Goal: Task Accomplishment & Management: Manage account settings

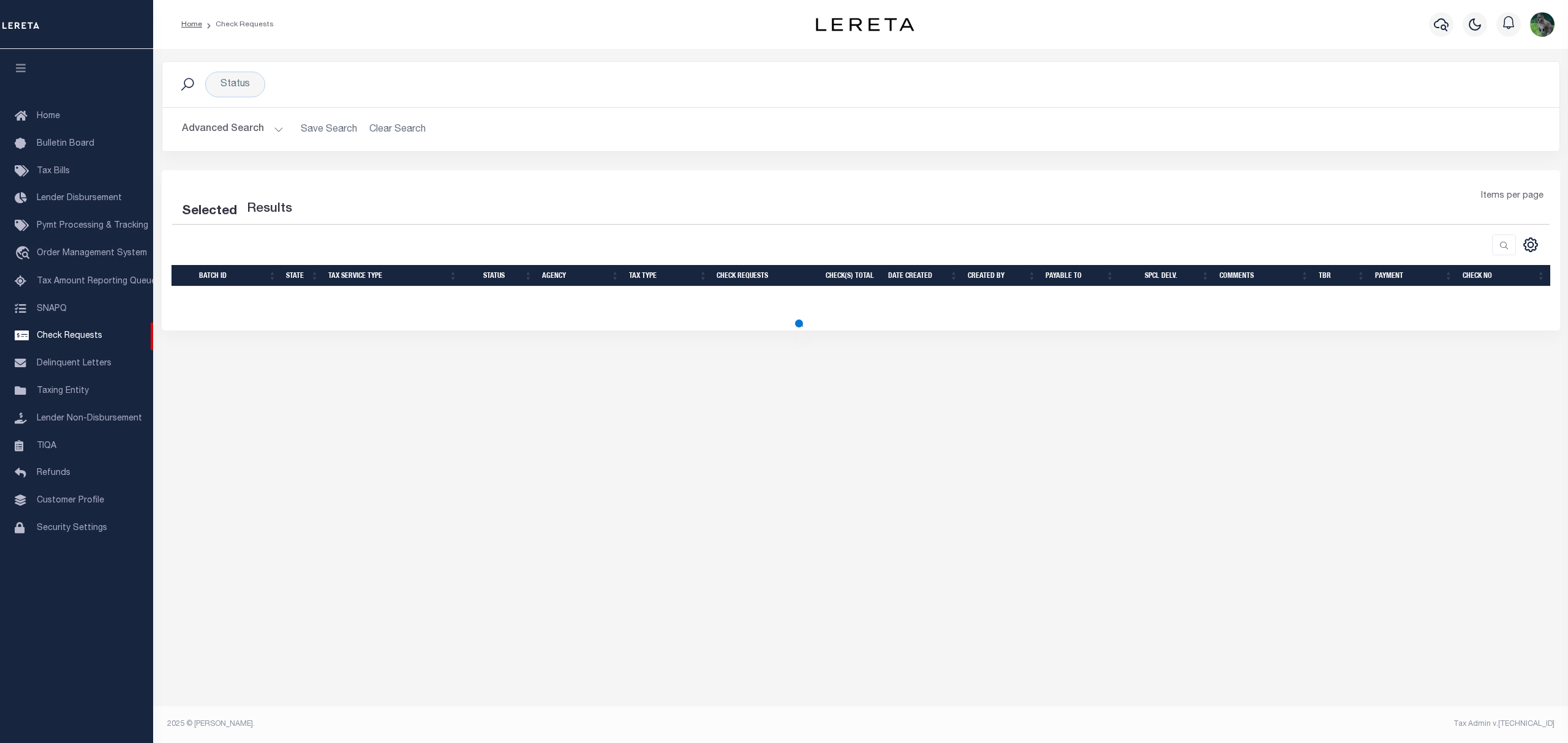
select select "50"
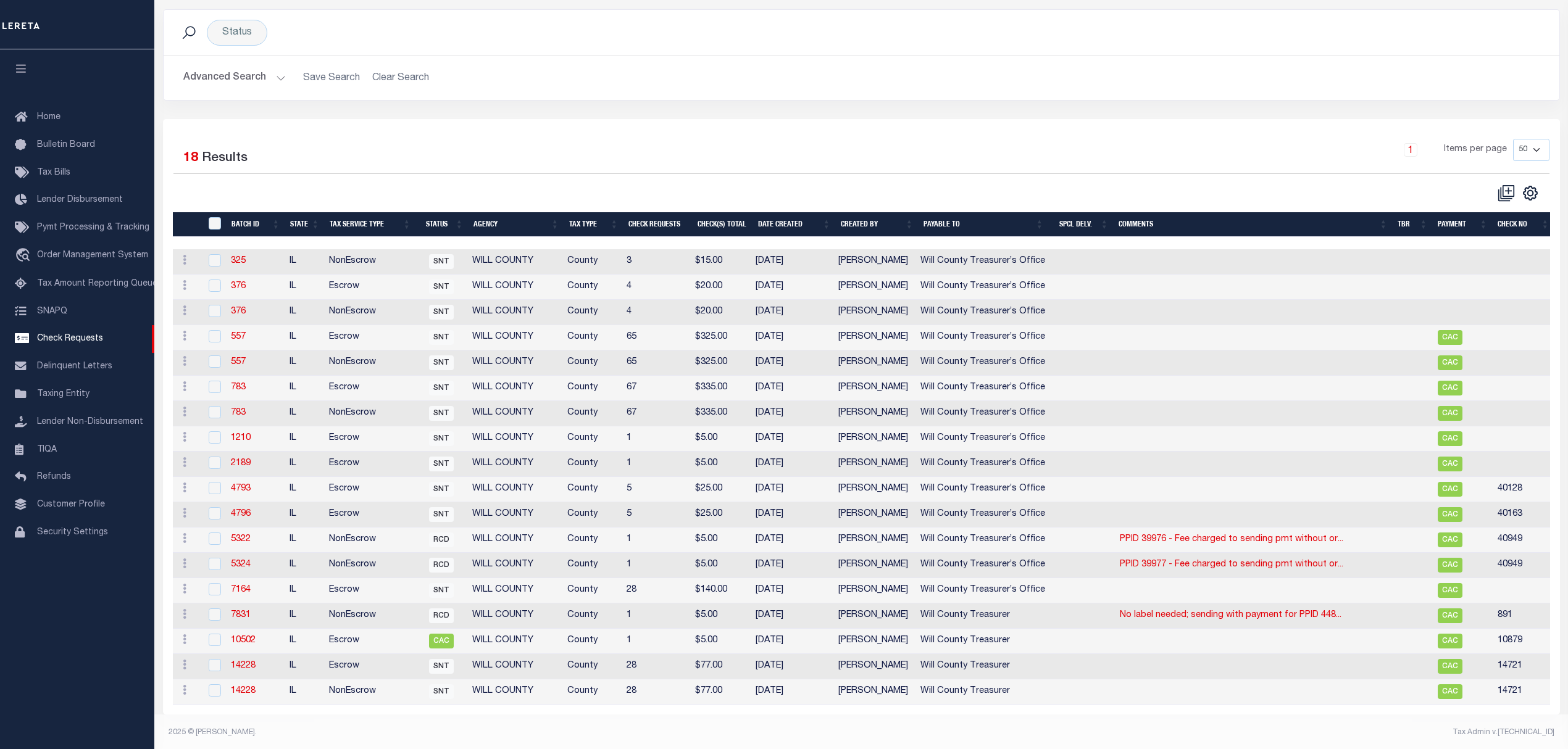
scroll to position [68, 0]
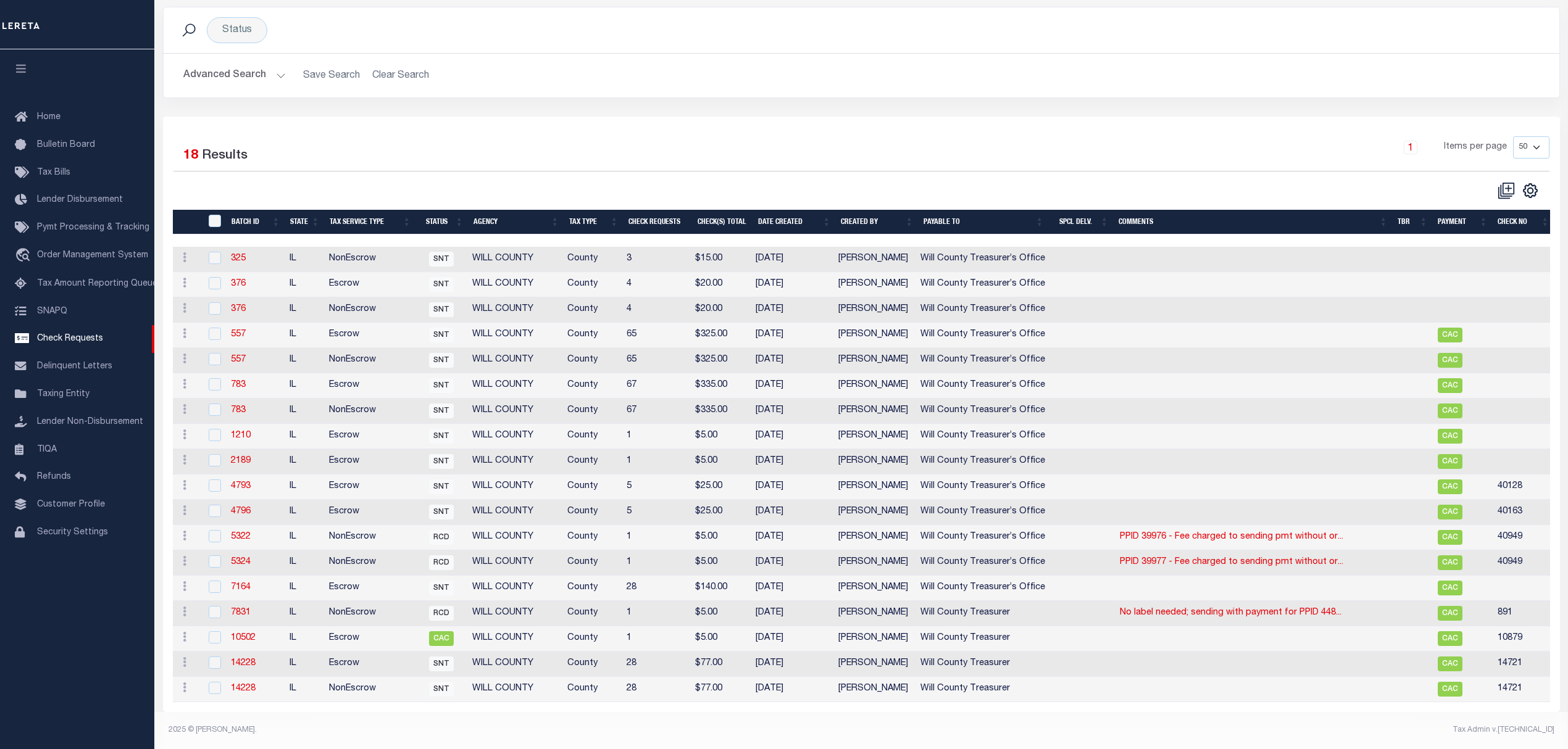
click at [406, 68] on h2 "Advanced Search Save Search Clear Search CheckRequestSearchTable_dynamictable__…" at bounding box center [861, 76] width 1376 height 24
click at [219, 25] on div "Status" at bounding box center [237, 30] width 60 height 26
click at [370, 107] on input "Apply" at bounding box center [386, 117] width 36 height 20
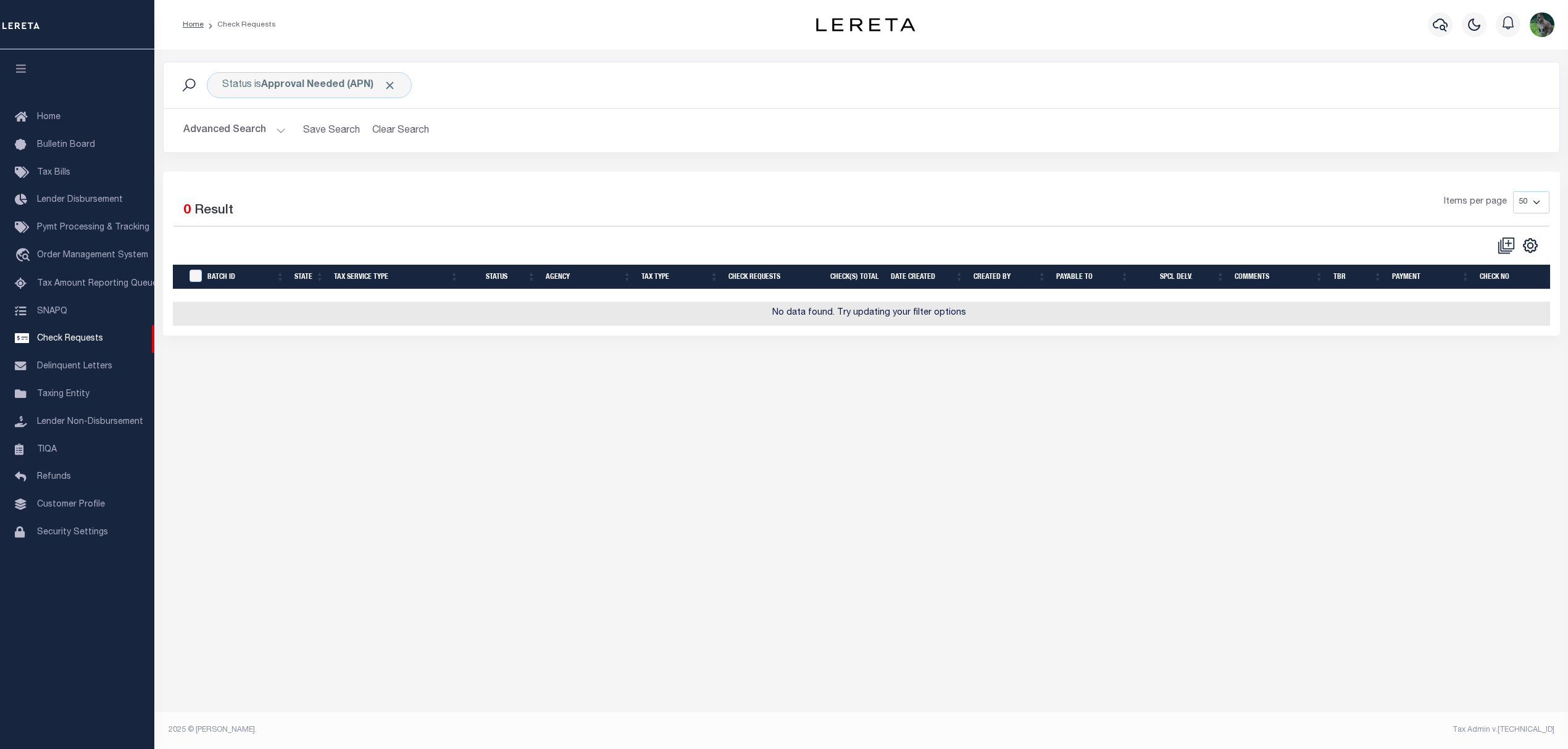
scroll to position [0, 0]
click at [401, 57] on div "Status is Approval Needed (APN) Search Advanced Search Save Search Clear Search…" at bounding box center [867, 211] width 1426 height 323
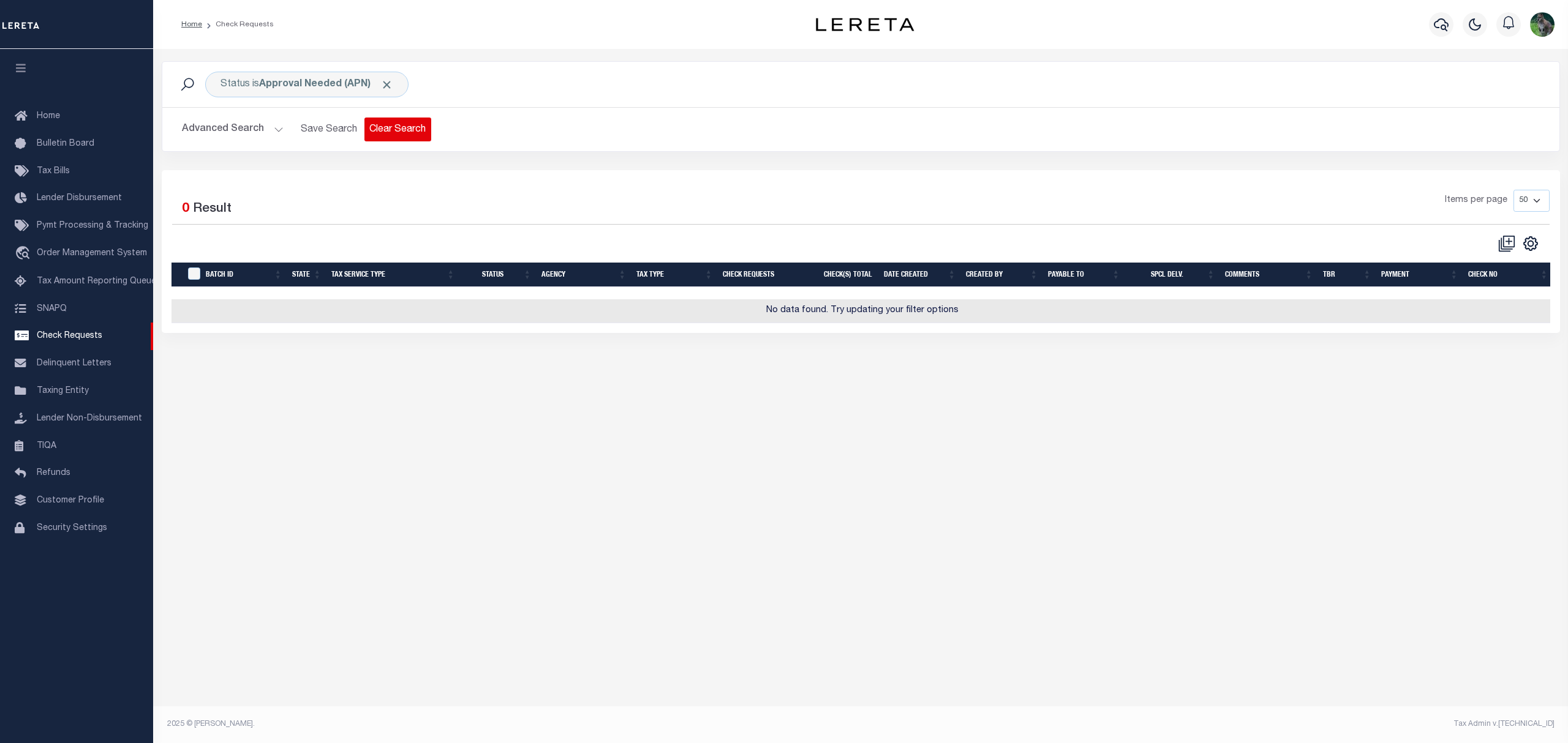
click at [405, 131] on button "Clear Search" at bounding box center [397, 129] width 67 height 24
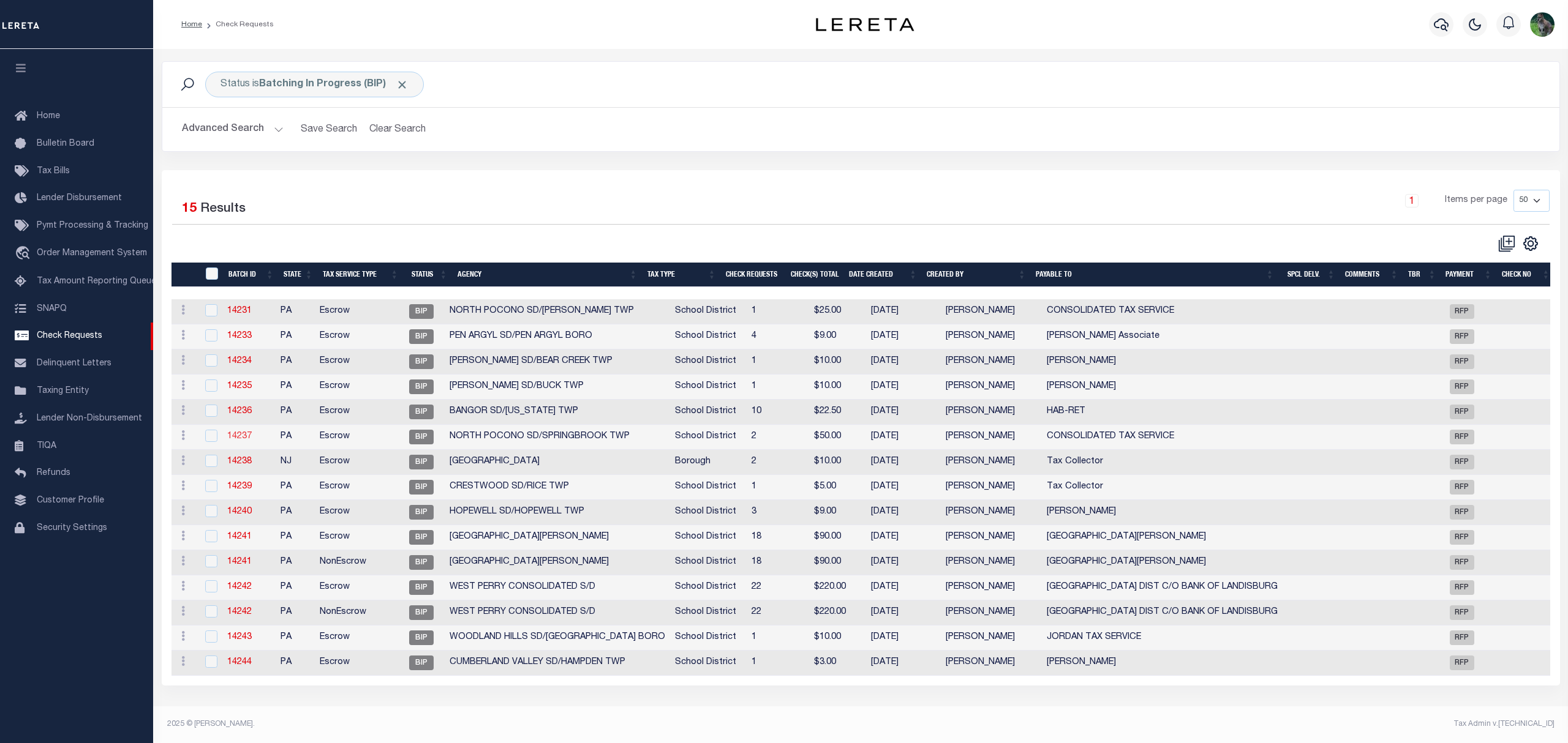
click at [236, 440] on link "14237" at bounding box center [240, 436] width 25 height 8
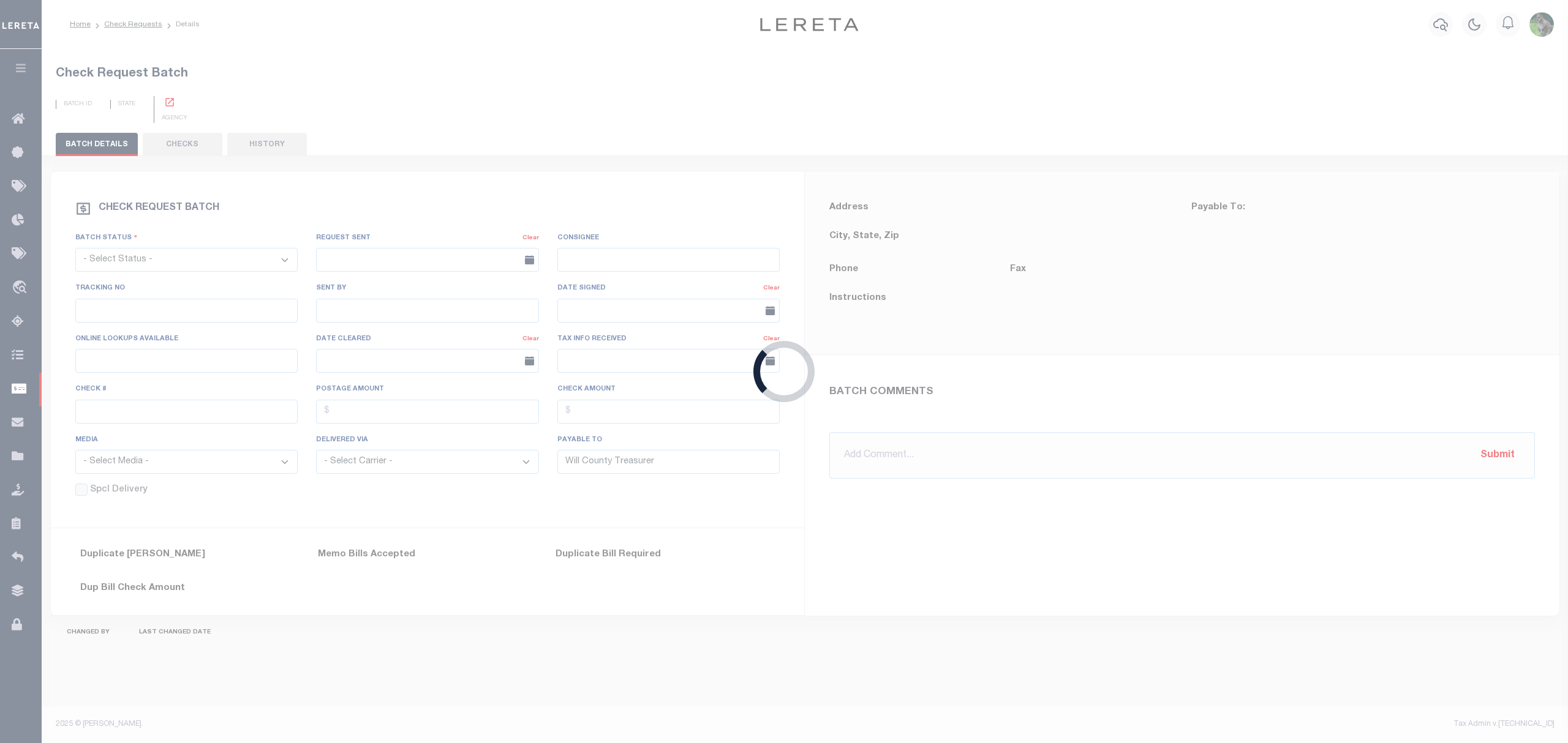
select select "BIP"
type input "No"
type input "$0.00"
type input "CONSOLIDATED TAX SERVICE"
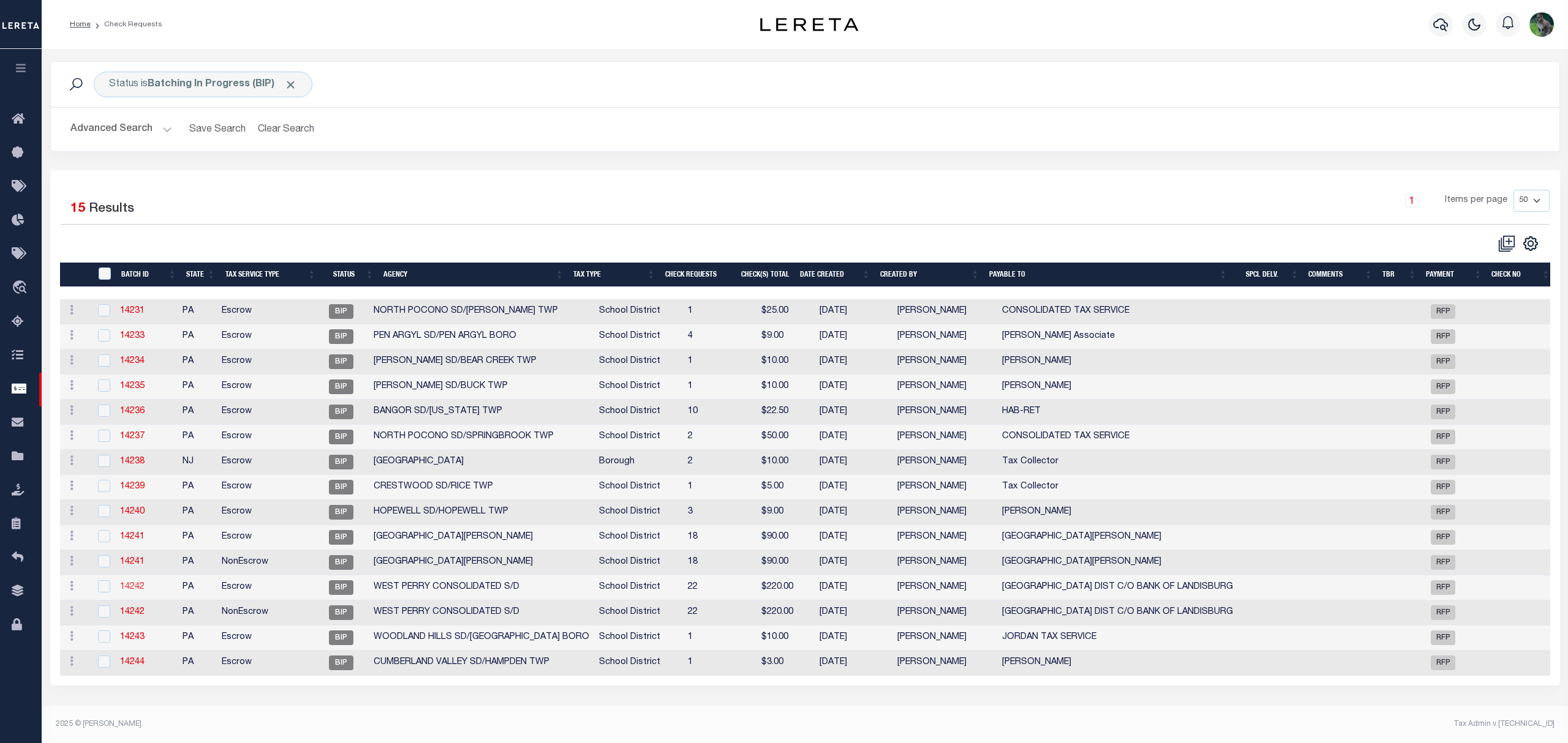
click at [128, 591] on link "14242" at bounding box center [132, 587] width 25 height 8
checkbox input "true"
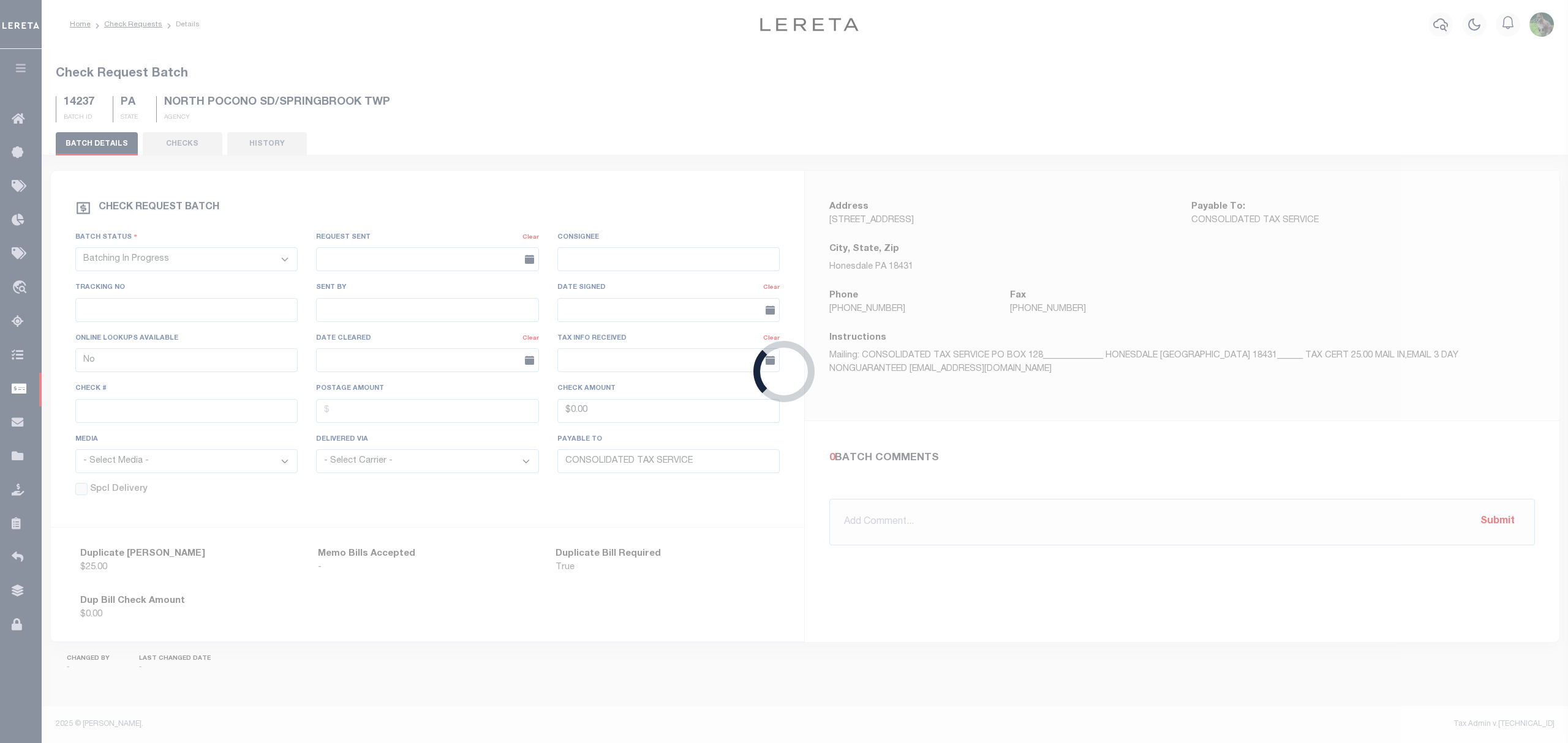
type input "WEST PERRY SCHOOL DIST C/O BANK OF LANDISBURG"
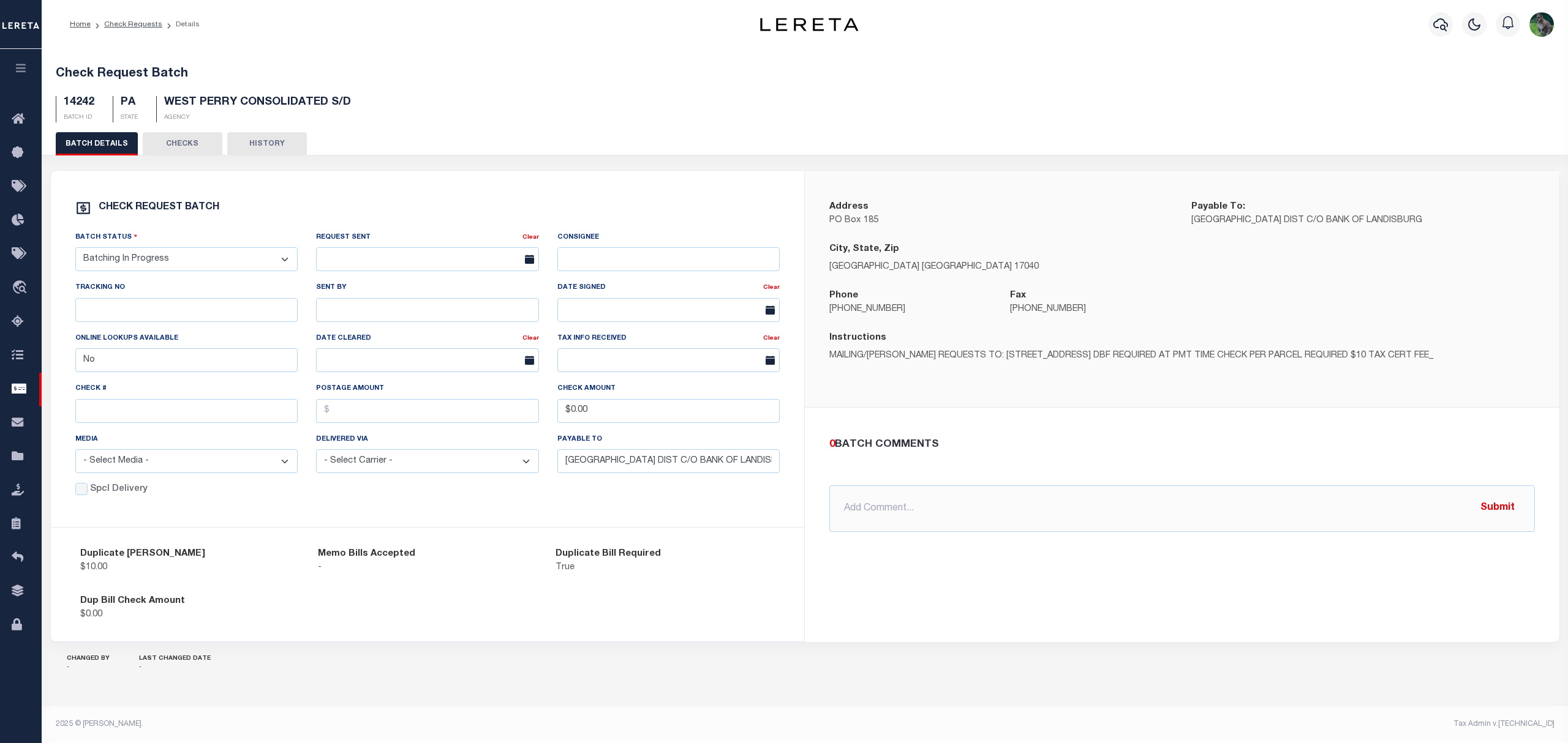
drag, startPoint x: 204, startPoint y: 530, endPoint x: 223, endPoint y: 518, distance: 22.5
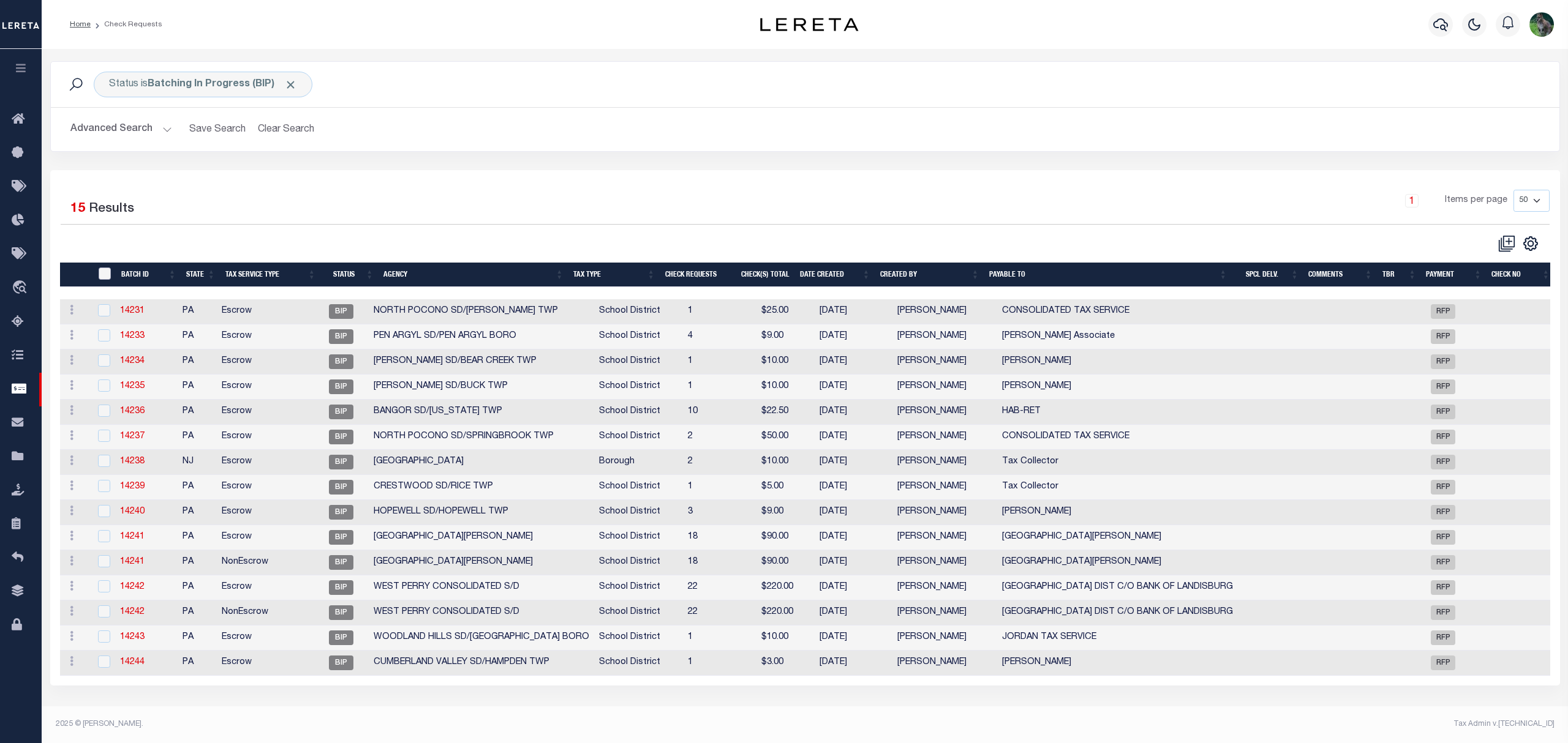
click at [99, 269] on input "" at bounding box center [105, 274] width 12 height 12
checkbox input "true"
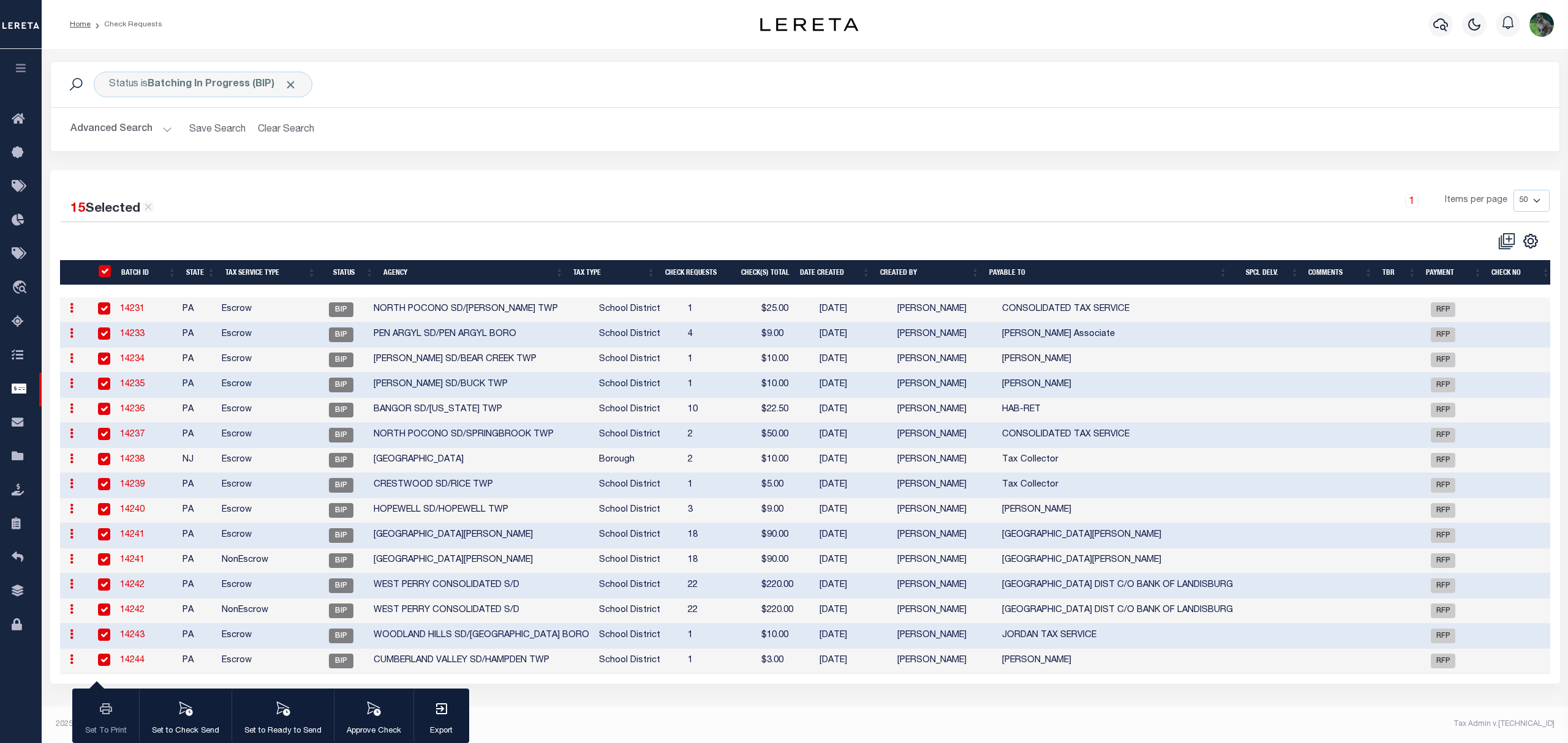
checkbox input "true"
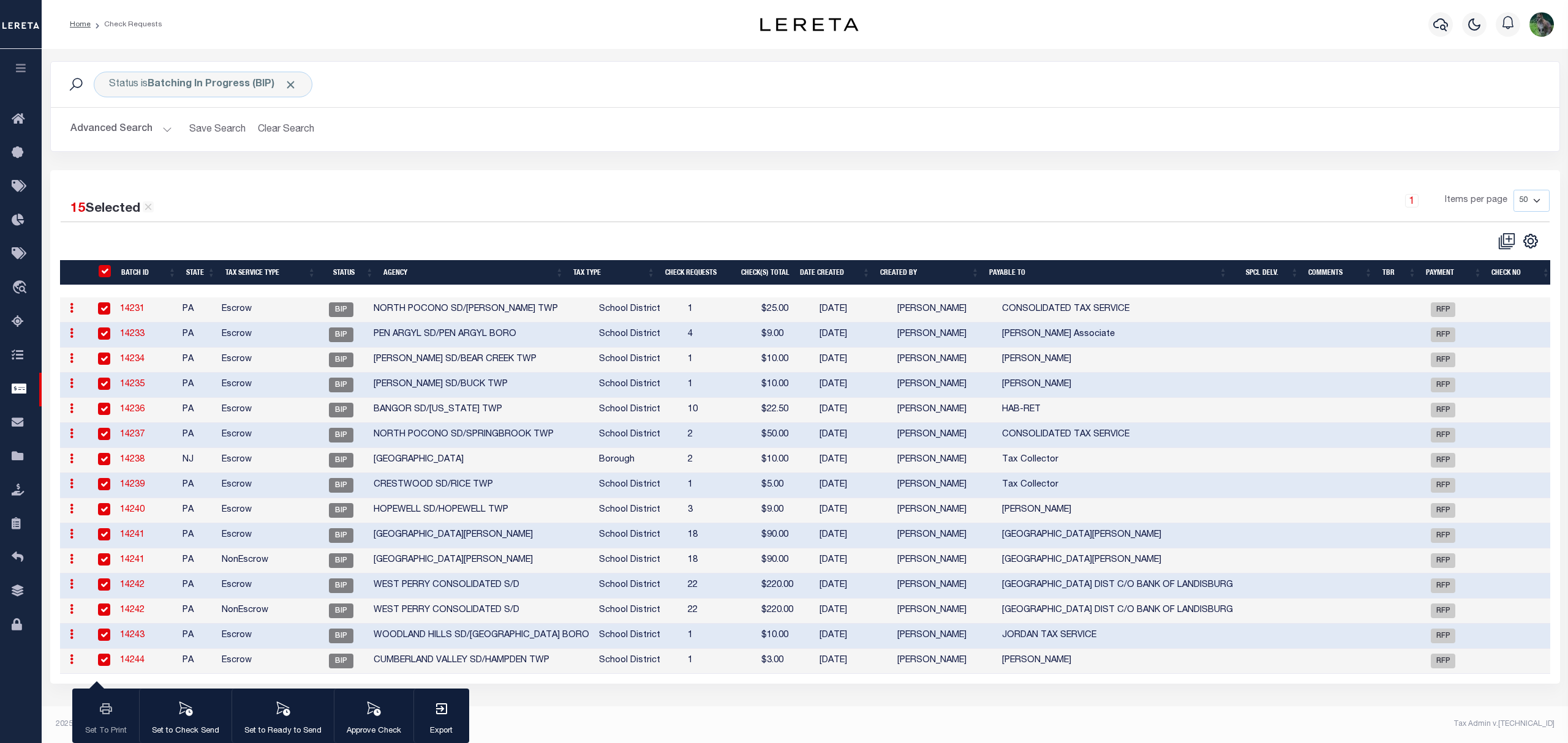
checkbox input "true"
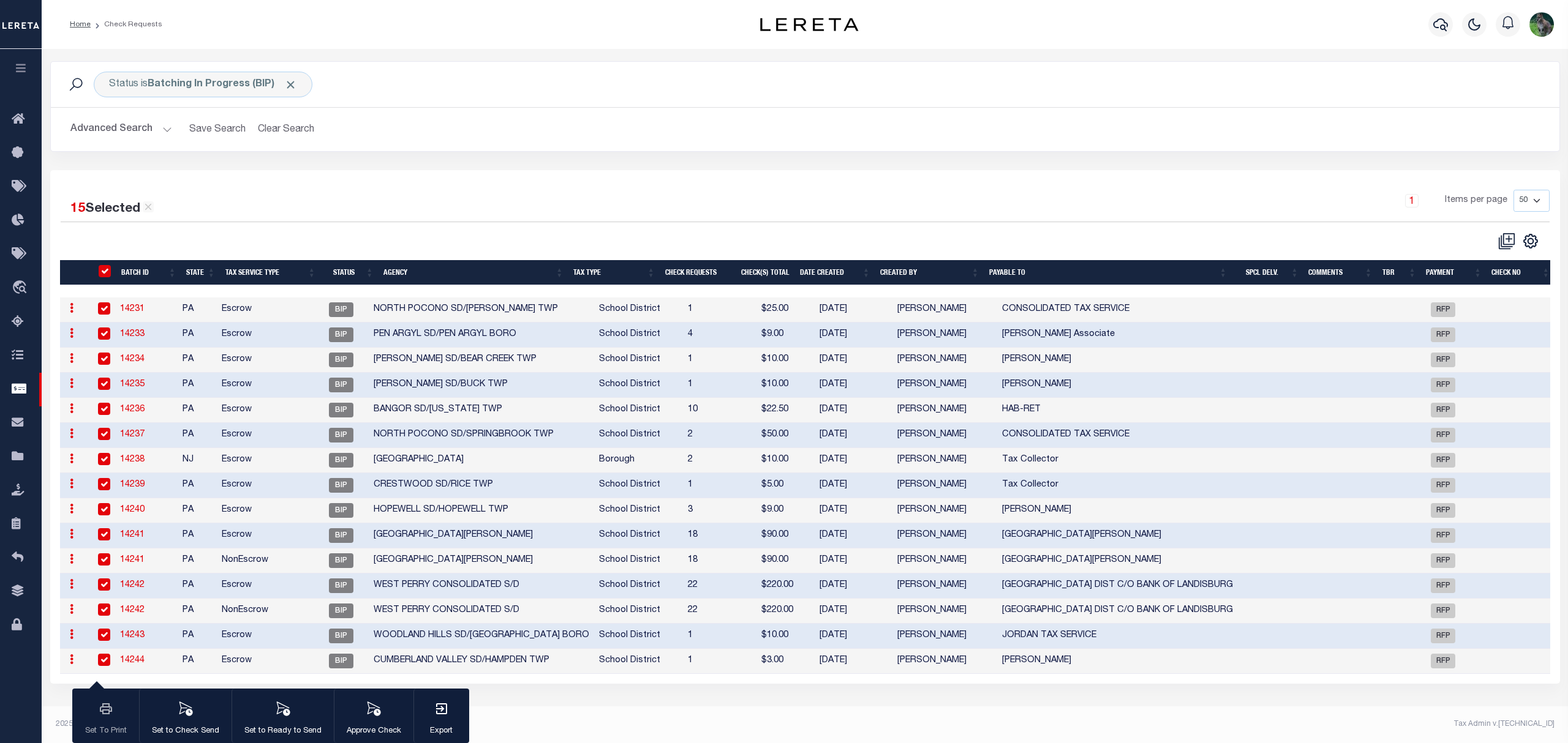
checkbox input "true"
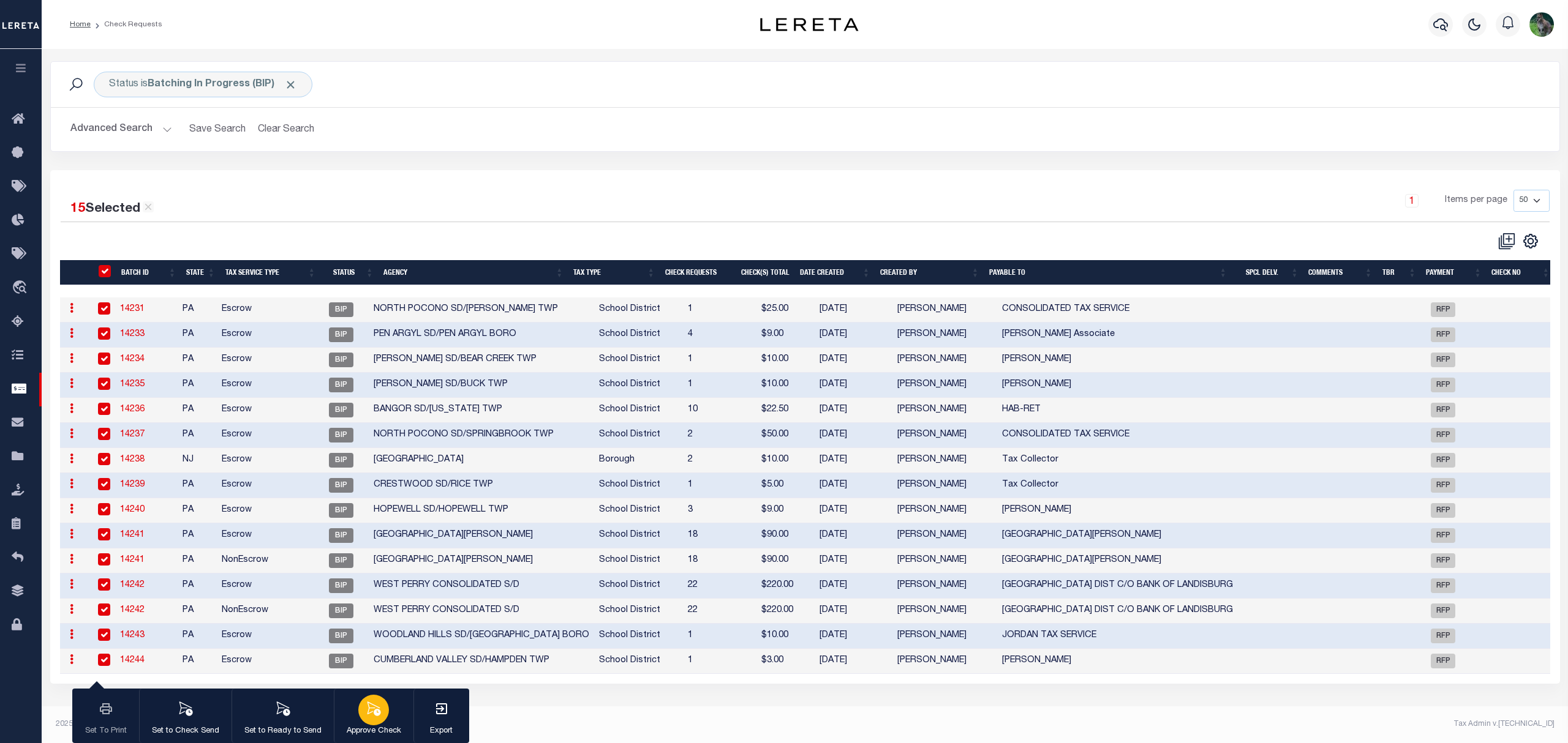
click at [386, 705] on div "button" at bounding box center [373, 710] width 30 height 30
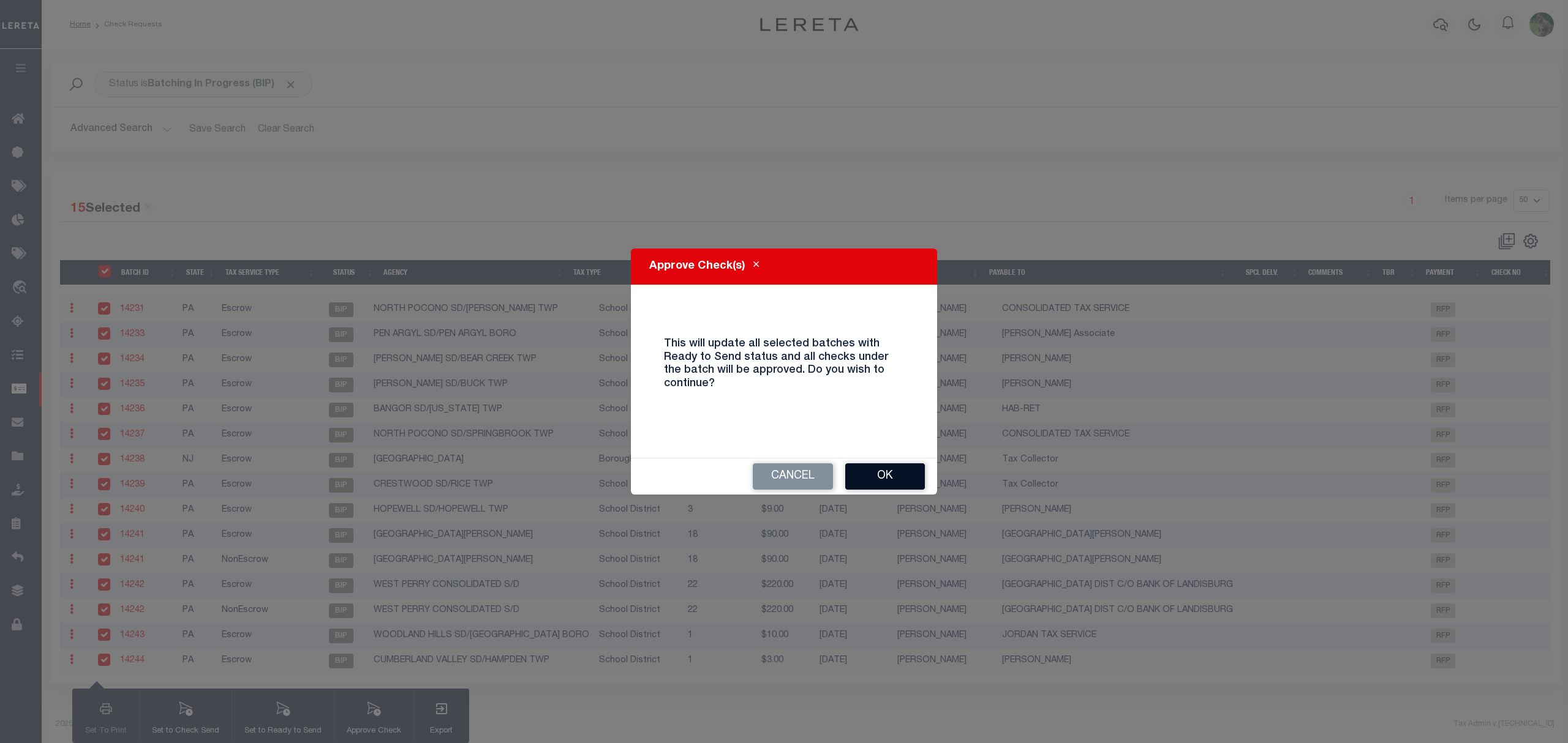
click at [878, 484] on button "Ok" at bounding box center [885, 476] width 80 height 26
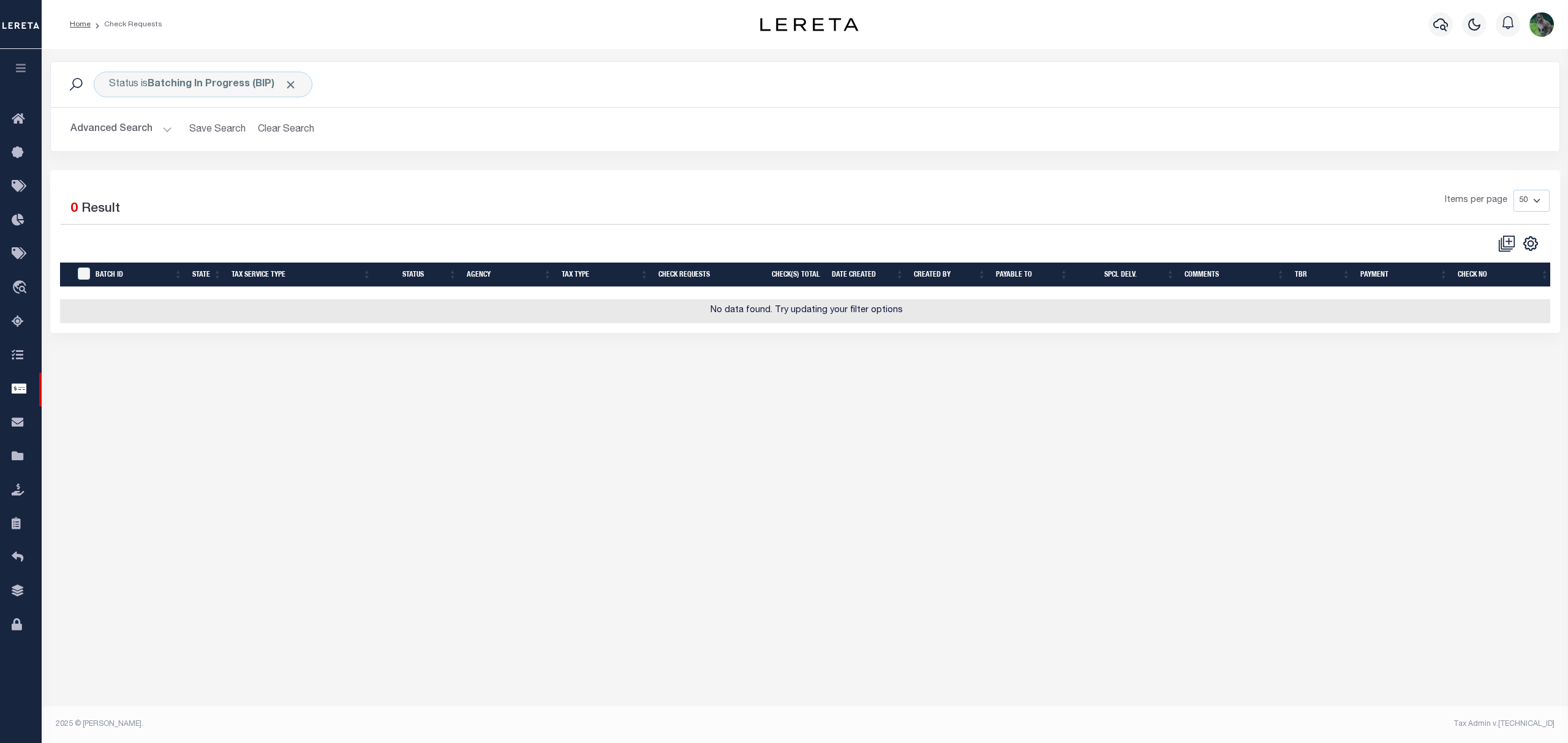
click at [126, 125] on button "Advanced Search" at bounding box center [121, 129] width 102 height 24
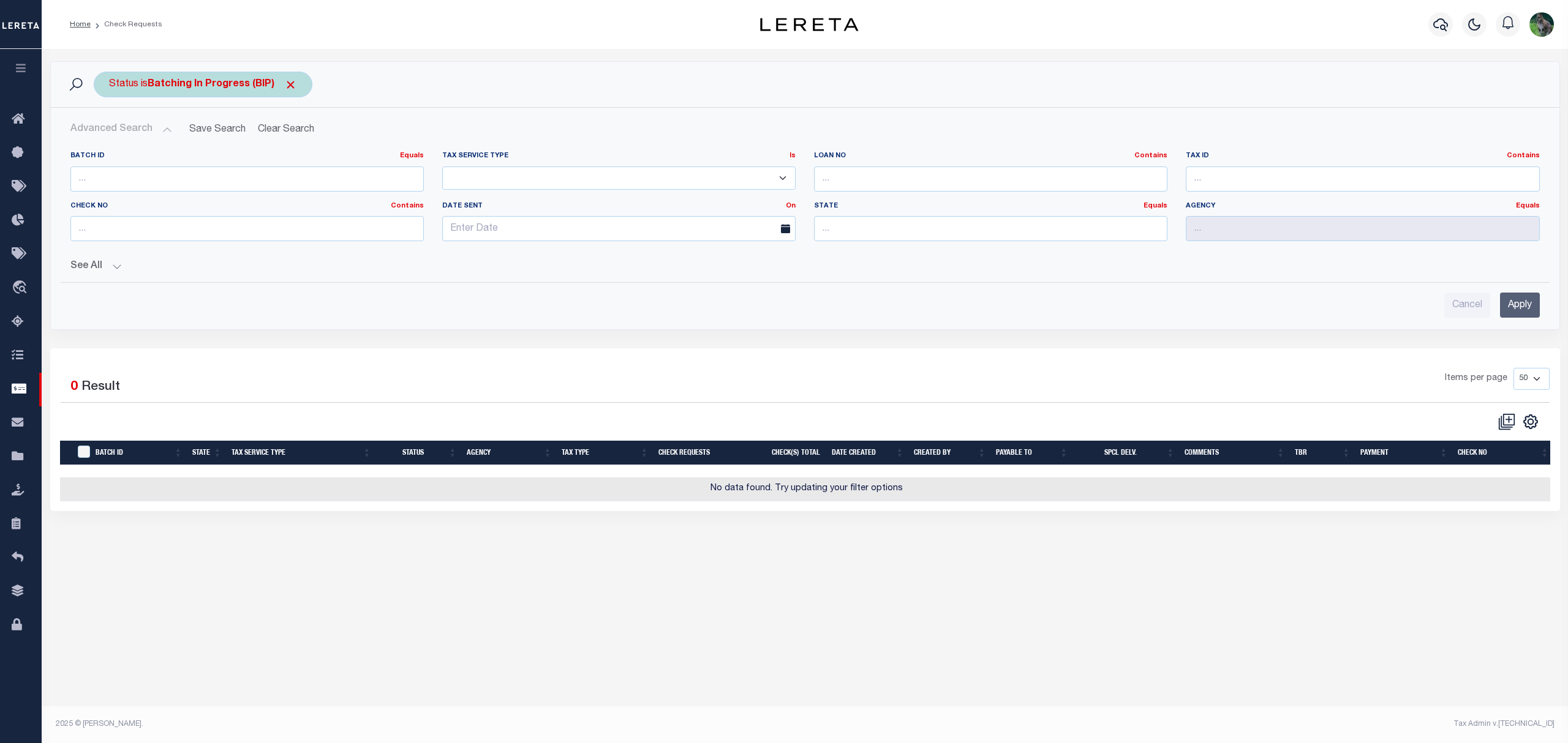
click at [156, 97] on div "Status is Batching In Progress (BIP) Search" at bounding box center [805, 85] width 1508 height 45
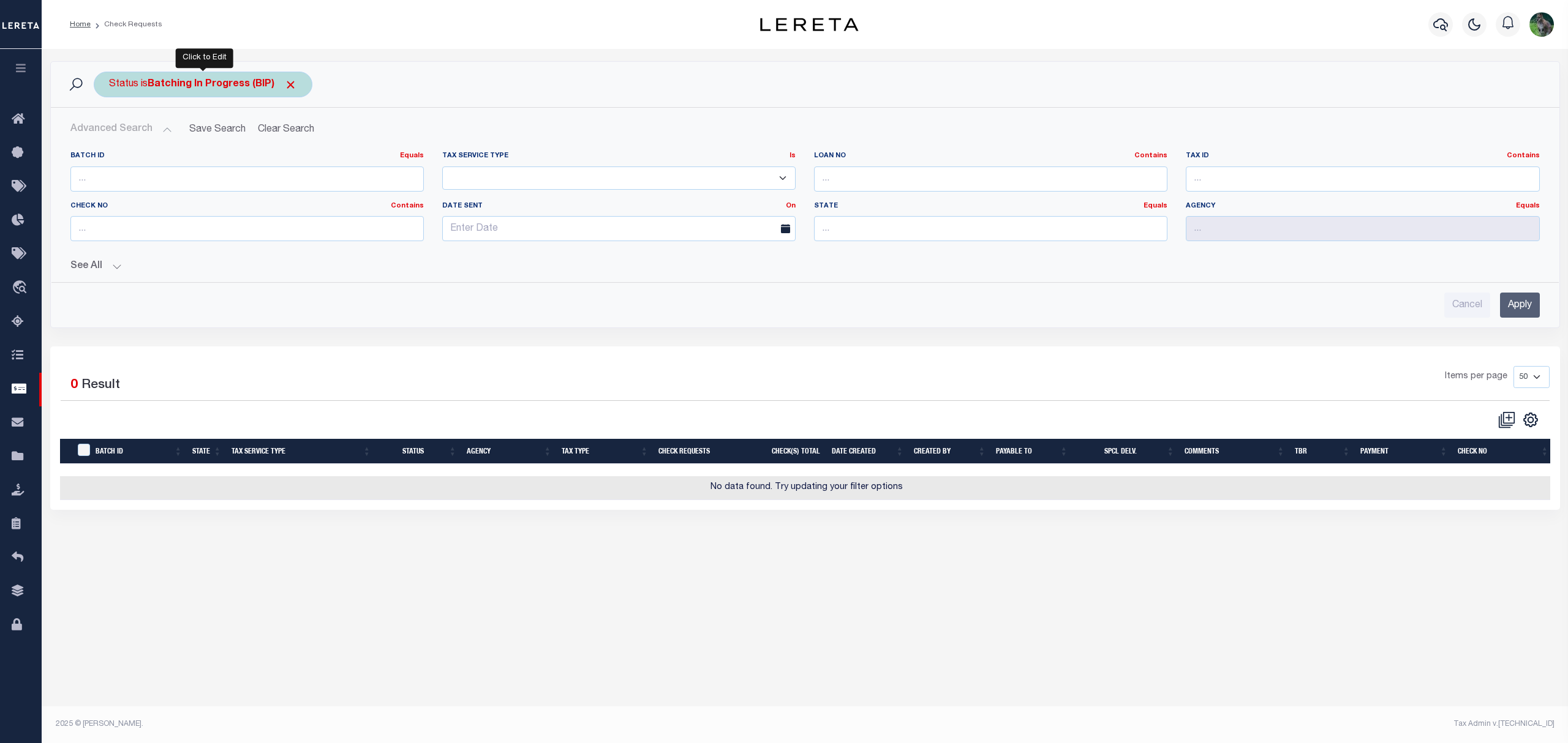
click at [189, 91] on div "Status is Batching In Progress (BIP)" at bounding box center [203, 84] width 219 height 25
click at [182, 151] on select "Approval Needed (APN) Batching In Progress (BIP) Check Returned (CKR) Cleared a…" at bounding box center [200, 144] width 180 height 23
select select "RTS"
click at [109, 133] on select "Approval Needed (APN) Batching In Progress (BIP) Check Returned (CKR) Cleared a…" at bounding box center [200, 144] width 180 height 23
click at [264, 169] on input "Apply" at bounding box center [271, 171] width 36 height 20
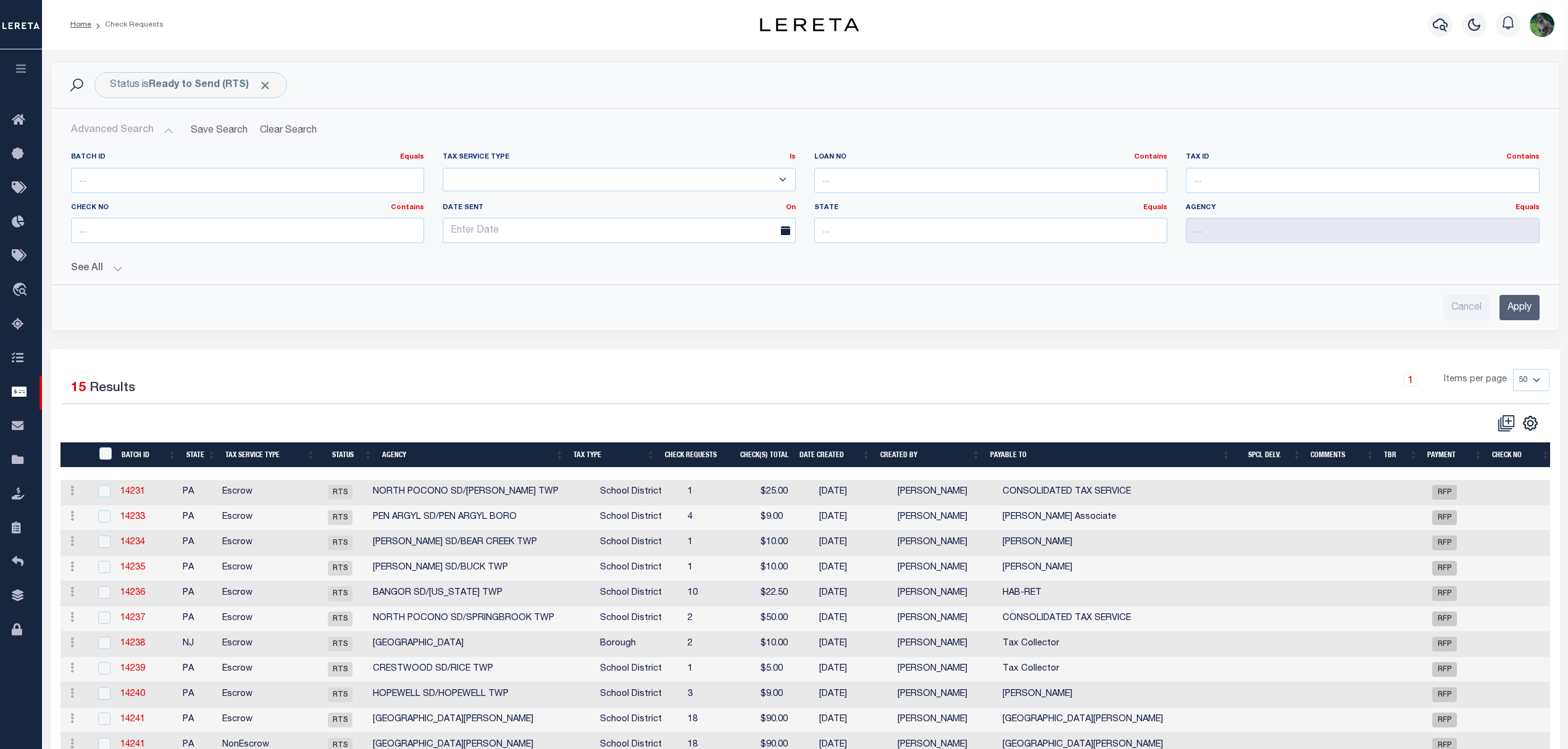
click at [800, 306] on div "Cancel Apply" at bounding box center [805, 307] width 1469 height 25
drag, startPoint x: 907, startPoint y: 403, endPoint x: 911, endPoint y: 368, distance: 35.2
click at [910, 393] on div "1 Items per page 10 25 50 100" at bounding box center [994, 385] width 1111 height 32
click at [517, 456] on th "Agency" at bounding box center [473, 455] width 191 height 25
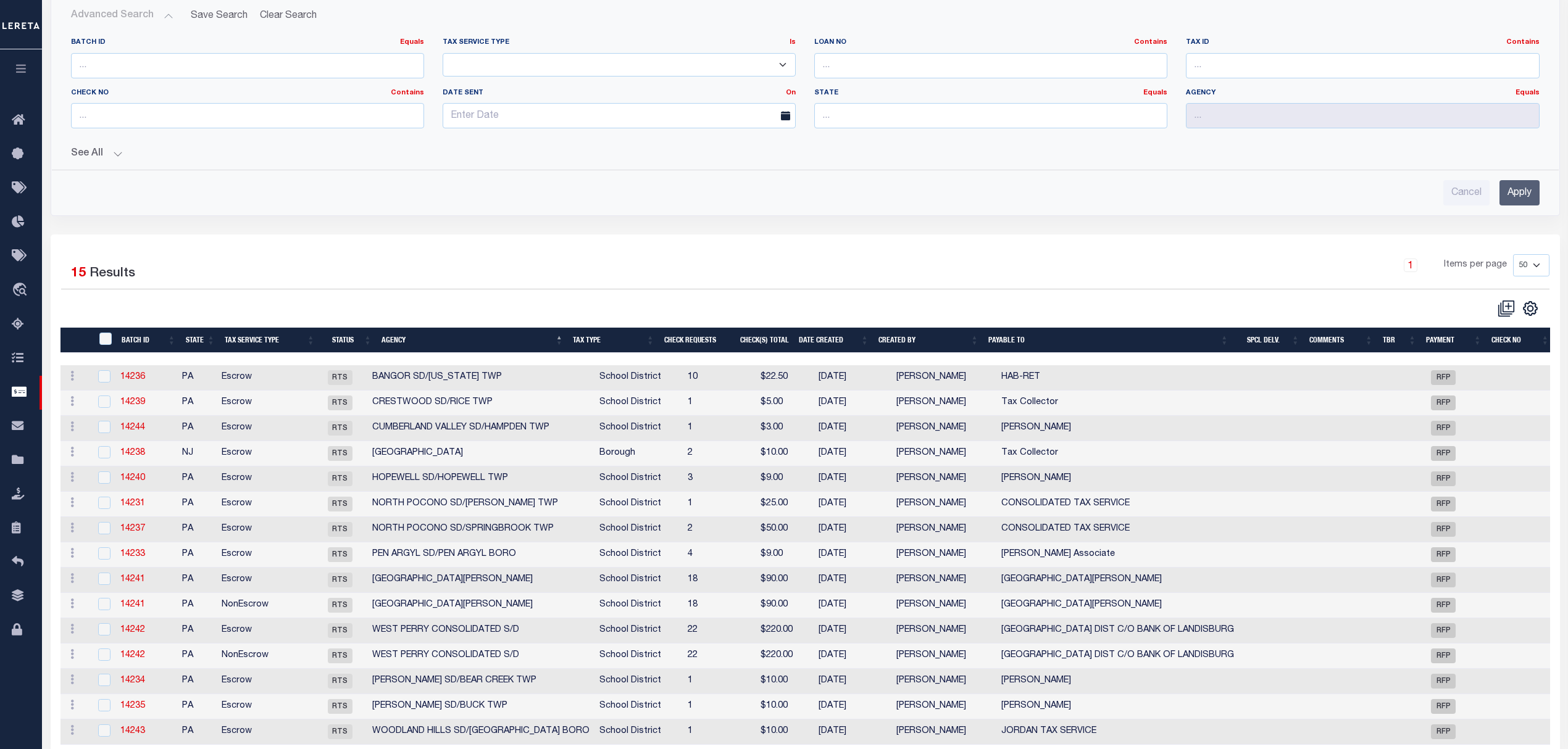
scroll to position [171, 0]
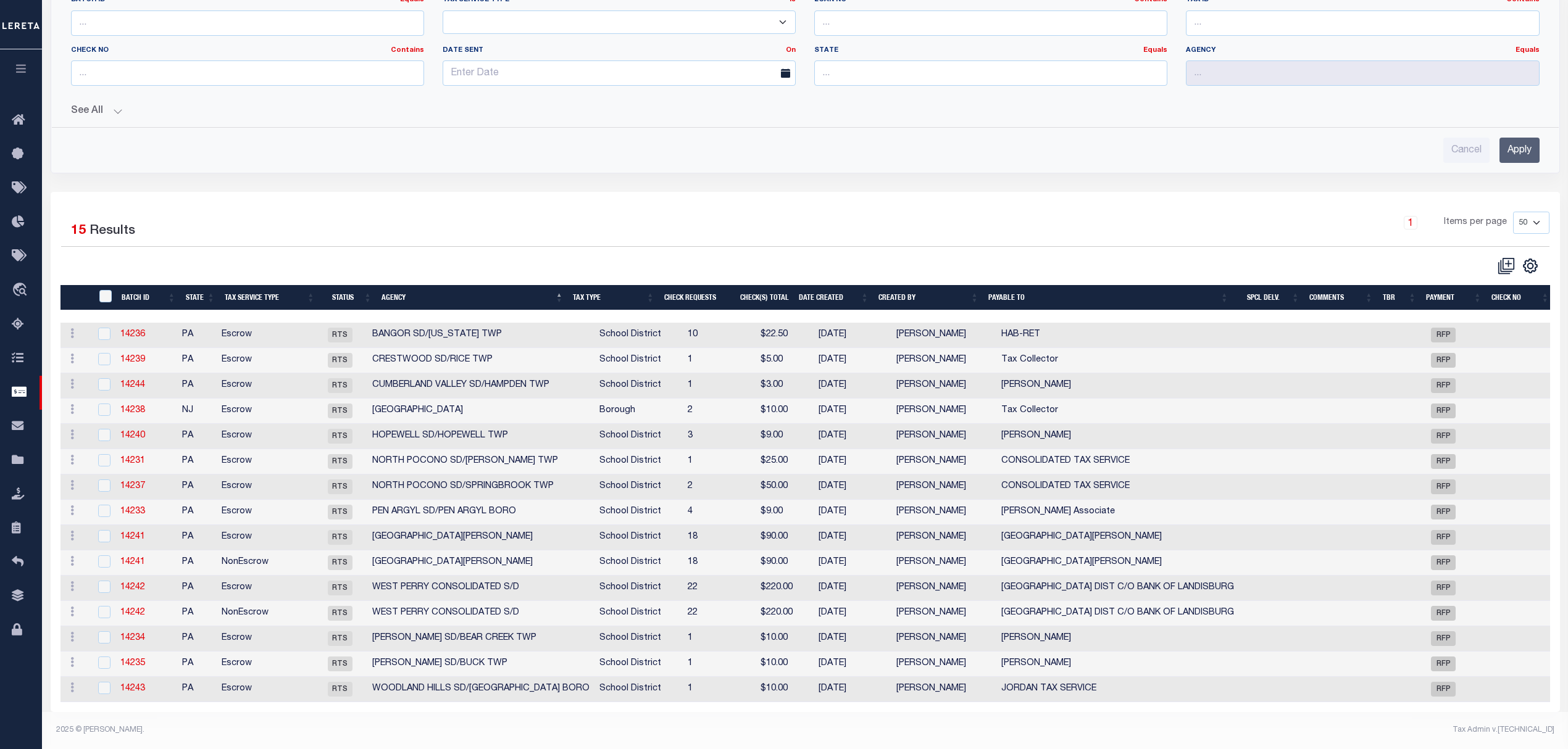
click at [966, 230] on div "1 Items per page 10 25 50 100" at bounding box center [994, 227] width 1111 height 32
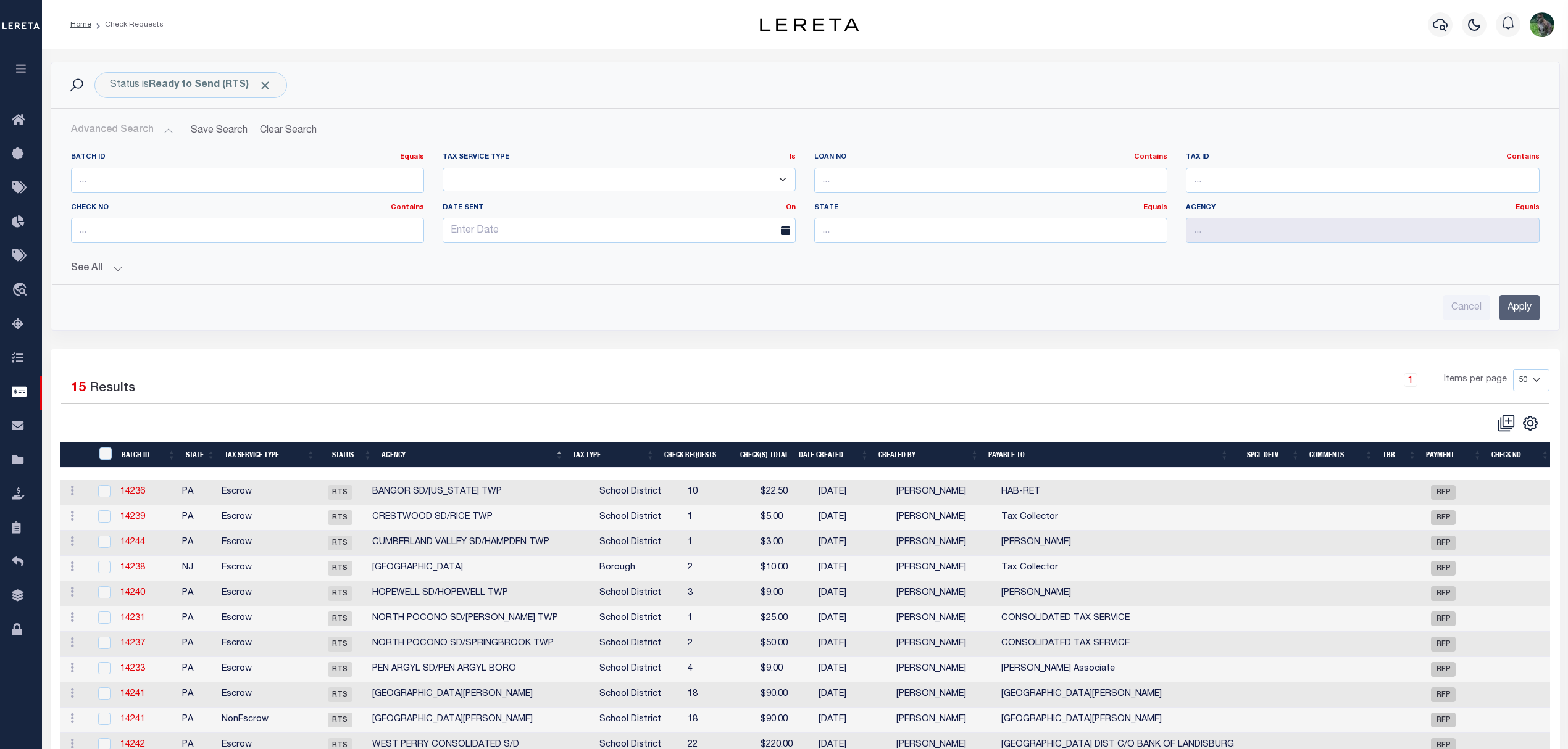
scroll to position [164, 0]
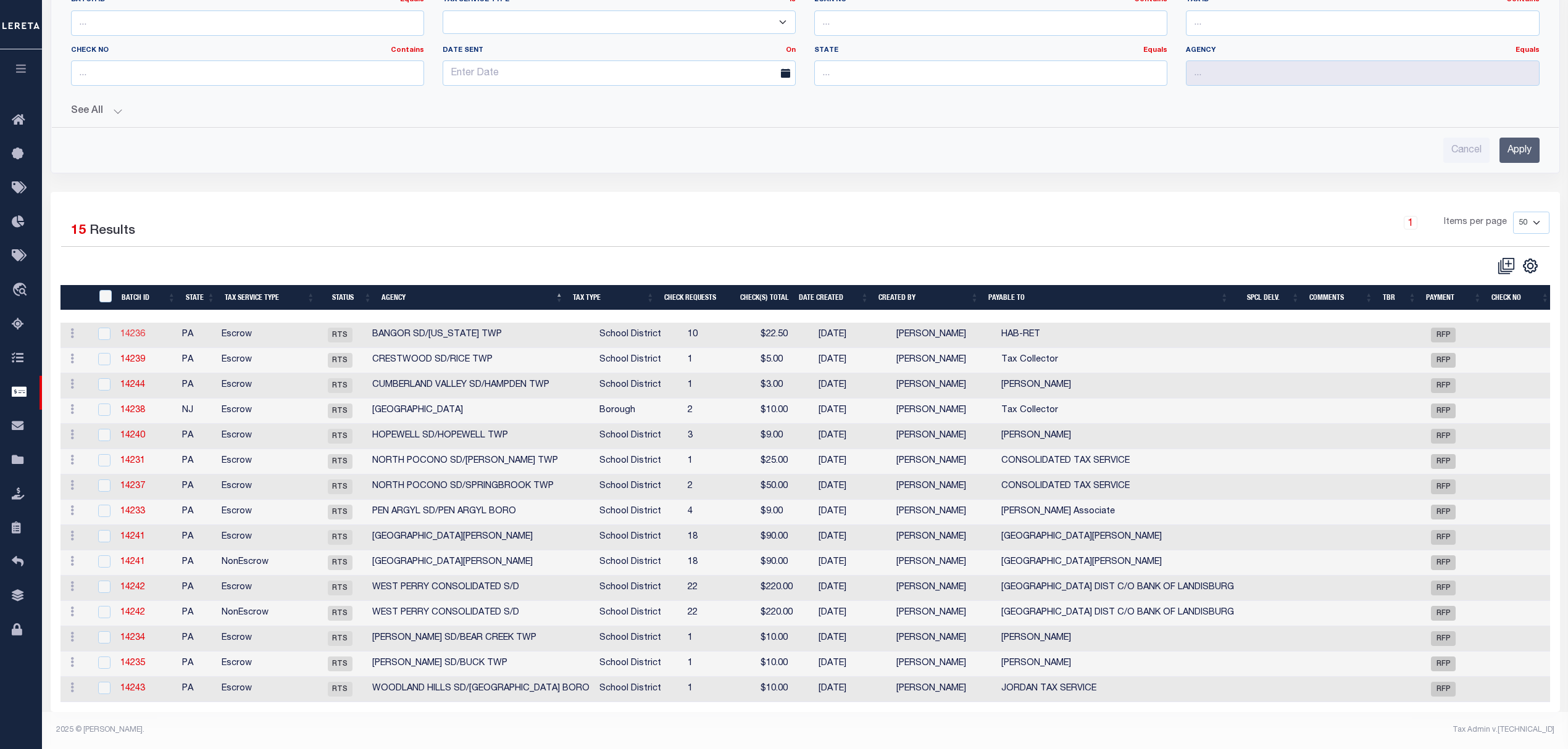
click at [145, 336] on link "14236" at bounding box center [133, 334] width 25 height 8
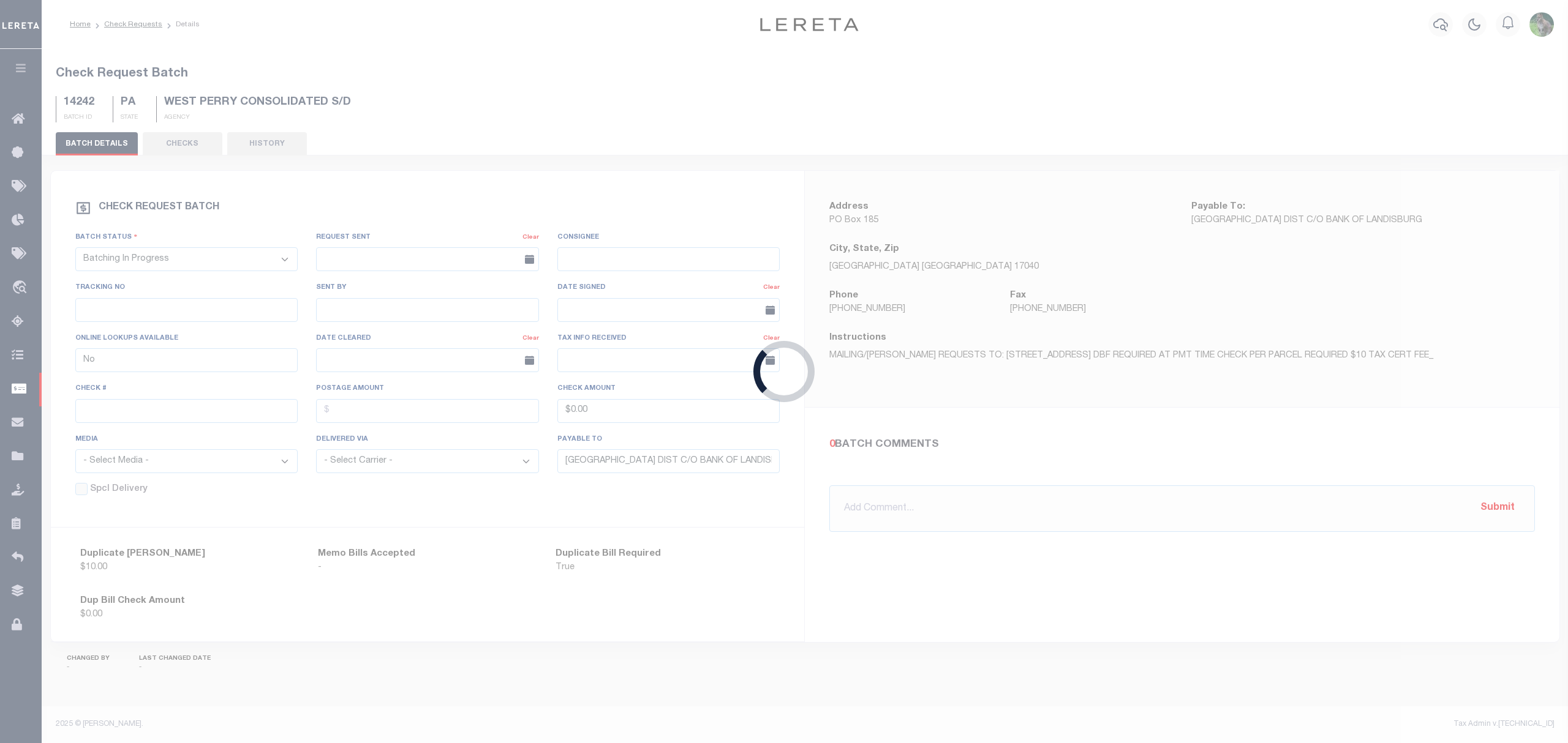
select select "RTS"
type input "HAB-RET"
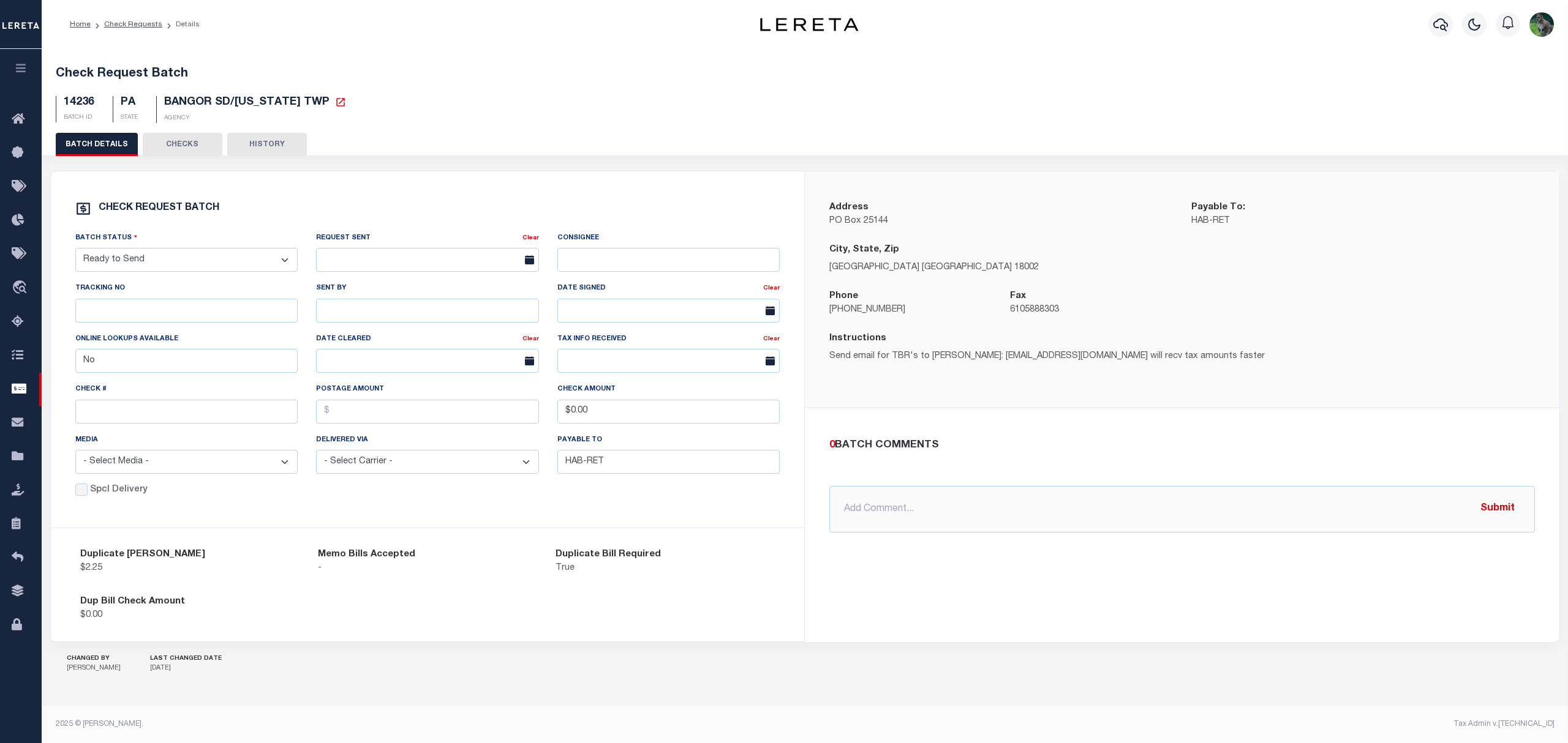
click at [220, 265] on select "- Select Status - Approval Needed Batching In Progress Check Returned Cleared a…" at bounding box center [187, 259] width 223 height 24
select select "SNT"
click at [75, 252] on select "- Select Status - Approval Needed Batching In Progress Check Returned Cleared a…" at bounding box center [187, 259] width 223 height 24
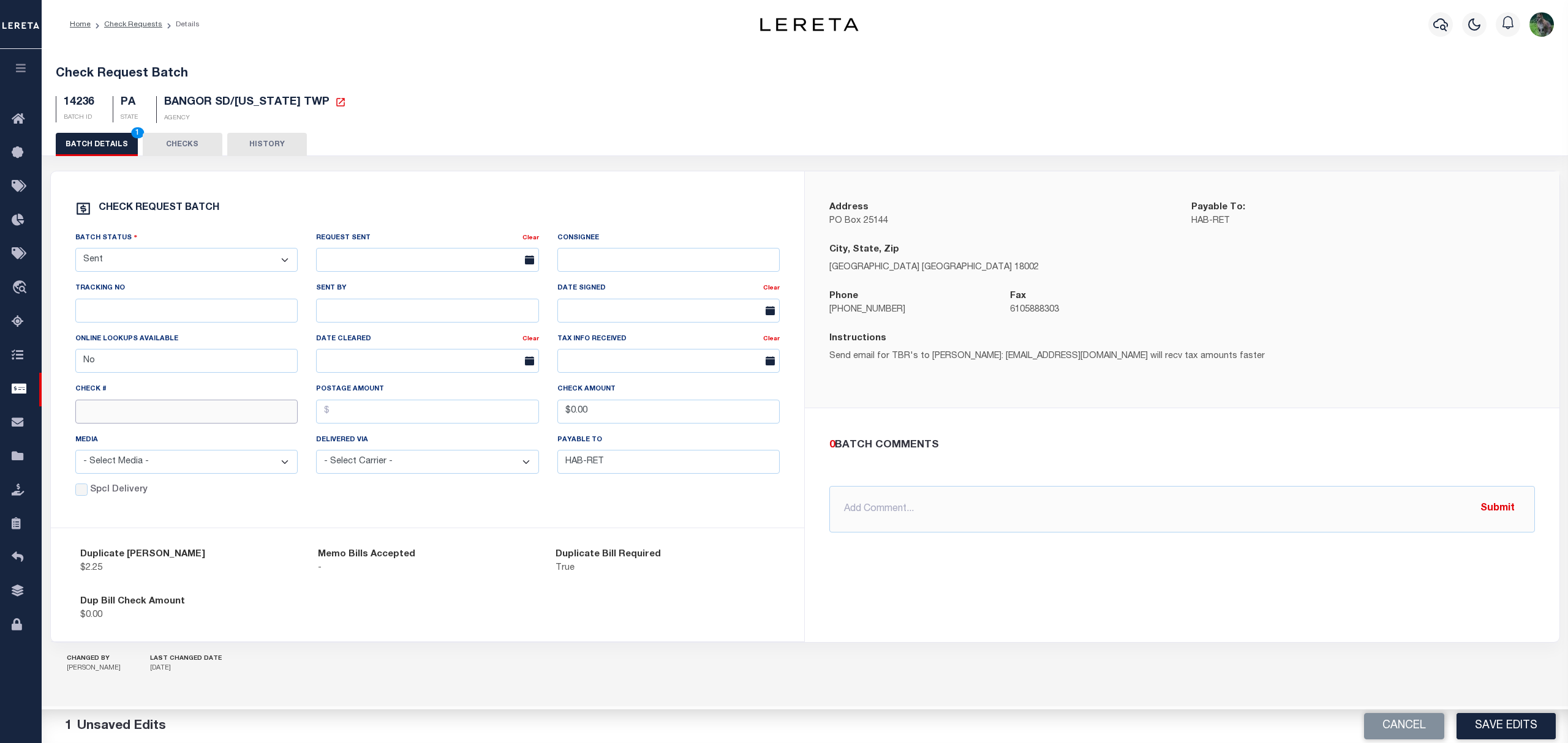
drag, startPoint x: 195, startPoint y: 409, endPoint x: 202, endPoint y: 407, distance: 7.3
click at [195, 409] on input "text" at bounding box center [187, 411] width 223 height 24
type input "14722"
click at [1485, 725] on button "Save Edits" at bounding box center [1506, 726] width 99 height 26
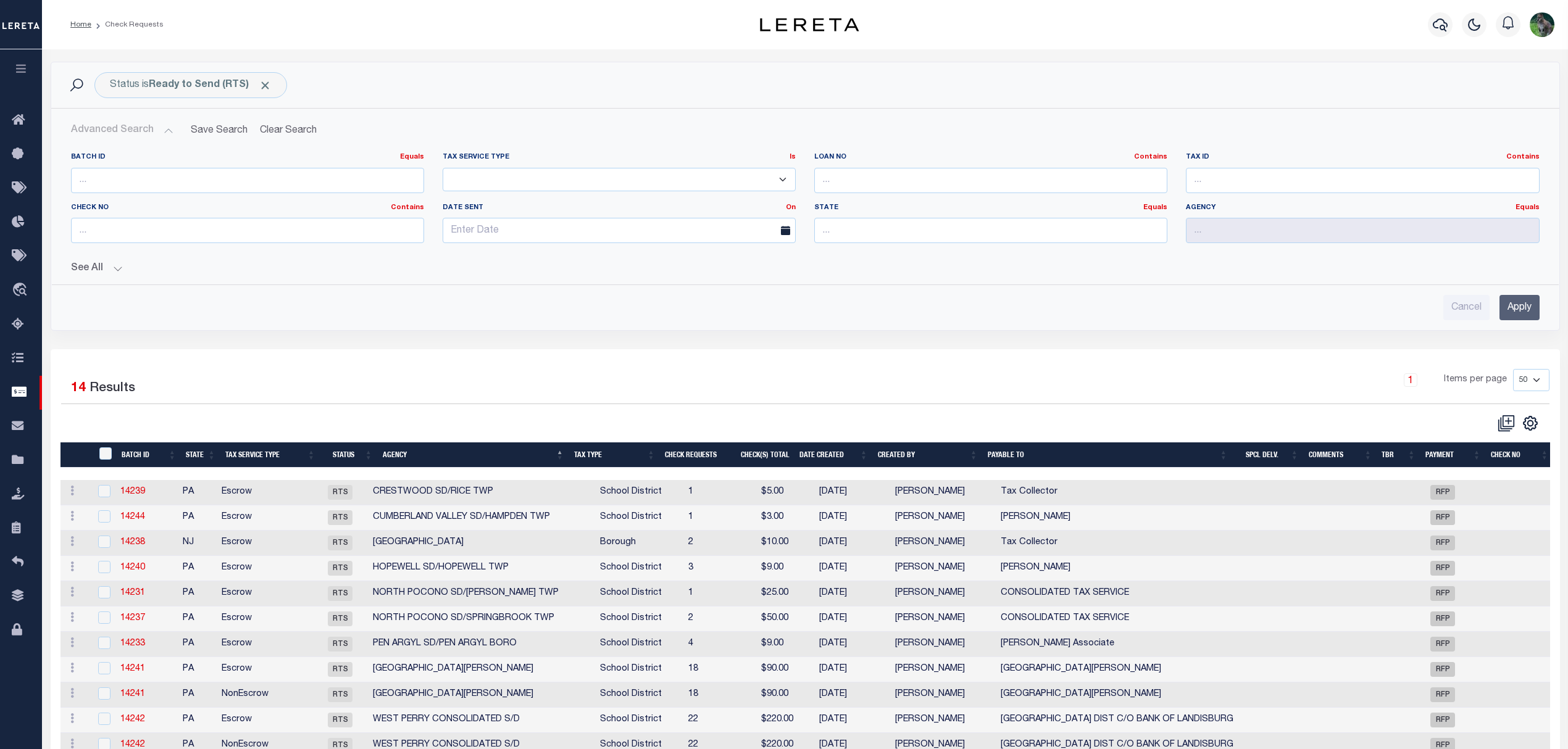
click at [114, 135] on button "Advanced Search" at bounding box center [122, 130] width 103 height 24
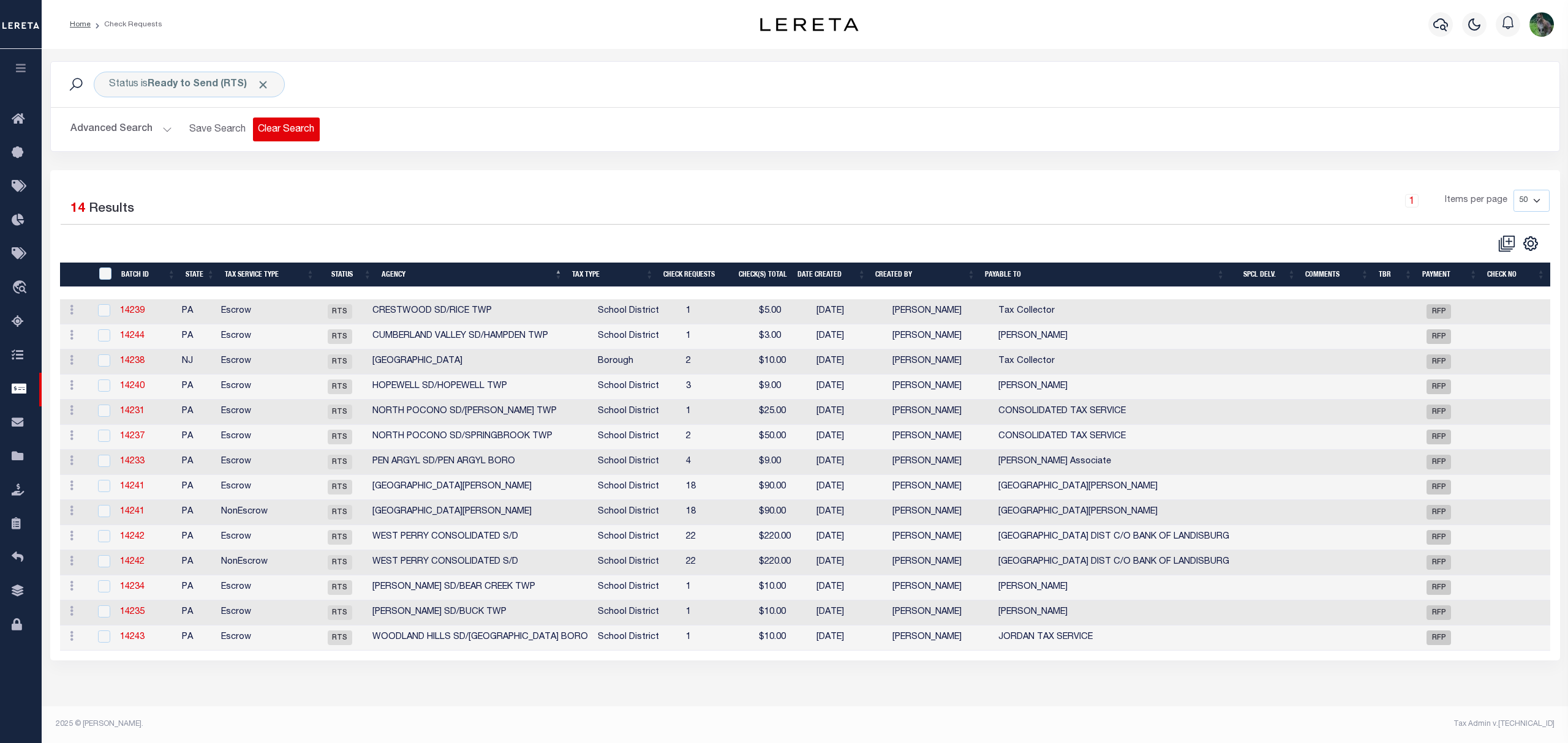
click at [294, 125] on button "Clear Search" at bounding box center [286, 129] width 67 height 24
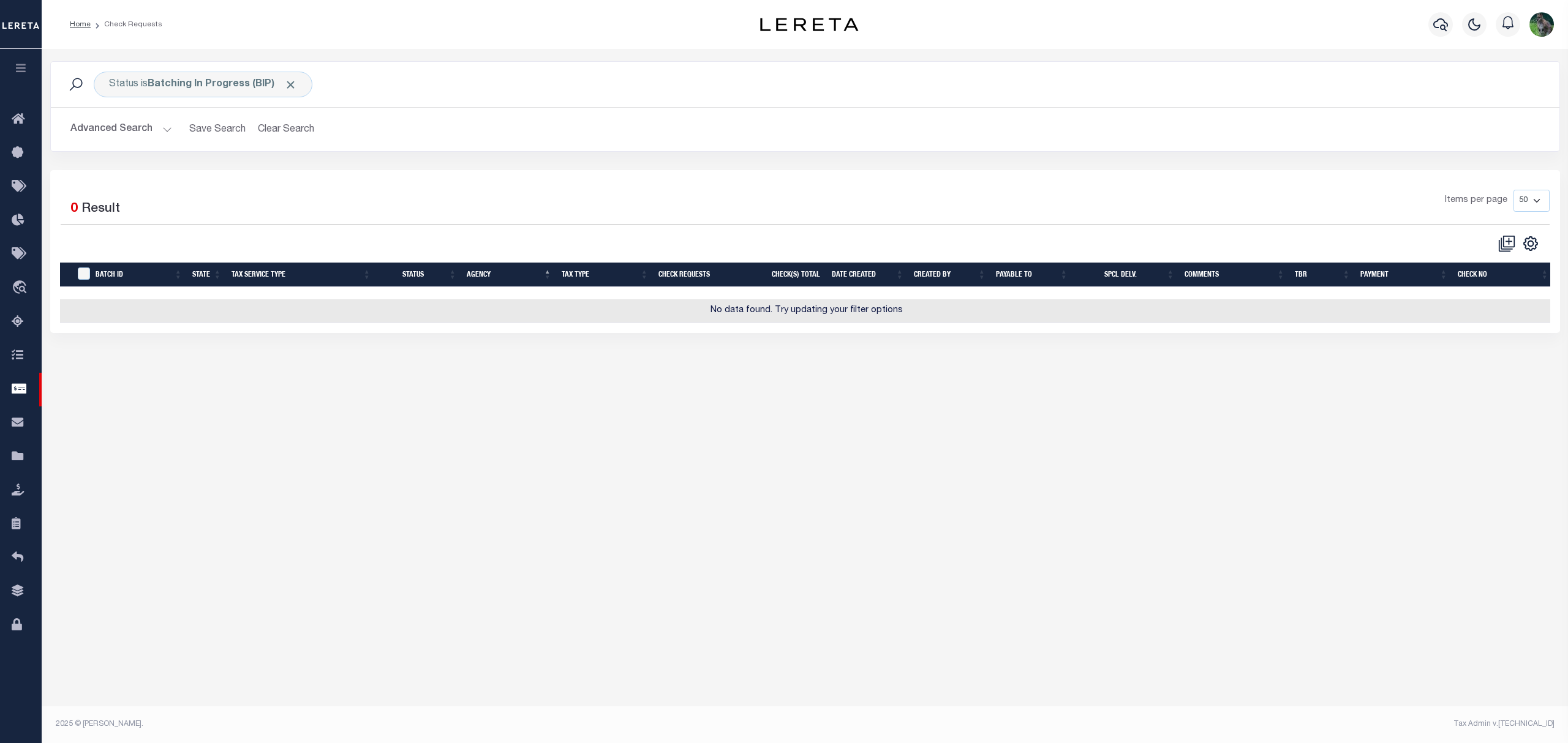
drag, startPoint x: 119, startPoint y: 135, endPoint x: 131, endPoint y: 136, distance: 12.0
click at [119, 135] on button "Advanced Search" at bounding box center [121, 129] width 102 height 24
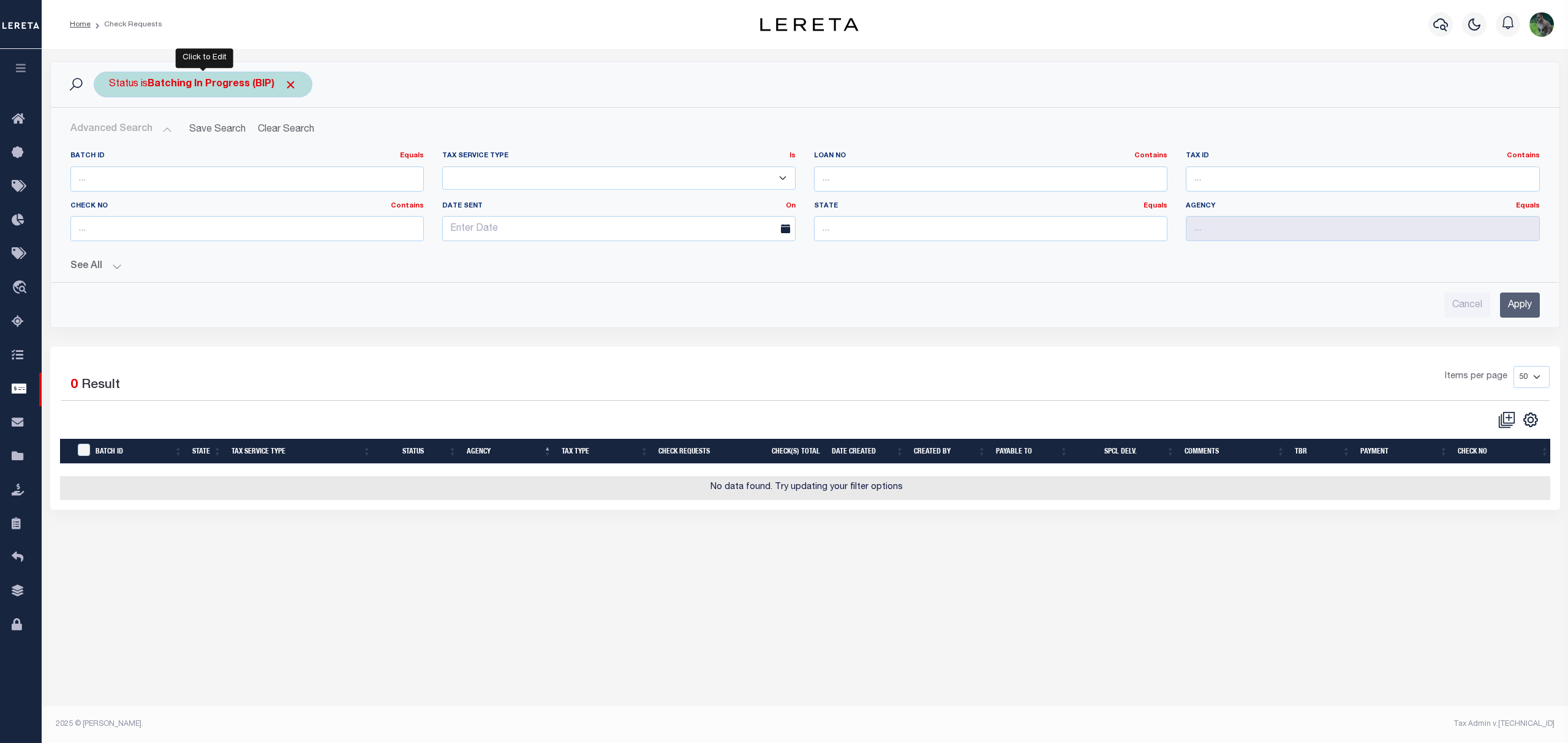
click at [231, 94] on div "Status is Batching In Progress (BIP)" at bounding box center [203, 84] width 219 height 25
click at [231, 147] on select "Approval Needed (APN) Batching In Progress (BIP) Check Returned (CKR) Cleared a…" at bounding box center [200, 144] width 180 height 23
select select "RTS"
click at [109, 133] on select "Approval Needed (APN) Batching In Progress (BIP) Check Returned (CKR) Cleared a…" at bounding box center [200, 144] width 180 height 23
click at [275, 165] on input "Apply" at bounding box center [271, 171] width 36 height 20
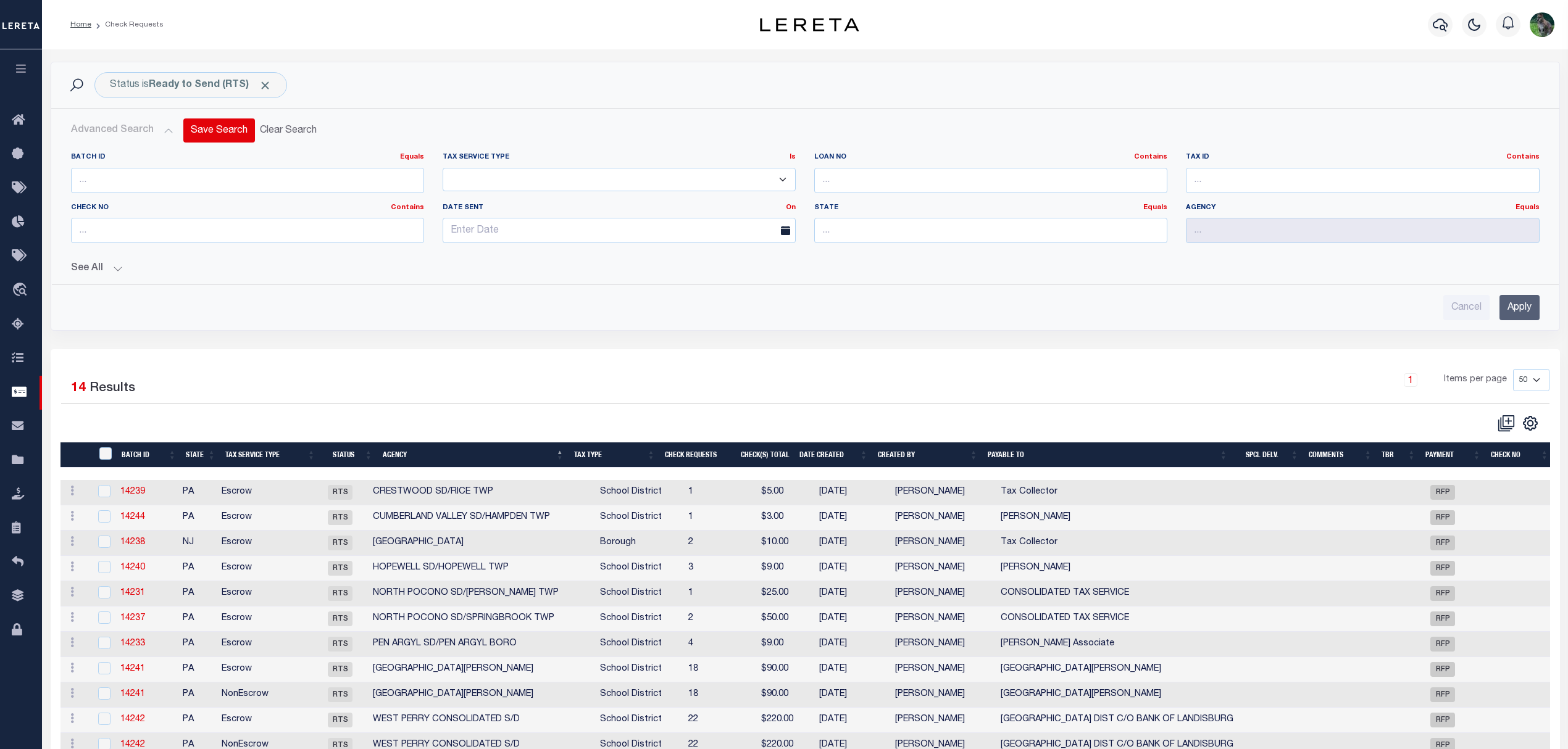
drag, startPoint x: 99, startPoint y: 130, endPoint x: 182, endPoint y: 128, distance: 83.0
click at [100, 130] on button "Advanced Search" at bounding box center [122, 130] width 103 height 24
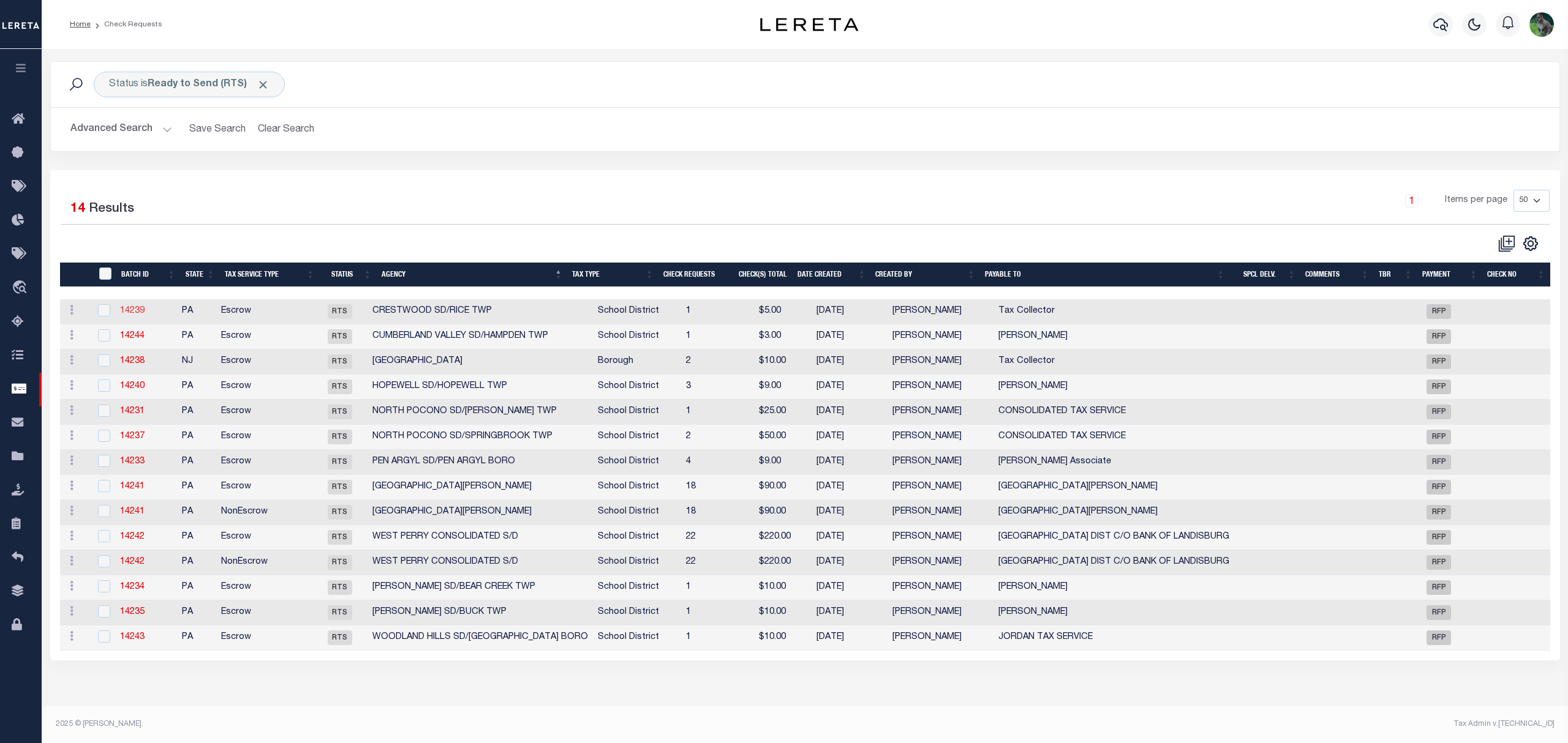
click at [140, 312] on link "14239" at bounding box center [132, 311] width 25 height 8
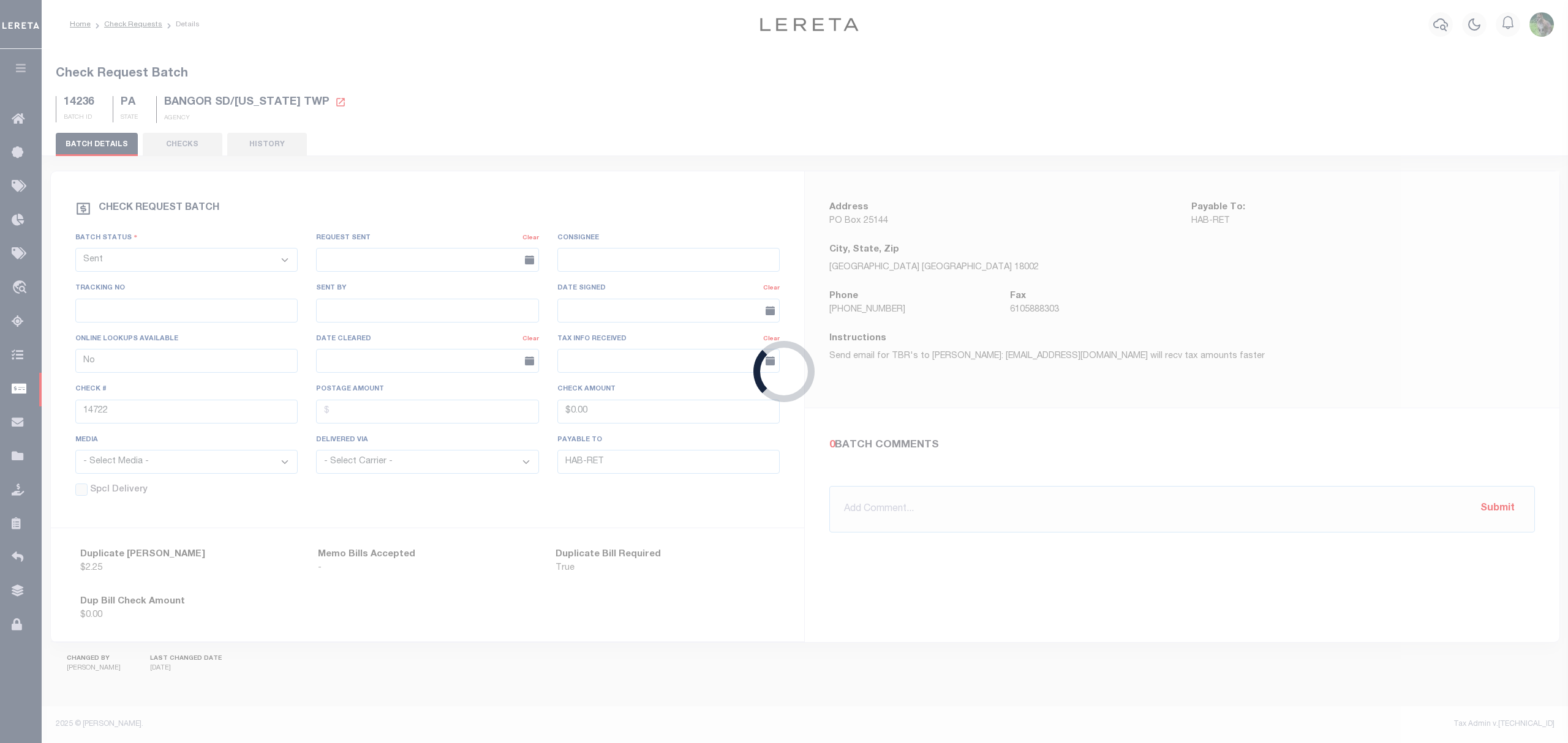
select select "RTS"
type input "Tax Collector"
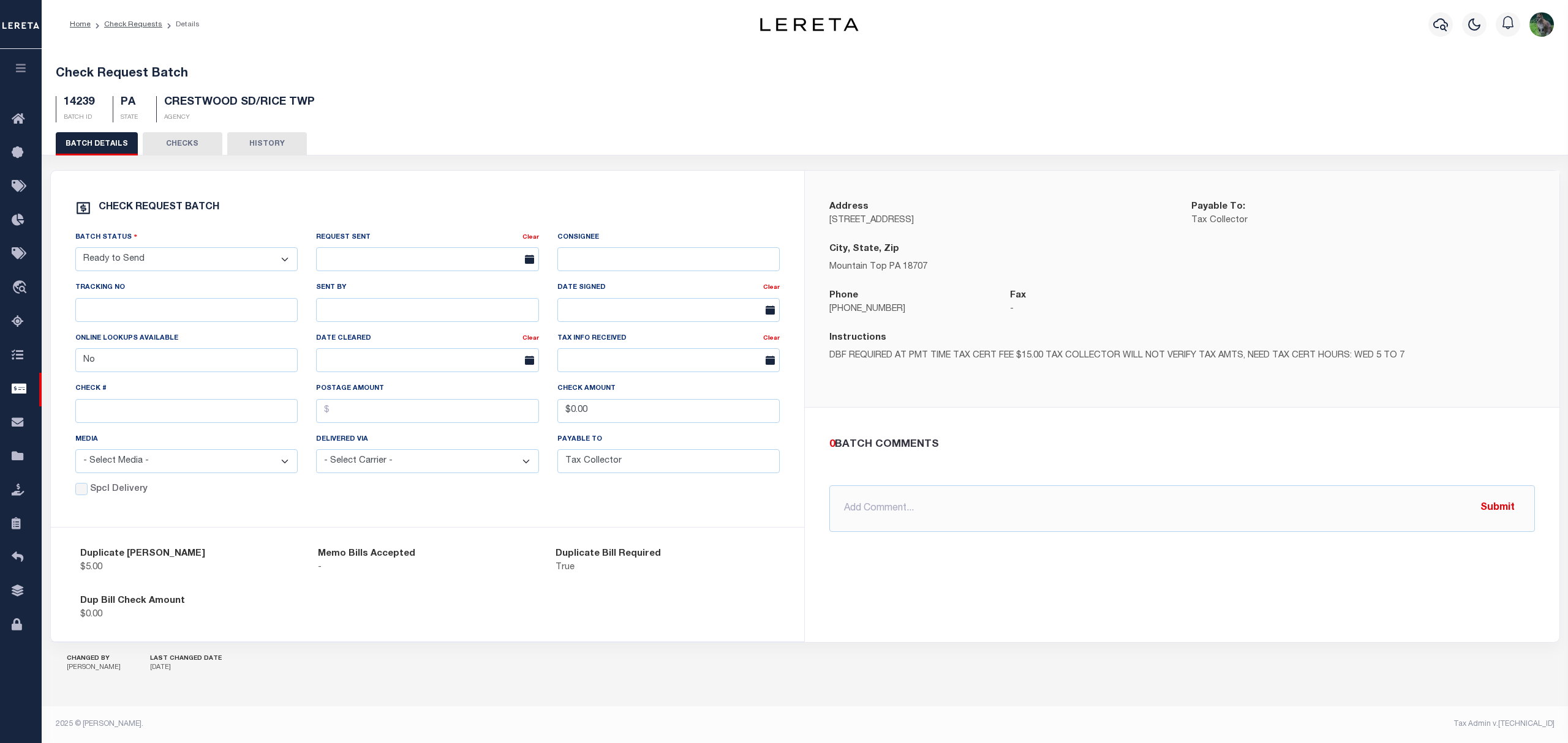
click at [208, 265] on select "- Select Status - Approval Needed Batching In Progress Check Returned Cleared a…" at bounding box center [187, 259] width 223 height 24
select select "SNT"
click at [75, 250] on select "- Select Status - Approval Needed Batching In Progress Check Returned Cleared a…" at bounding box center [187, 259] width 223 height 24
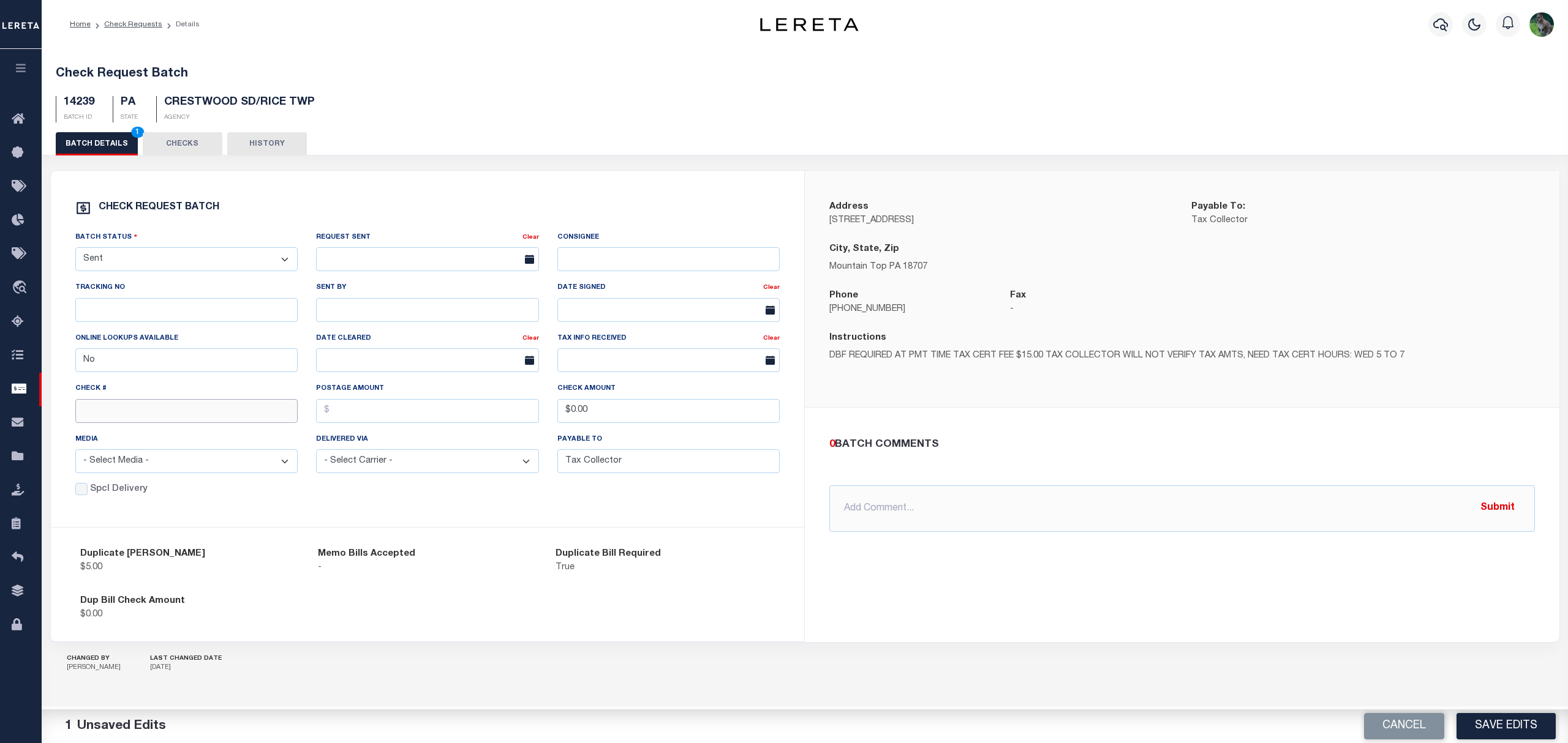
click at [120, 413] on input "text" at bounding box center [187, 411] width 223 height 24
type input "14723"
click at [1513, 721] on button "Save Edits" at bounding box center [1506, 726] width 99 height 26
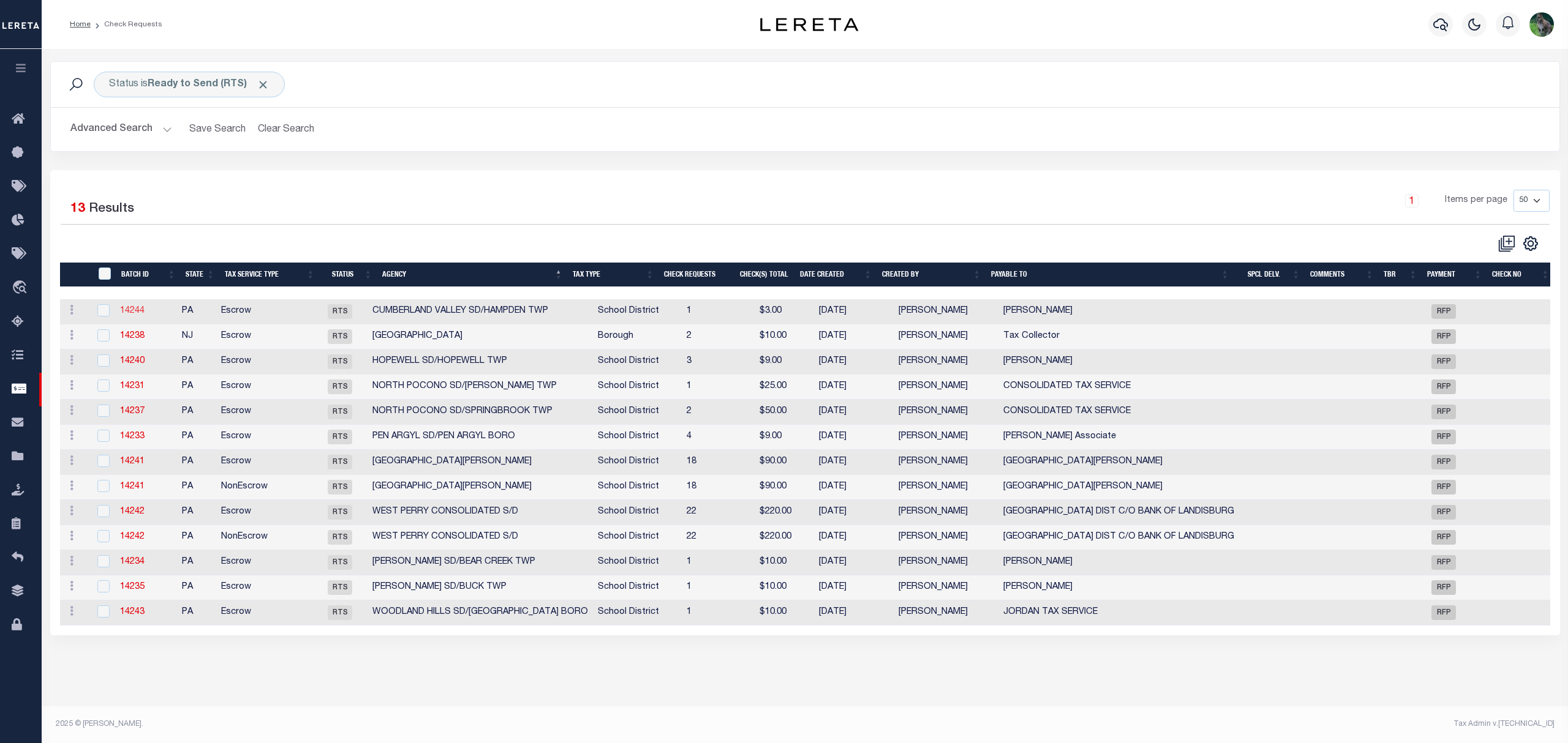
click at [135, 311] on link "14244" at bounding box center [132, 311] width 25 height 8
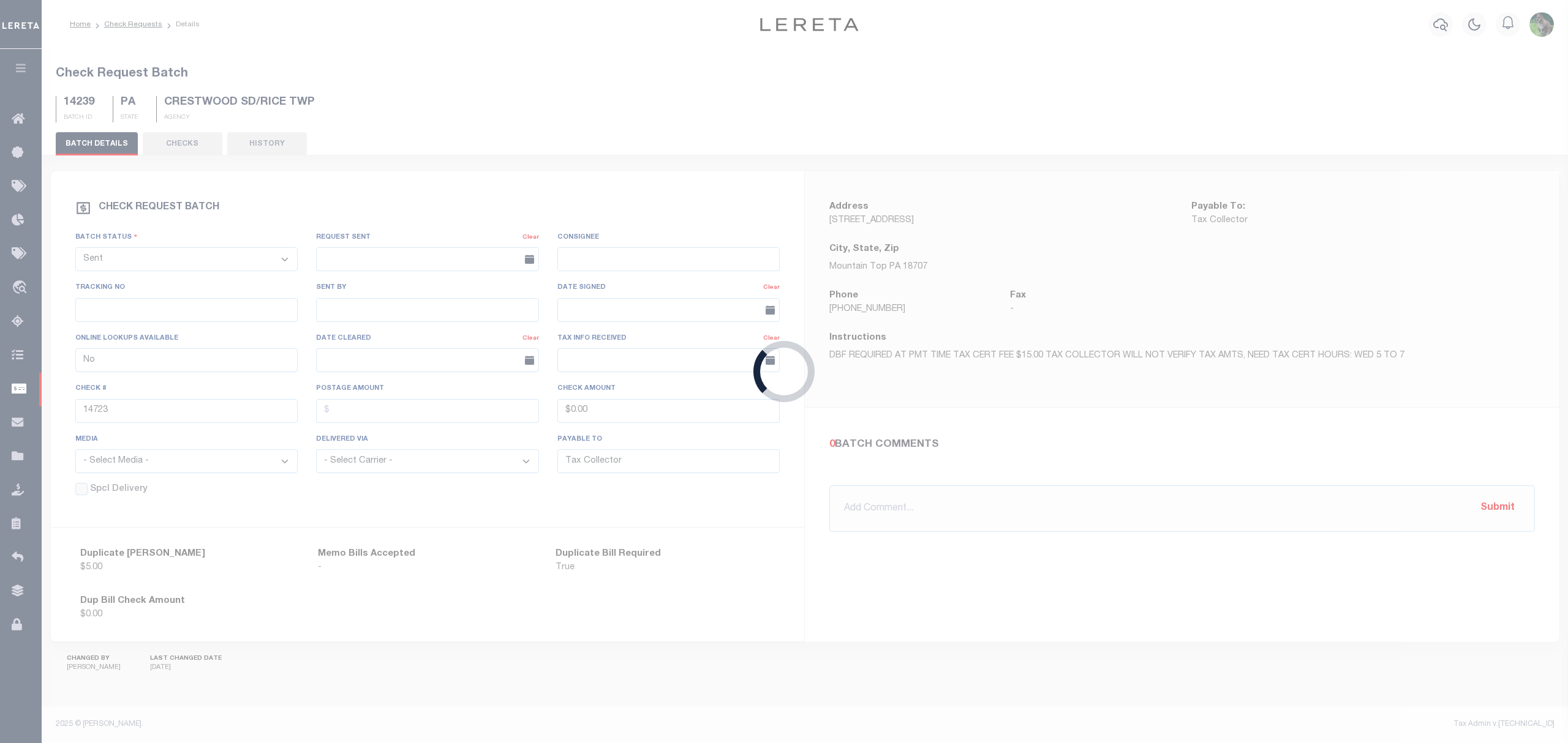
select select "RTS"
type input "Alexandra Huber"
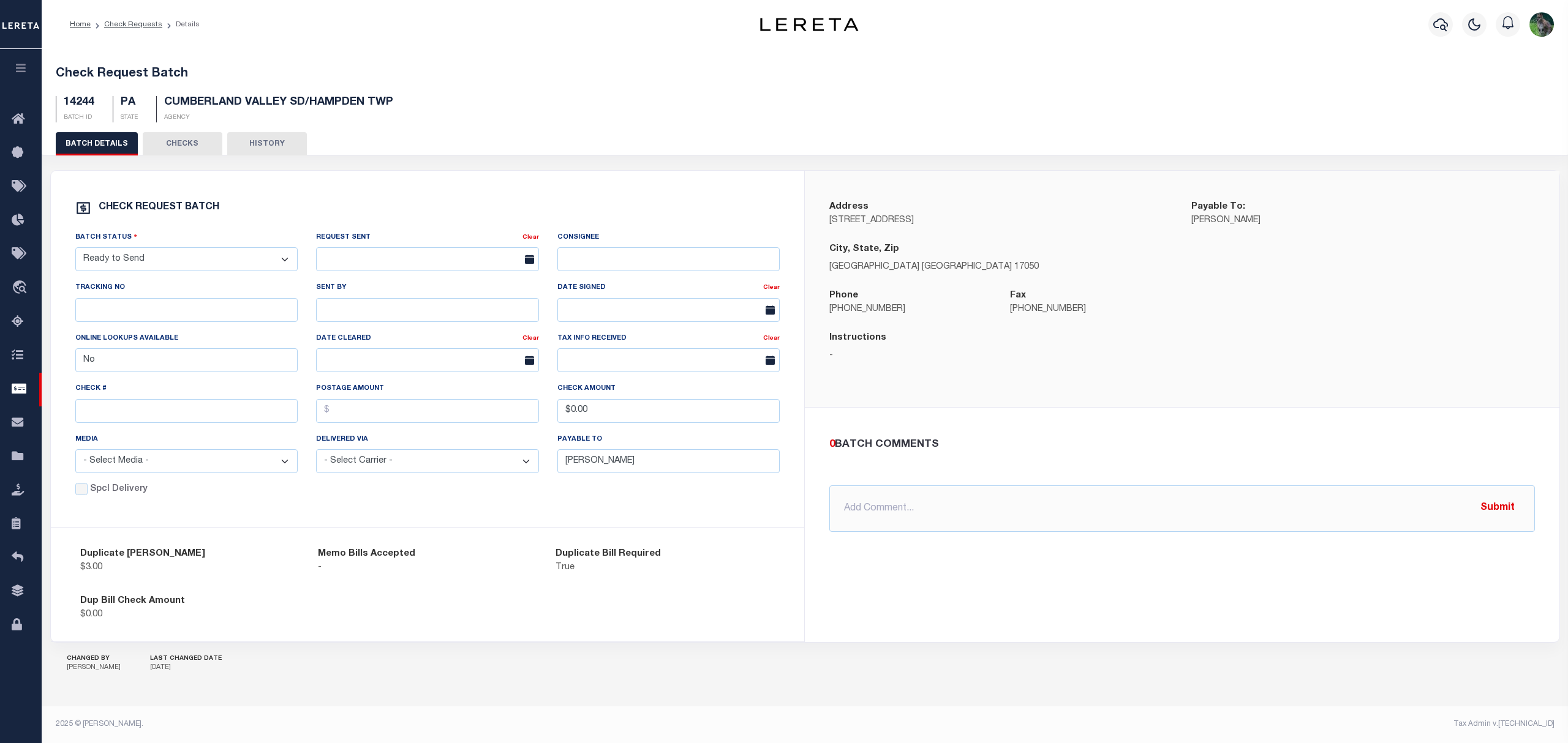
click at [215, 262] on select "- Select Status - Approval Needed Batching In Progress Check Returned Cleared a…" at bounding box center [187, 259] width 223 height 24
select select "SNT"
click at [75, 250] on select "- Select Status - Approval Needed Batching In Progress Check Returned Cleared a…" at bounding box center [187, 259] width 223 height 24
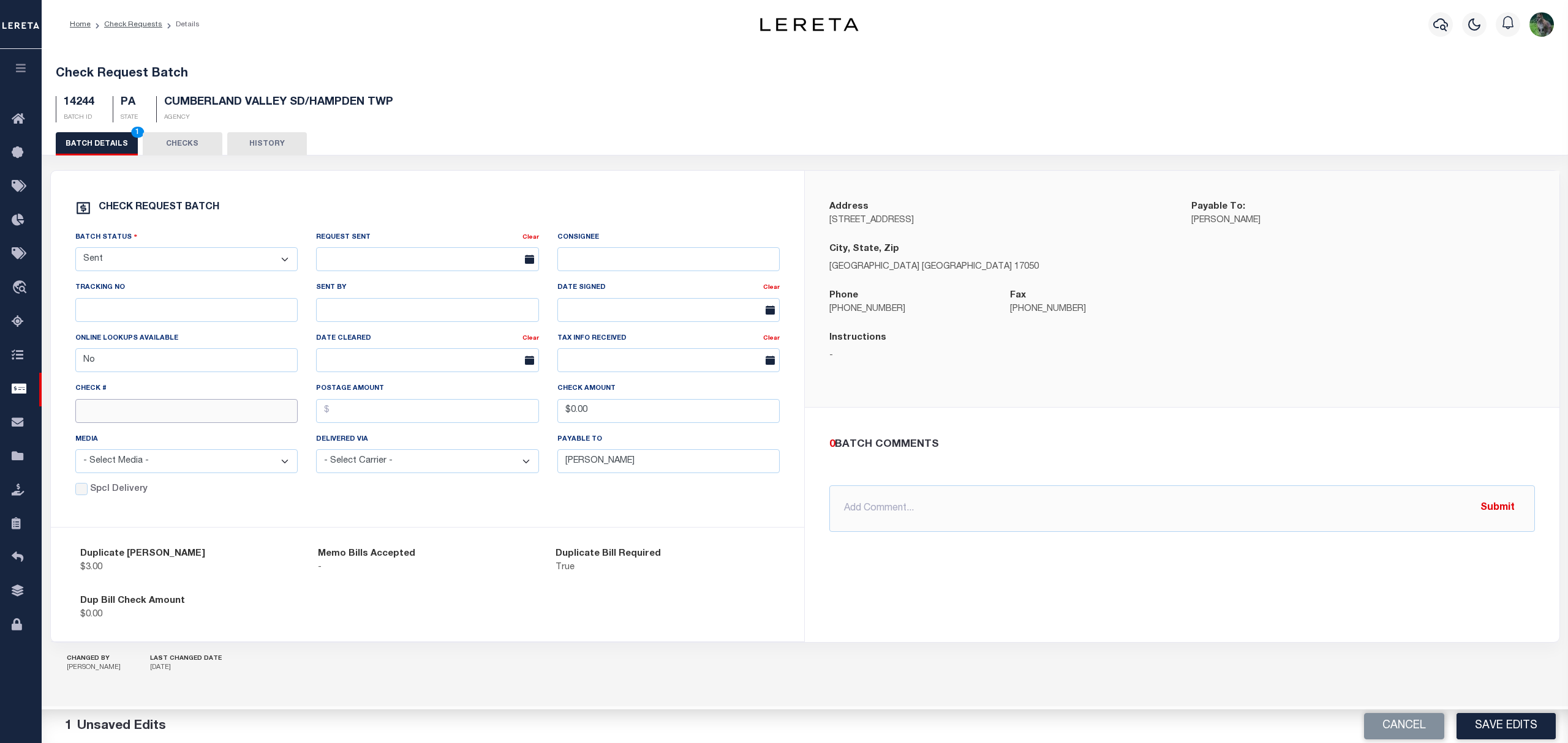
click at [150, 409] on input "text" at bounding box center [187, 411] width 223 height 24
type input "14724"
click at [1499, 721] on button "Save Edits" at bounding box center [1506, 726] width 99 height 26
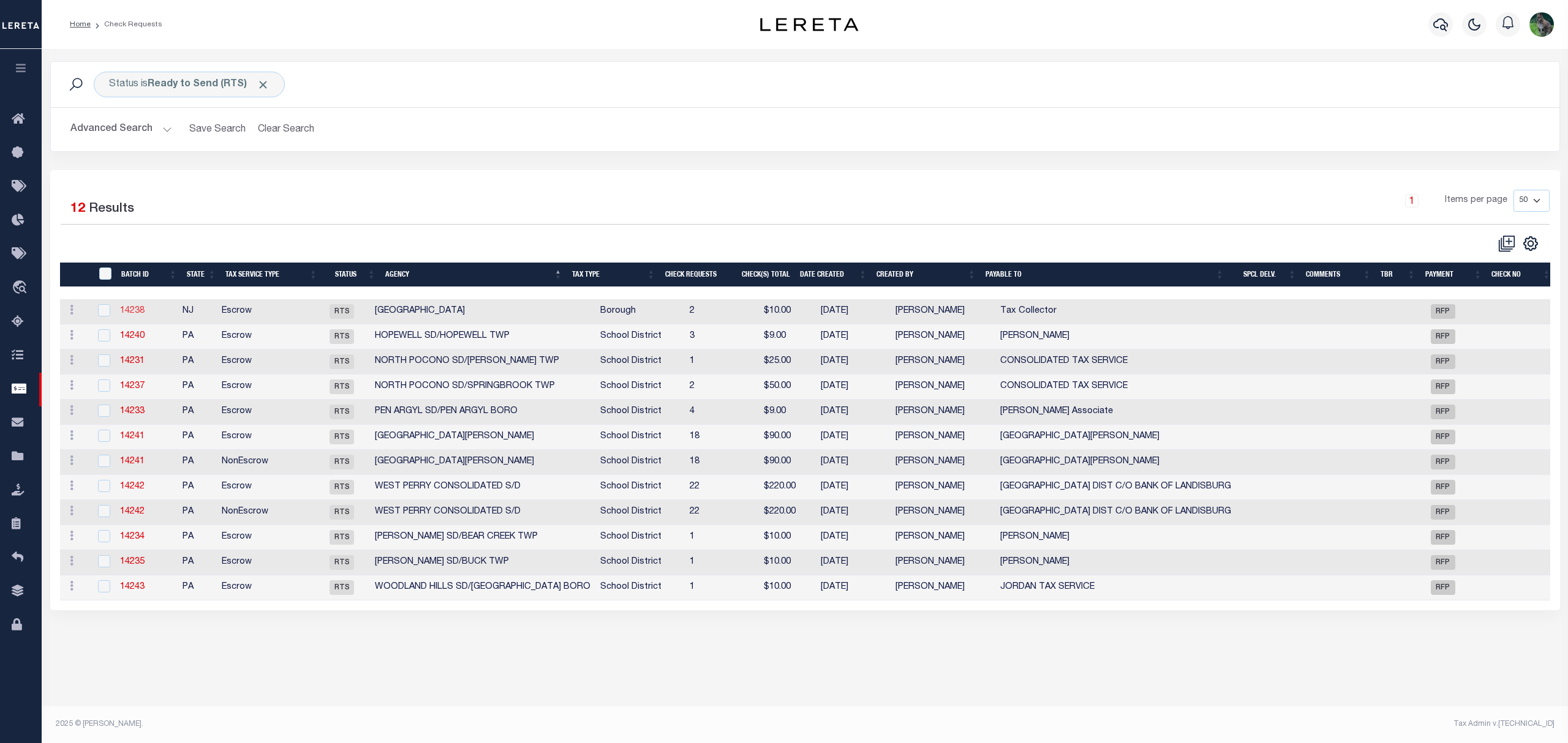
click at [132, 314] on link "14238" at bounding box center [132, 311] width 25 height 8
select select "RTS"
type input "Yes"
type input "Tax Collector"
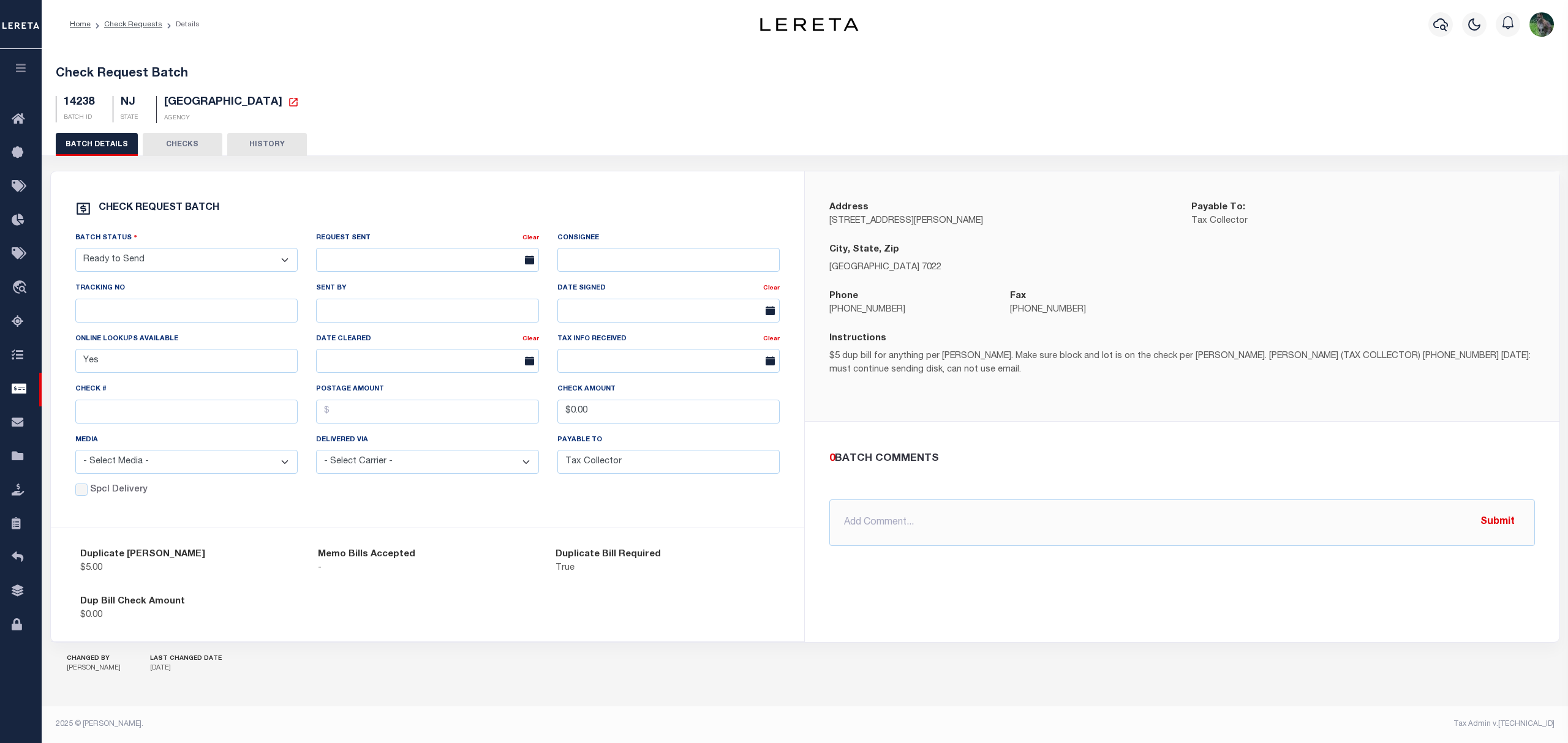
click at [214, 264] on select "- Select Status - Approval Needed Batching In Progress Check Returned Cleared a…" at bounding box center [187, 259] width 223 height 24
select select "SNT"
click at [75, 252] on select "- Select Status - Approval Needed Batching In Progress Check Returned Cleared a…" at bounding box center [187, 259] width 223 height 24
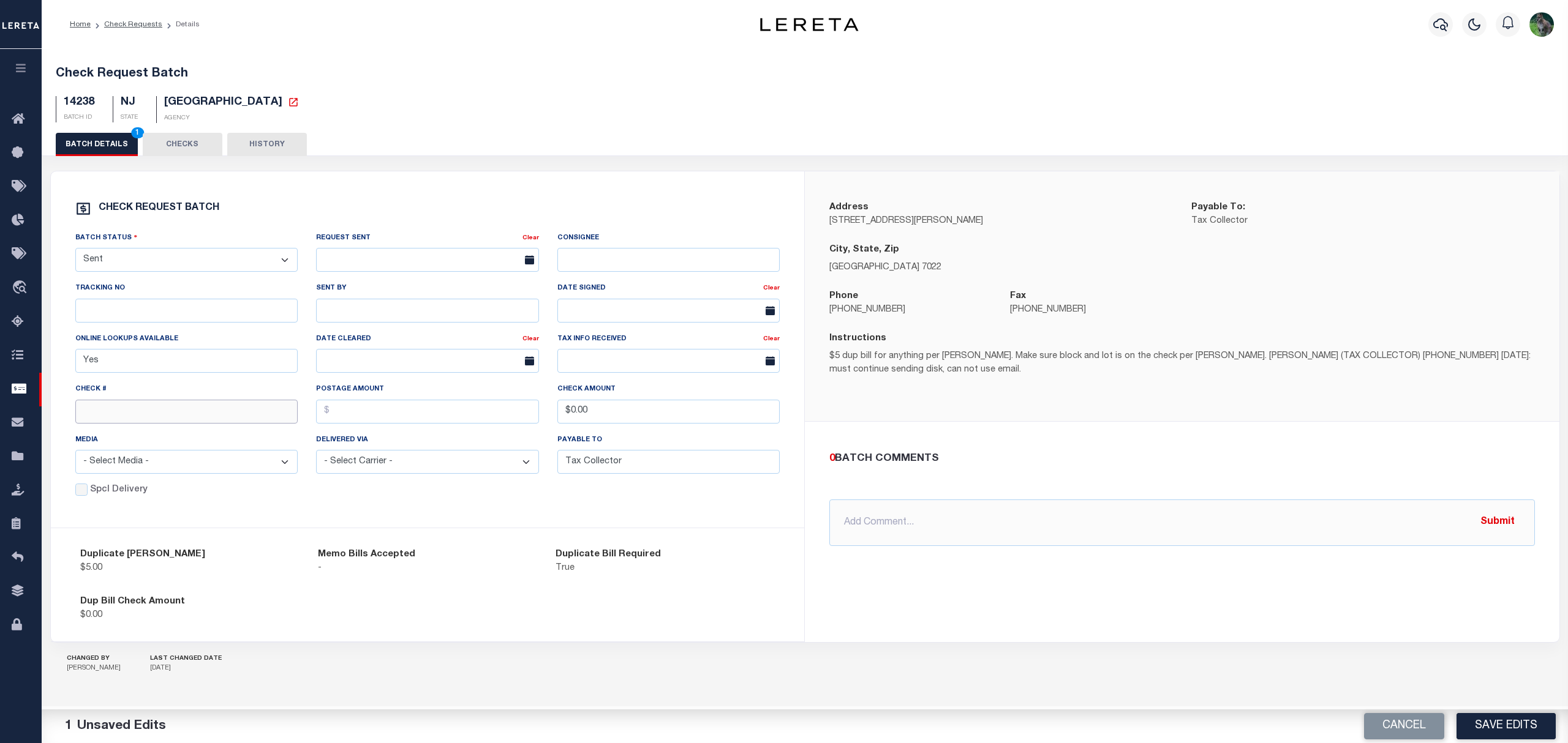
click at [142, 419] on input "text" at bounding box center [187, 411] width 223 height 24
type input "14725"
click at [1483, 722] on button "Save Edits" at bounding box center [1506, 726] width 99 height 26
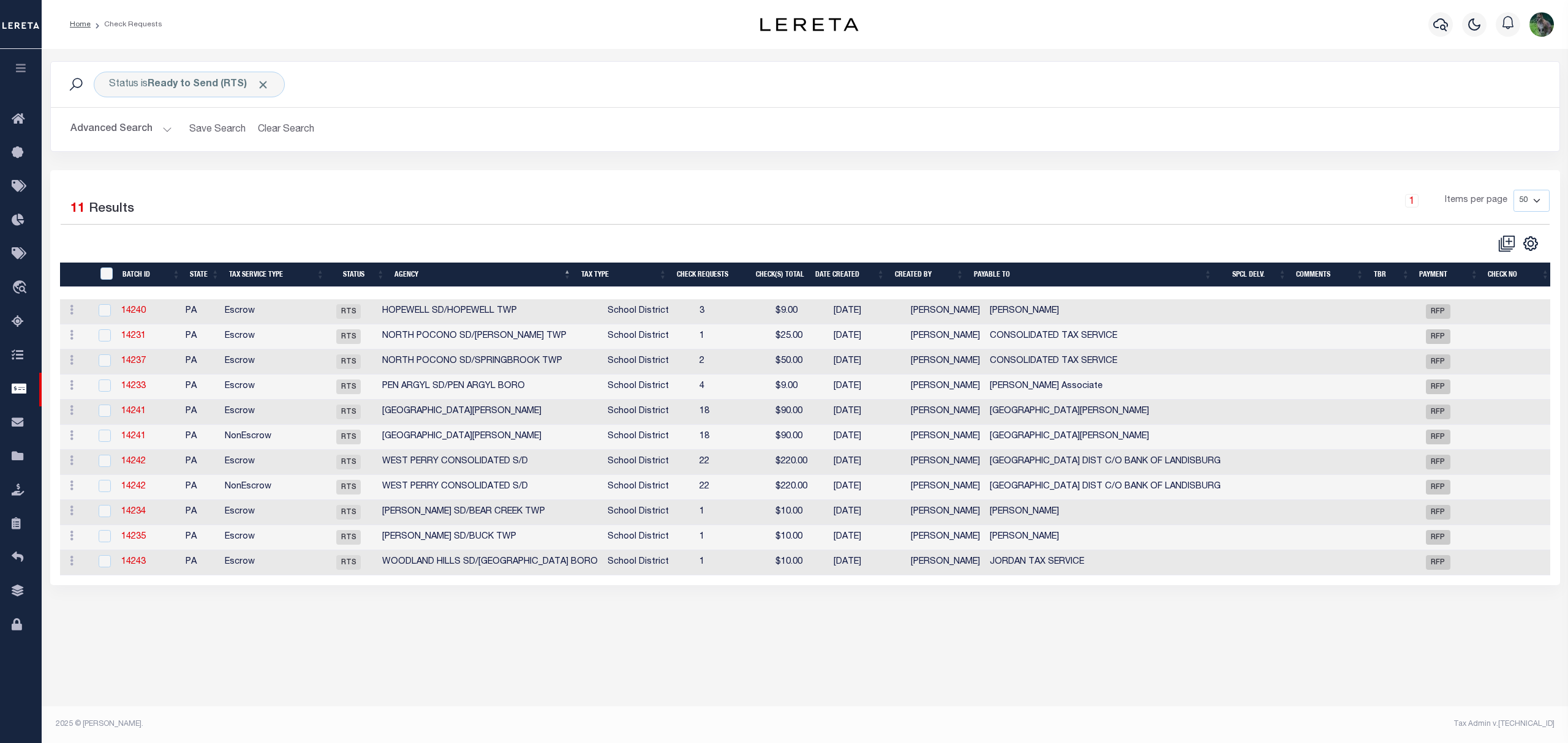
click at [153, 341] on td "14231" at bounding box center [148, 337] width 64 height 25
checkbox input "true"
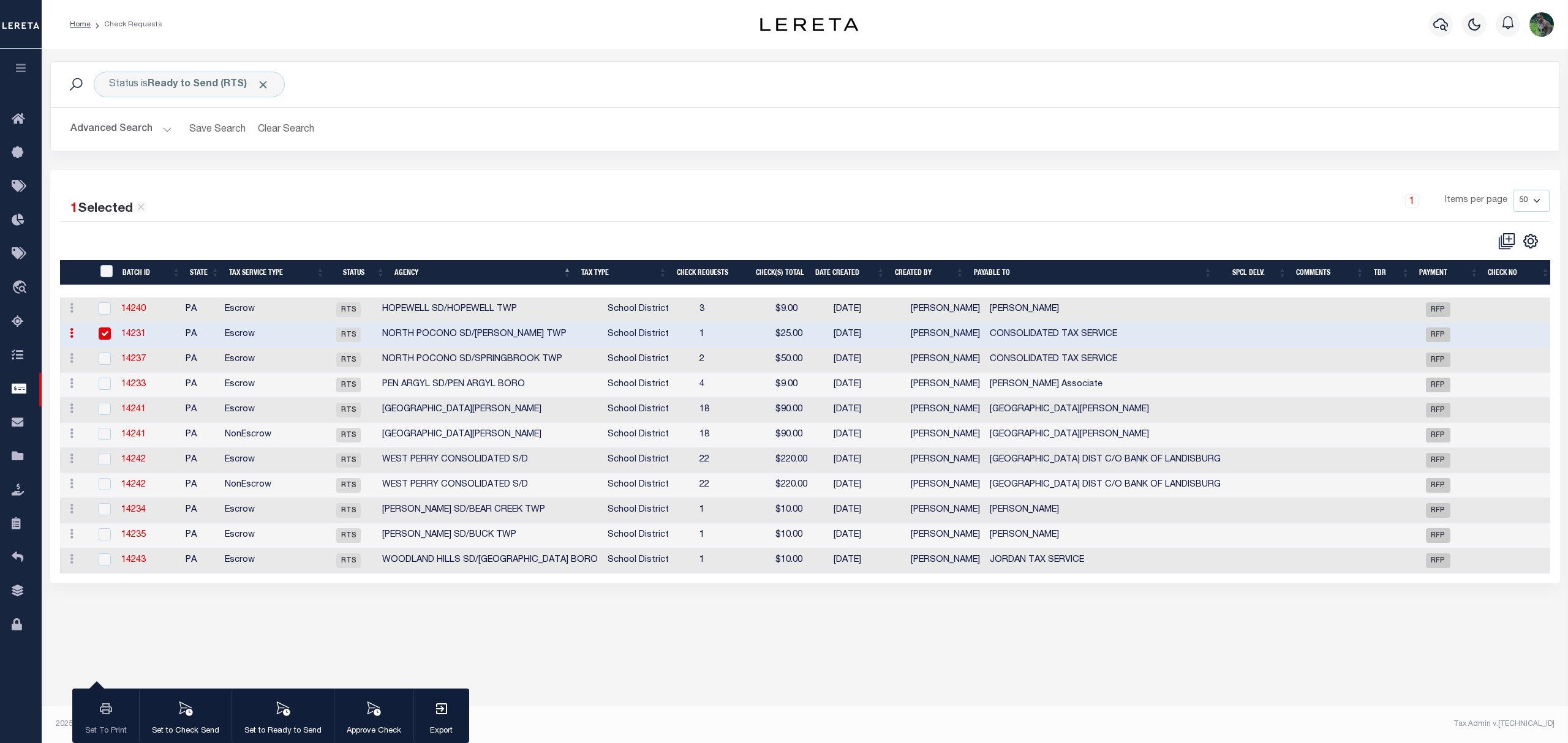
click at [125, 336] on link "14231" at bounding box center [134, 334] width 25 height 8
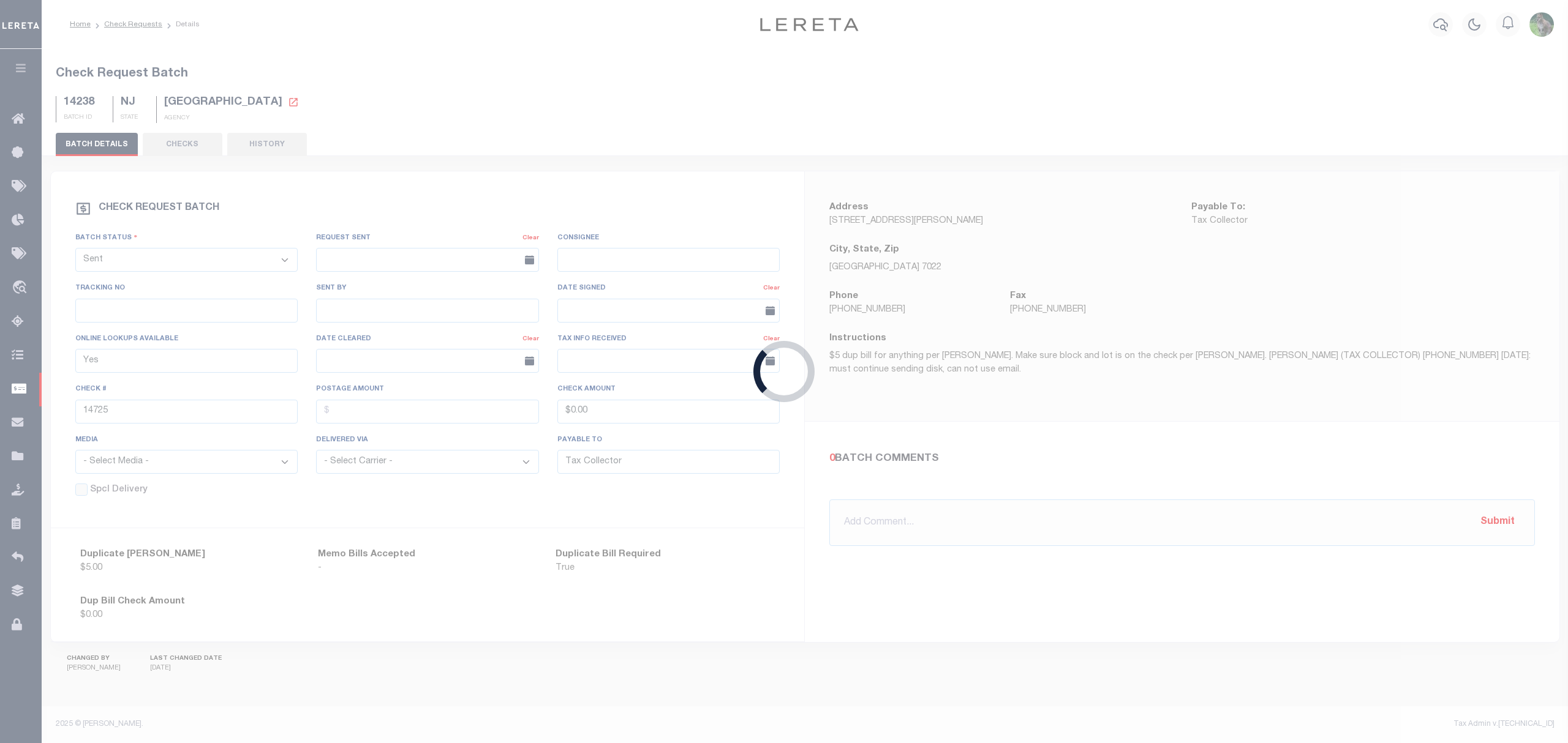
select select "RTS"
type input "No"
type input "CONSOLIDATED TAX SERVICE"
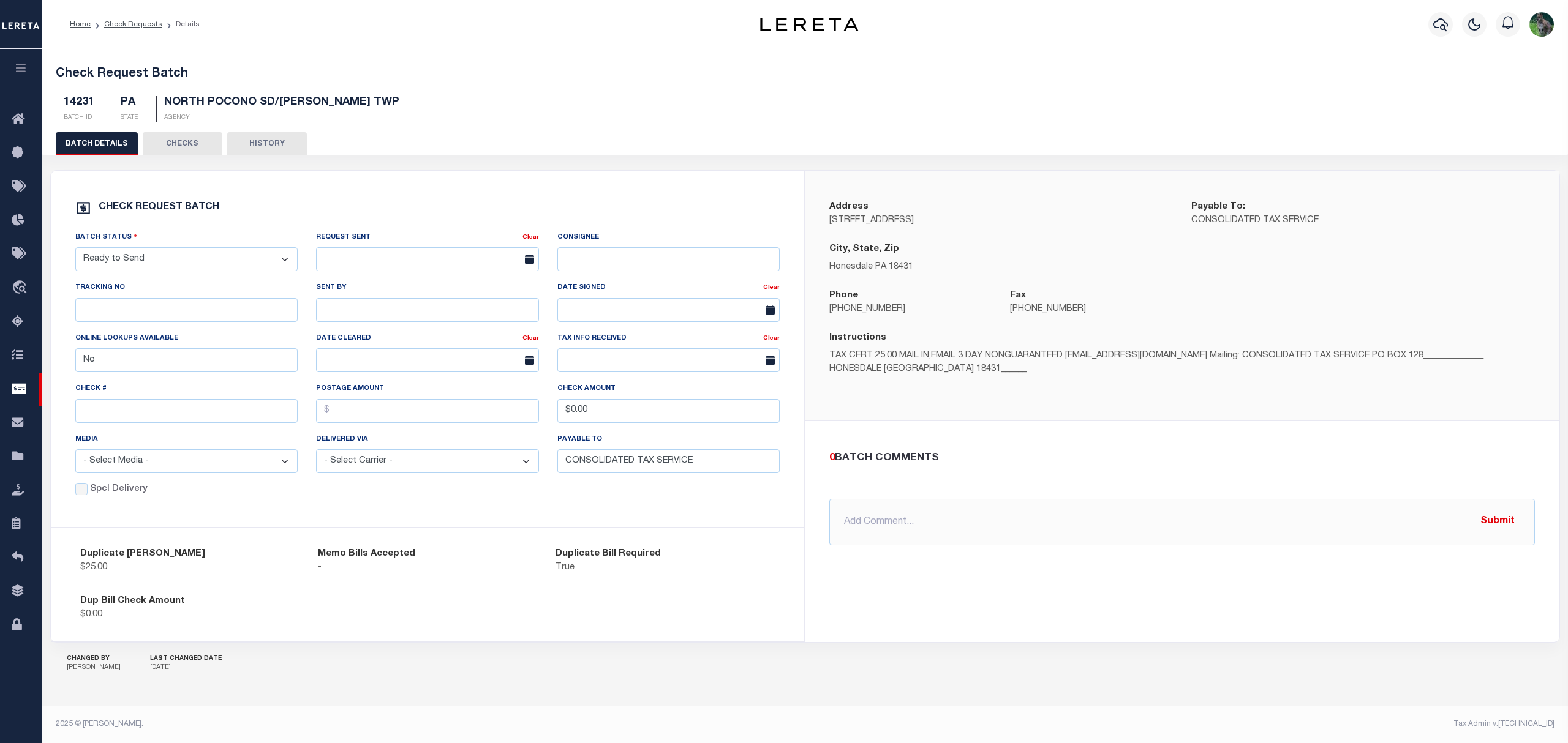
click at [182, 256] on select "- Select Status - Approval Needed Batching In Progress Check Returned Cleared a…" at bounding box center [187, 259] width 223 height 24
select select "SNT"
click at [75, 250] on select "- Select Status - Approval Needed Batching In Progress Check Returned Cleared a…" at bounding box center [187, 259] width 223 height 24
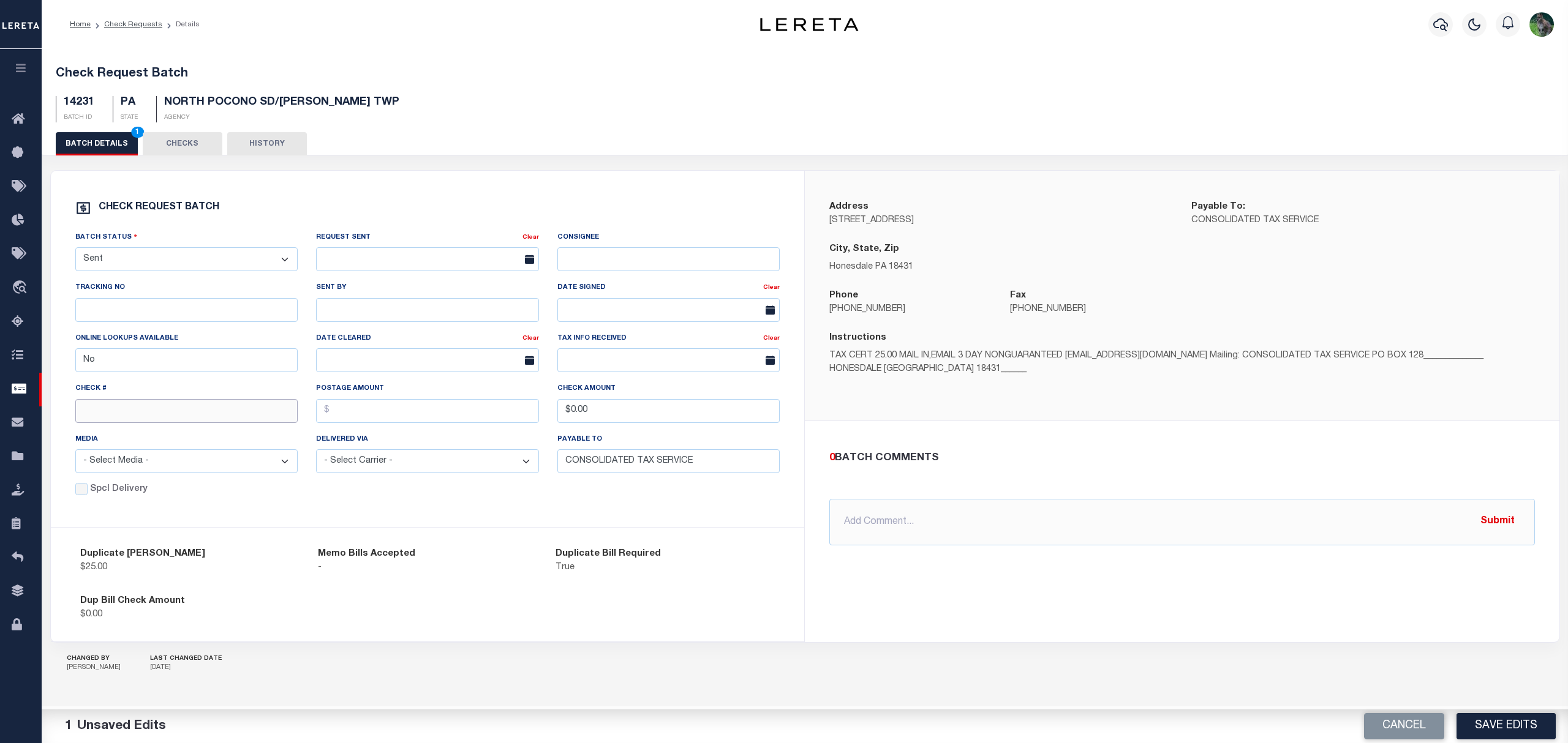
drag, startPoint x: 156, startPoint y: 411, endPoint x: 160, endPoint y: 405, distance: 7.2
click at [156, 411] on input "text" at bounding box center [187, 411] width 223 height 24
type input "14727"
click at [1492, 733] on button "Save Edits" at bounding box center [1506, 726] width 99 height 26
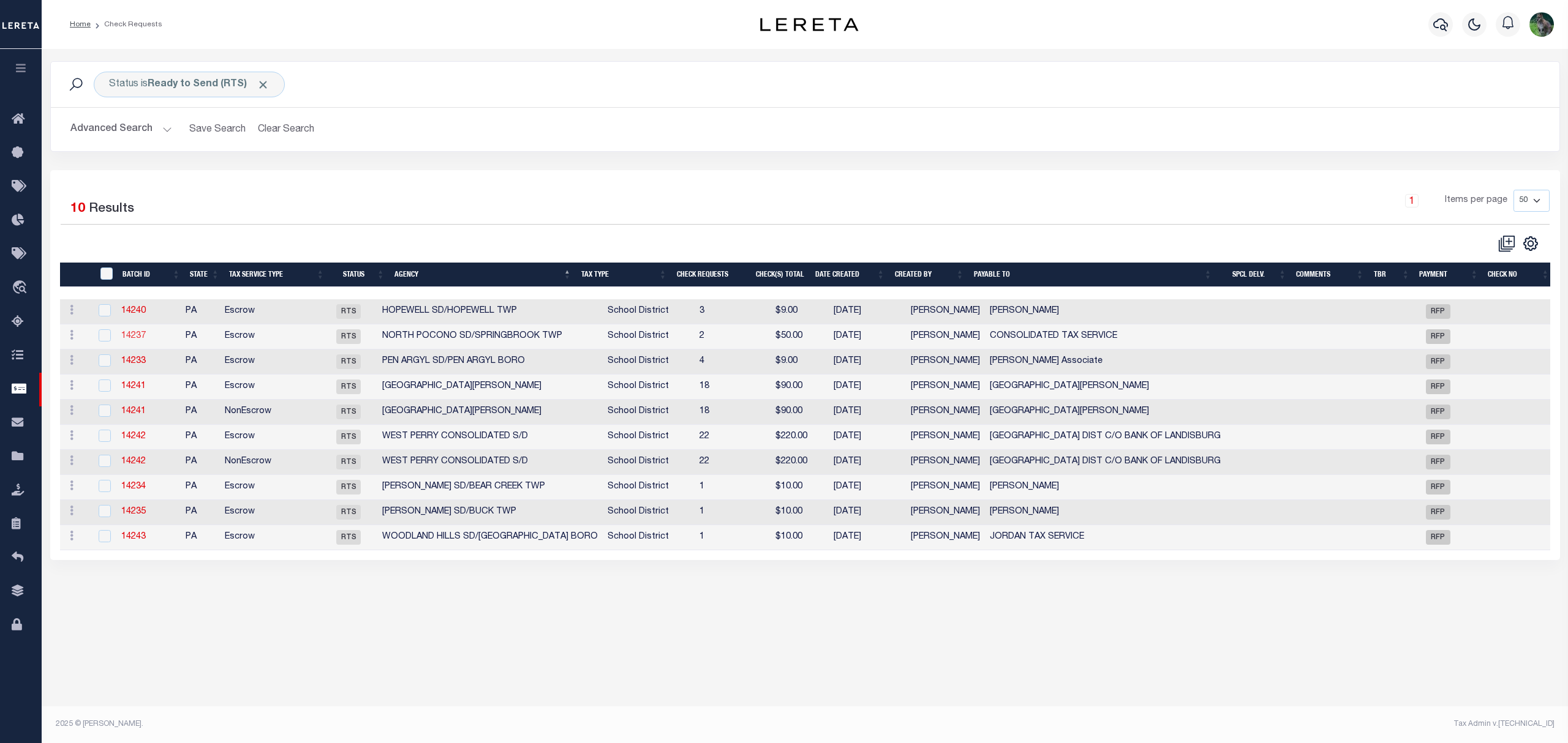
click at [132, 334] on link "14237" at bounding box center [134, 336] width 25 height 8
select select "RTS"
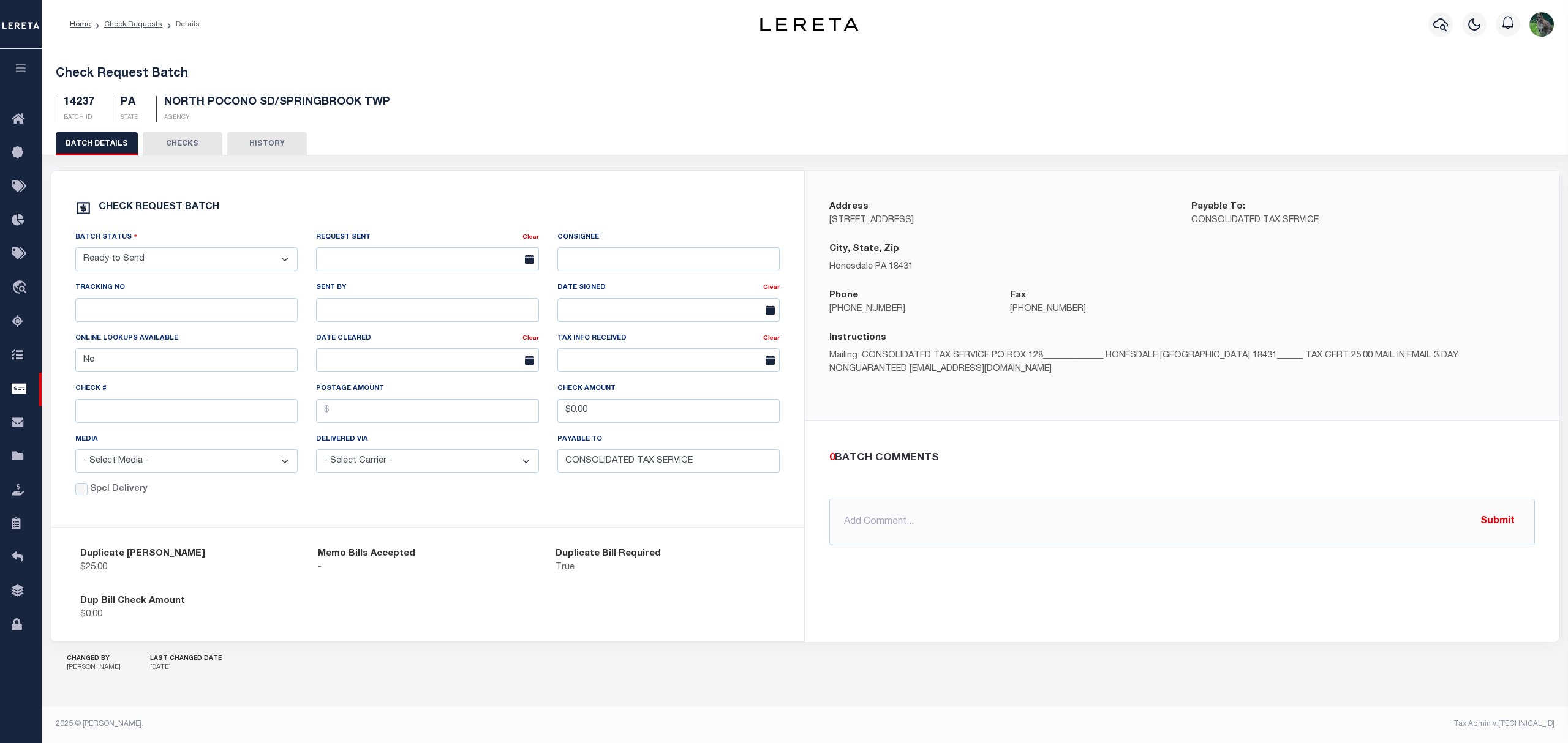
click at [202, 259] on select "- Select Status - Approval Needed Batching In Progress Check Returned Cleared a…" at bounding box center [187, 259] width 223 height 24
select select "SNT"
click at [75, 250] on select "- Select Status - Approval Needed Batching In Progress Check Returned Cleared a…" at bounding box center [187, 259] width 223 height 24
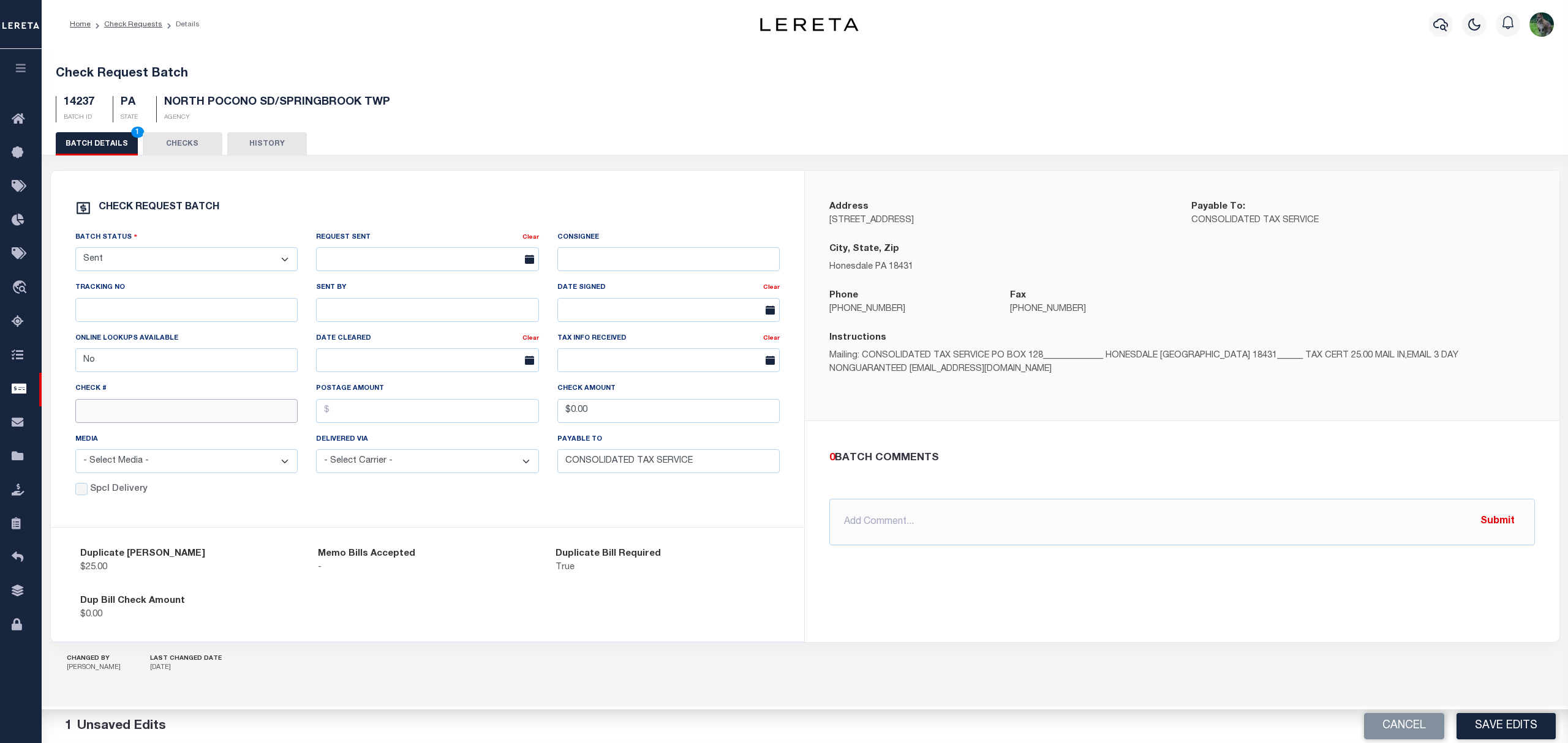
click at [169, 409] on input "text" at bounding box center [187, 411] width 223 height 24
type input "14728"
click at [1504, 730] on button "Save Edits" at bounding box center [1506, 726] width 99 height 26
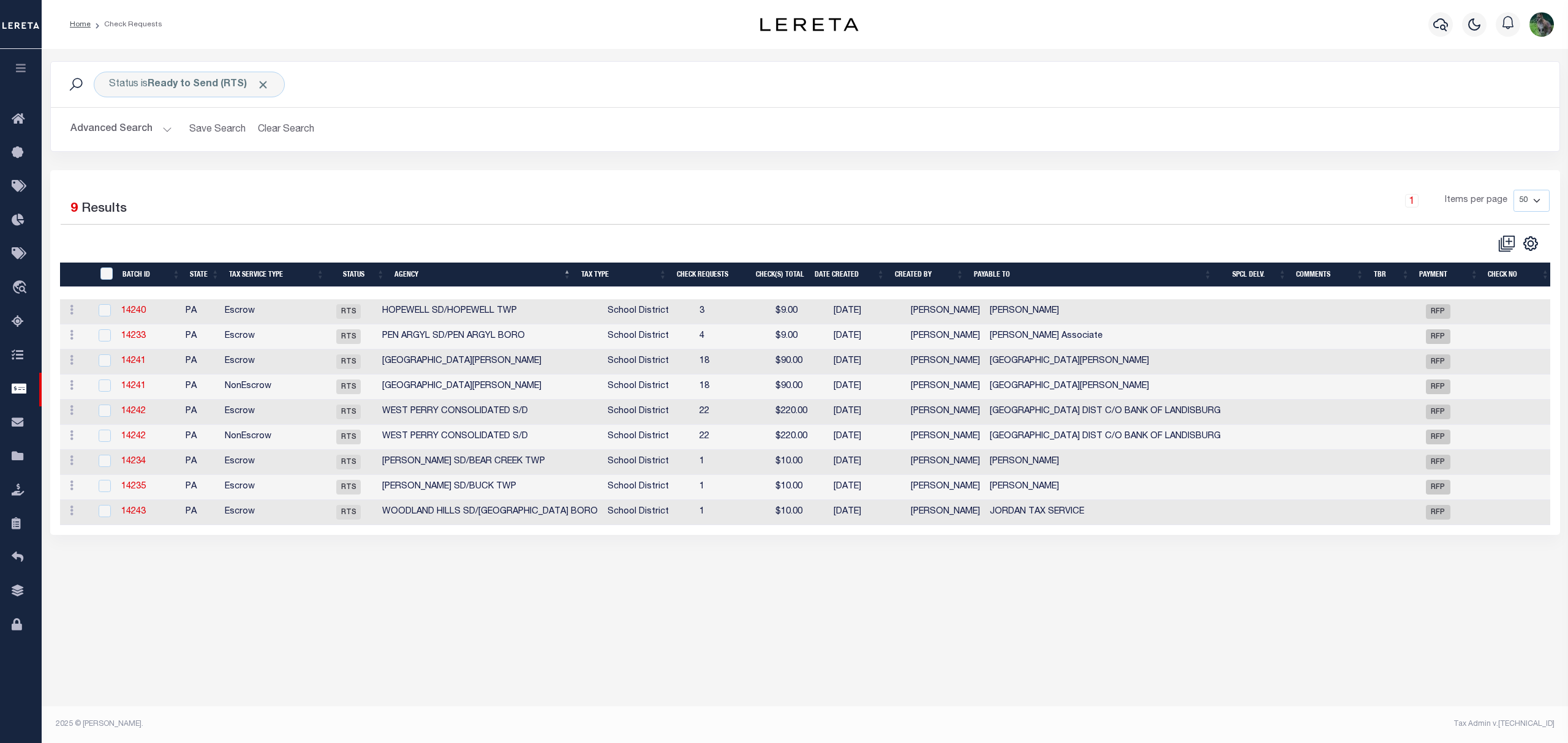
click at [131, 334] on td "14233" at bounding box center [148, 337] width 64 height 25
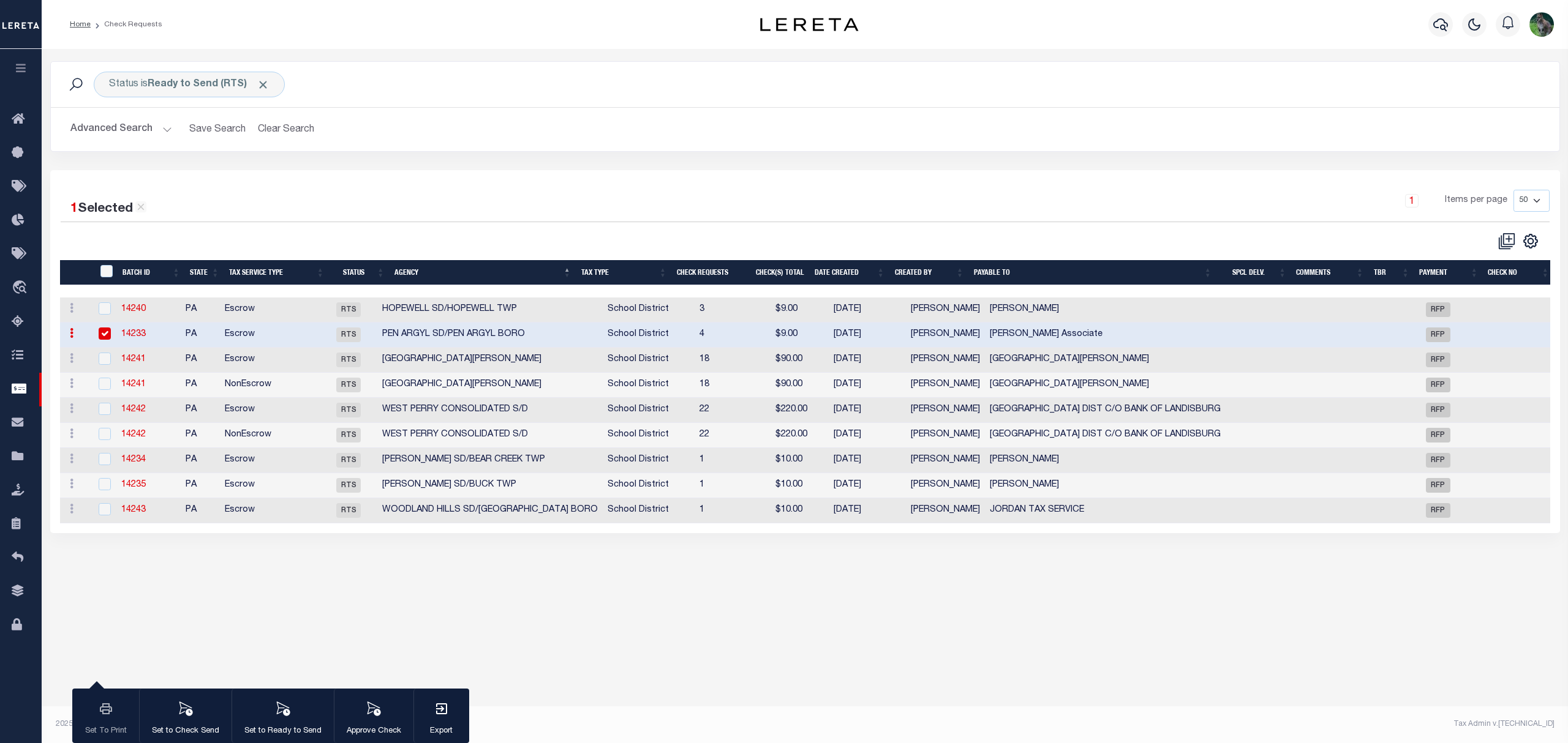
click at [133, 344] on td "14233" at bounding box center [148, 335] width 64 height 25
checkbox input "false"
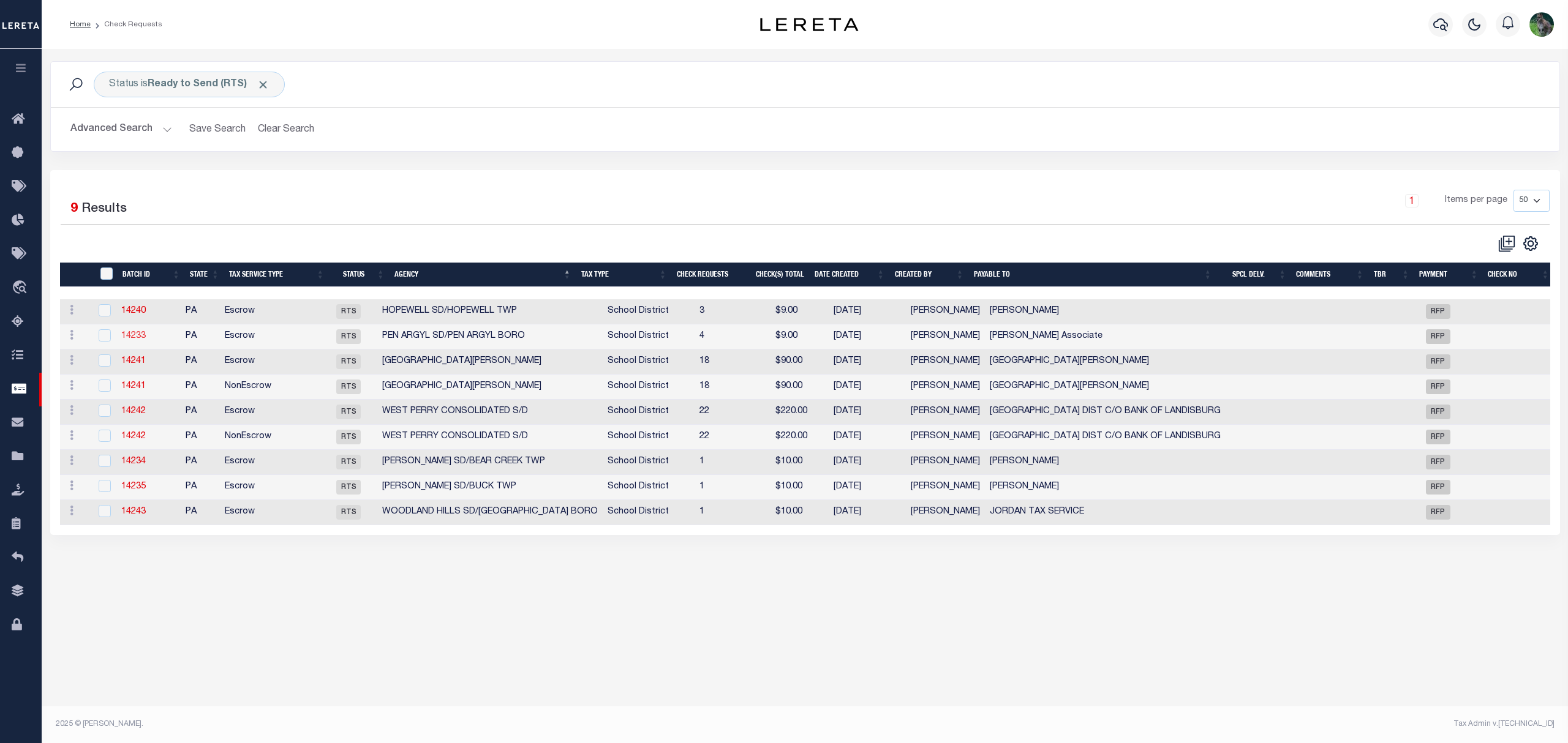
click at [138, 336] on link "14233" at bounding box center [134, 336] width 25 height 8
select select "RTS"
type input "Berkheimer Associate"
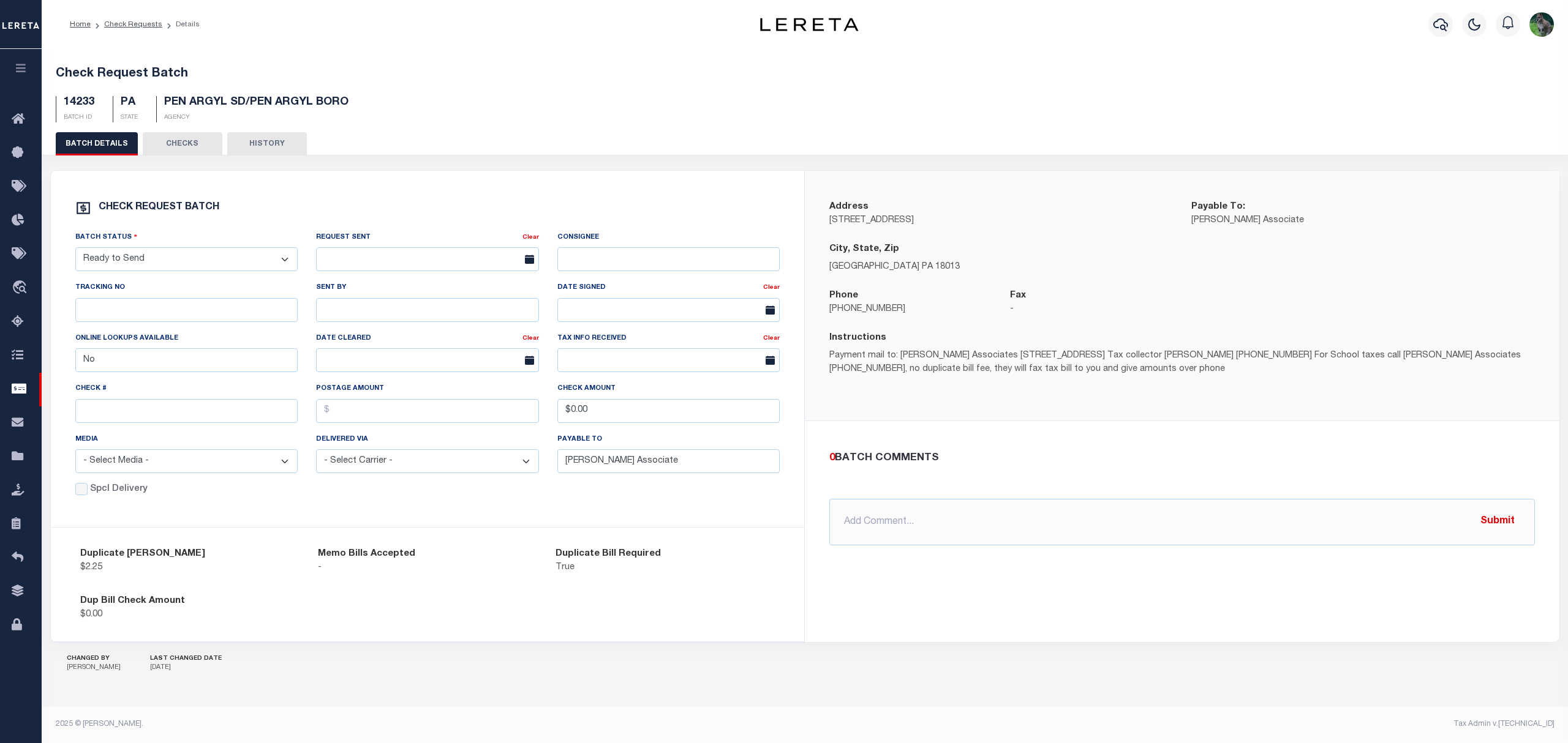
click at [192, 268] on select "- Select Status - Approval Needed Batching In Progress Check Returned Cleared a…" at bounding box center [187, 259] width 223 height 24
select select "SNT"
click at [75, 250] on select "- Select Status - Approval Needed Batching In Progress Check Returned Cleared a…" at bounding box center [187, 259] width 223 height 24
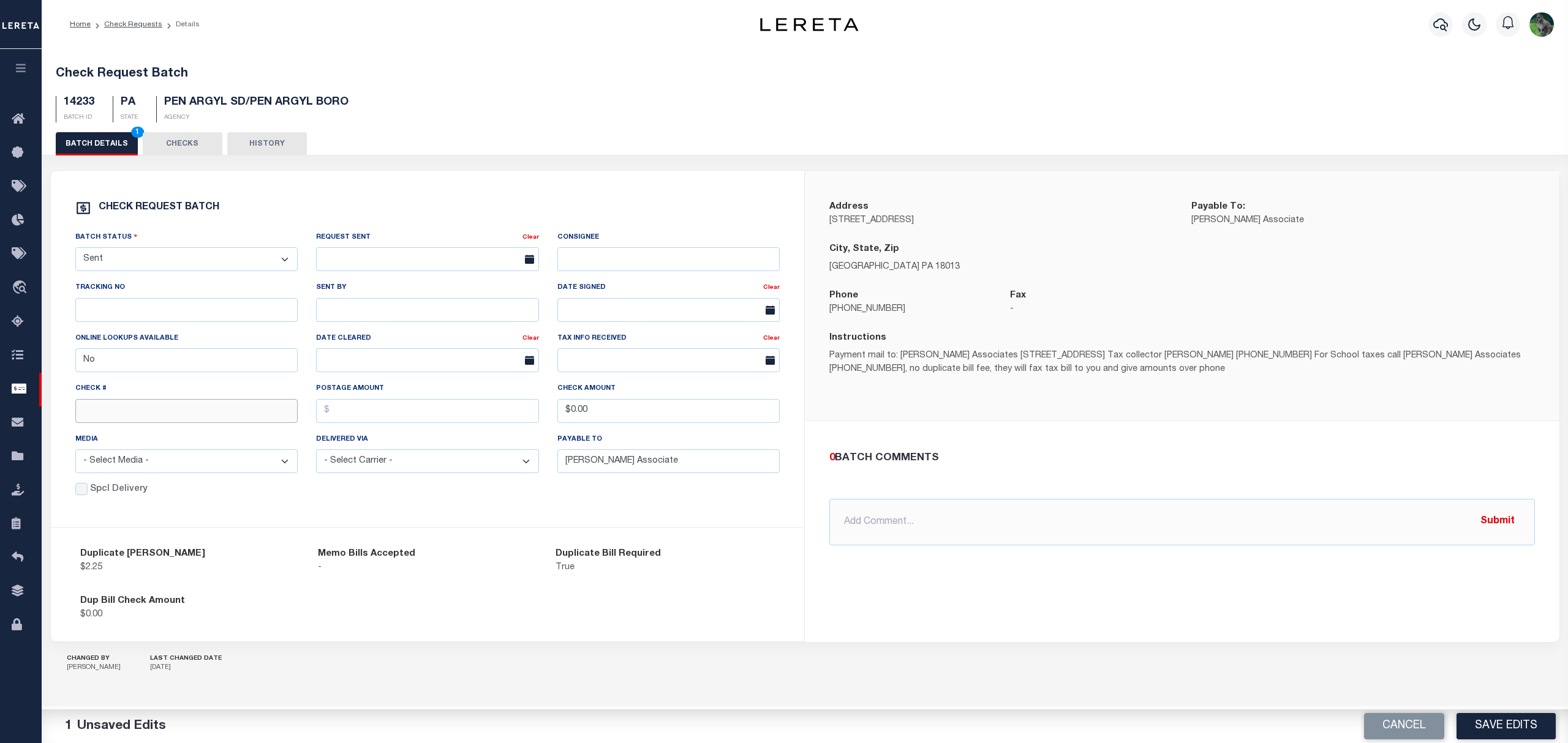
click at [125, 408] on input "text" at bounding box center [187, 411] width 223 height 24
type input "14729"
click at [1540, 733] on button "Save Edits" at bounding box center [1506, 726] width 99 height 26
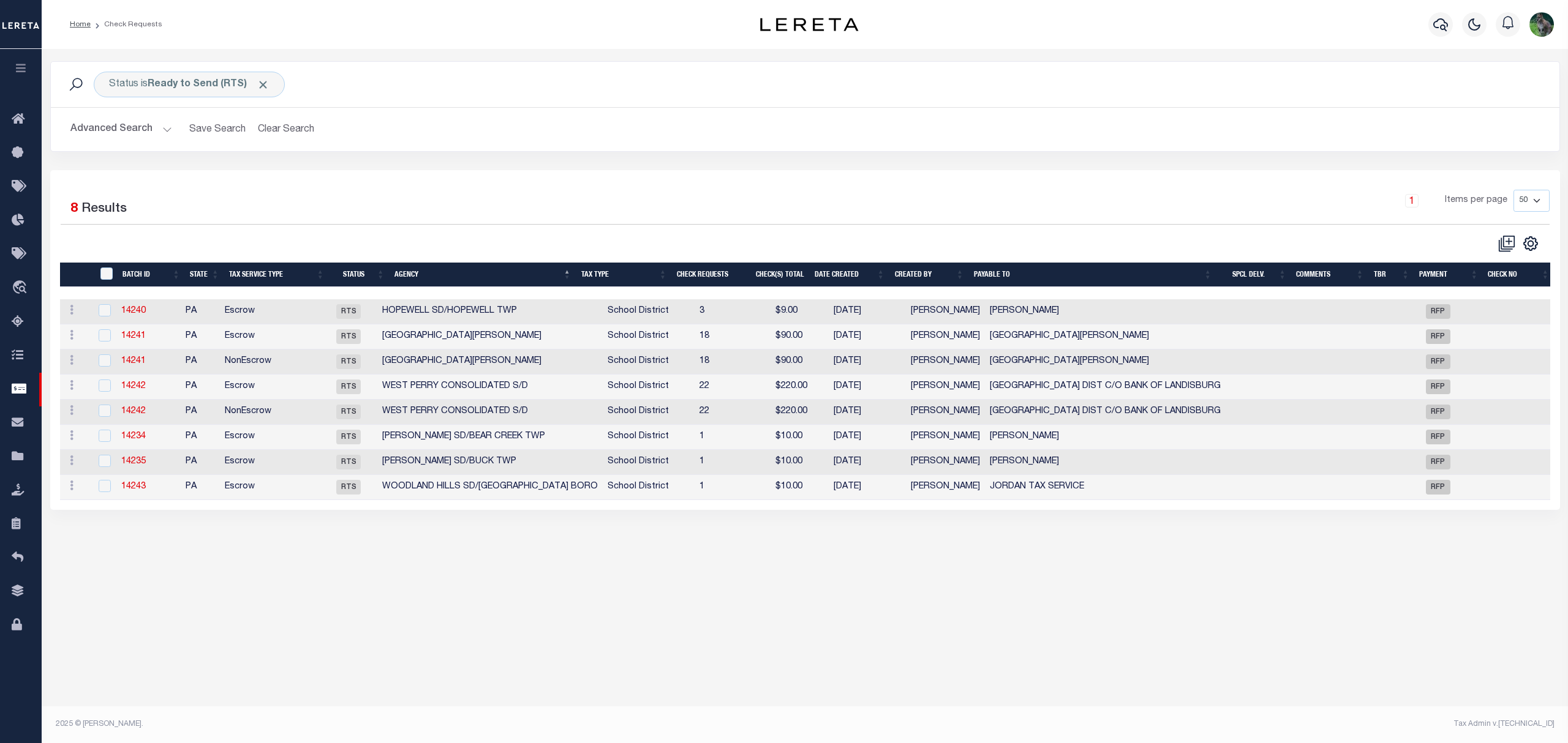
click at [131, 332] on td "14241" at bounding box center [148, 337] width 64 height 25
checkbox input "true"
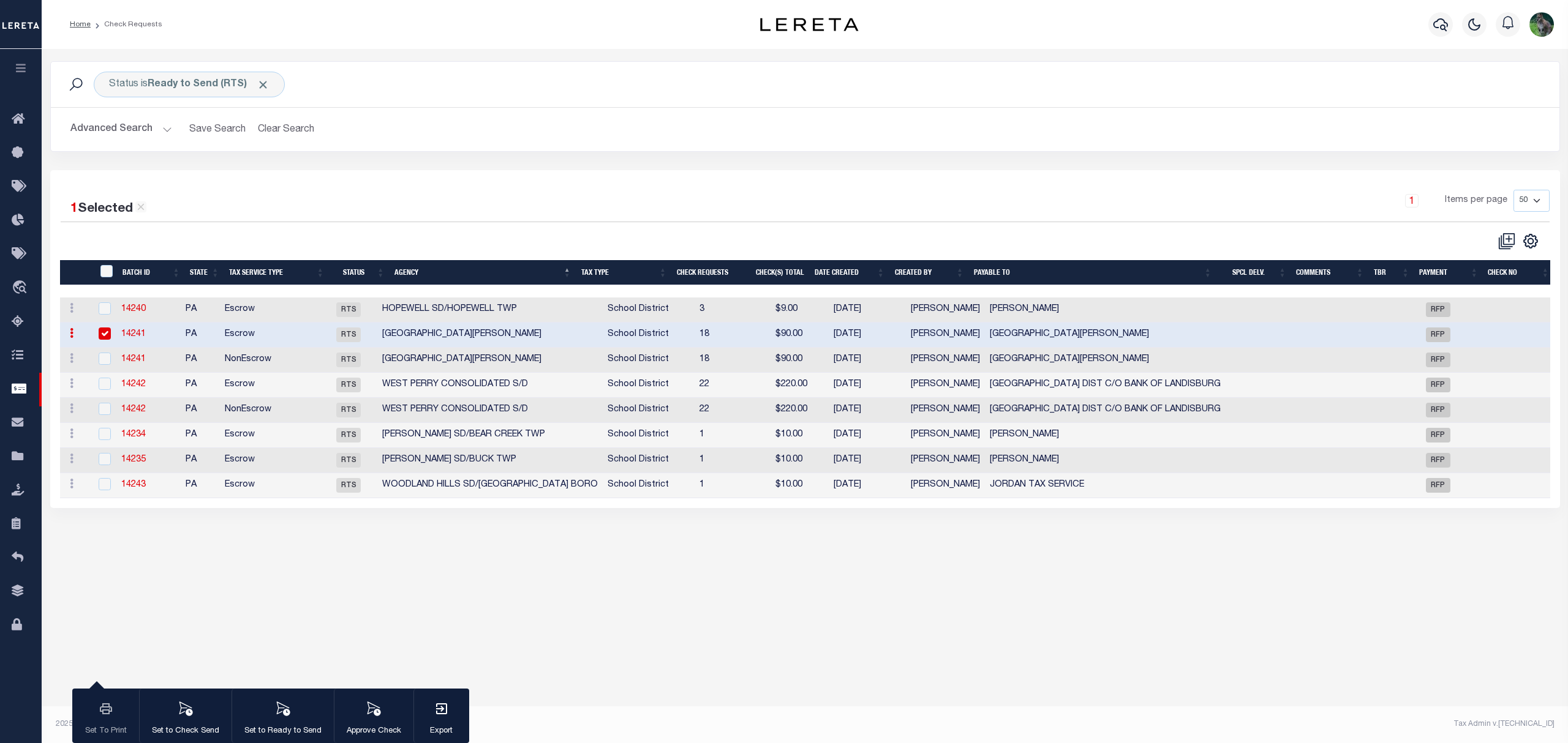
click at [131, 332] on link "14241" at bounding box center [134, 334] width 25 height 8
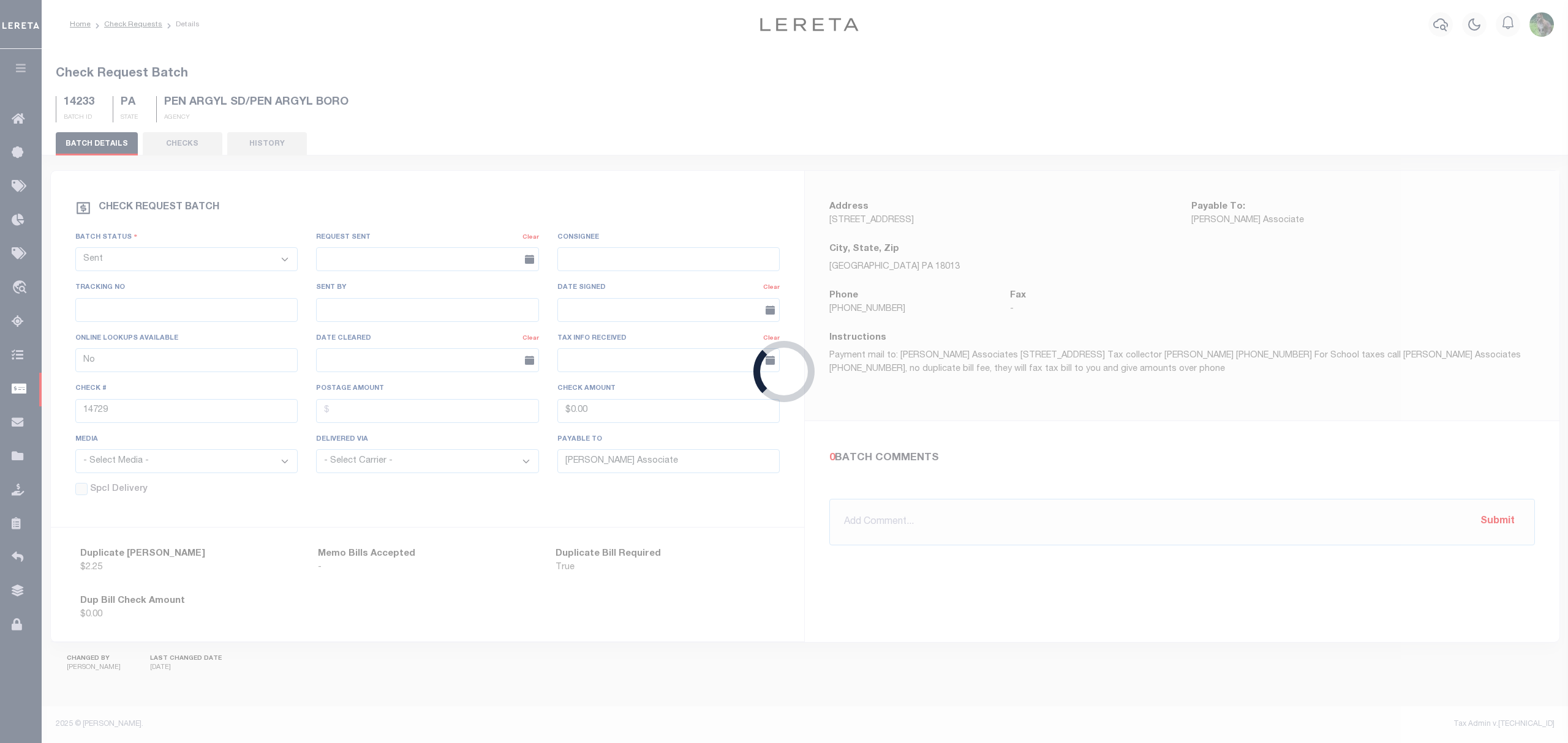
select select "RTS"
type input "Upper Darby School District"
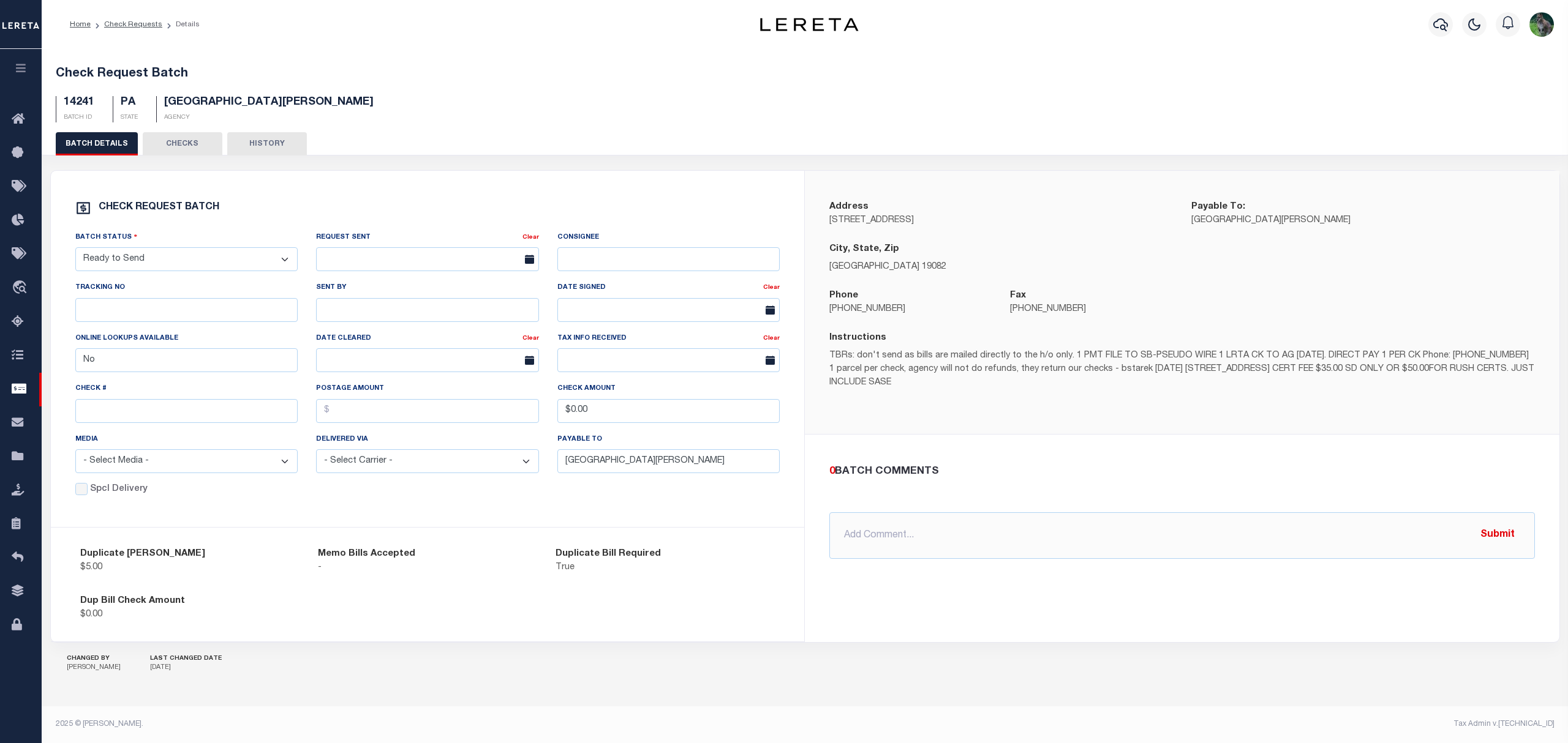
click at [208, 264] on select "- Select Status - Approval Needed Batching In Progress Check Returned Cleared a…" at bounding box center [187, 259] width 223 height 24
select select "SNT"
click at [75, 250] on select "- Select Status - Approval Needed Batching In Progress Check Returned Cleared a…" at bounding box center [187, 259] width 223 height 24
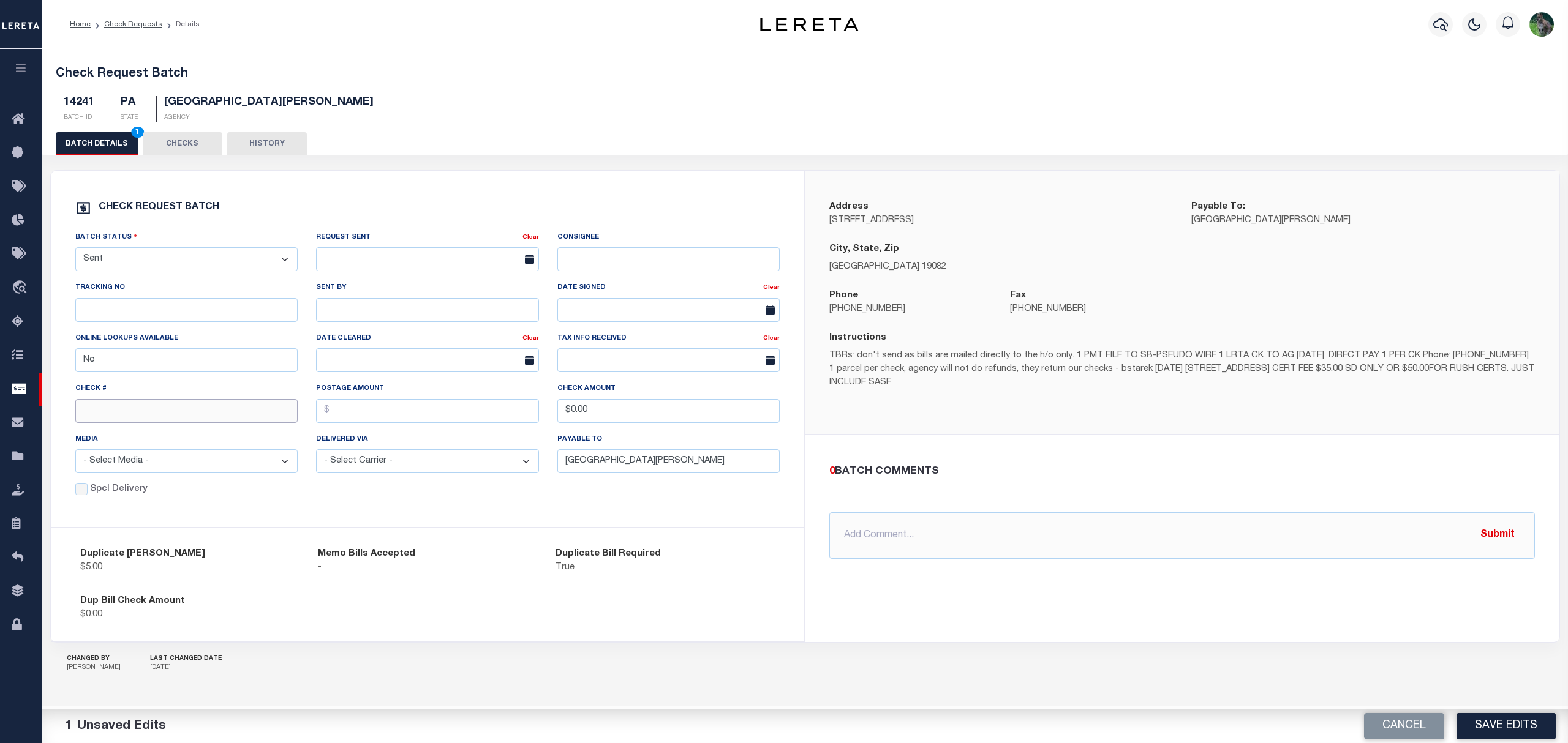
drag, startPoint x: 137, startPoint y: 409, endPoint x: 145, endPoint y: 404, distance: 9.4
click at [137, 409] on input "text" at bounding box center [187, 411] width 223 height 24
type input "14730"
click at [1524, 724] on button "Save Edits" at bounding box center [1506, 726] width 99 height 26
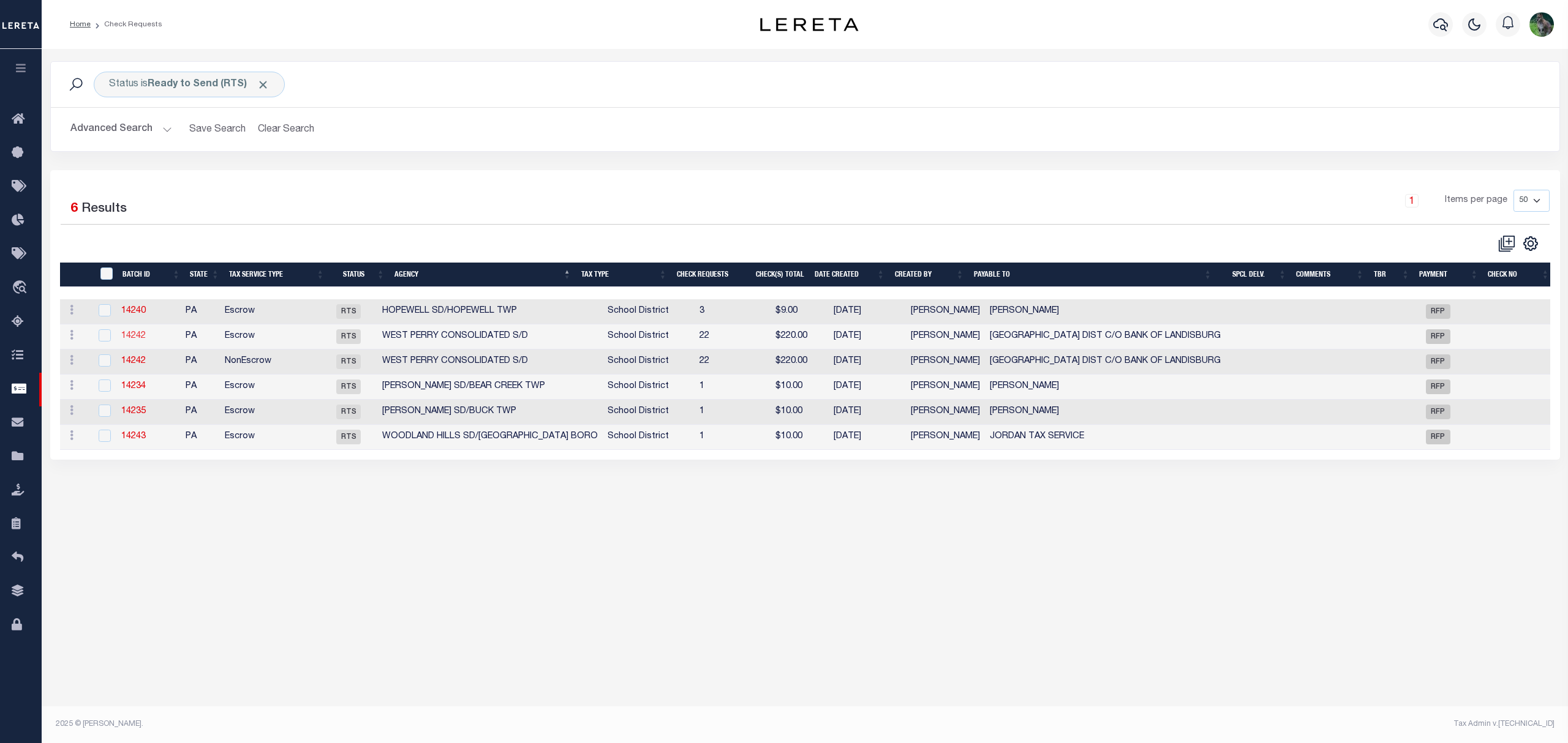
click at [133, 334] on link "14242" at bounding box center [134, 336] width 25 height 8
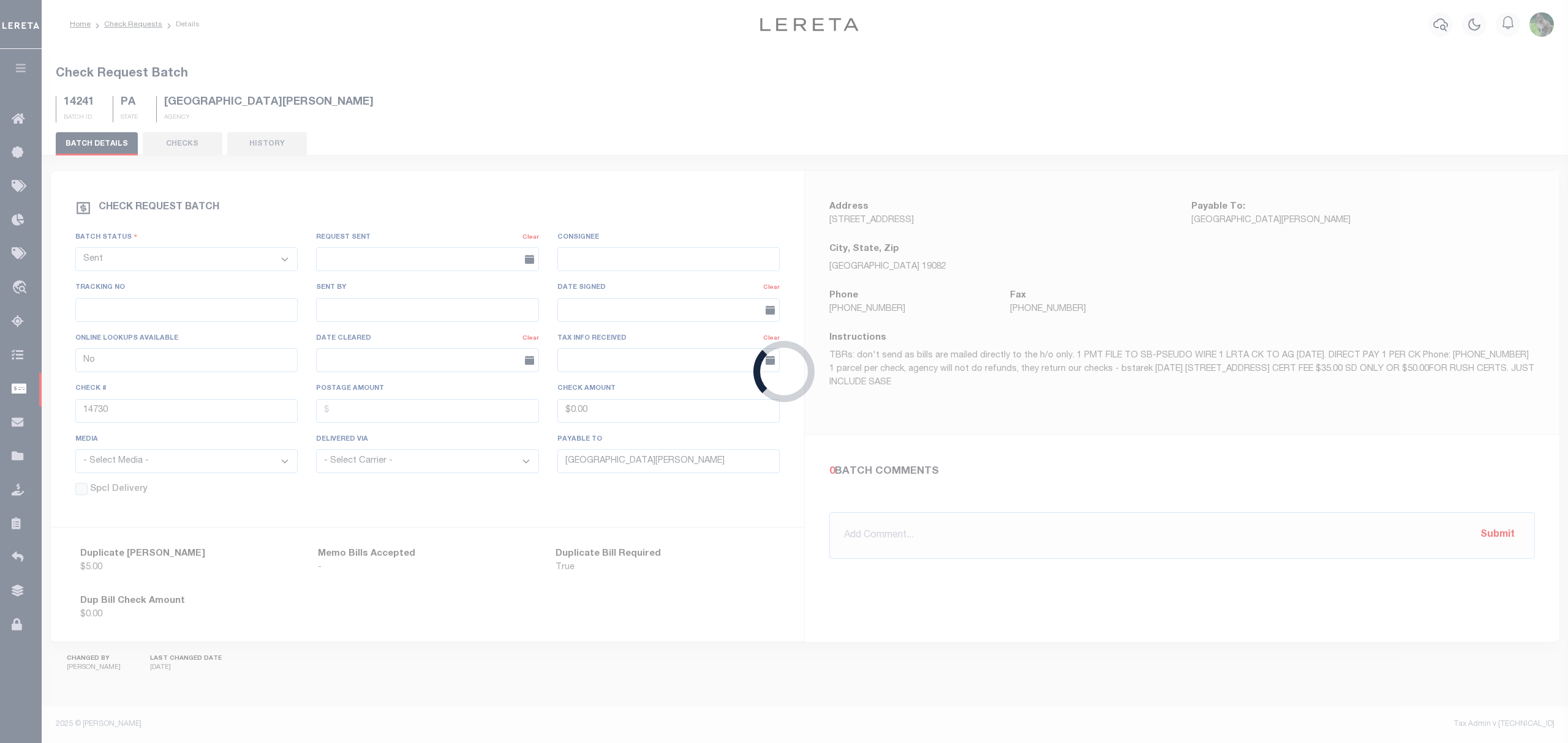
select select "RTS"
type input "WEST PERRY SCHOOL DIST C/O BANK OF LANDISBURG"
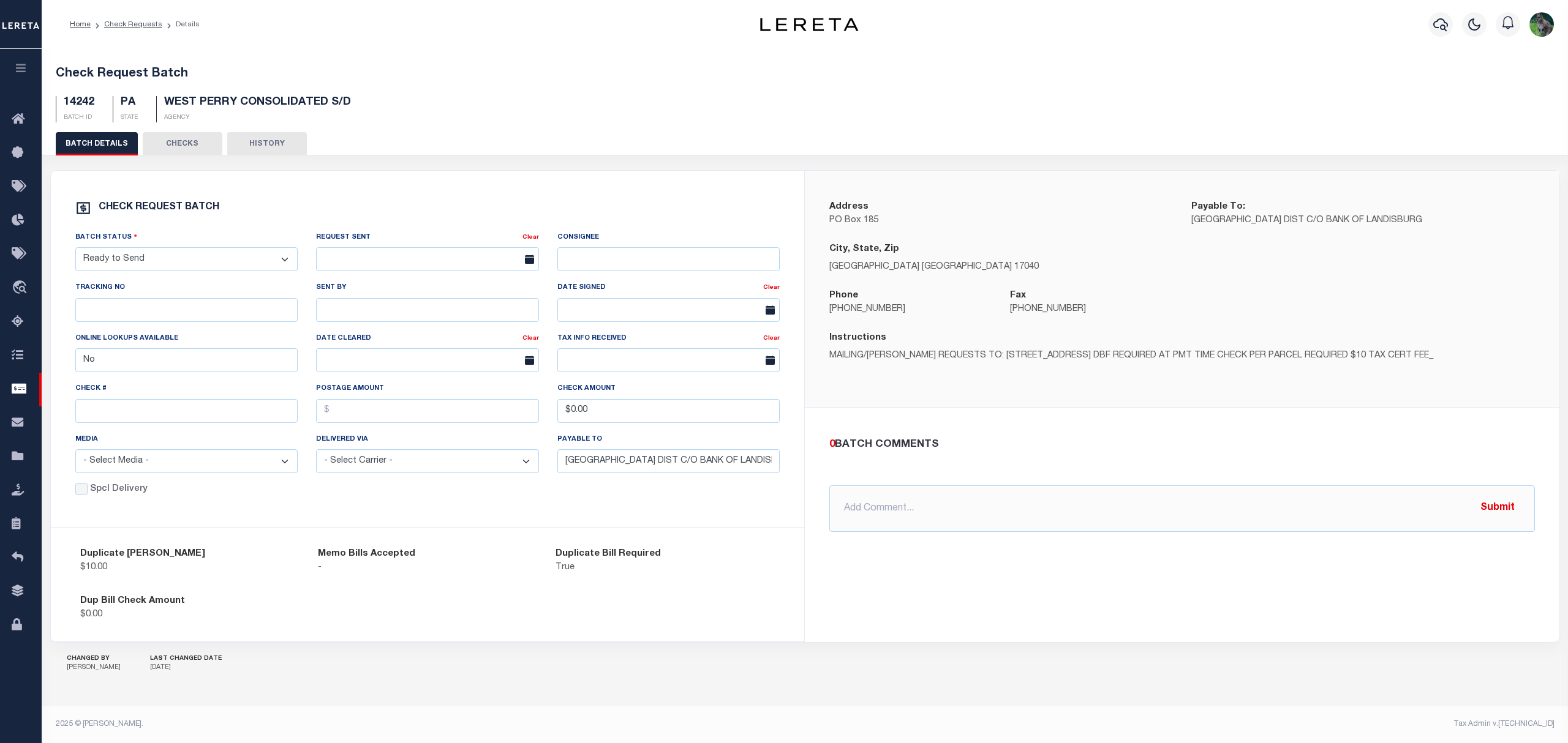
click at [247, 256] on select "- Select Status - Approval Needed Batching In Progress Check Returned Cleared a…" at bounding box center [187, 259] width 223 height 24
select select "SNT"
click at [75, 250] on select "- Select Status - Approval Needed Batching In Progress Check Returned Cleared a…" at bounding box center [187, 259] width 223 height 24
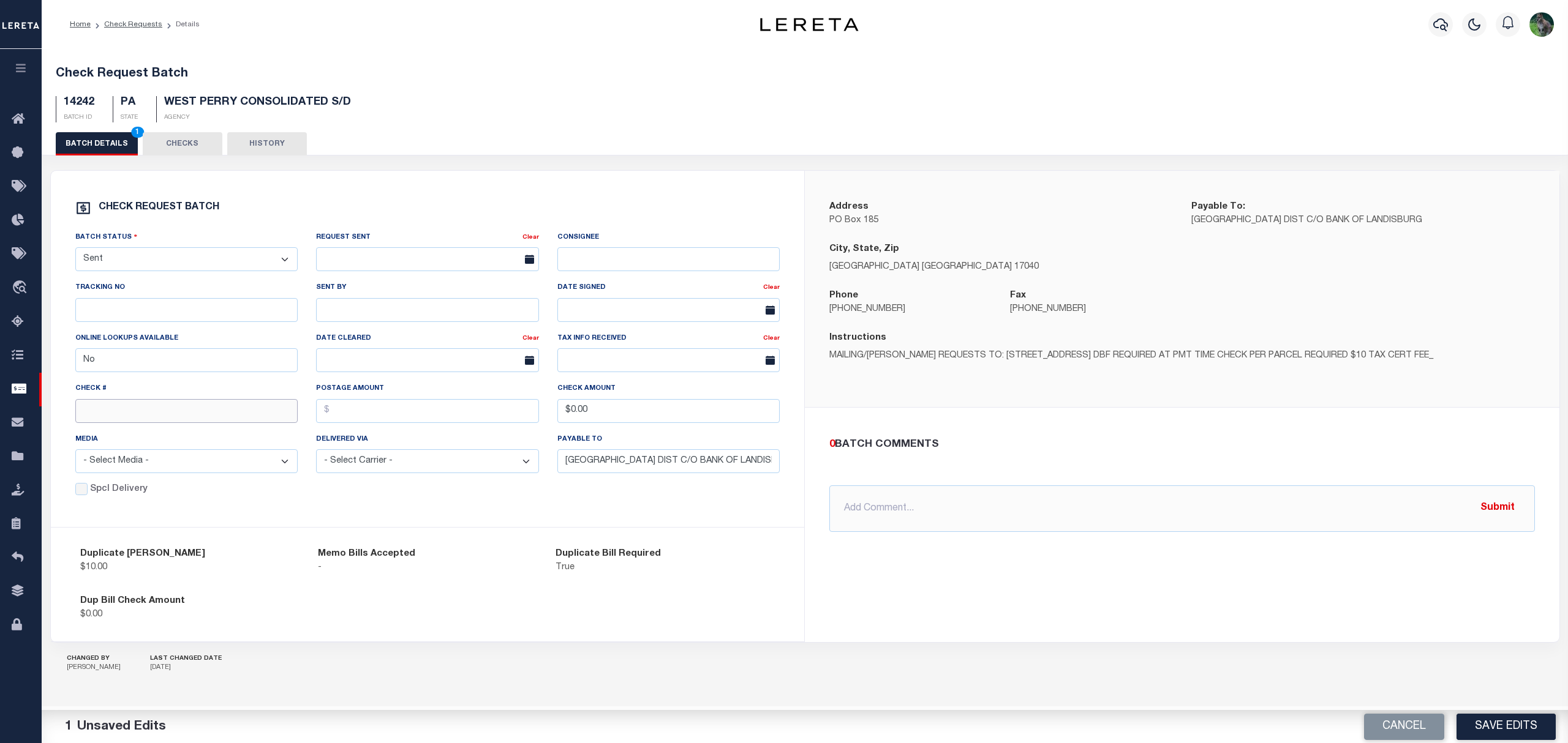
click at [132, 413] on input "text" at bounding box center [187, 411] width 223 height 24
type input "14731"
click at [1532, 733] on button "Save Edits" at bounding box center [1506, 726] width 99 height 26
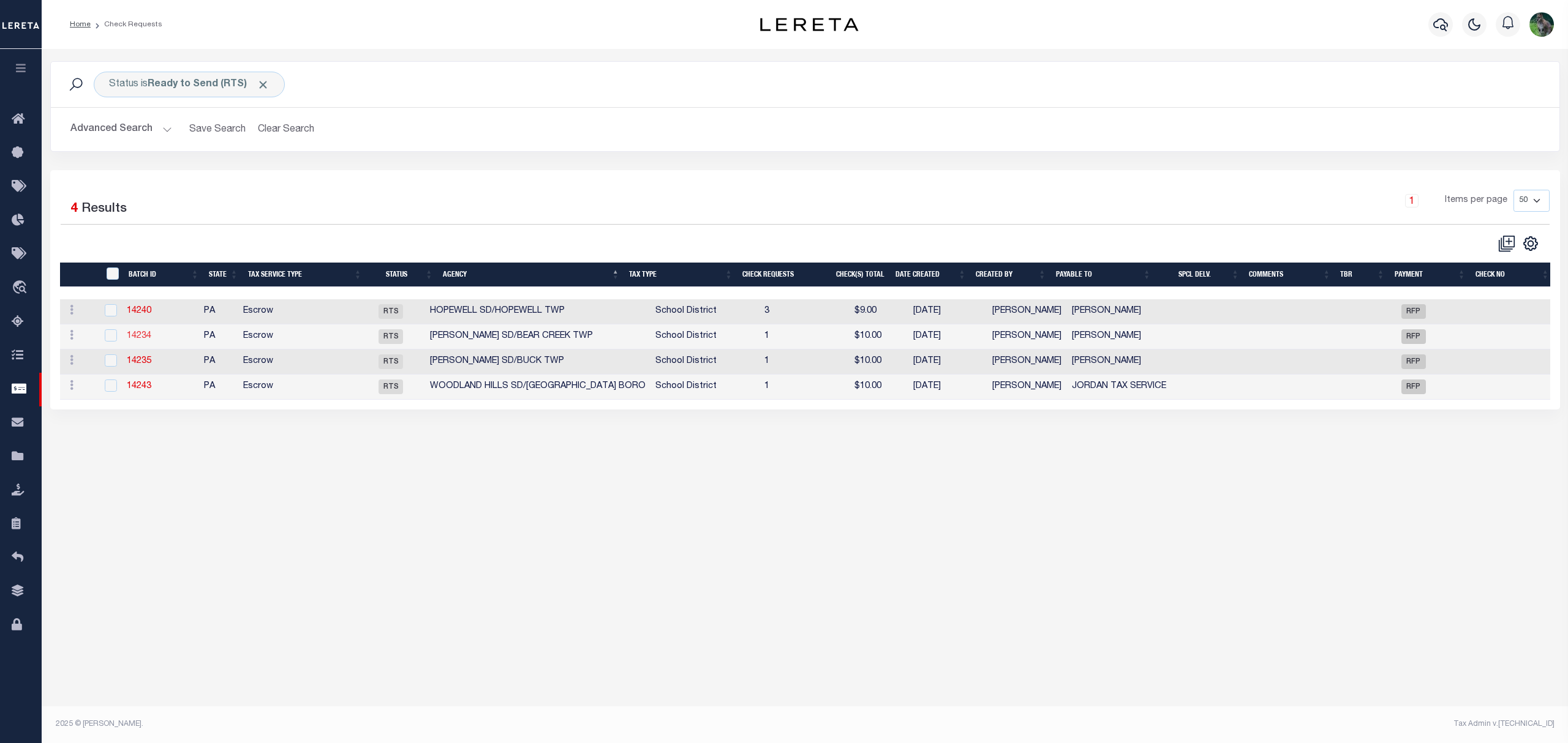
click at [151, 338] on link "14234" at bounding box center [139, 336] width 25 height 8
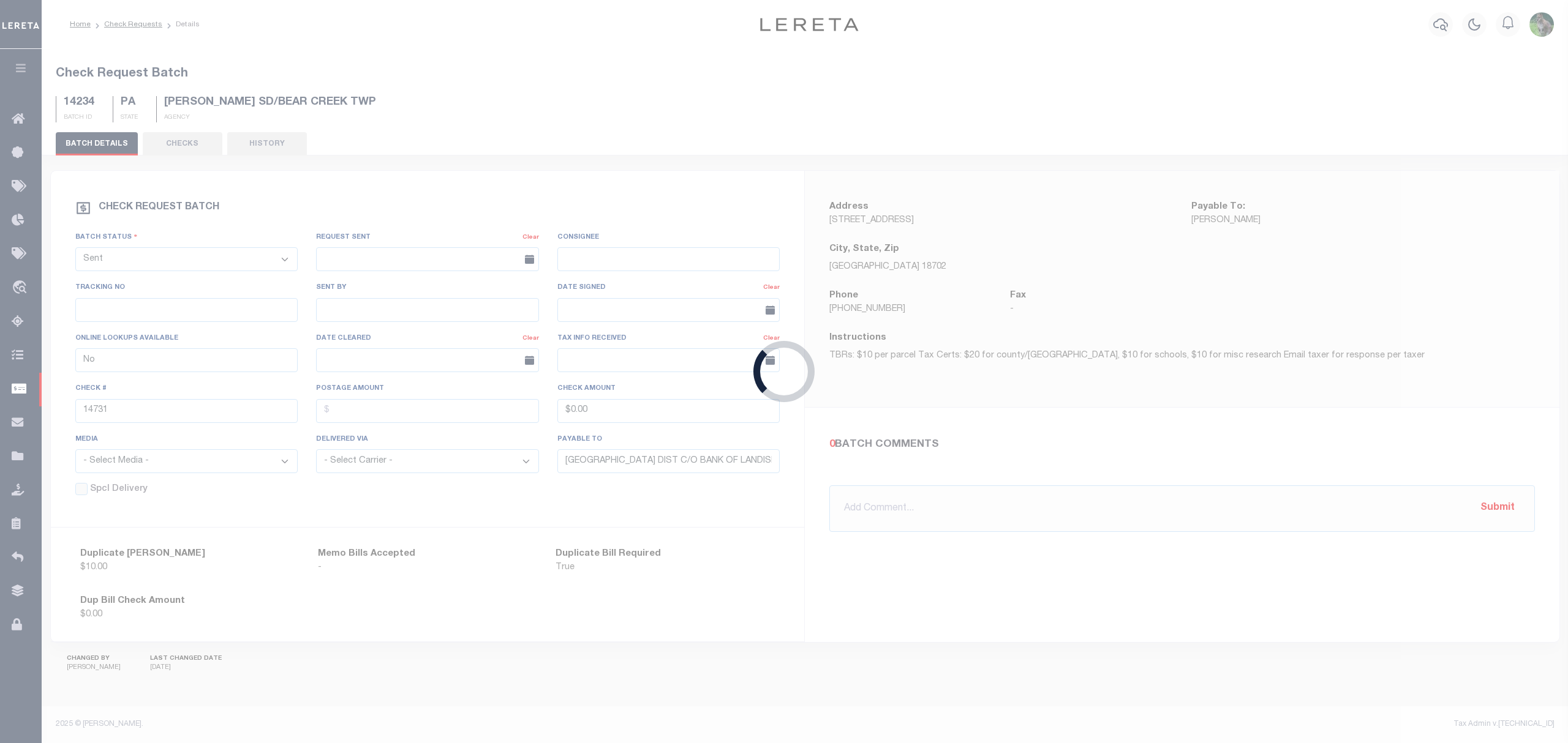
select select "RTS"
type input "Tracey O'Day"
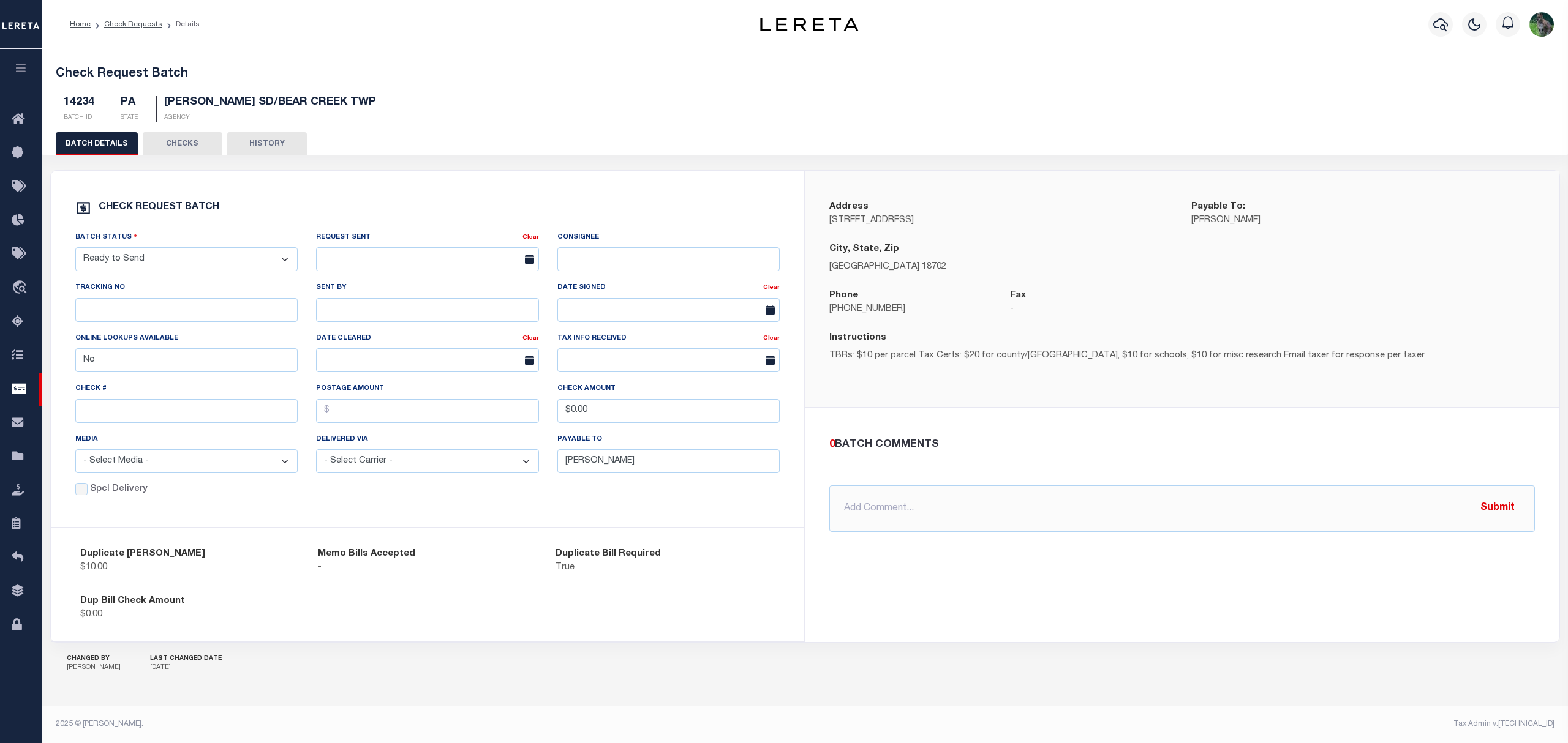
click at [177, 250] on select "- Select Status - Approval Needed Batching In Progress Check Returned Cleared a…" at bounding box center [187, 259] width 223 height 24
select select "SNT"
click at [75, 250] on select "- Select Status - Approval Needed Batching In Progress Check Returned Cleared a…" at bounding box center [187, 259] width 223 height 24
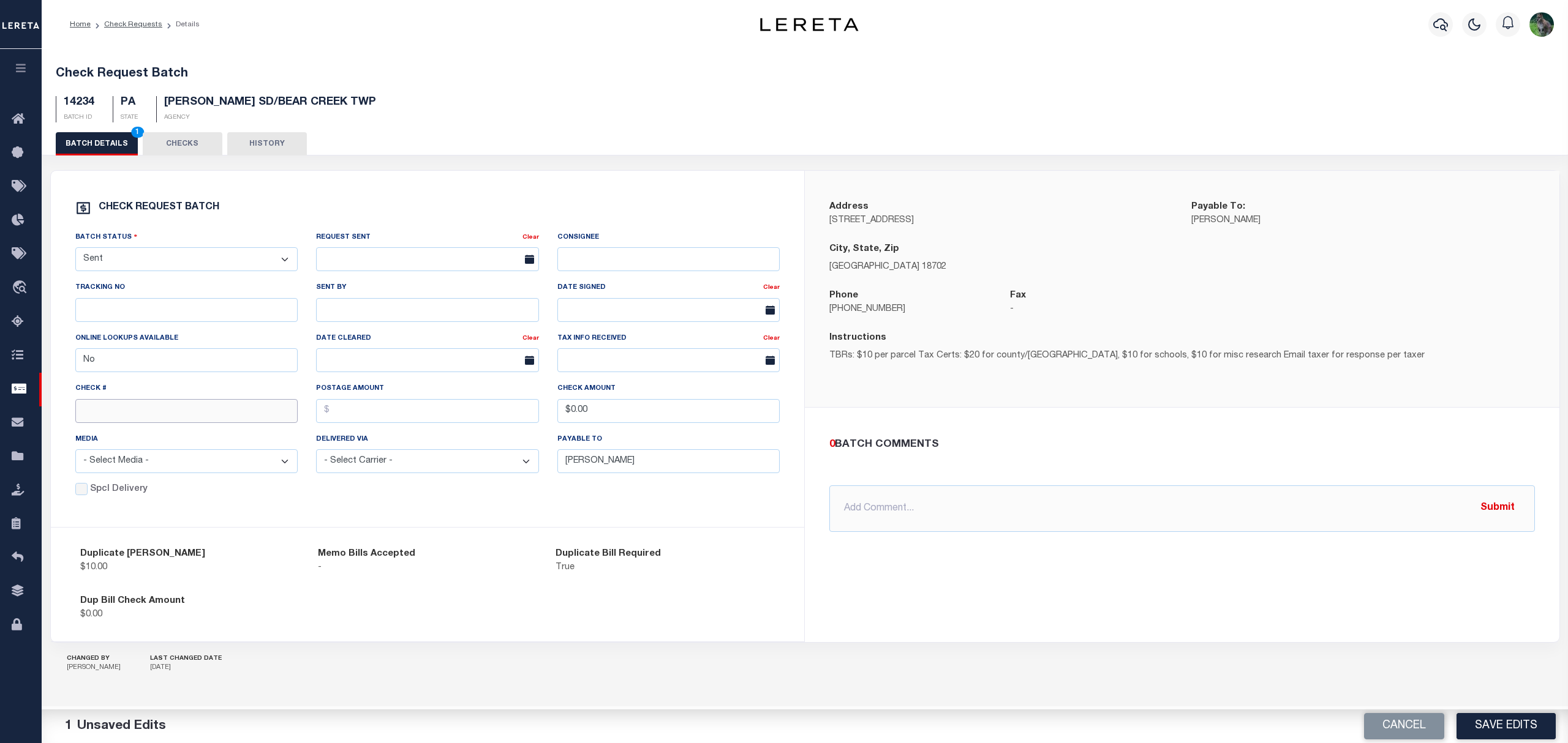
click at [145, 413] on input "text" at bounding box center [187, 411] width 223 height 24
type input "14732"
click at [1500, 724] on button "Save Edits" at bounding box center [1506, 726] width 99 height 26
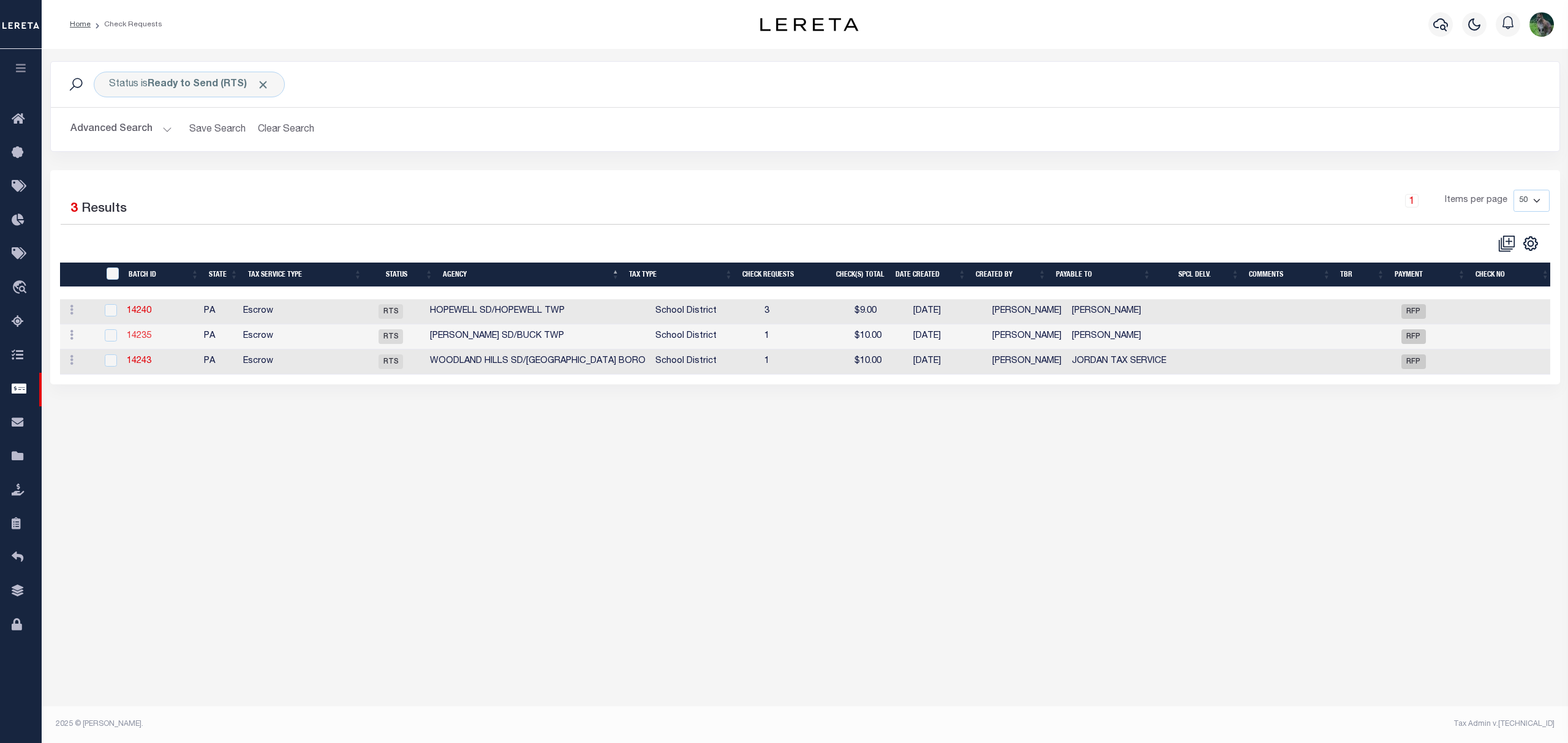
click at [147, 339] on link "14235" at bounding box center [139, 336] width 25 height 8
select select "RTS"
type input "Deborah Picard"
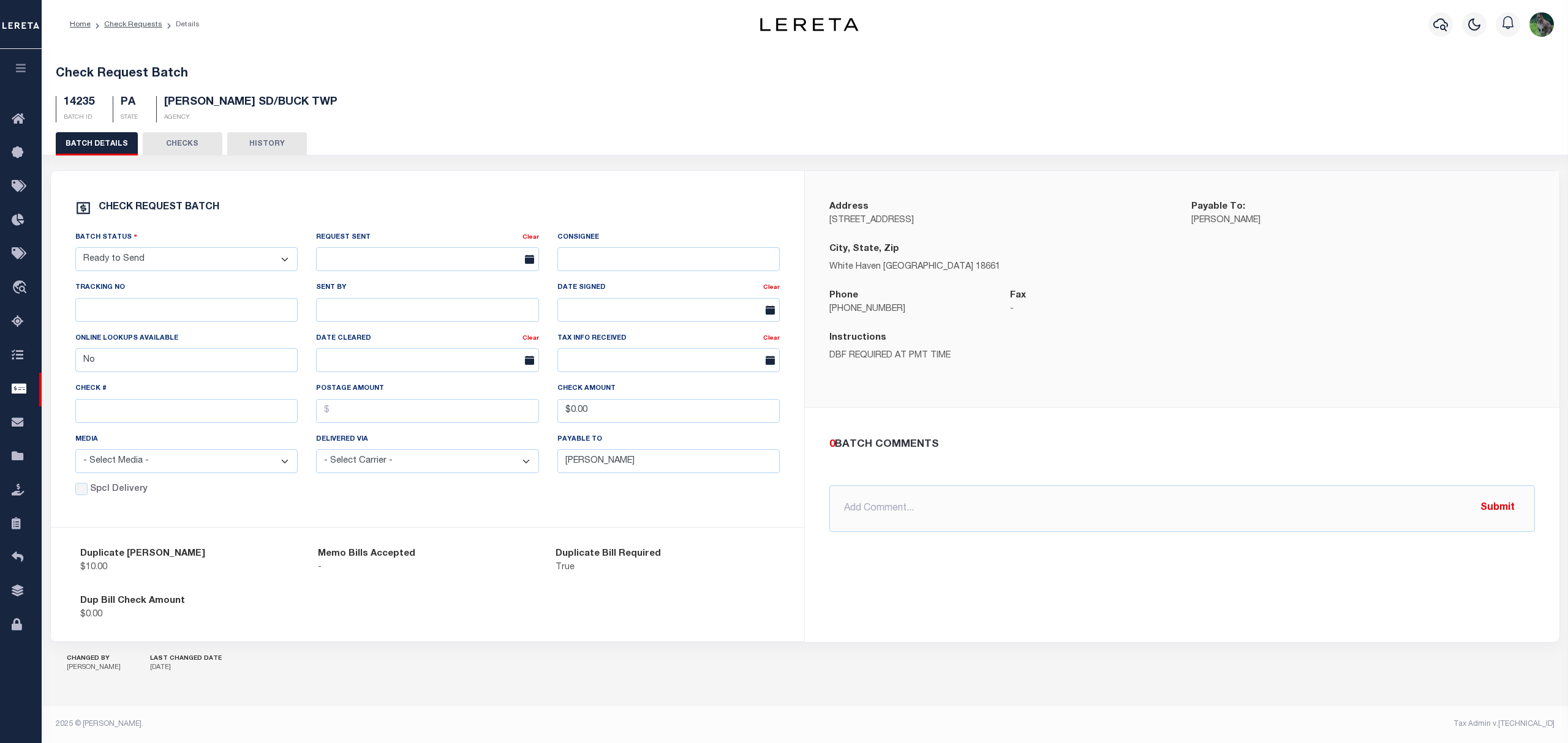
click at [167, 271] on select "- Select Status - Approval Needed Batching In Progress Check Returned Cleared a…" at bounding box center [187, 259] width 223 height 24
select select "SNT"
click at [75, 250] on select "- Select Status - Approval Needed Batching In Progress Check Returned Cleared a…" at bounding box center [187, 259] width 223 height 24
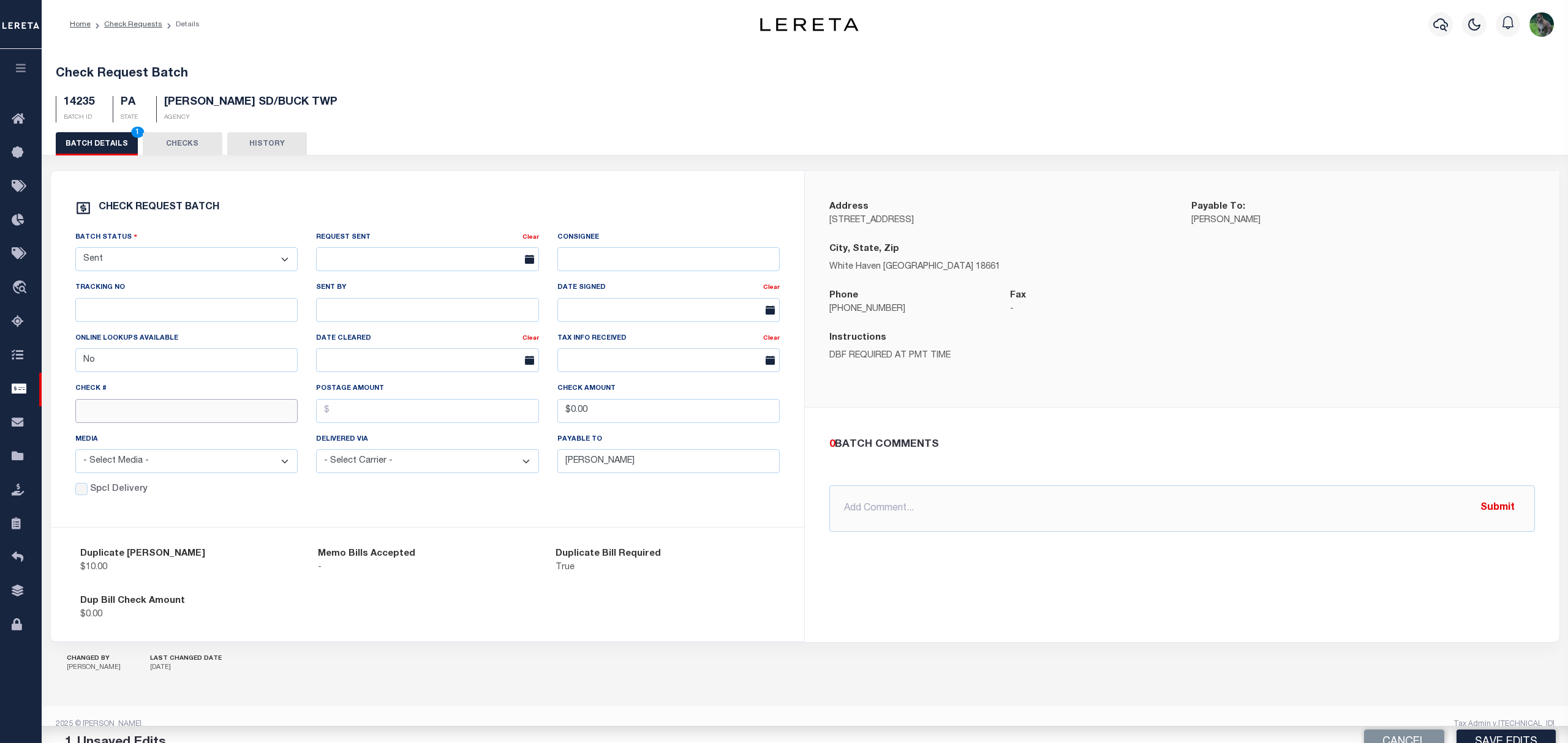
click at [151, 414] on input "text" at bounding box center [187, 411] width 223 height 24
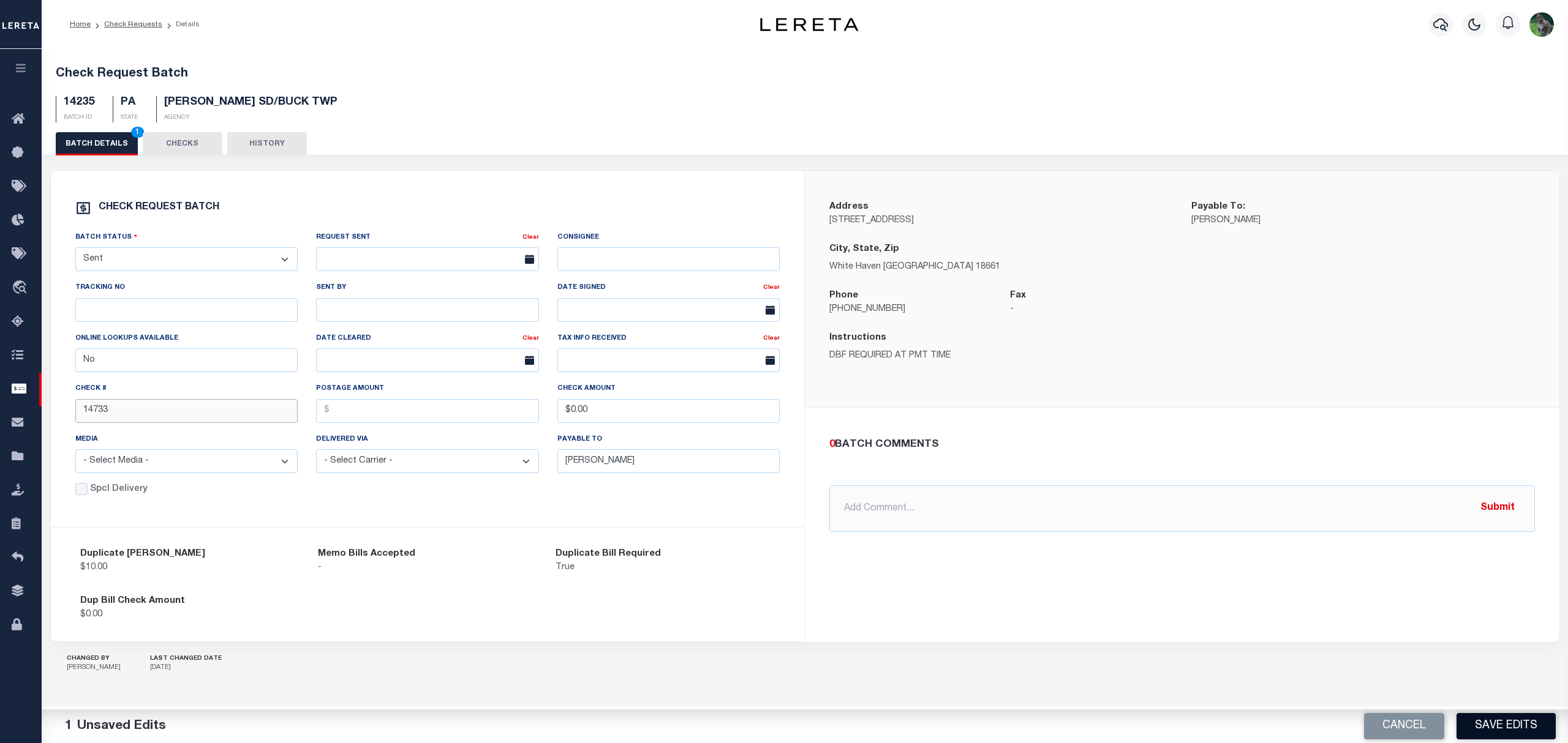
type input "14733"
click at [1510, 724] on button "Save Edits" at bounding box center [1506, 726] width 99 height 26
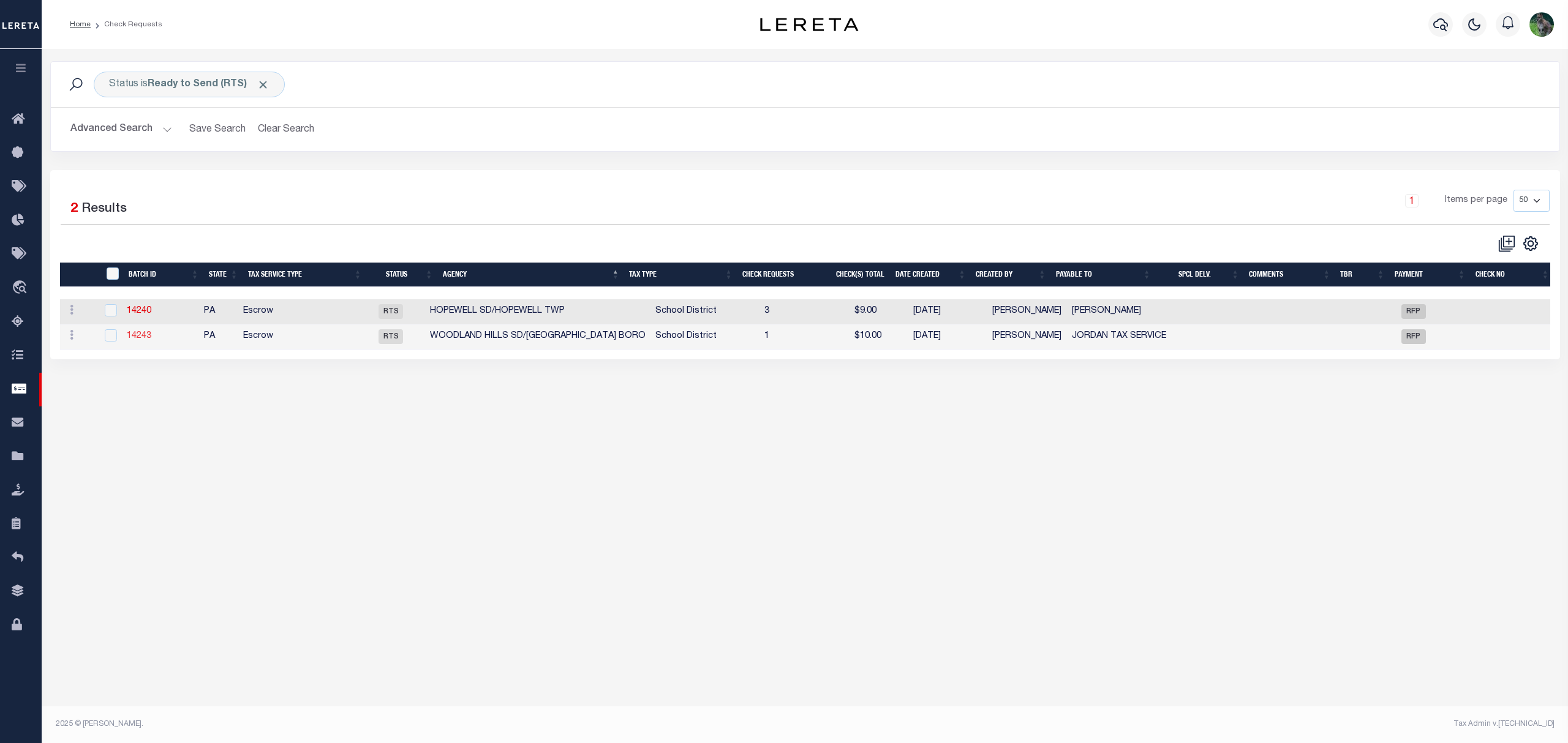
click at [149, 336] on link "14243" at bounding box center [139, 336] width 25 height 8
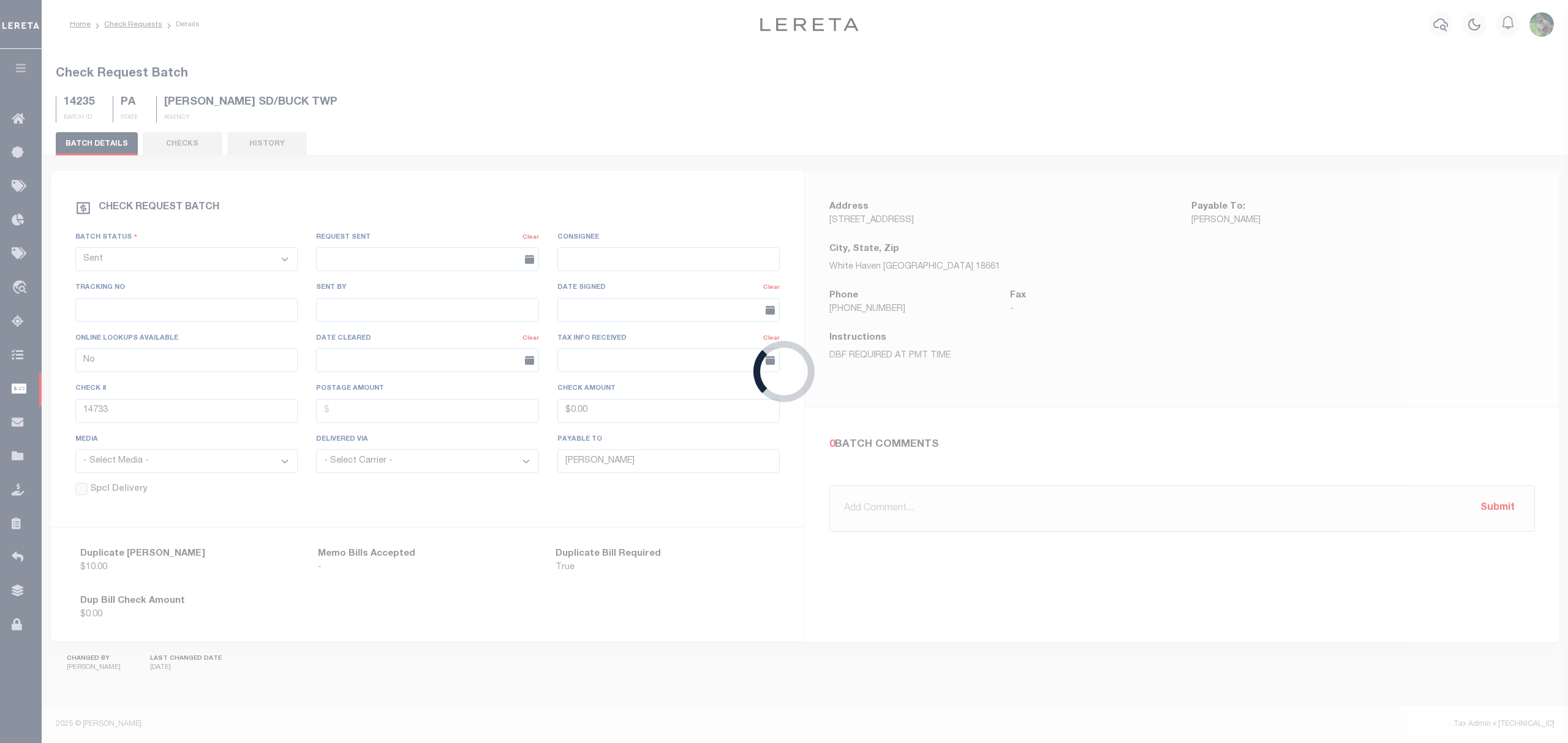
select select "RTS"
type input "JORDAN TAX SERVICE"
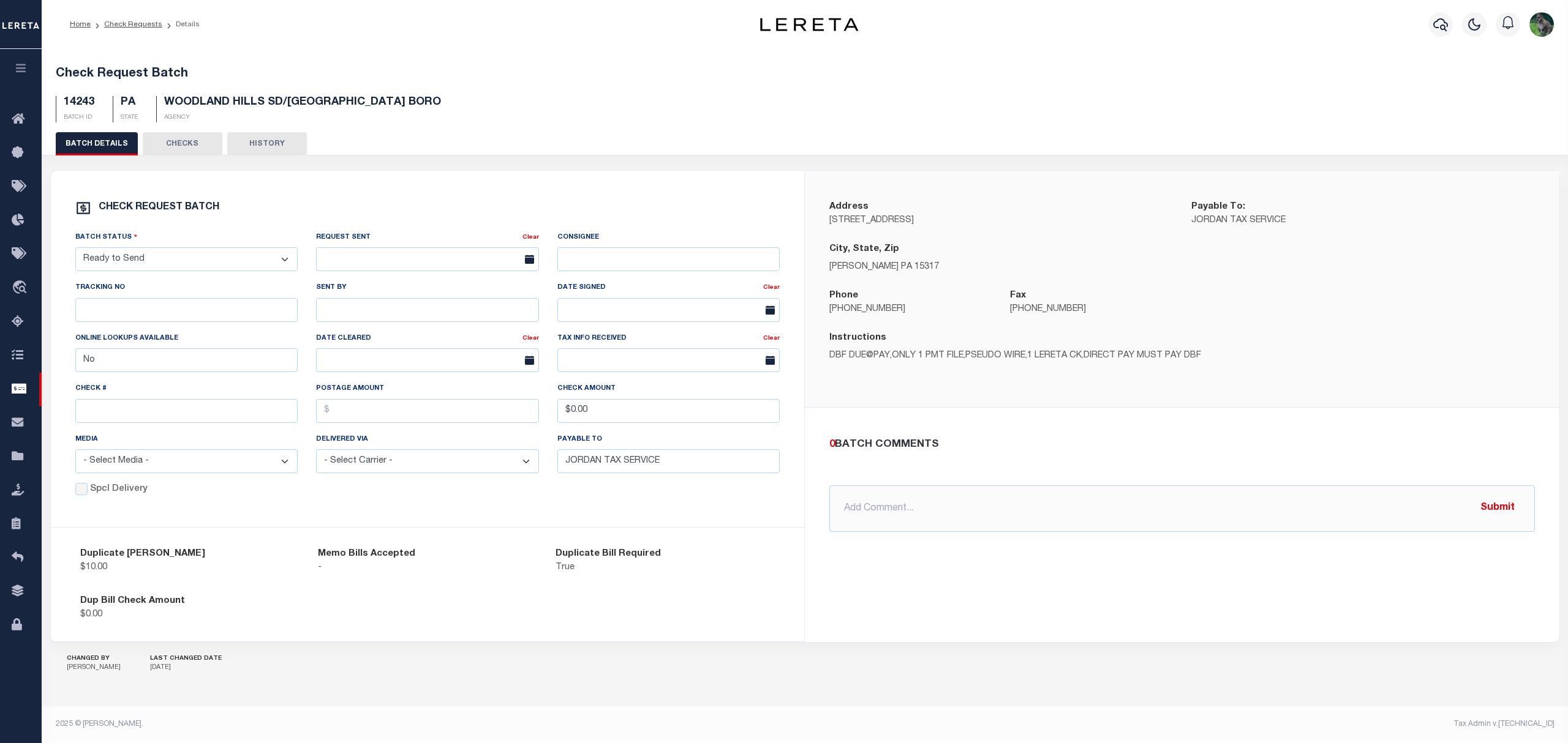
drag, startPoint x: 242, startPoint y: 250, endPoint x: 186, endPoint y: 273, distance: 60.5
click at [242, 250] on select "- Select Status - Approval Needed Batching In Progress Check Returned Cleared a…" at bounding box center [187, 259] width 223 height 24
select select "SNT"
click at [75, 250] on select "- Select Status - Approval Needed Batching In Progress Check Returned Cleared a…" at bounding box center [187, 259] width 223 height 24
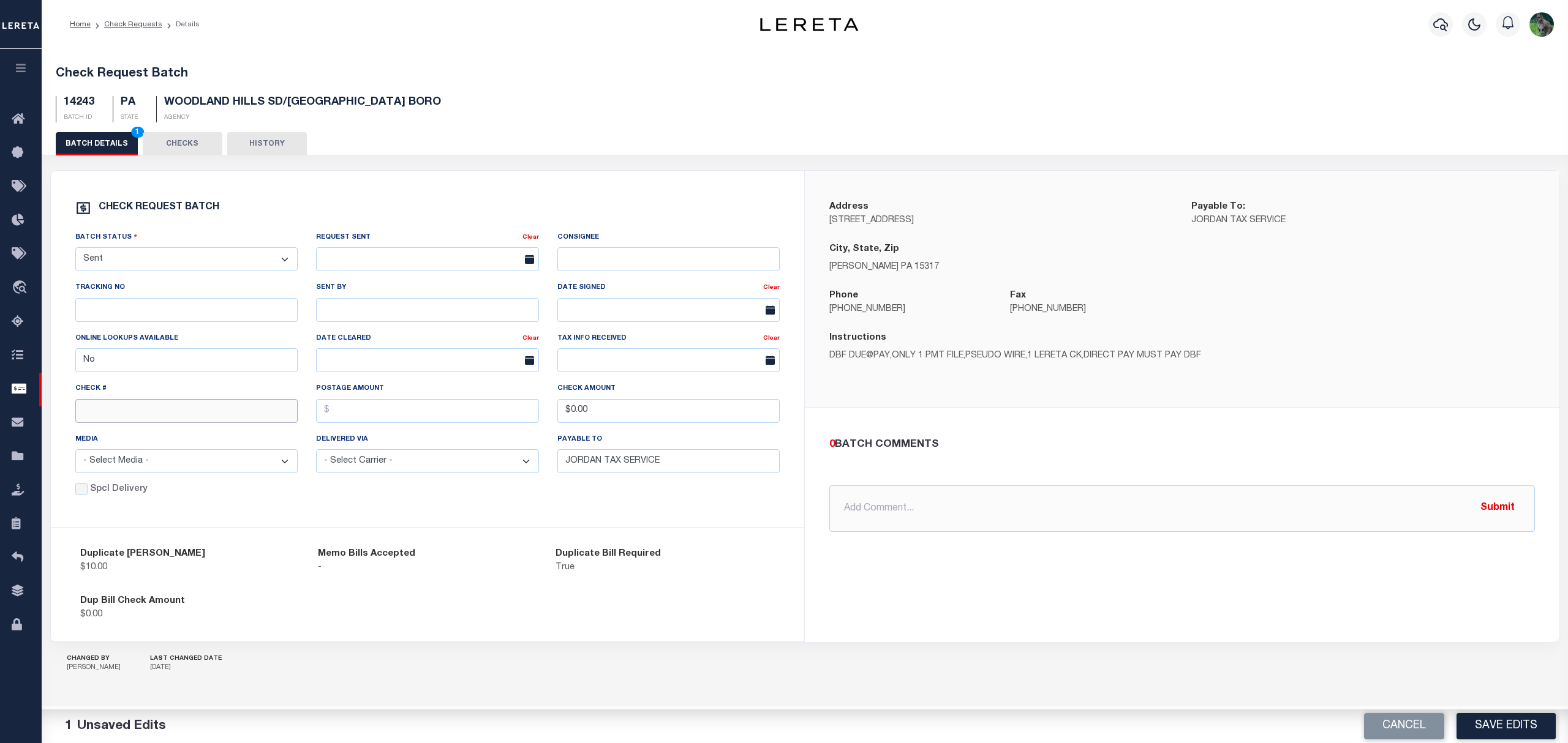
drag, startPoint x: 126, startPoint y: 412, endPoint x: 145, endPoint y: 402, distance: 21.5
click at [126, 412] on input "text" at bounding box center [187, 411] width 223 height 24
type input "14734"
click at [1516, 715] on button "Save Edits" at bounding box center [1506, 726] width 99 height 26
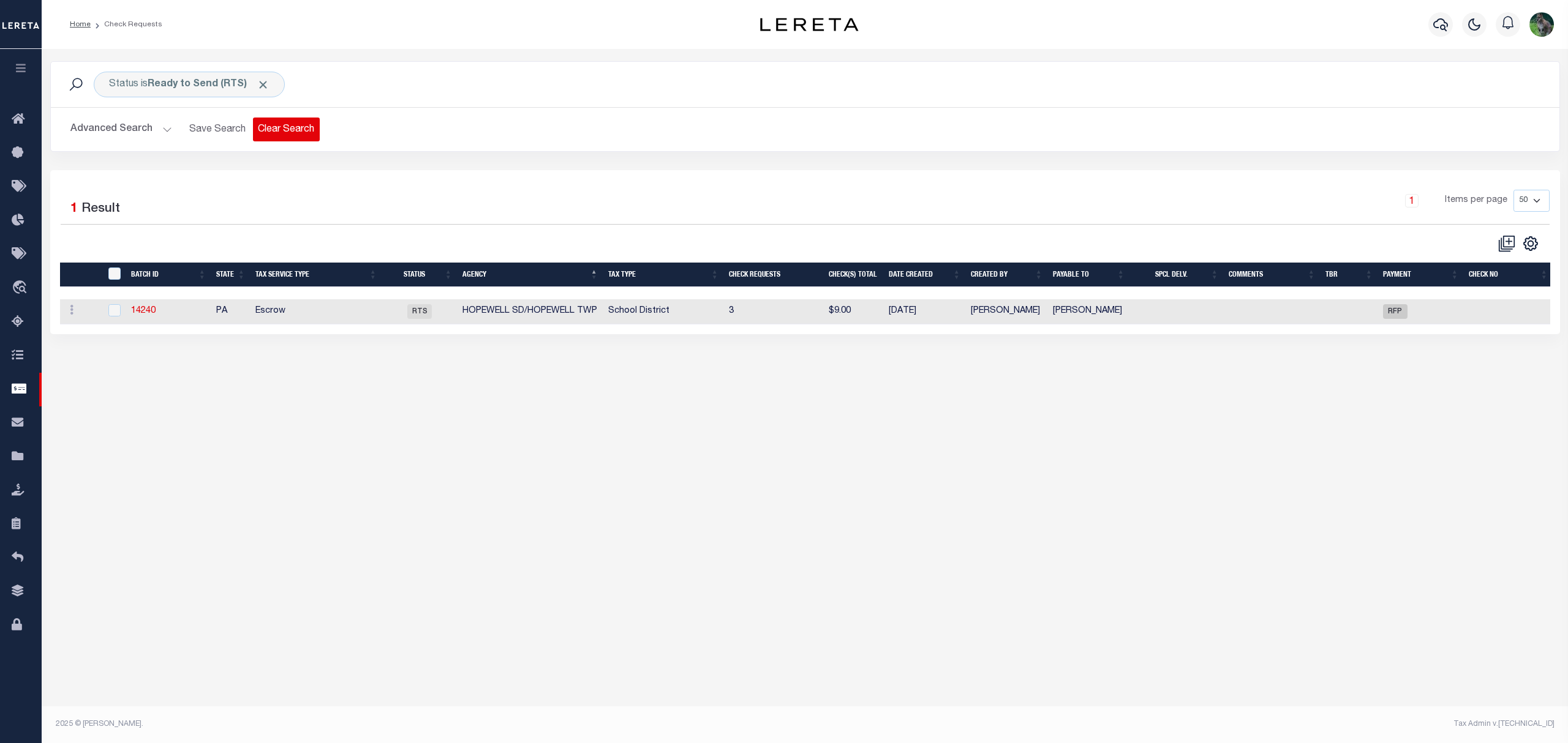
click at [283, 129] on button "Clear Search" at bounding box center [286, 129] width 67 height 24
click at [308, 133] on button "Clear Search" at bounding box center [286, 129] width 67 height 24
click at [515, 213] on div "1 Items per page 10 25 50 100" at bounding box center [993, 206] width 1112 height 32
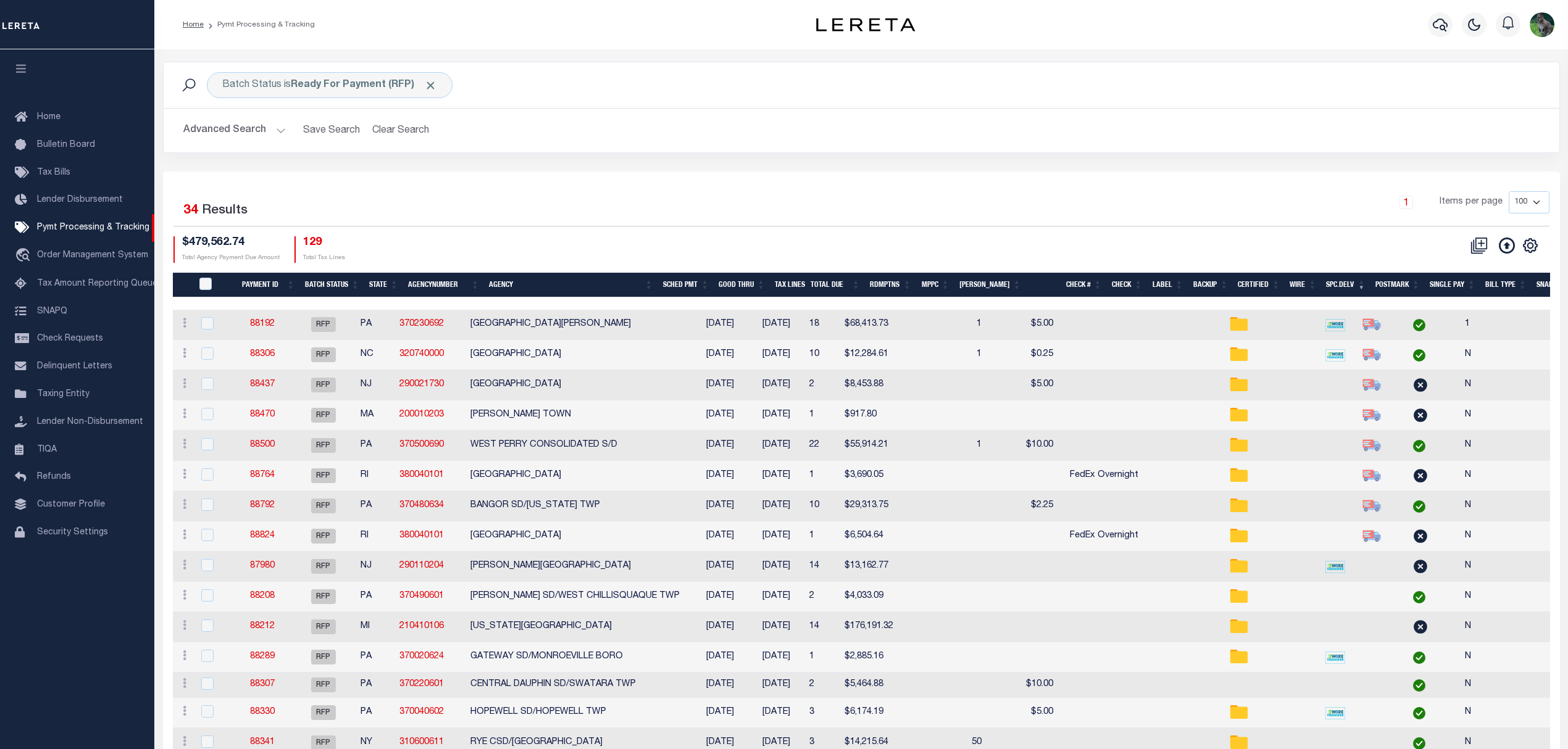
click at [522, 272] on div "Selected 34 Results 1 Items per page 100 200 500 1000 $479,562.74" at bounding box center [861, 757] width 1397 height 1171
drag, startPoint x: 525, startPoint y: 284, endPoint x: 539, endPoint y: 279, distance: 14.9
click at [526, 284] on th "Agency" at bounding box center [571, 285] width 173 height 25
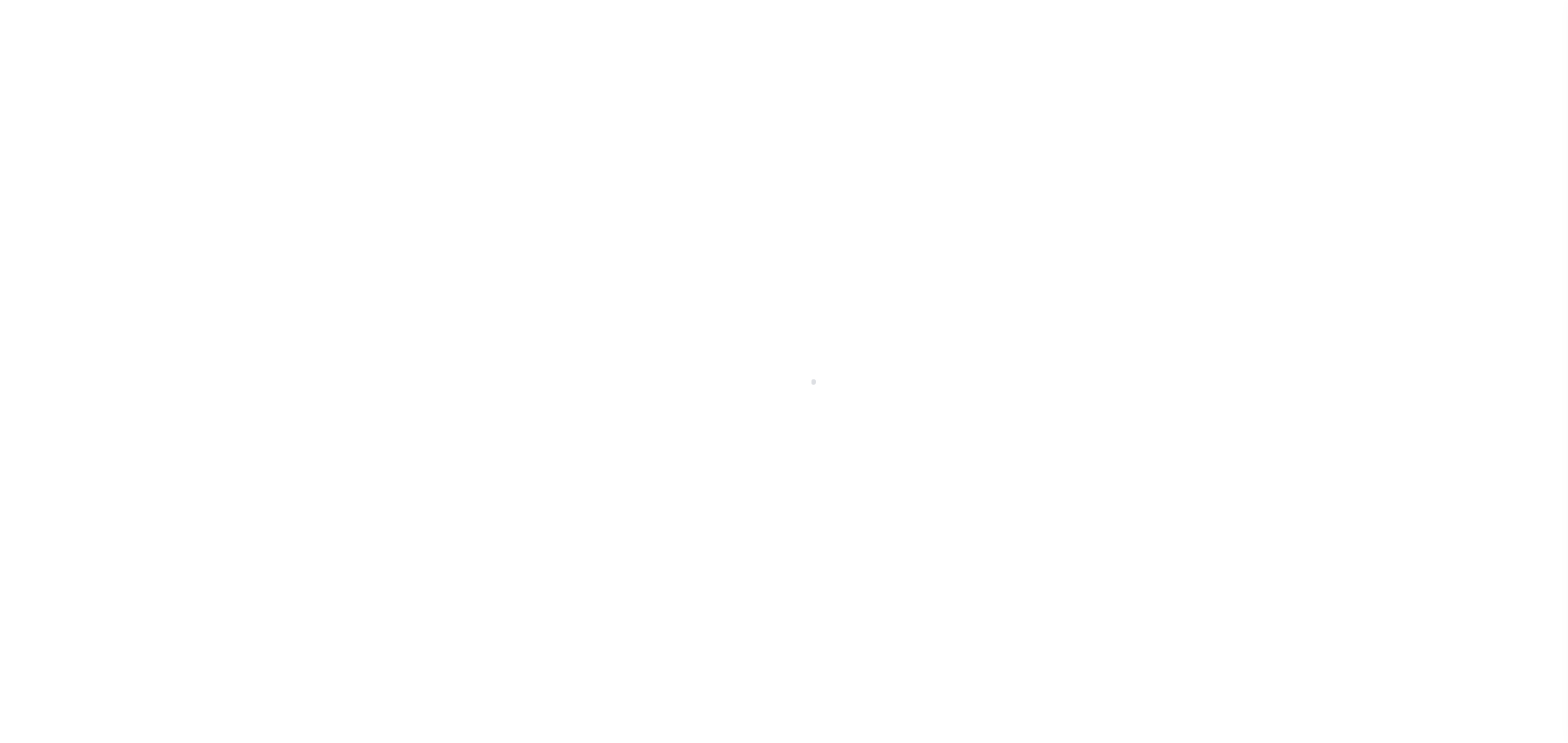
select select "false"
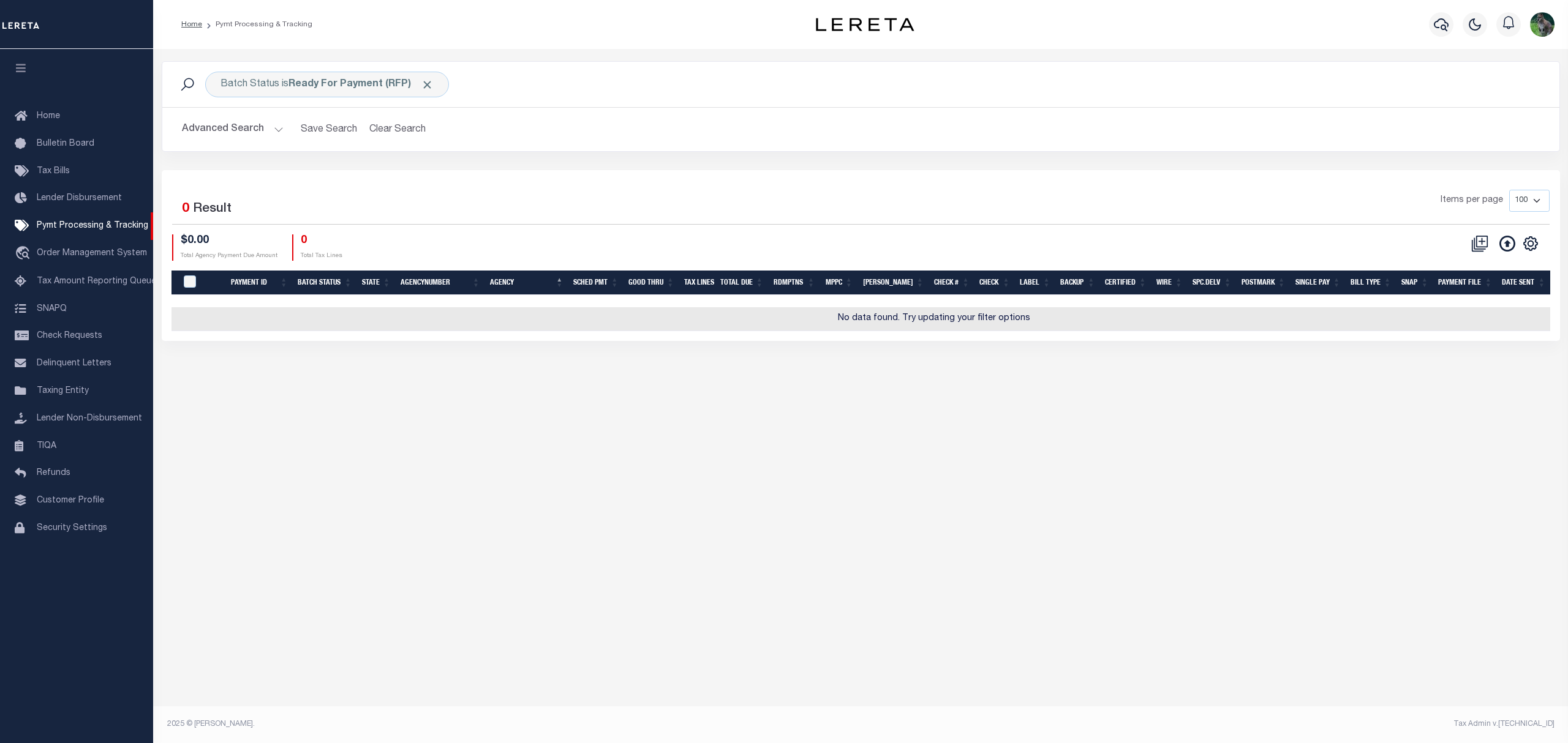
click at [259, 125] on button "Advanced Search" at bounding box center [233, 129] width 102 height 24
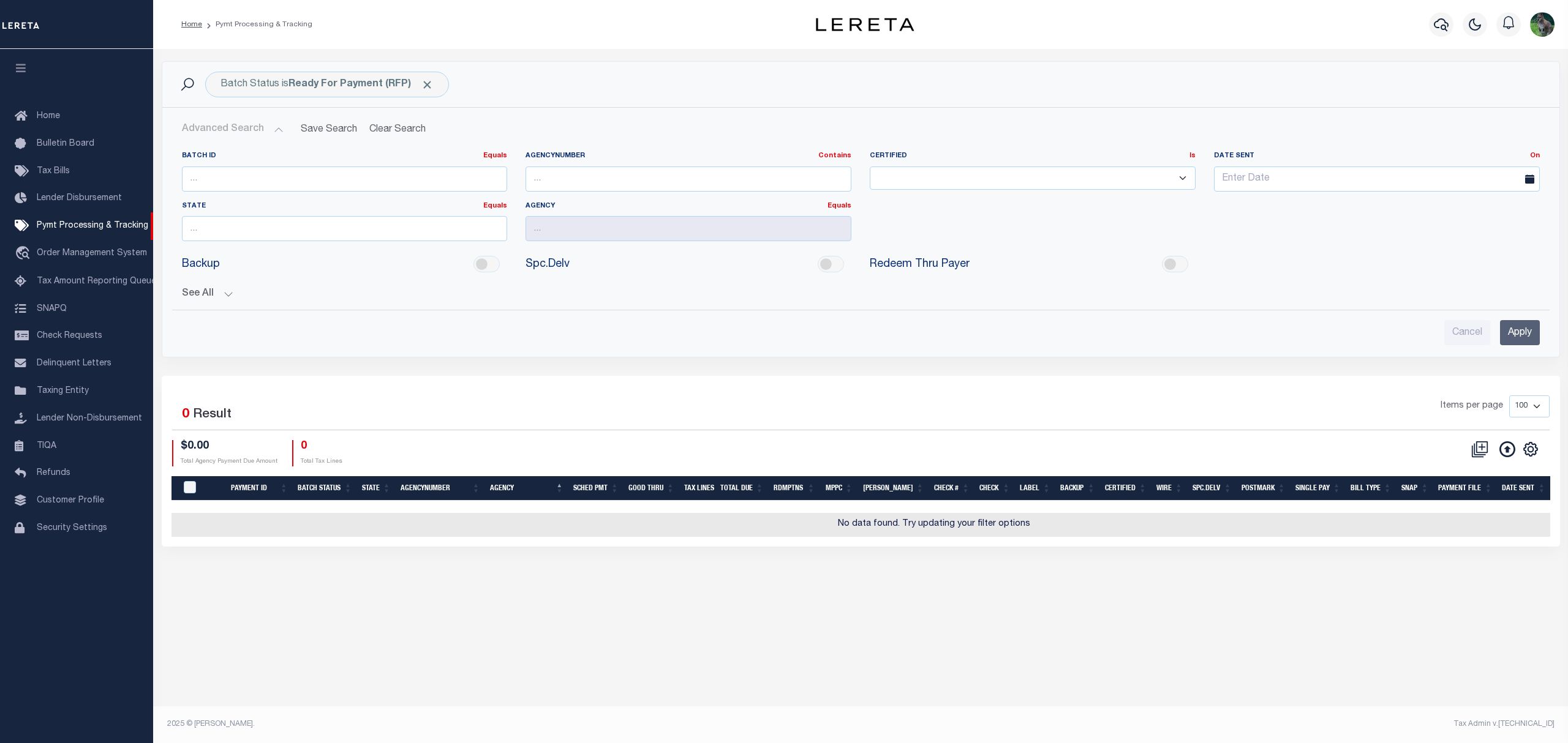
click at [204, 292] on button "See All" at bounding box center [860, 294] width 1357 height 12
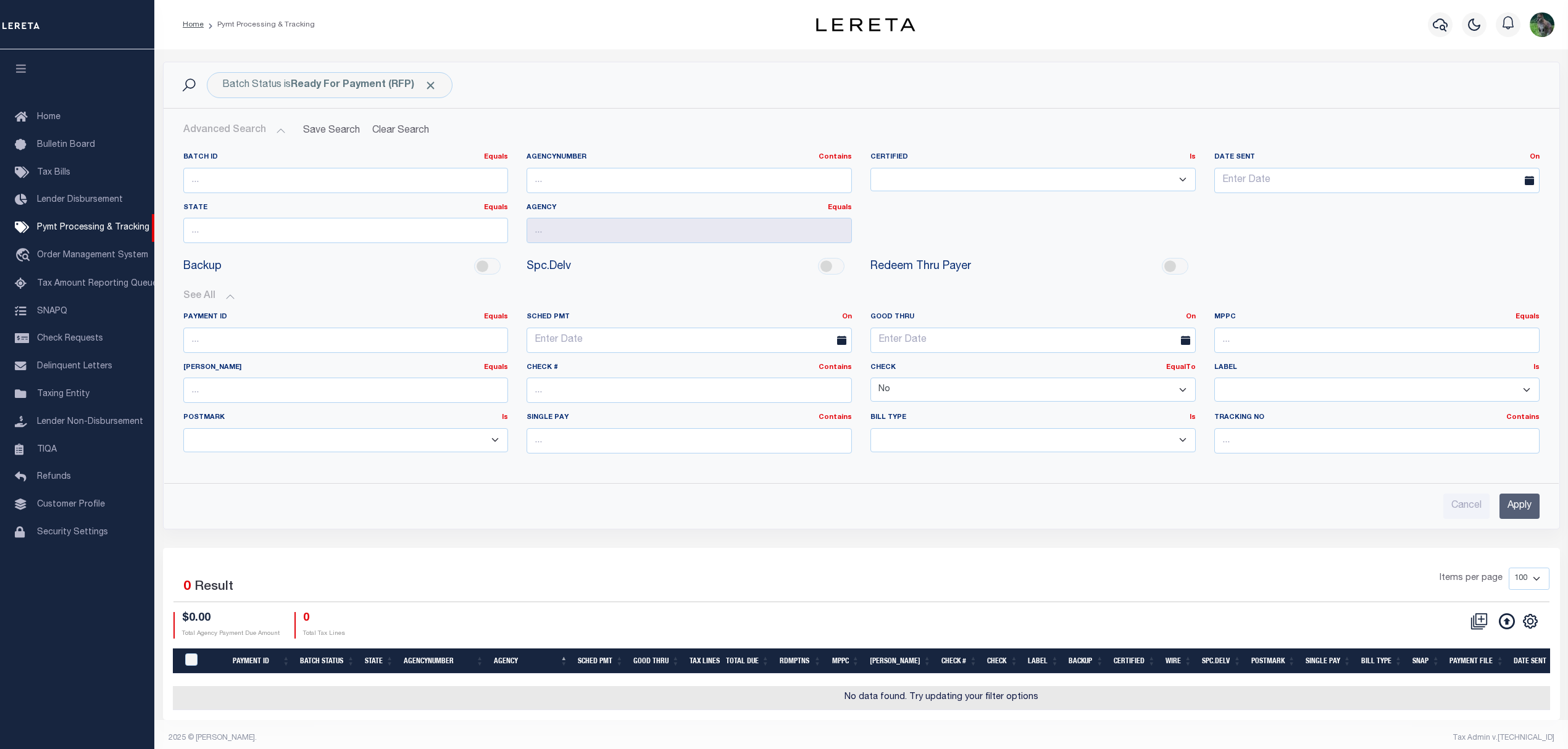
click at [928, 393] on select "Yes No" at bounding box center [1032, 389] width 325 height 24
select select
click at [870, 379] on select "Yes No" at bounding box center [1032, 389] width 325 height 24
click at [620, 336] on input "text" at bounding box center [689, 340] width 325 height 25
click at [617, 504] on span "27" at bounding box center [622, 507] width 24 height 24
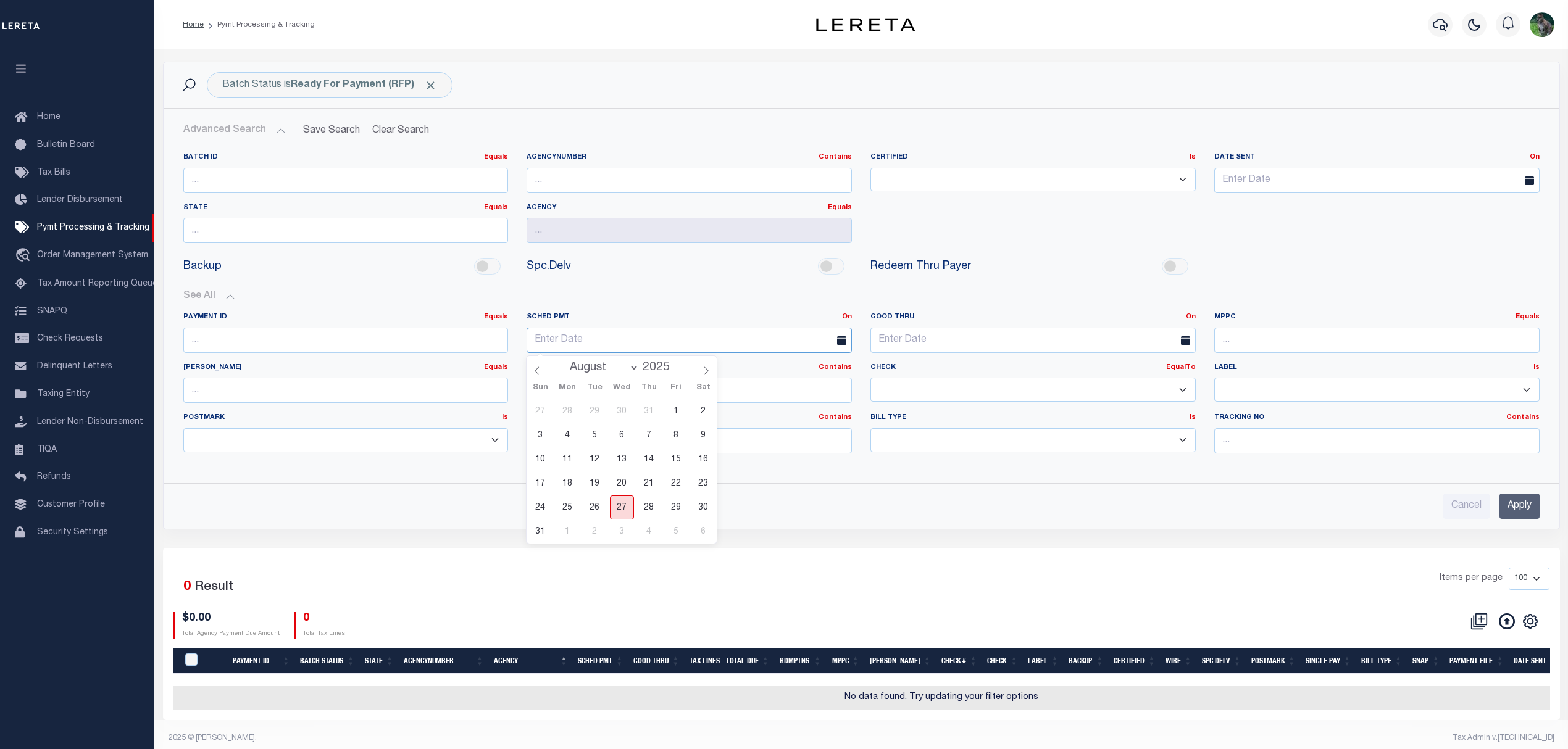
type input "08-27-2025"
click at [1514, 518] on input "Apply" at bounding box center [1519, 506] width 40 height 25
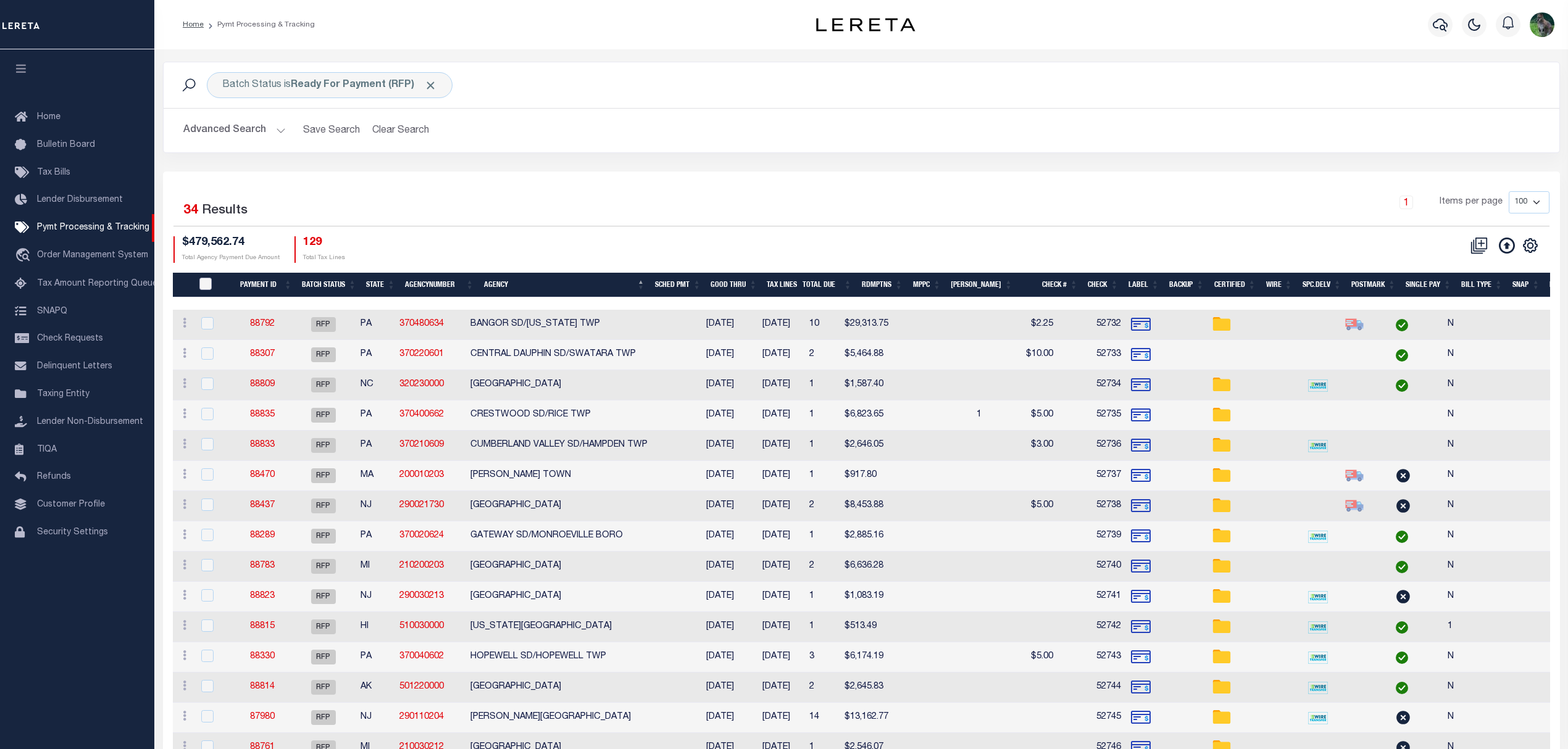
click at [207, 285] on input "PayeePmtBatchStatus" at bounding box center [205, 284] width 12 height 12
checkbox input "true"
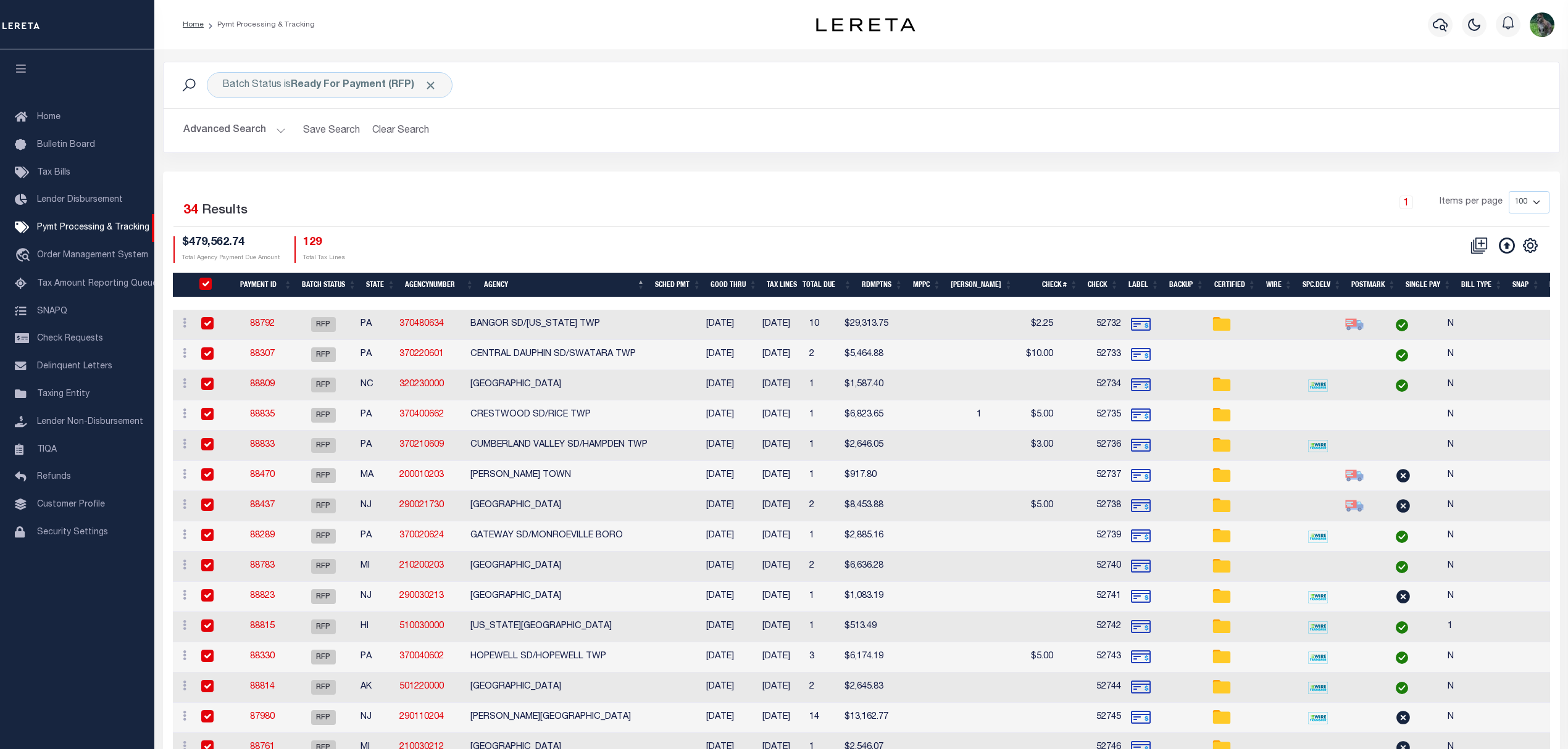
checkbox input "true"
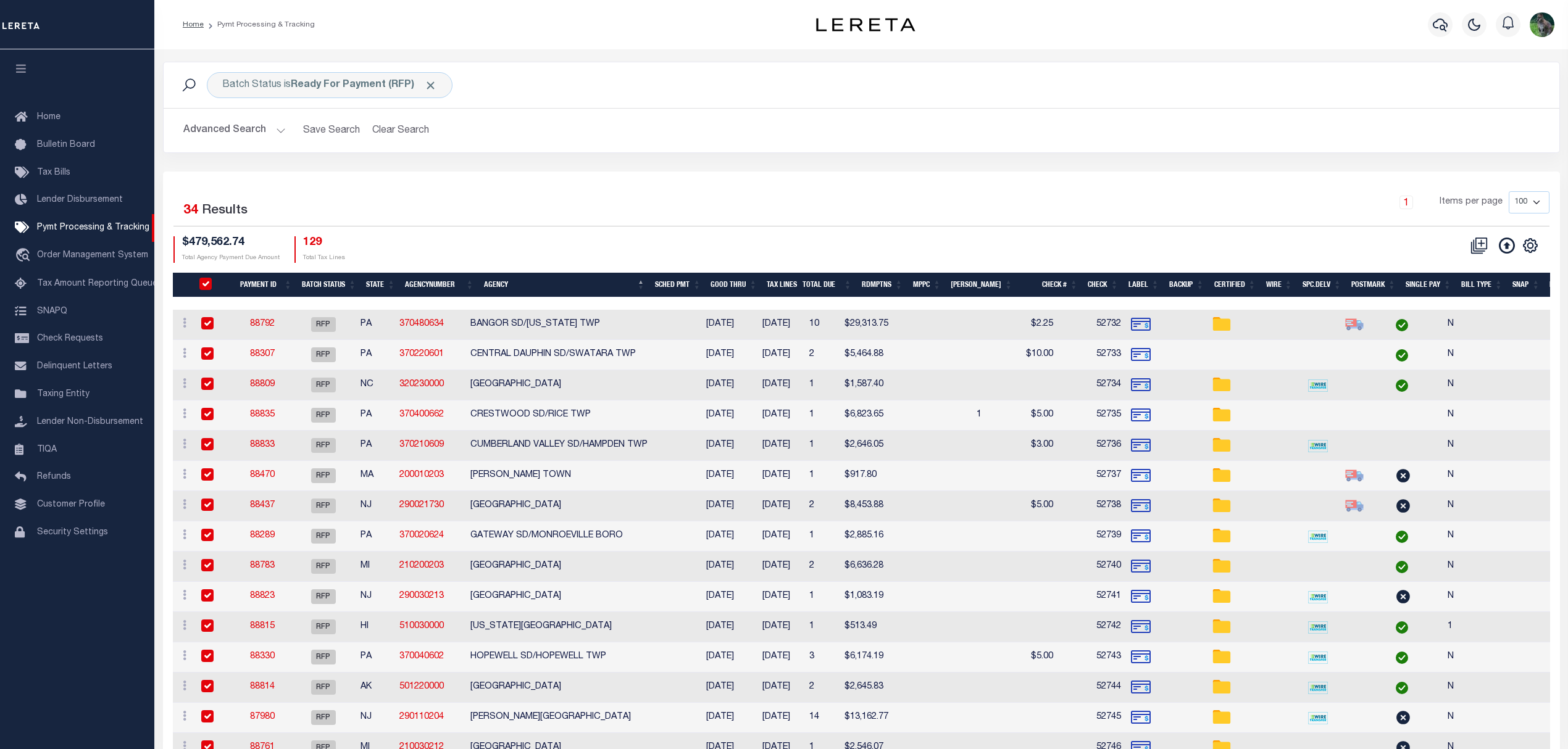
checkbox input "true"
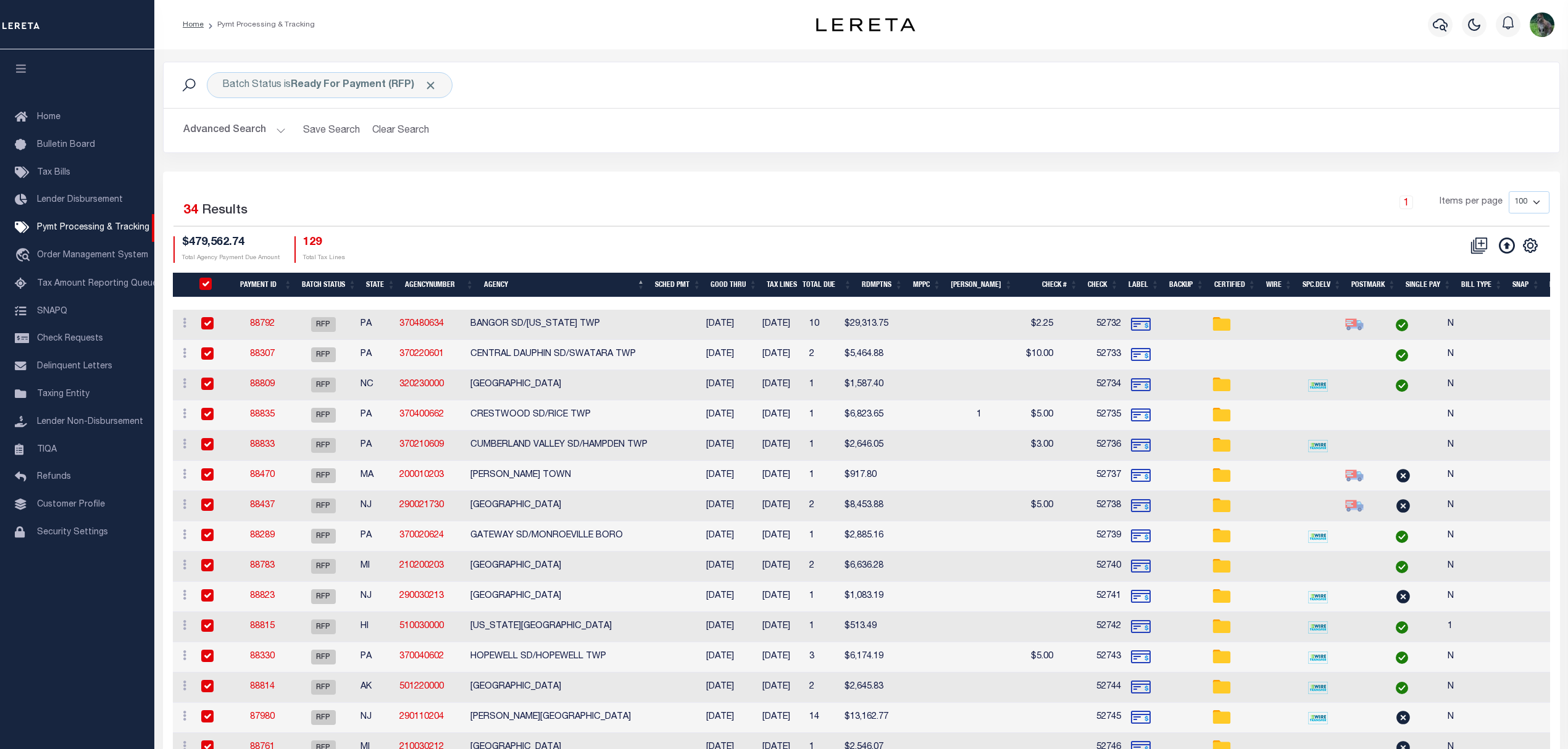
checkbox input "true"
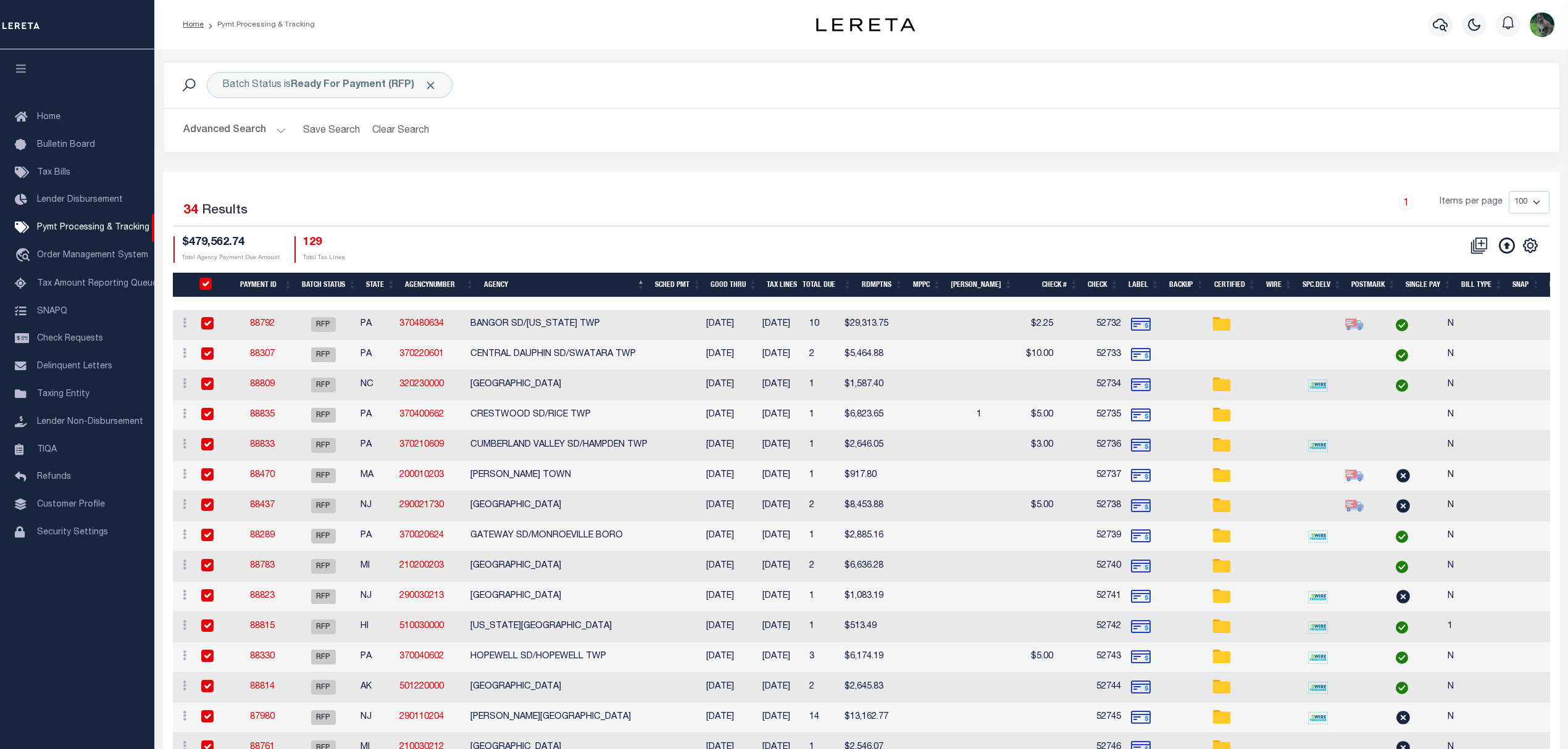
checkbox input "true"
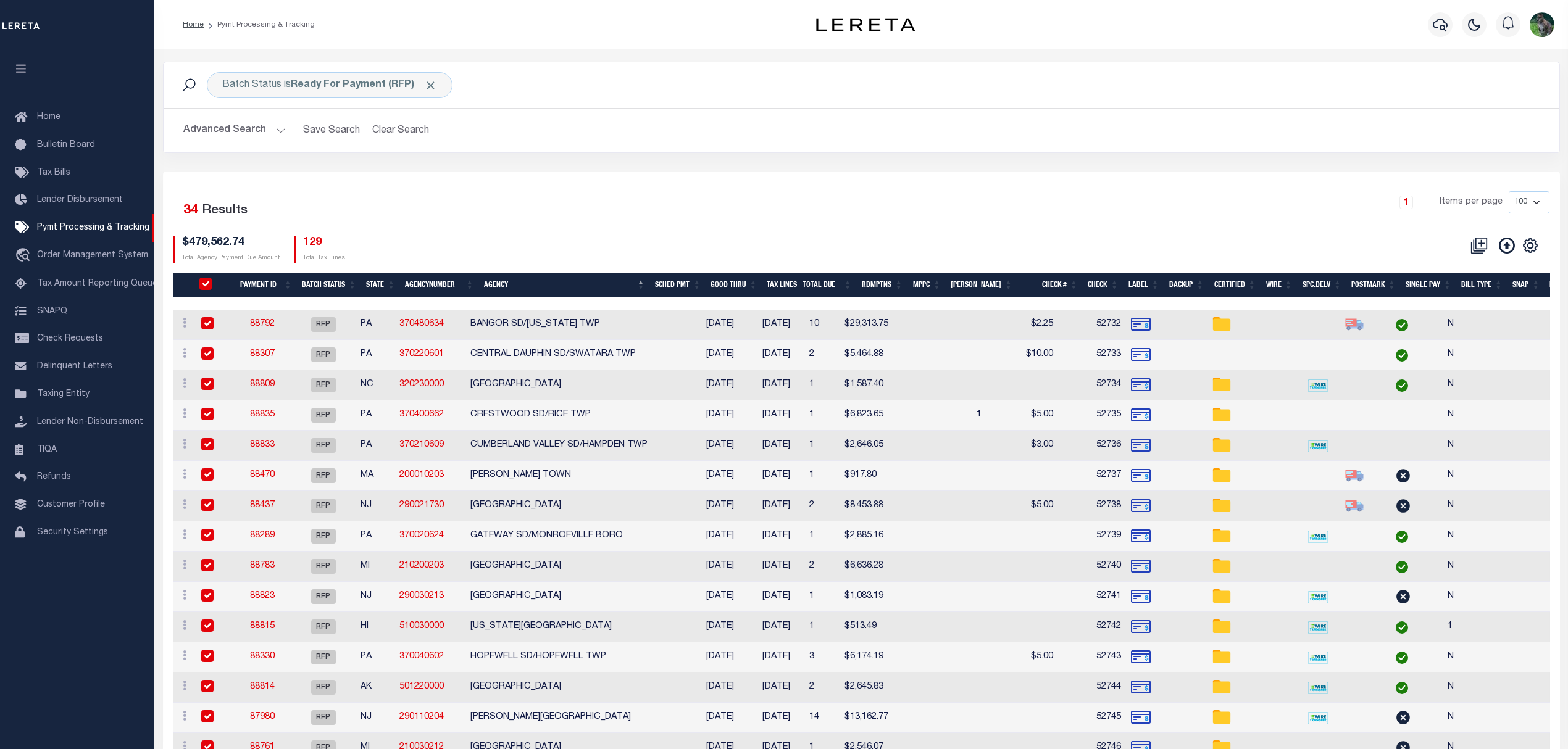
checkbox input "true"
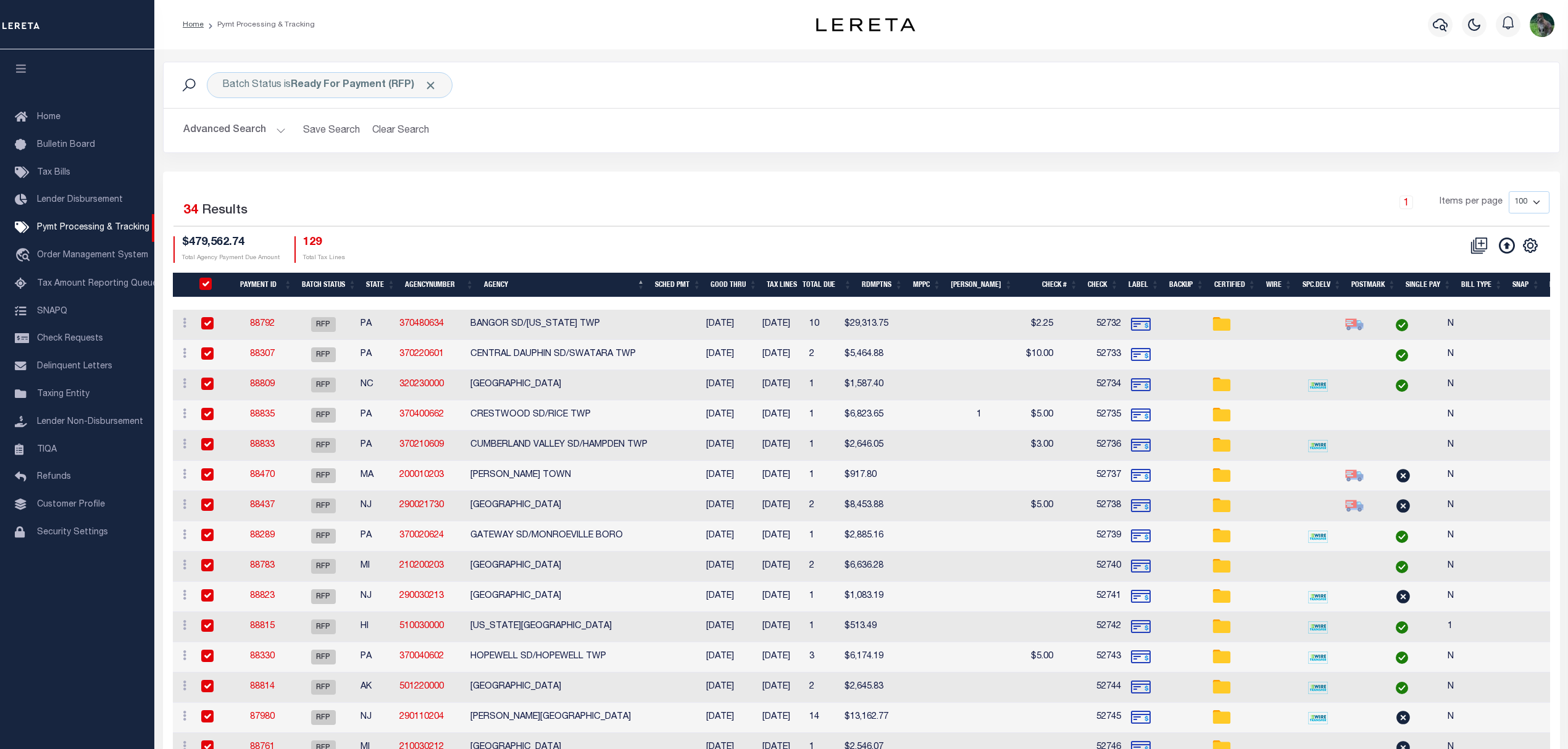
checkbox input "true"
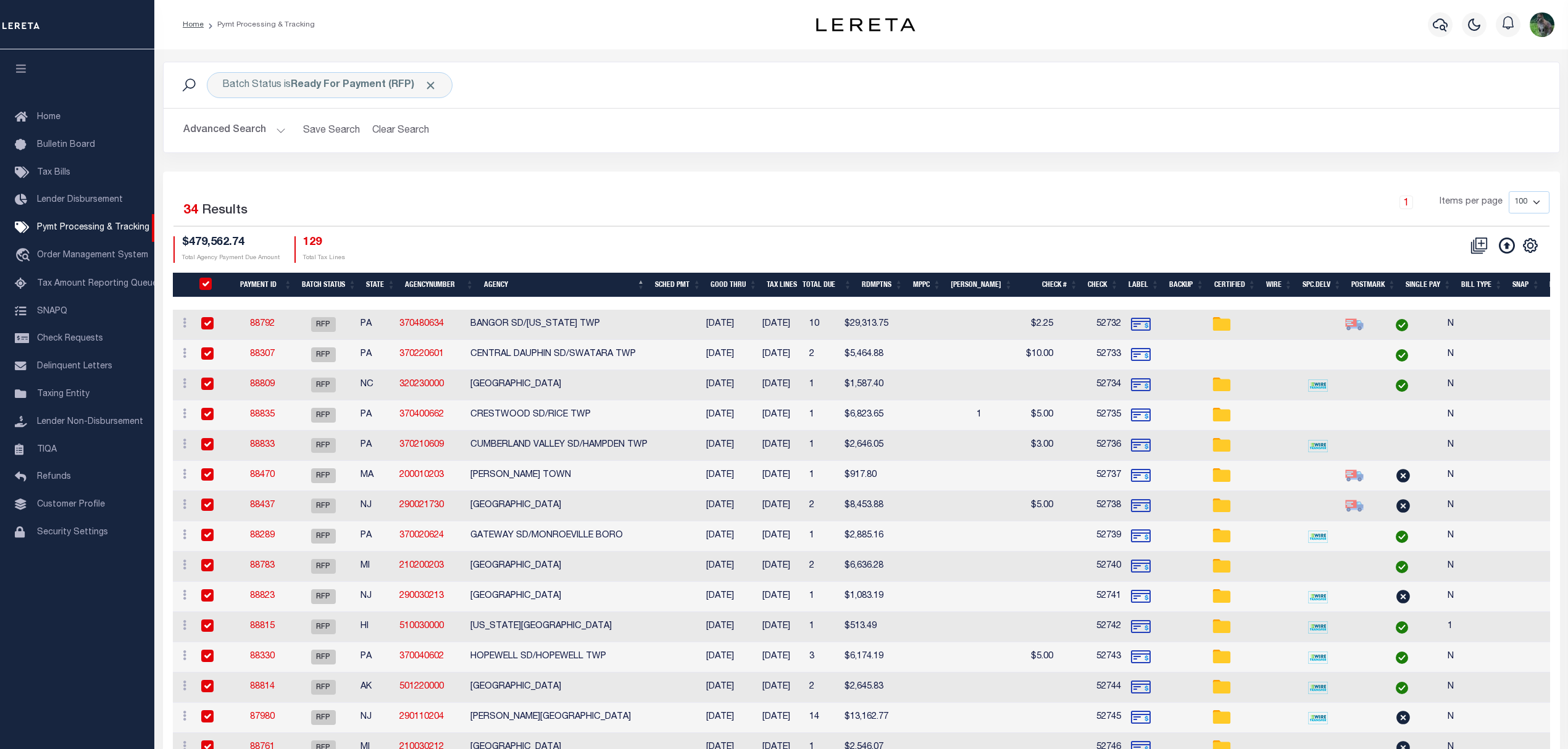
checkbox input "true"
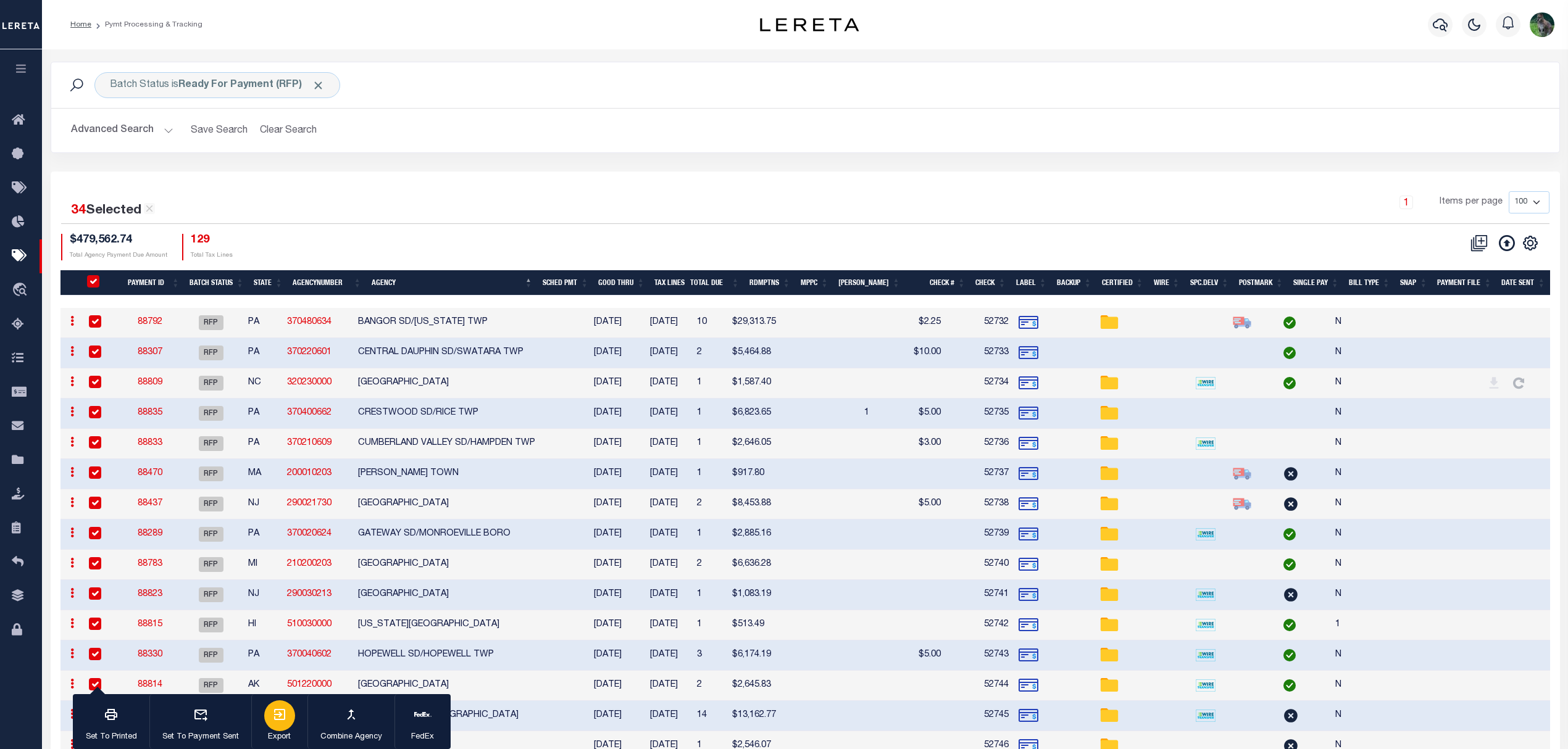
click at [289, 714] on div "button" at bounding box center [280, 716] width 31 height 31
click at [783, 141] on h2 "Advanced Search Save Search Clear Search PayeeSearchTable_dynamictable_____Defa…" at bounding box center [805, 130] width 1488 height 24
click at [94, 274] on th "PayeePmtBatchStatus" at bounding box center [99, 283] width 40 height 25
click at [97, 285] on input "PayeePmtBatchStatus" at bounding box center [93, 282] width 12 height 12
checkbox input "false"
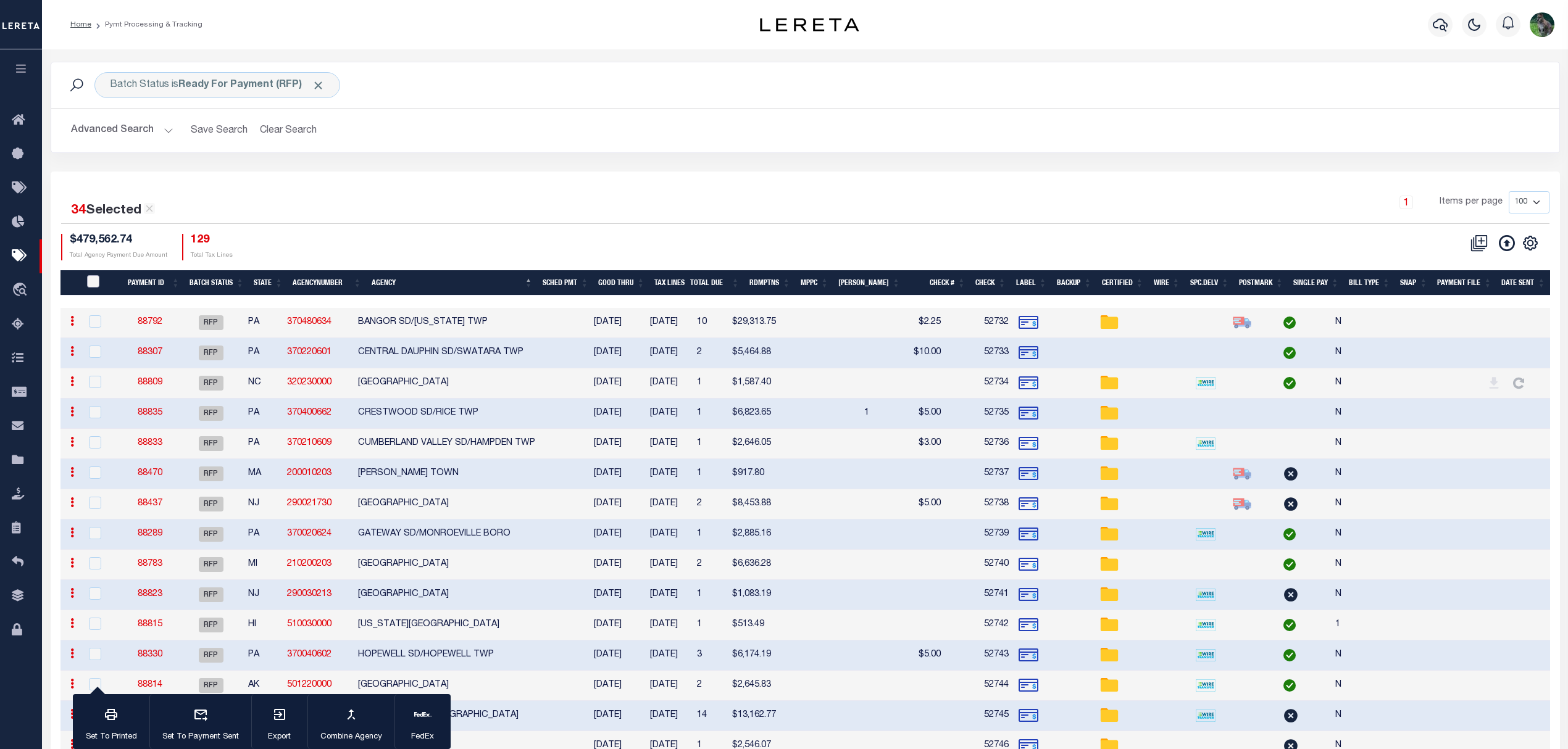
checkbox input "false"
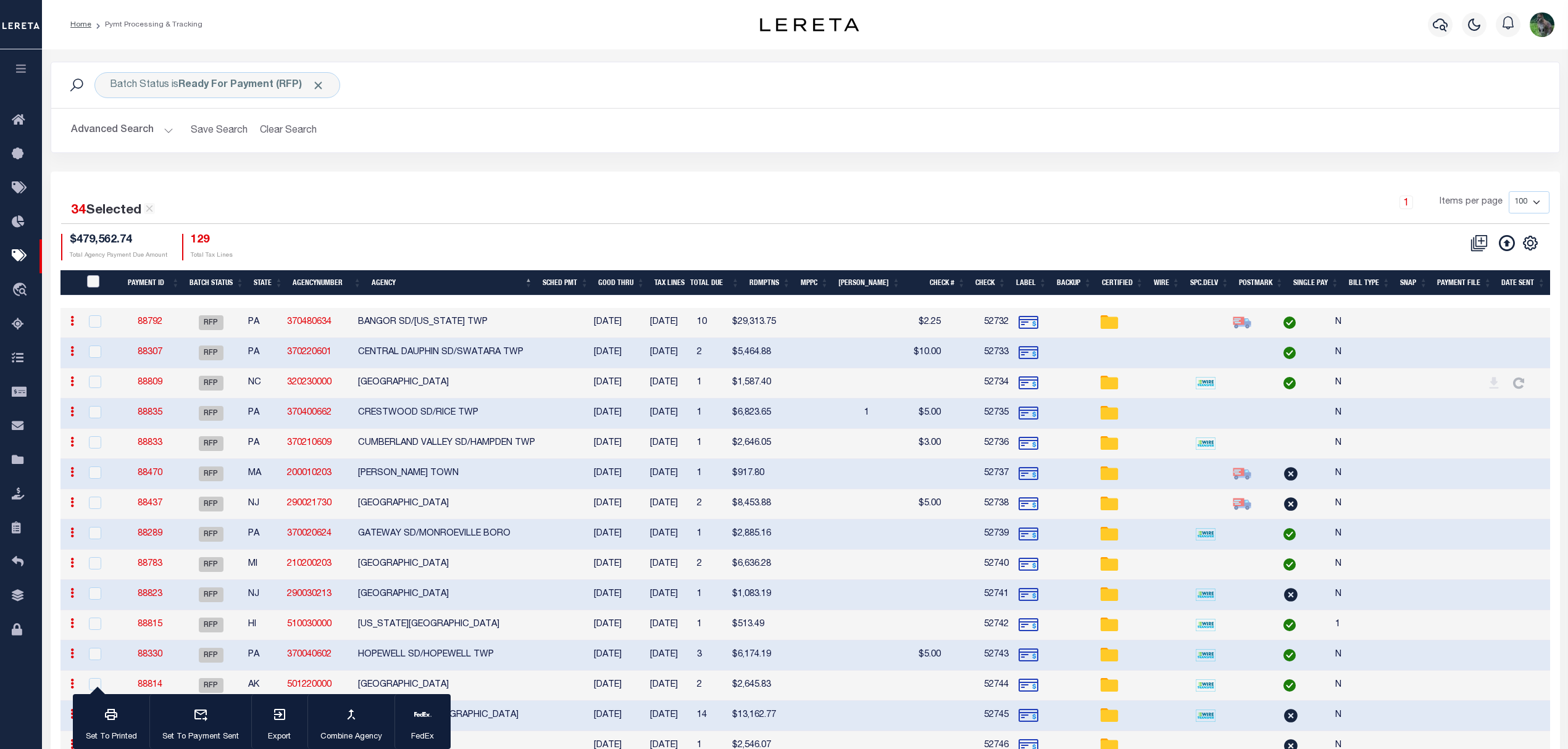
checkbox input "false"
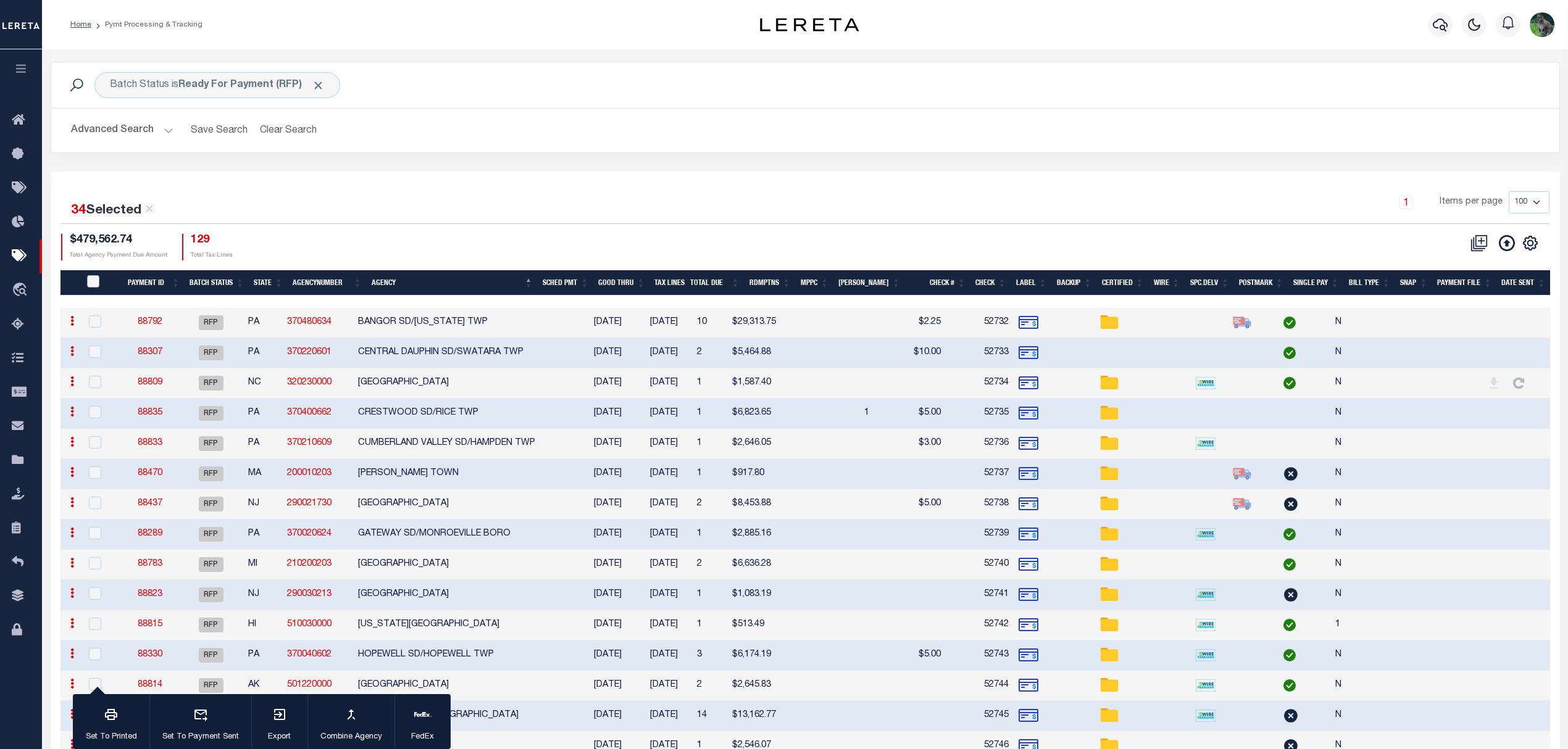
checkbox input "false"
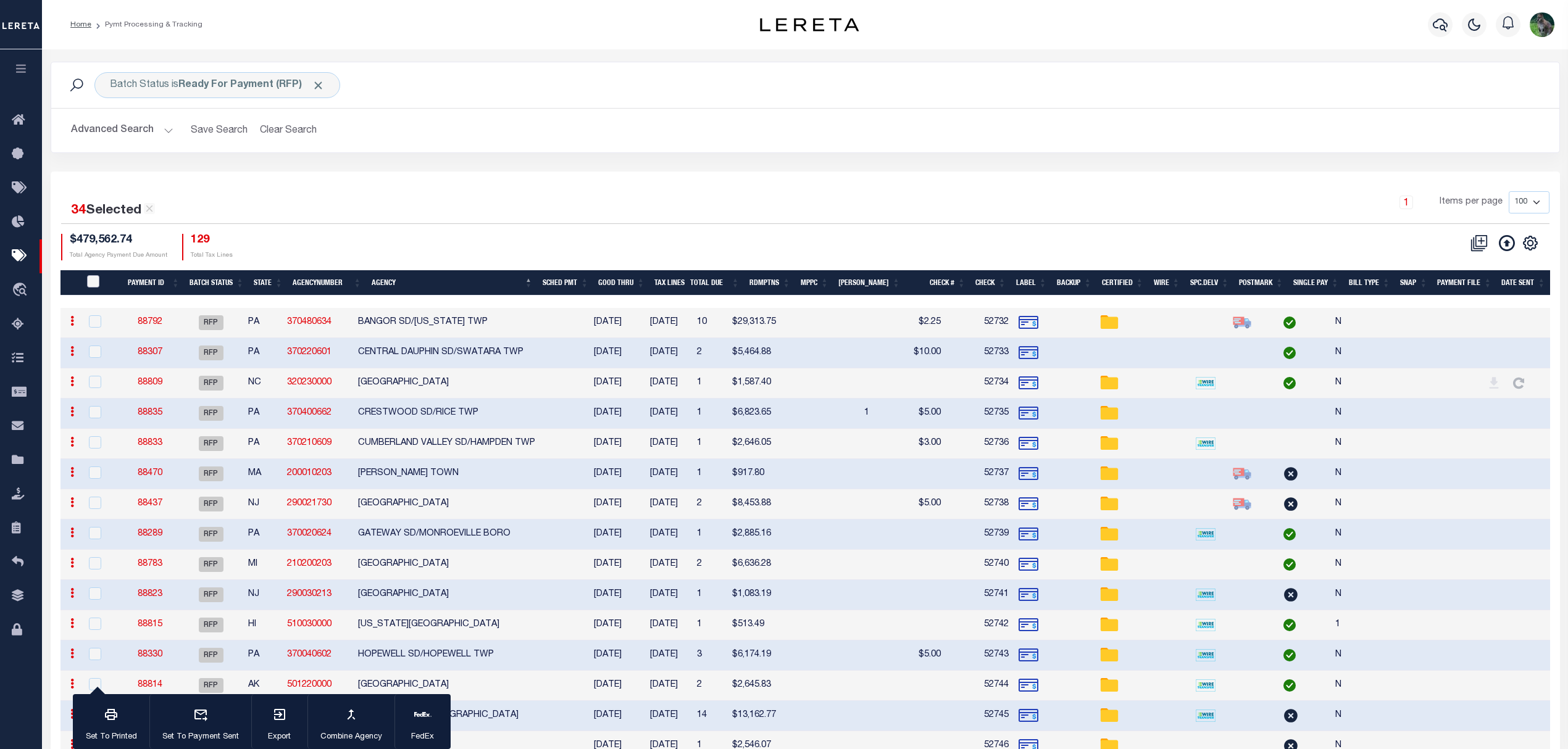
checkbox input "false"
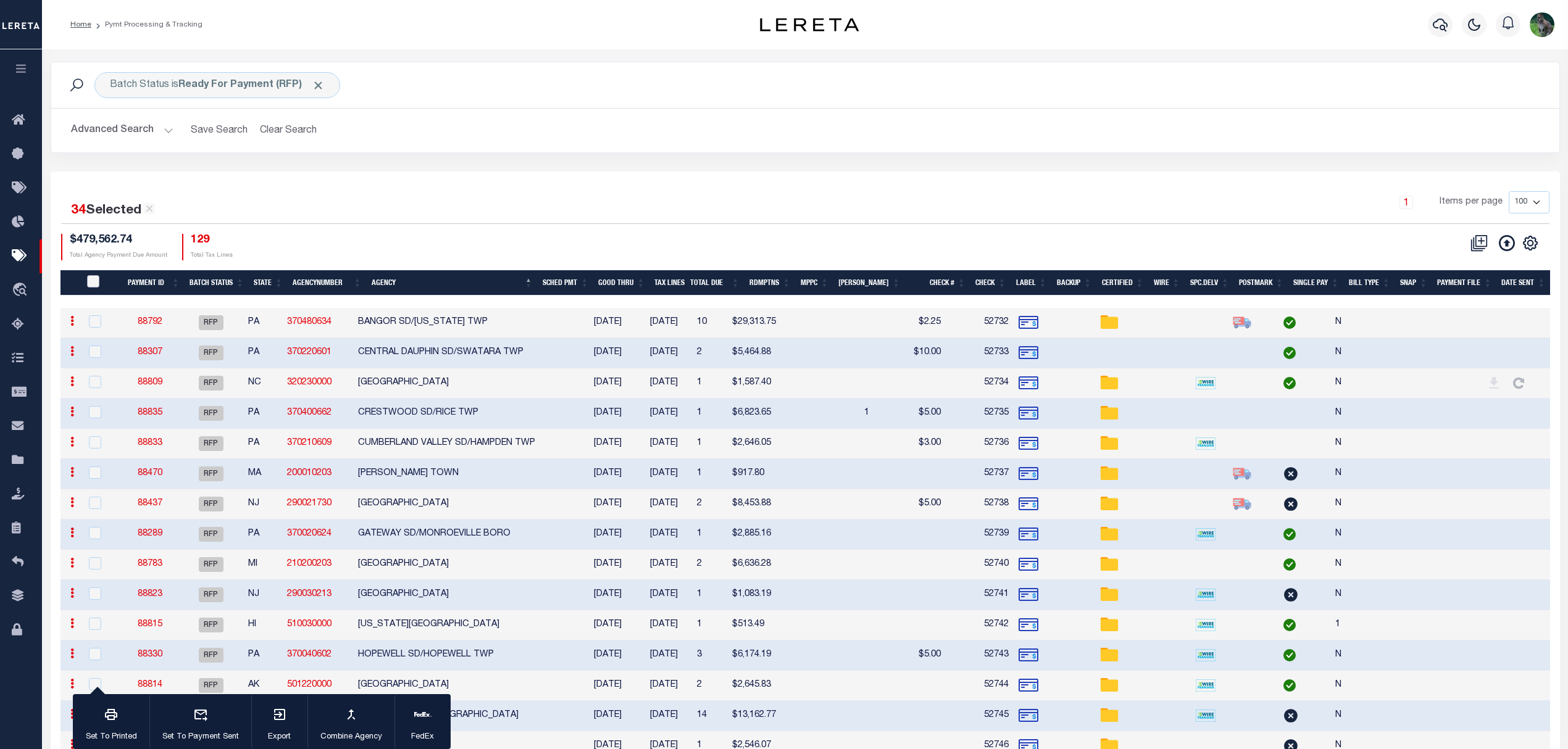
checkbox input "false"
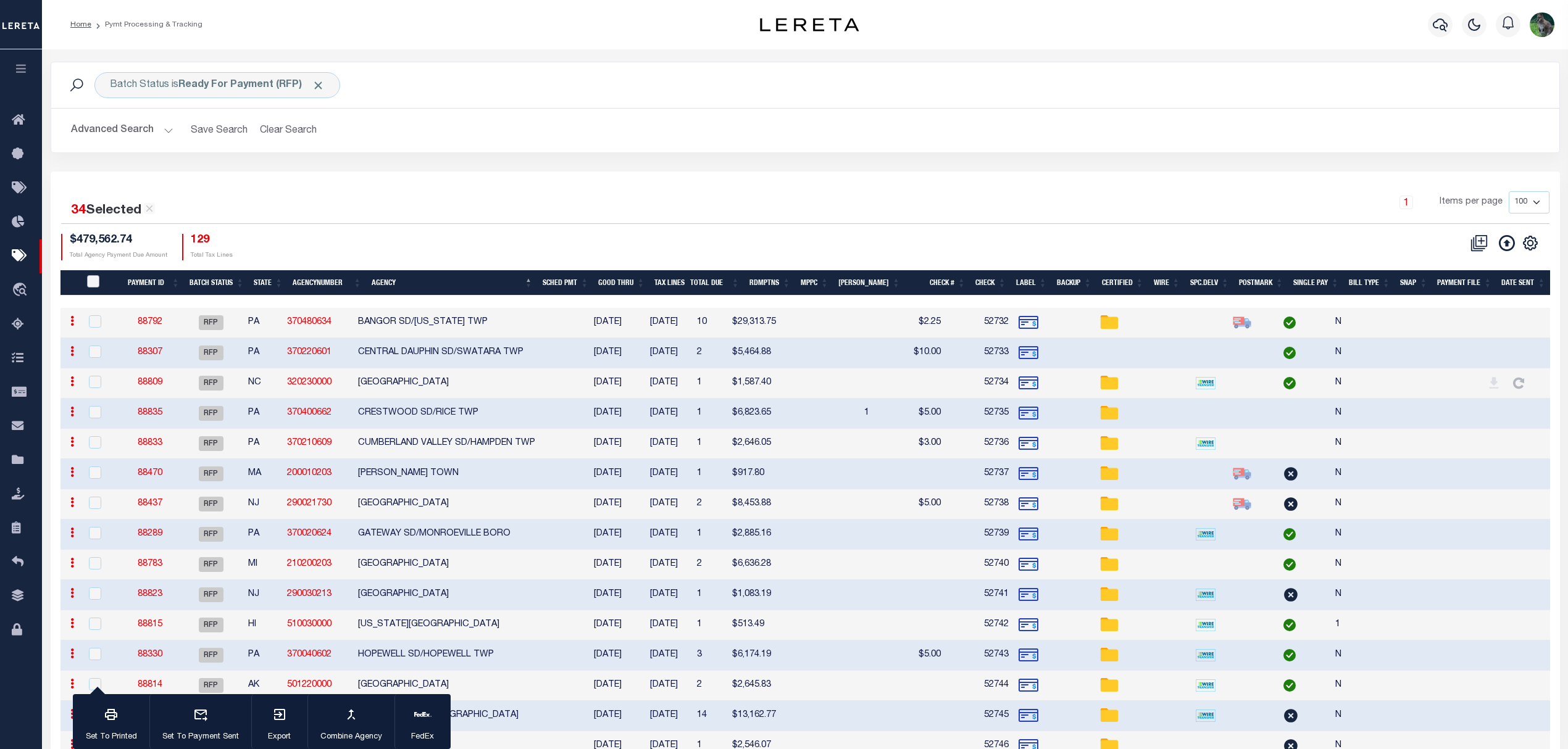
checkbox input "false"
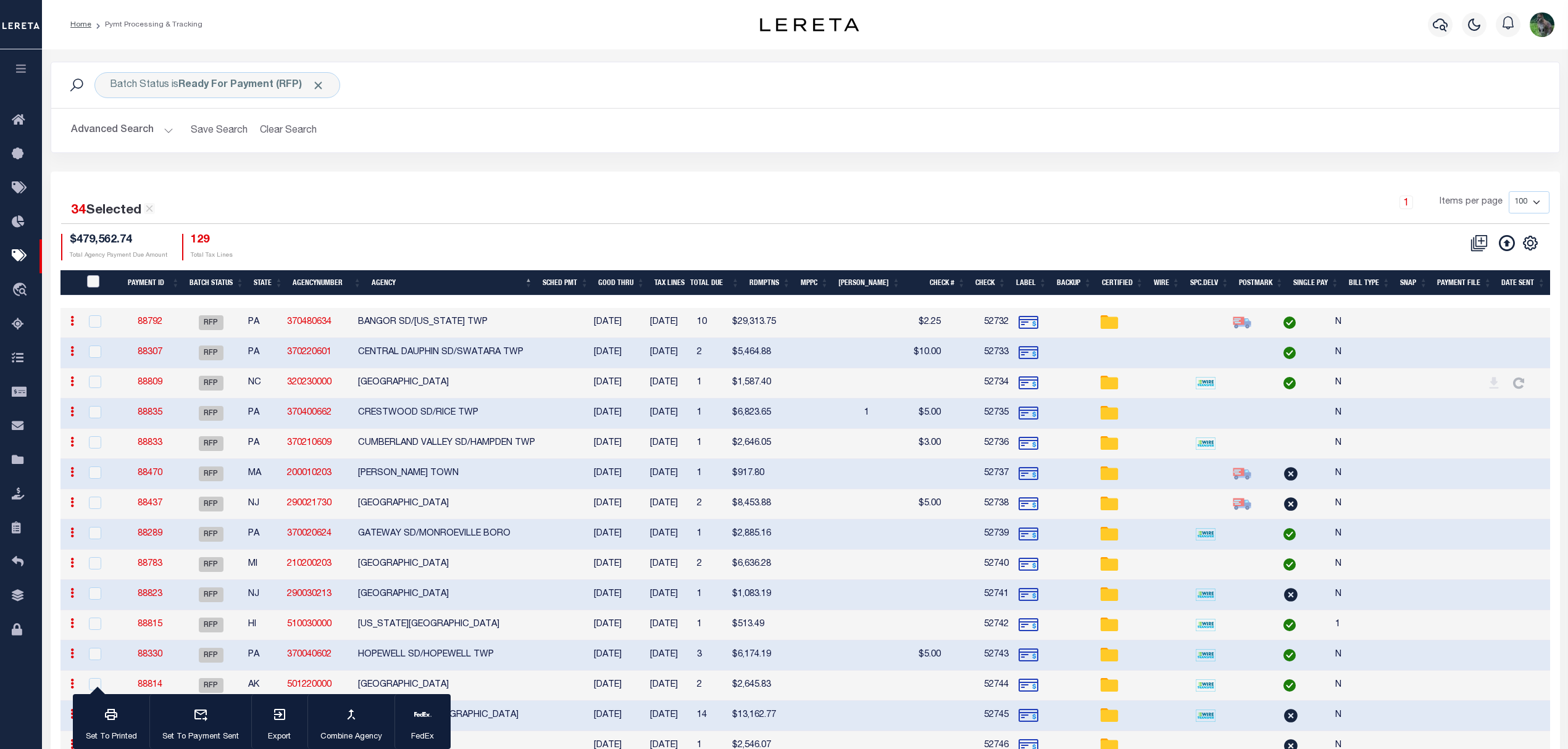
checkbox input "false"
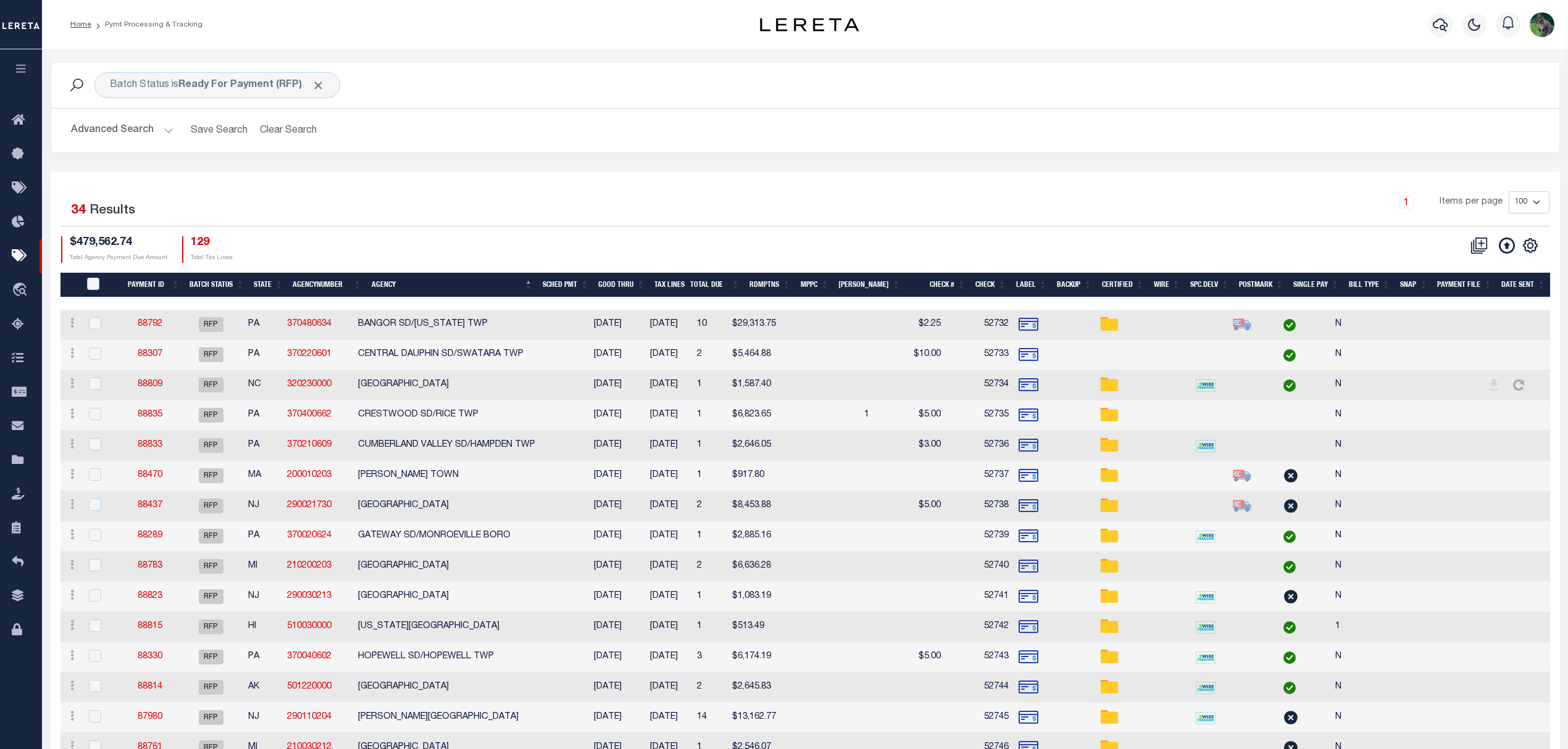
click at [470, 165] on div "Batch Status is Ready For Payment (RFP) Search Advanced Search Save Search Clea…" at bounding box center [806, 117] width 1528 height 110
click at [123, 131] on button "Advanced Search" at bounding box center [122, 130] width 103 height 24
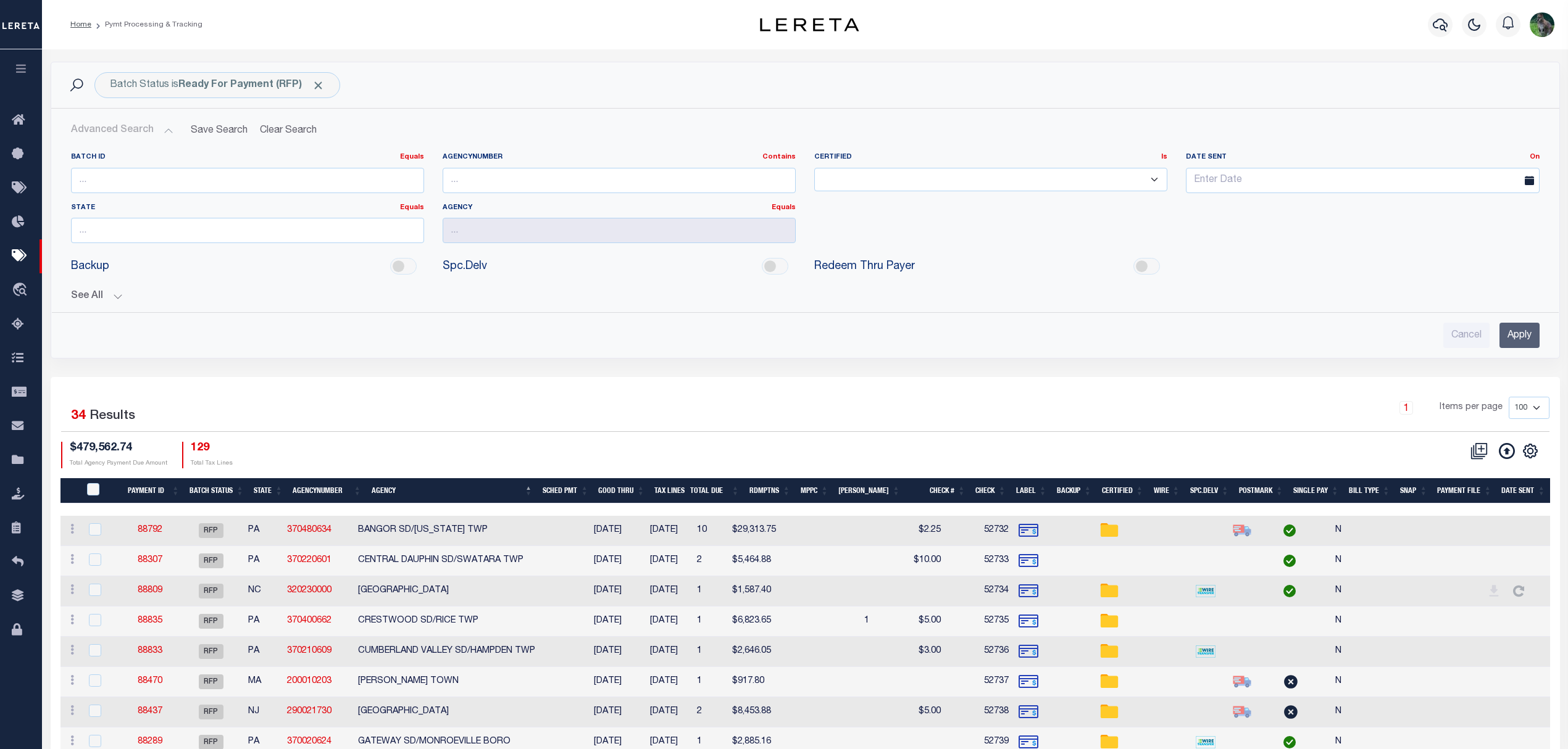
click at [96, 293] on button "See All" at bounding box center [805, 296] width 1469 height 12
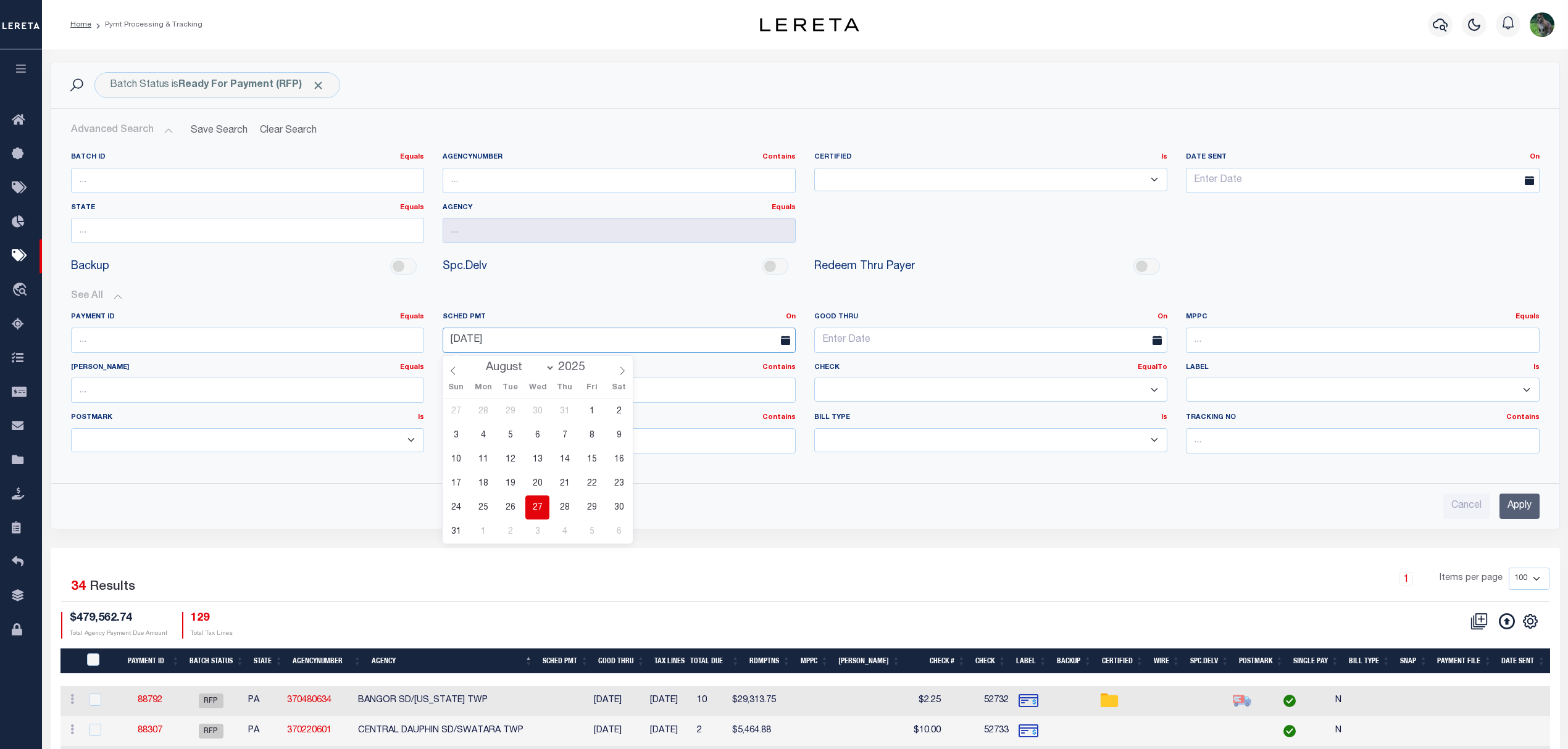
drag, startPoint x: 536, startPoint y: 341, endPoint x: 282, endPoint y: 336, distance: 254.0
click at [294, 336] on div "Payment ID Equals Equals Is Not Equal To Is Greater Than Is Less Than SCHED PMT…" at bounding box center [805, 388] width 1487 height 151
click at [1521, 505] on input "Apply" at bounding box center [1519, 506] width 40 height 25
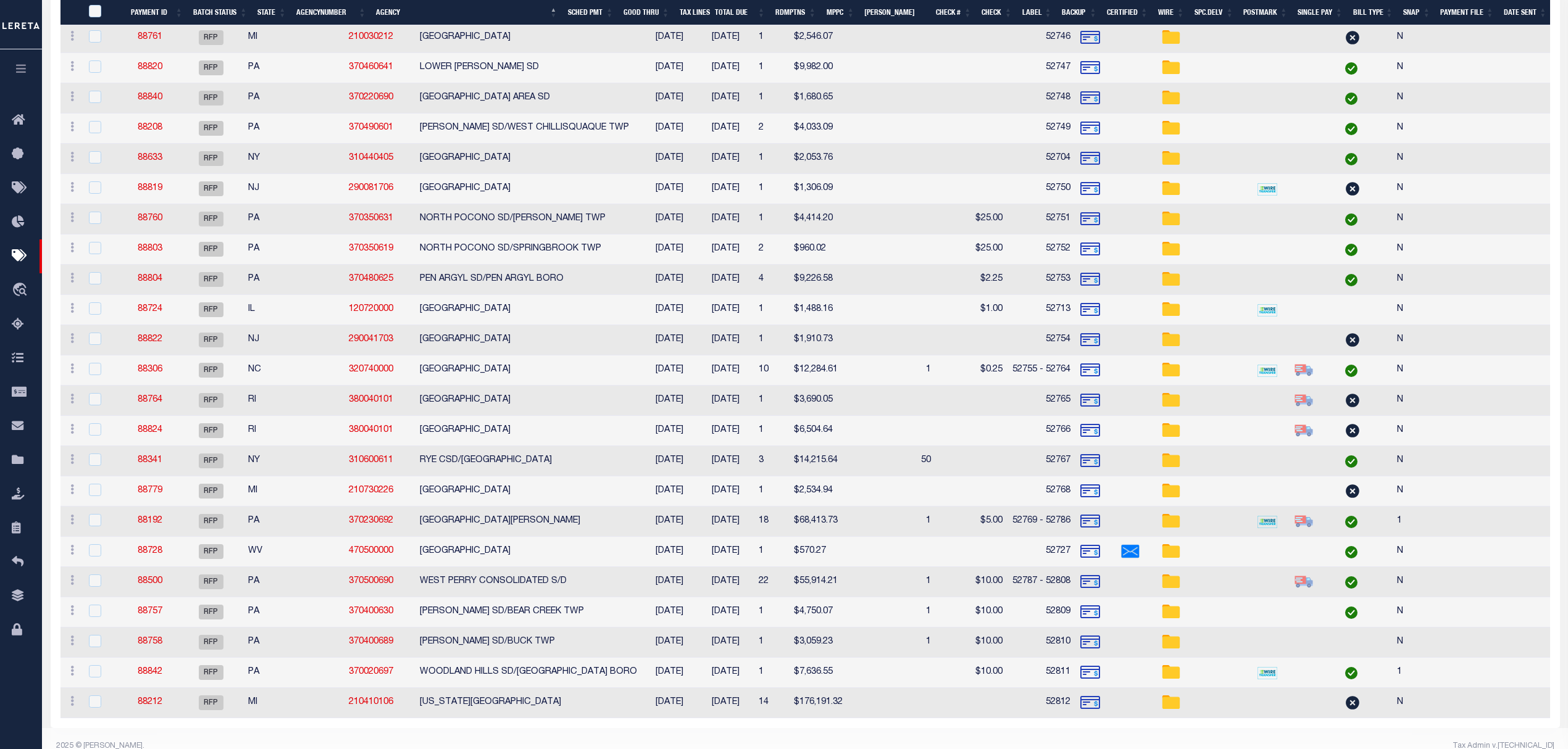
scroll to position [791, 0]
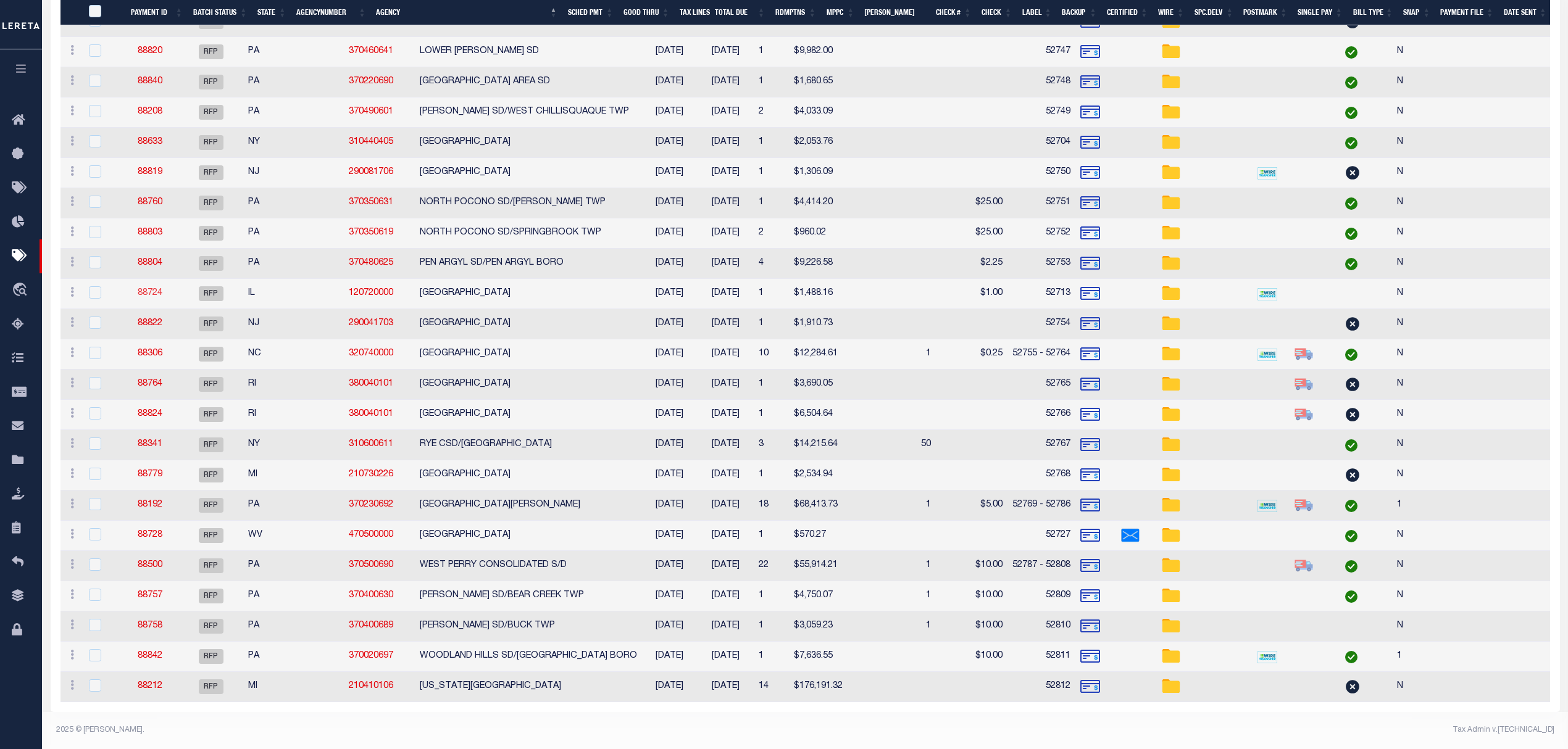
click at [156, 289] on link "88724" at bounding box center [150, 293] width 25 height 8
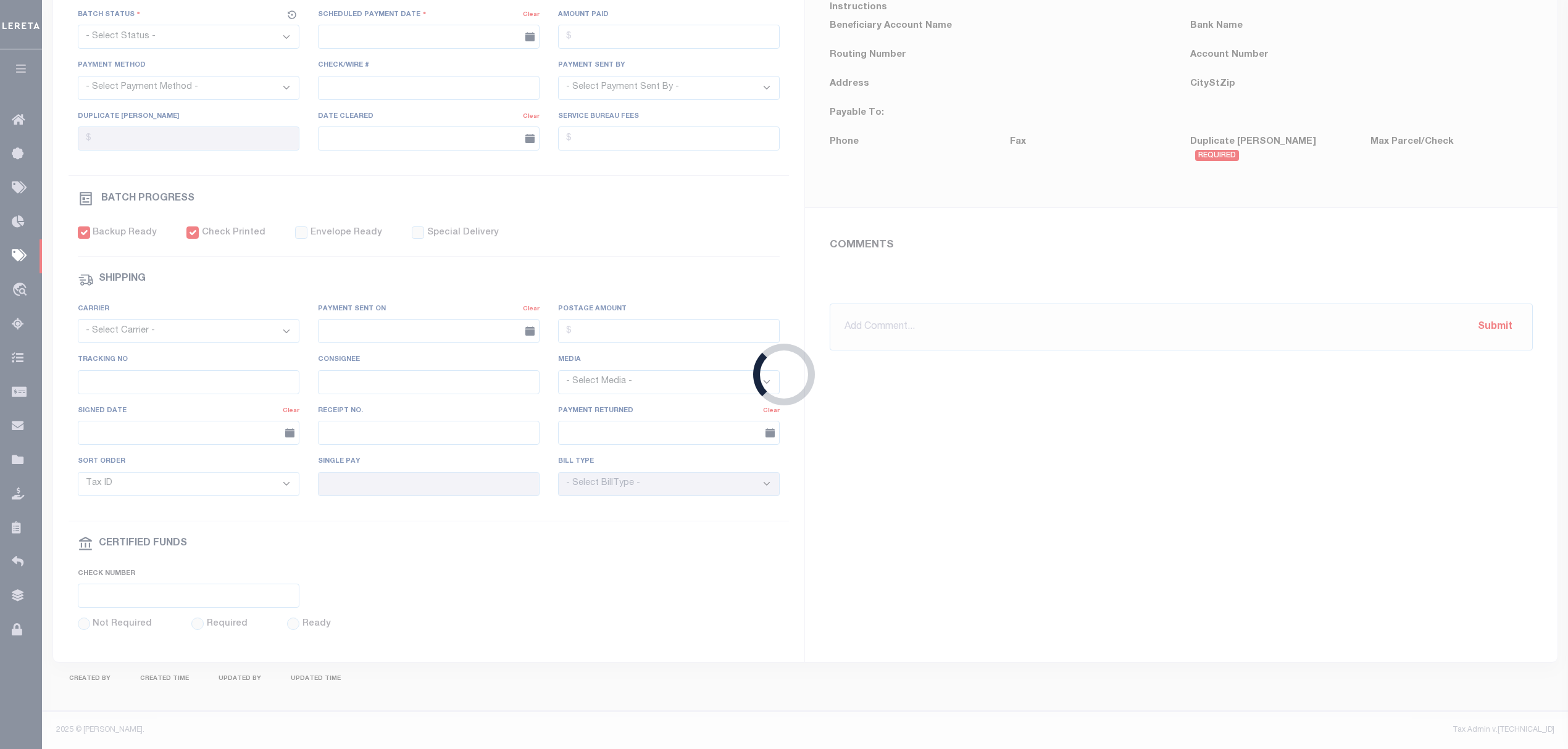
select select "RFP"
type input "[DATE]"
type input "$1,488.16"
select select "CHK"
type input "52713"
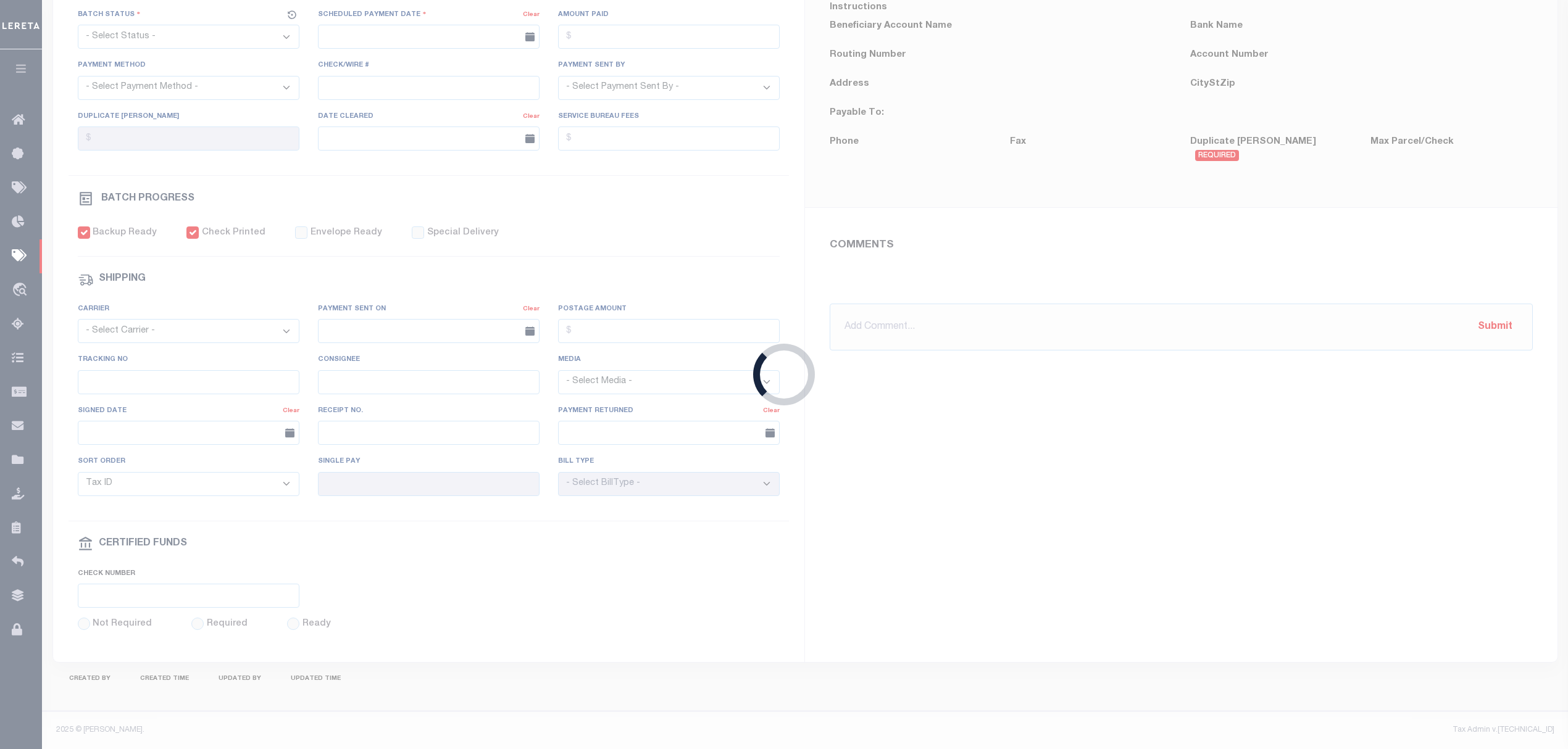
select select "[PERSON_NAME]"
checkbox input "true"
type input "N"
radio input "true"
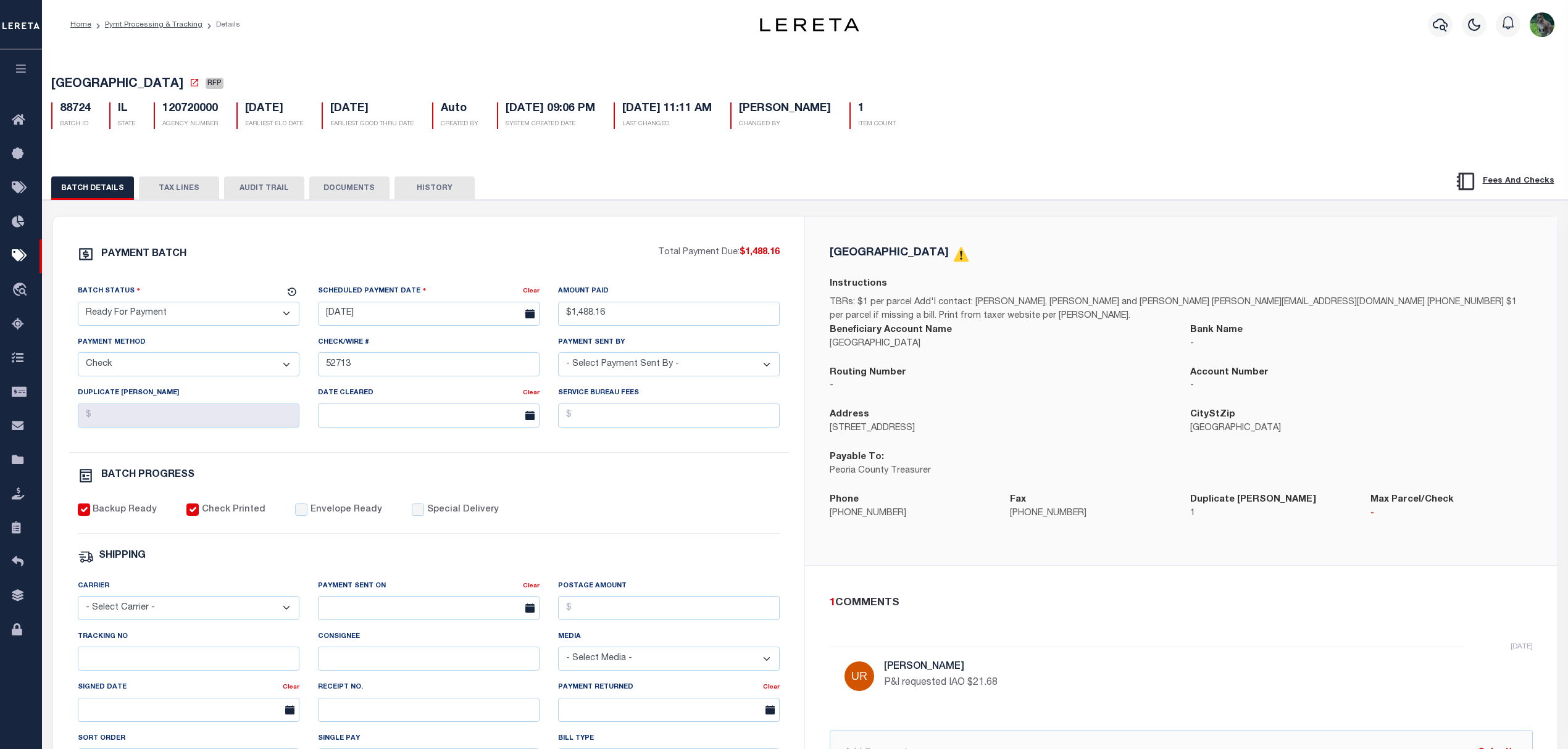
click at [212, 193] on button "TAX LINES" at bounding box center [179, 188] width 80 height 24
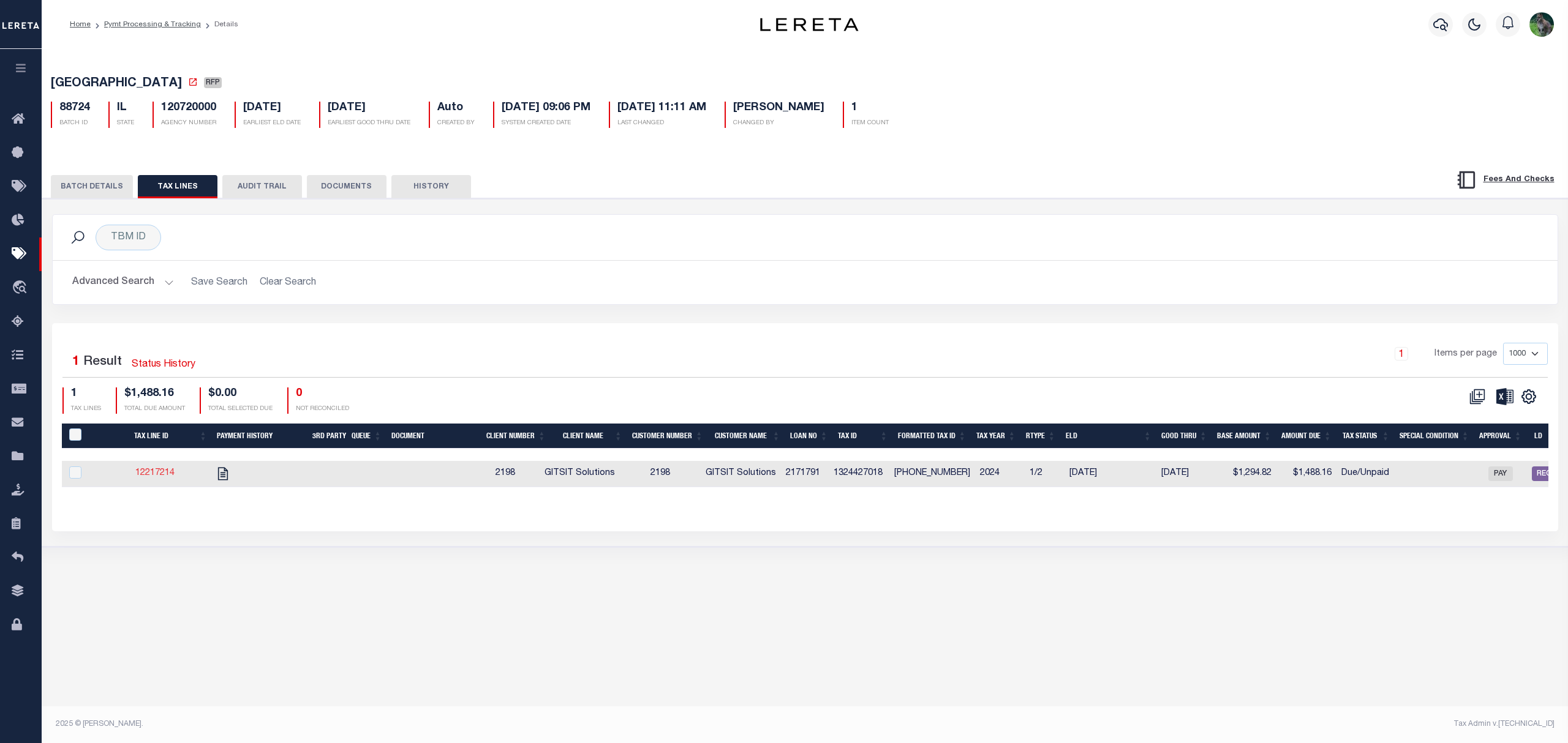
click at [163, 477] on link "12217214" at bounding box center [155, 473] width 39 height 8
checkbox input "true"
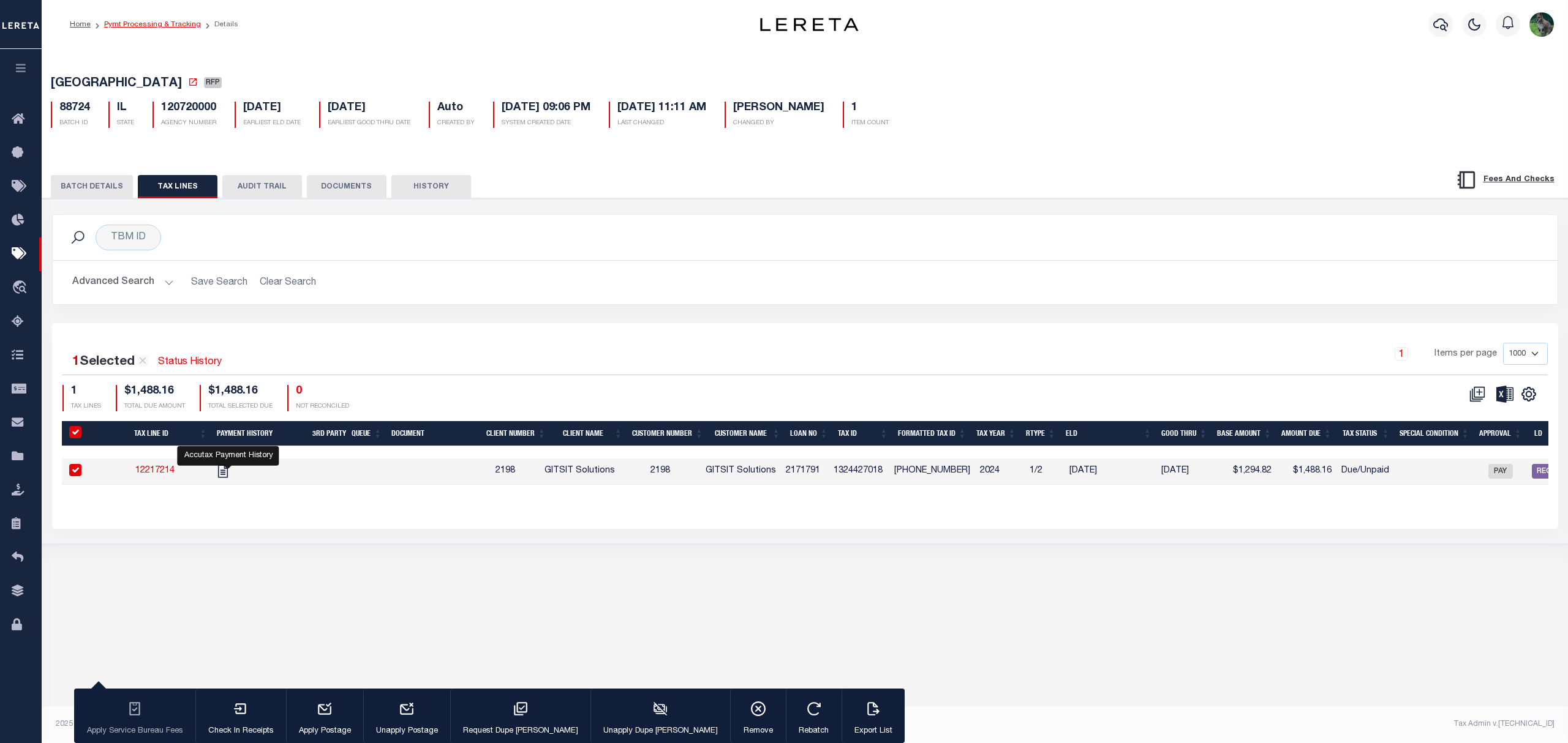
click at [165, 22] on link "Pymt Processing & Tracking" at bounding box center [152, 24] width 97 height 8
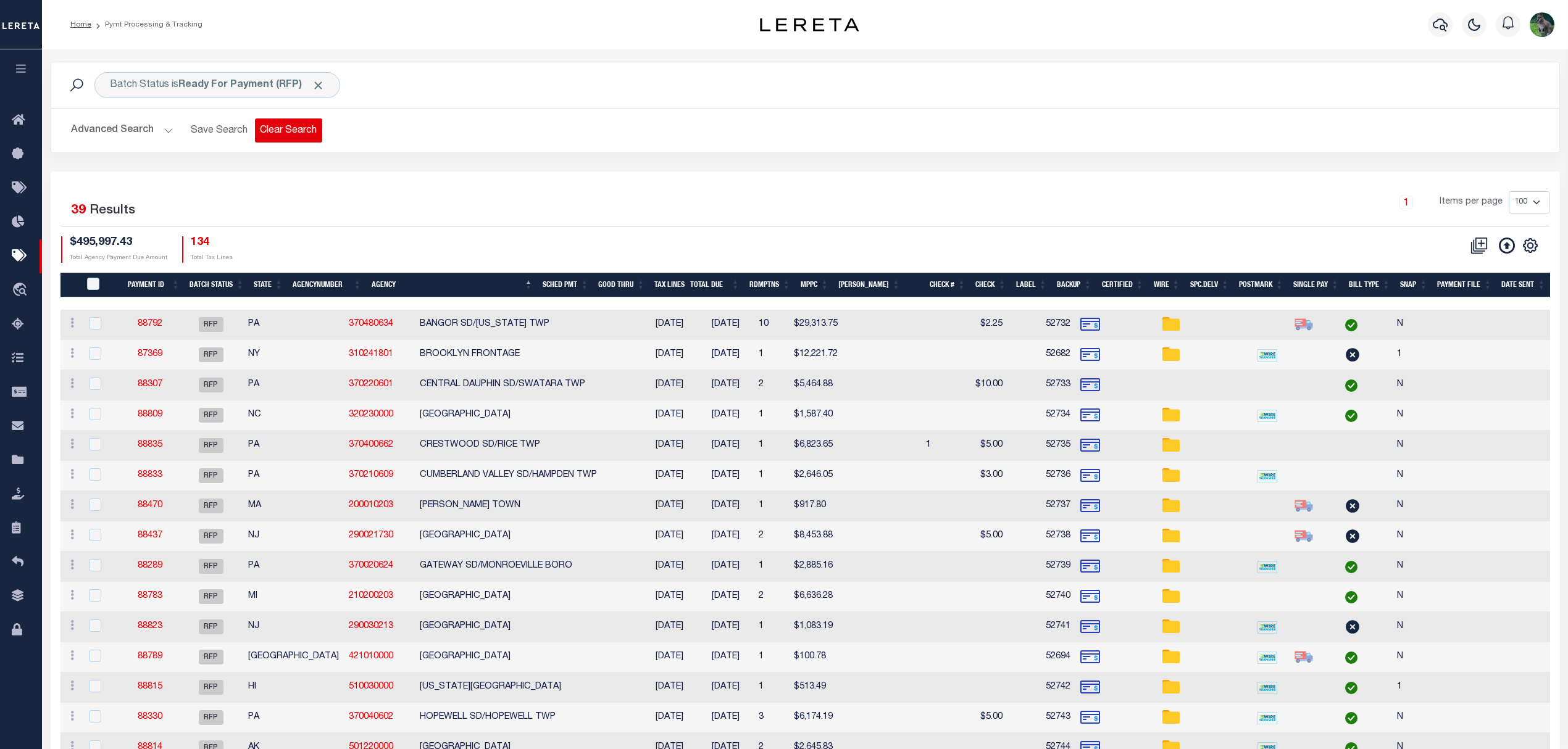
click at [285, 132] on button "Clear Search" at bounding box center [288, 130] width 67 height 24
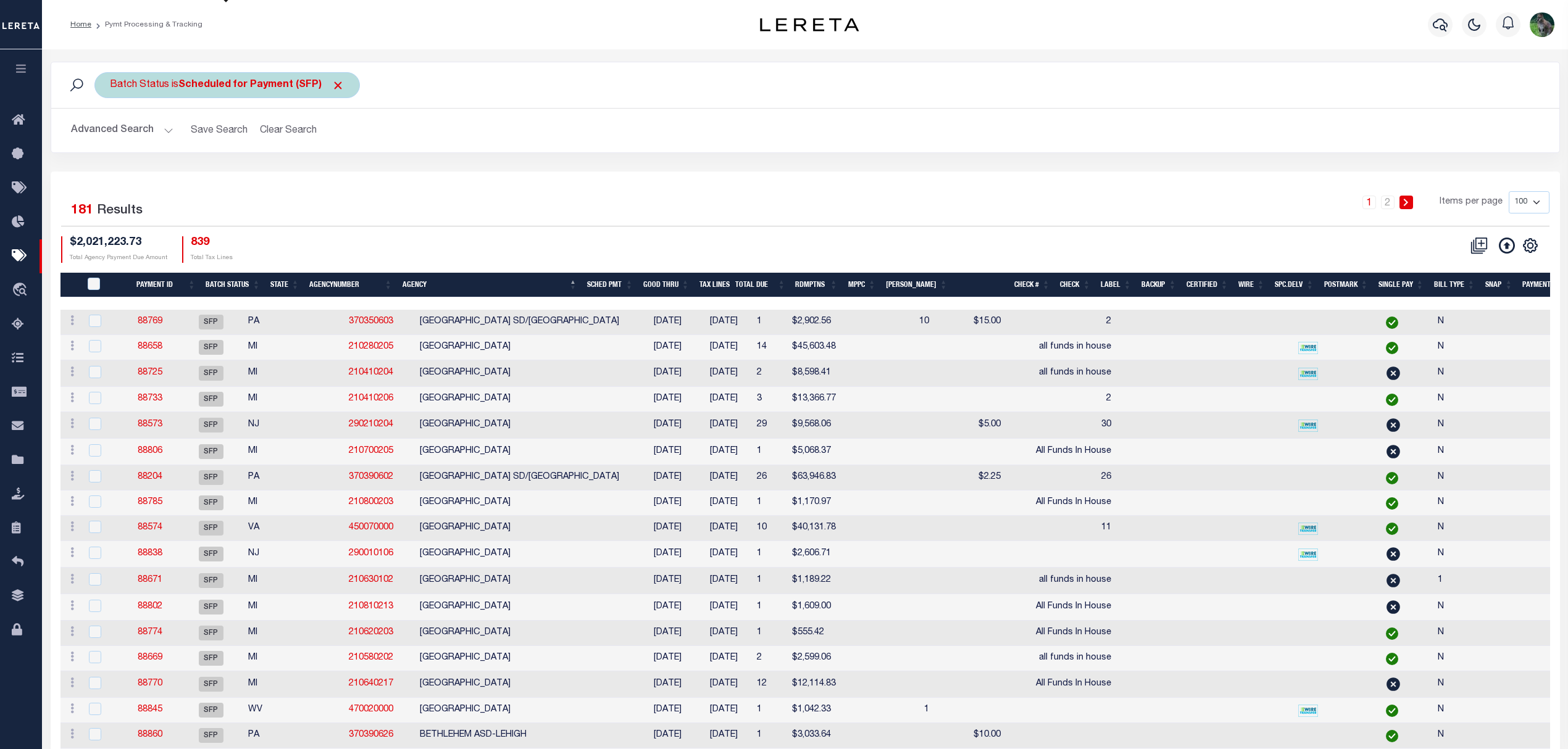
click at [284, 83] on b "Scheduled for Payment (SFP)" at bounding box center [261, 85] width 166 height 10
click at [231, 156] on select "Awaiting Funds (AWF) Cleared and Complete (CAC) New Check Needed (NCN) Payment …" at bounding box center [201, 146] width 182 height 24
select select "RFP"
click at [110, 135] on select "Awaiting Funds (AWF) Cleared and Complete (CAC) New Check Needed (NCN) Payment …" at bounding box center [201, 146] width 182 height 24
click at [277, 173] on input "Apply" at bounding box center [273, 172] width 36 height 20
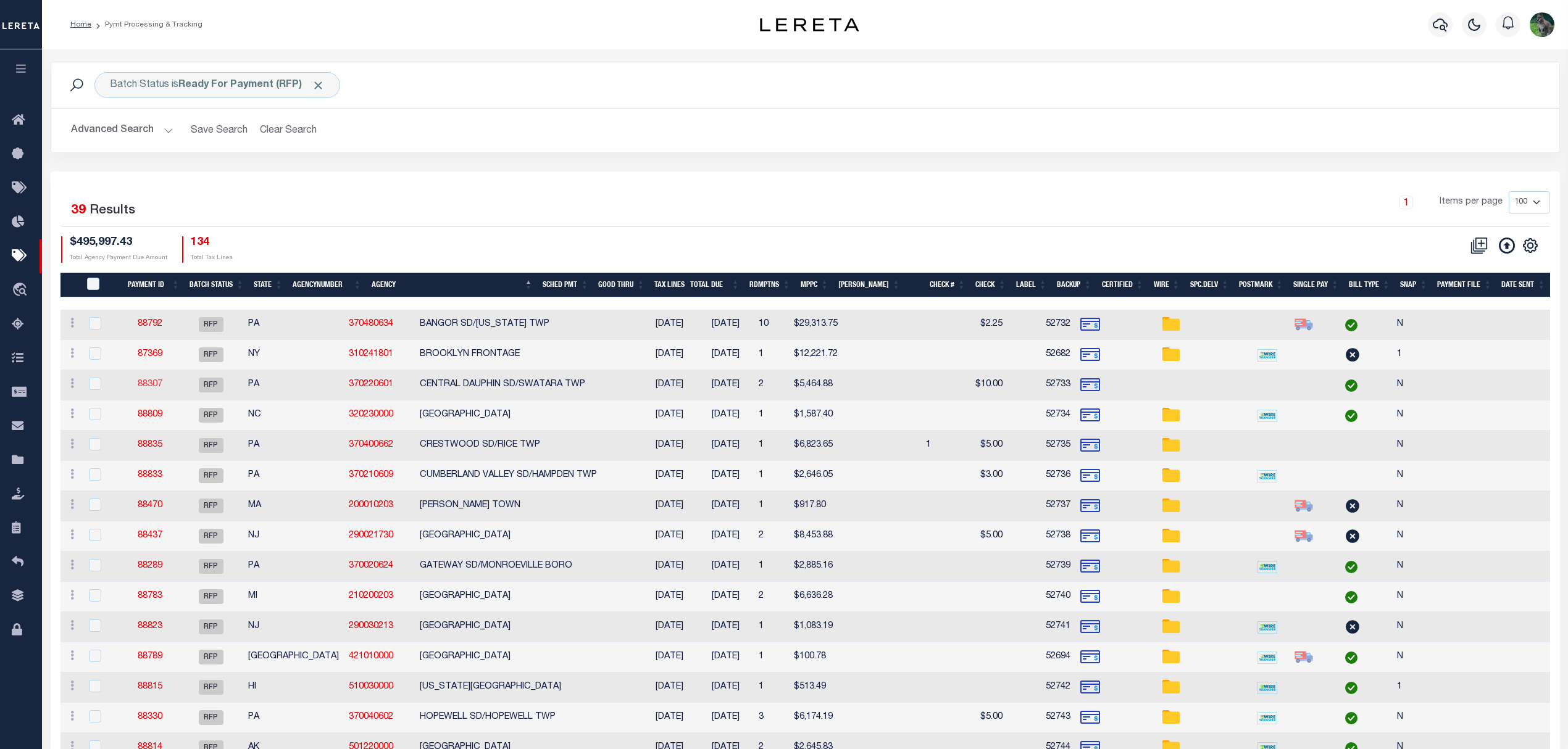
click at [154, 385] on link "88307" at bounding box center [150, 384] width 25 height 8
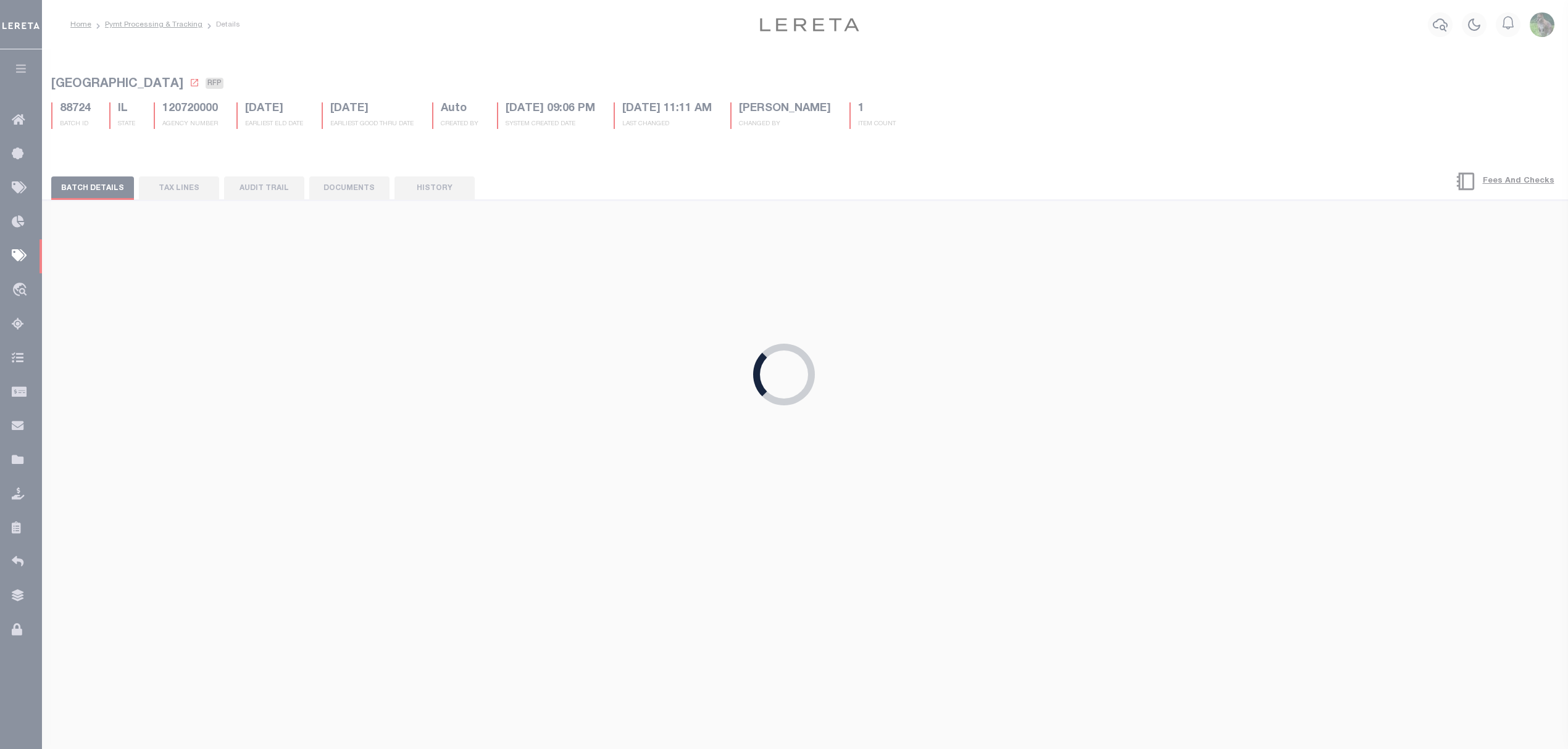
type input "08/27/2025"
type input "$5,464.88"
type input "52733"
select select "Little, Audria"
checkbox input "false"
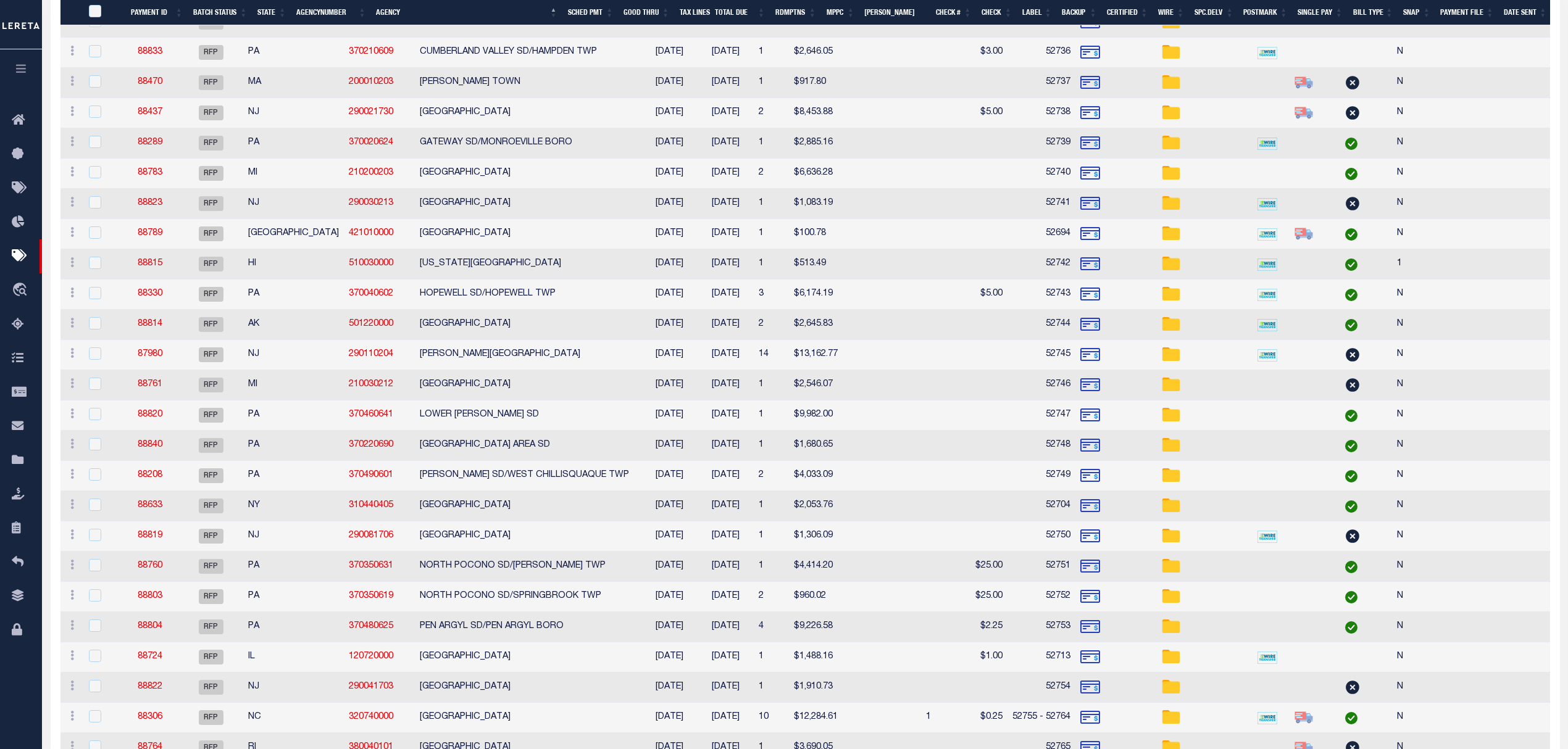
scroll to position [791, 0]
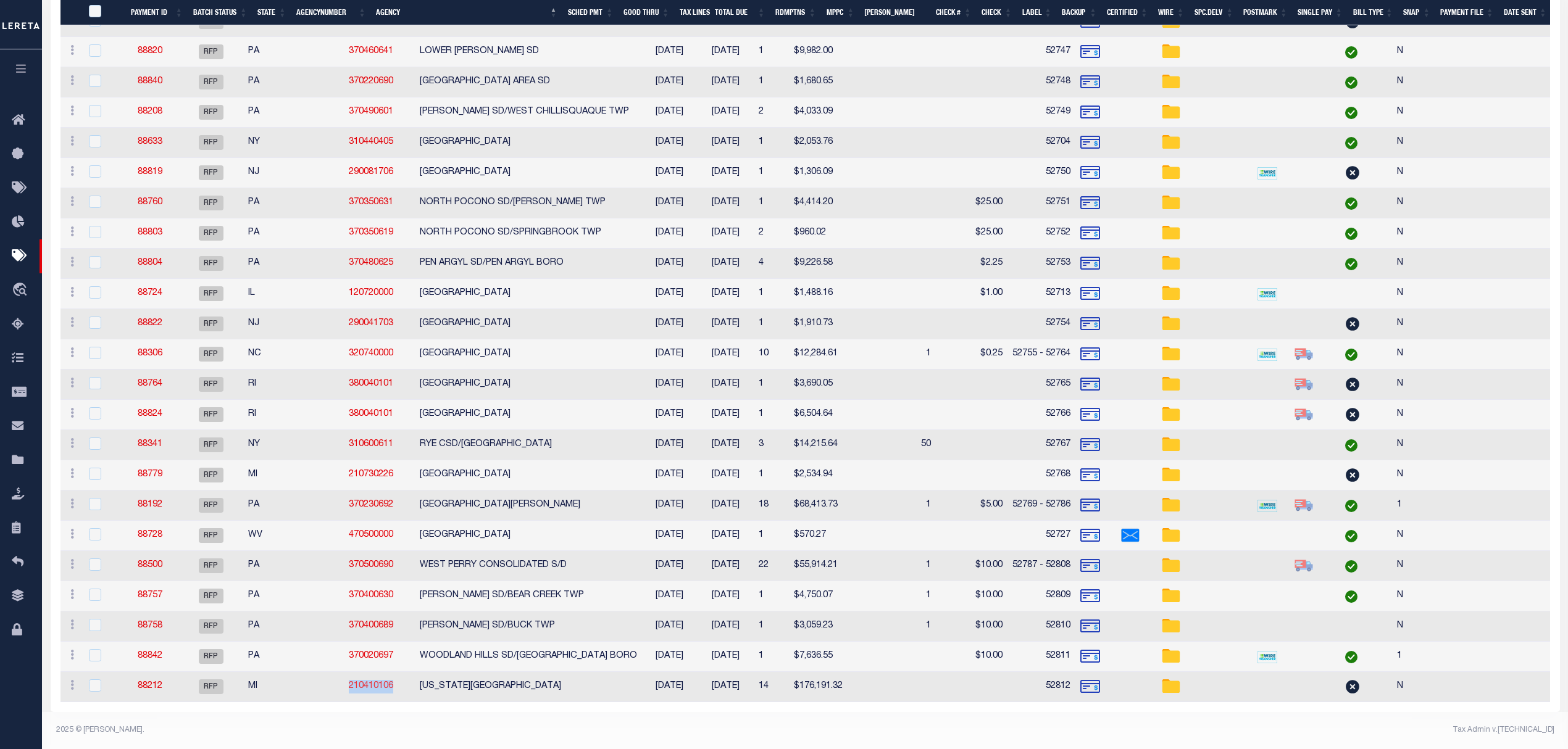
drag, startPoint x: 342, startPoint y: 674, endPoint x: 297, endPoint y: 680, distance: 45.4
click at [344, 680] on td "210410106" at bounding box center [380, 687] width 71 height 31
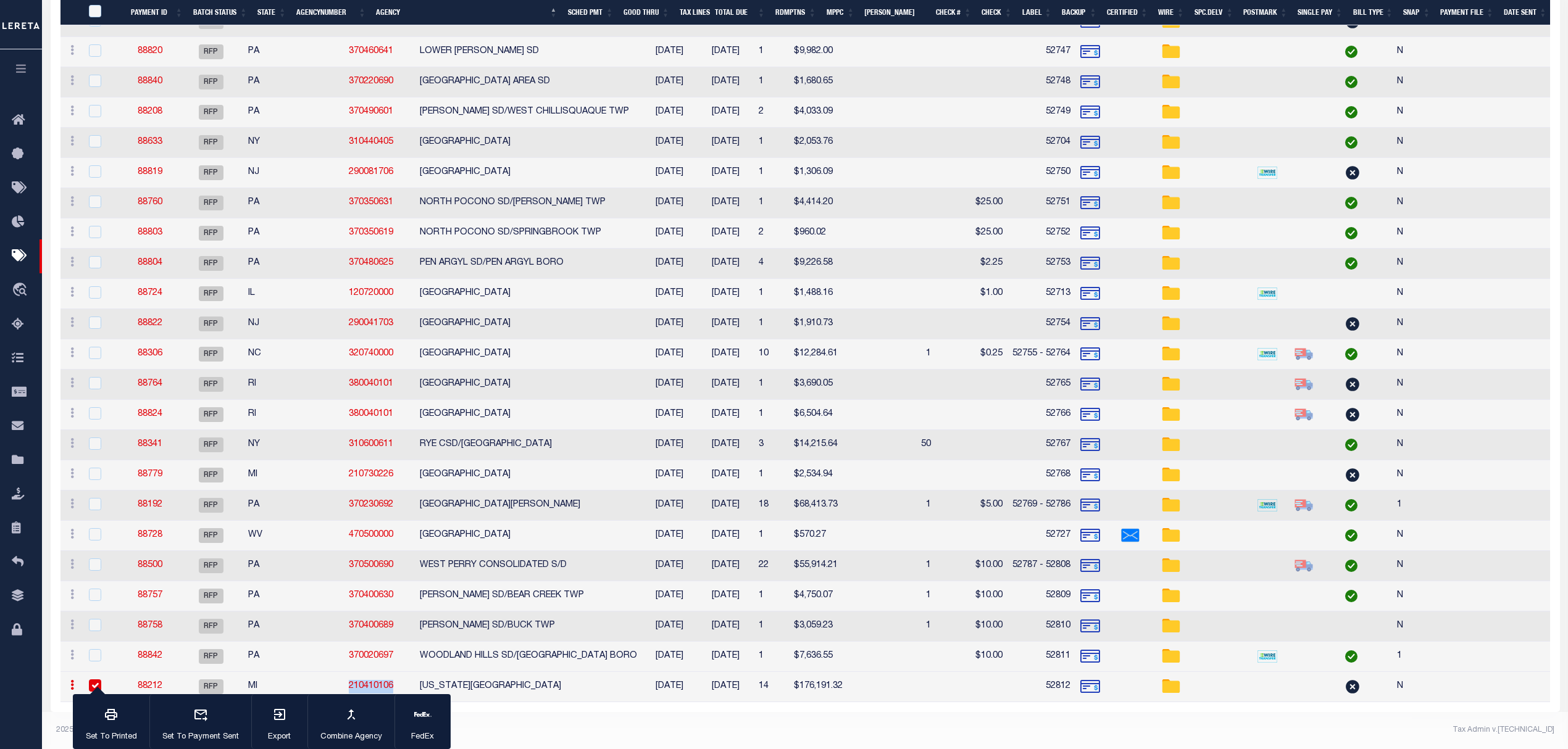
scroll to position [764, 0]
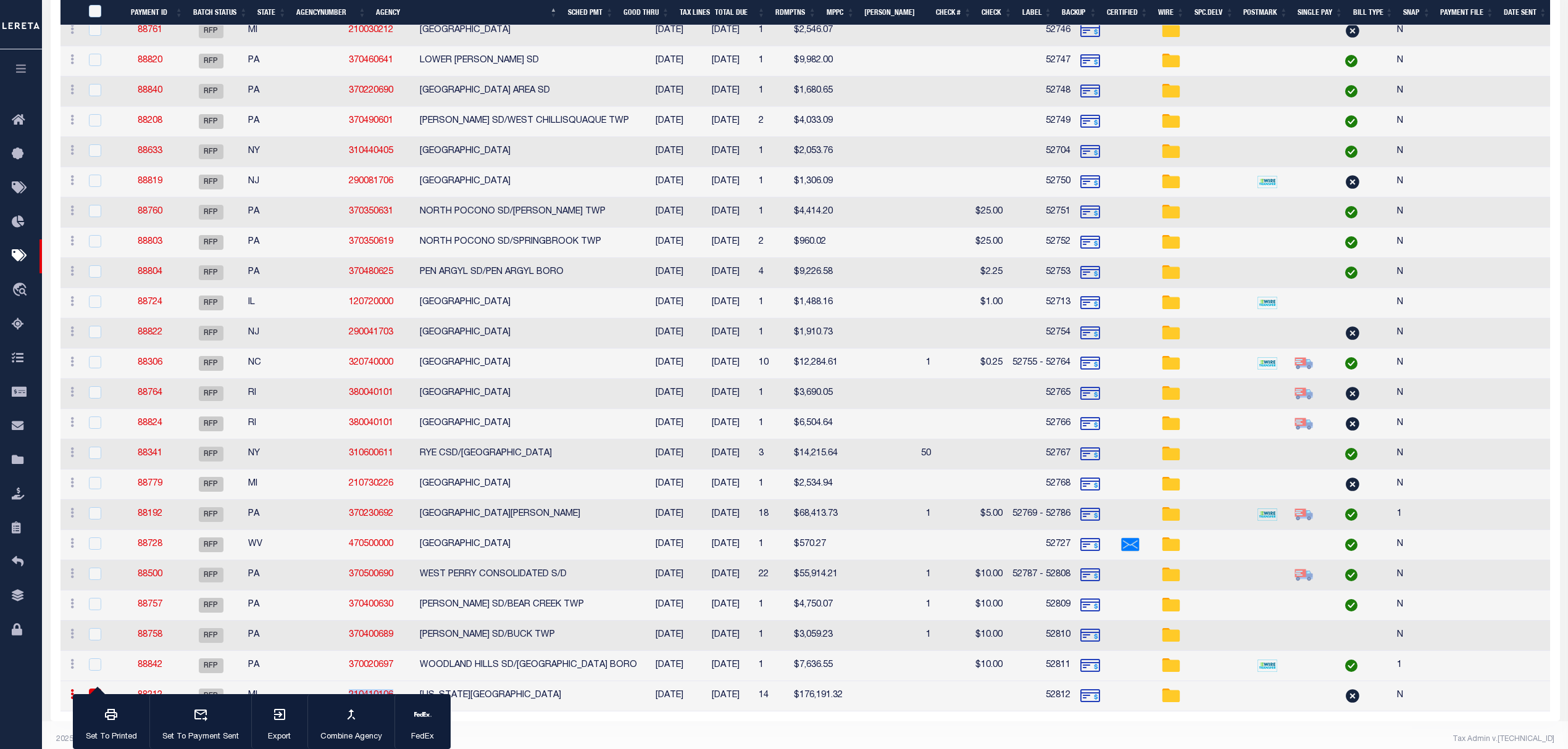
copy link "210410106"
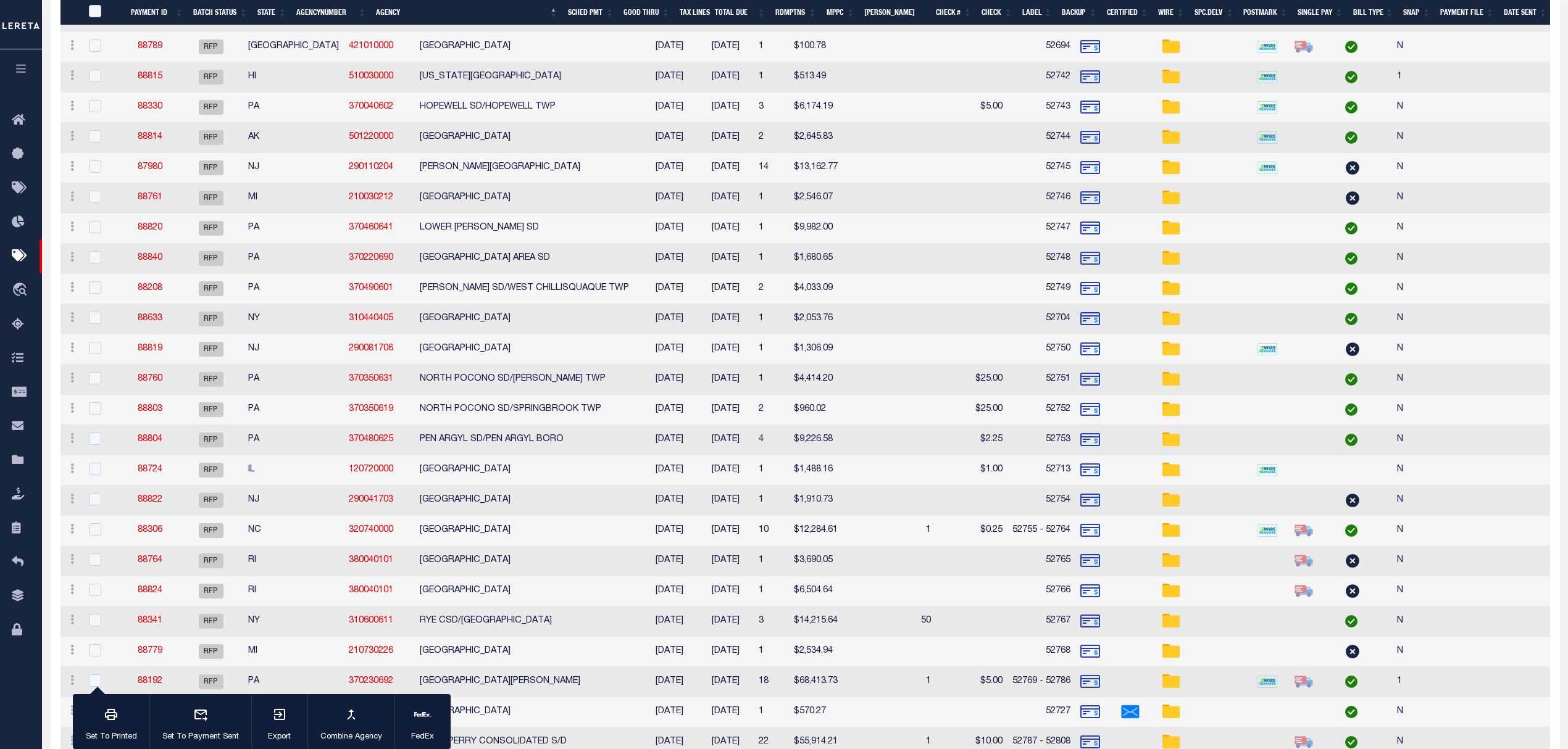
scroll to position [789, 0]
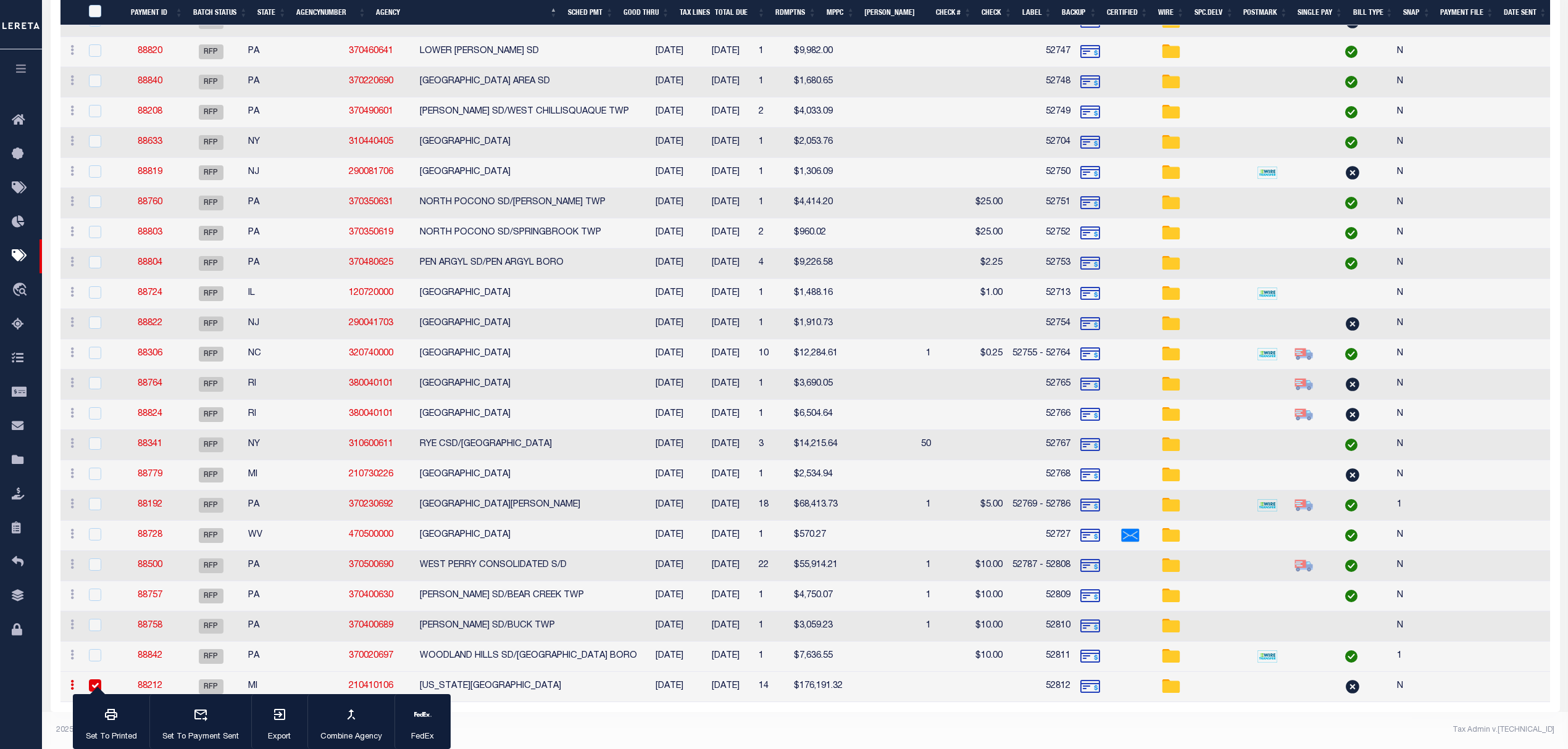
click at [179, 681] on td "88212" at bounding box center [150, 687] width 58 height 31
checkbox input "false"
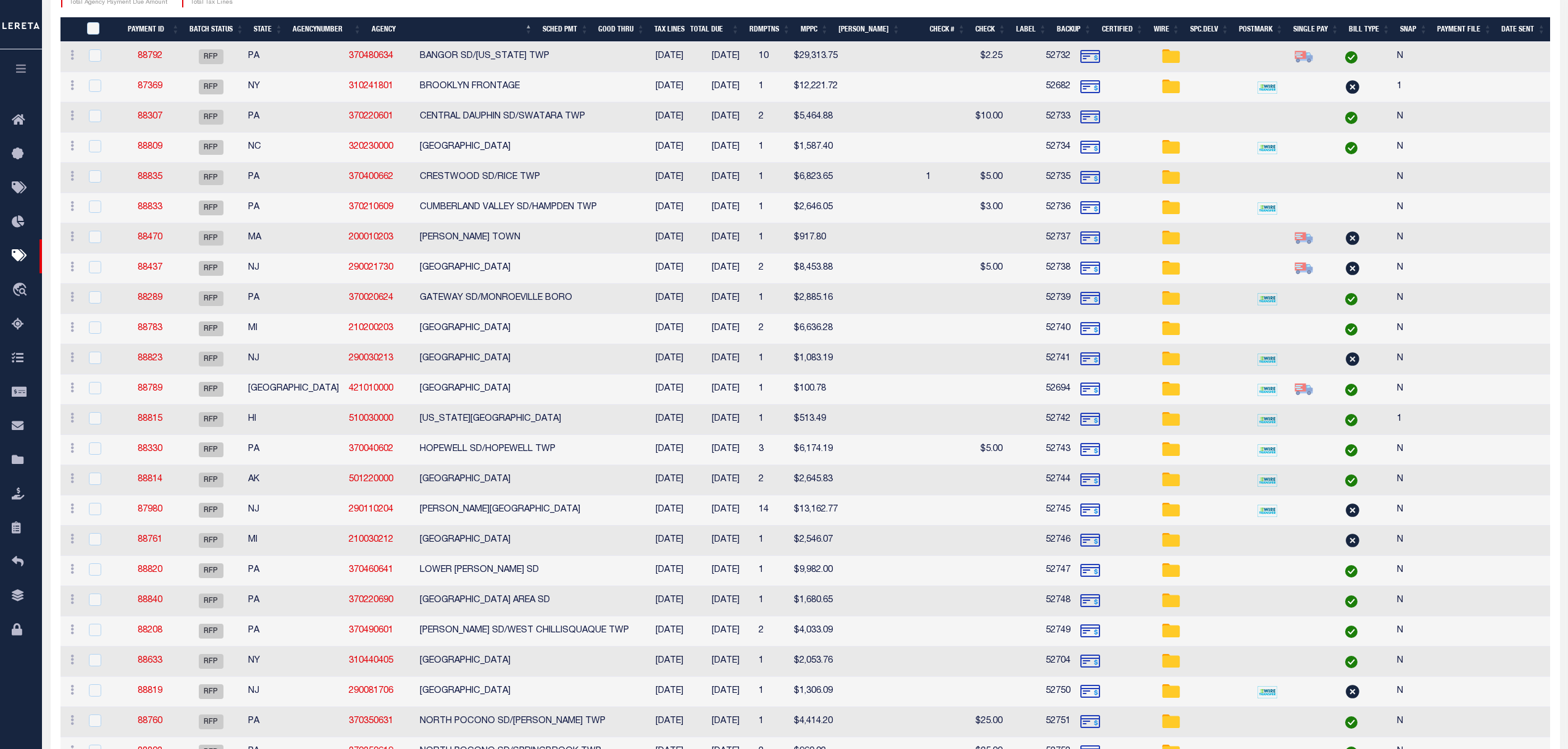
scroll to position [0, 0]
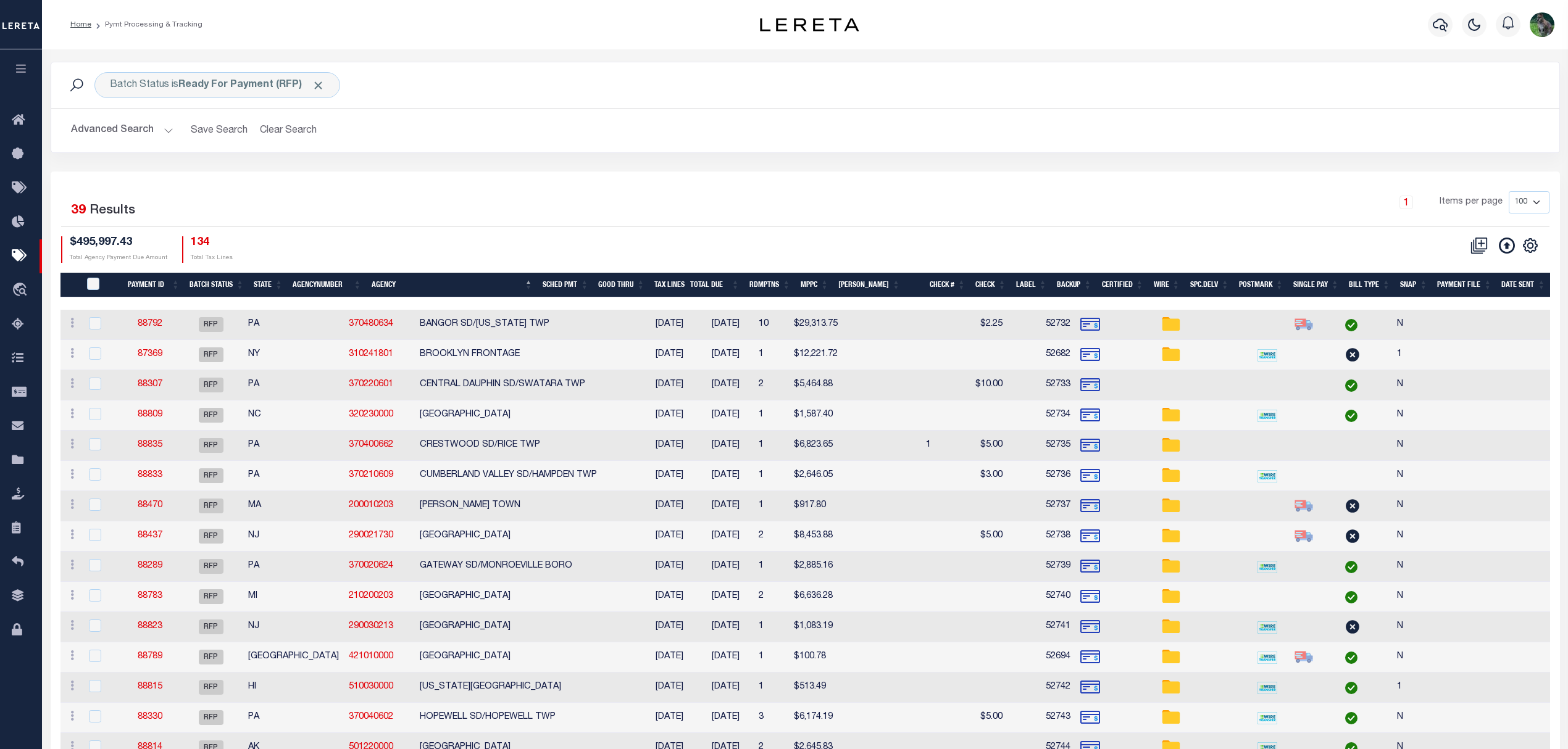
click at [632, 255] on div "$495,997.43 Total Agency Payment Due Amount 134 Total Tax Lines" at bounding box center [433, 250] width 744 height 26
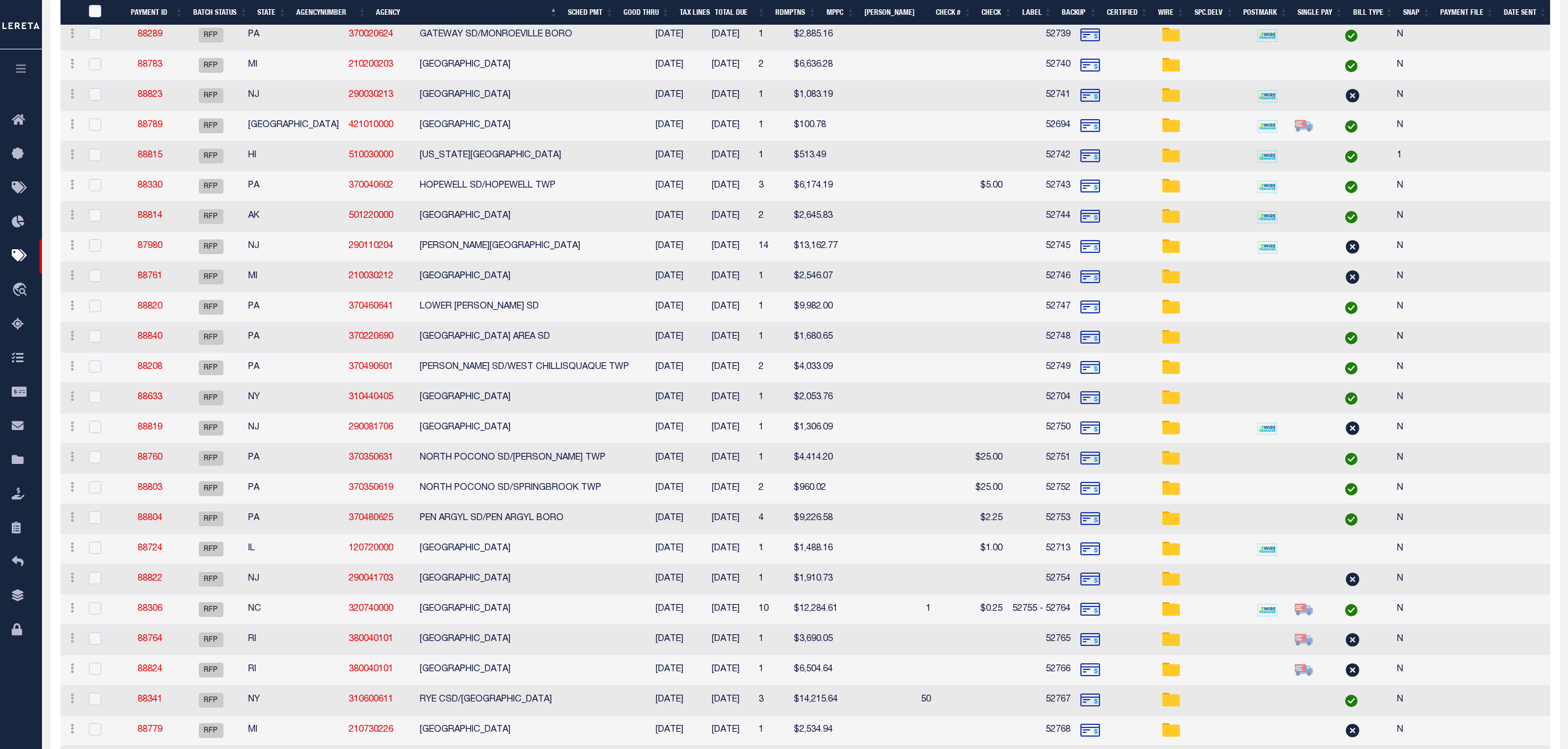
scroll to position [462, 0]
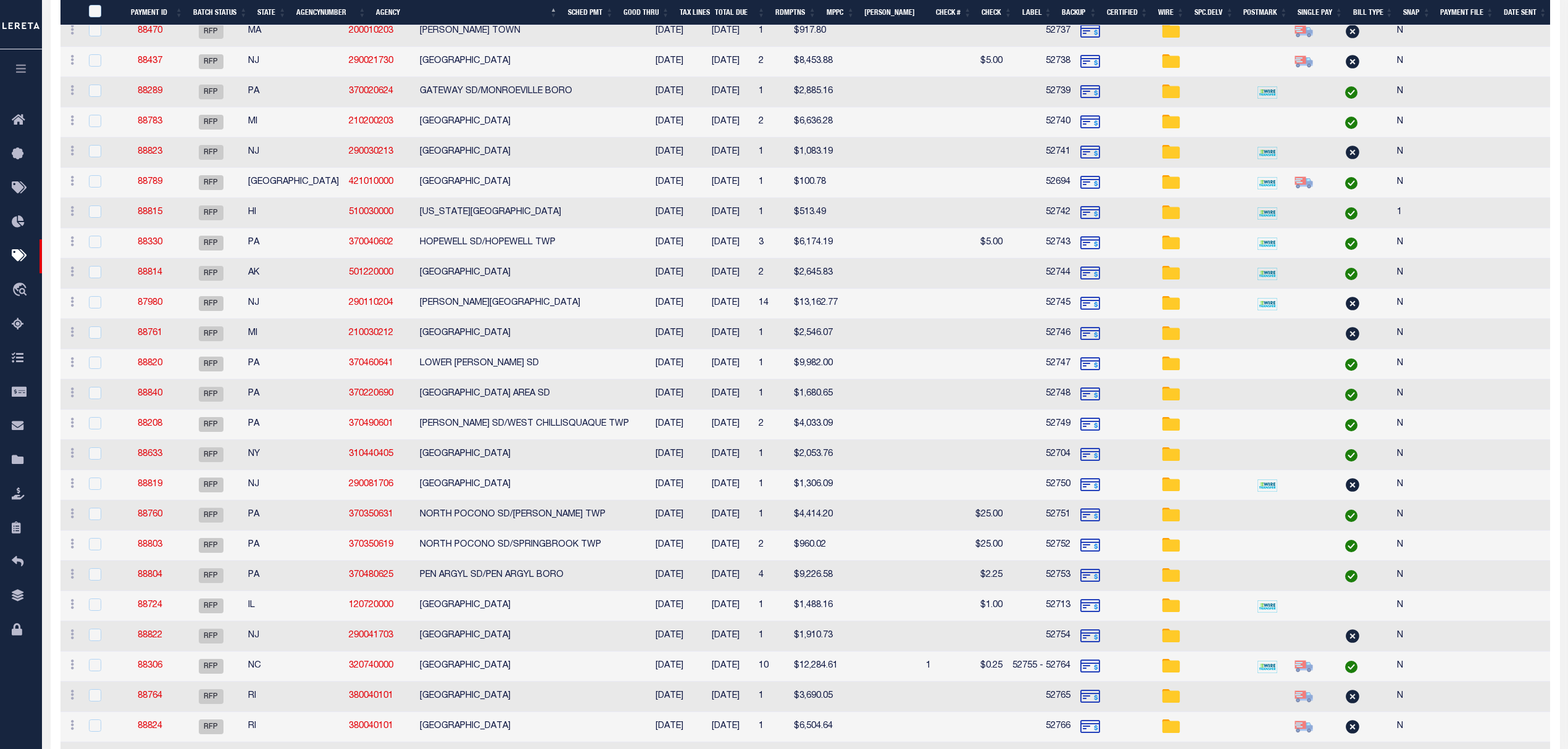
click at [154, 216] on link "88815" at bounding box center [150, 212] width 25 height 8
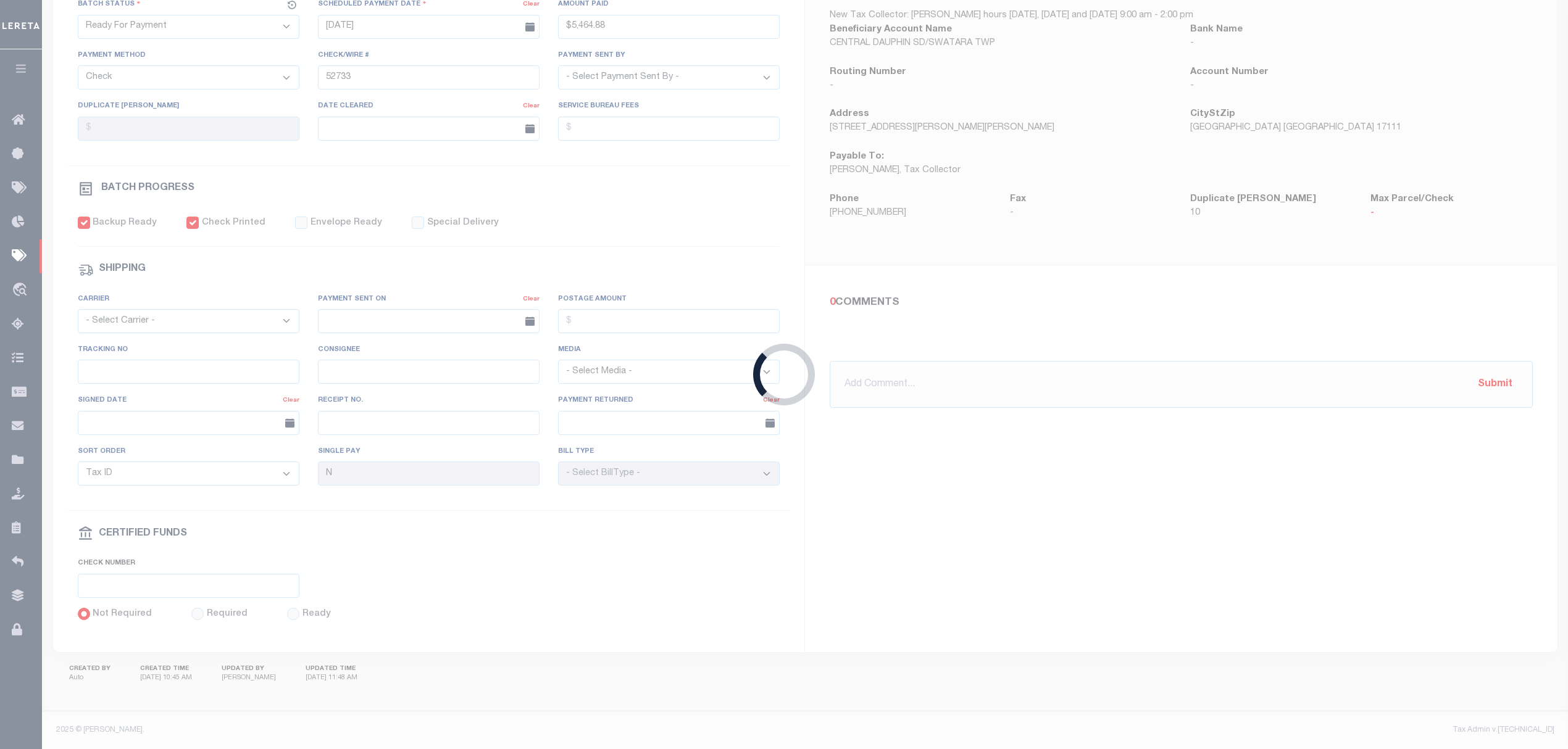
type input "$513.49"
type input "52742"
select select "Starek, Barbara"
checkbox input "true"
type input "1"
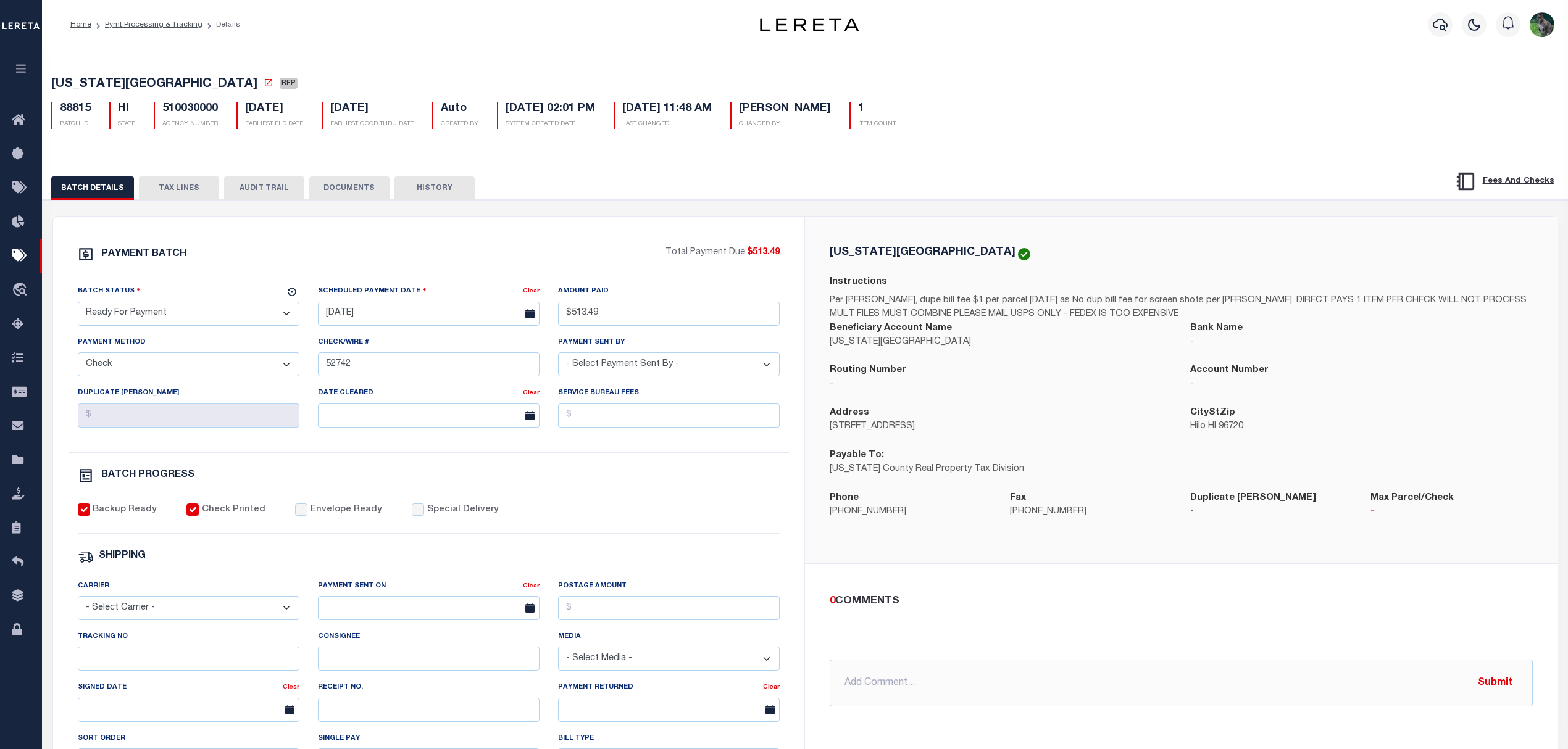
click at [180, 193] on button "TAX LINES" at bounding box center [179, 188] width 80 height 24
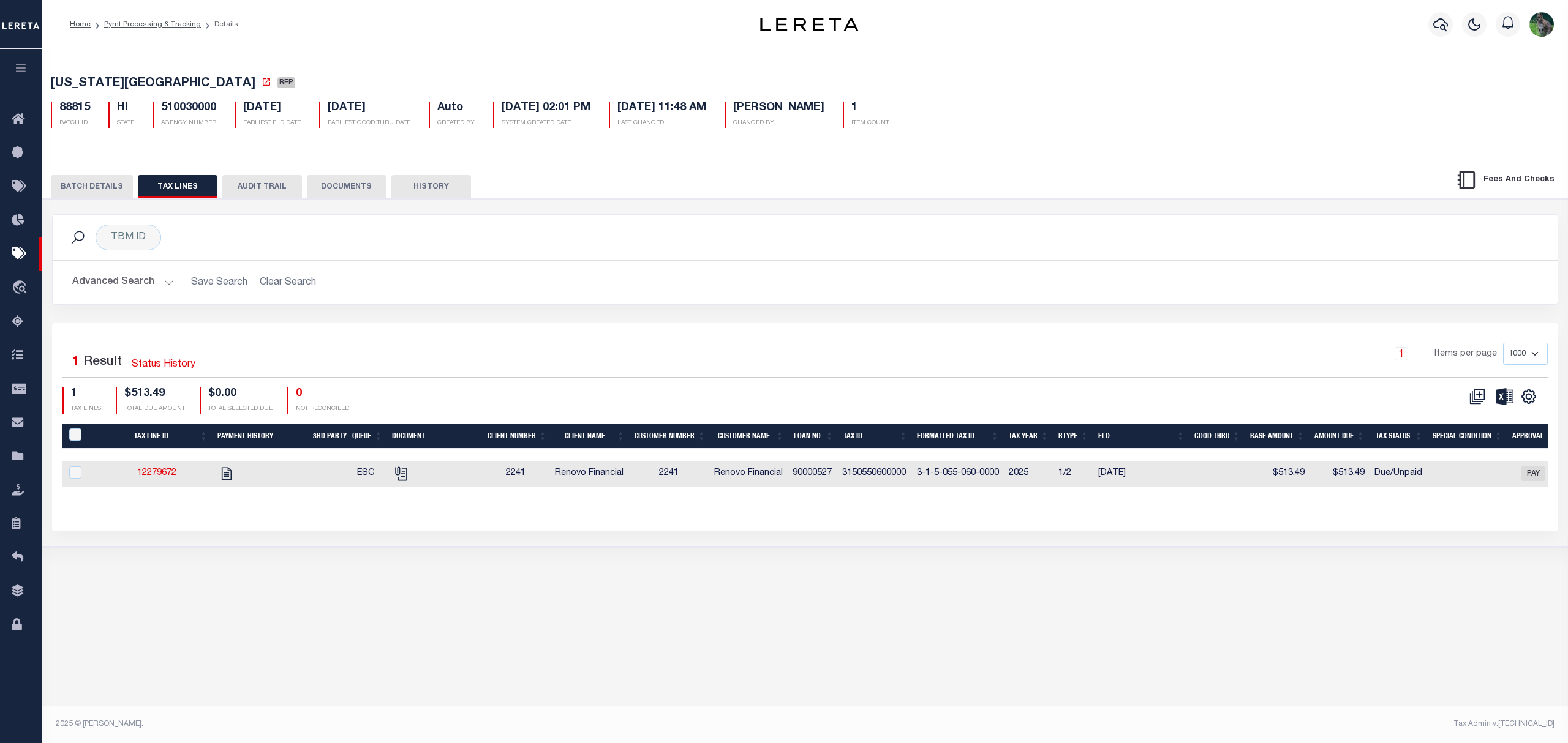
click at [410, 487] on td at bounding box center [433, 474] width 94 height 26
checkbox input "true"
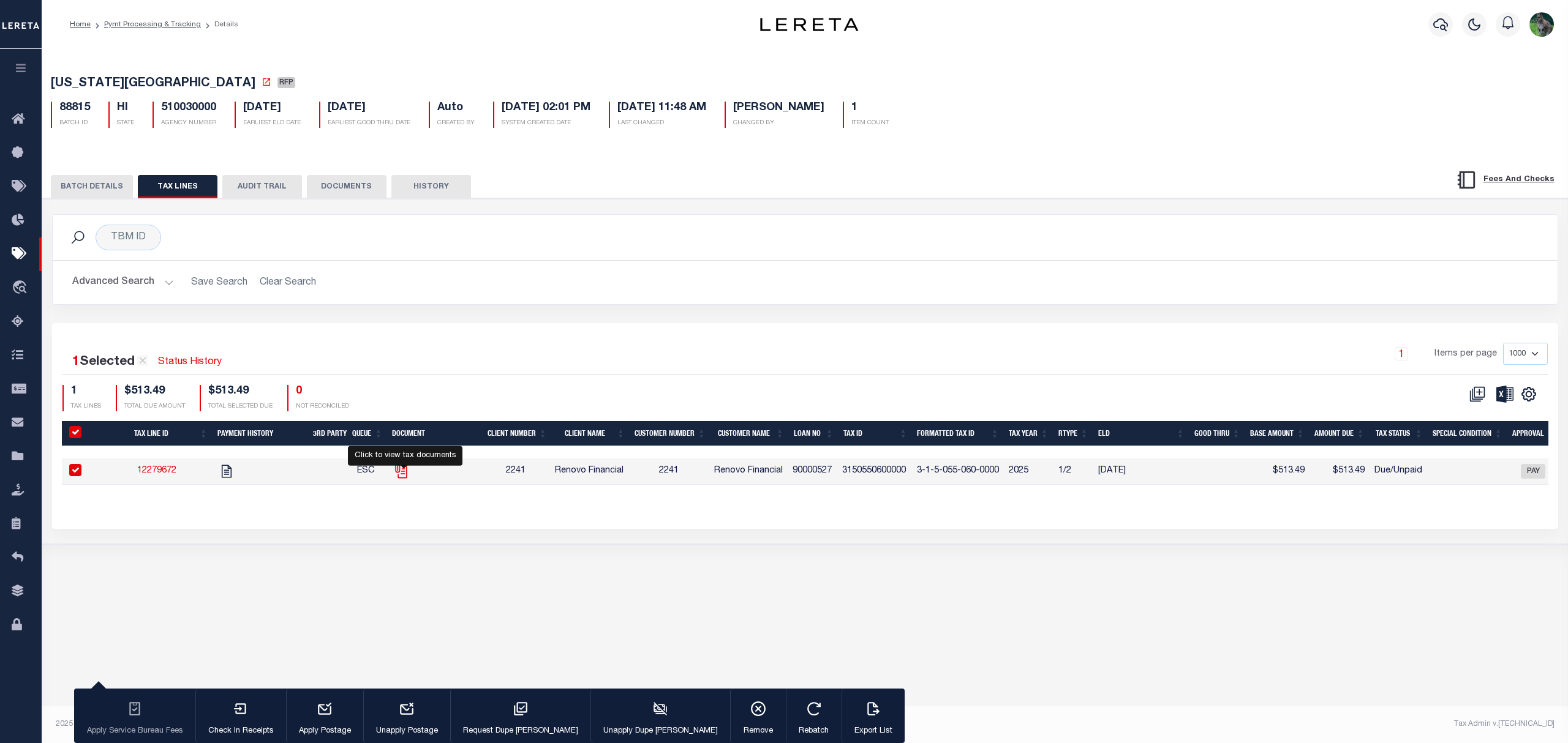
click at [399, 480] on icon "" at bounding box center [401, 471] width 16 height 16
checkbox input "false"
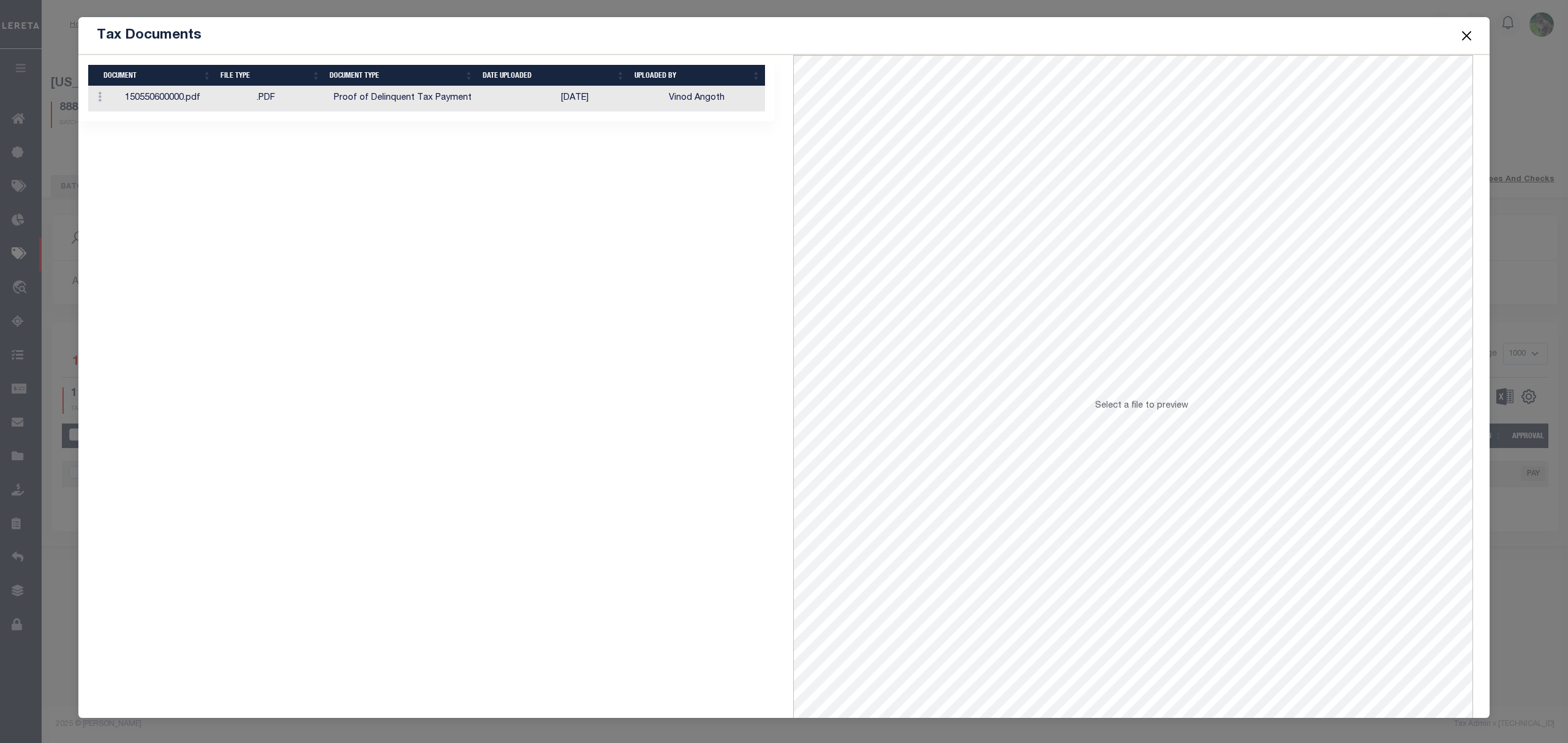
click at [628, 107] on td "08/18/2025" at bounding box center [610, 98] width 108 height 25
click at [1470, 36] on button "Close" at bounding box center [1466, 35] width 16 height 16
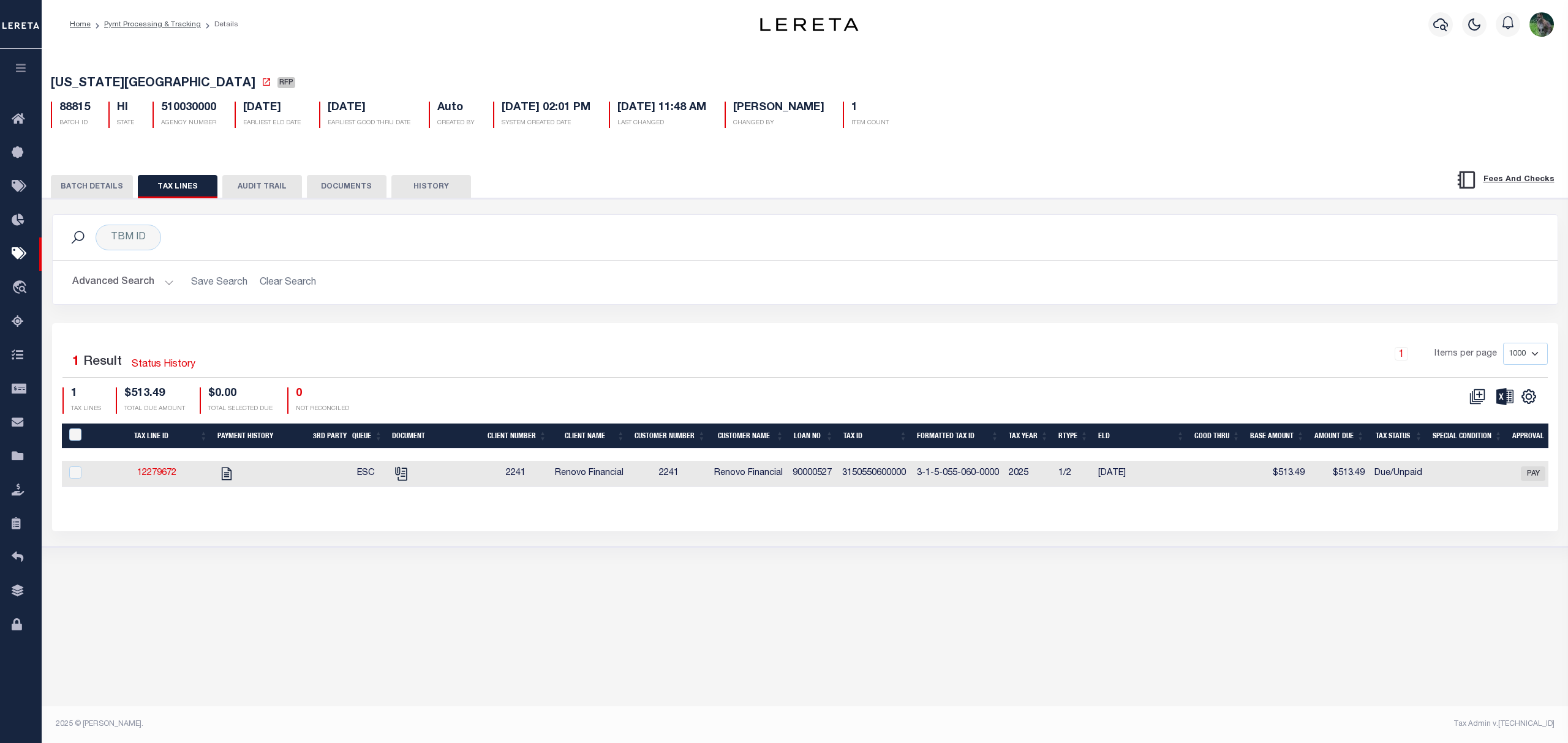
click at [94, 191] on button "BATCH DETAILS" at bounding box center [92, 186] width 82 height 23
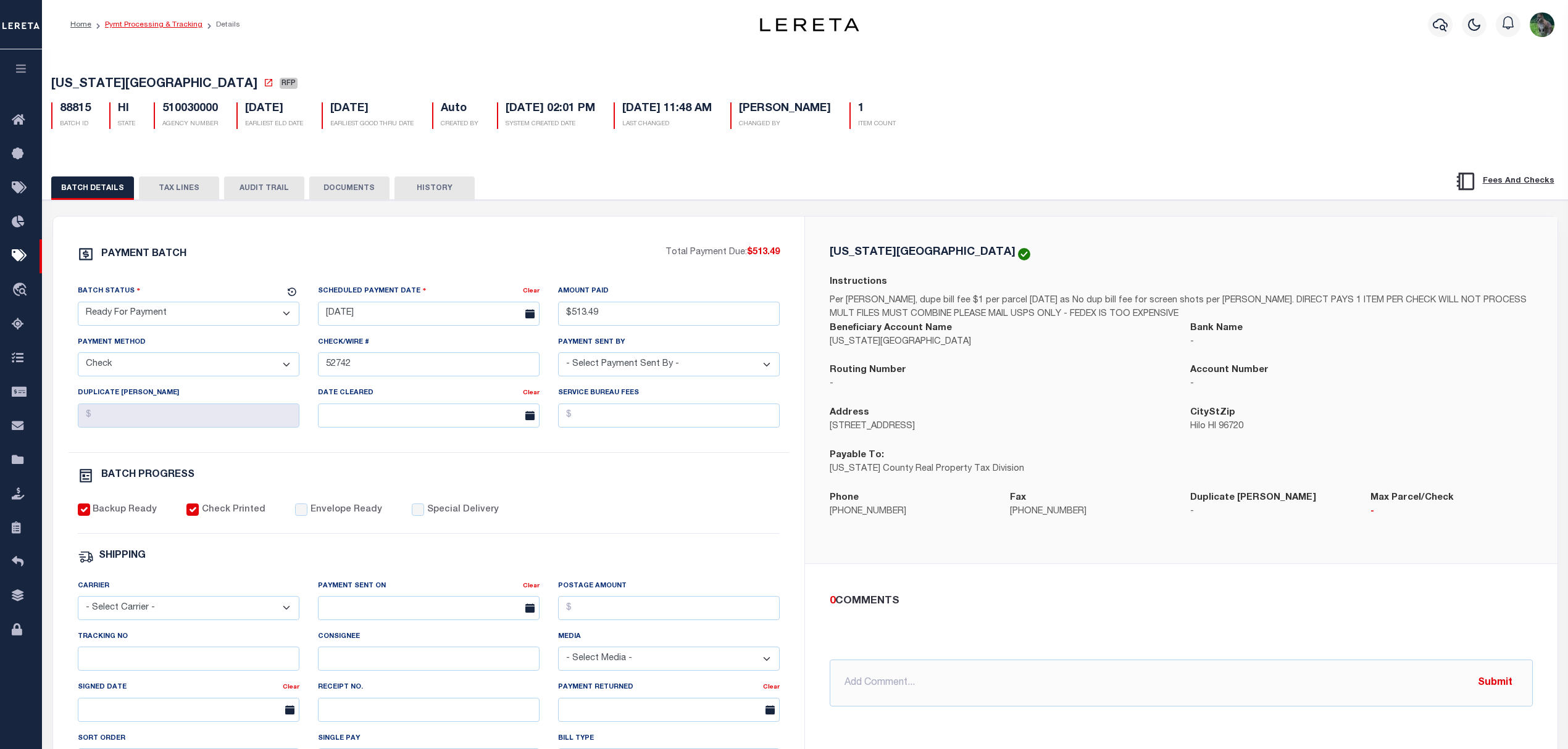
click at [168, 28] on link "Pymt Processing & Tracking" at bounding box center [153, 24] width 98 height 8
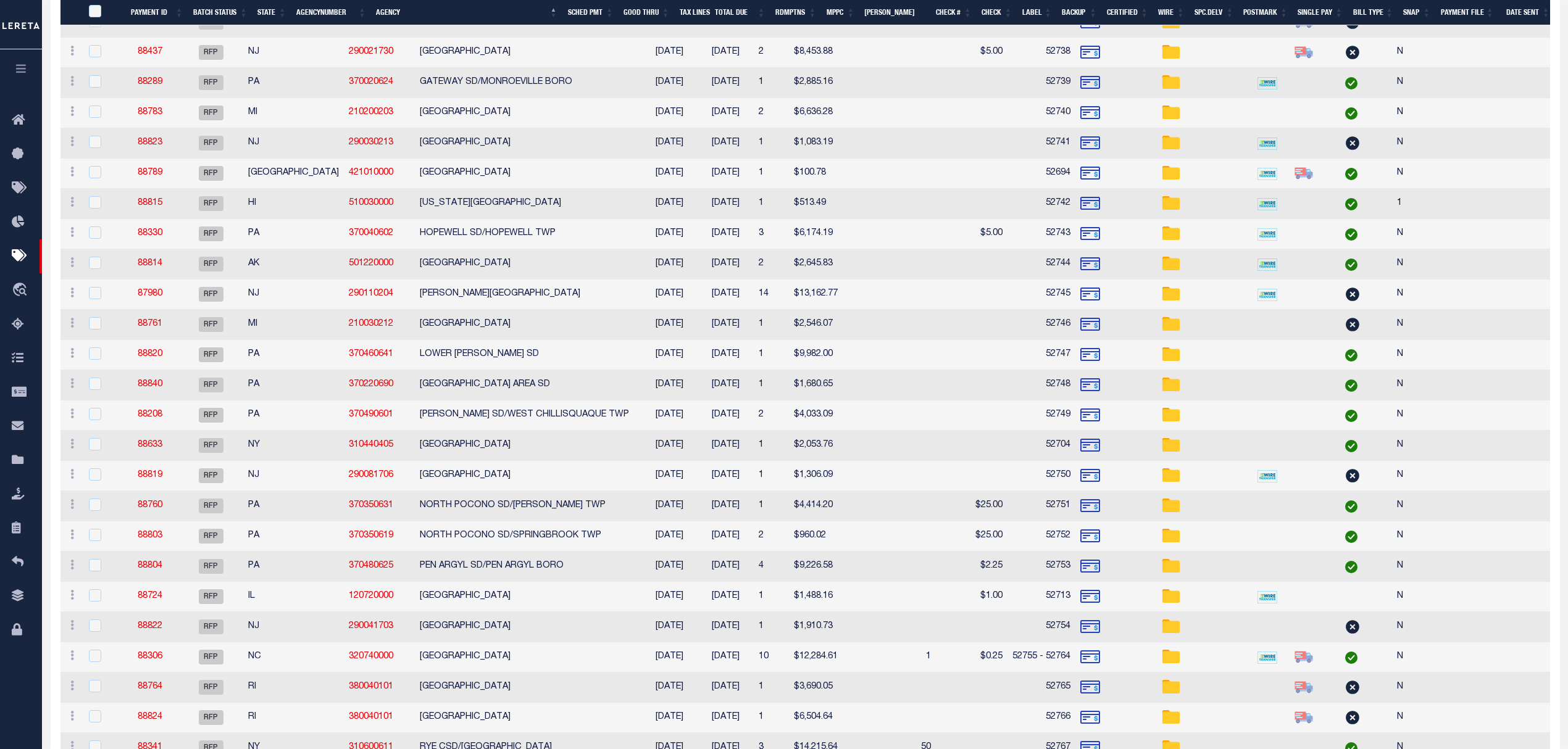
scroll to position [657, 0]
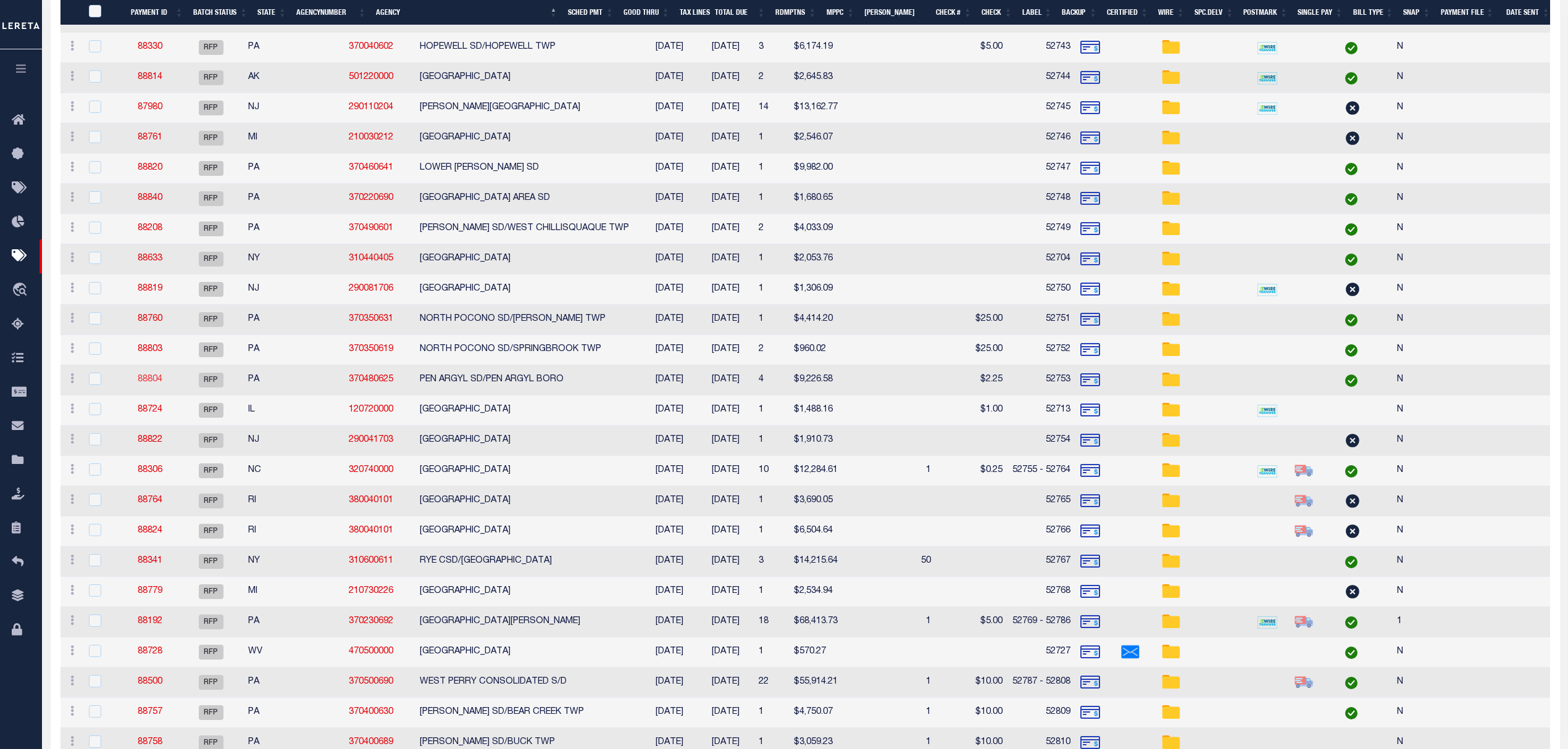
click at [153, 384] on link "88804" at bounding box center [150, 379] width 25 height 8
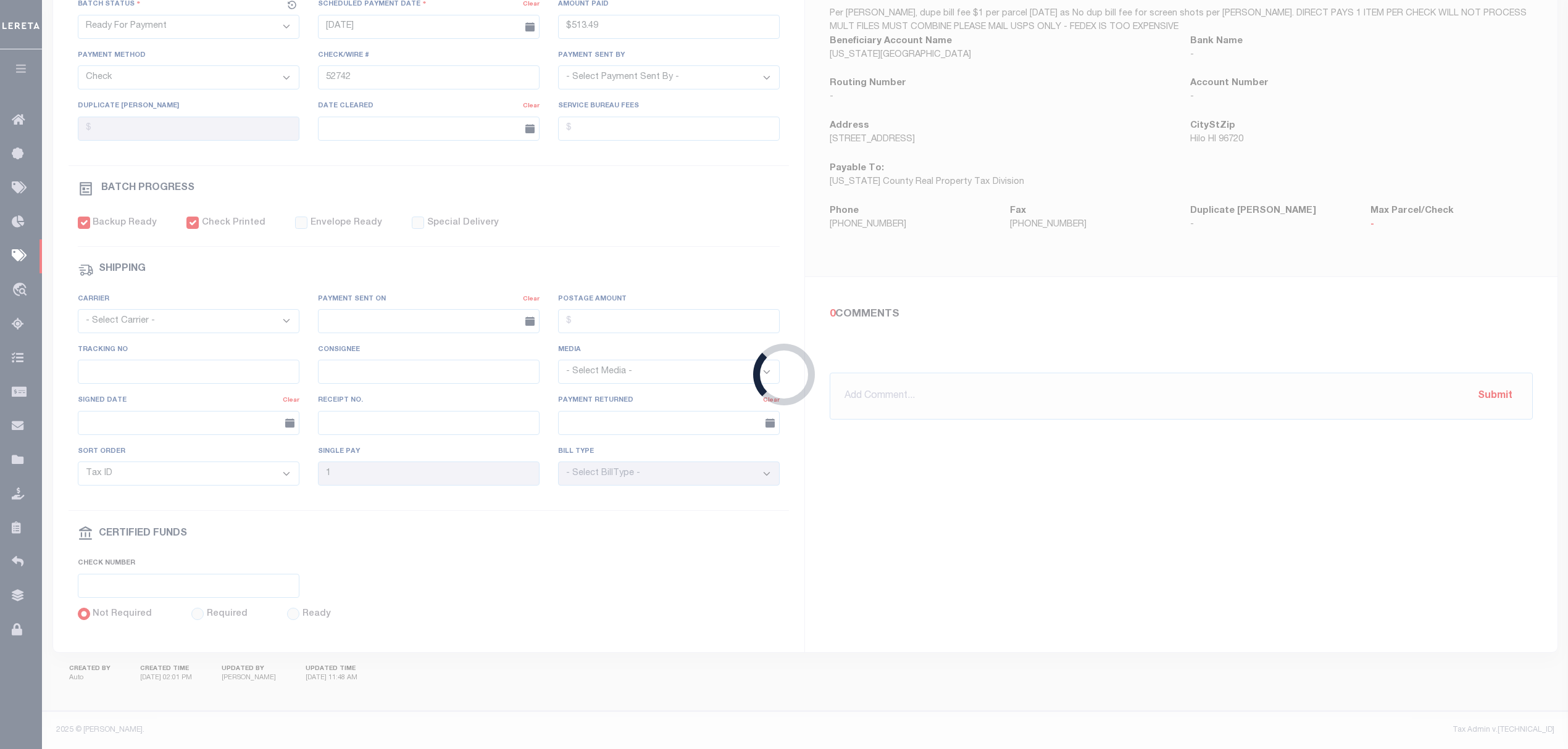
type input "$9,226.58"
type input "52753"
select select "[PERSON_NAME]"
type input "$9"
type input "N"
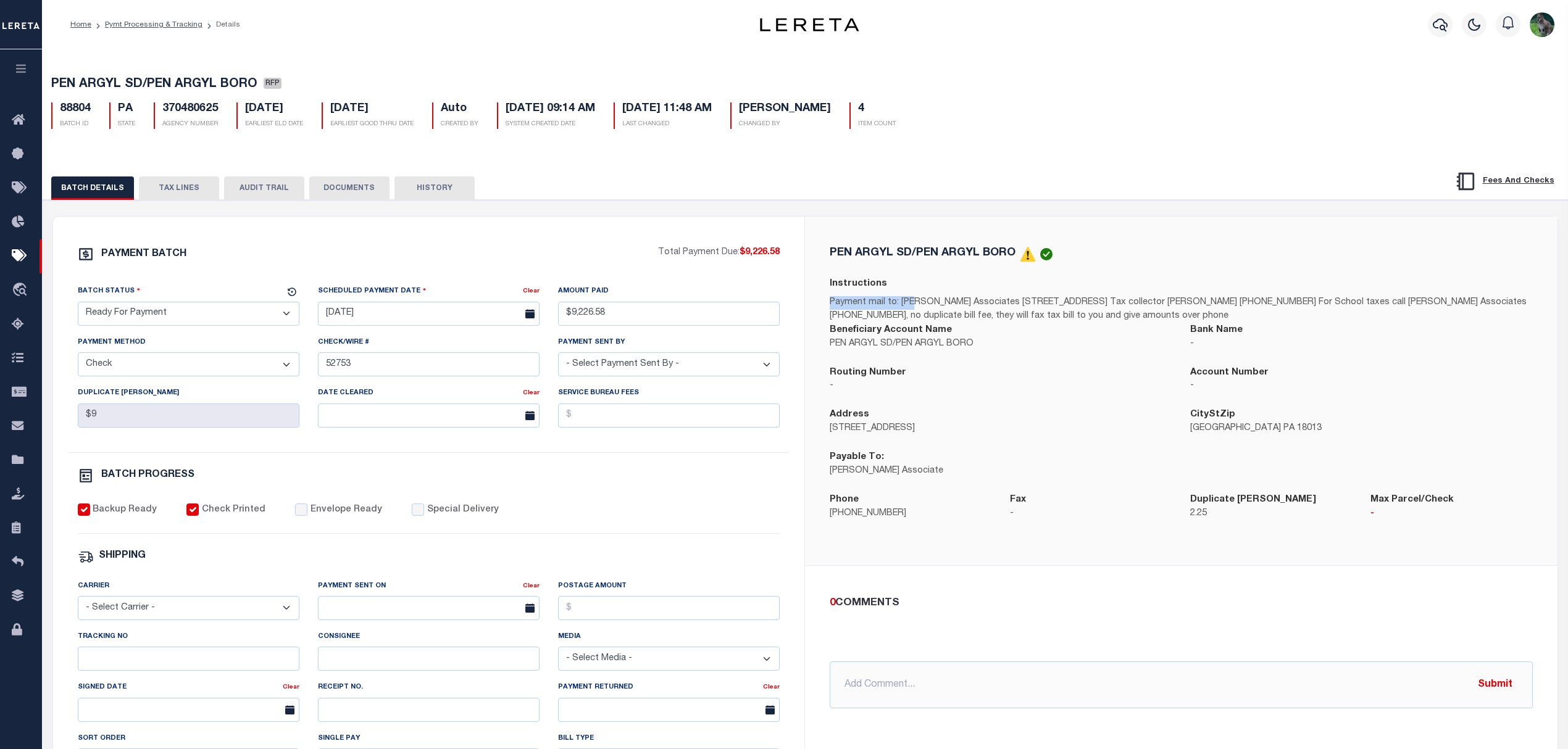
drag, startPoint x: 914, startPoint y: 302, endPoint x: 980, endPoint y: 304, distance: 66.0
click at [980, 304] on p "Payment mail to: Berkheimer Associates 50 N 7th St Bangor PA 18013 Tax collecto…" at bounding box center [1181, 309] width 703 height 27
click at [979, 305] on p "Payment mail to: Berkheimer Associates 50 N 7th St Bangor PA 18013 Tax collecto…" at bounding box center [1181, 309] width 703 height 27
click at [932, 307] on p "Payment mail to: Berkheimer Associates 50 N 7th St Bangor PA 18013 Tax collecto…" at bounding box center [1181, 309] width 703 height 27
click at [1216, 275] on div "PEN ARGYL SD/PEN ARGYL BORO Instructions Payment mail to: Berkheimer Associates…" at bounding box center [1181, 390] width 723 height 289
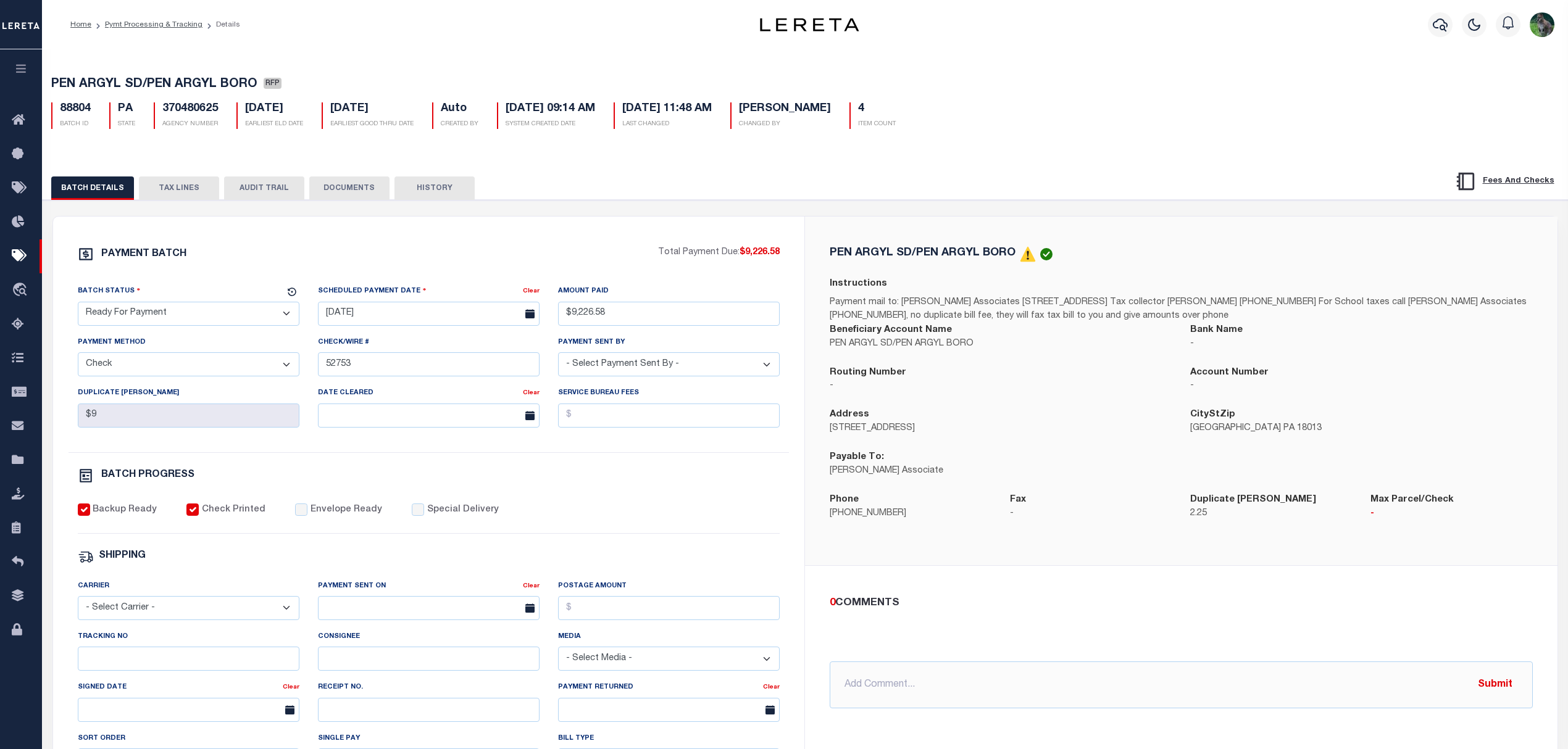
drag, startPoint x: 501, startPoint y: 54, endPoint x: 495, endPoint y: 67, distance: 14.3
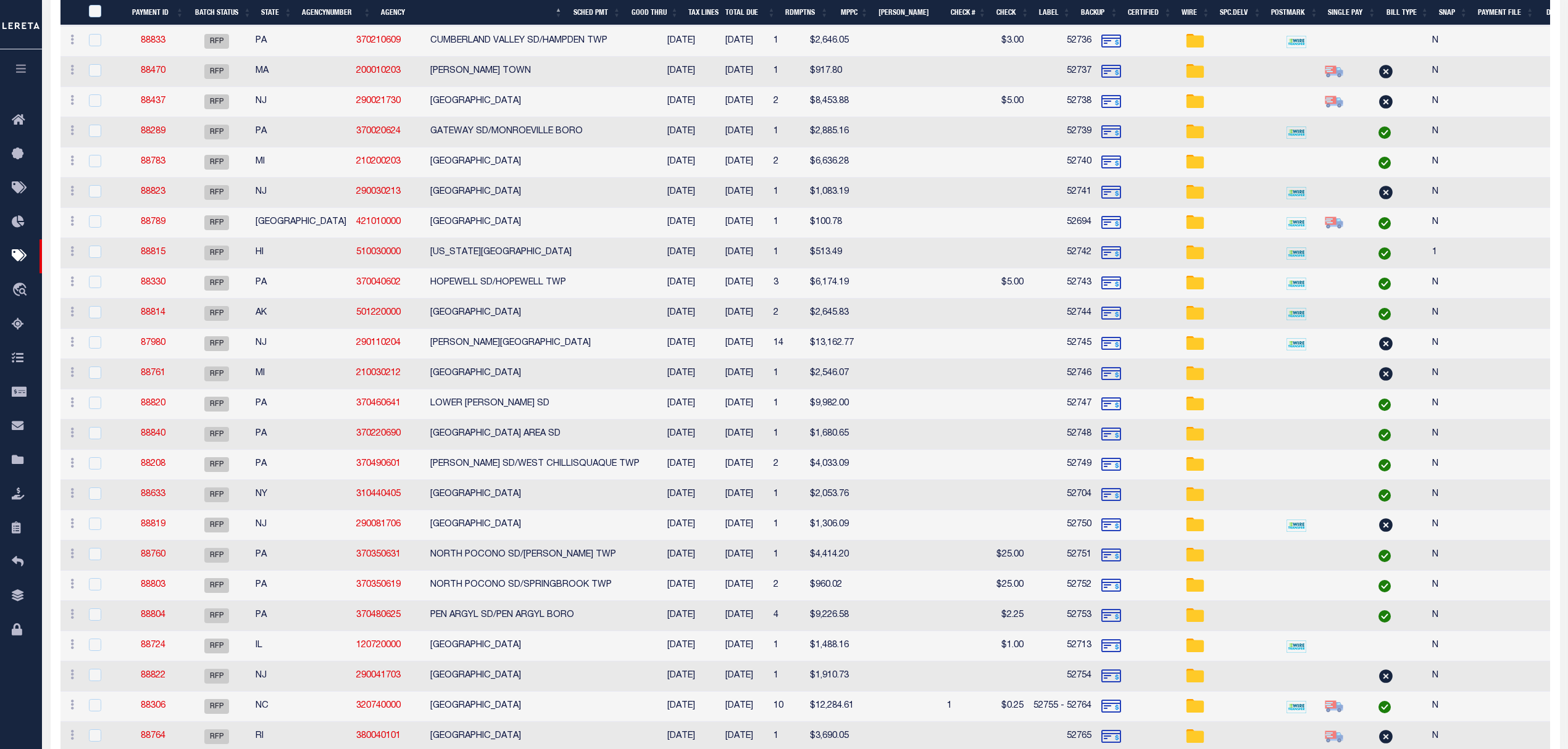
scroll to position [381, 0]
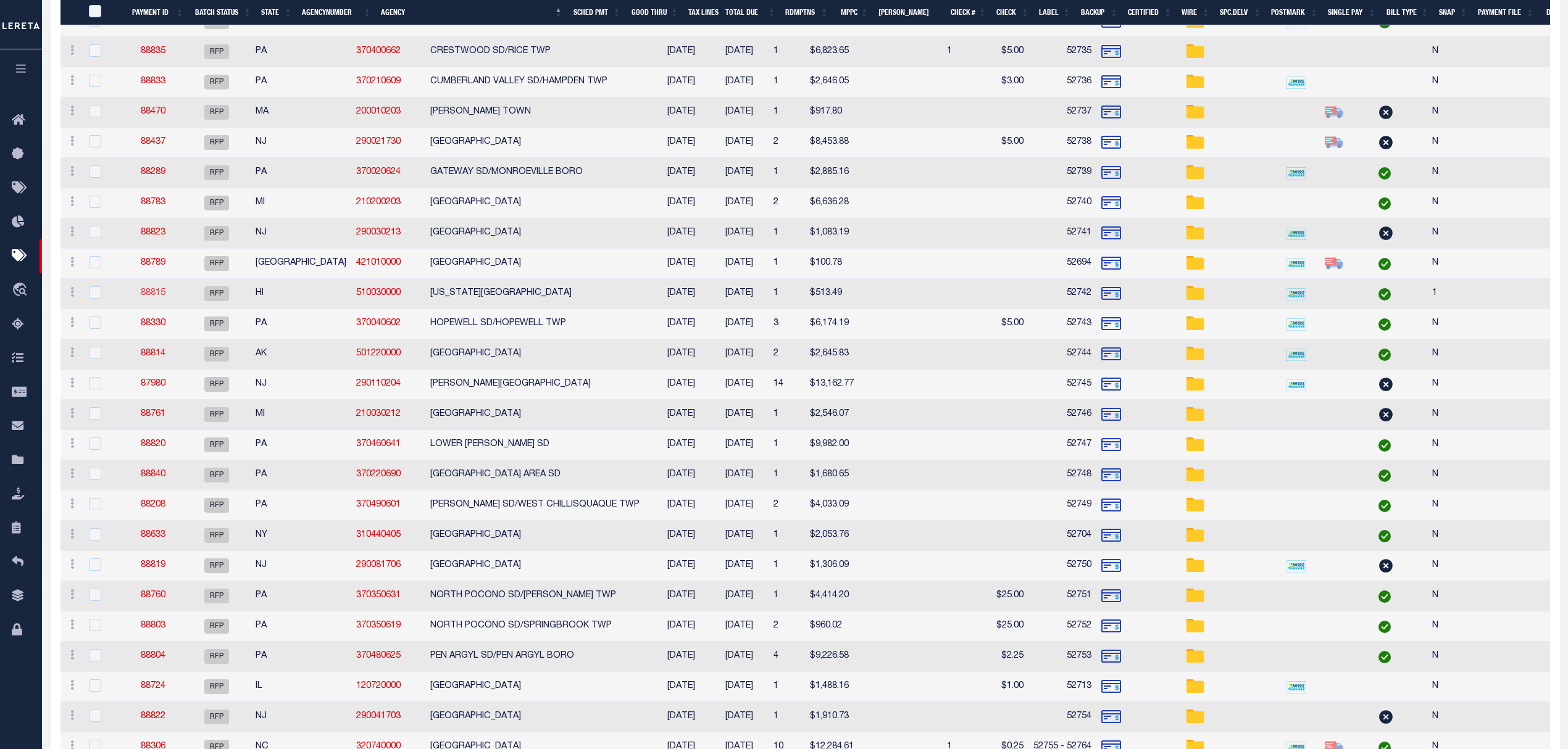
click at [157, 298] on link "88815" at bounding box center [153, 293] width 25 height 8
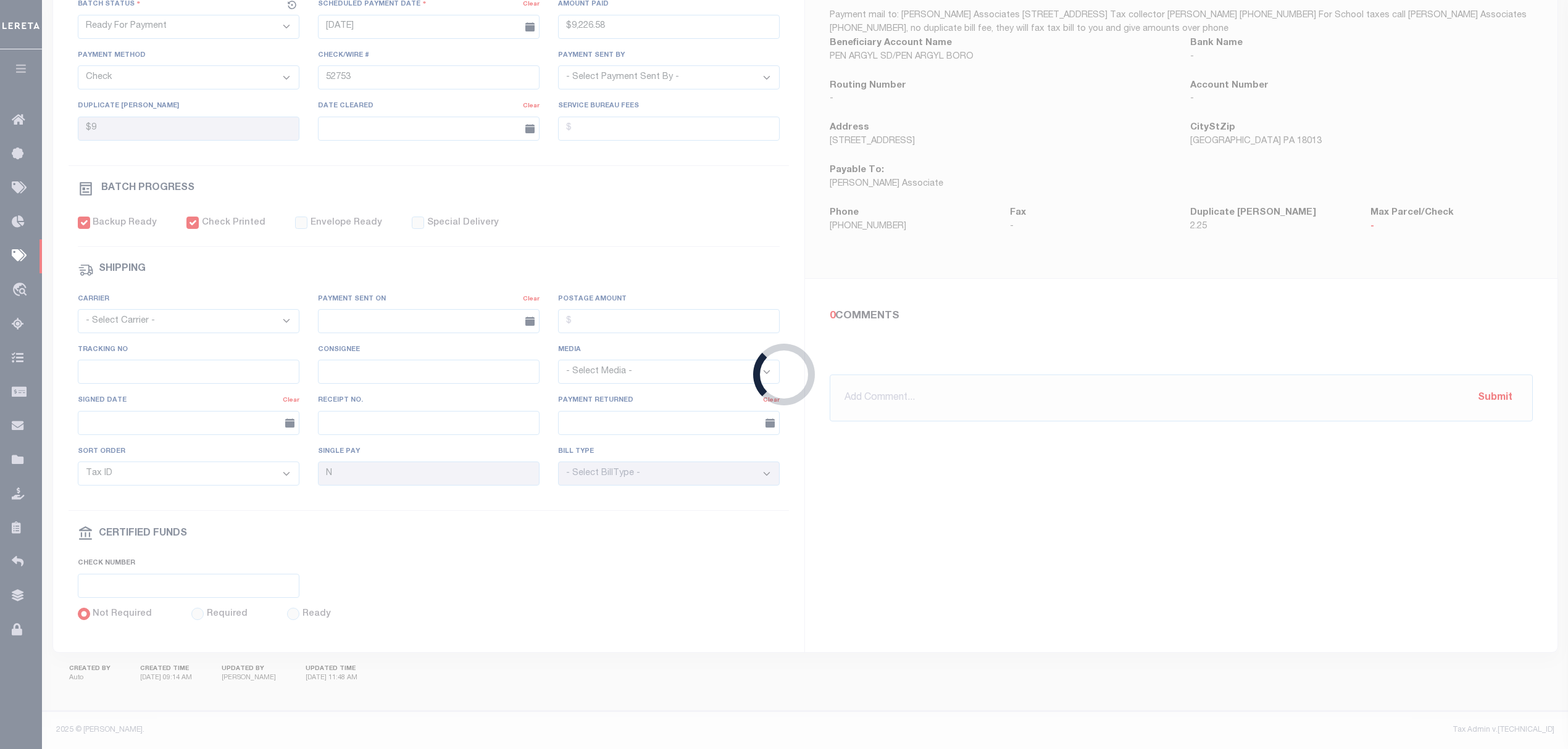
type input "$513.49"
type input "52742"
select select "Starek, Barbara"
type input "1"
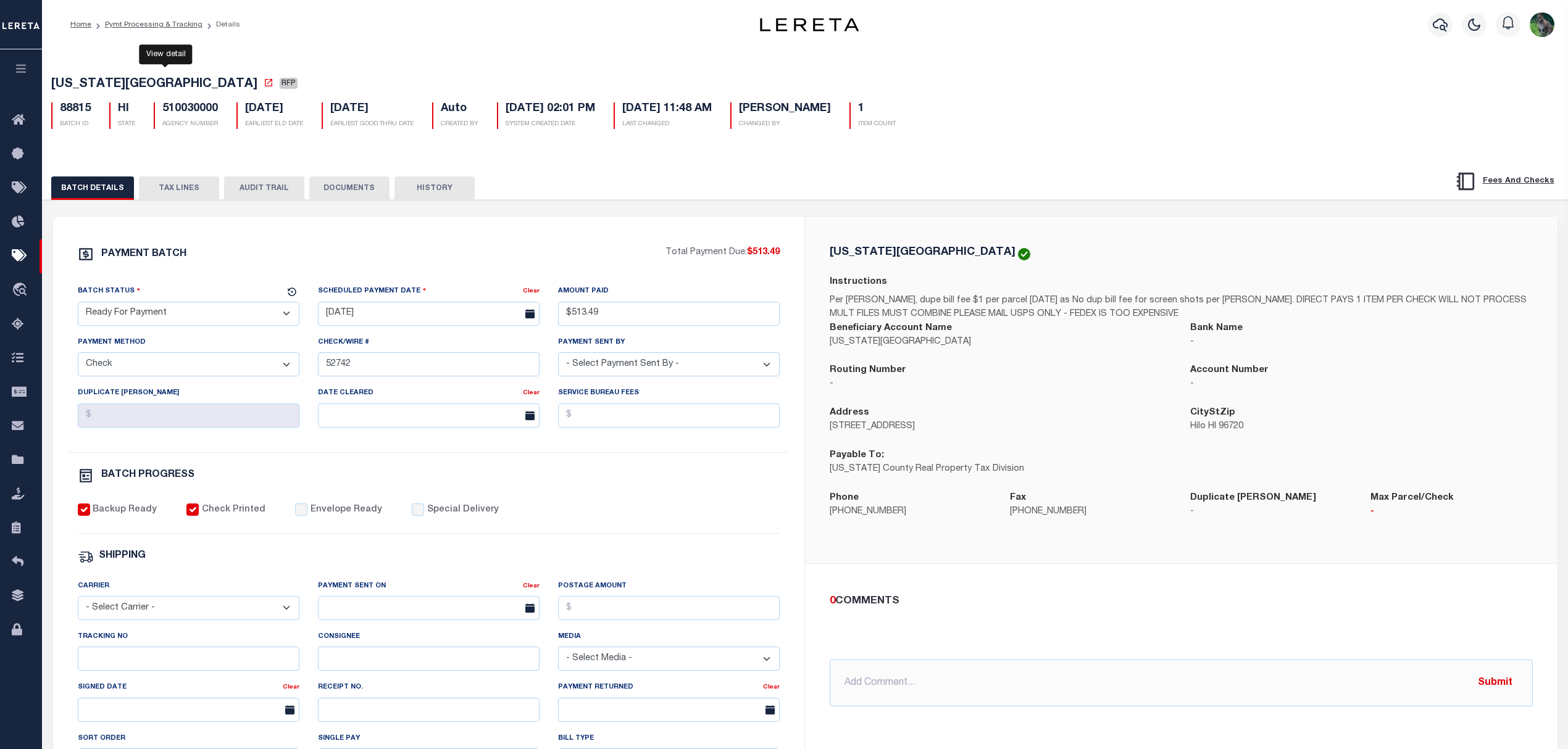
click at [264, 84] on icon at bounding box center [269, 83] width 10 height 10
click at [160, 188] on button "TAX LINES" at bounding box center [179, 188] width 80 height 24
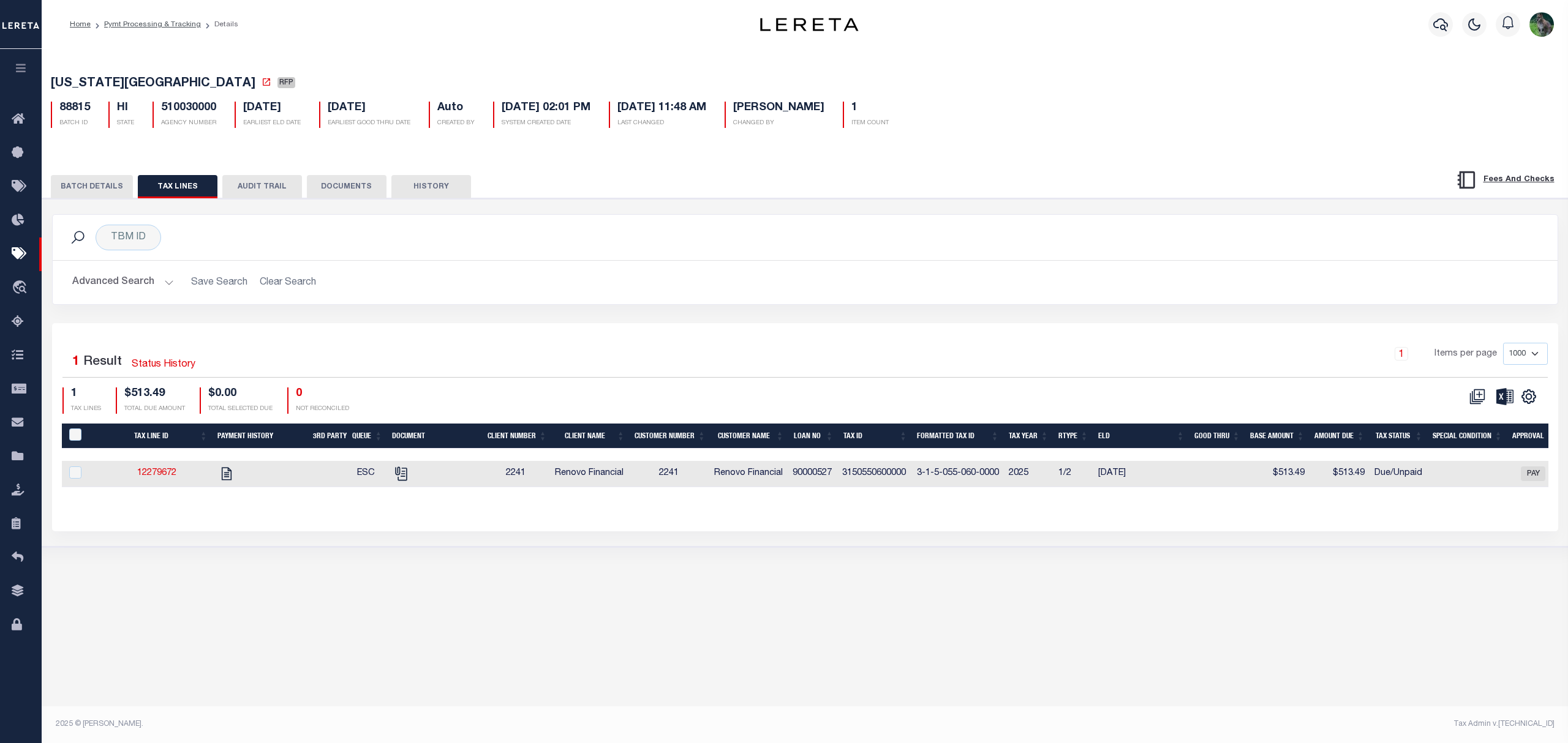
click at [811, 475] on td "90000527" at bounding box center [812, 474] width 50 height 26
checkbox input "true"
click at [811, 475] on td "90000527" at bounding box center [812, 474] width 50 height 26
checkbox input "false"
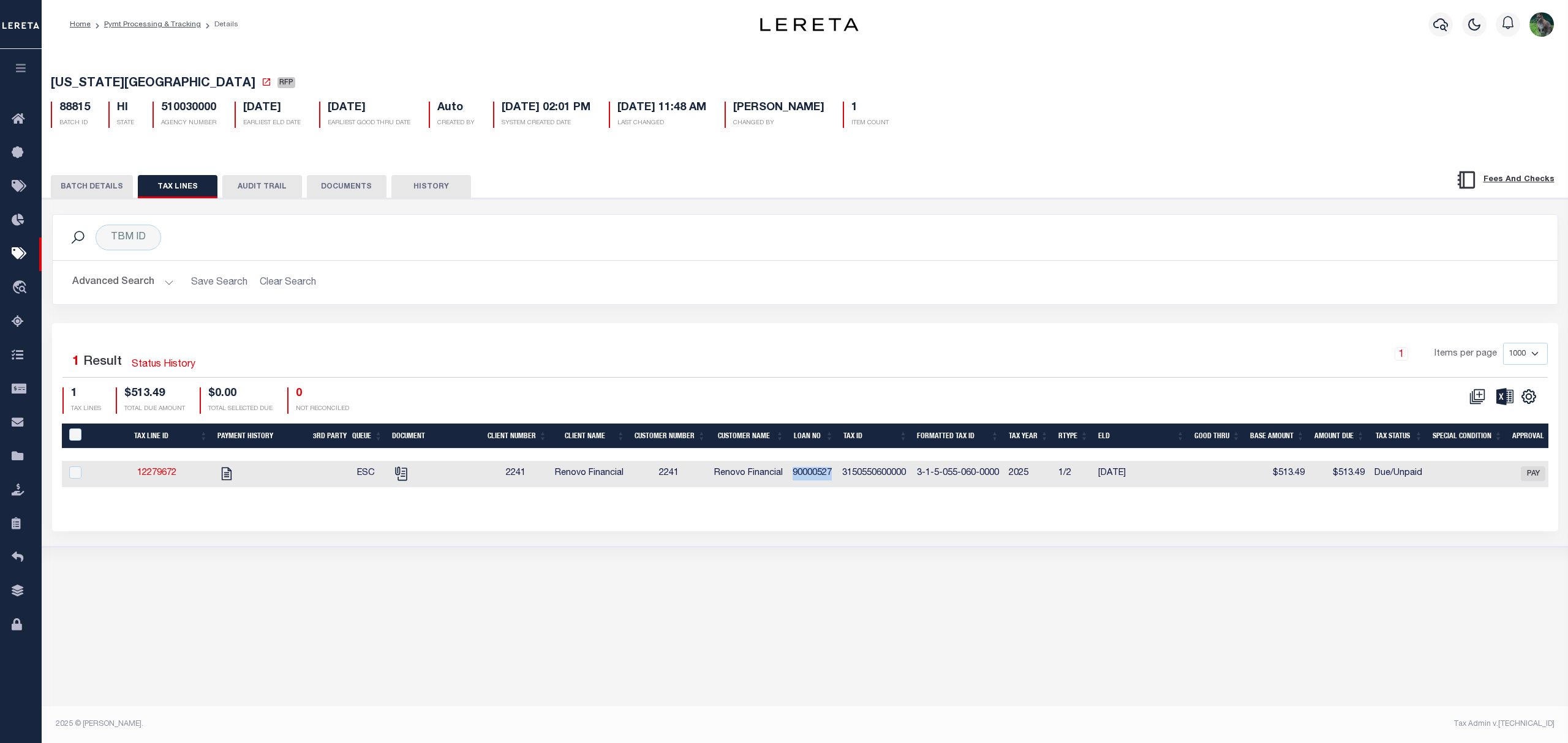
checkbox input "false"
click at [863, 478] on td "3150550600000" at bounding box center [874, 474] width 75 height 26
checkbox input "true"
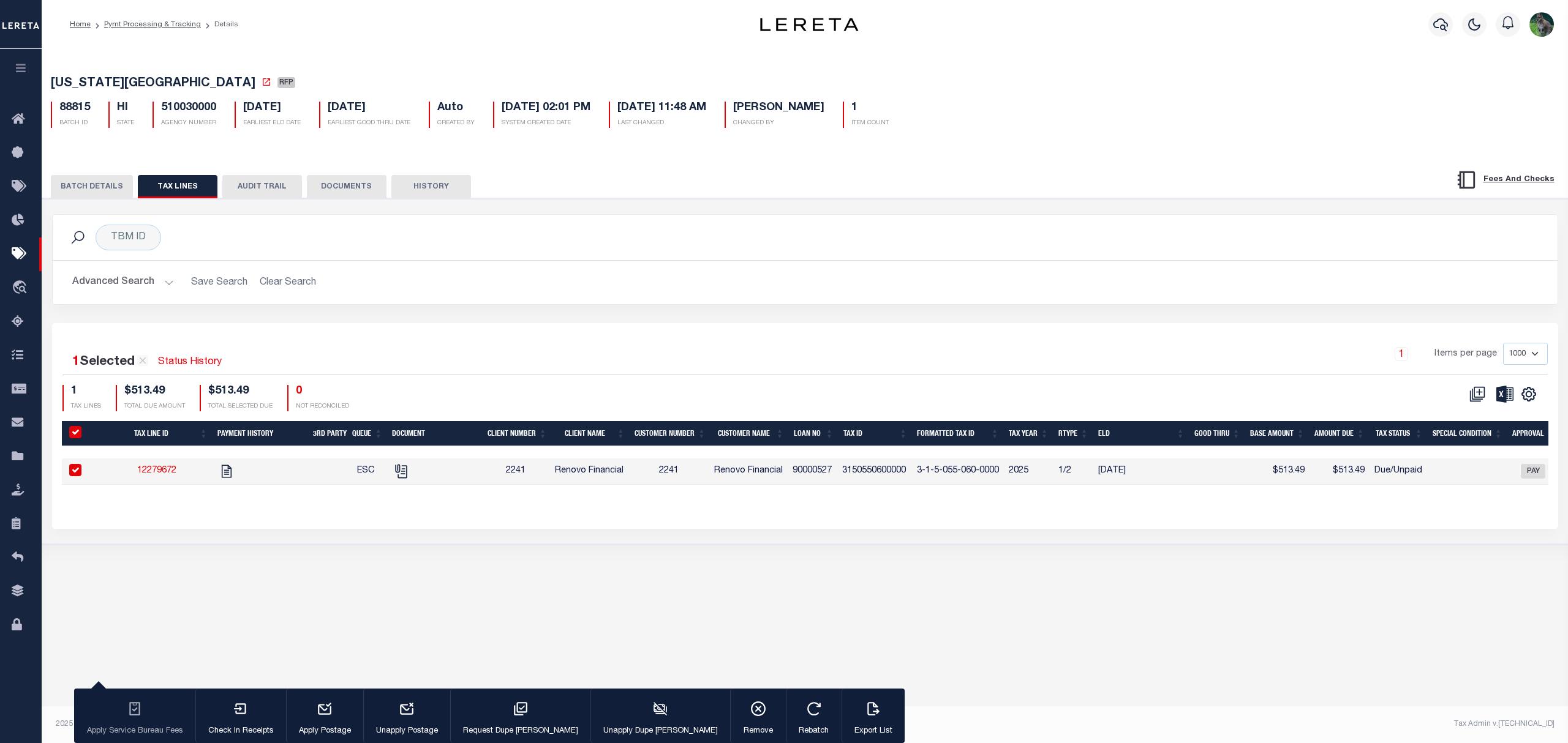
click at [863, 478] on td "3150550600000" at bounding box center [874, 471] width 75 height 26
checkbox input "false"
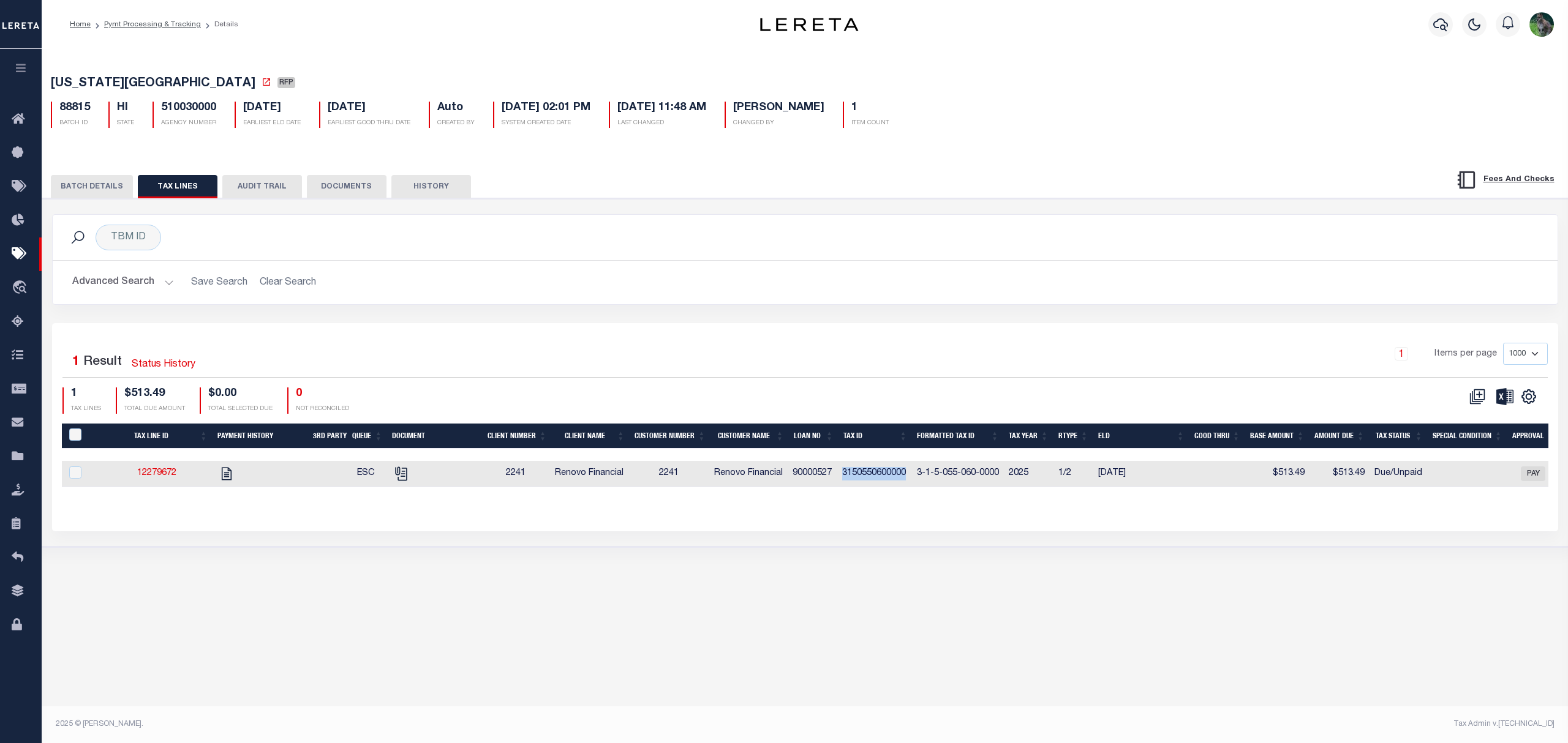
copy td "3150550600000"
click at [922, 475] on td "3-1-5-055-060-0000" at bounding box center [957, 474] width 92 height 26
checkbox input "true"
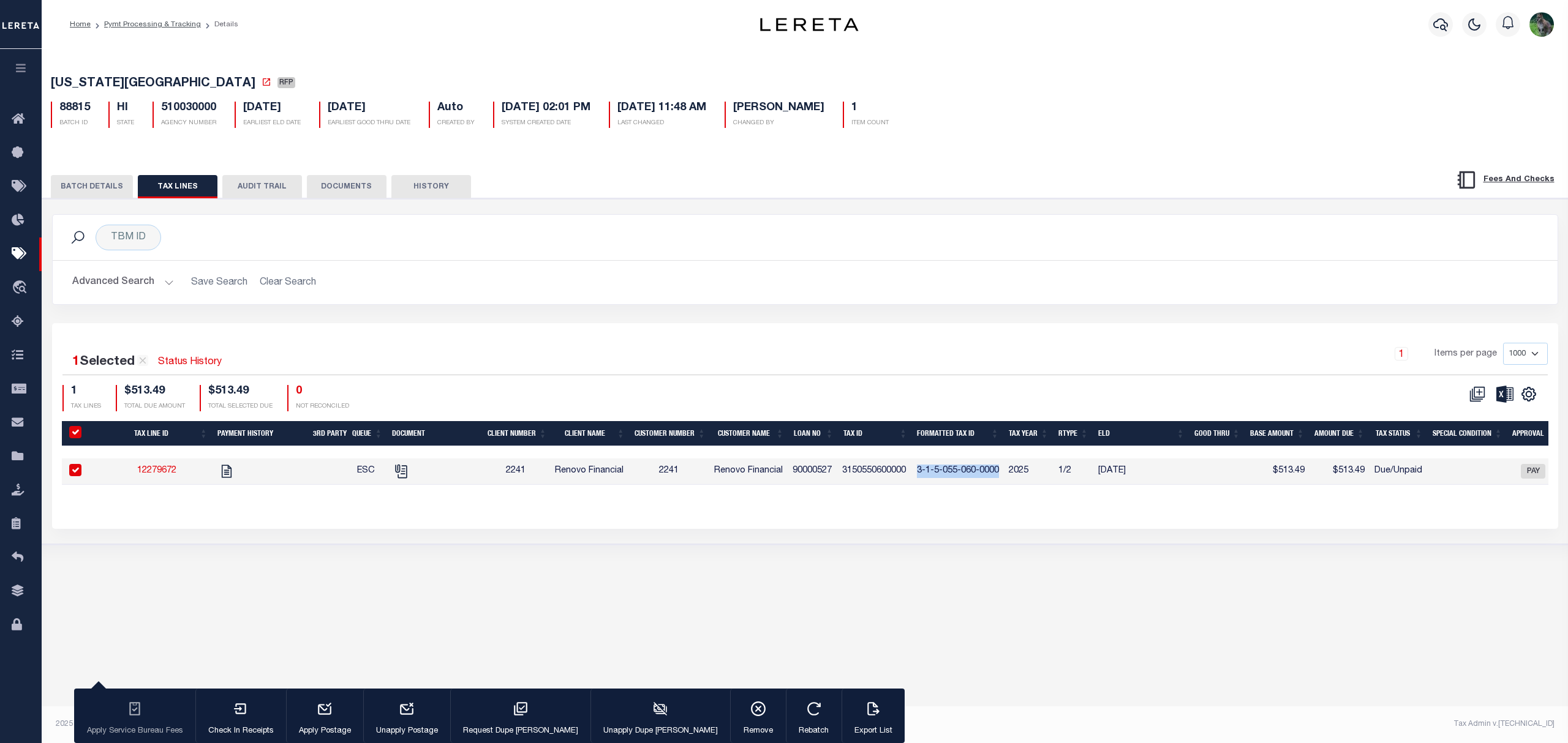
drag, startPoint x: 922, startPoint y: 475, endPoint x: 995, endPoint y: 480, distance: 73.2
click at [995, 480] on td "3-1-5-055-060-0000" at bounding box center [957, 471] width 92 height 26
checkbox input "false"
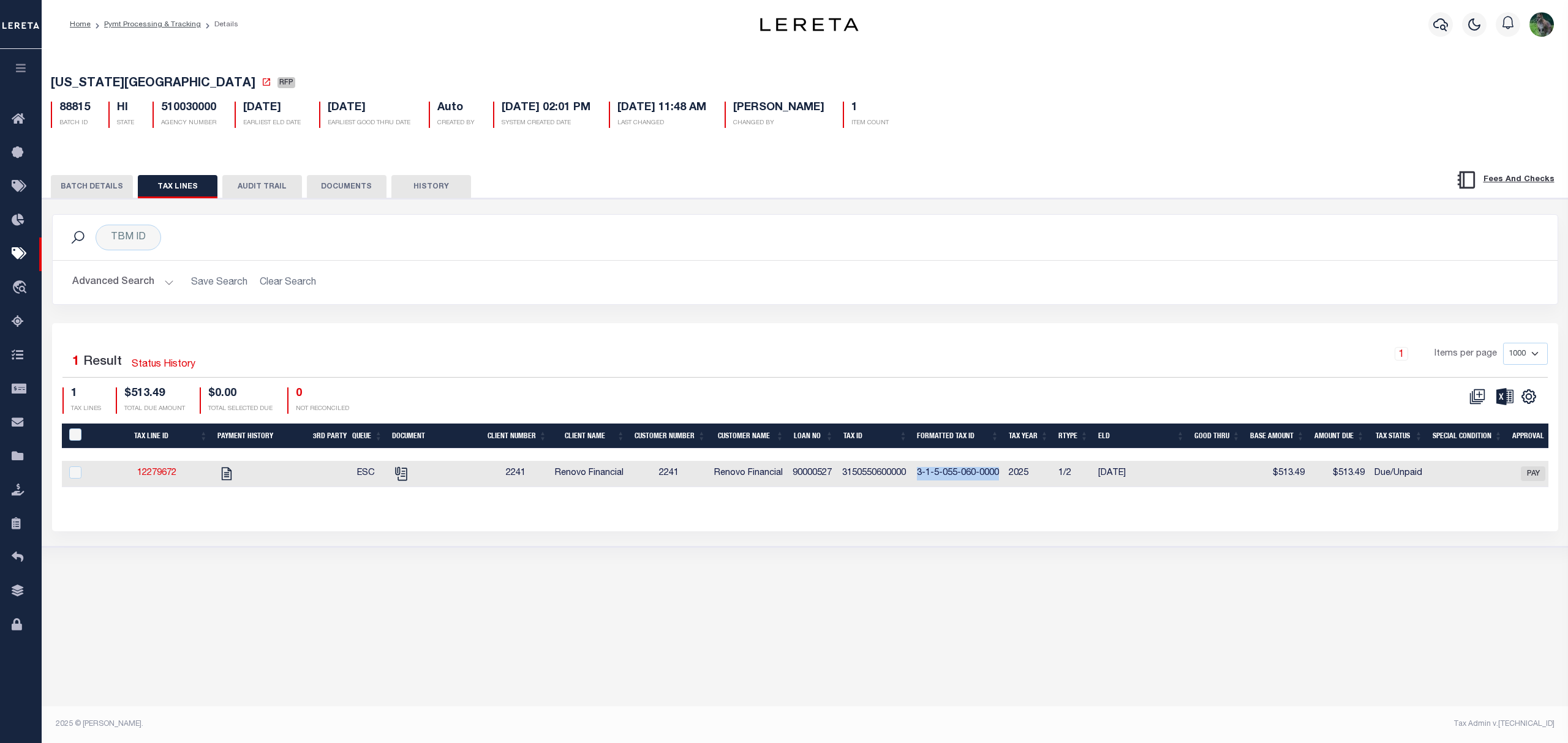
copy td "3-1-5-055-060-0000"
click at [405, 475] on icon "" at bounding box center [401, 473] width 16 height 16
checkbox input "true"
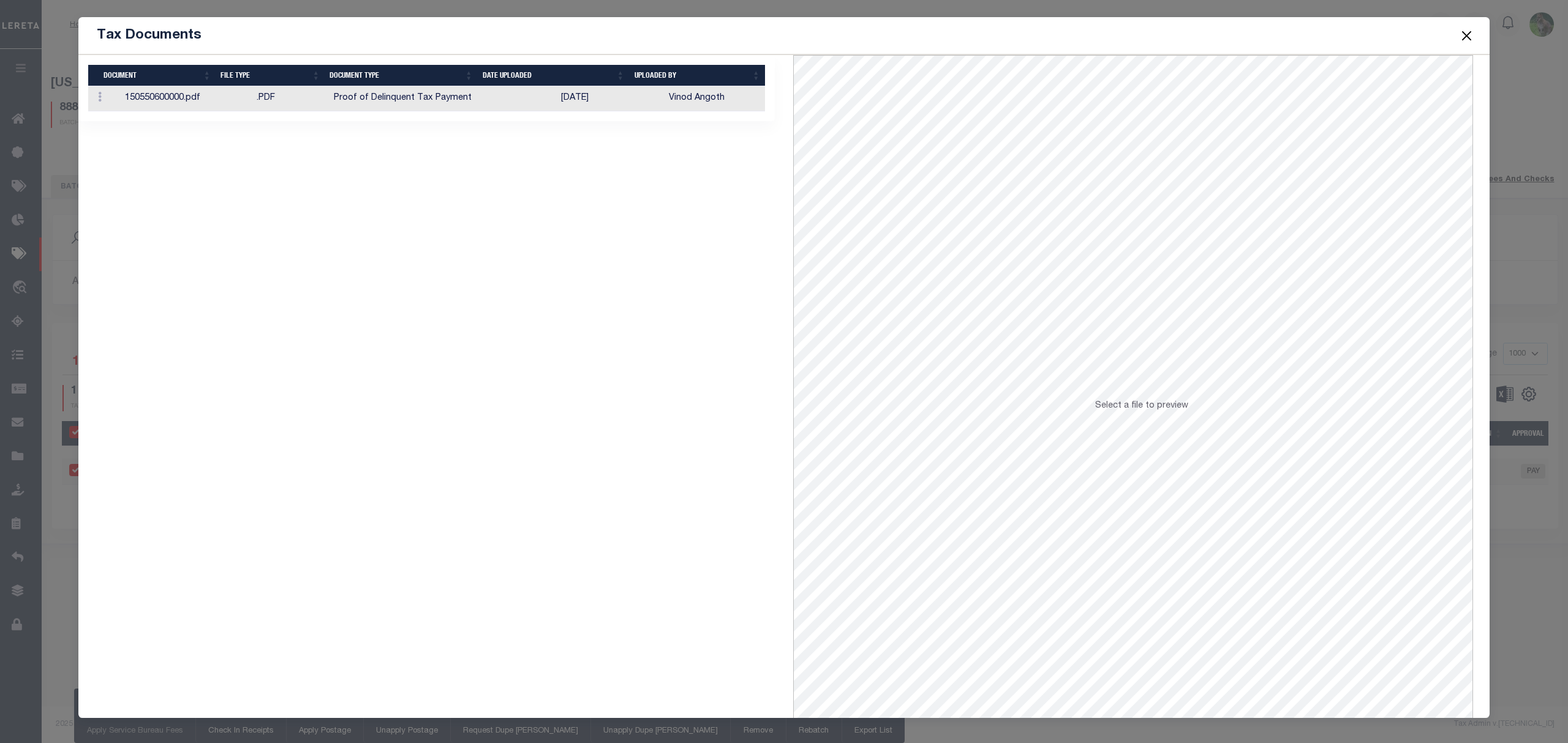
click at [513, 105] on td "Proof of Delinquent Tax Payment" at bounding box center [443, 98] width 227 height 25
click at [1468, 36] on button "Close" at bounding box center [1466, 35] width 16 height 16
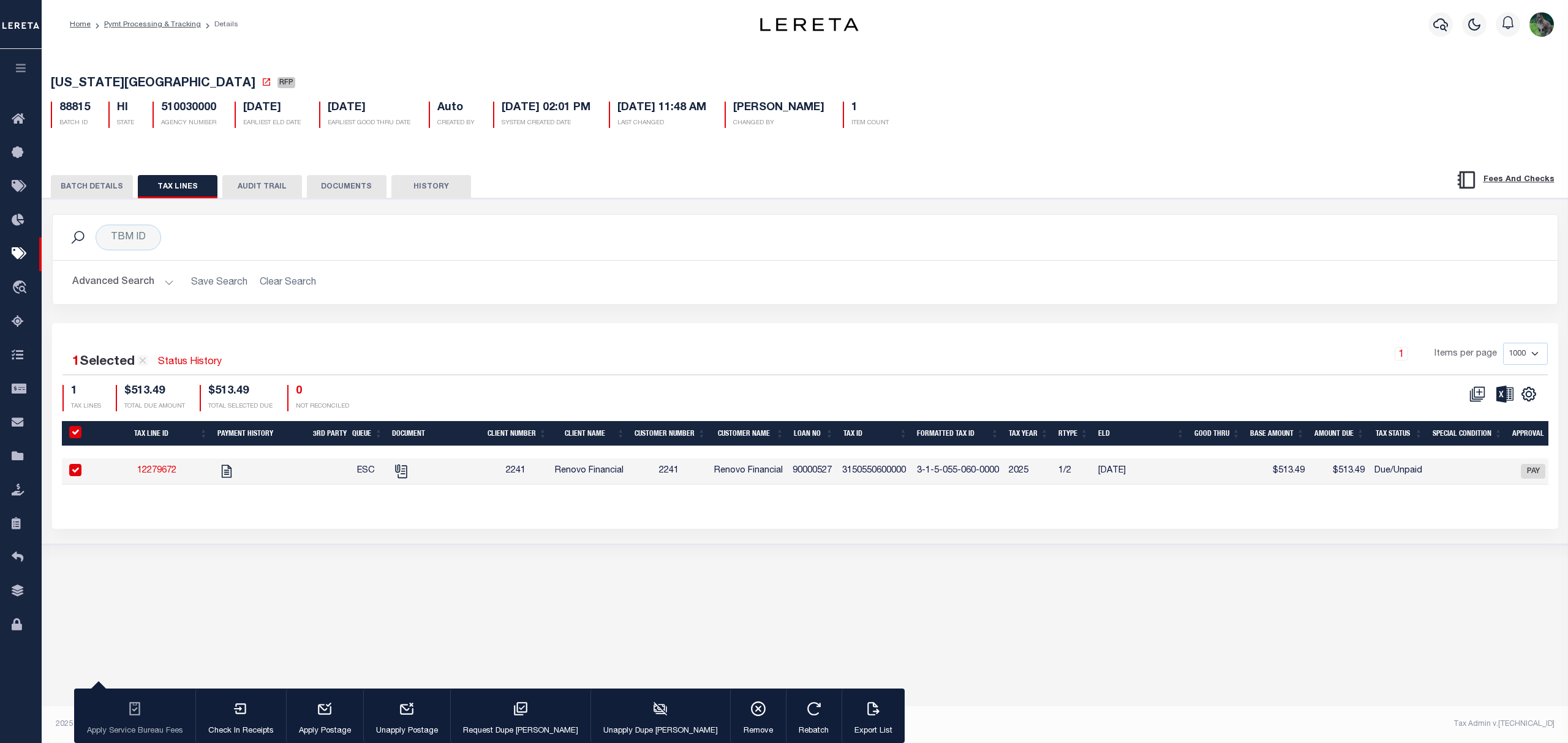
click at [101, 182] on button "BATCH DETAILS" at bounding box center [92, 186] width 82 height 23
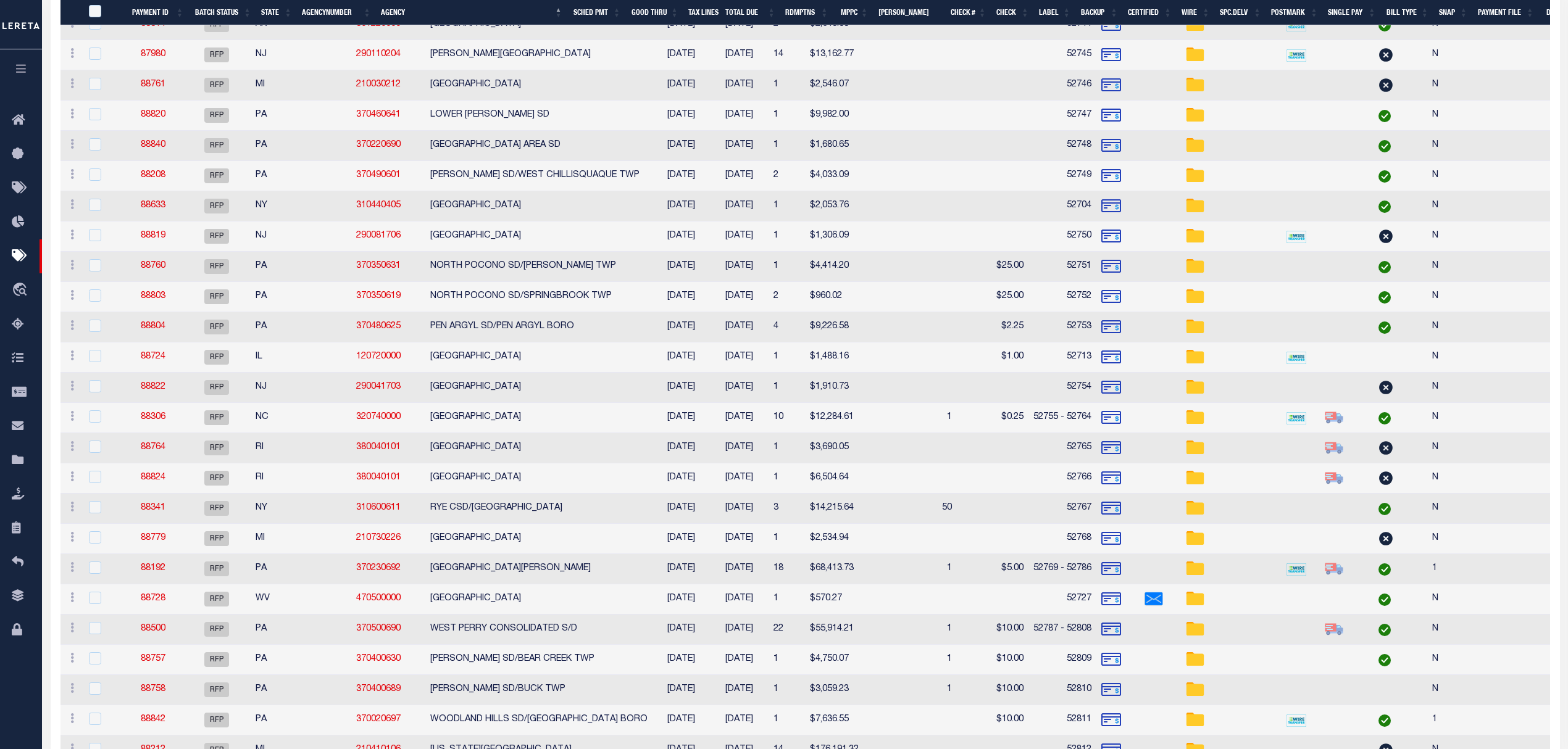
scroll to position [709, 0]
click at [162, 484] on link "88824" at bounding box center [153, 479] width 25 height 8
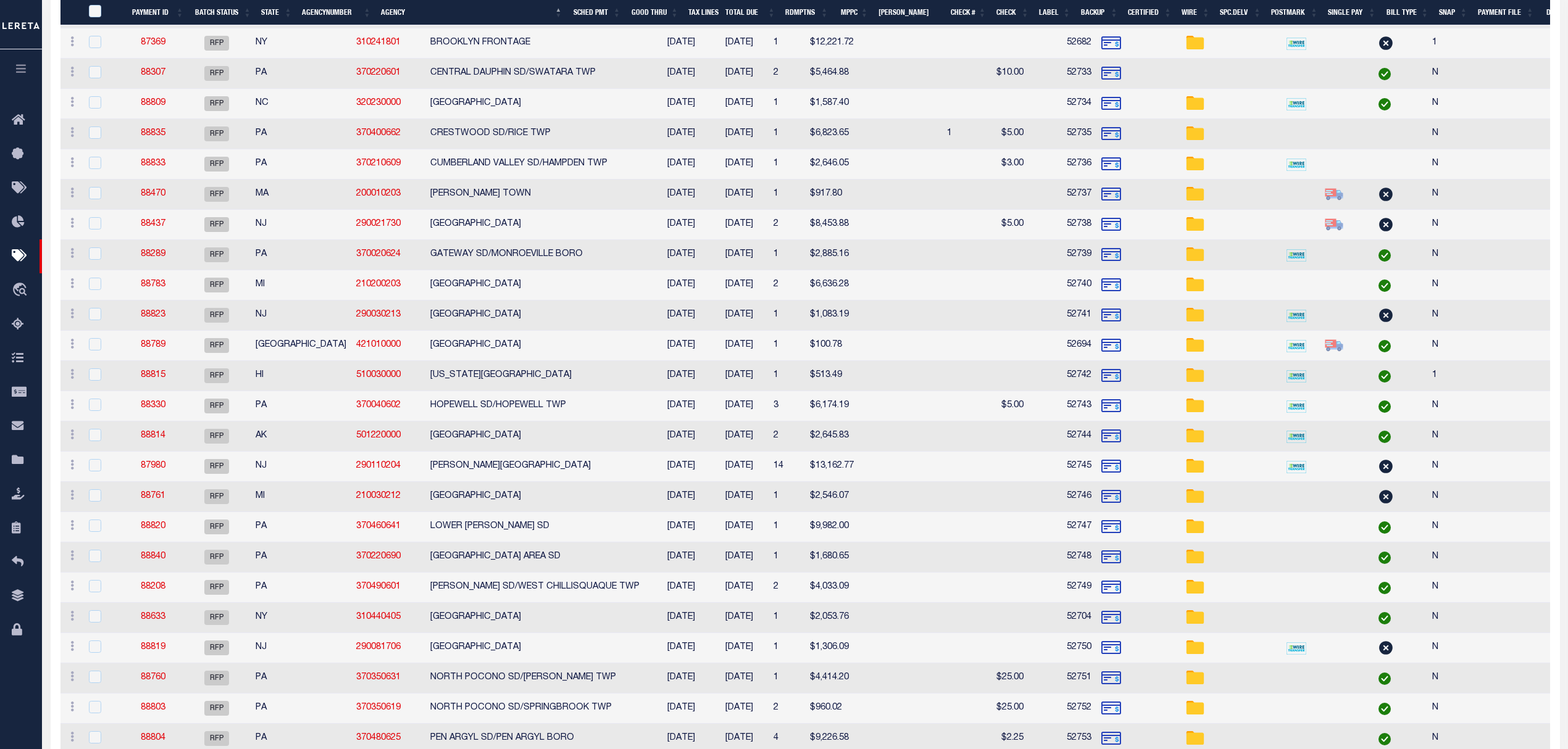
type input "$6,504.64"
type input "52766"
checkbox input "true"
type input "N"
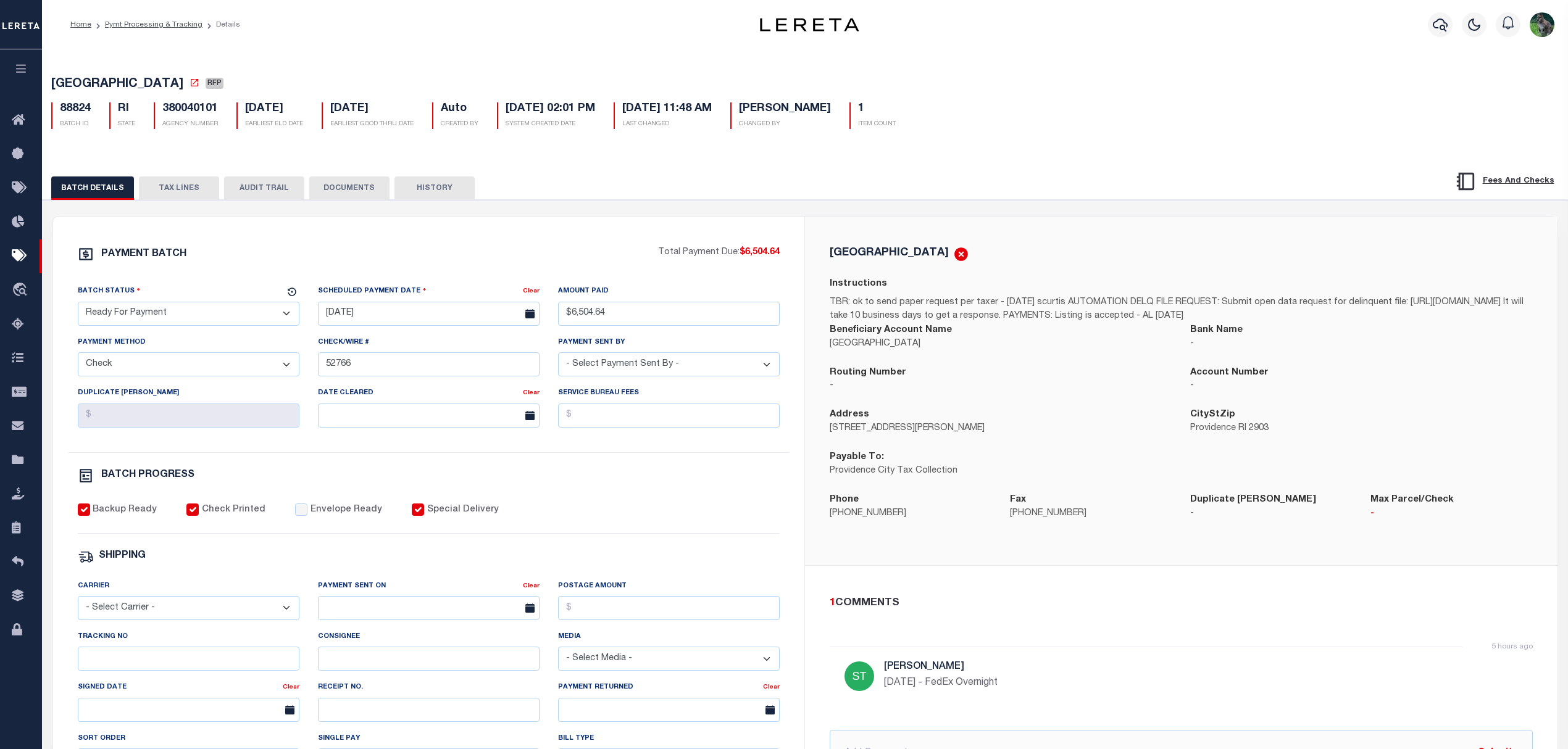
click at [178, 196] on button "TAX LINES" at bounding box center [179, 188] width 80 height 24
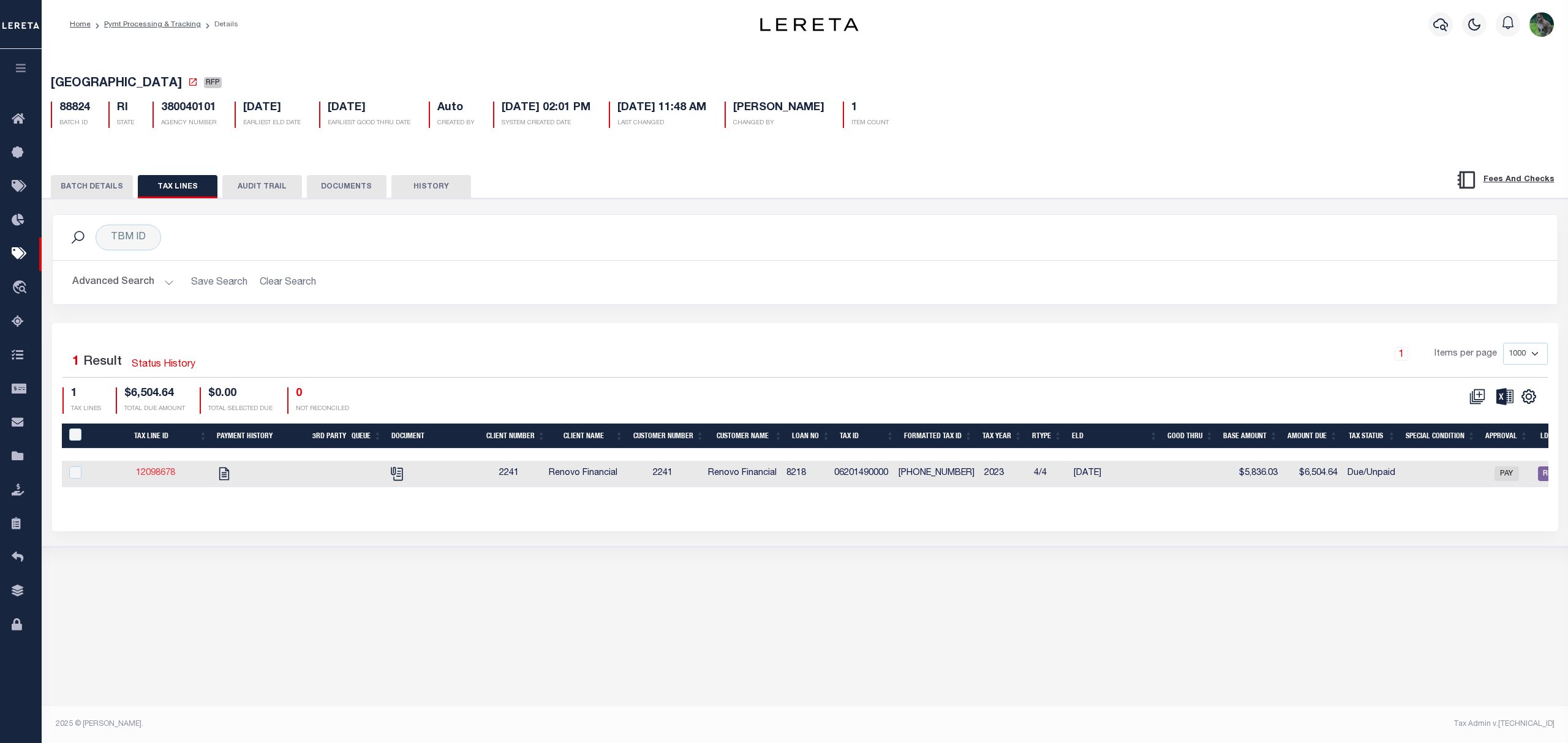
click at [169, 473] on link "12098678" at bounding box center [156, 473] width 39 height 8
checkbox input "true"
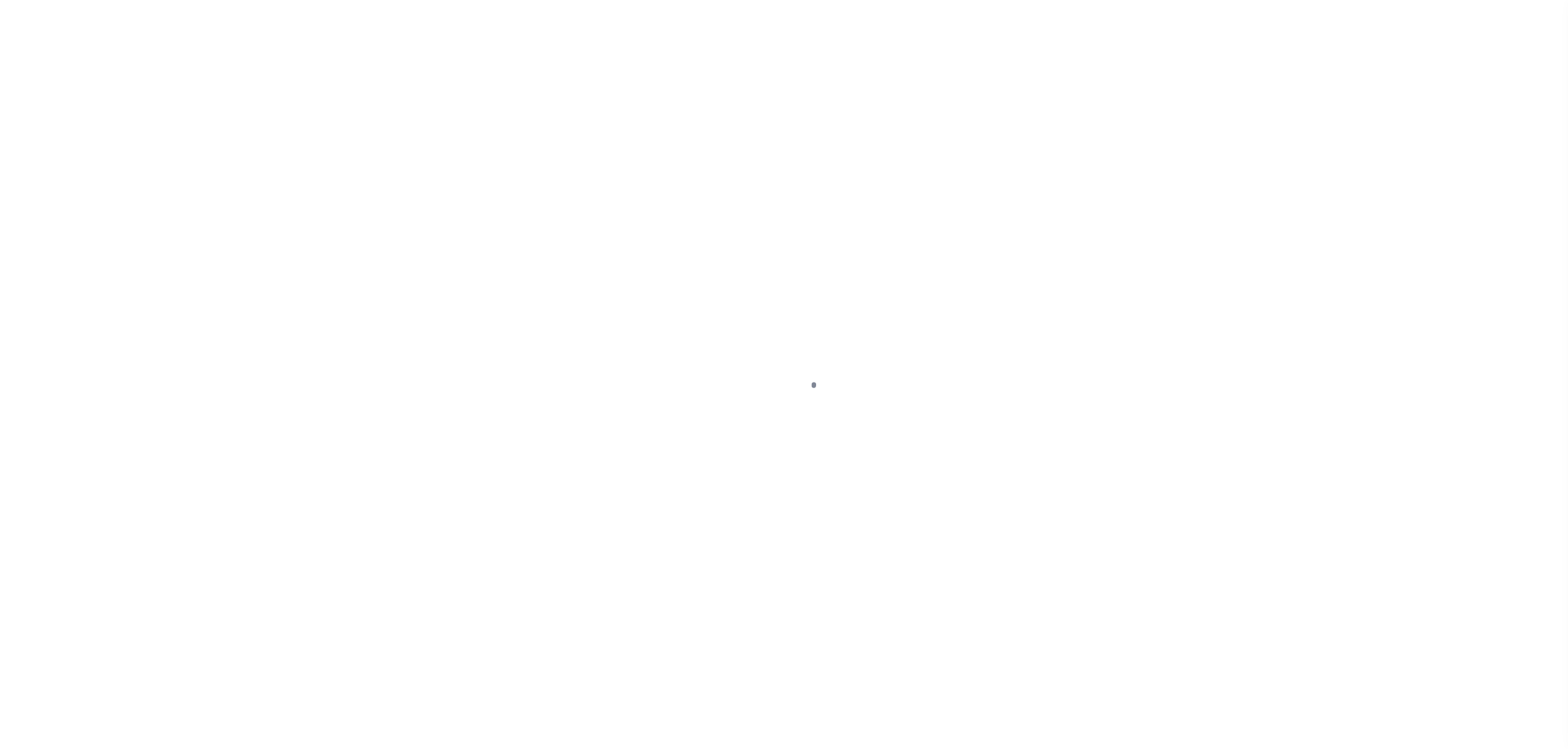
select select "DUE"
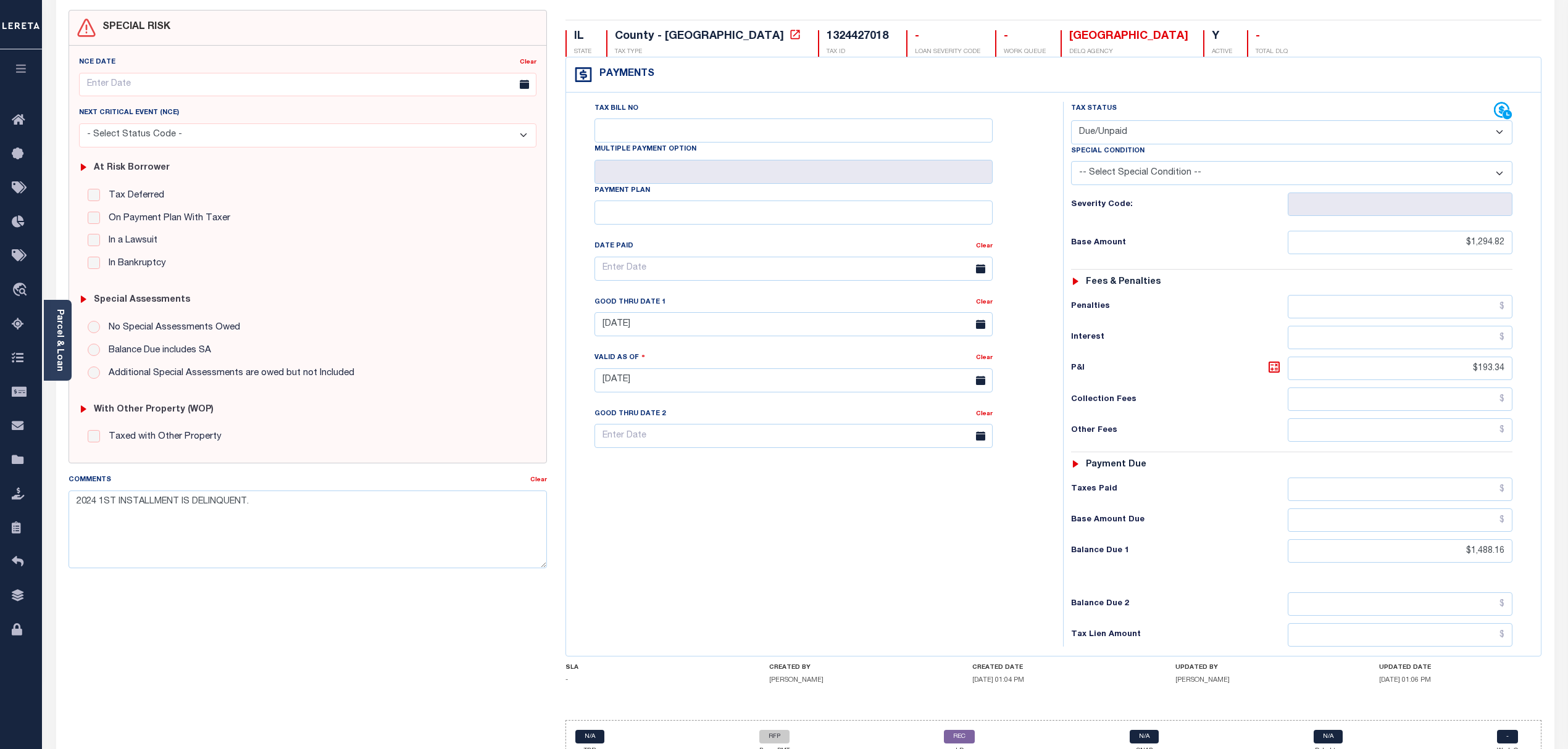
scroll to position [166, 0]
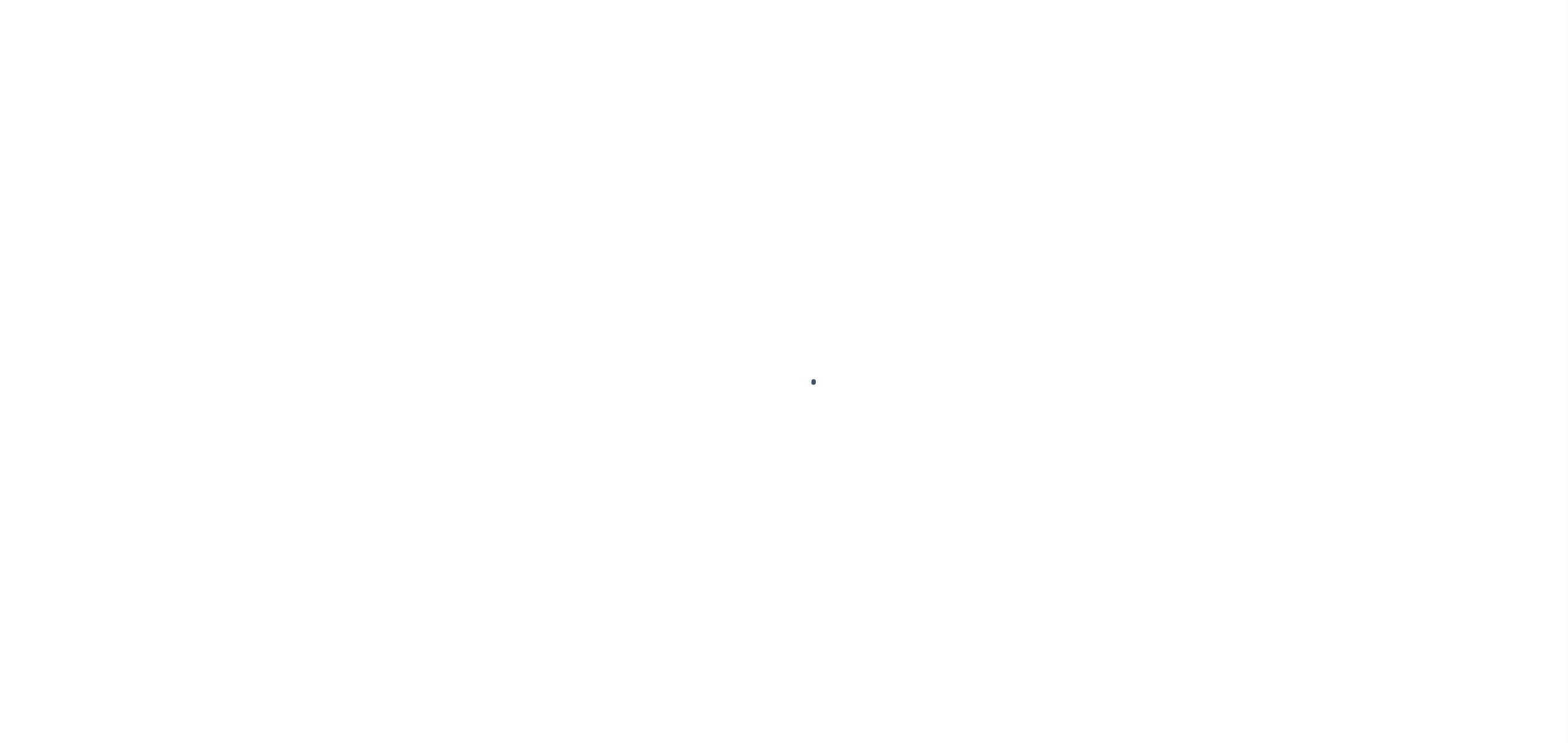
select select "RTS"
select select "RFP"
select select "CHK"
select select "[PERSON_NAME]"
select select "RFP"
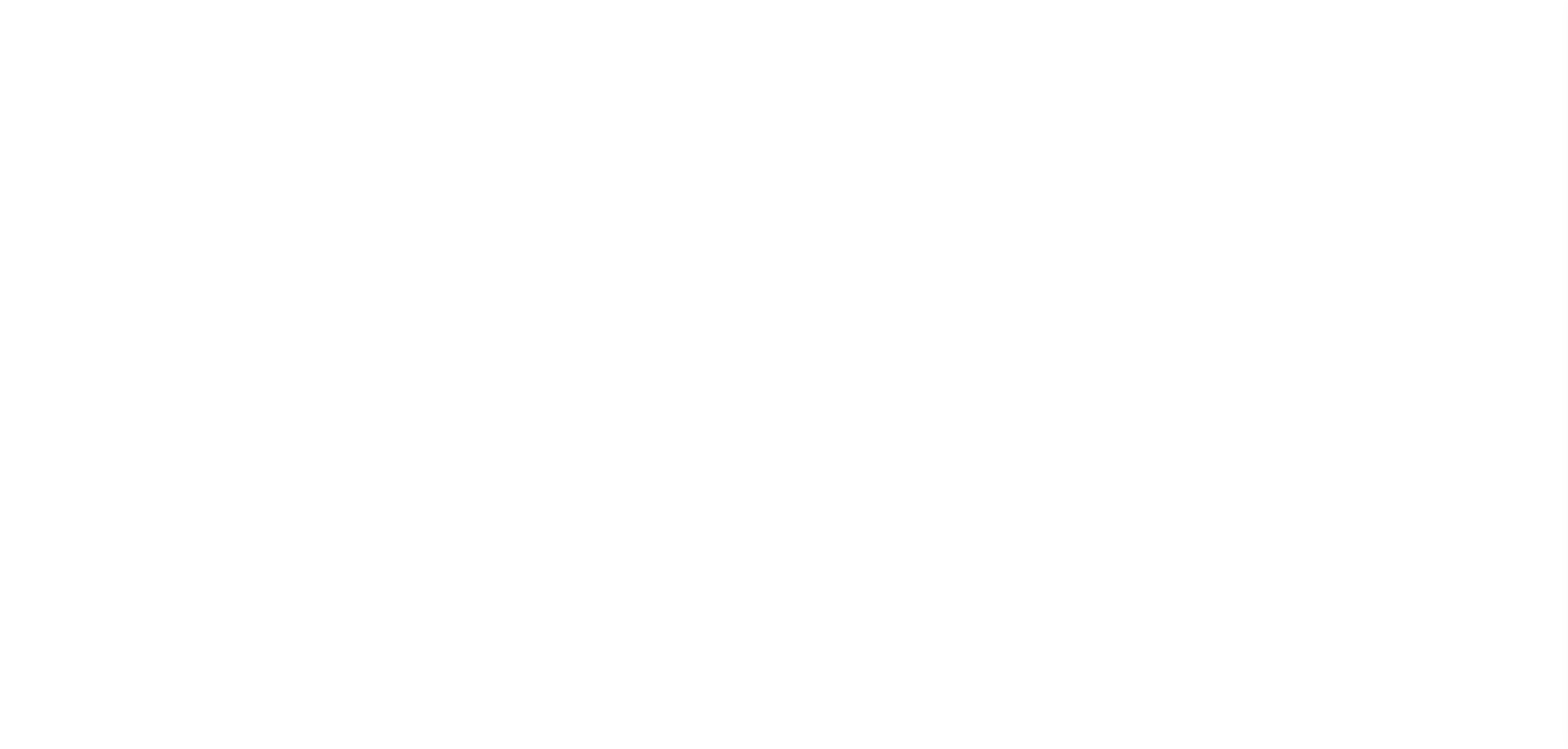
select select "CHK"
select select "[PERSON_NAME]"
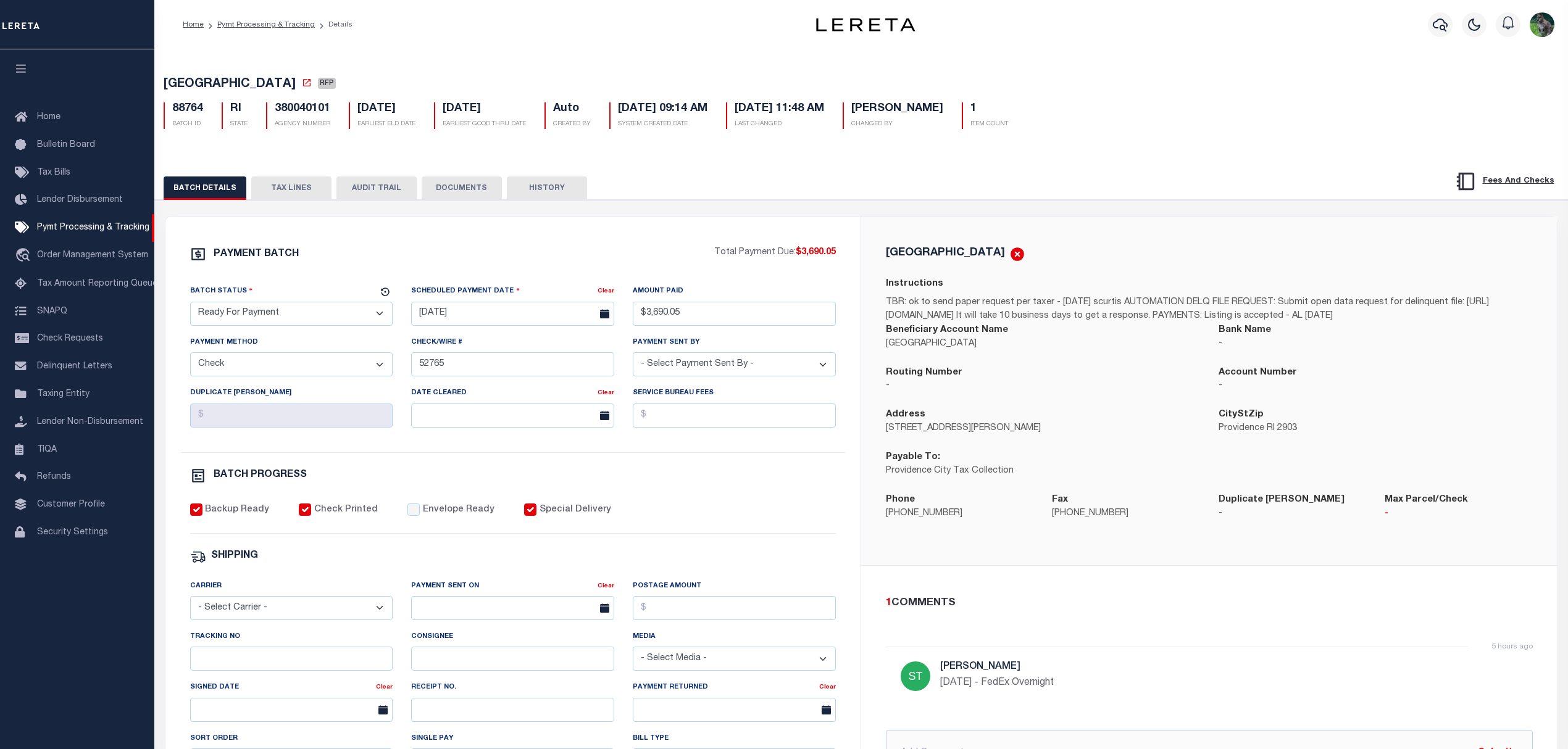
click at [266, 190] on button "TAX LINES" at bounding box center [291, 188] width 80 height 24
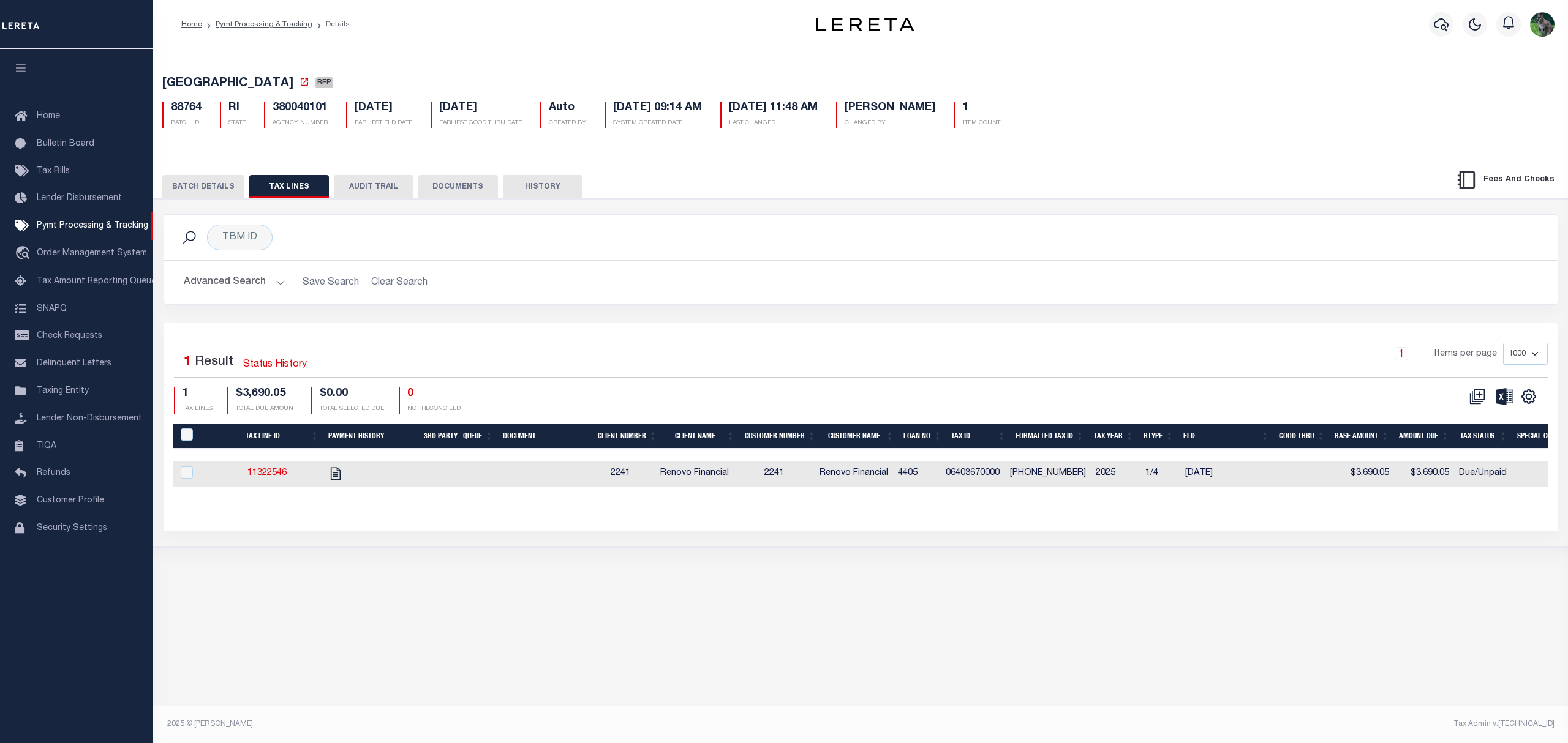
click at [935, 386] on div "Selected 1 Result Status History 1 Items per page 1000 2500 5000 10000 1 TAX LI…" at bounding box center [860, 378] width 1393 height 70
click at [1006, 485] on td "06403670000" at bounding box center [973, 474] width 65 height 26
checkbox input "true"
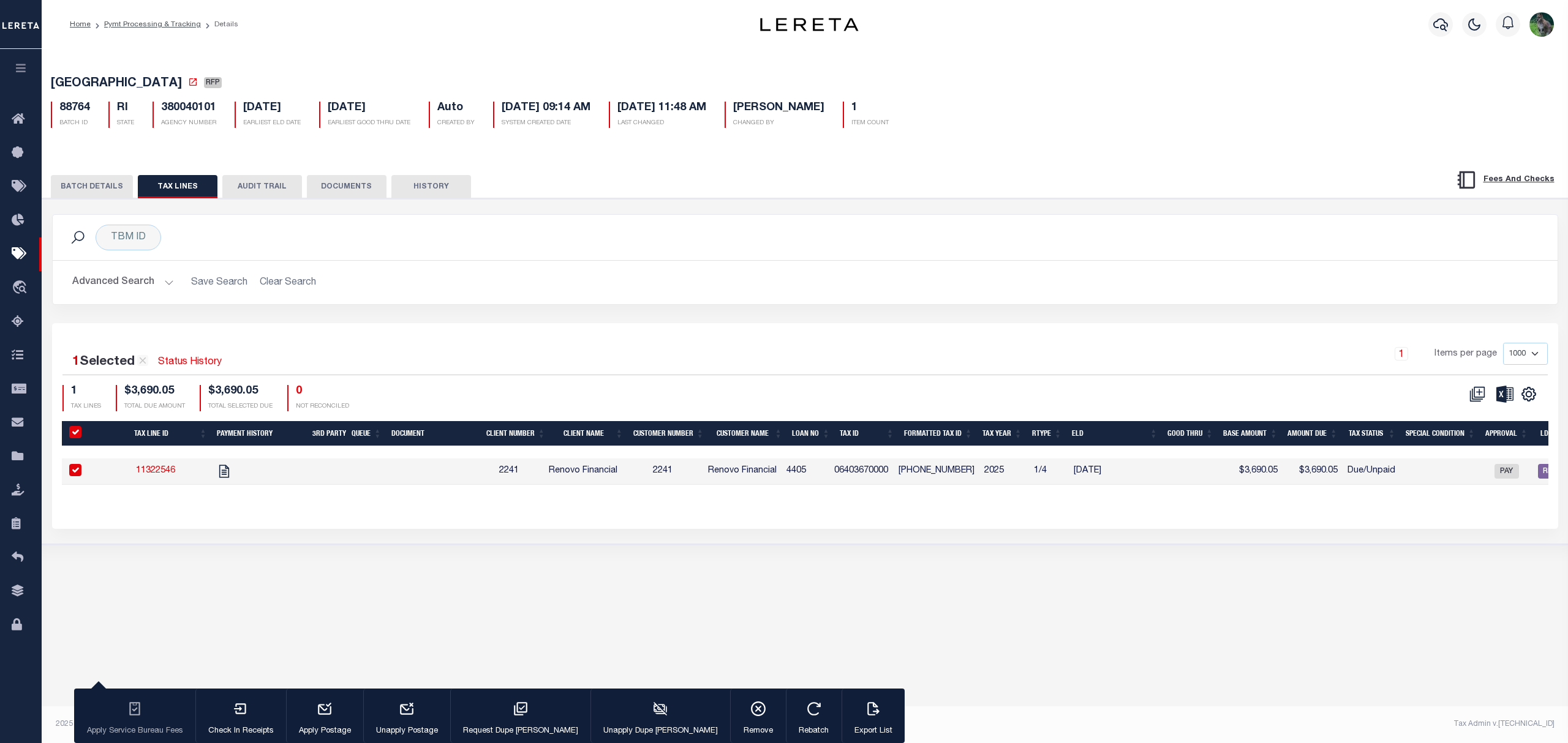
click at [158, 475] on link "11322546" at bounding box center [156, 471] width 39 height 8
checkbox input "false"
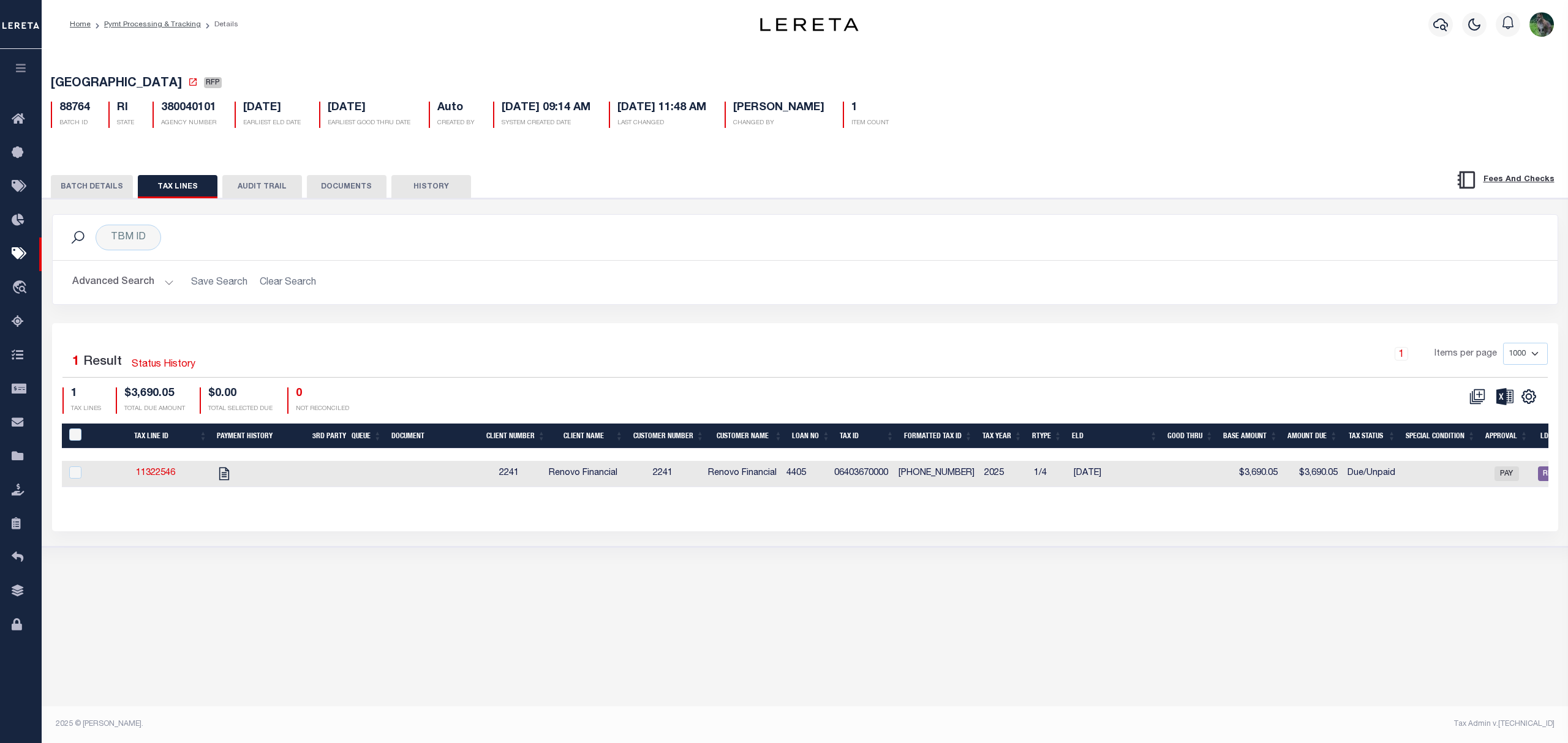
click at [81, 177] on button "BATCH DETAILS" at bounding box center [92, 186] width 82 height 23
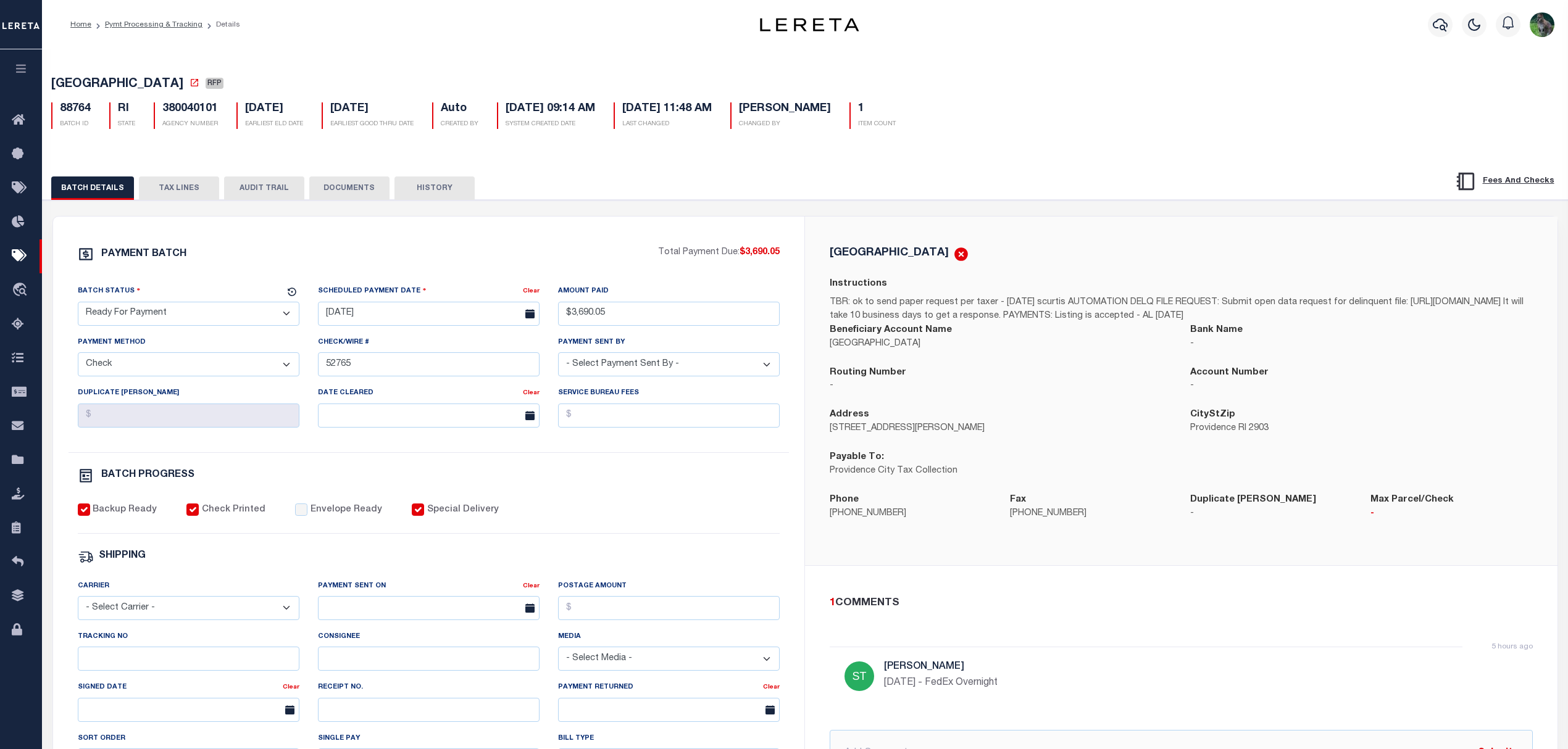
click at [146, 312] on select "- Select Status - Scheduled for Payment Ready For Payment Payment Sent Cleared …" at bounding box center [188, 313] width 221 height 24
select select "SFP"
click at [78, 305] on select "- Select Status - Scheduled for Payment Ready For Payment Payment Sent Cleared …" at bounding box center [188, 313] width 221 height 24
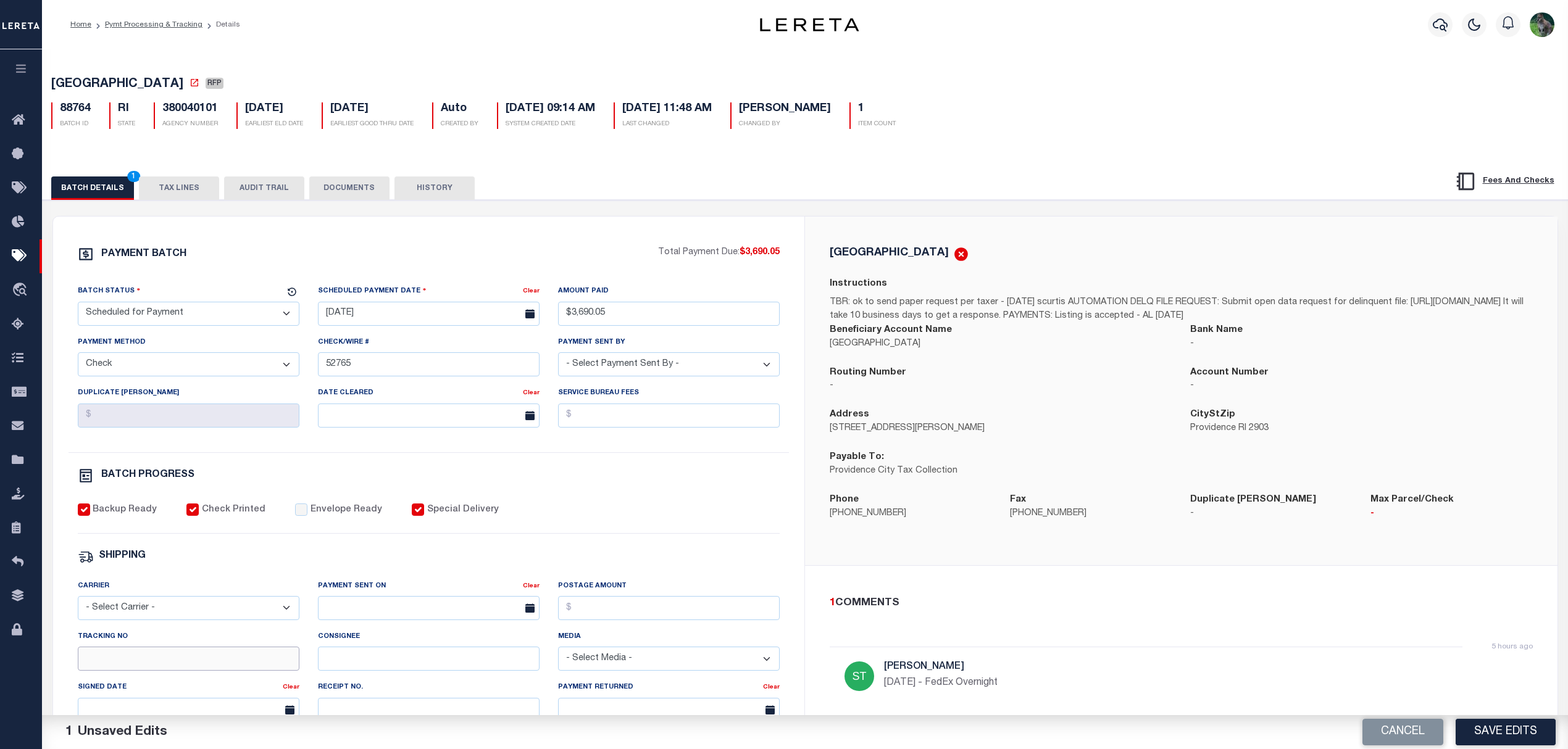
click at [166, 662] on input "Tracking No" at bounding box center [188, 658] width 221 height 24
type input "[PERSON_NAME]"
click at [1506, 730] on button "Save Edits" at bounding box center [1506, 732] width 100 height 26
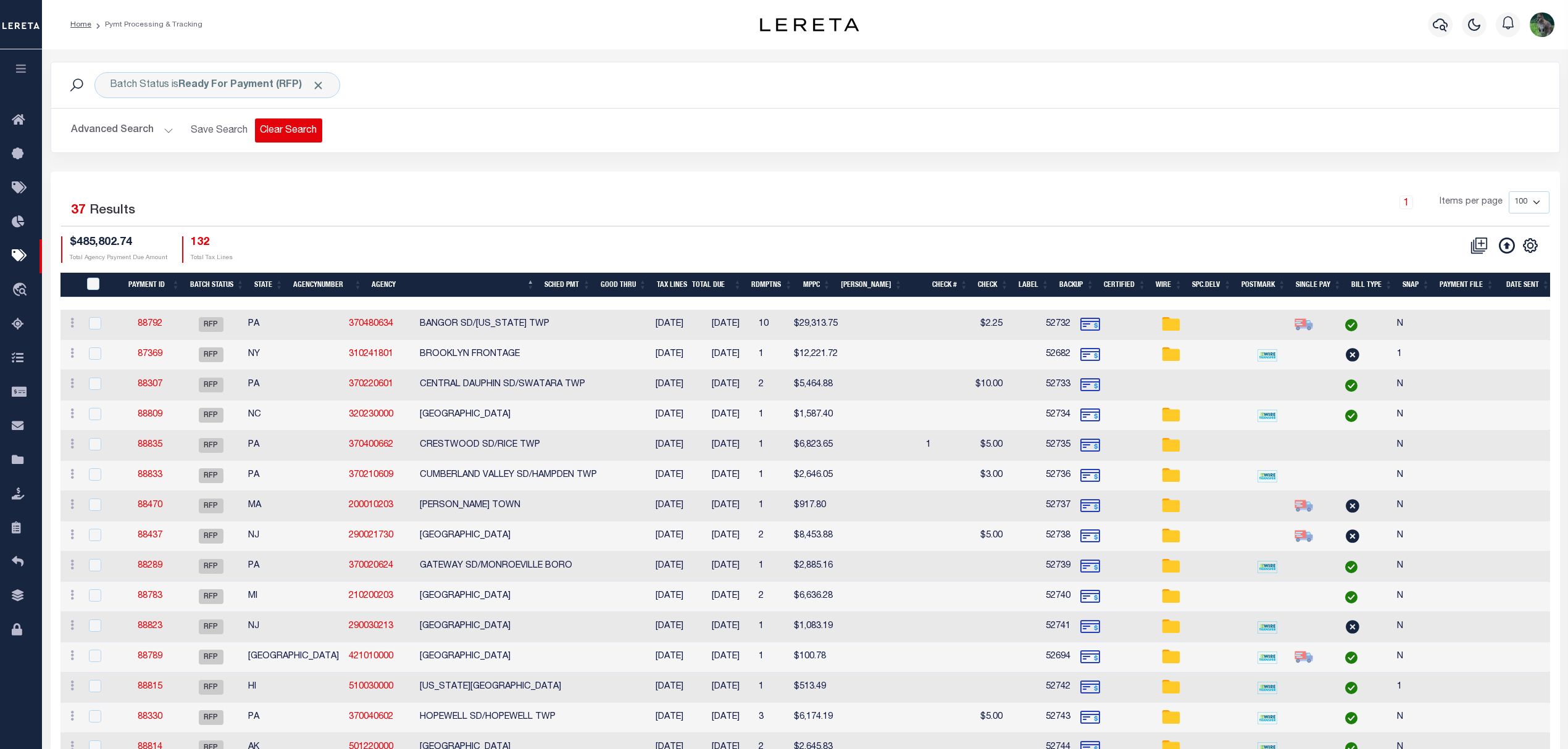
click at [277, 124] on button "Clear Search" at bounding box center [288, 130] width 67 height 24
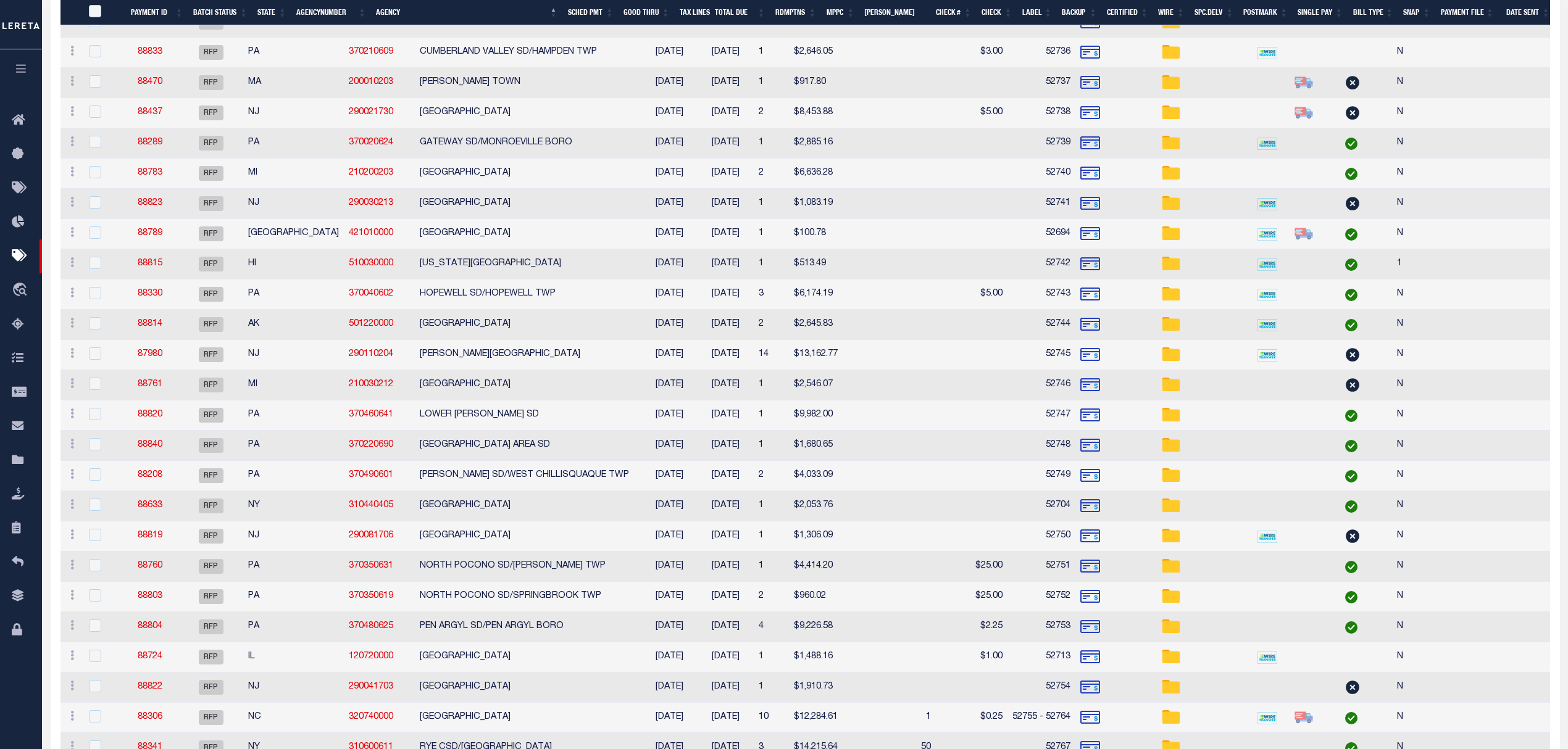
select select
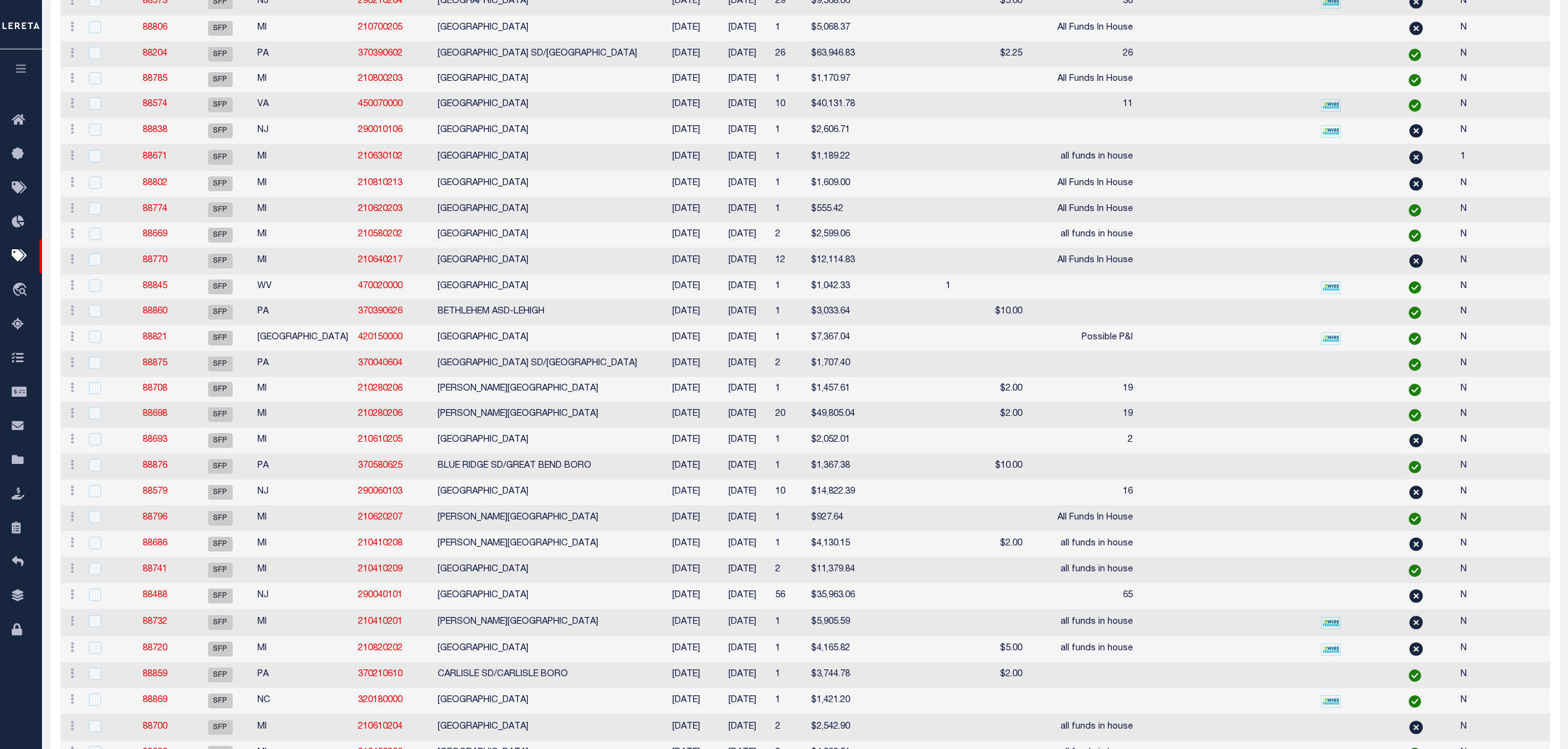
scroll to position [82, 0]
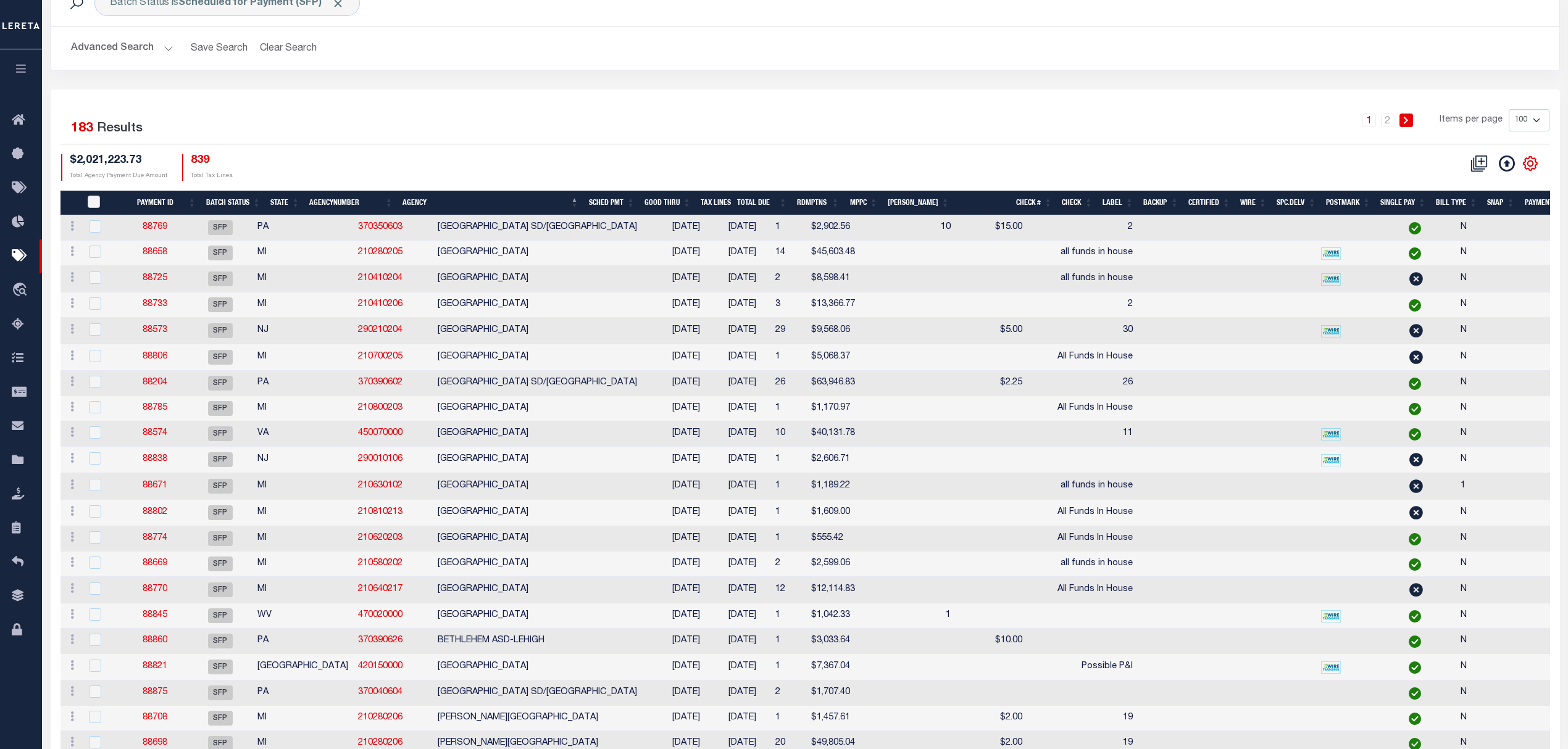
click at [1525, 163] on icon at bounding box center [1531, 164] width 14 height 14
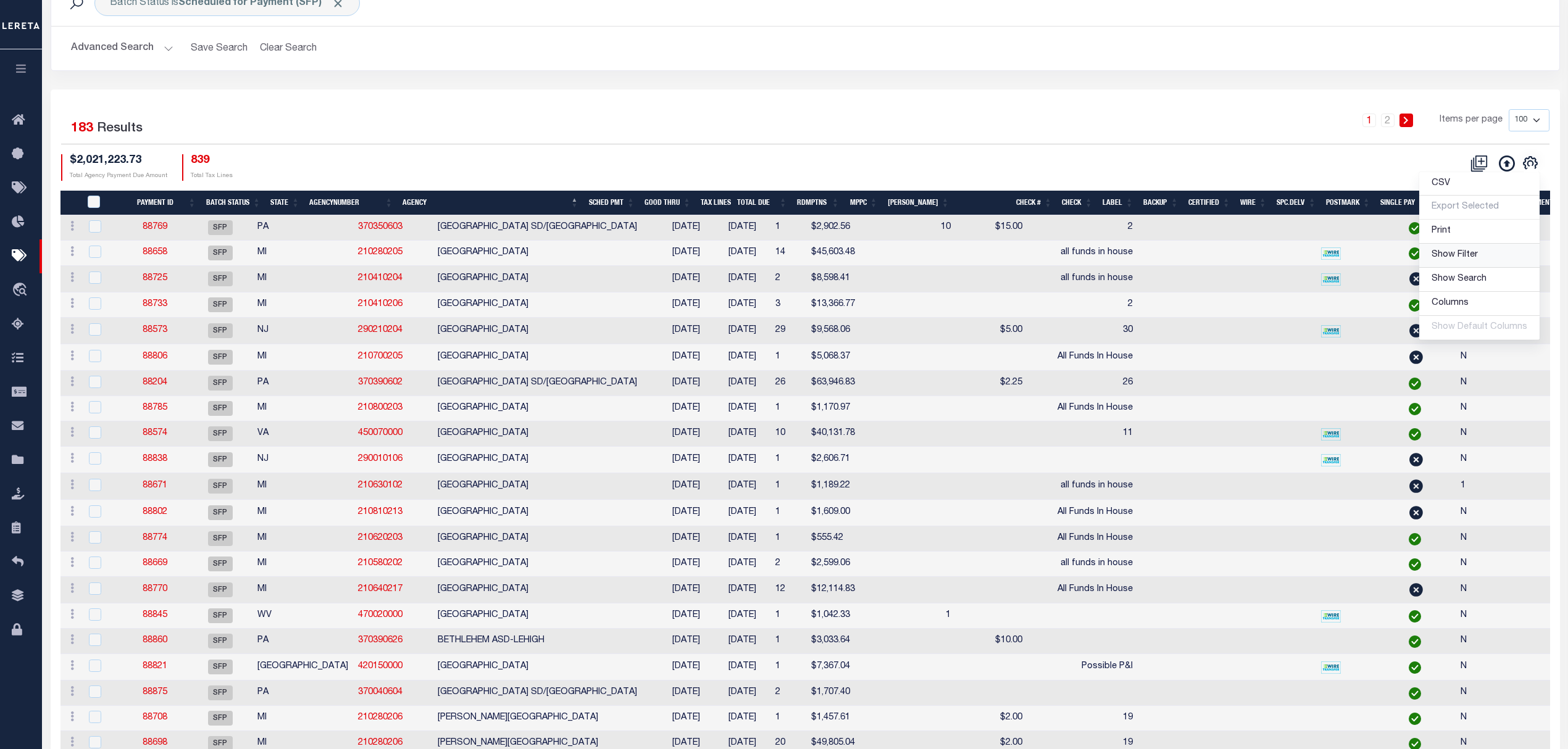
click at [1474, 259] on span "Show Filter" at bounding box center [1454, 255] width 46 height 8
select select
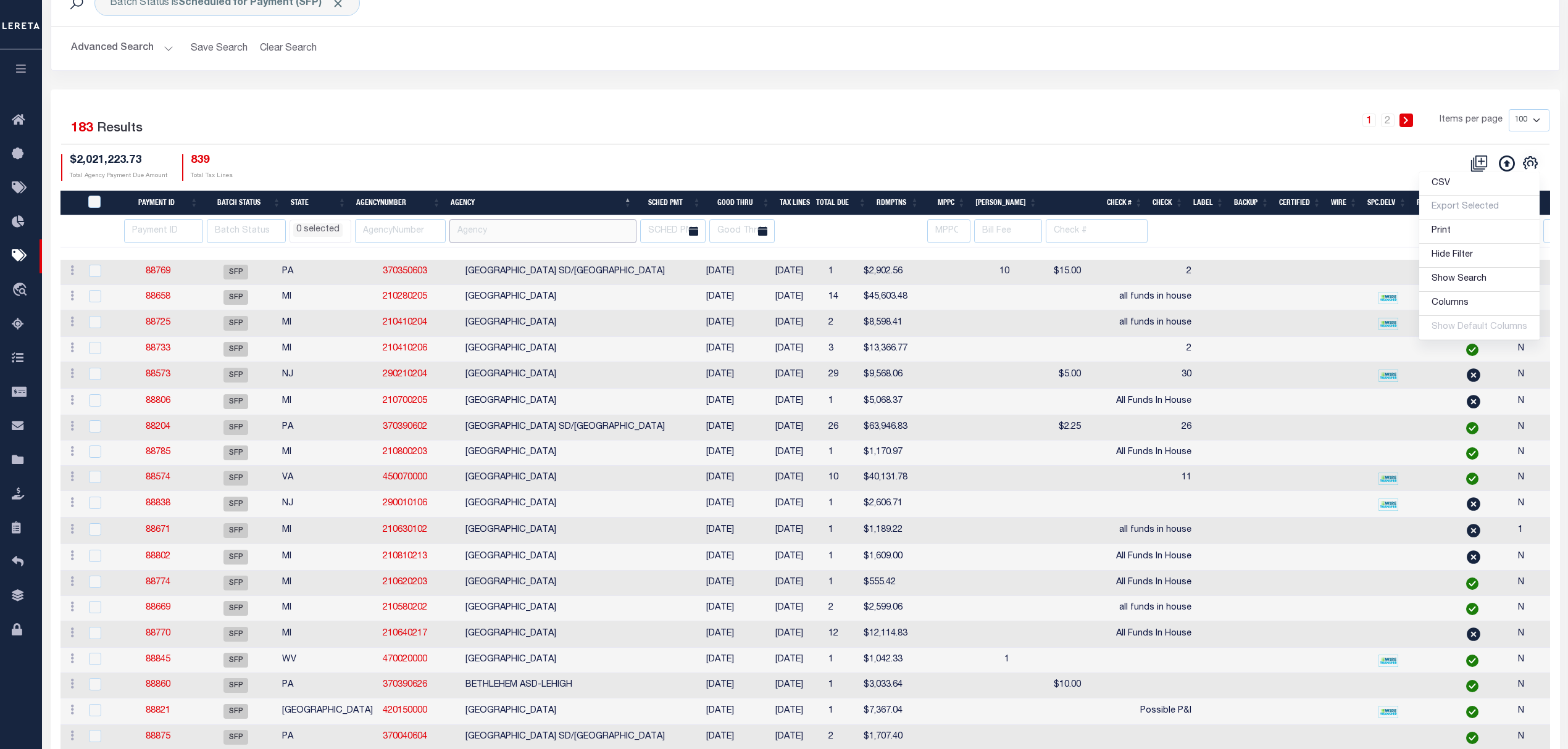
click at [494, 233] on input "text" at bounding box center [543, 231] width 187 height 24
type input "provi"
select select
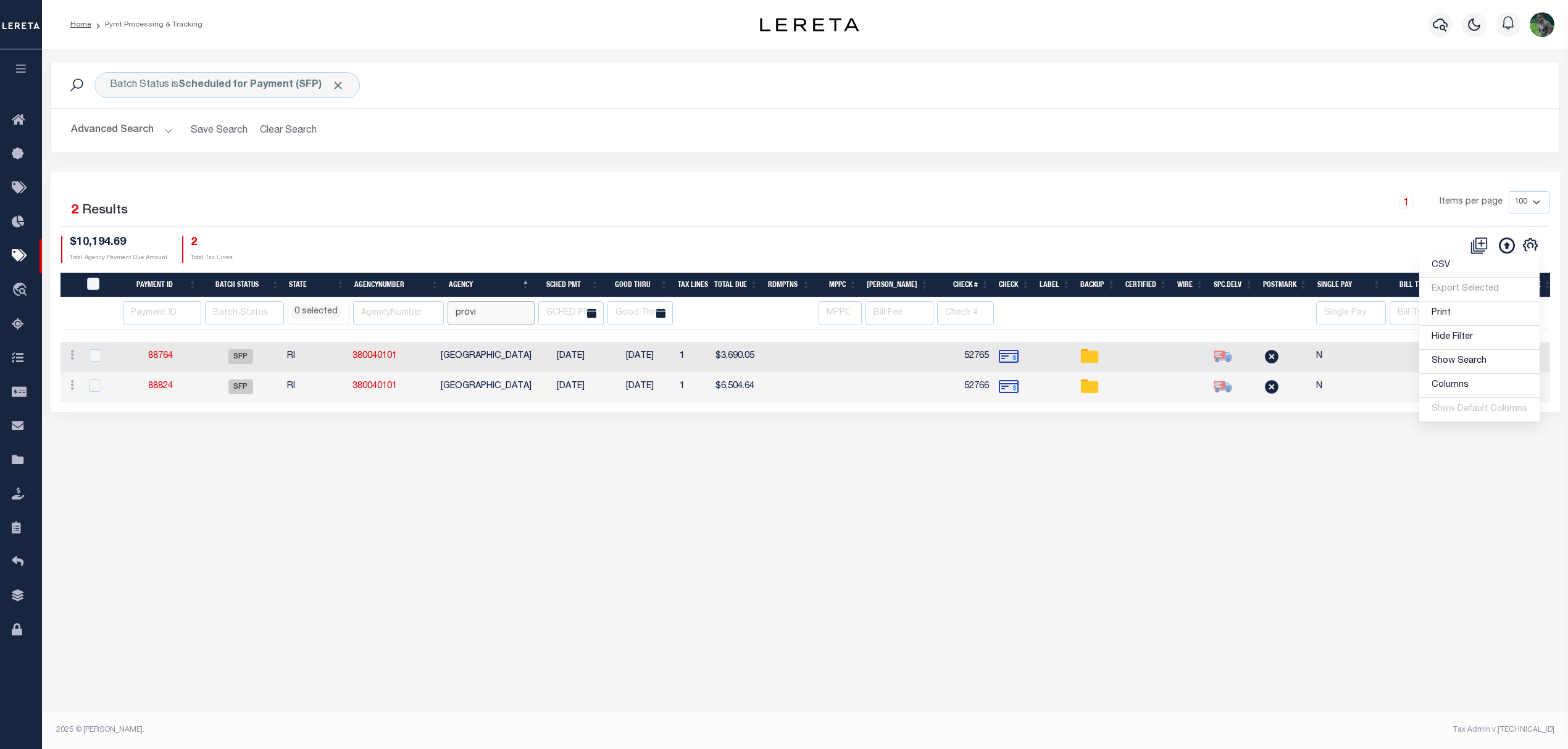
scroll to position [0, 0]
select select
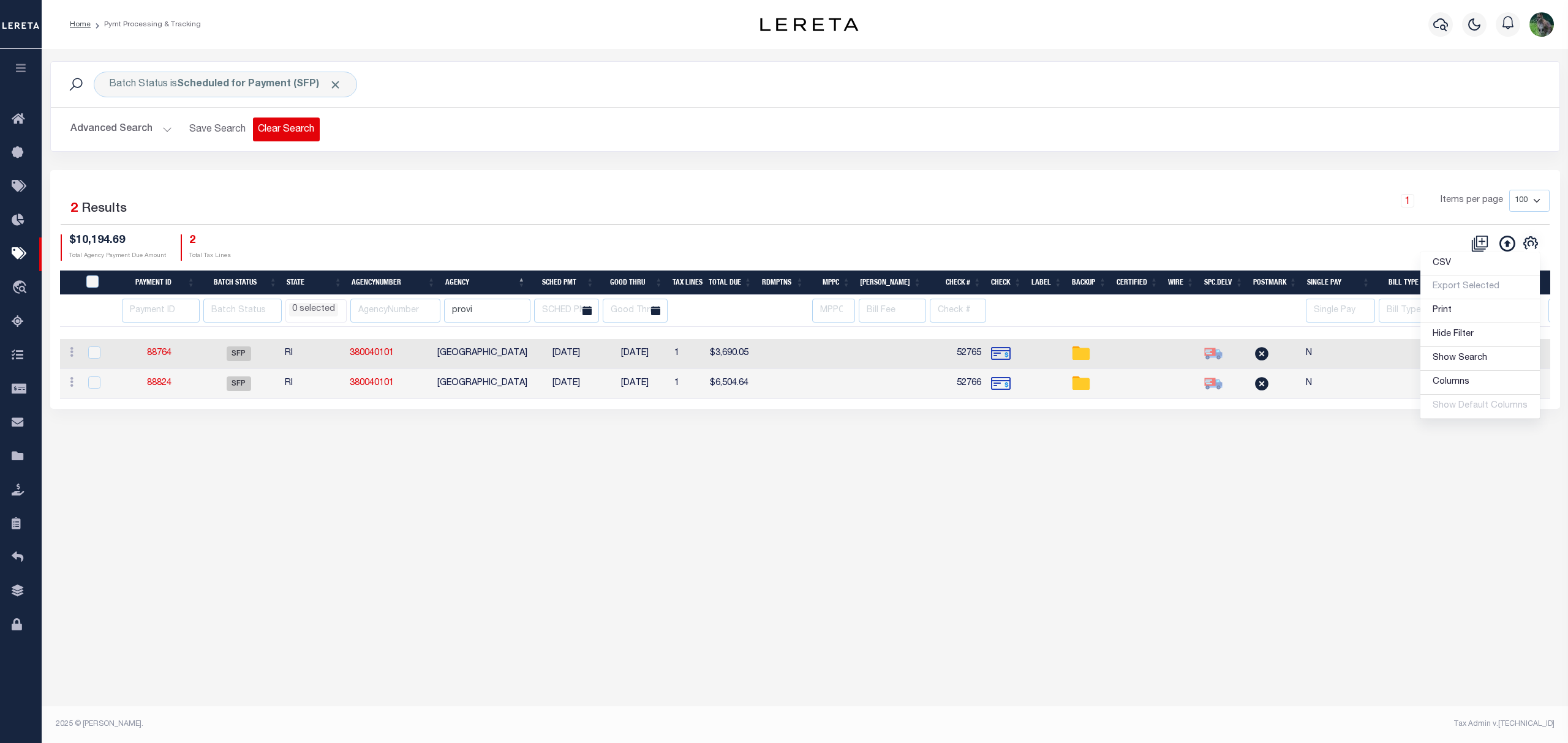
click at [308, 136] on button "Clear Search" at bounding box center [286, 129] width 67 height 24
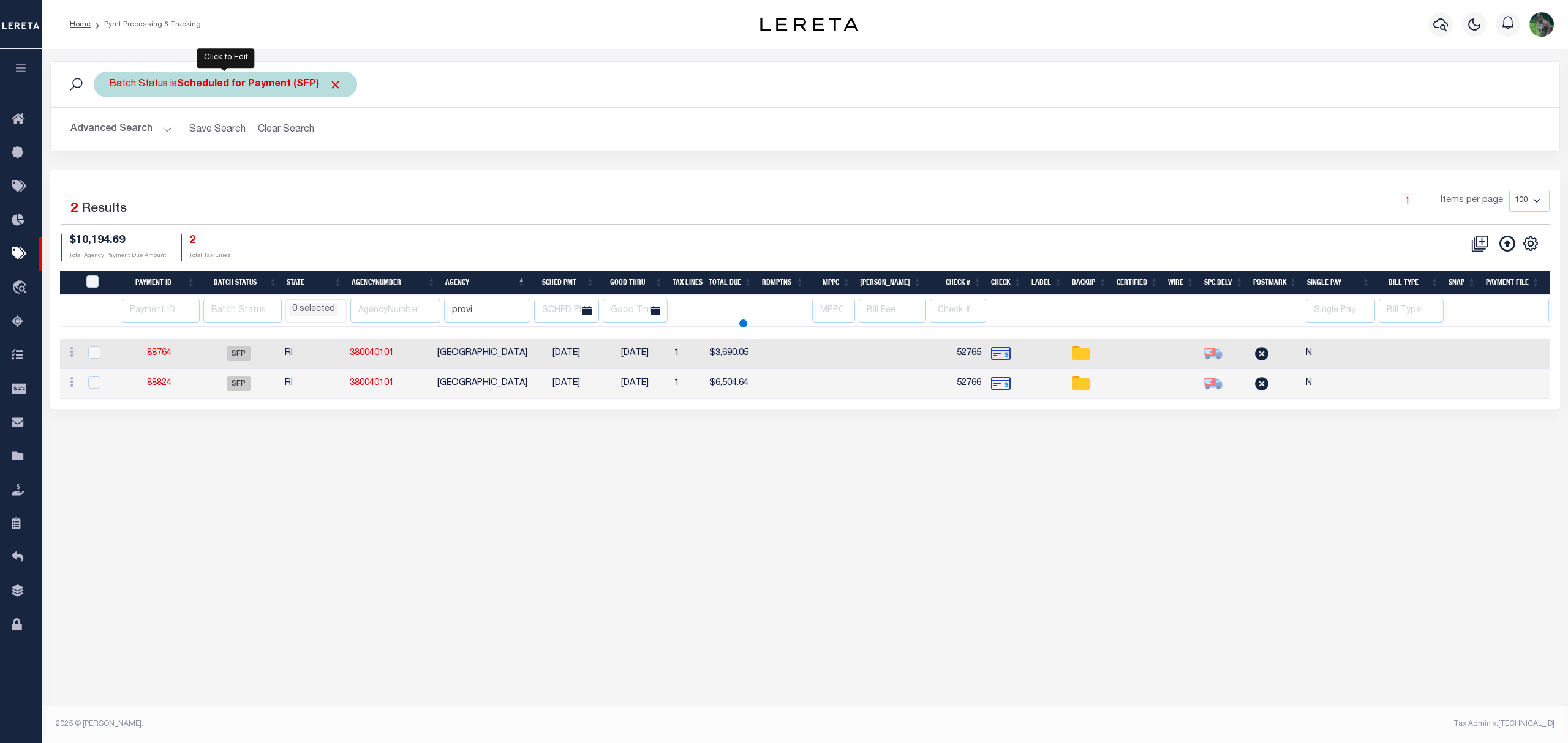
click at [218, 76] on div "Batch Status is Scheduled for Payment (SFP)" at bounding box center [225, 84] width 264 height 25
select select
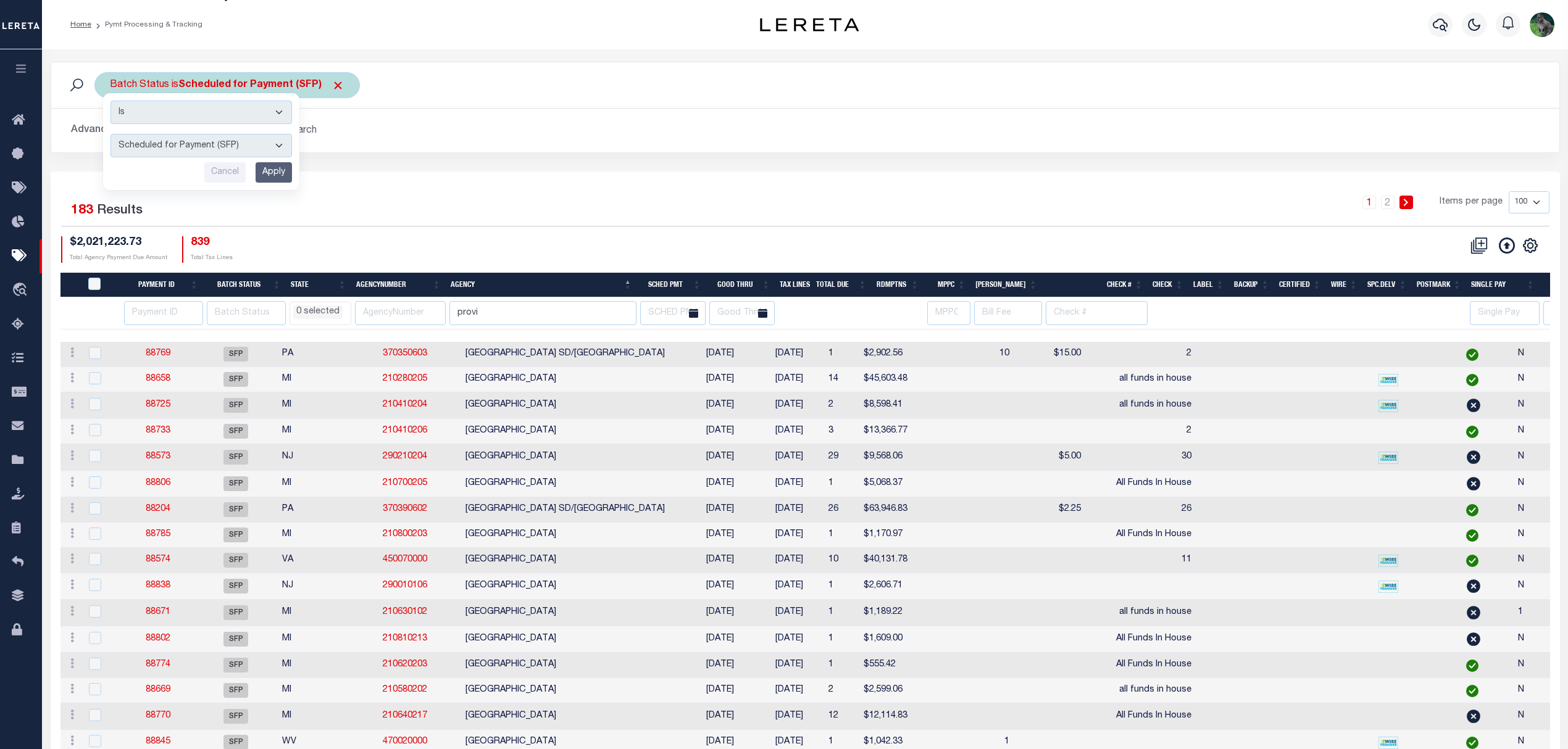
click at [205, 153] on select "Awaiting Funds (AWF) Cleared and Complete (CAC) New Check Needed (NCN) Payment …" at bounding box center [201, 146] width 182 height 24
select select "RFP"
click at [110, 135] on select "Awaiting Funds (AWF) Cleared and Complete (CAC) New Check Needed (NCN) Payment …" at bounding box center [201, 146] width 182 height 24
click at [270, 181] on input "Apply" at bounding box center [273, 172] width 36 height 20
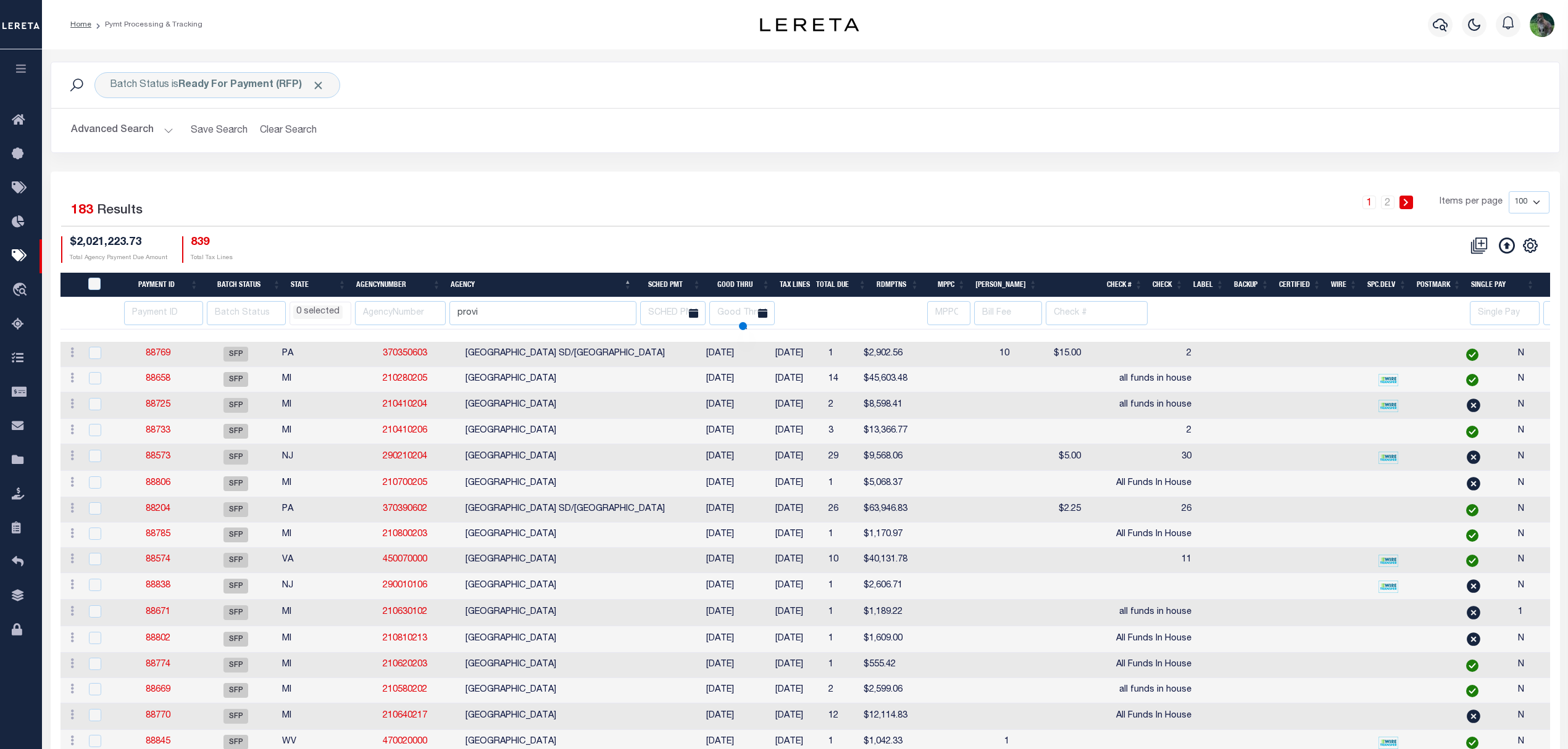
select select
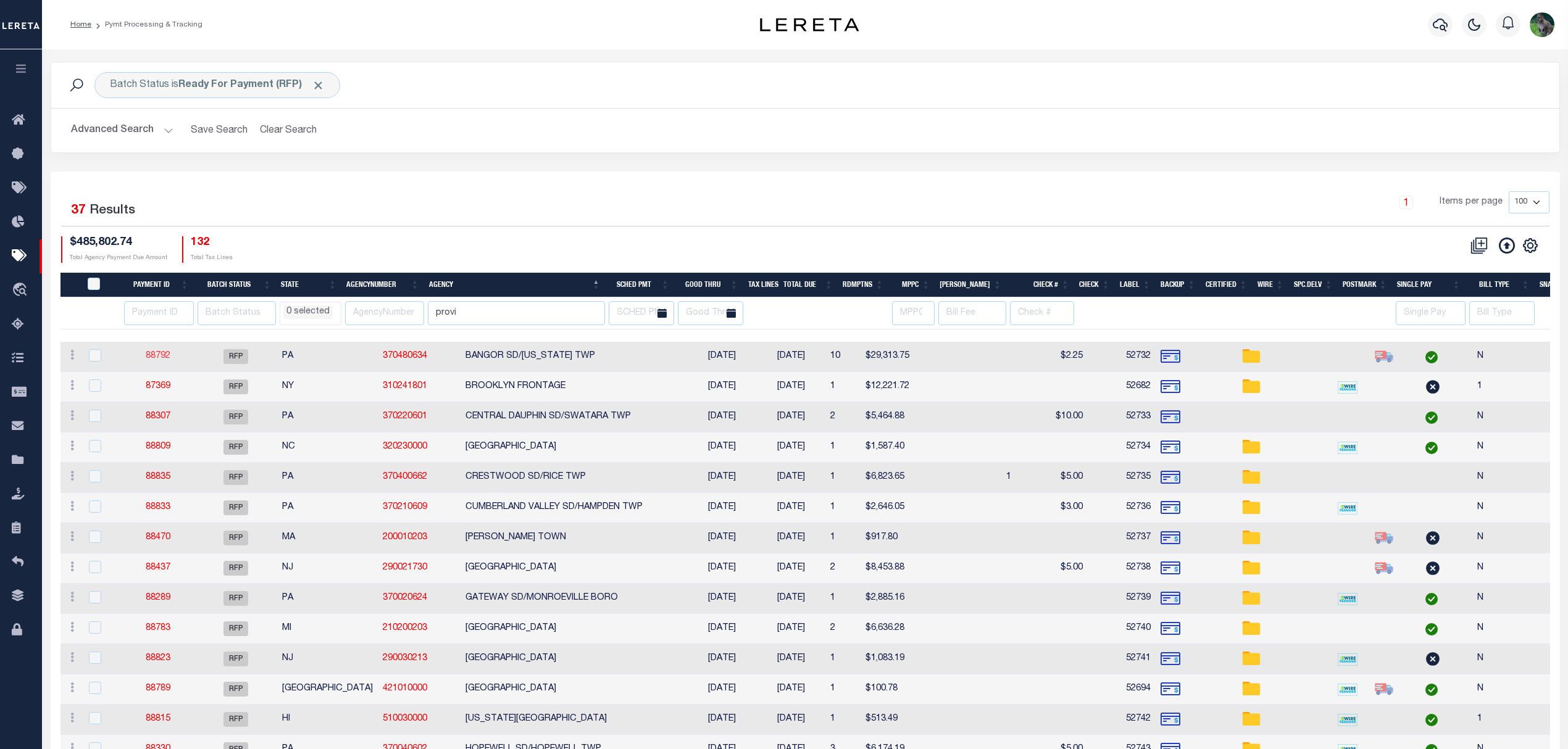
click at [161, 356] on link "88792" at bounding box center [158, 356] width 25 height 8
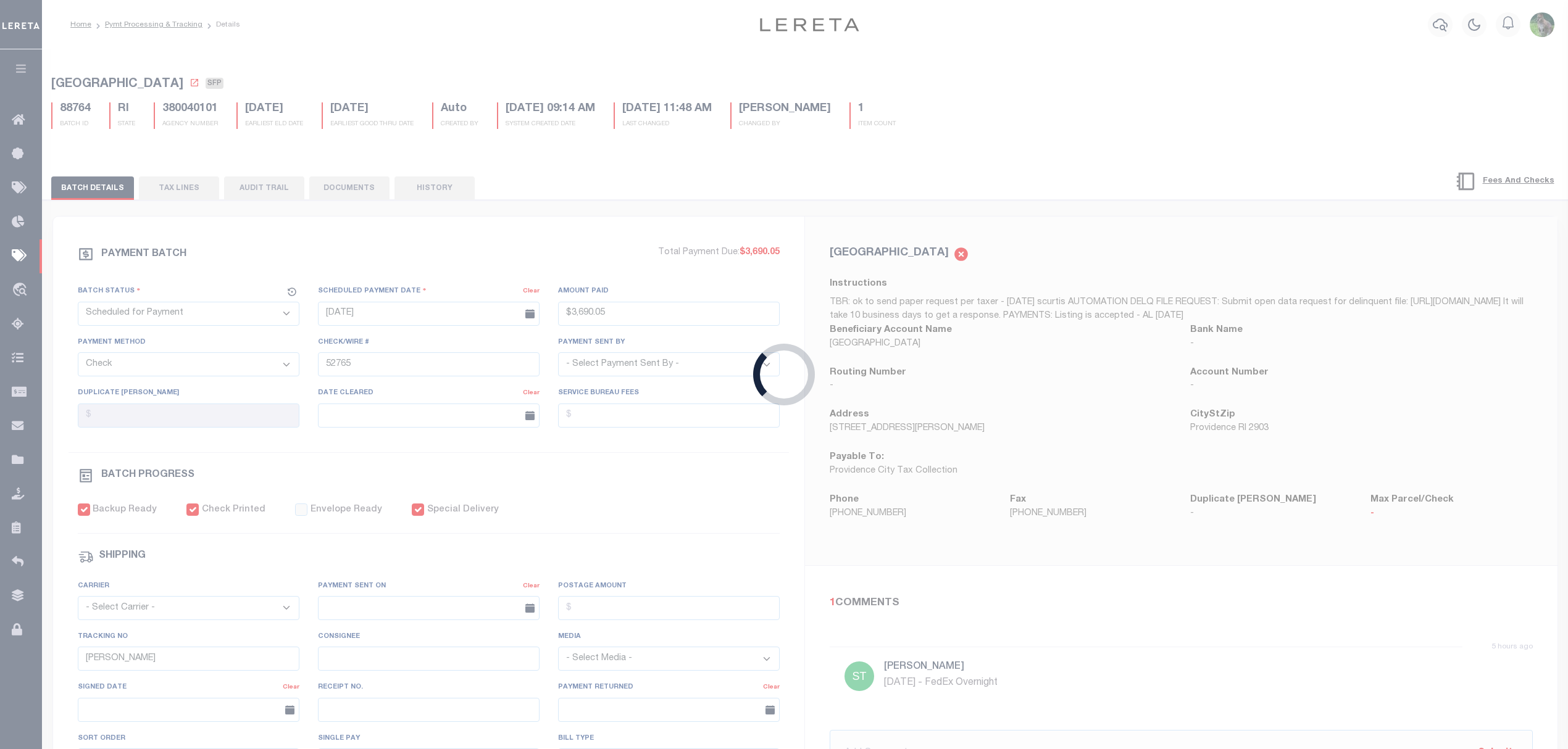
select select "RFP"
type input "$29,313.75"
type input "52732"
select select "[PERSON_NAME]"
type input "$22.5"
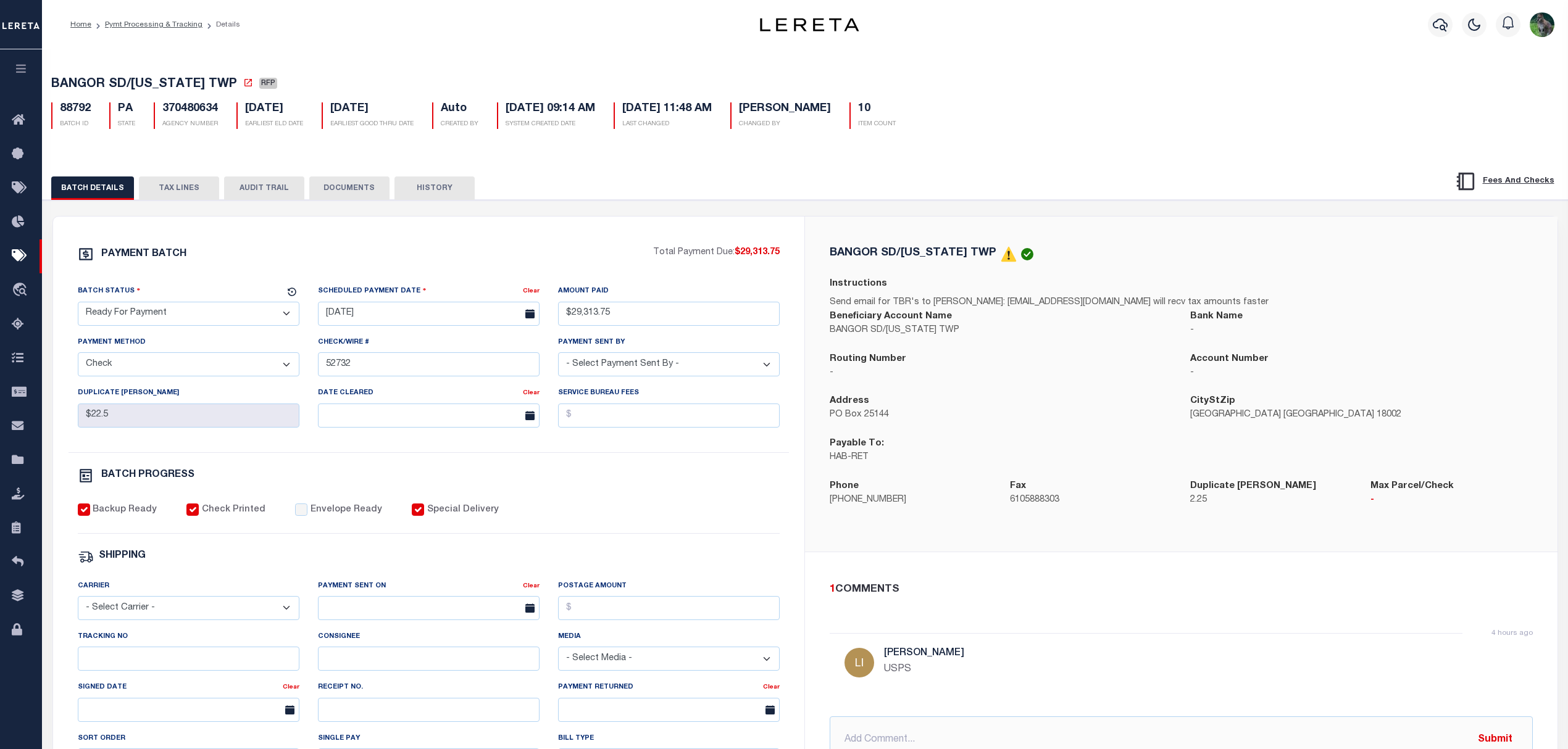
click at [176, 313] on select "- Select Status - Scheduled for Payment Ready For Payment Payment Sent Cleared …" at bounding box center [188, 313] width 221 height 24
click at [78, 305] on select "- Select Status - Scheduled for Payment Ready For Payment Payment Sent Cleared …" at bounding box center [188, 313] width 221 height 24
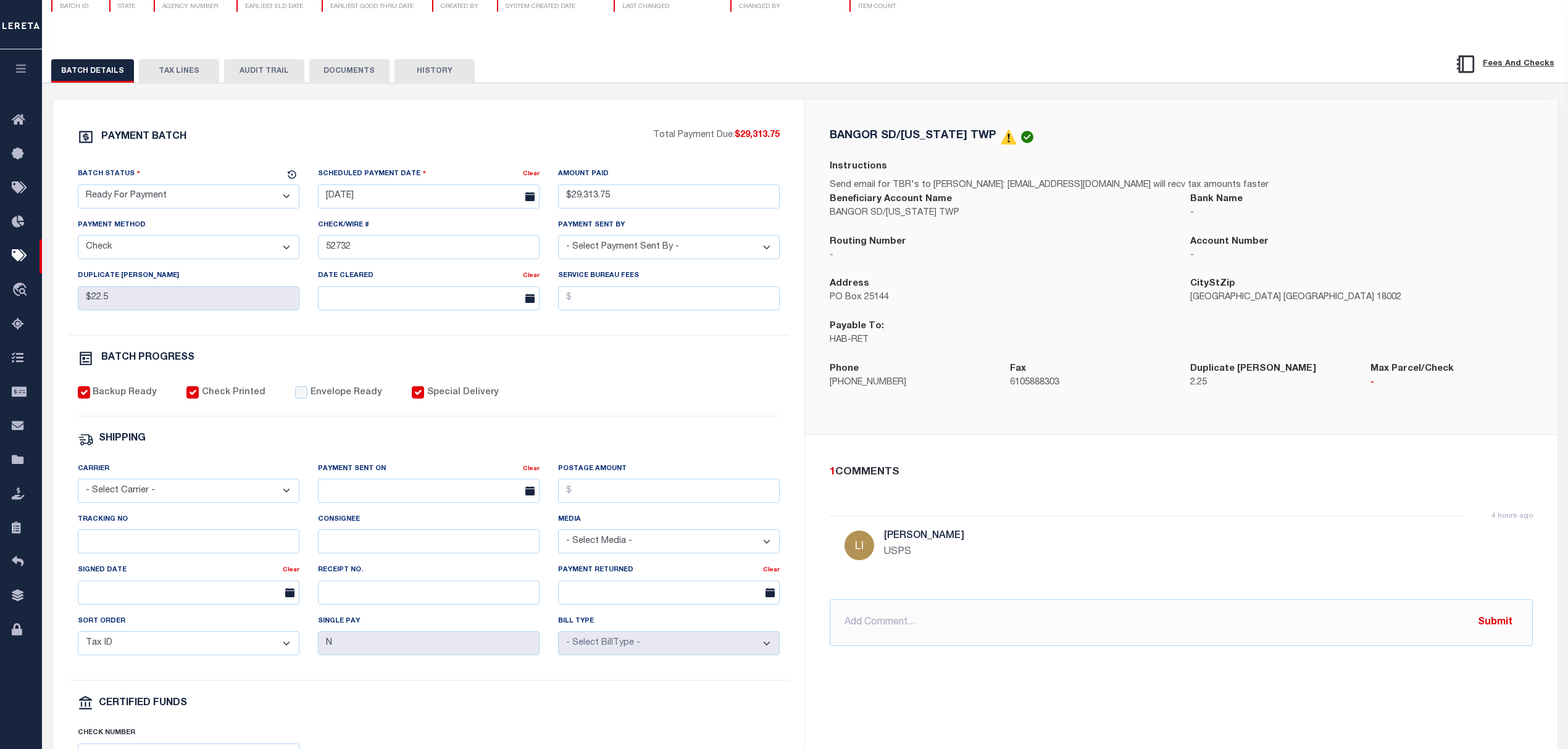
scroll to position [164, 0]
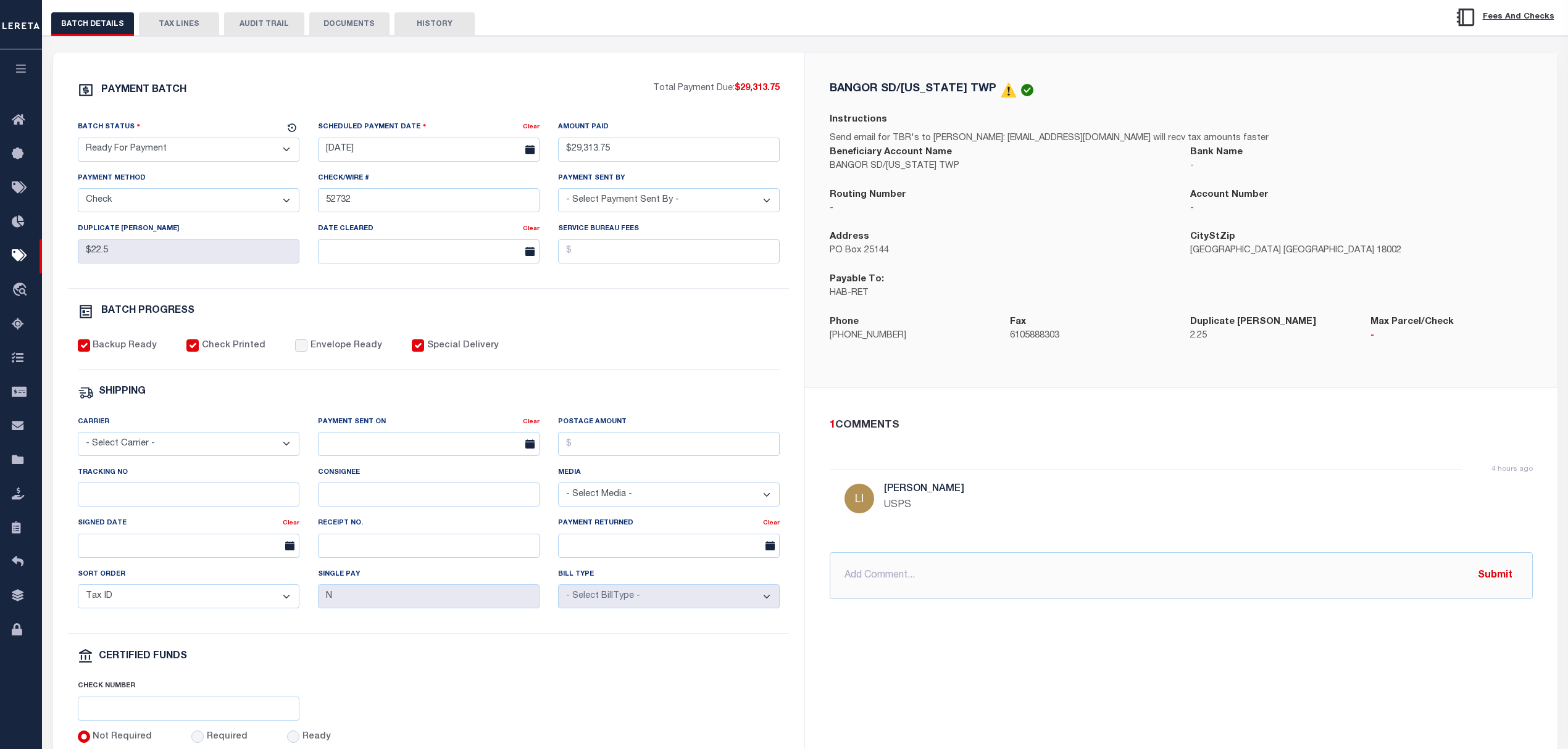
drag, startPoint x: 201, startPoint y: 442, endPoint x: 183, endPoint y: 461, distance: 26.2
click at [198, 445] on select "- Select Carrier - E-mail Fax Fedex FTP Other UPS USPS" at bounding box center [188, 444] width 221 height 24
select select "FDX"
click at [78, 439] on select "- Select Carrier - E-mail Fax Fedex FTP Other UPS USPS" at bounding box center [188, 444] width 221 height 24
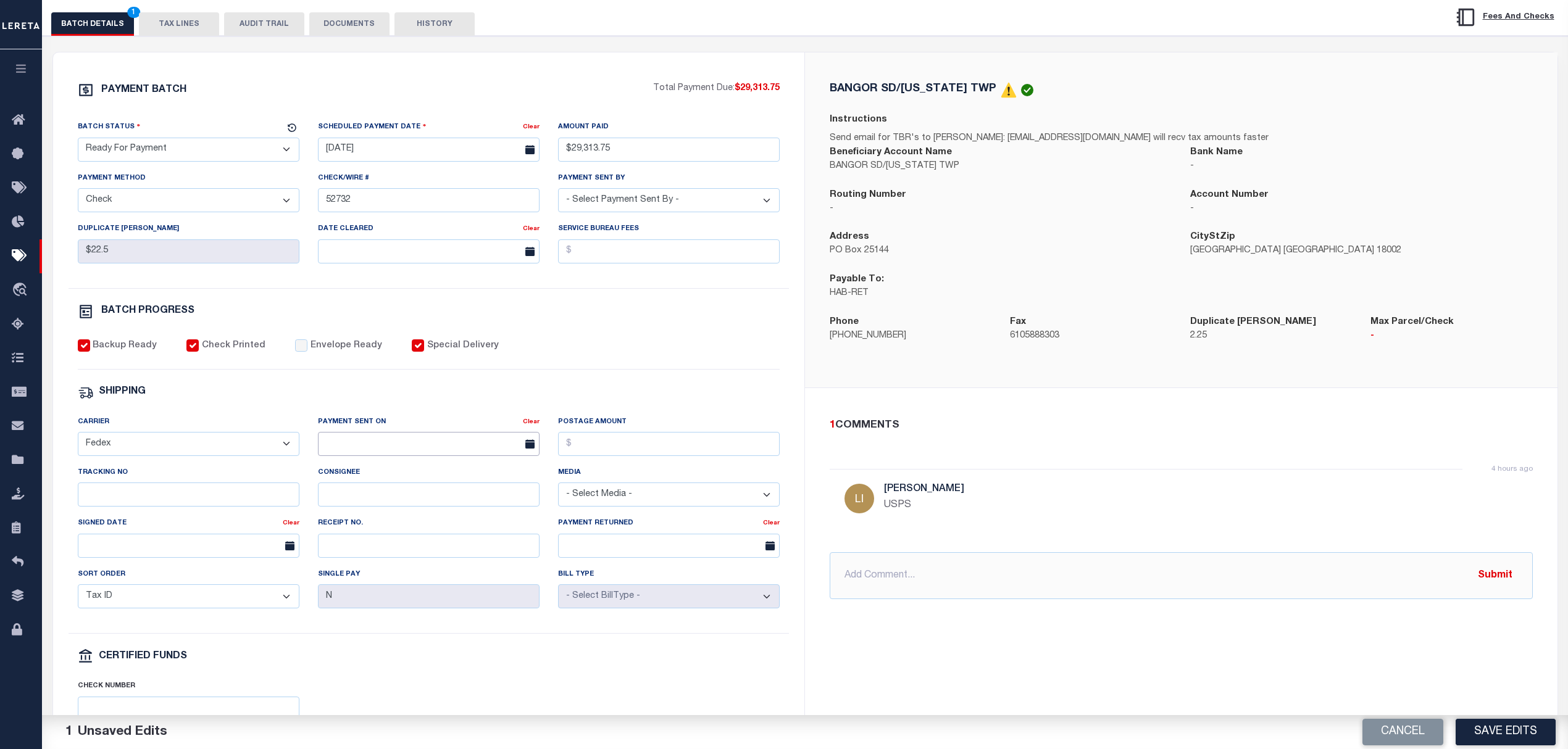
click at [369, 442] on input "text" at bounding box center [428, 444] width 221 height 24
click at [410, 617] on span "27" at bounding box center [412, 617] width 24 height 24
type input "[DATE]"
click at [232, 492] on input "Tracking No" at bounding box center [188, 494] width 221 height 24
click at [214, 456] on select "- Select Carrier - E-mail Fax Fedex FTP Other UPS USPS" at bounding box center [188, 444] width 221 height 24
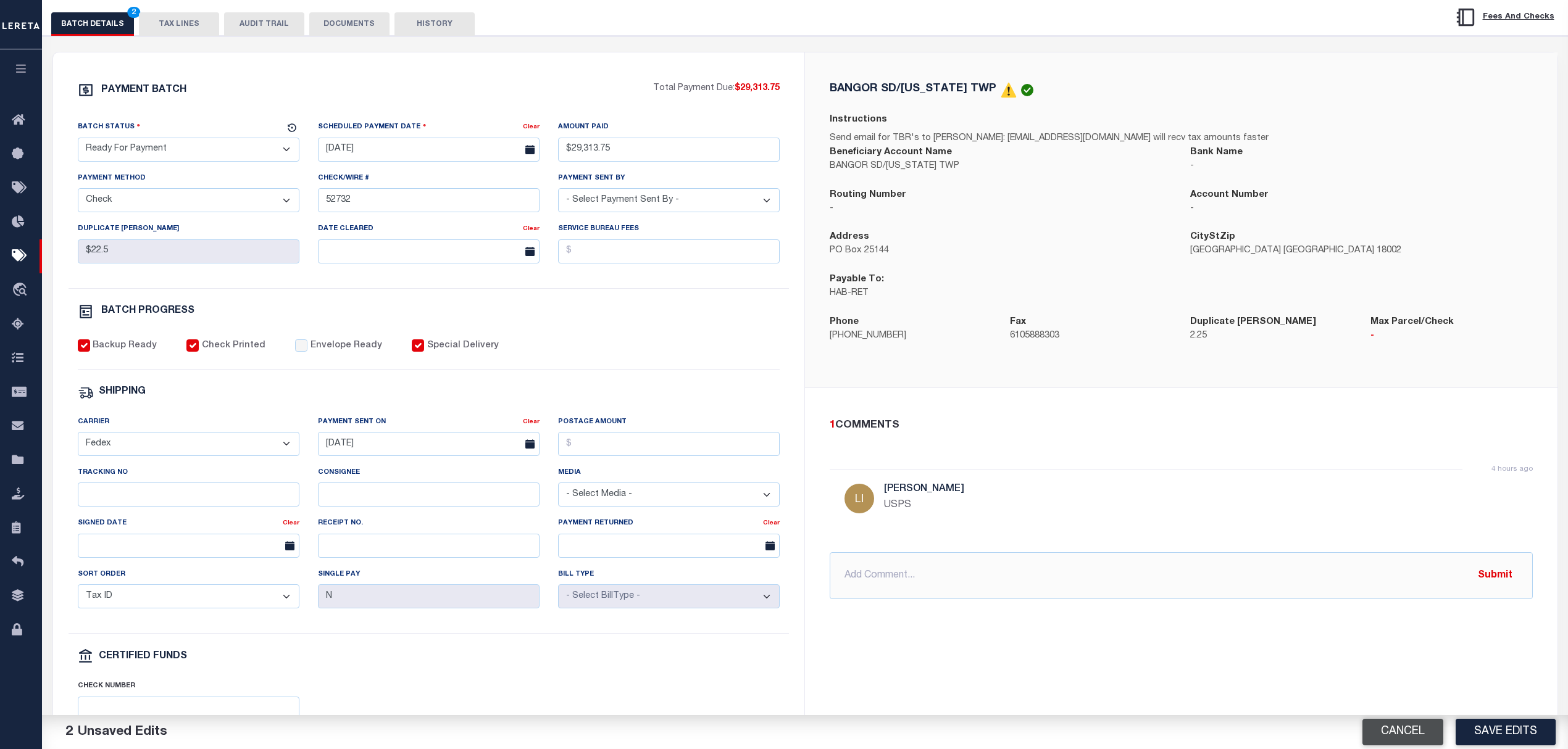
click at [1415, 731] on button "Cancel" at bounding box center [1403, 732] width 81 height 26
select select
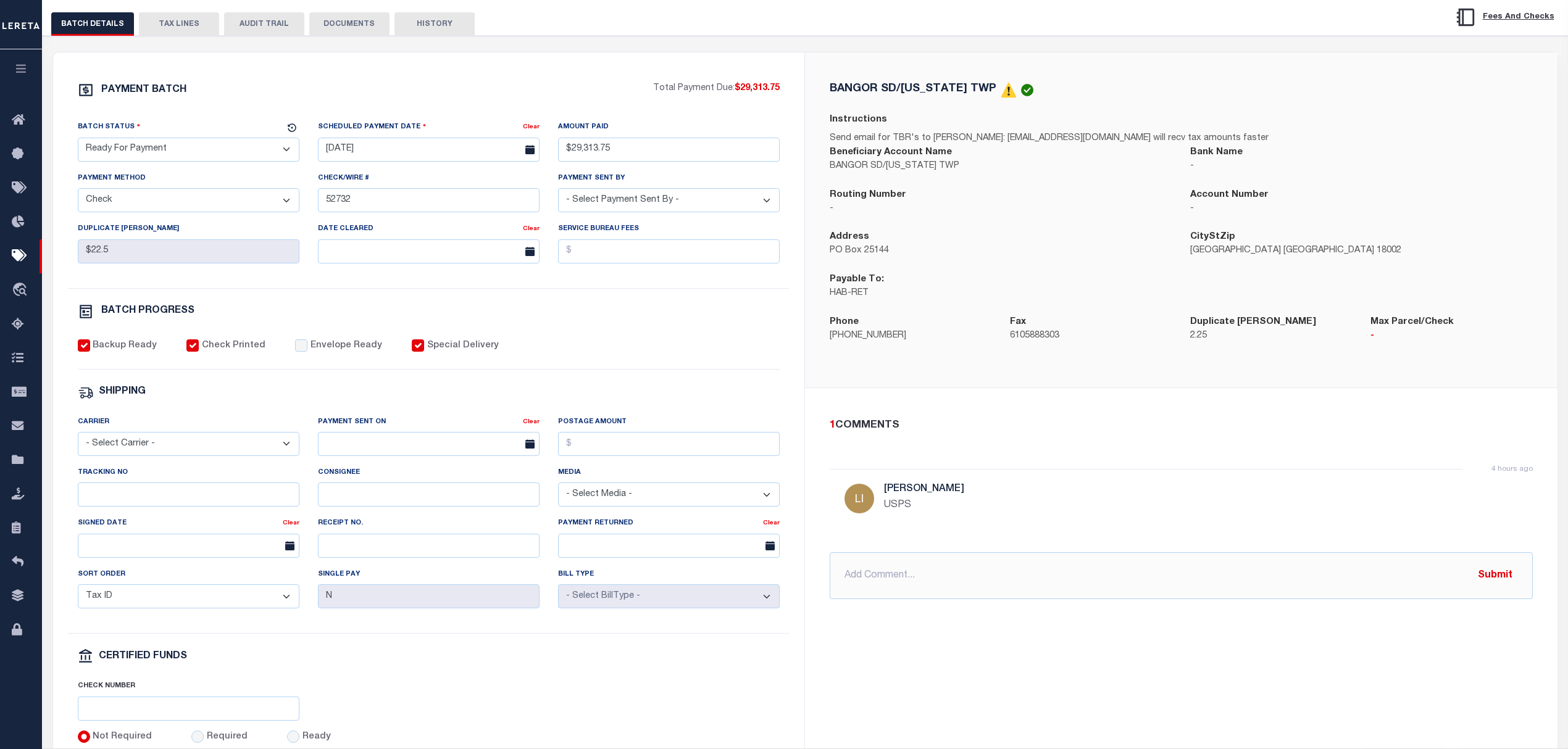
drag, startPoint x: 642, startPoint y: 274, endPoint x: 628, endPoint y: 270, distance: 14.6
select select
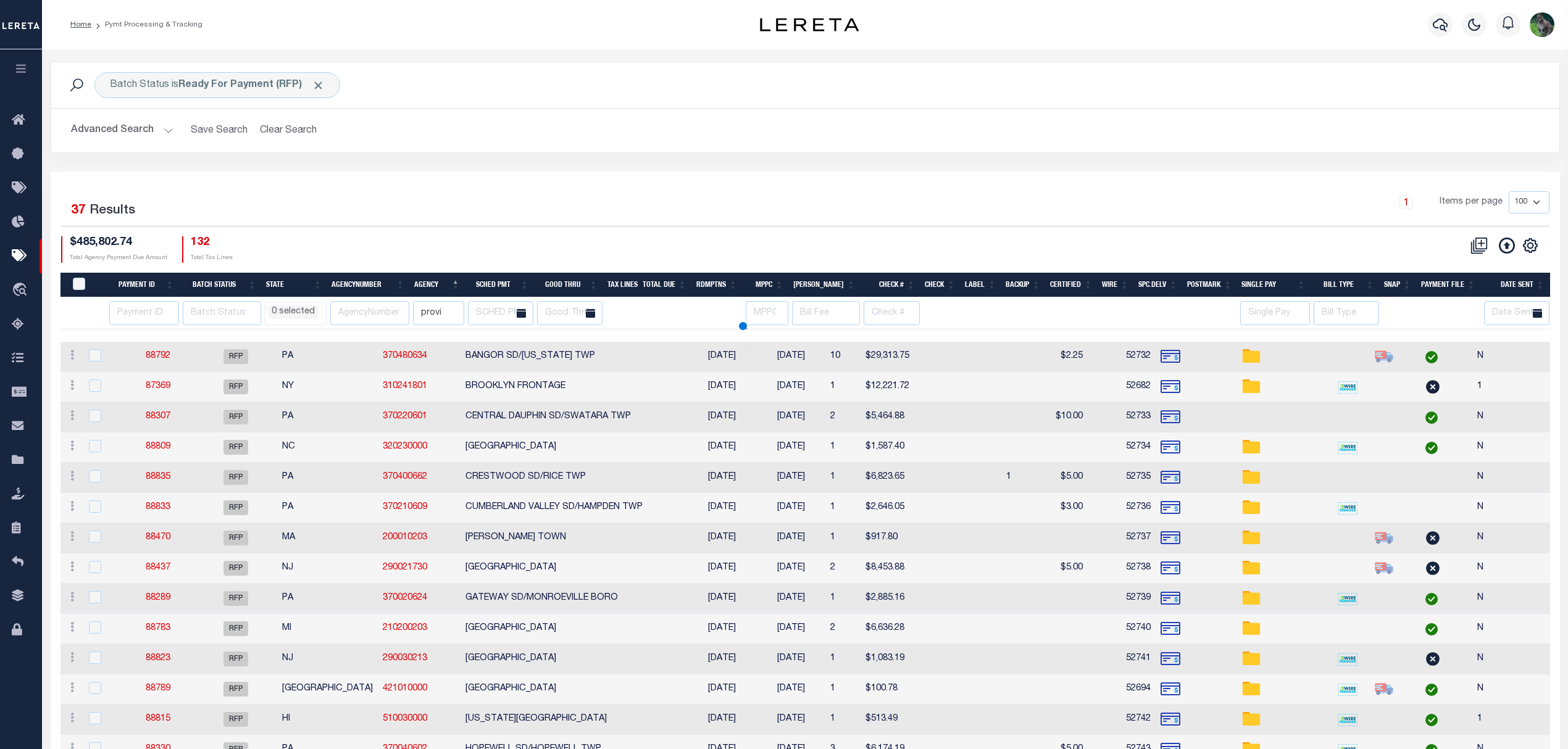
select select
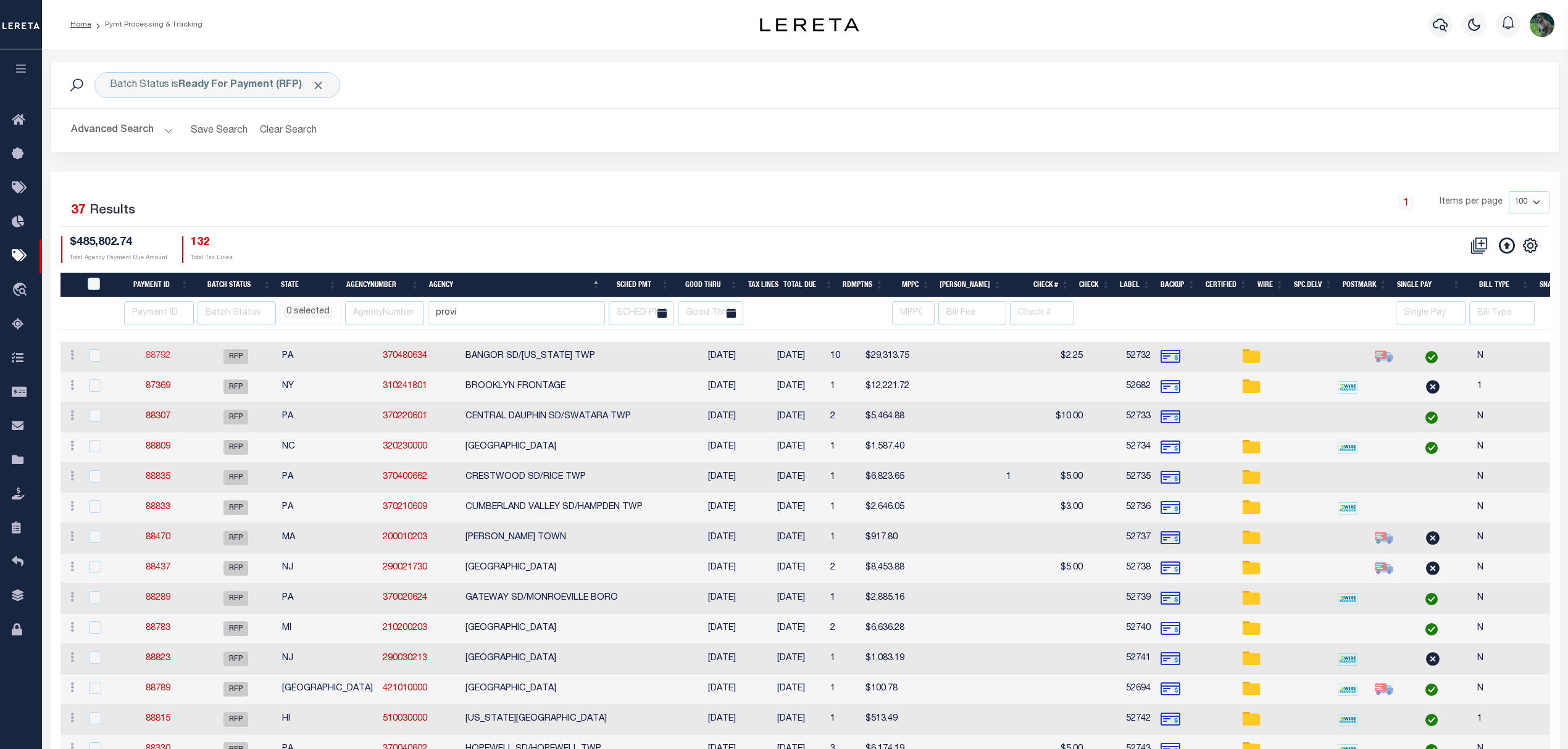
click at [166, 361] on link "88792" at bounding box center [158, 356] width 25 height 8
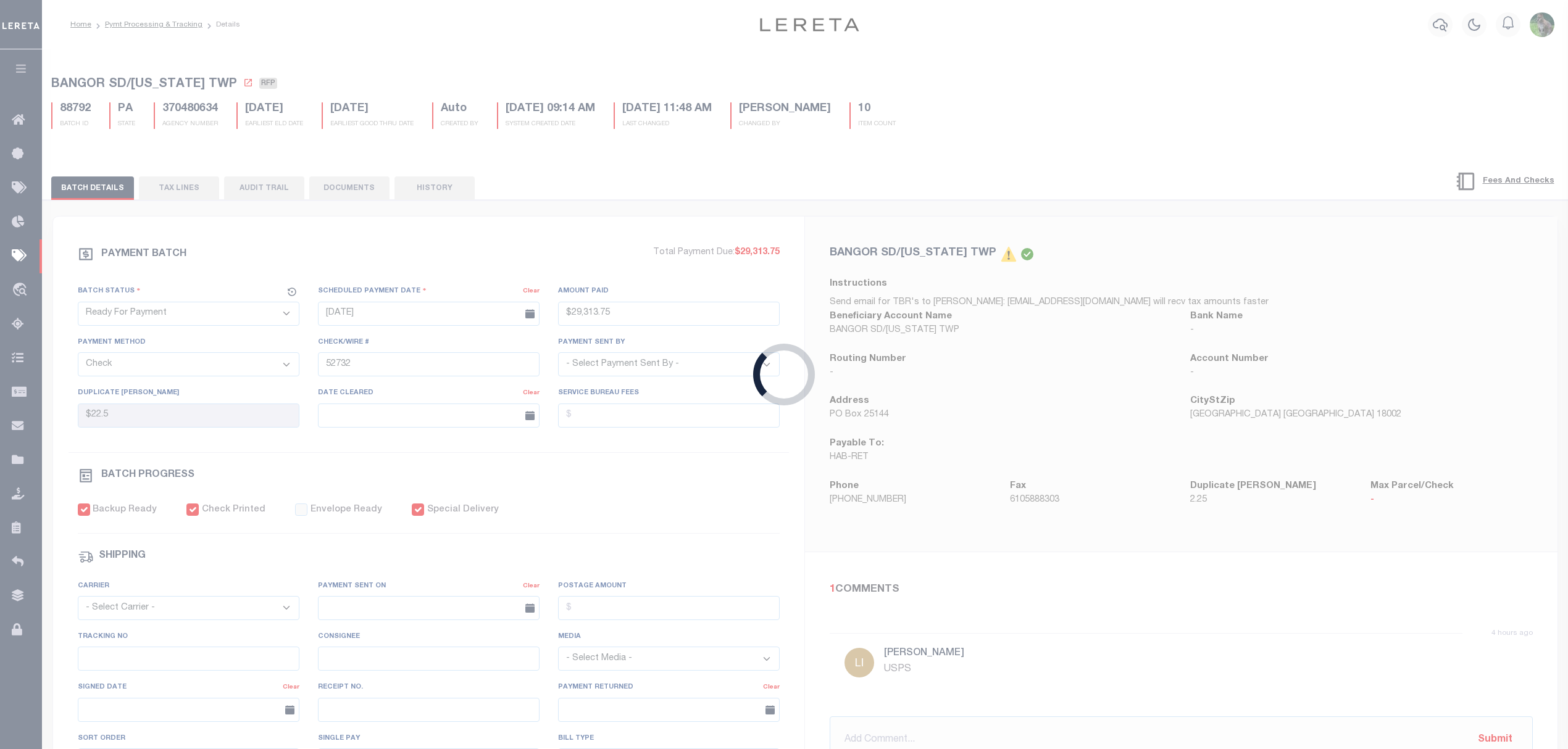
type input "$29,313.75"
type input "$22.5"
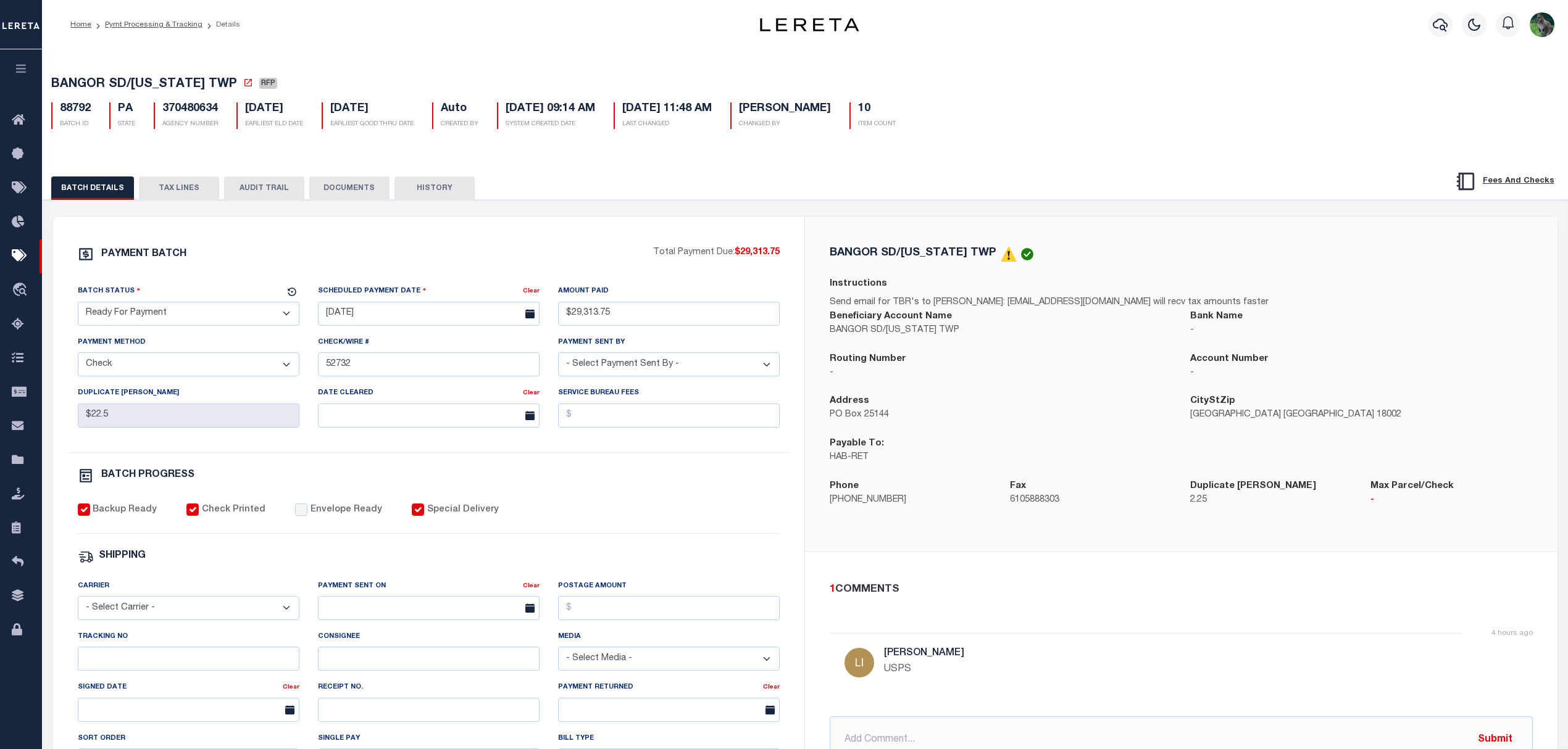
click at [191, 318] on select "- Select Status - Scheduled for Payment Ready For Payment Payment Sent Cleared …" at bounding box center [188, 313] width 221 height 24
select select "SNT"
click at [78, 305] on select "- Select Status - Scheduled for Payment Ready For Payment Payment Sent Cleared …" at bounding box center [188, 313] width 221 height 24
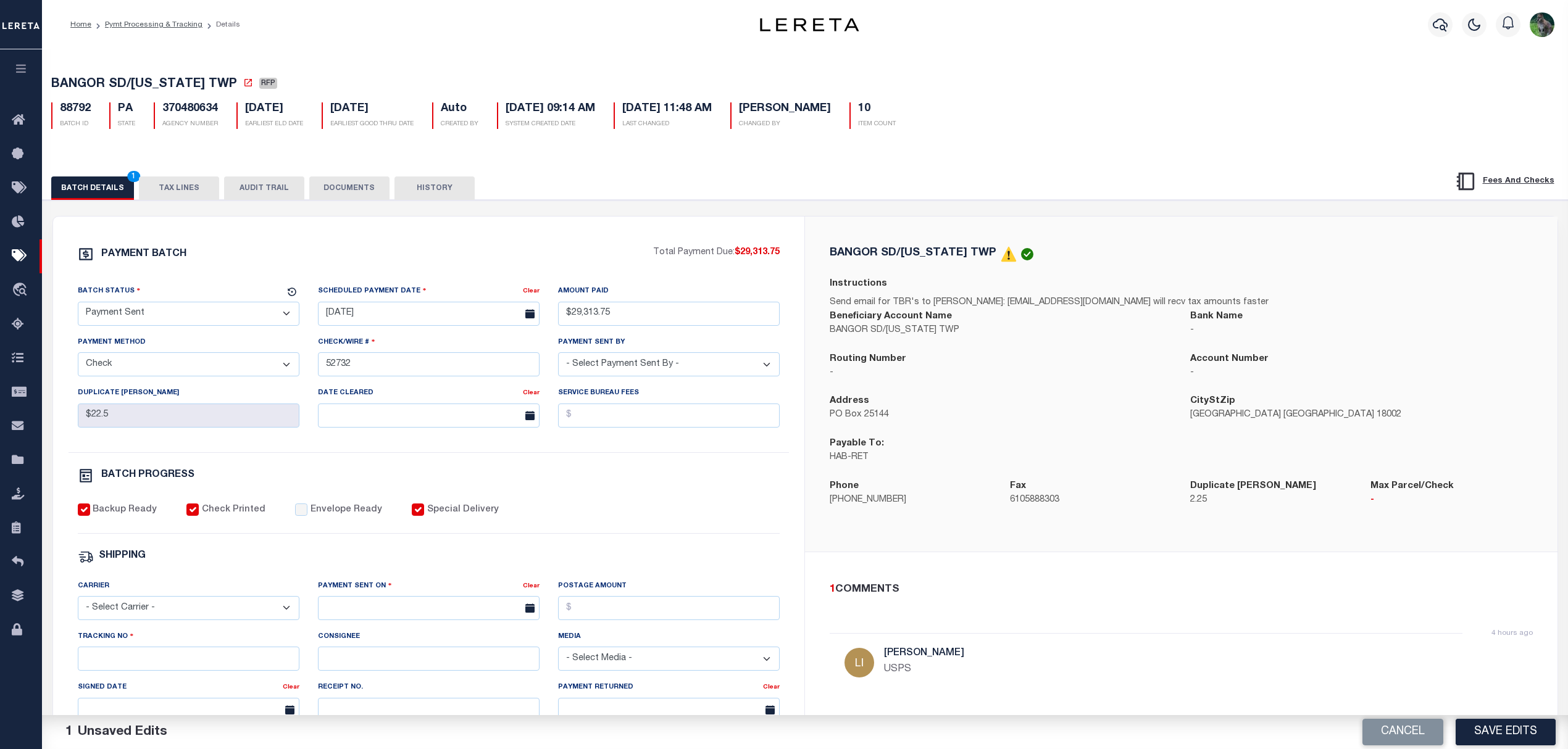
click at [302, 511] on div "PAYMENT BATCH Total Payment Due: $29,313.75 Batch Status - Select Status -" at bounding box center [429, 578] width 722 height 663
click at [311, 512] on label "Envelope Ready" at bounding box center [346, 510] width 71 height 14
click at [302, 512] on input "Envelope Ready" at bounding box center [301, 510] width 12 height 12
checkbox input "true"
click at [203, 620] on select "- Select Carrier - E-mail Fax Fedex FTP Other UPS USPS" at bounding box center [188, 608] width 221 height 24
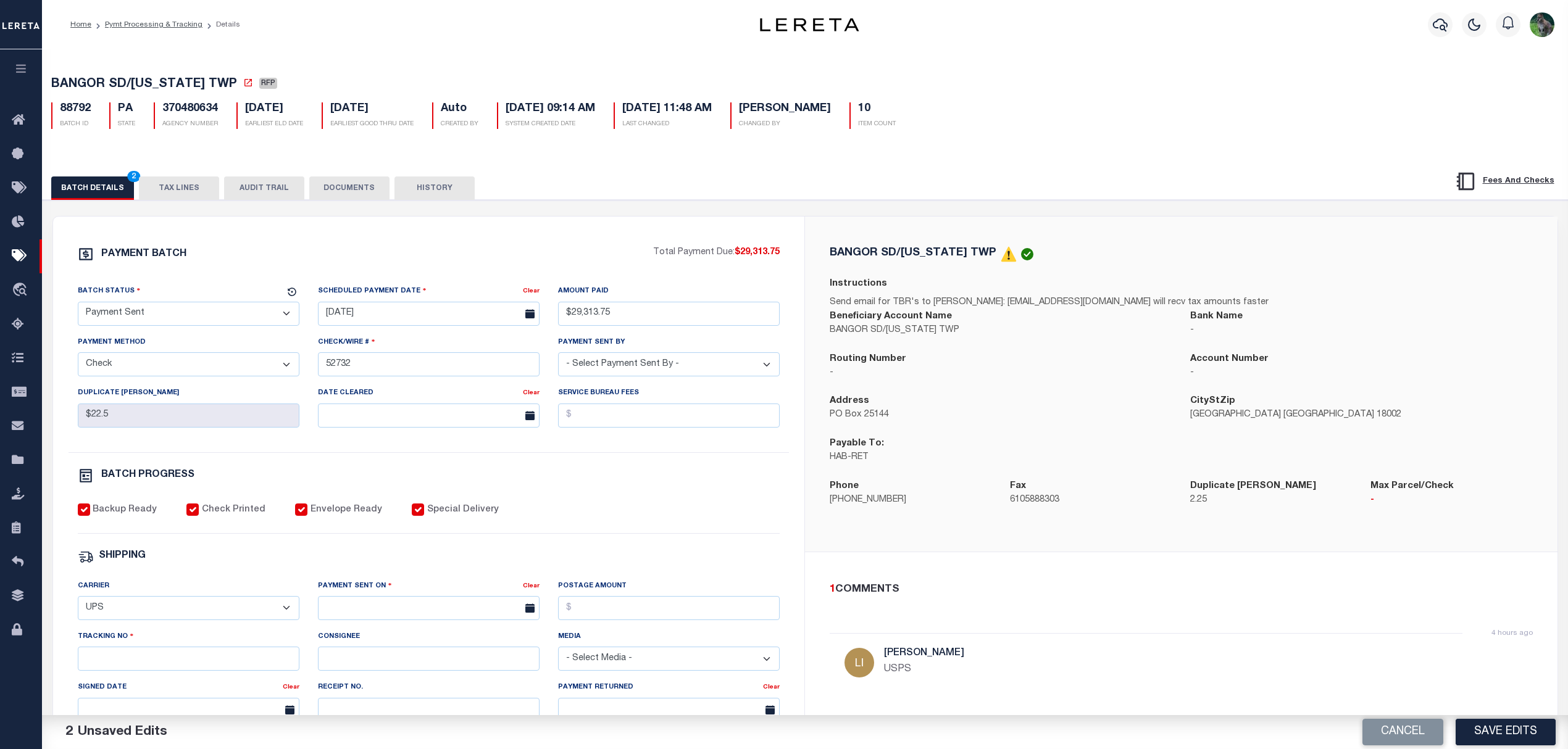
click at [78, 605] on select "- Select Carrier - E-mail Fax Fedex FTP Other UPS USPS" at bounding box center [188, 608] width 221 height 24
click at [135, 620] on select "- Select Carrier - E-mail Fax Fedex FTP Other UPS USPS" at bounding box center [188, 608] width 221 height 24
select select "USS"
click at [78, 605] on select "- Select Carrier - E-mail Fax Fedex FTP Other UPS USPS" at bounding box center [188, 608] width 221 height 24
click at [396, 614] on input "text" at bounding box center [428, 608] width 221 height 24
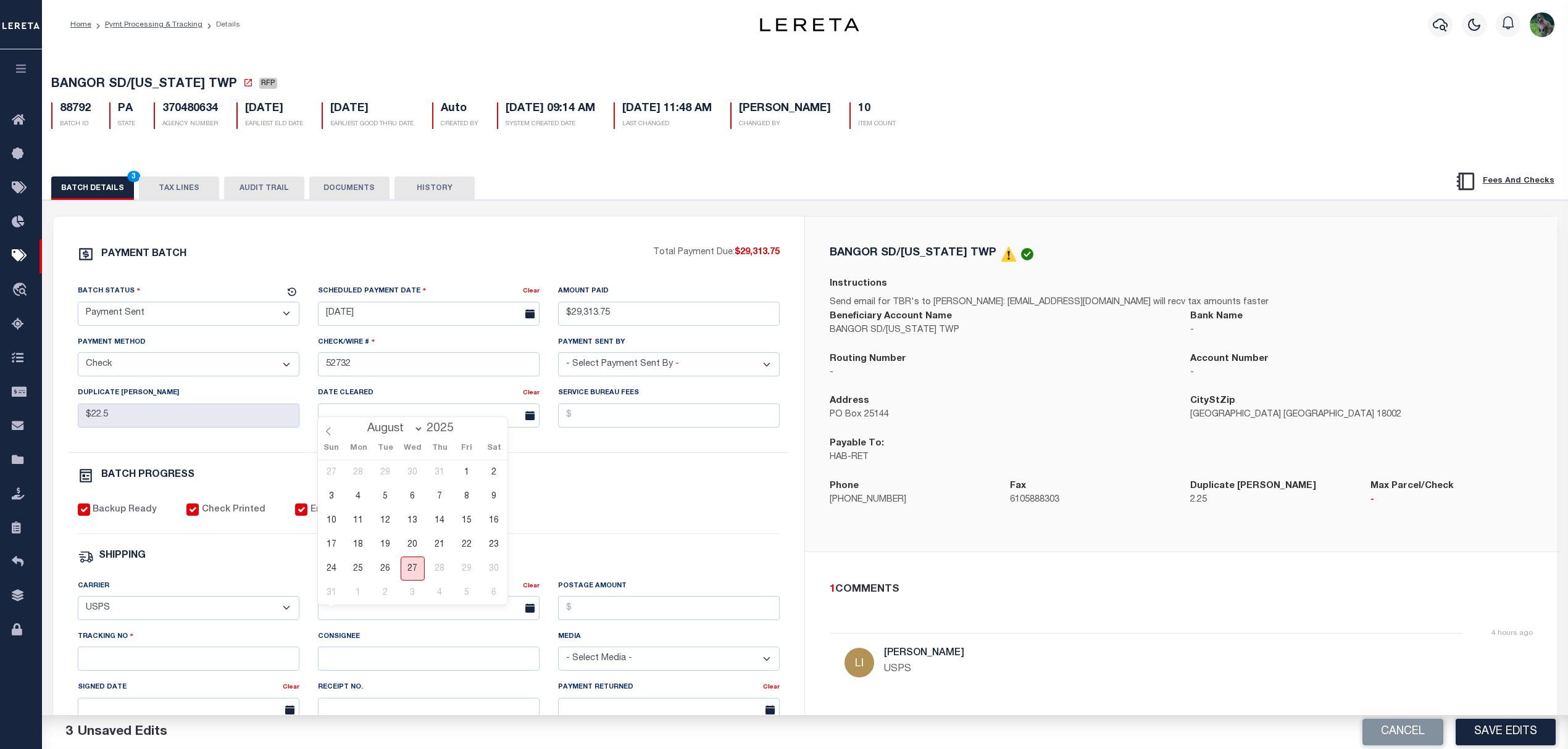
click at [412, 561] on span "27" at bounding box center [412, 568] width 24 height 24
type input "[DATE]"
click at [227, 657] on div "Tracking No" at bounding box center [188, 650] width 221 height 41
click at [223, 669] on input "Tracking No" at bounding box center [188, 658] width 221 height 24
type input "9205590142749901760848"
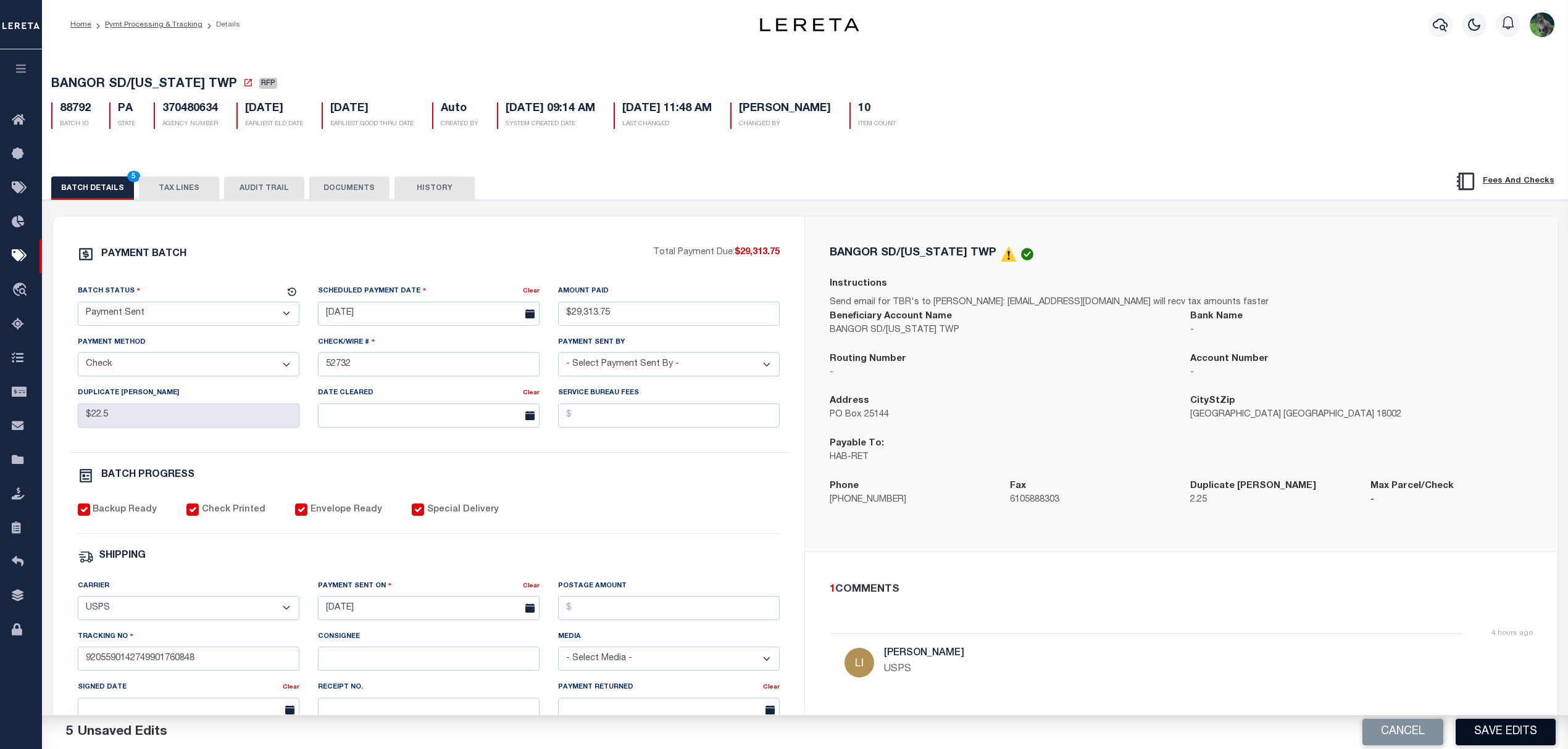
click at [1474, 734] on button "Save Edits" at bounding box center [1506, 732] width 100 height 26
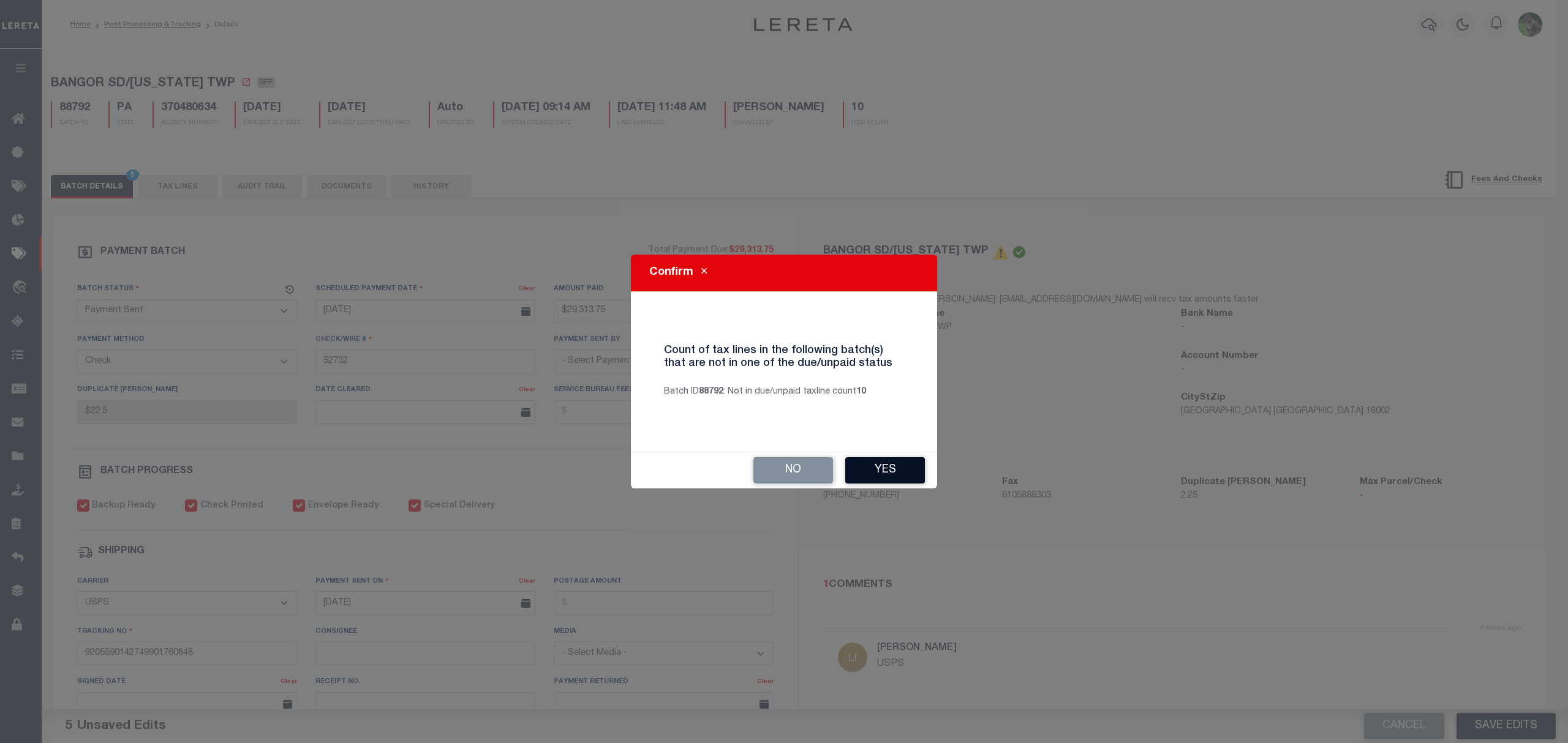
click at [912, 476] on button "Yes" at bounding box center [885, 471] width 80 height 26
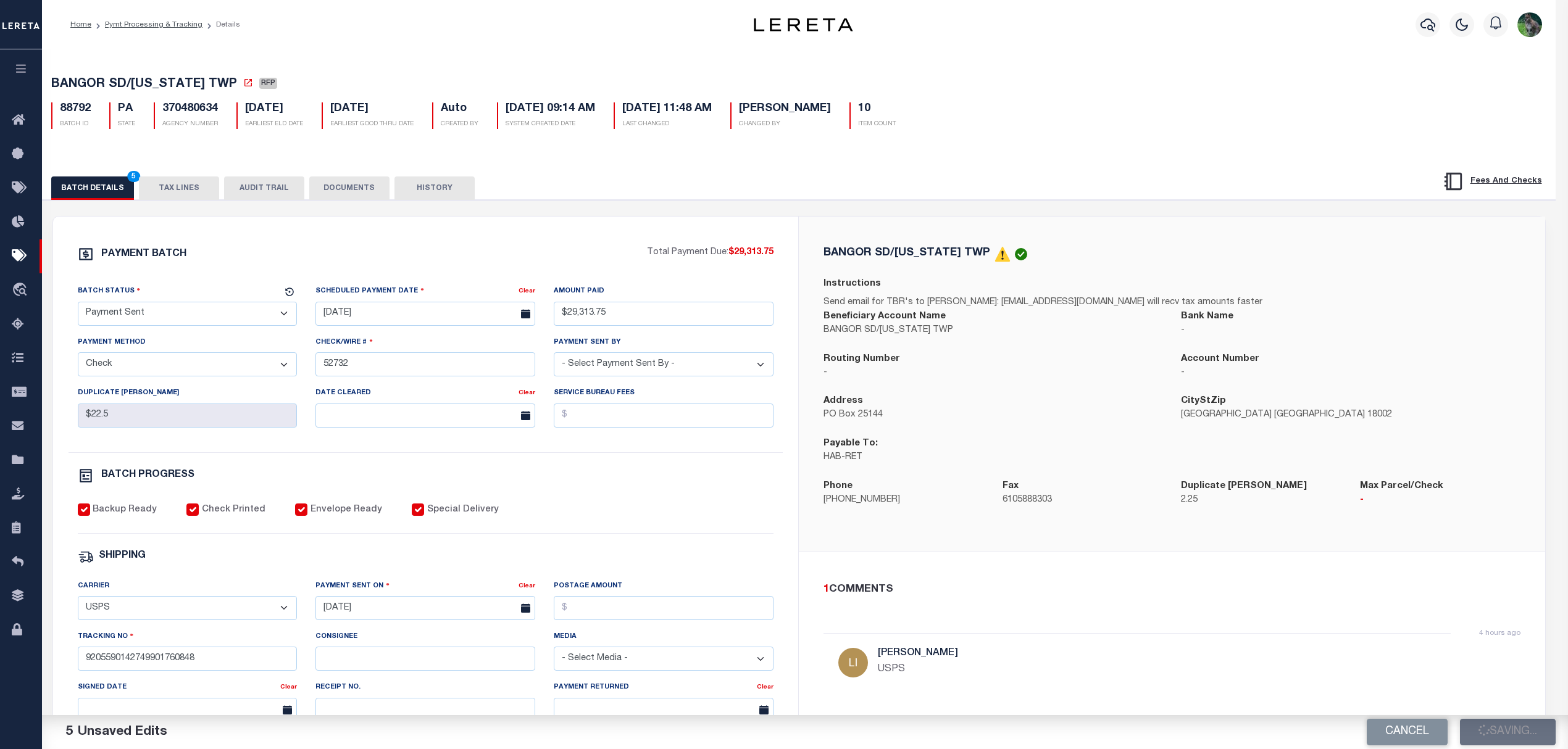
select select
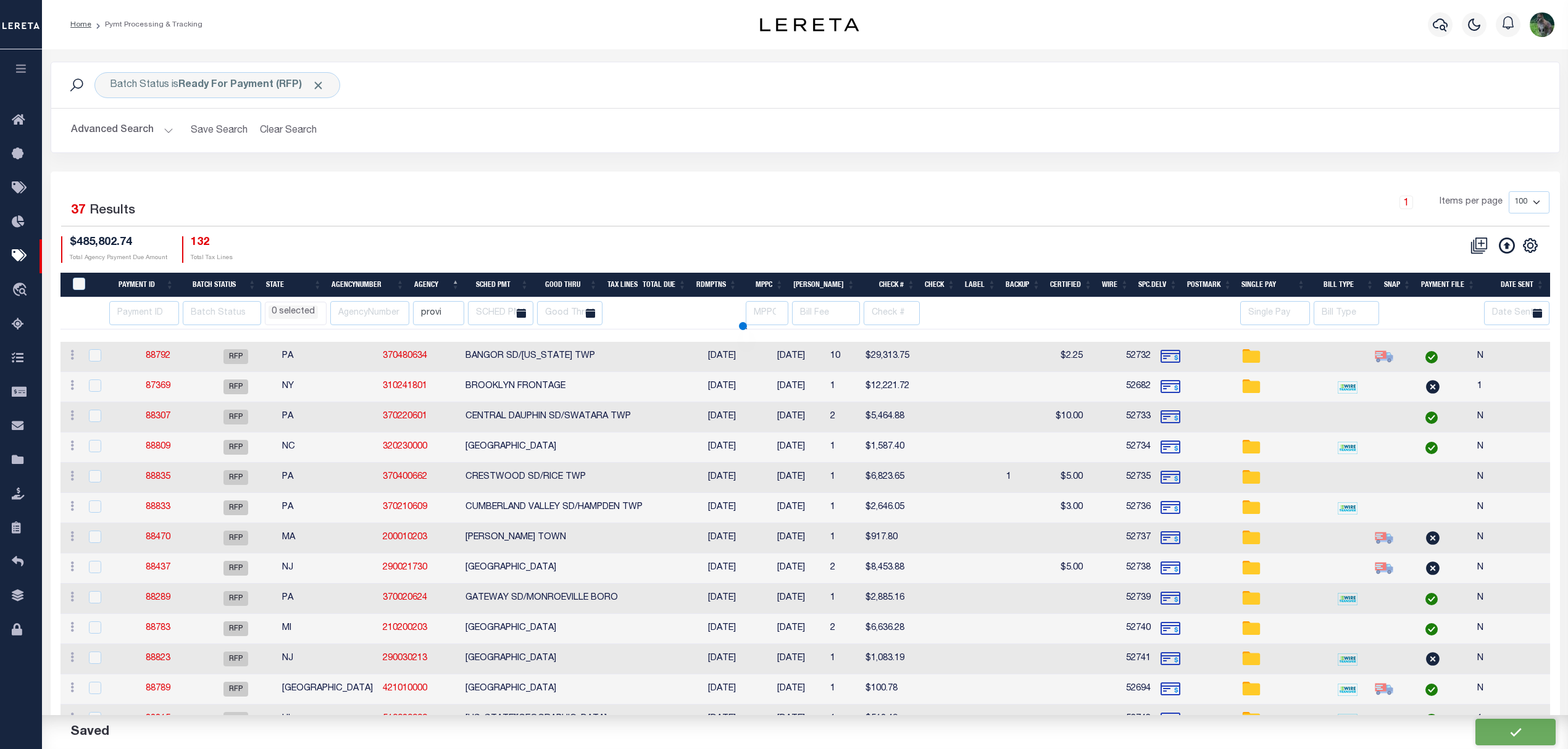
select select
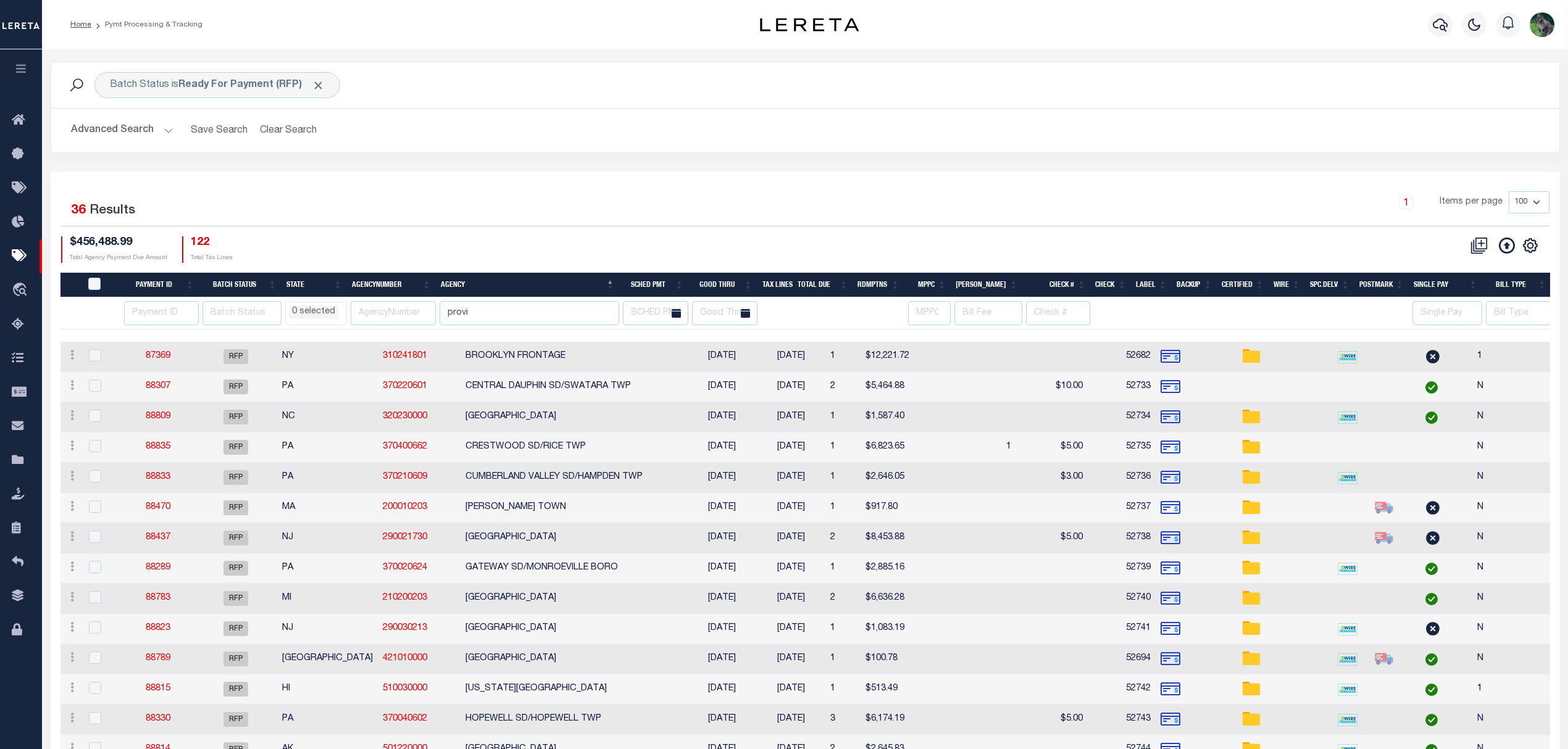
drag, startPoint x: 799, startPoint y: 198, endPoint x: 791, endPoint y: 198, distance: 8.0
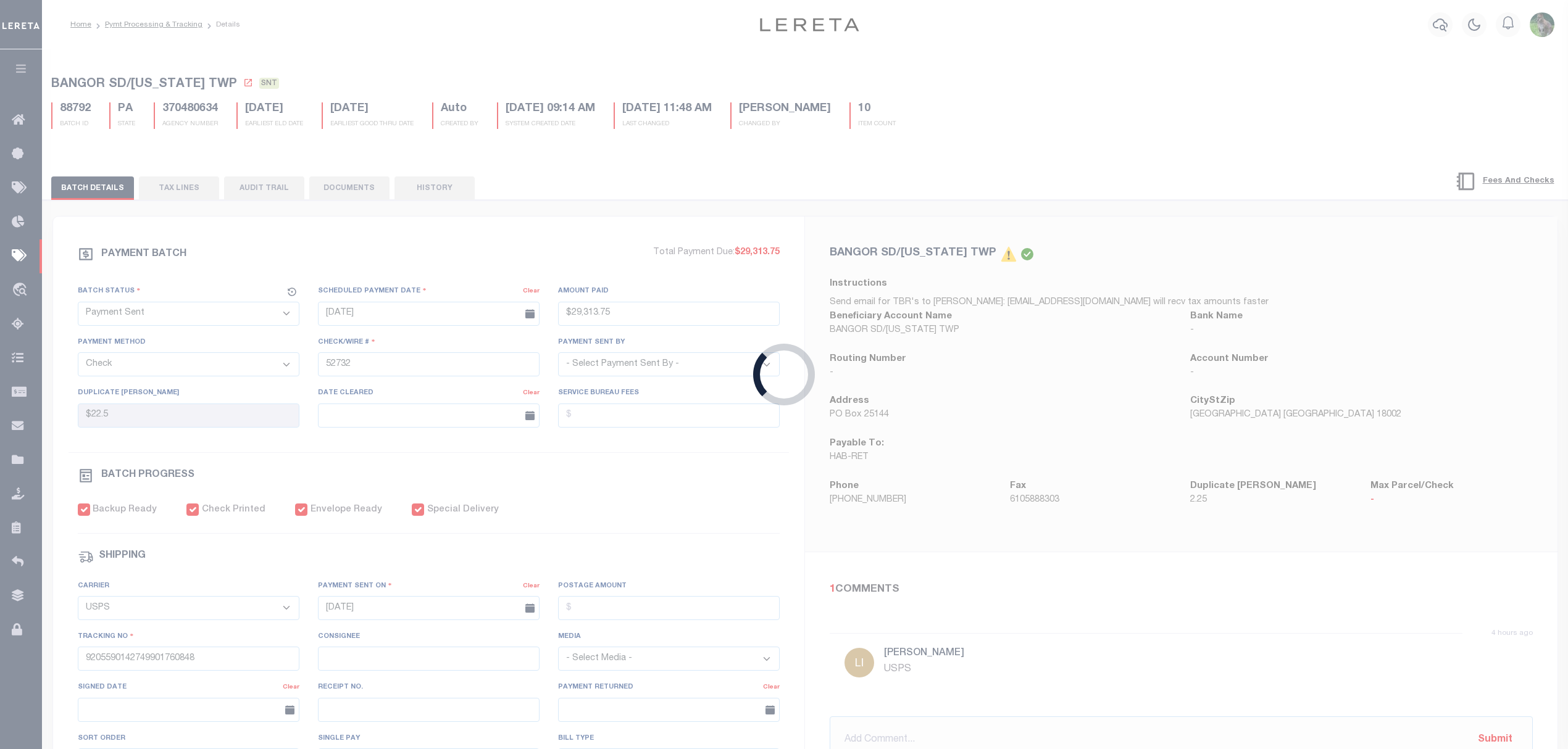
type input "$29,313.75"
type input "$22.5"
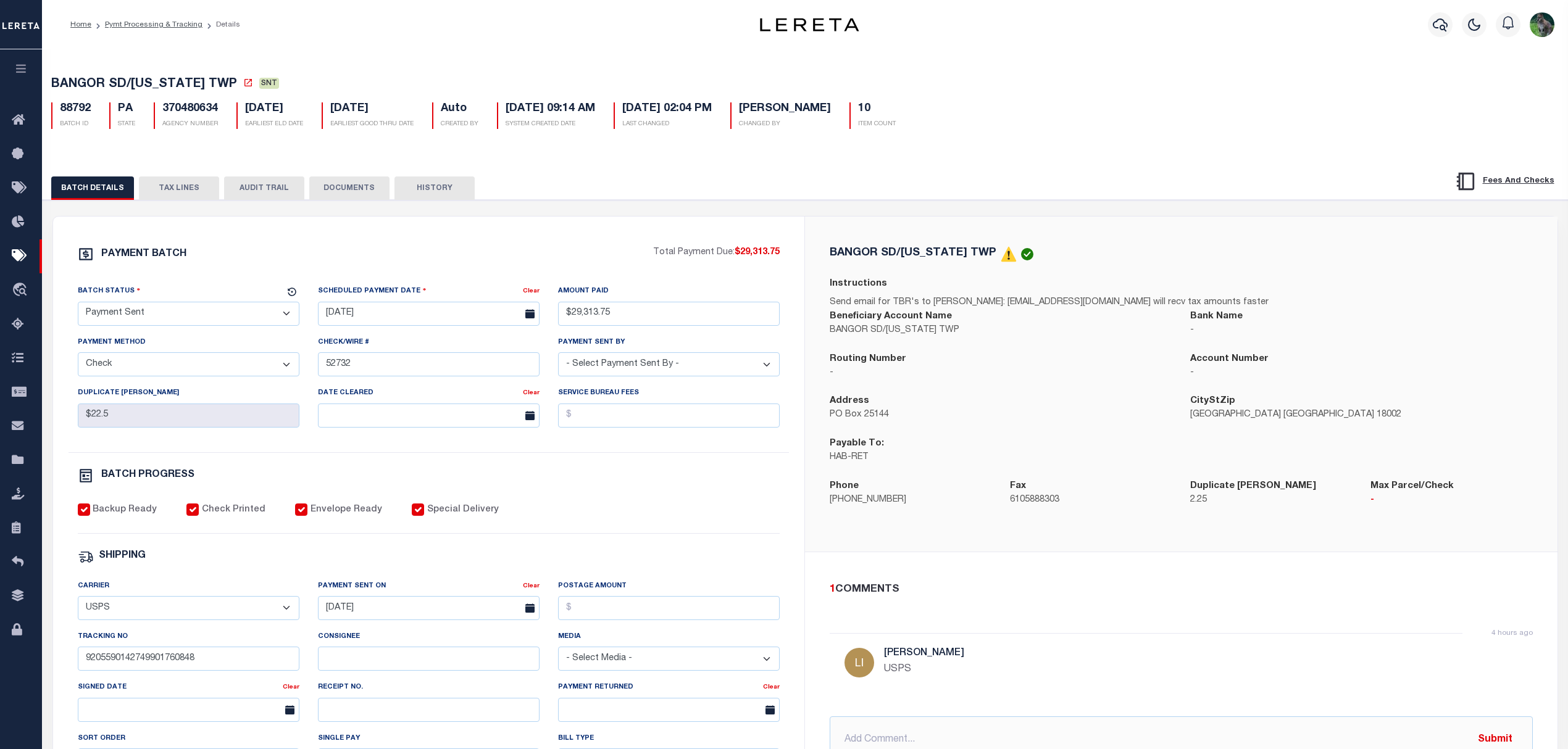
select select
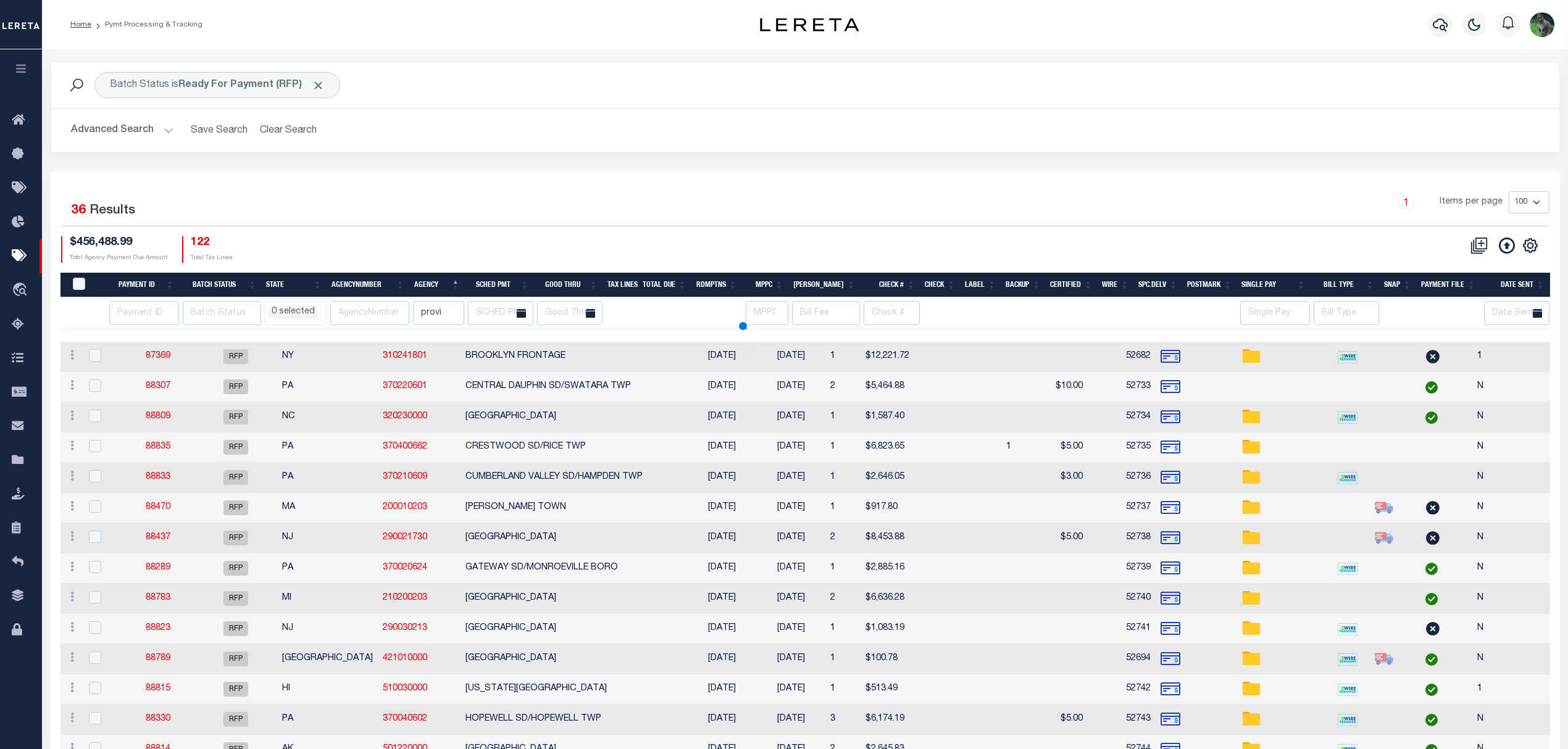
select select
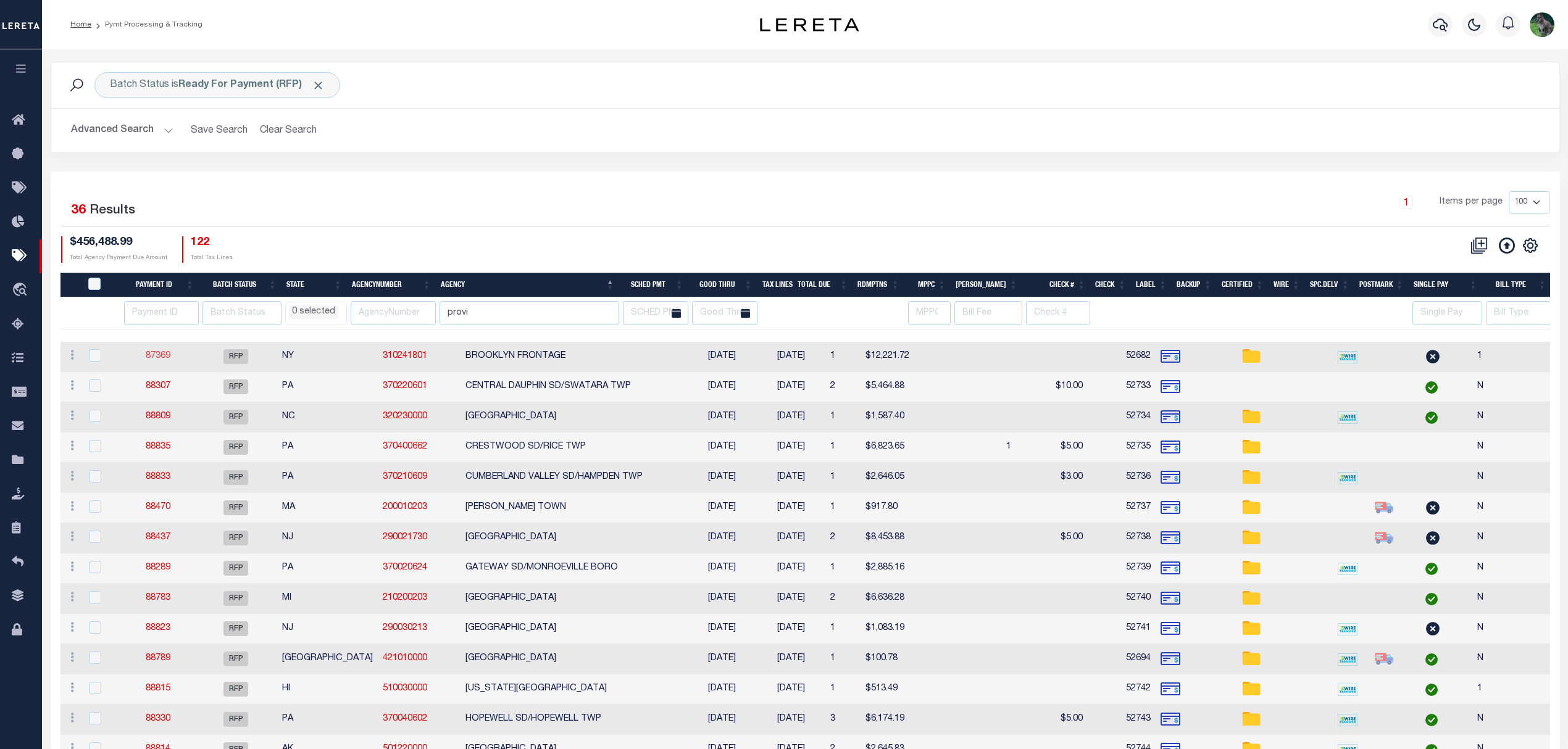
click at [155, 356] on link "87369" at bounding box center [158, 356] width 25 height 8
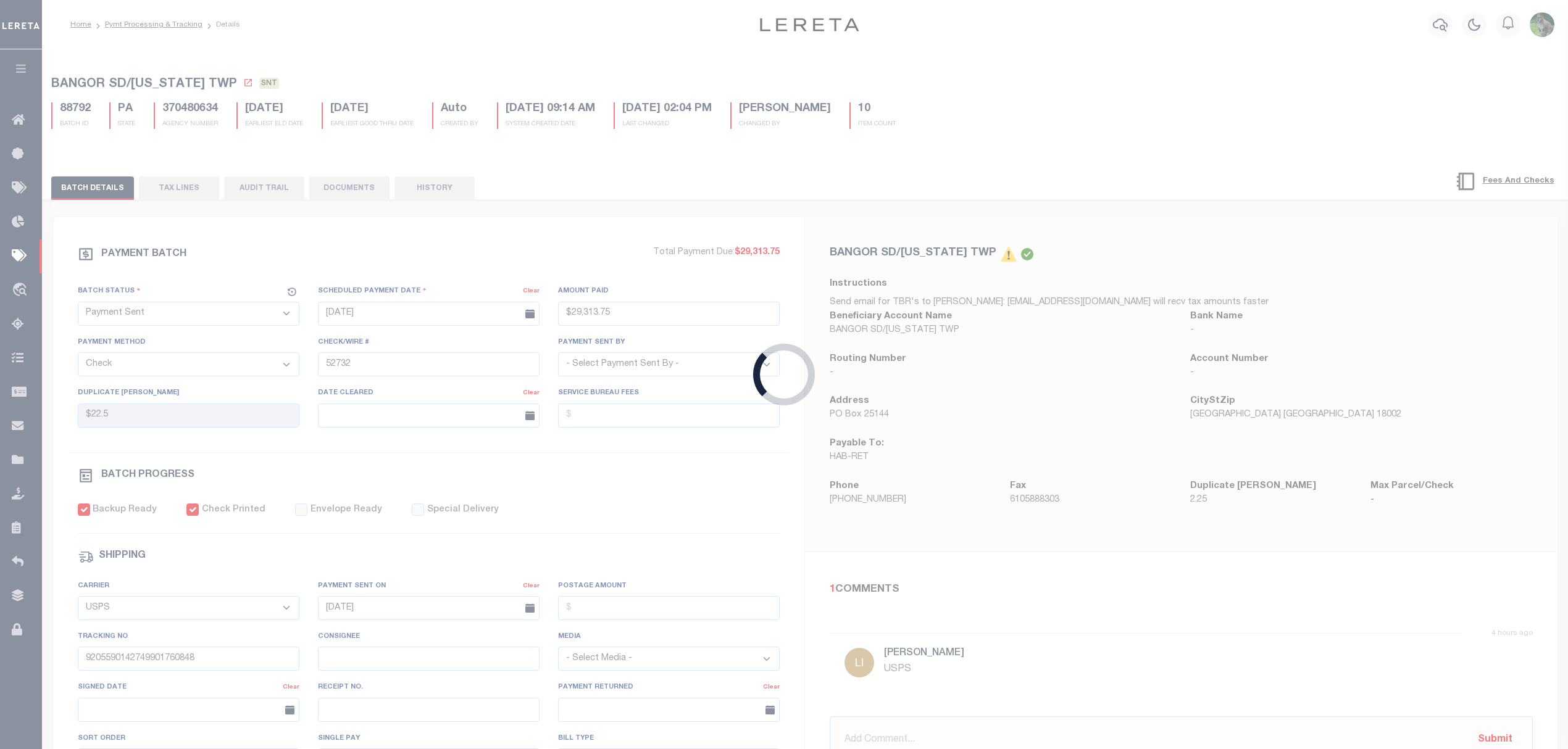
select select "RFP"
type input "[DATE]"
type input "$12,221.72"
type input "52682"
checkbox input "false"
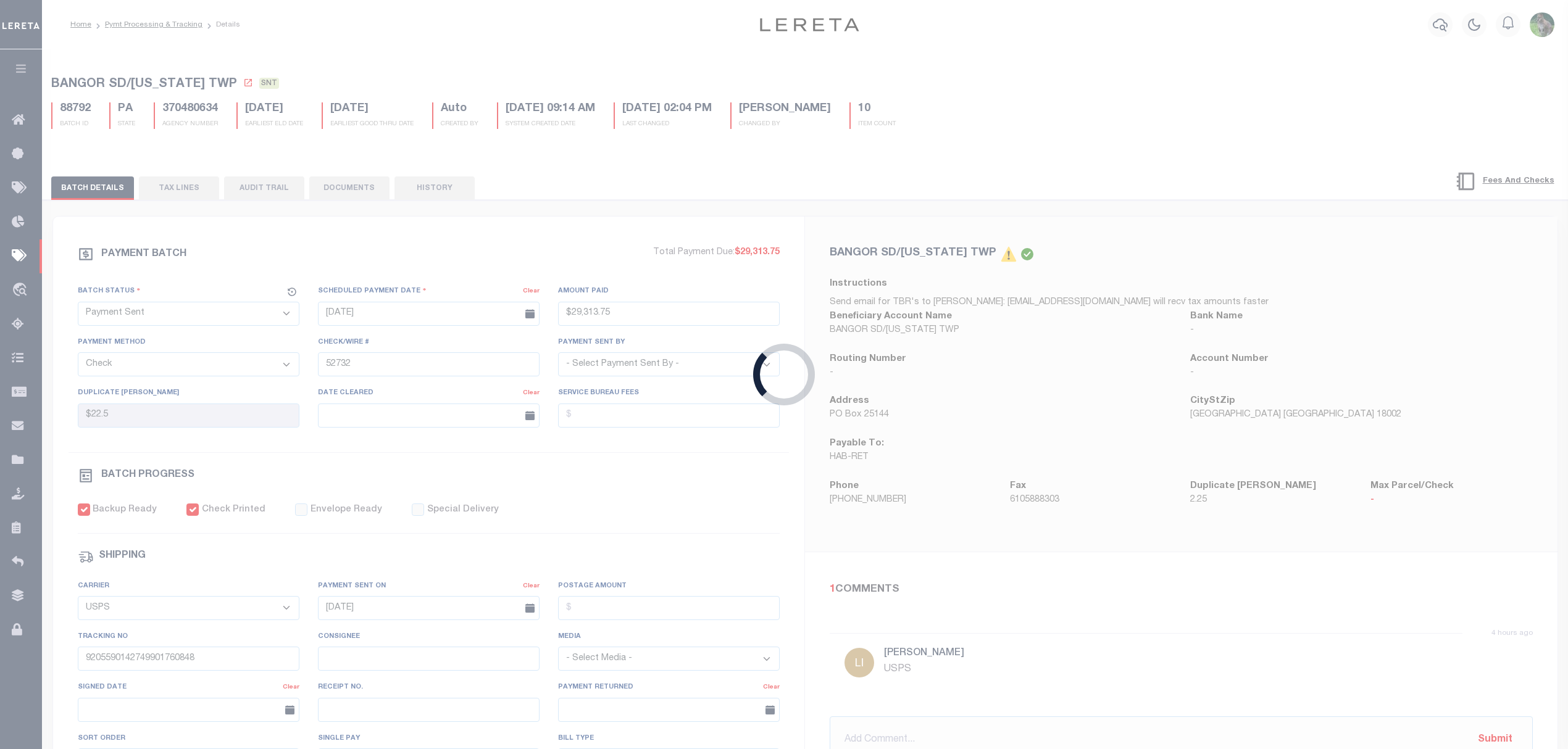
checkbox input "false"
select select "FDX"
type input "$8.7"
type input "1"
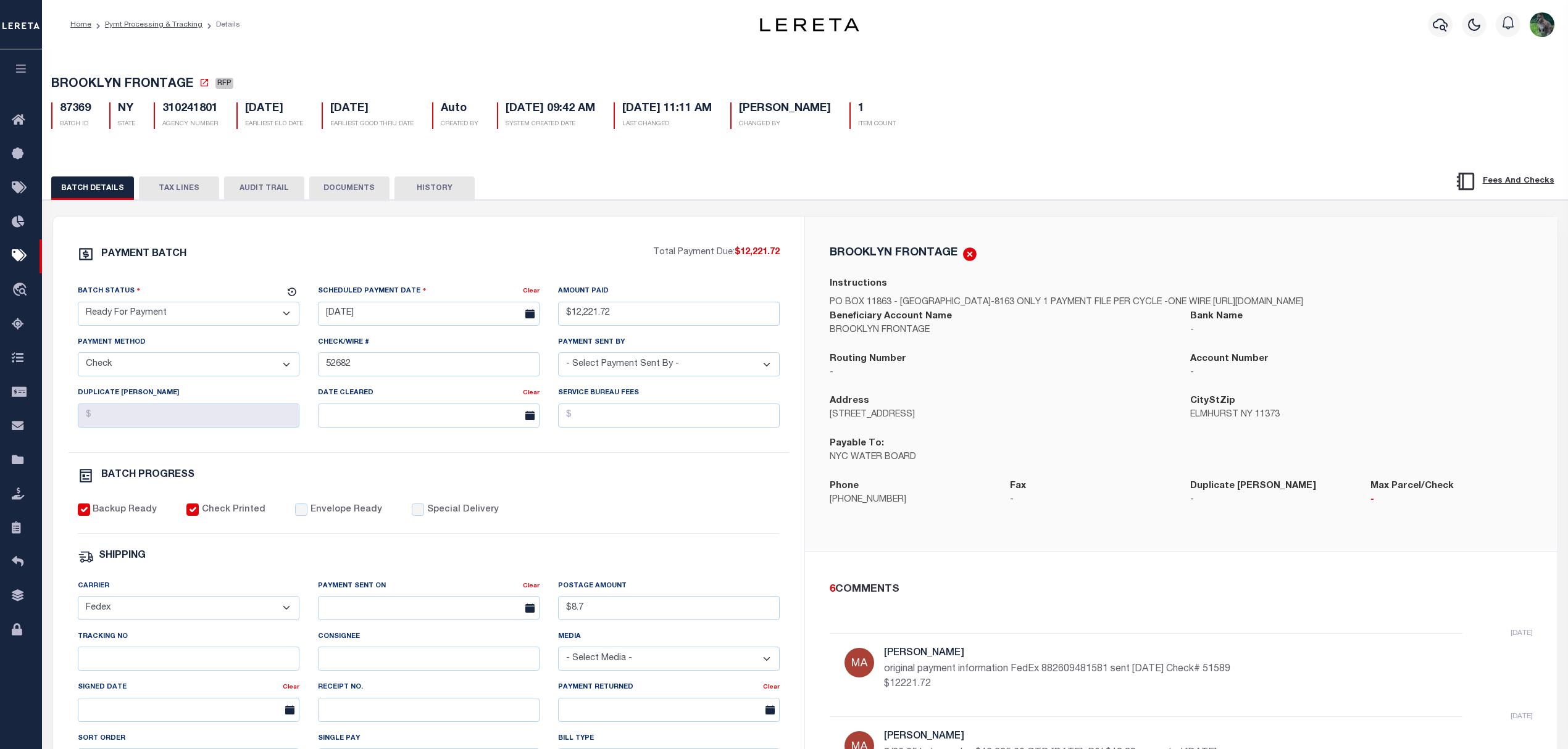
select select
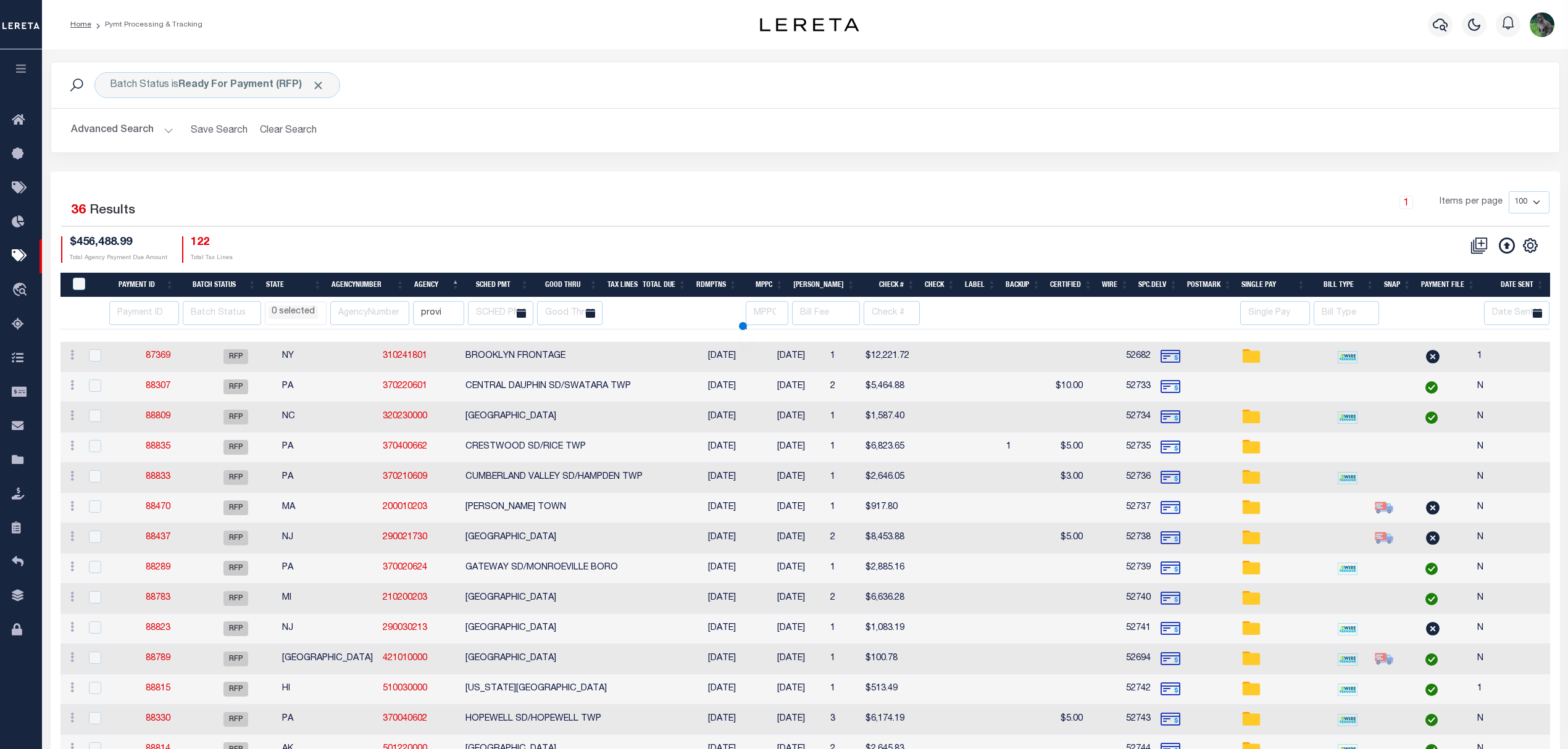
select select
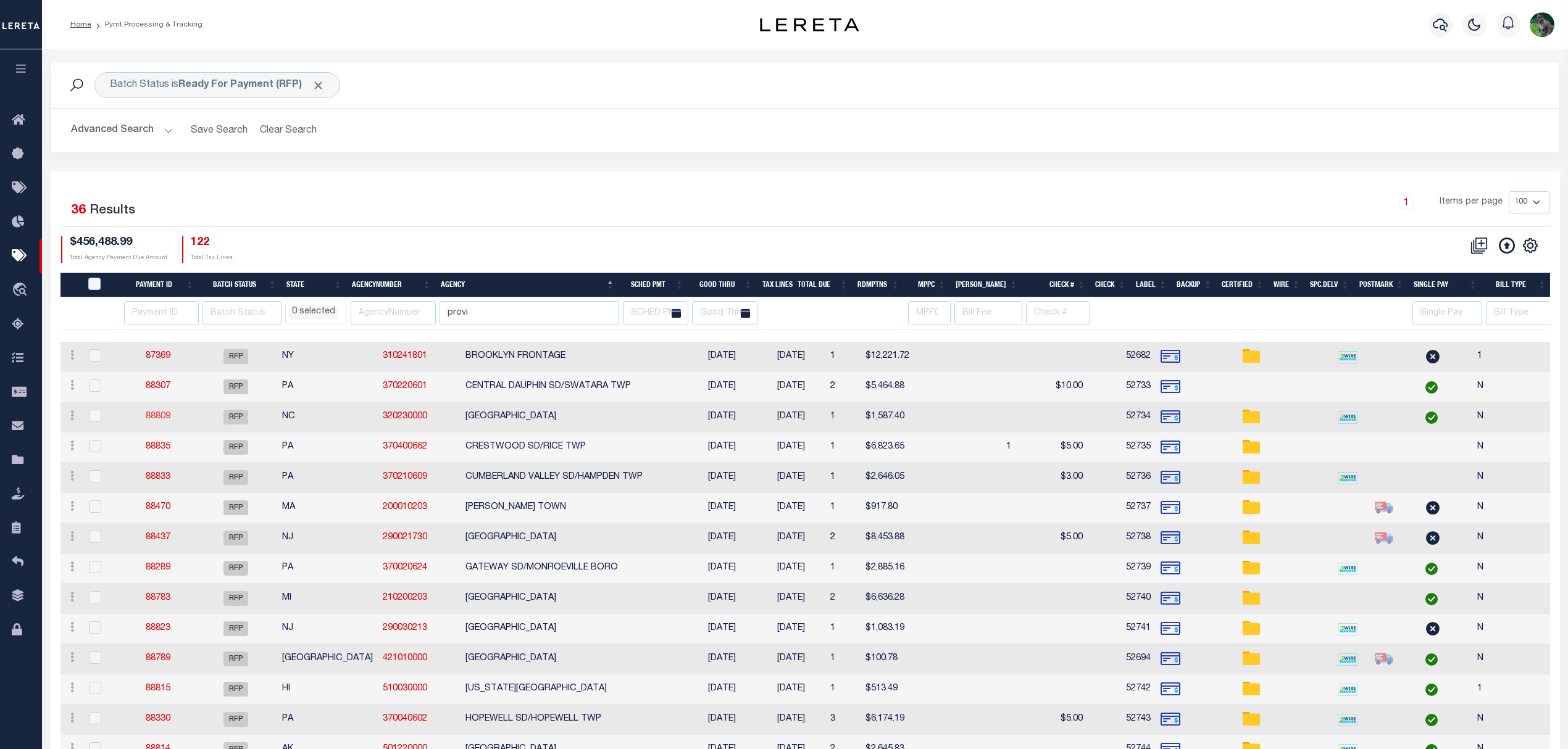
click at [159, 417] on link "88809" at bounding box center [158, 416] width 25 height 8
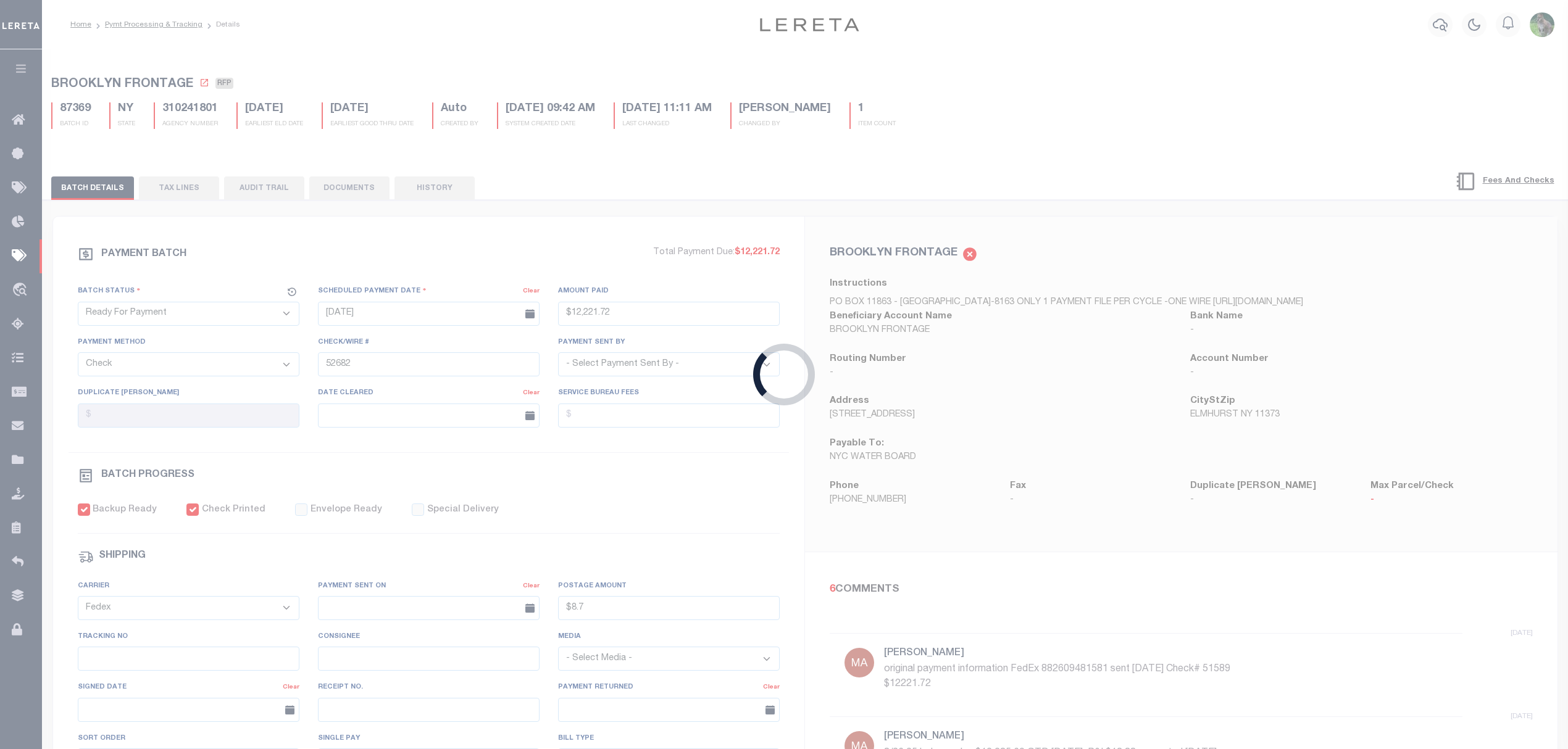
type input "08/27/2025"
type input "$1,587.4"
type input "52734"
select select
type input "N"
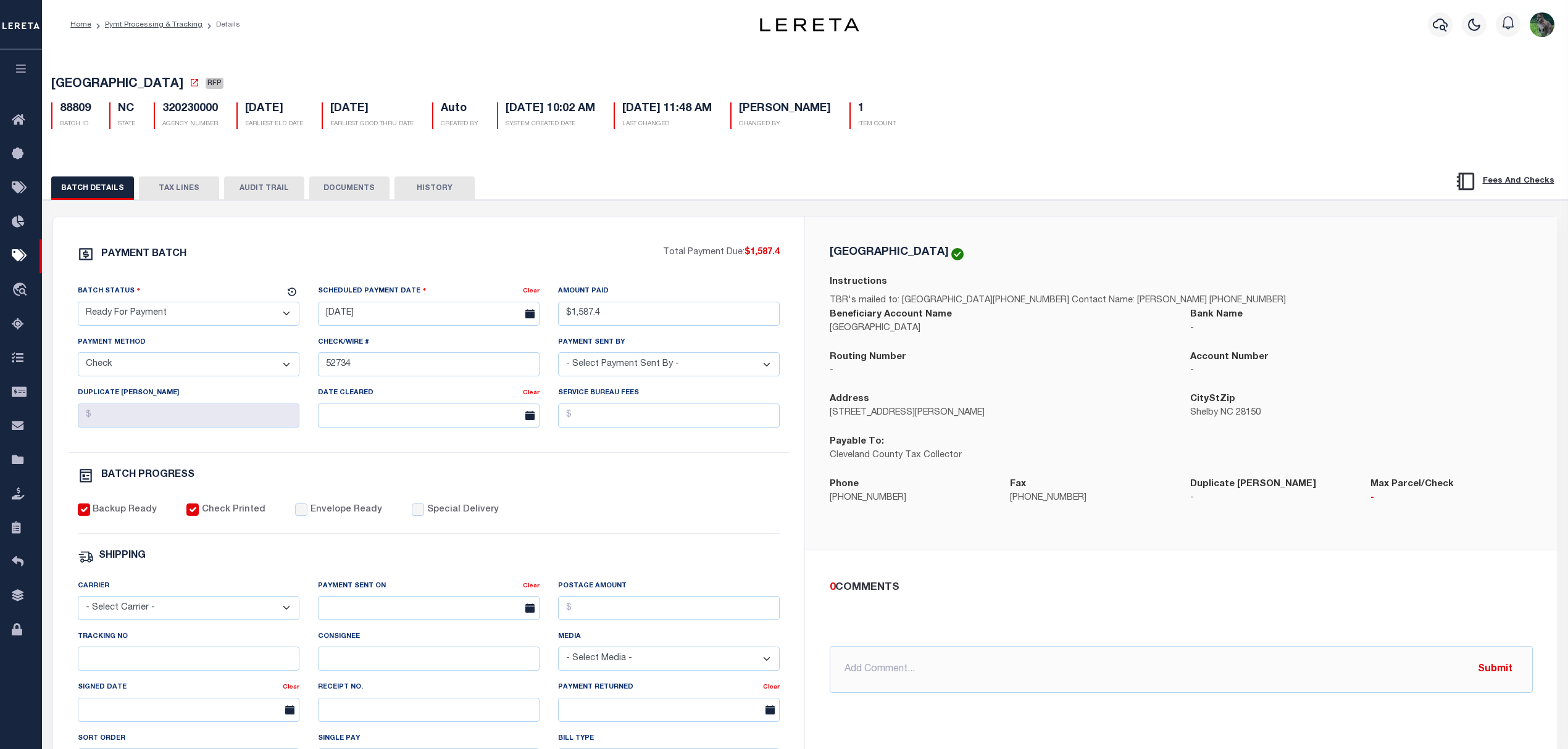
click at [132, 322] on select "- Select Status - Scheduled for Payment Ready For Payment Payment Sent Cleared …" at bounding box center [188, 313] width 221 height 24
select select "SNT"
click at [78, 305] on select "- Select Status - Scheduled for Payment Ready For Payment Payment Sent Cleared …" at bounding box center [188, 313] width 221 height 24
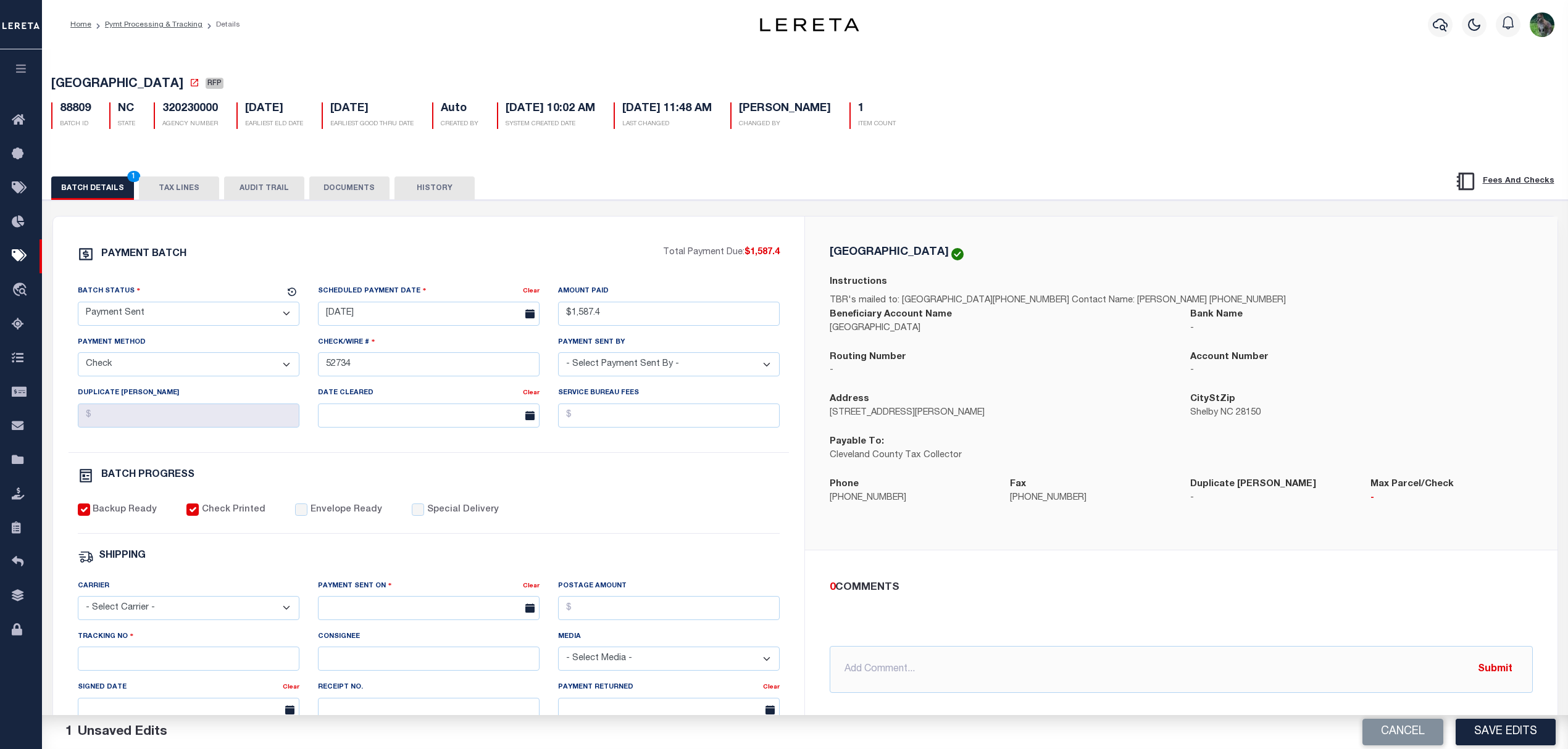
click at [301, 517] on div "Envelope Ready" at bounding box center [338, 510] width 87 height 14
click at [346, 512] on label "Envelope Ready" at bounding box center [346, 510] width 71 height 14
click at [307, 512] on input "Envelope Ready" at bounding box center [301, 510] width 12 height 12
checkbox input "true"
click at [209, 614] on select "- Select Carrier - E-mail Fax Fedex FTP Other UPS USPS" at bounding box center [188, 608] width 221 height 24
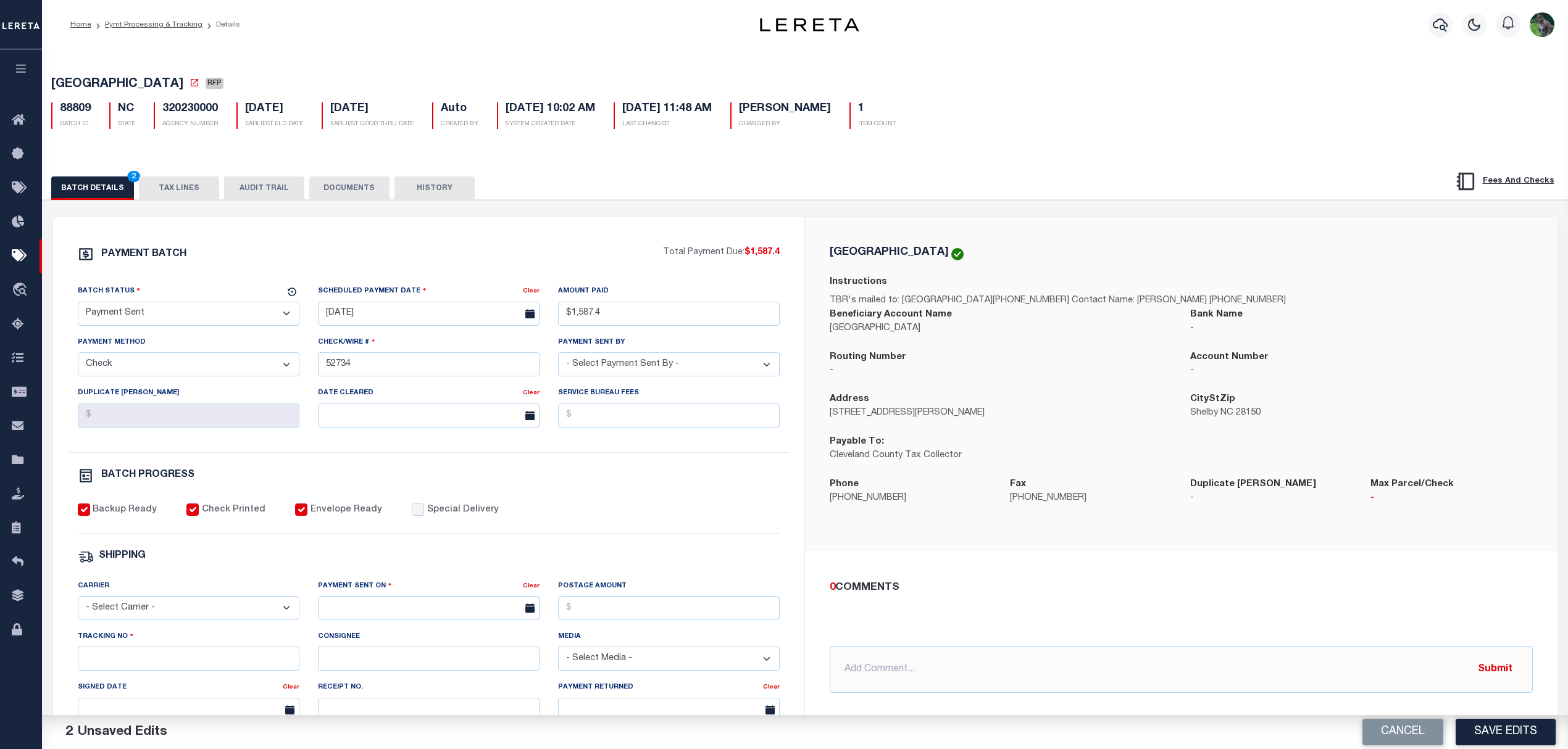
select select "USS"
click at [78, 605] on select "- Select Carrier - E-mail Fax Fedex FTP Other UPS USPS" at bounding box center [188, 608] width 221 height 24
click at [152, 696] on div "Signed Date" at bounding box center [180, 689] width 205 height 17
drag, startPoint x: 167, startPoint y: 679, endPoint x: 182, endPoint y: 677, distance: 15.1
click at [167, 671] on input "Tracking No" at bounding box center [188, 658] width 221 height 24
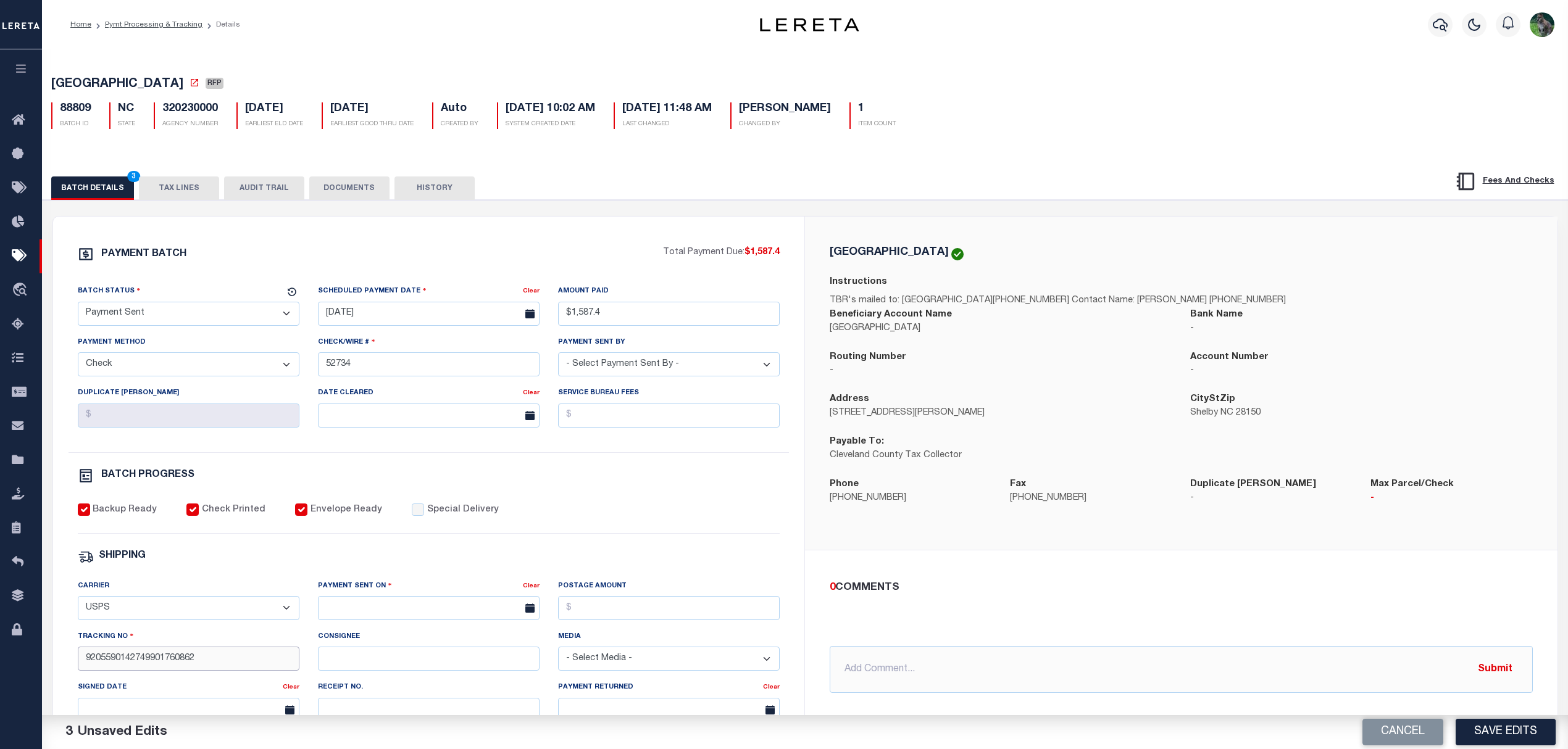
type input "9205590142749901760862"
click at [1541, 731] on button "Save Edits" at bounding box center [1506, 732] width 100 height 26
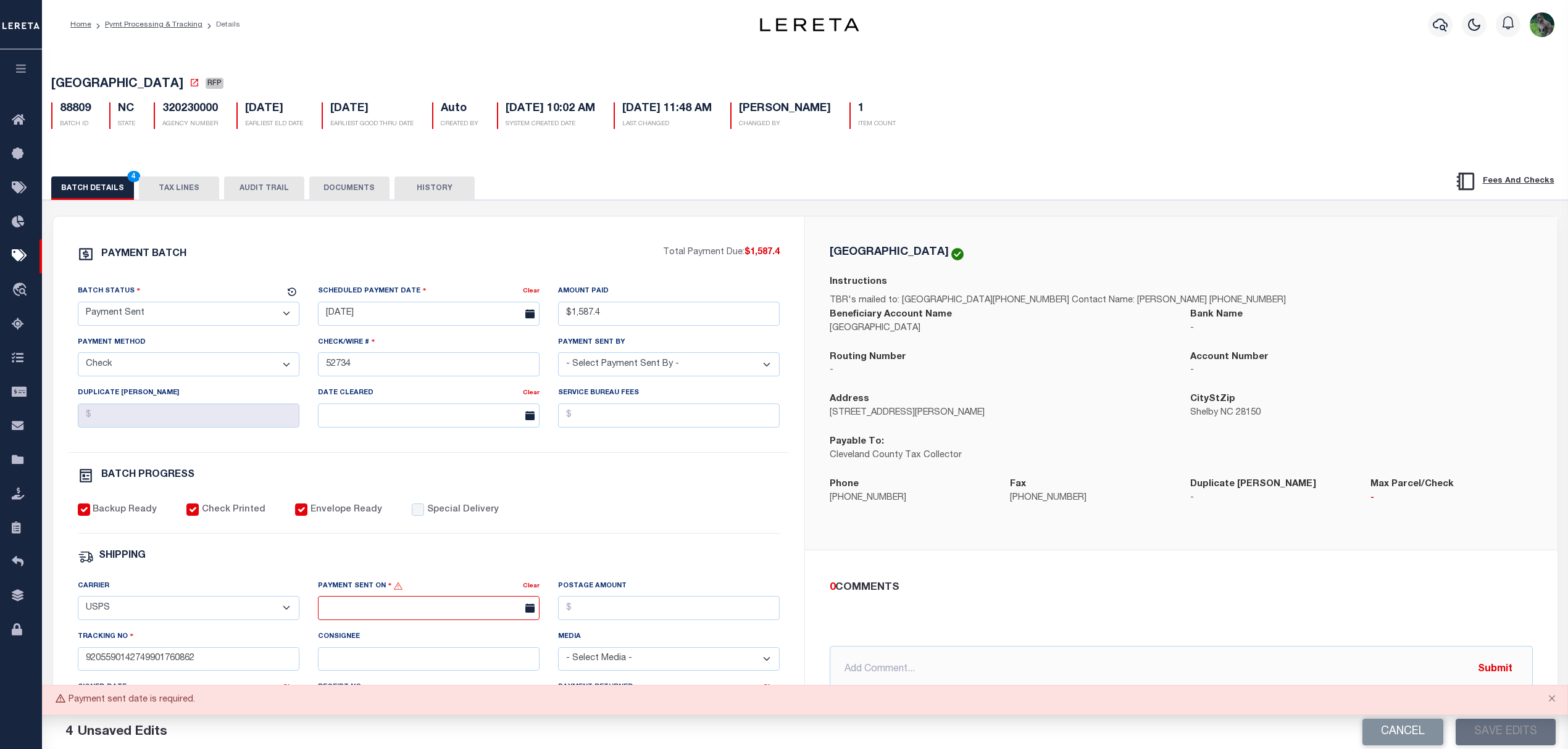
click at [477, 617] on input "text" at bounding box center [428, 608] width 221 height 24
drag, startPoint x: 414, startPoint y: 574, endPoint x: 420, endPoint y: 575, distance: 6.1
click at [414, 574] on span "27" at bounding box center [412, 569] width 24 height 24
type input "08/27/2025"
click at [1533, 729] on button "Save Edits" at bounding box center [1506, 732] width 100 height 26
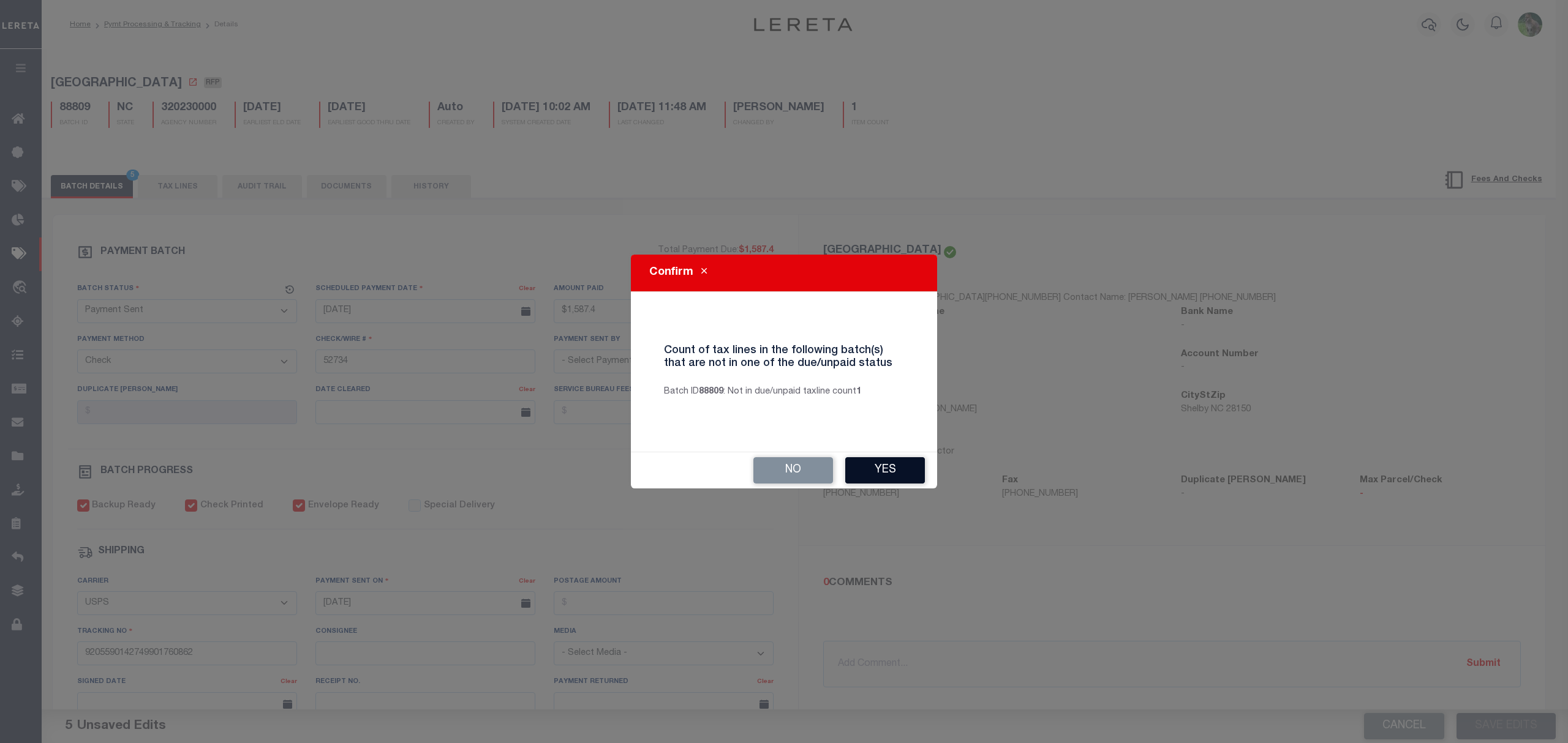
click at [890, 469] on button "Yes" at bounding box center [885, 471] width 80 height 26
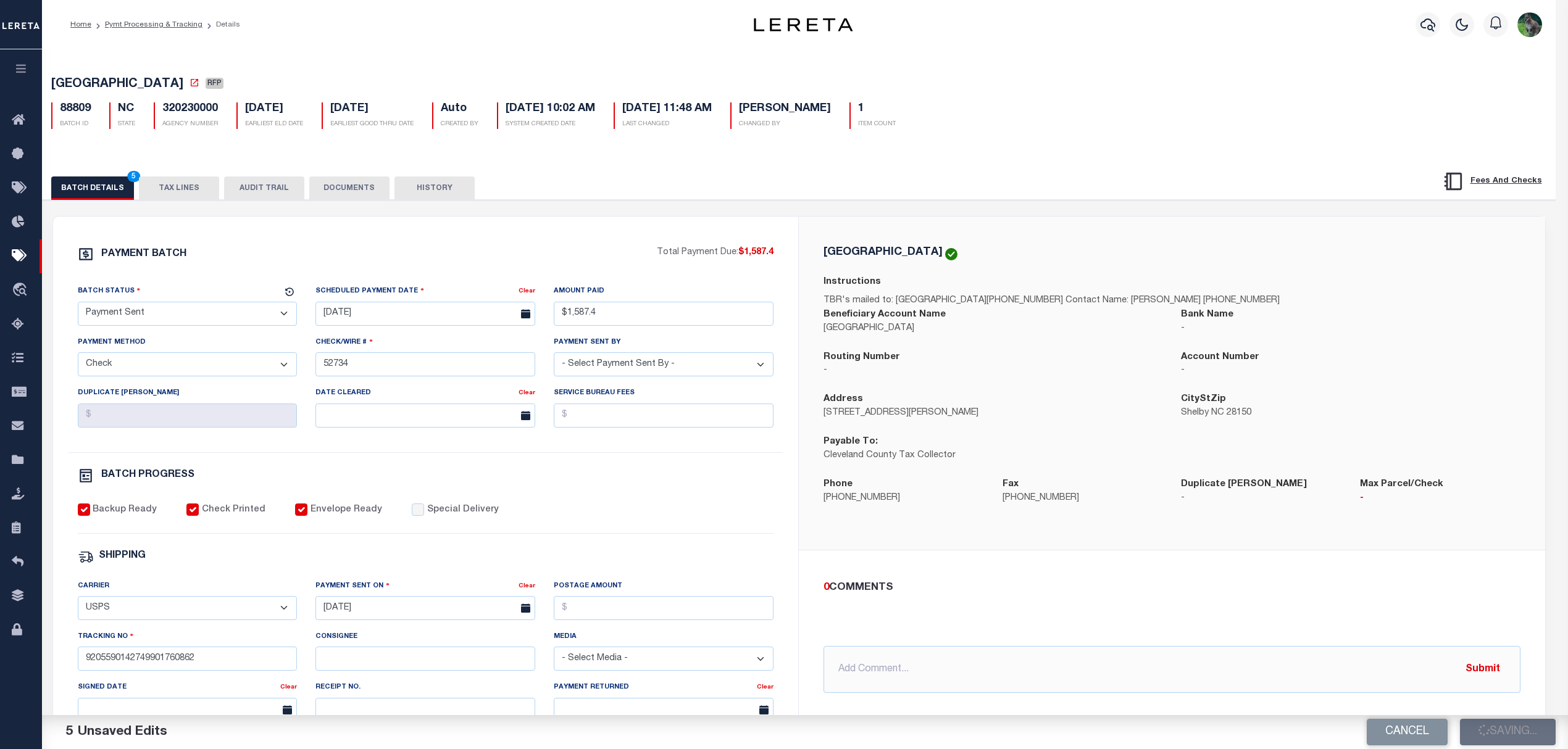
select select
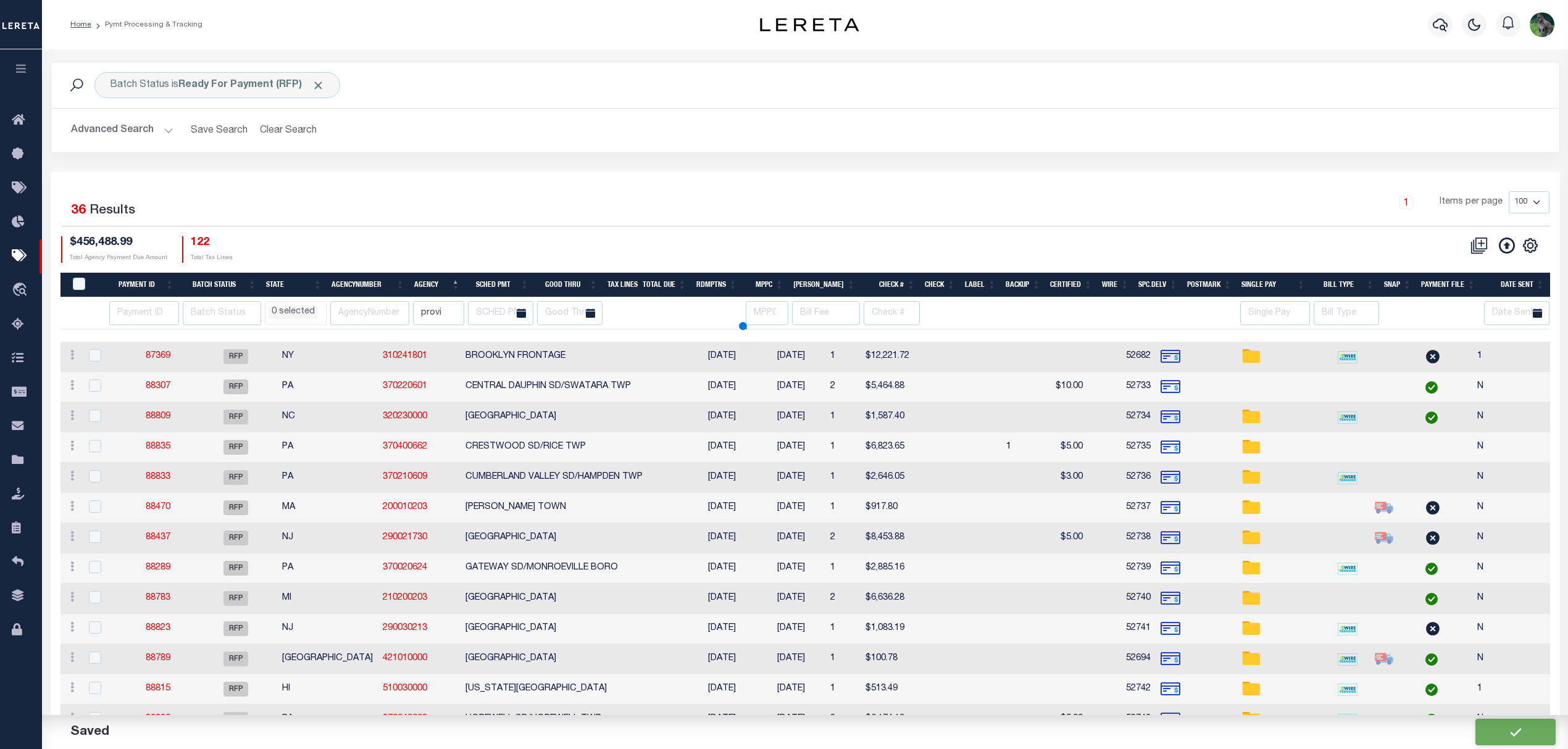
select select
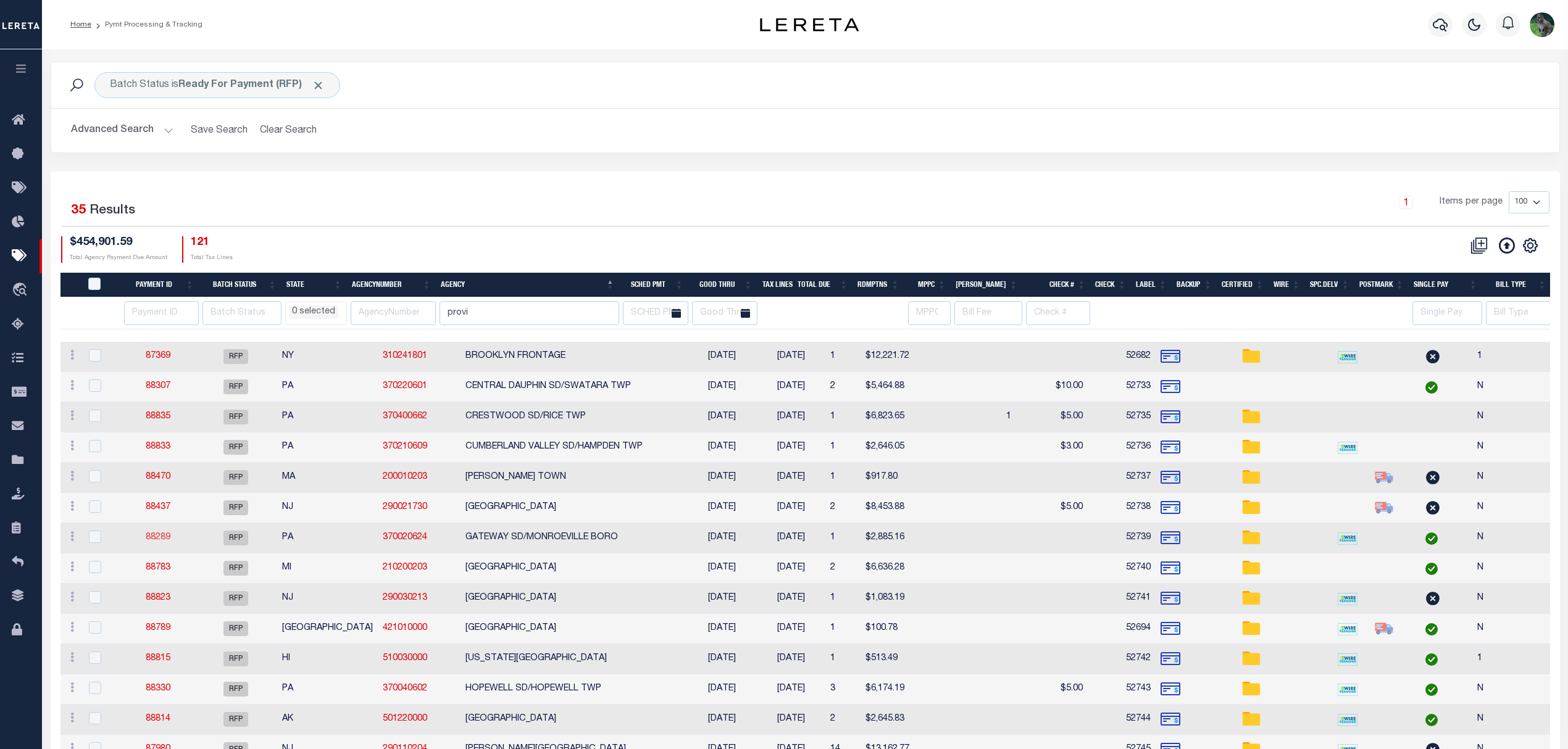
click at [164, 535] on link "88289" at bounding box center [158, 537] width 25 height 8
select select "RFP"
type input "$2,885.16"
type input "52739"
checkbox input "false"
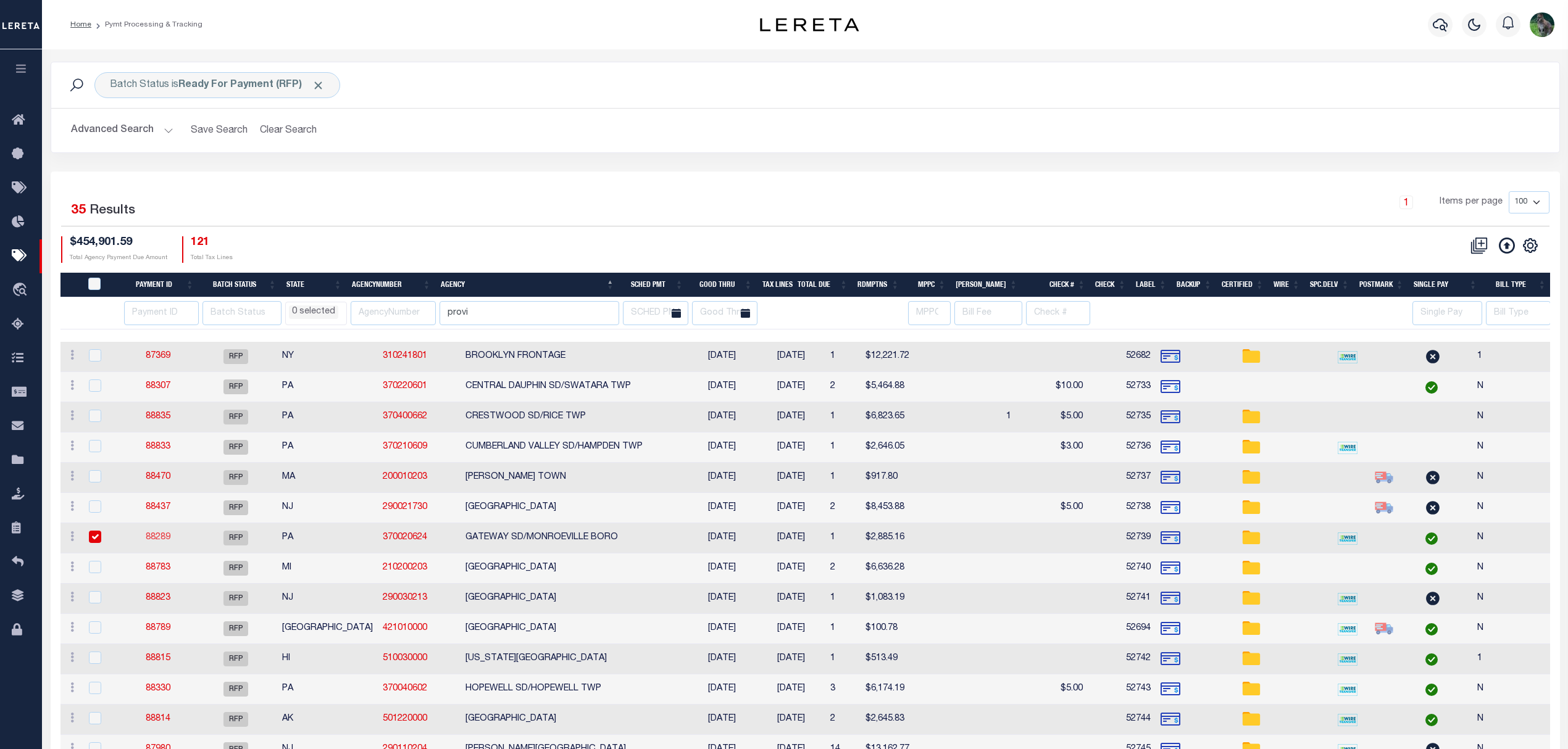
select select
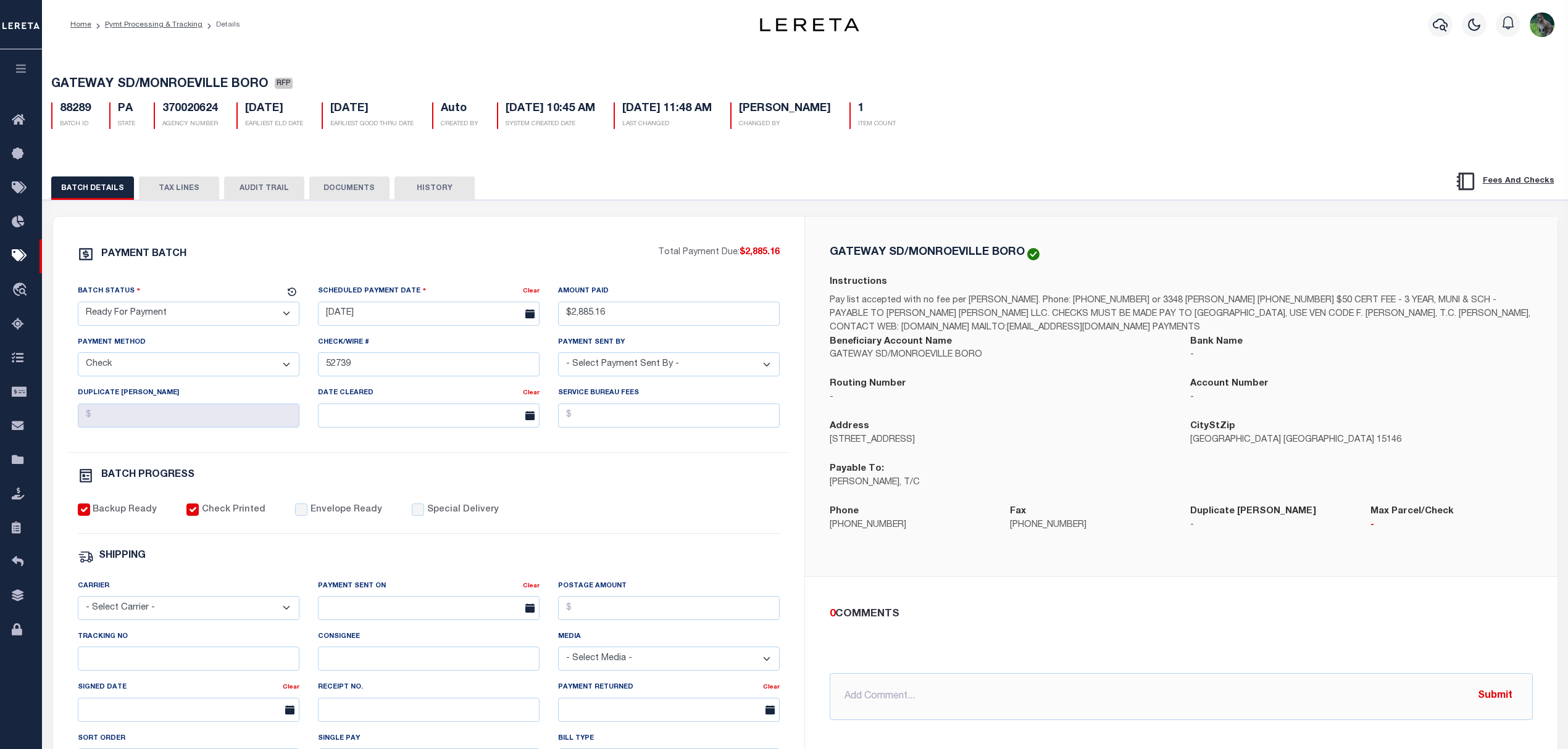
click at [204, 311] on select "- Select Status - Scheduled for Payment Ready For Payment Payment Sent Cleared …" at bounding box center [188, 313] width 221 height 24
select select "SNT"
click at [78, 305] on select "- Select Status - Scheduled for Payment Ready For Payment Payment Sent Cleared …" at bounding box center [188, 313] width 221 height 24
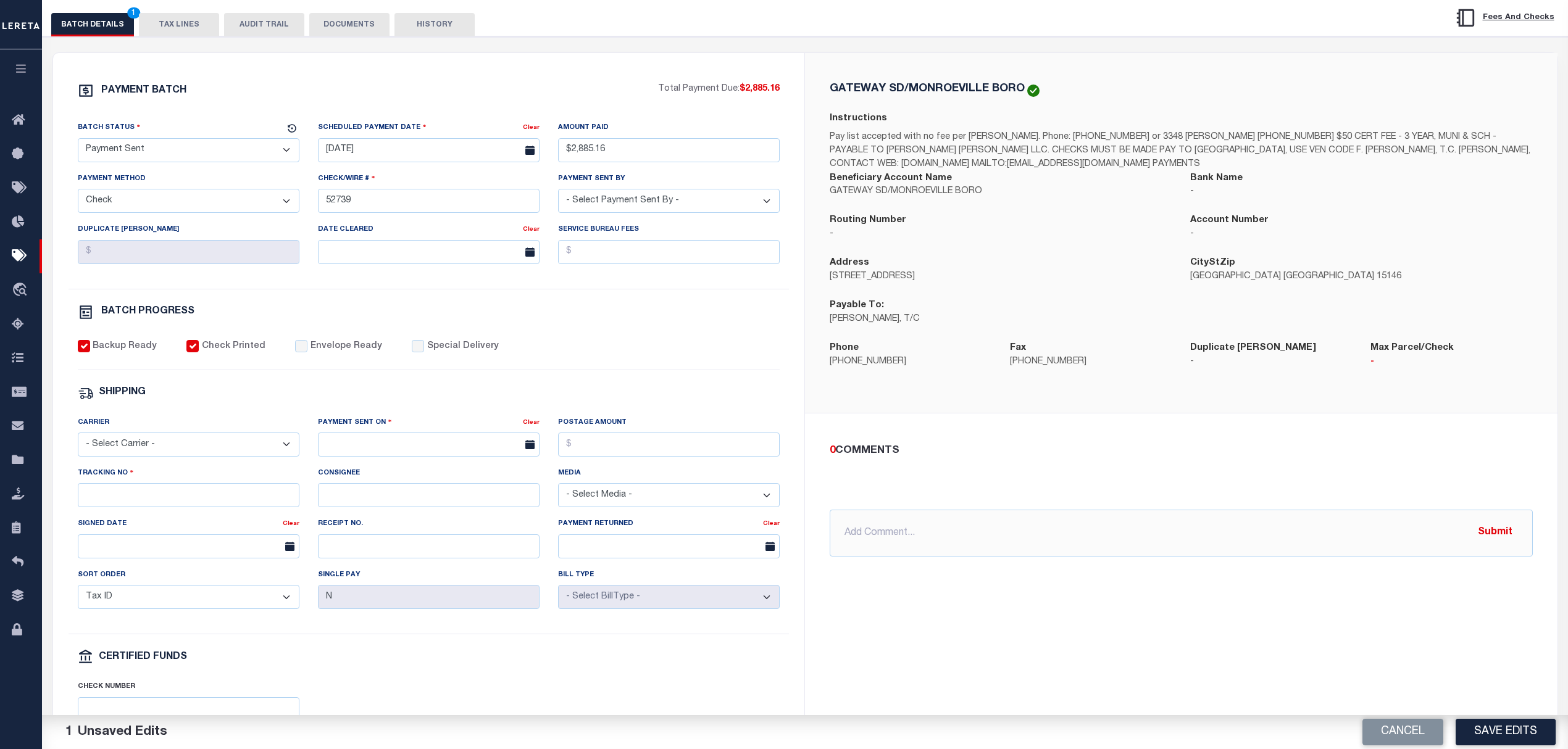
scroll to position [164, 0]
click at [323, 366] on div "Backup Ready Check Printed Envelope Ready Special Delivery" at bounding box center [429, 354] width 702 height 31
click at [334, 353] on label "Envelope Ready" at bounding box center [346, 346] width 71 height 14
click at [307, 352] on input "Envelope Ready" at bounding box center [301, 345] width 12 height 12
checkbox input "true"
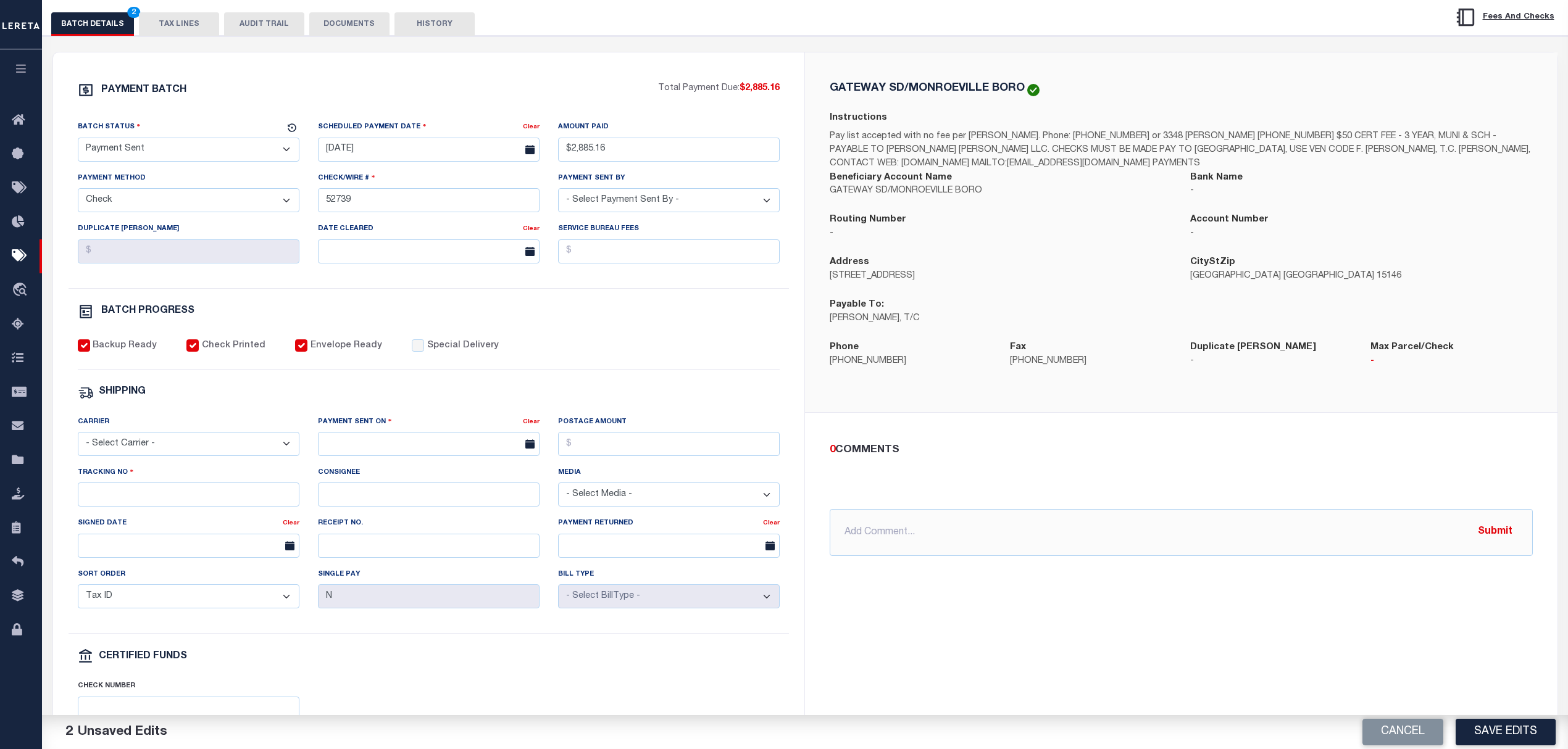
click at [201, 450] on select "- Select Carrier - E-mail Fax Fedex FTP Other UPS USPS" at bounding box center [188, 444] width 221 height 24
select select "USS"
click at [78, 440] on select "- Select Carrier - E-mail Fax Fedex FTP Other UPS USPS" at bounding box center [188, 444] width 221 height 24
click at [407, 448] on input "text" at bounding box center [428, 444] width 221 height 24
click at [421, 626] on span "27" at bounding box center [412, 619] width 24 height 24
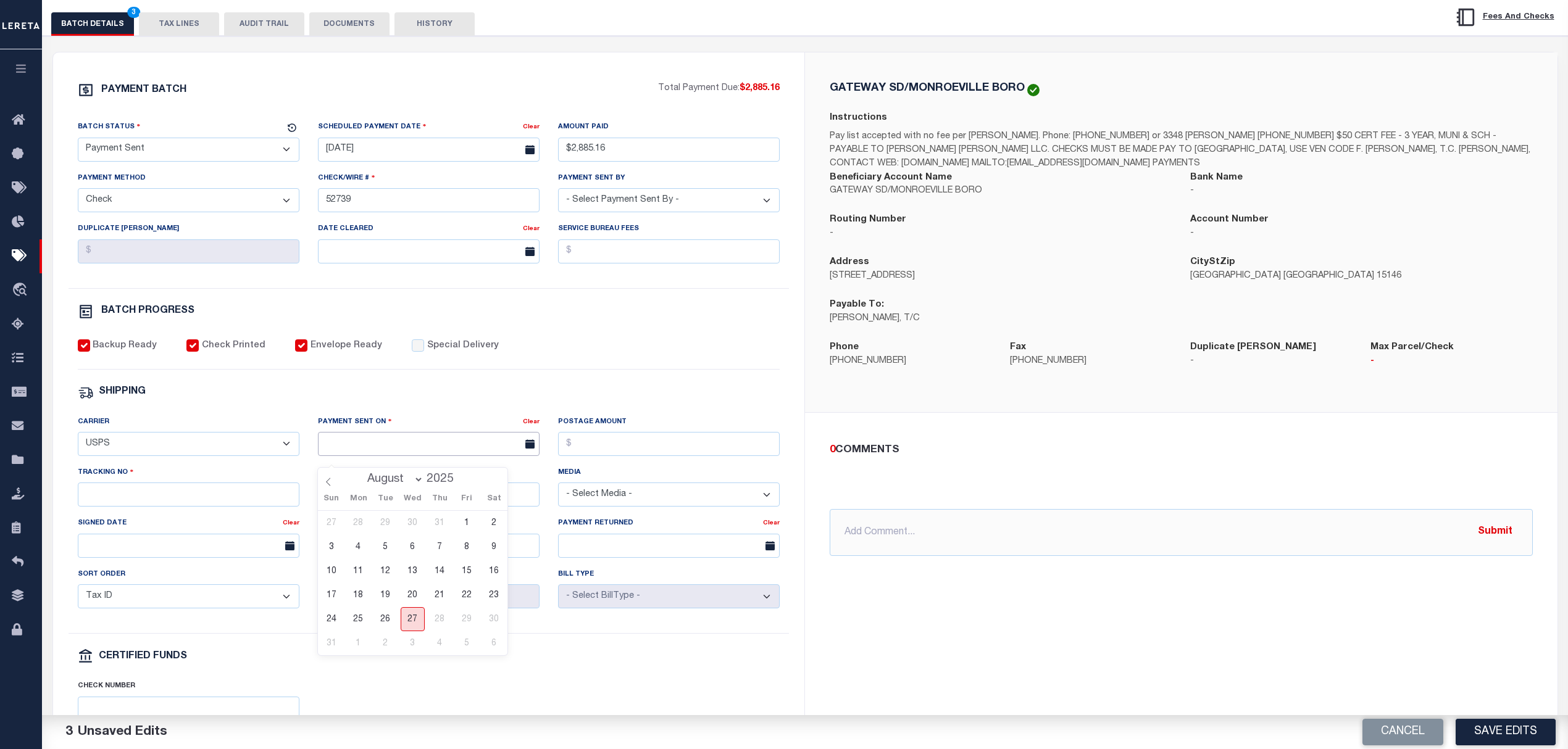
type input "08/27/2025"
click at [126, 506] on input "Tracking No" at bounding box center [188, 494] width 221 height 24
type input "9205590142749901760879"
click at [1512, 730] on button "Save Edits" at bounding box center [1506, 732] width 100 height 26
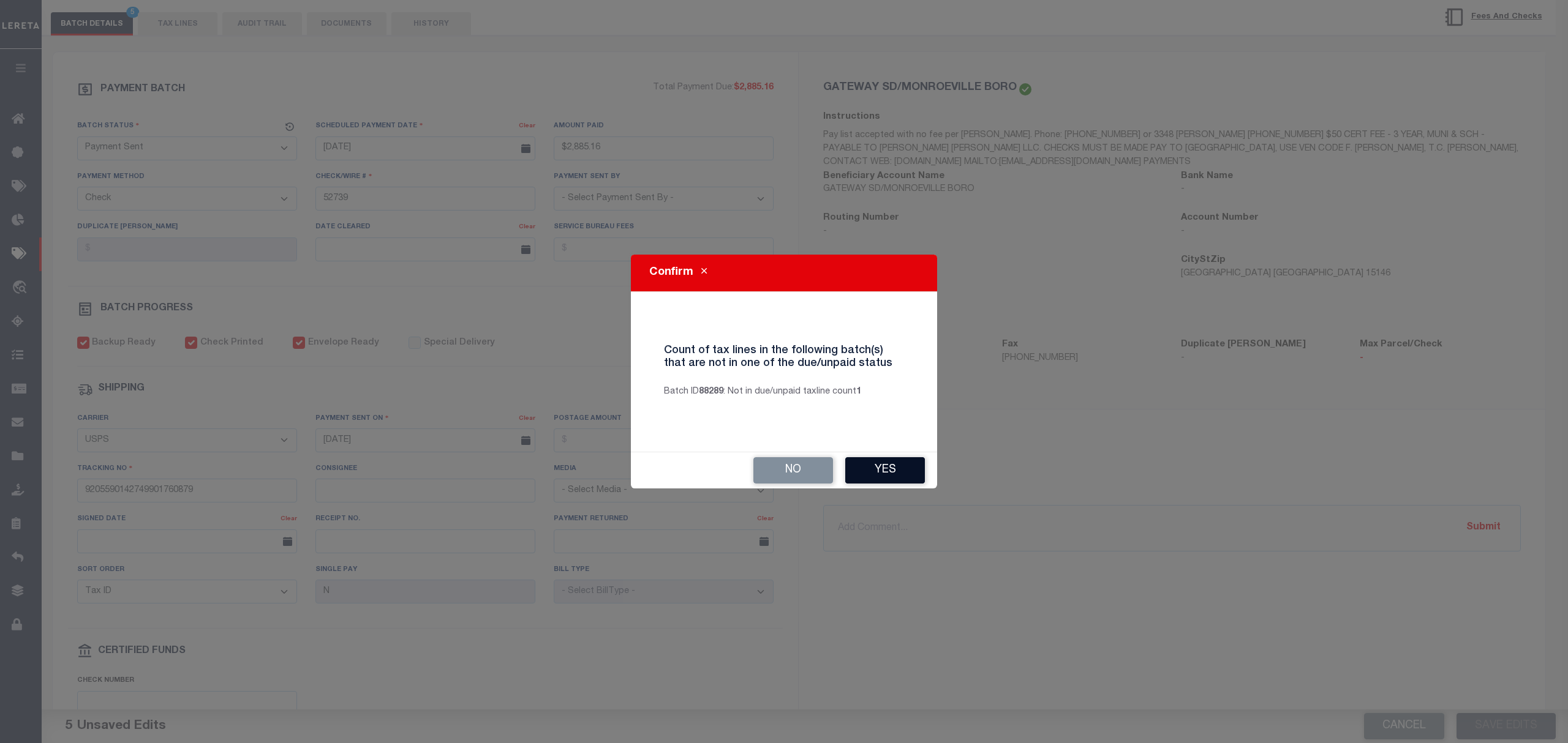
click at [894, 465] on button "Yes" at bounding box center [885, 471] width 80 height 26
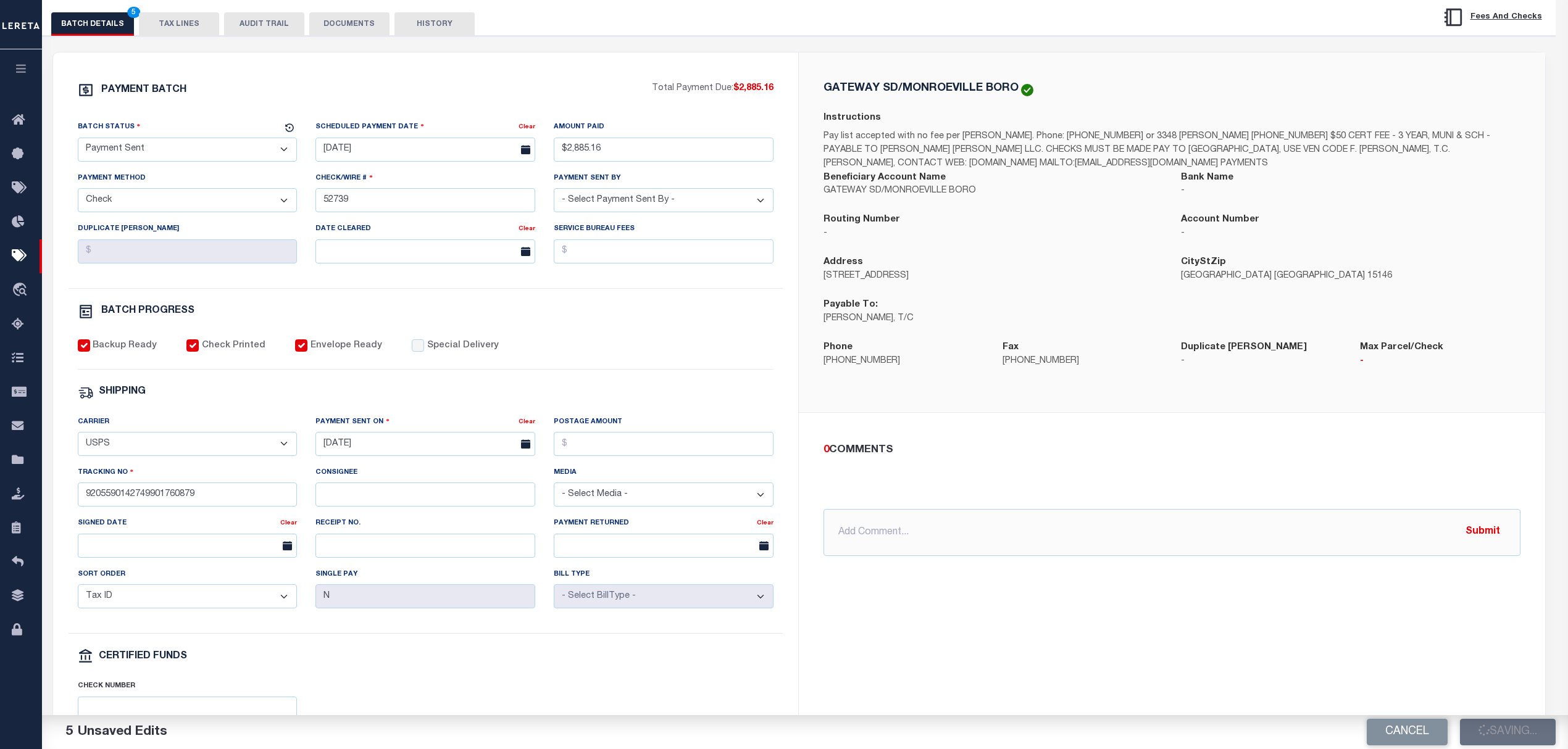
select select
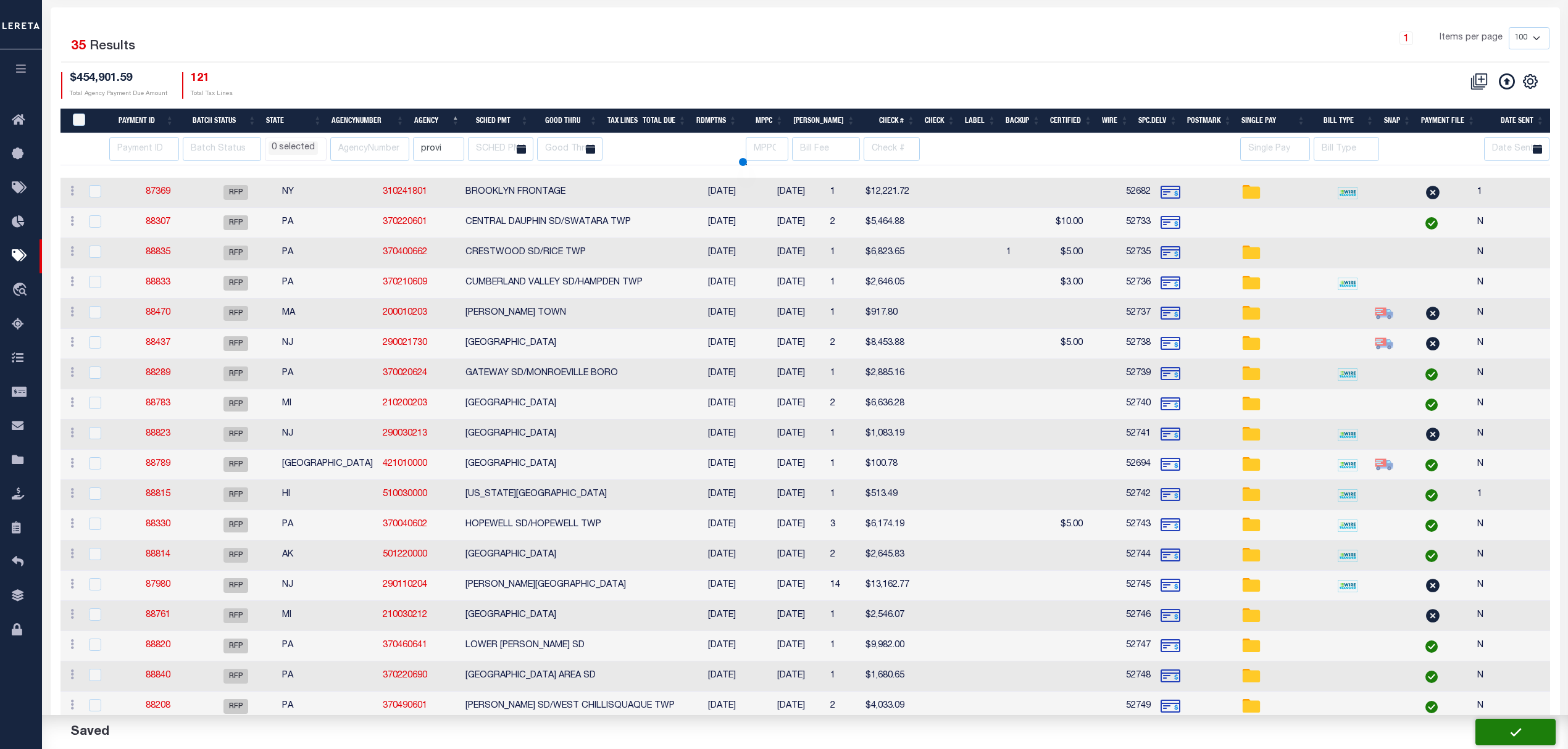
scroll to position [30, 0]
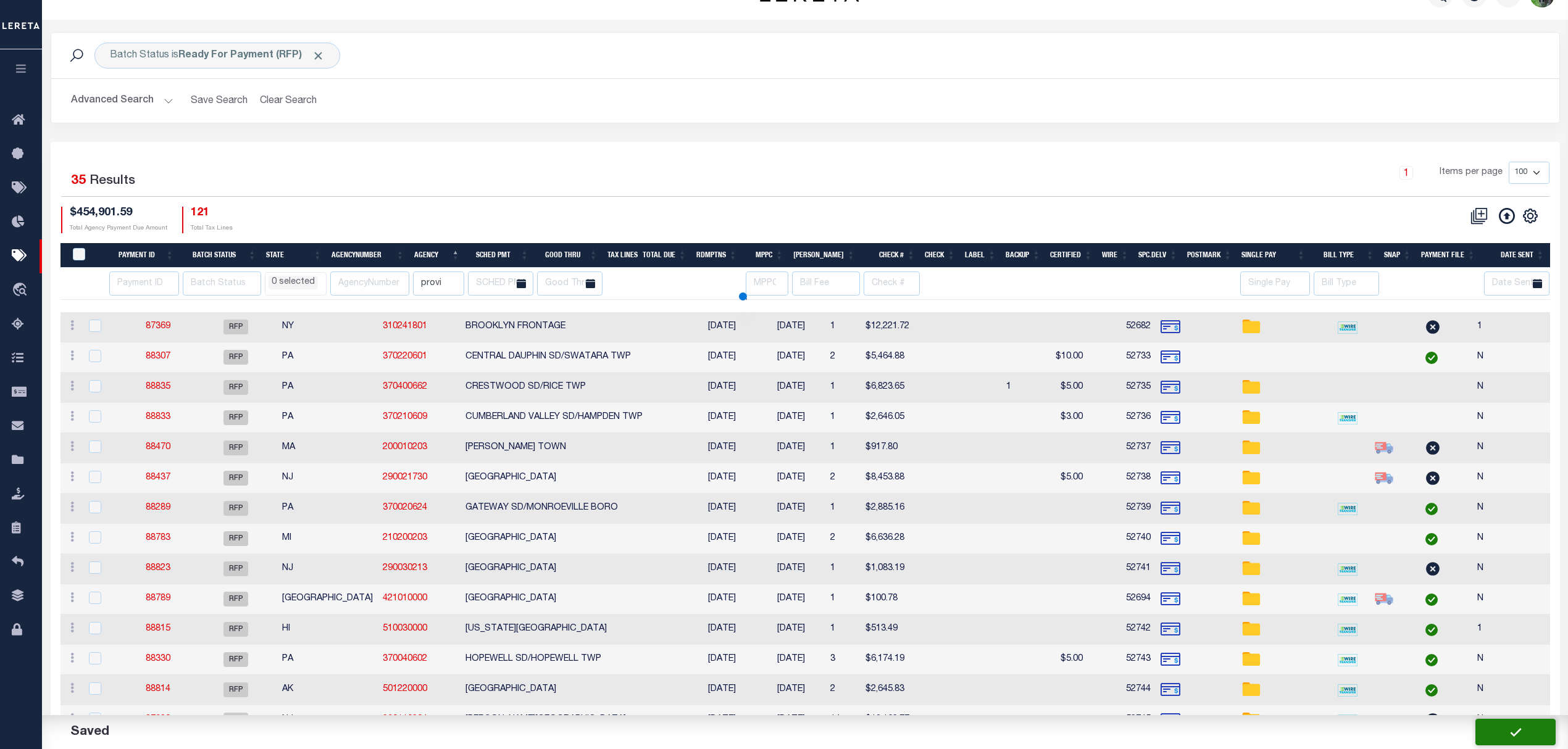
select select
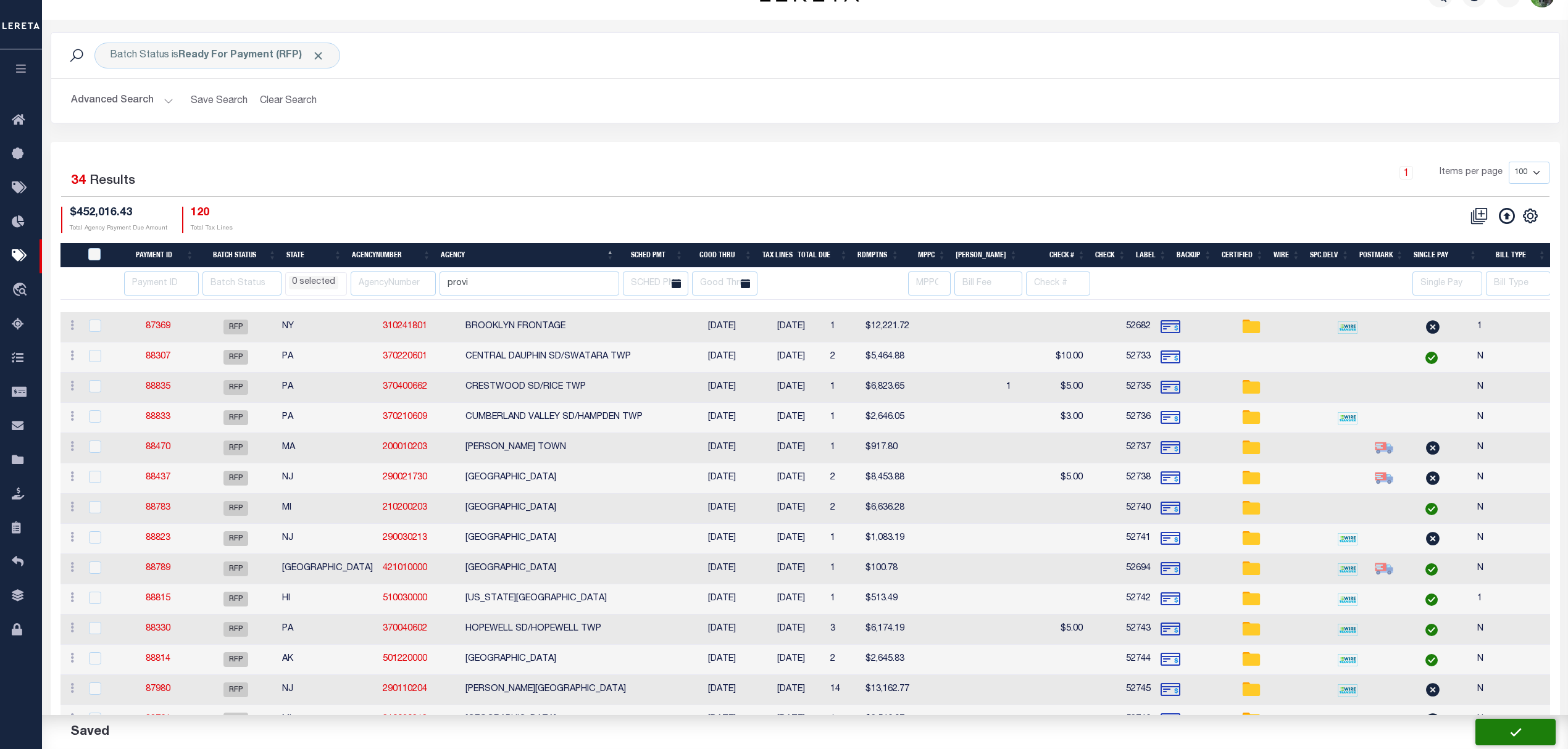
scroll to position [0, 0]
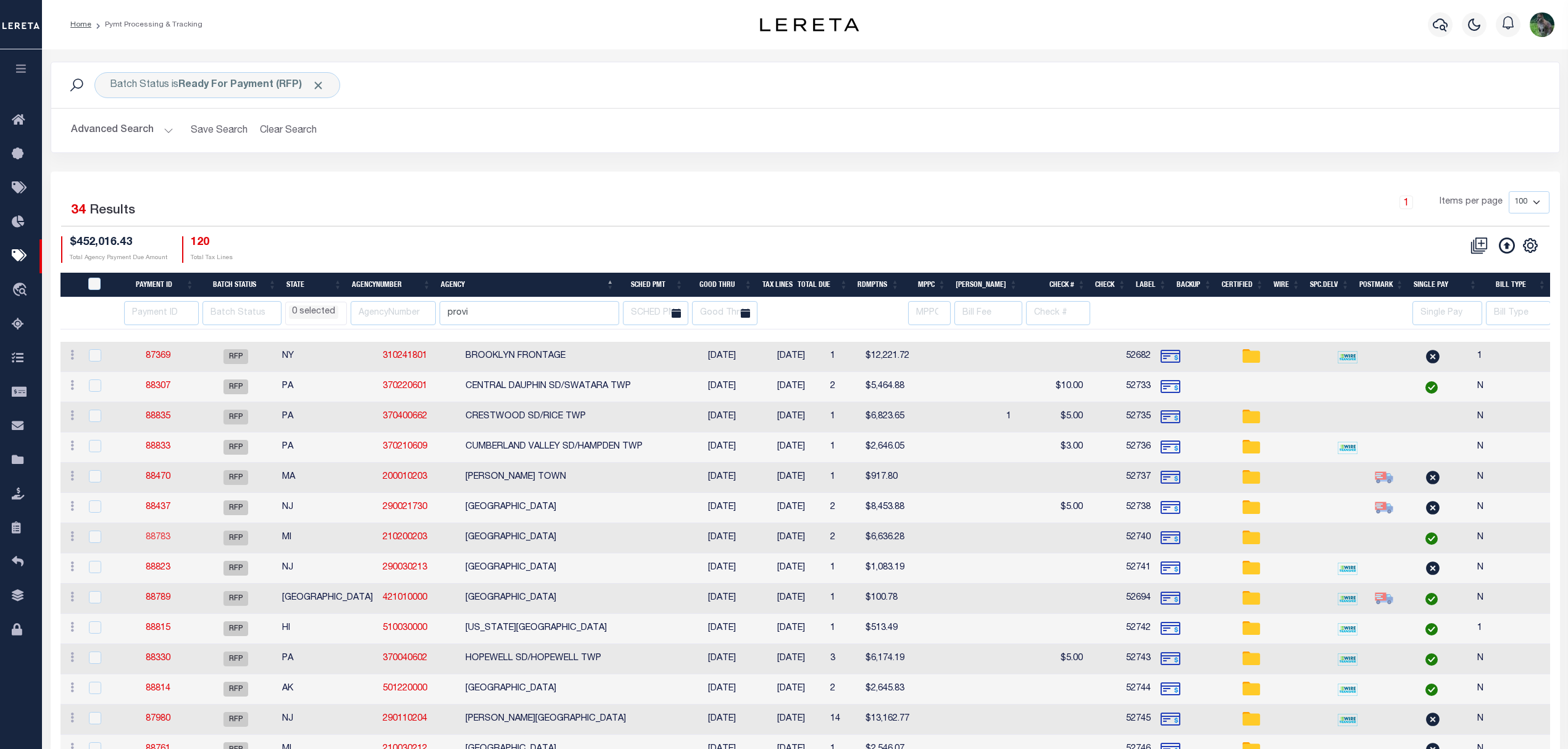
click at [164, 541] on link "88783" at bounding box center [158, 537] width 25 height 8
select select "RFP"
type input "$6,636.28"
type input "52740"
select select "[PERSON_NAME]"
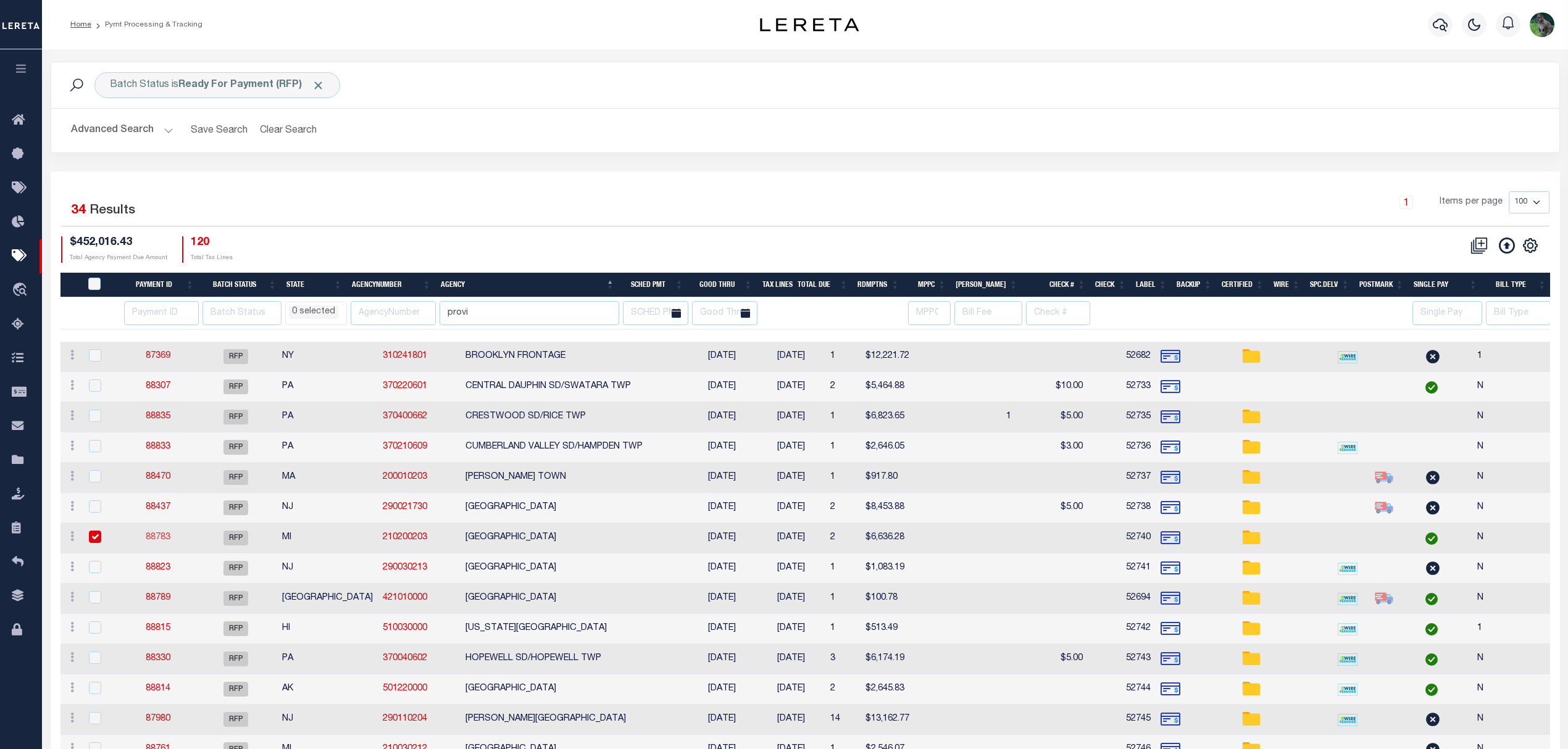
checkbox input "false"
select select
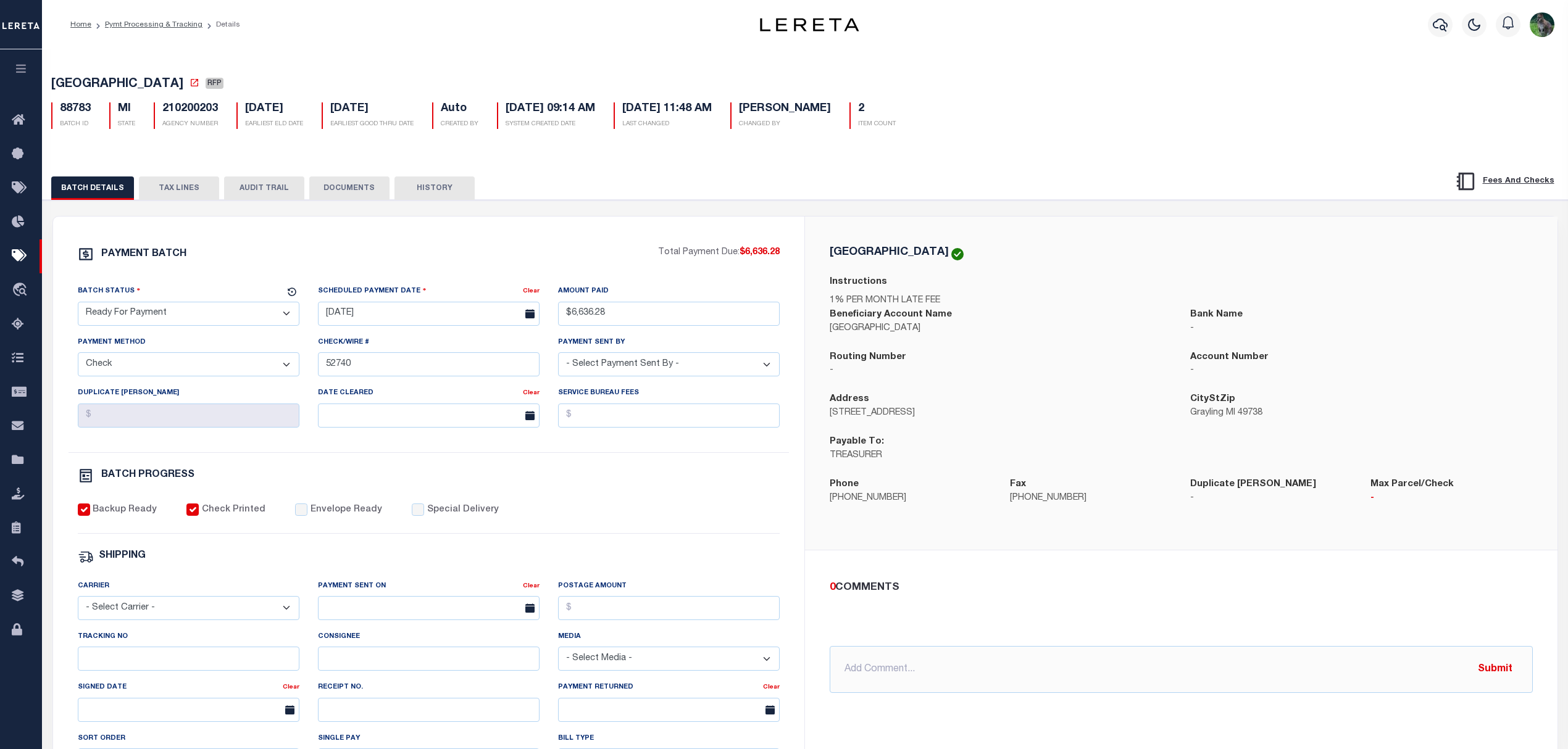
click at [232, 316] on select "- Select Status - Scheduled for Payment Ready For Payment Payment Sent Cleared …" at bounding box center [188, 313] width 221 height 24
select select "SNT"
click at [78, 305] on select "- Select Status - Scheduled for Payment Ready For Payment Payment Sent Cleared …" at bounding box center [188, 313] width 221 height 24
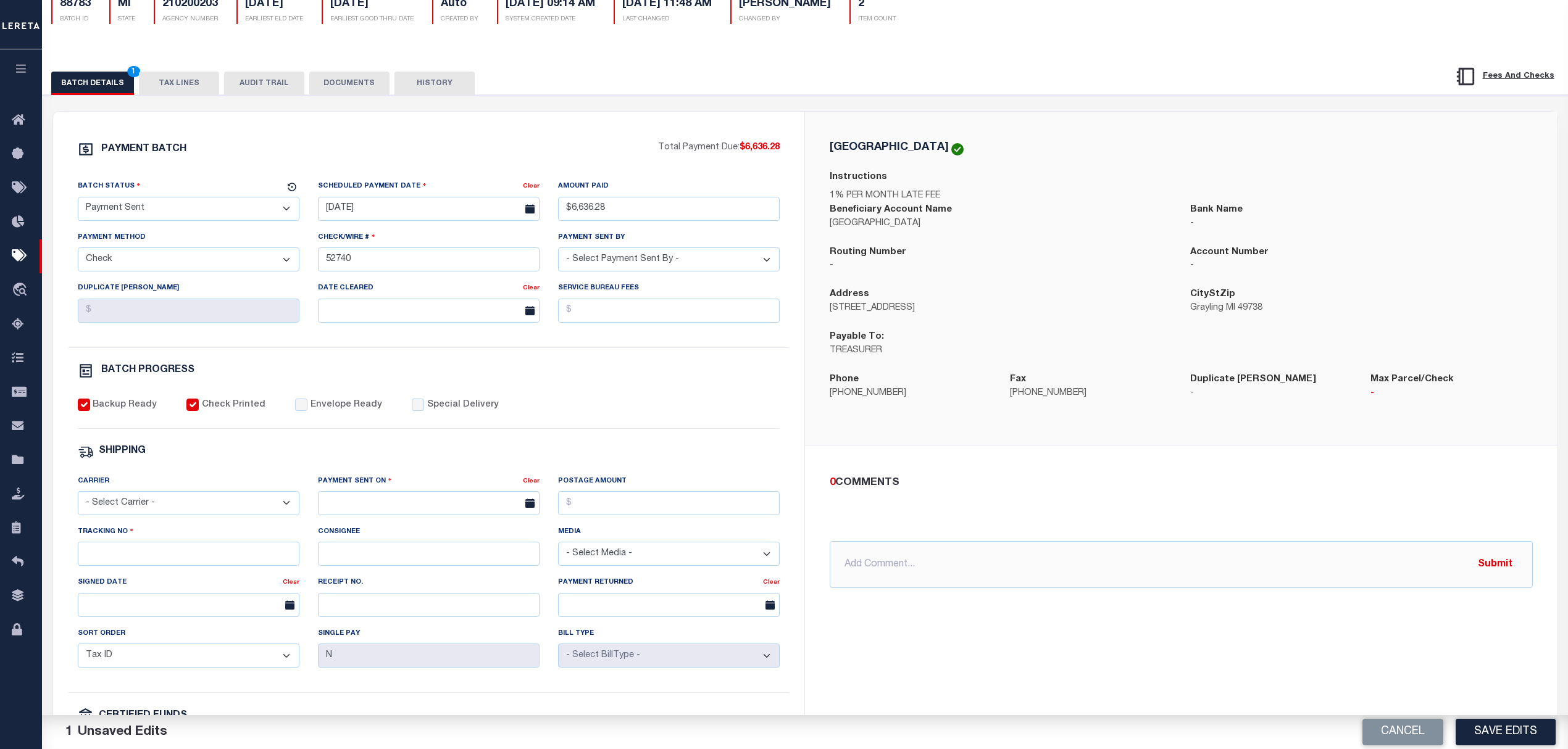
scroll to position [164, 0]
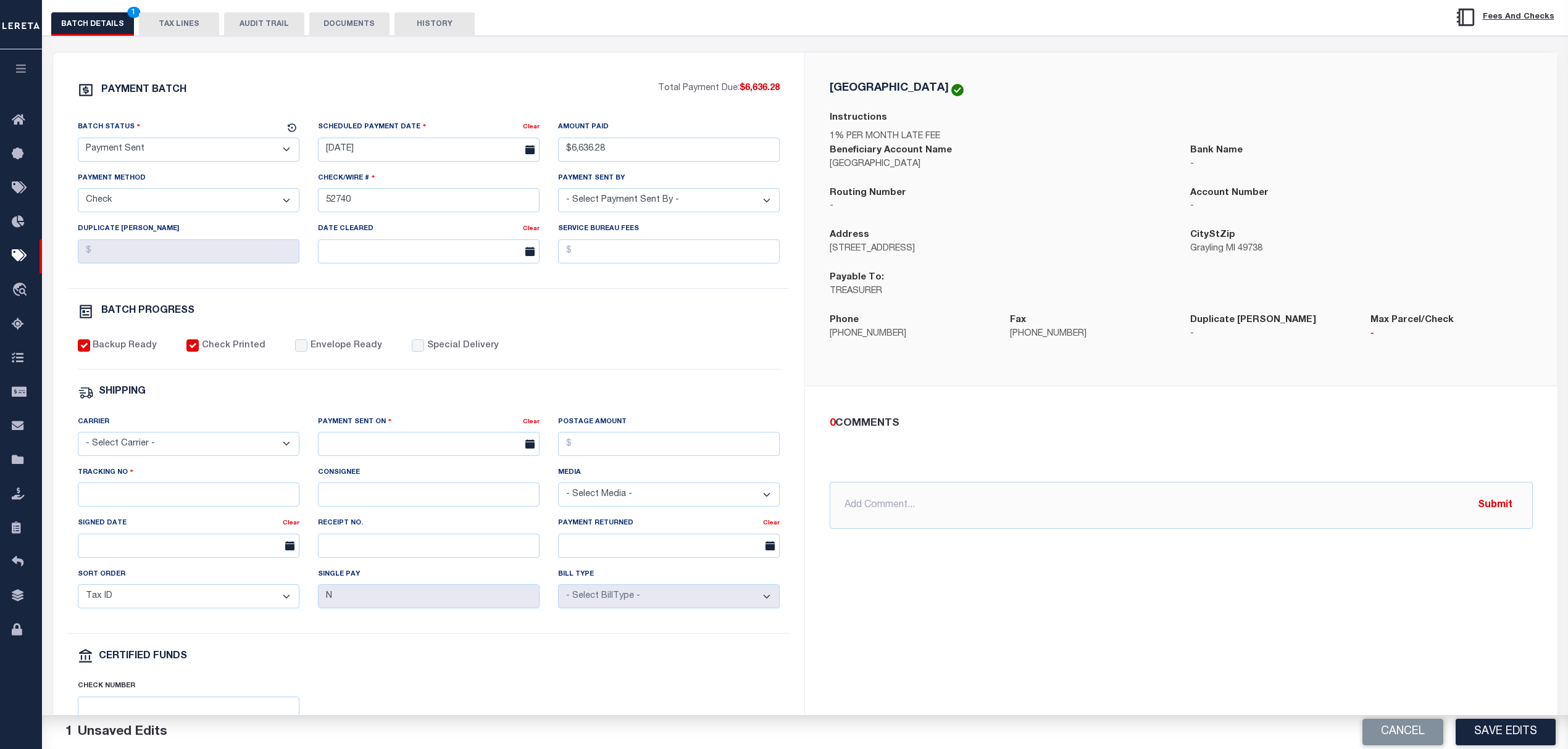
click at [355, 353] on label "Envelope Ready" at bounding box center [346, 346] width 71 height 14
click at [307, 352] on input "Envelope Ready" at bounding box center [301, 345] width 12 height 12
checkbox input "true"
drag, startPoint x: 212, startPoint y: 460, endPoint x: 203, endPoint y: 462, distance: 9.2
click at [212, 456] on select "- Select Carrier - E-mail Fax Fedex FTP Other UPS USPS" at bounding box center [188, 444] width 221 height 24
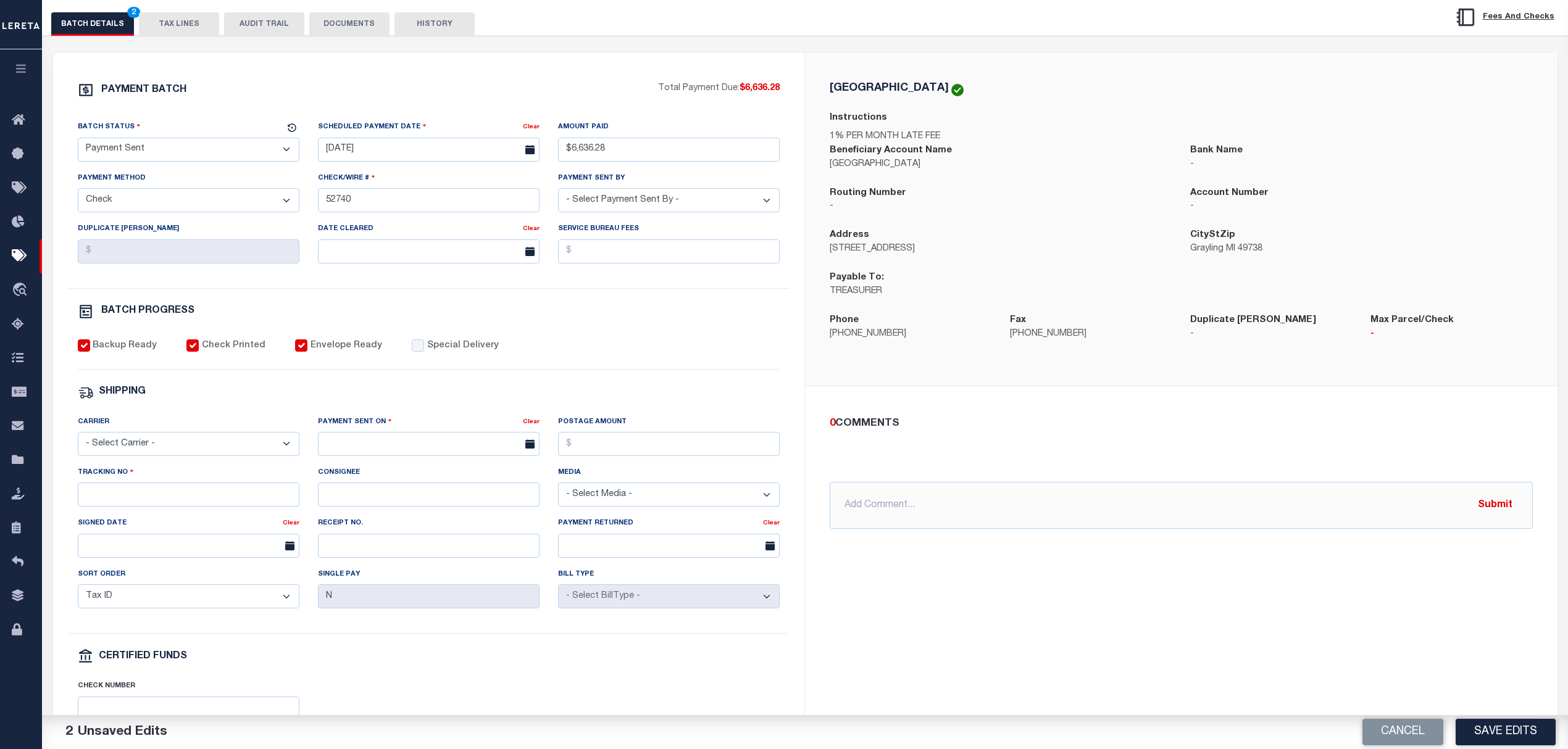
select select "USS"
click at [78, 440] on select "- Select Carrier - E-mail Fax Fedex FTP Other UPS USPS" at bounding box center [188, 444] width 221 height 24
click at [378, 456] on input "text" at bounding box center [428, 444] width 221 height 24
click at [410, 618] on span "27" at bounding box center [412, 619] width 24 height 24
type input "08/27/2025"
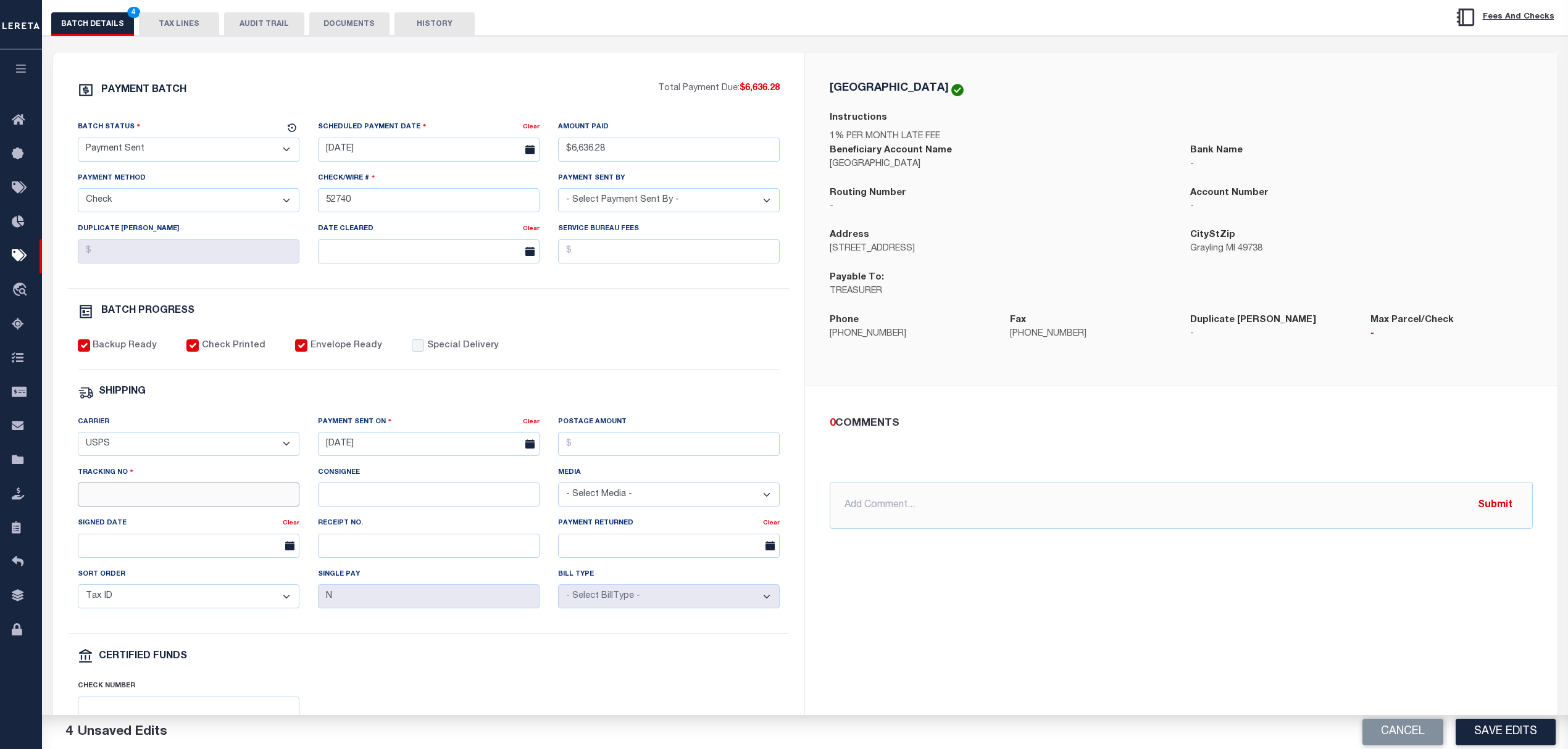
click at [246, 503] on input "Tracking No" at bounding box center [188, 494] width 221 height 24
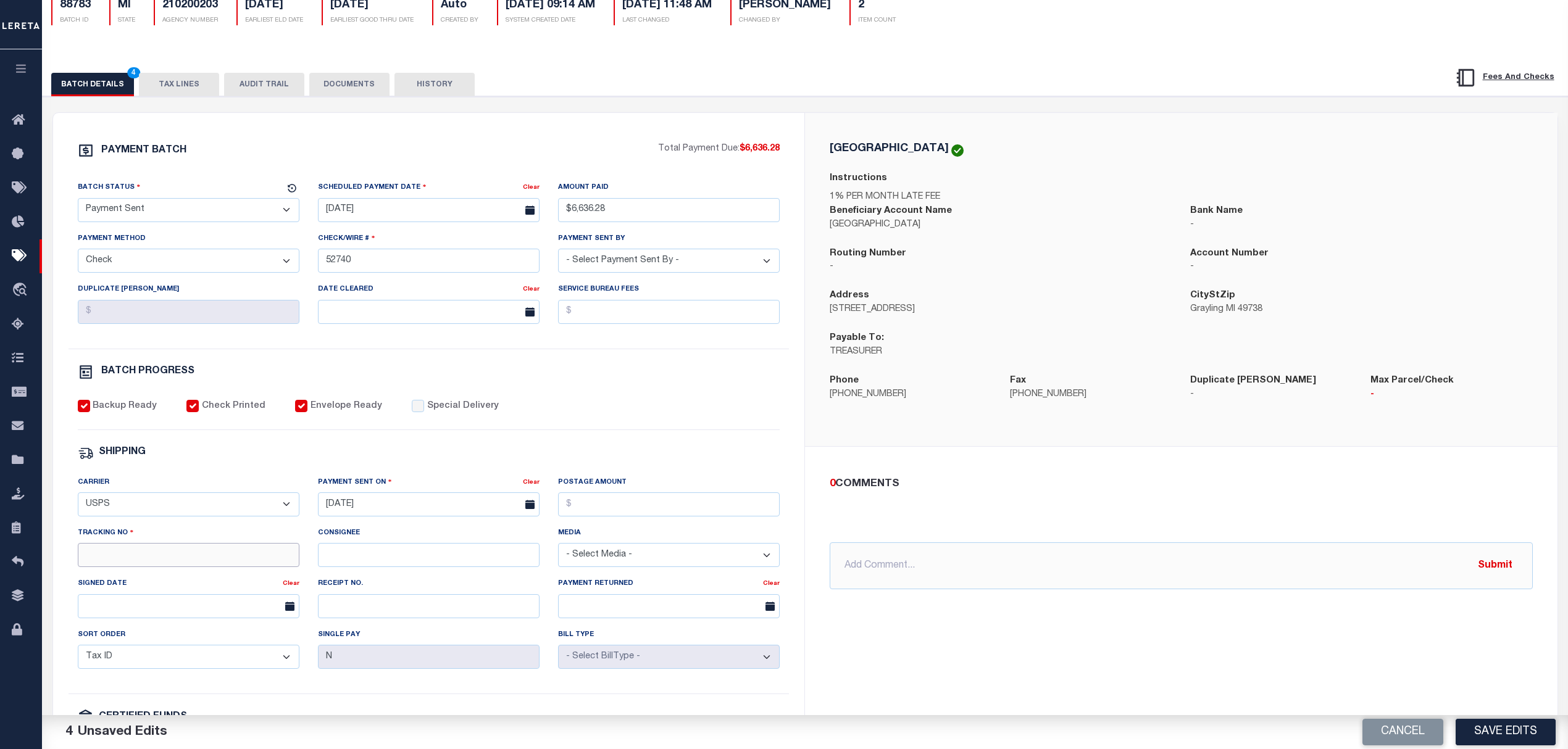
scroll to position [0, 0]
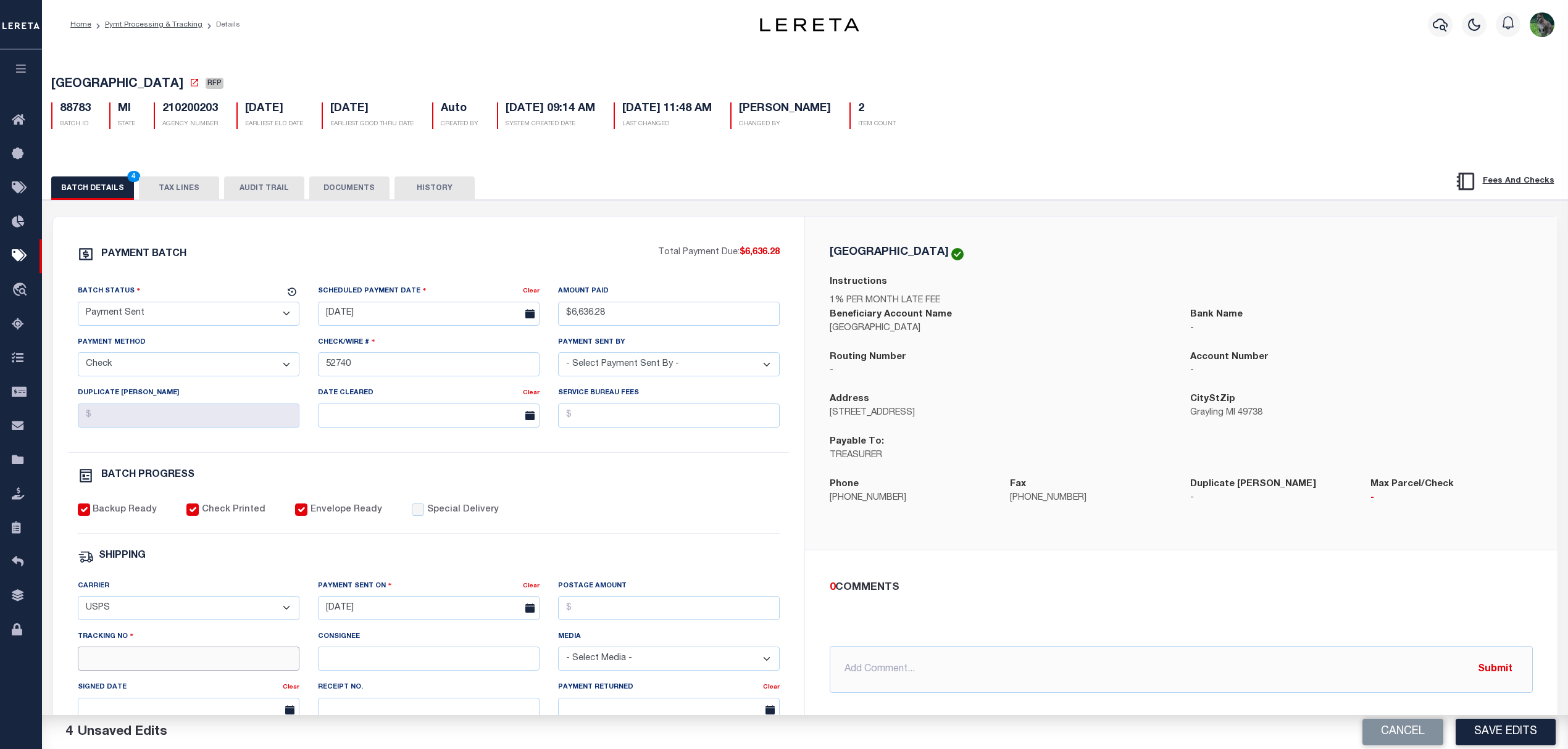
drag, startPoint x: 171, startPoint y: 664, endPoint x: 214, endPoint y: 657, distance: 43.6
click at [171, 664] on input "Tracking No" at bounding box center [188, 658] width 221 height 24
type input "9205590142749901760886"
click at [1494, 730] on button "Save Edits" at bounding box center [1506, 732] width 100 height 26
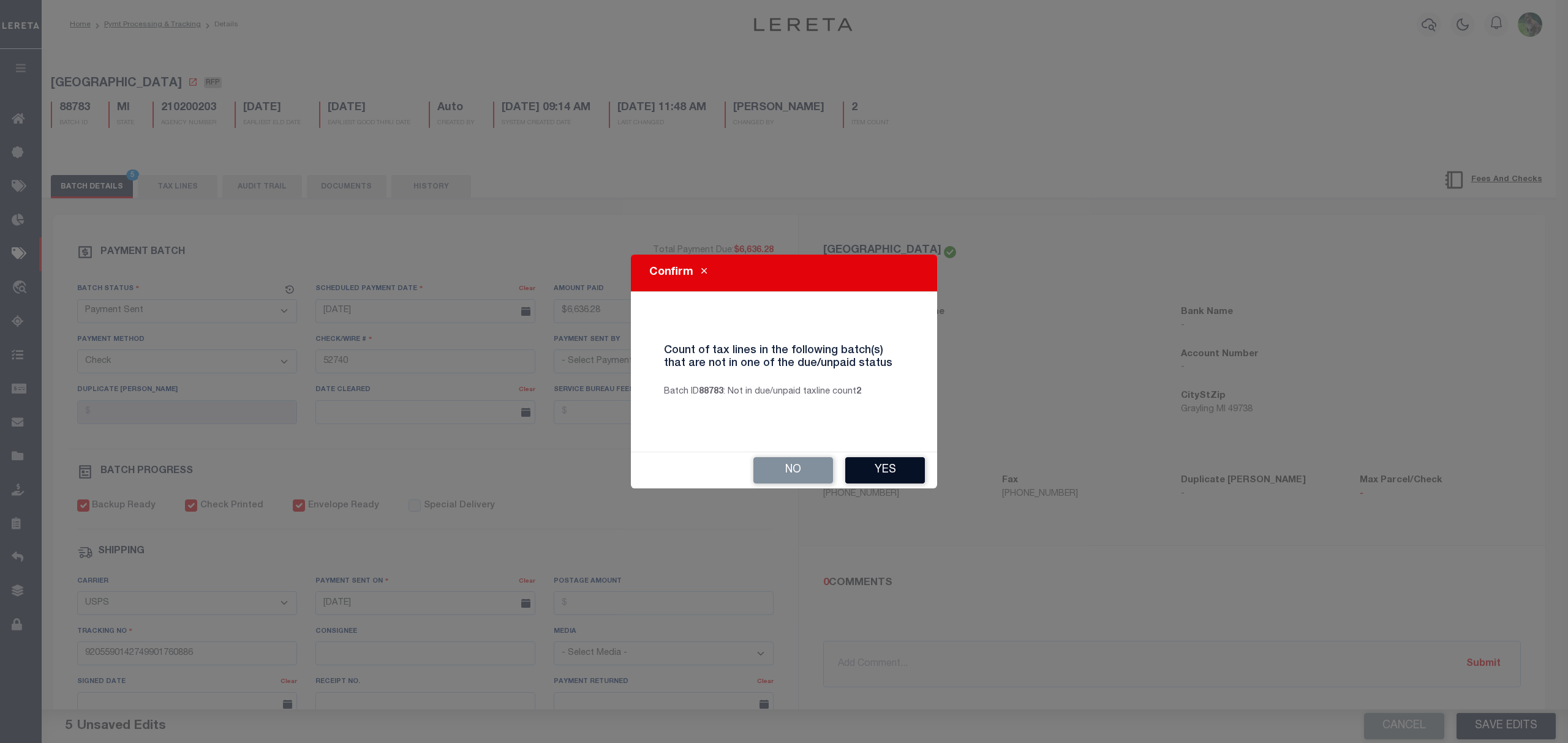
click at [909, 469] on button "Yes" at bounding box center [885, 471] width 80 height 26
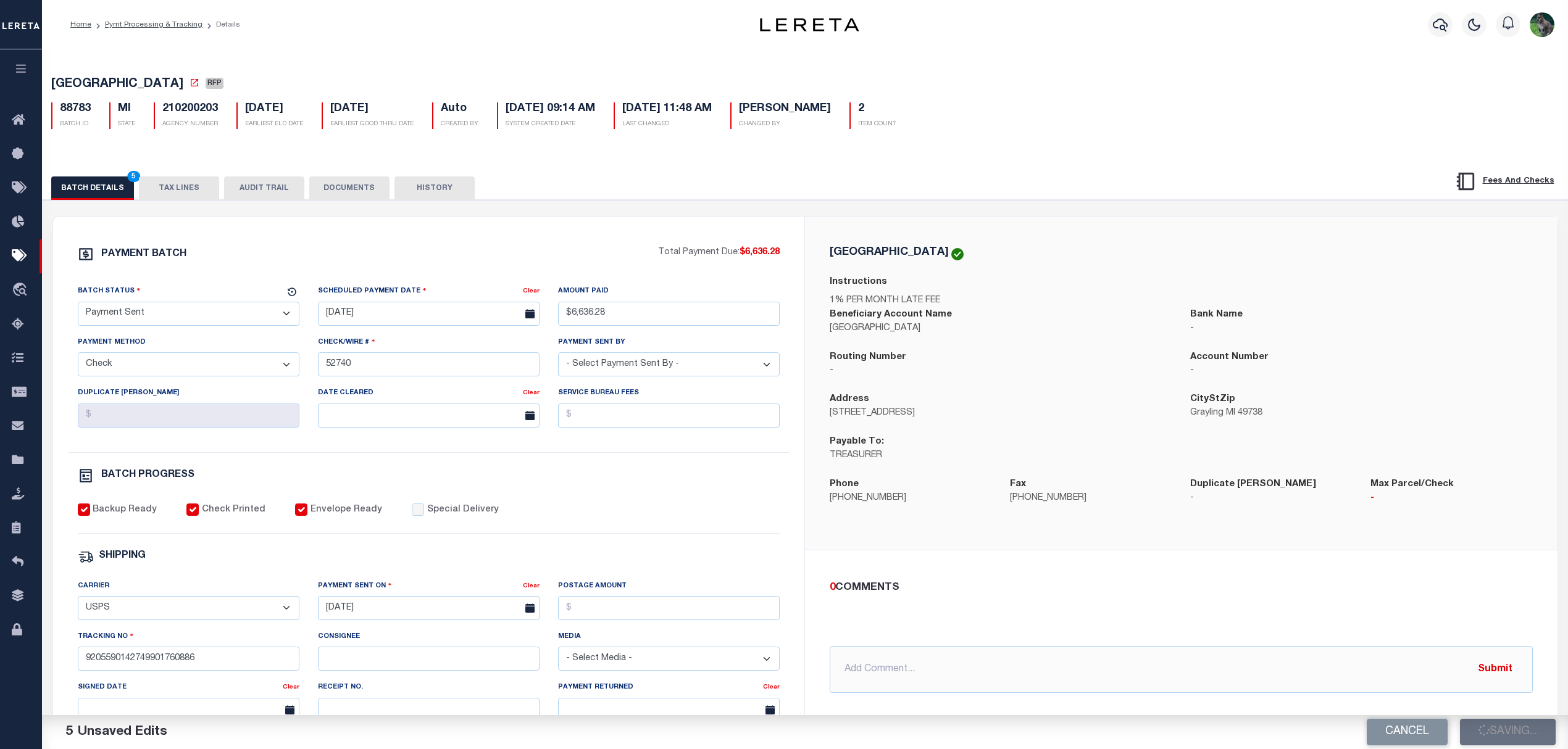
select select
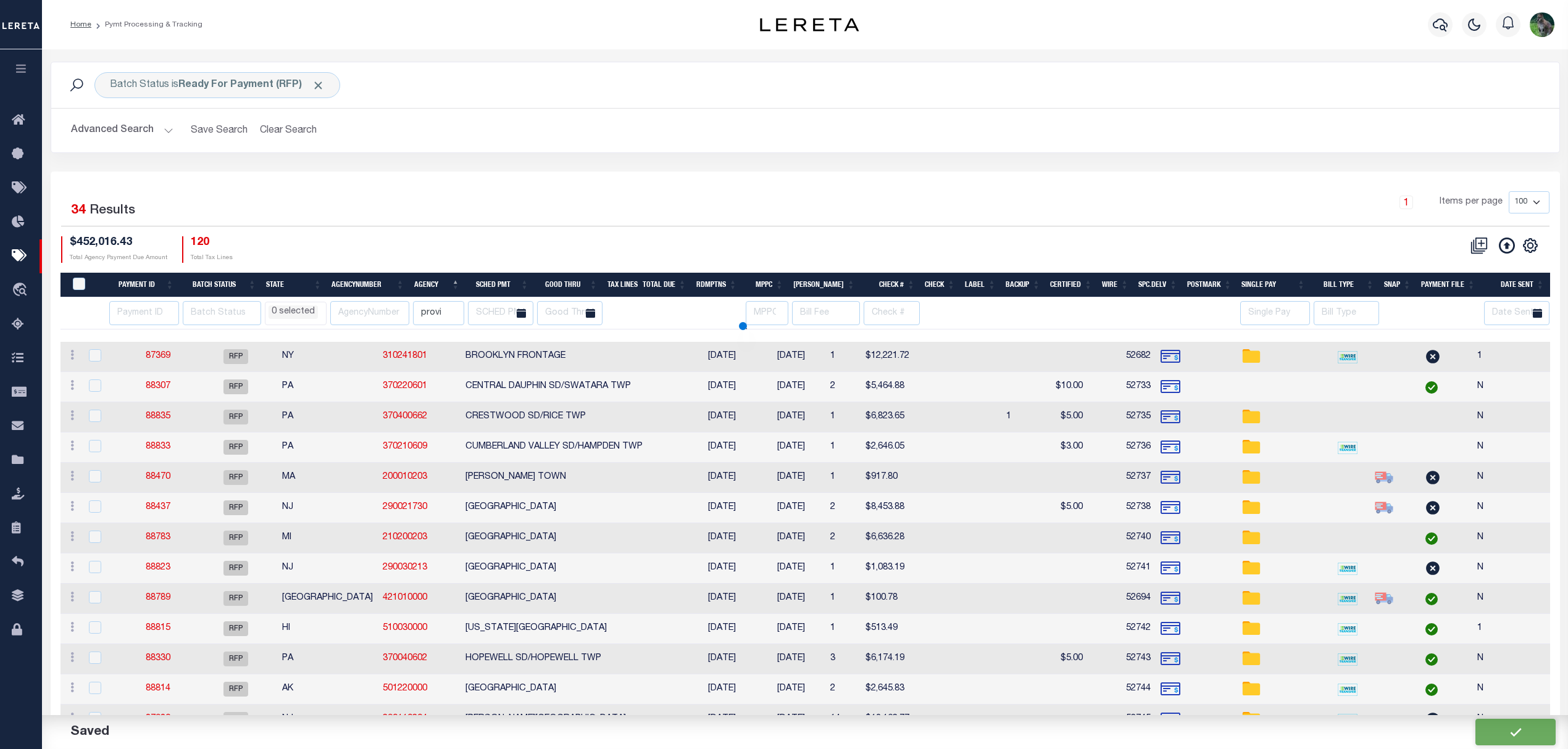
select select
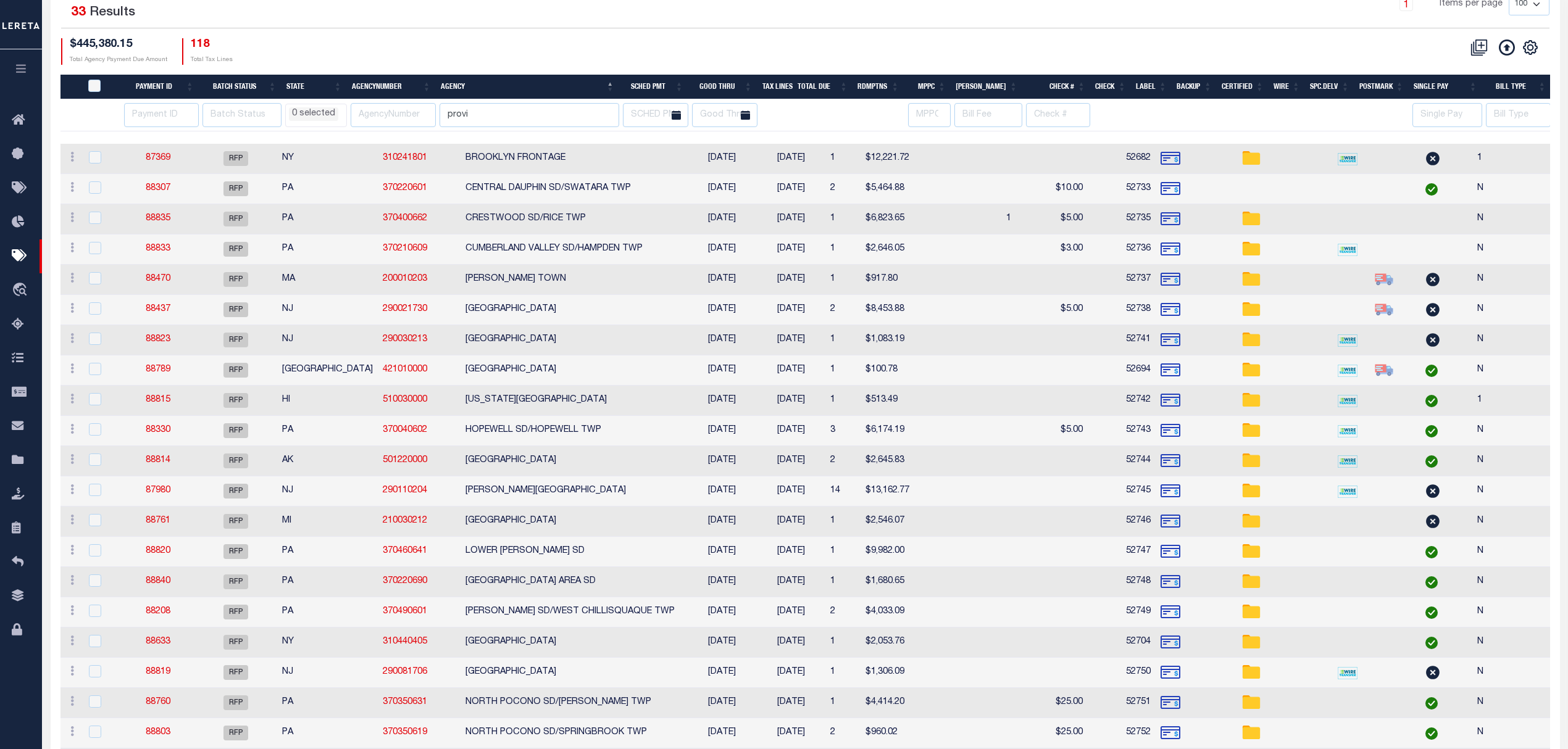
scroll to position [247, 0]
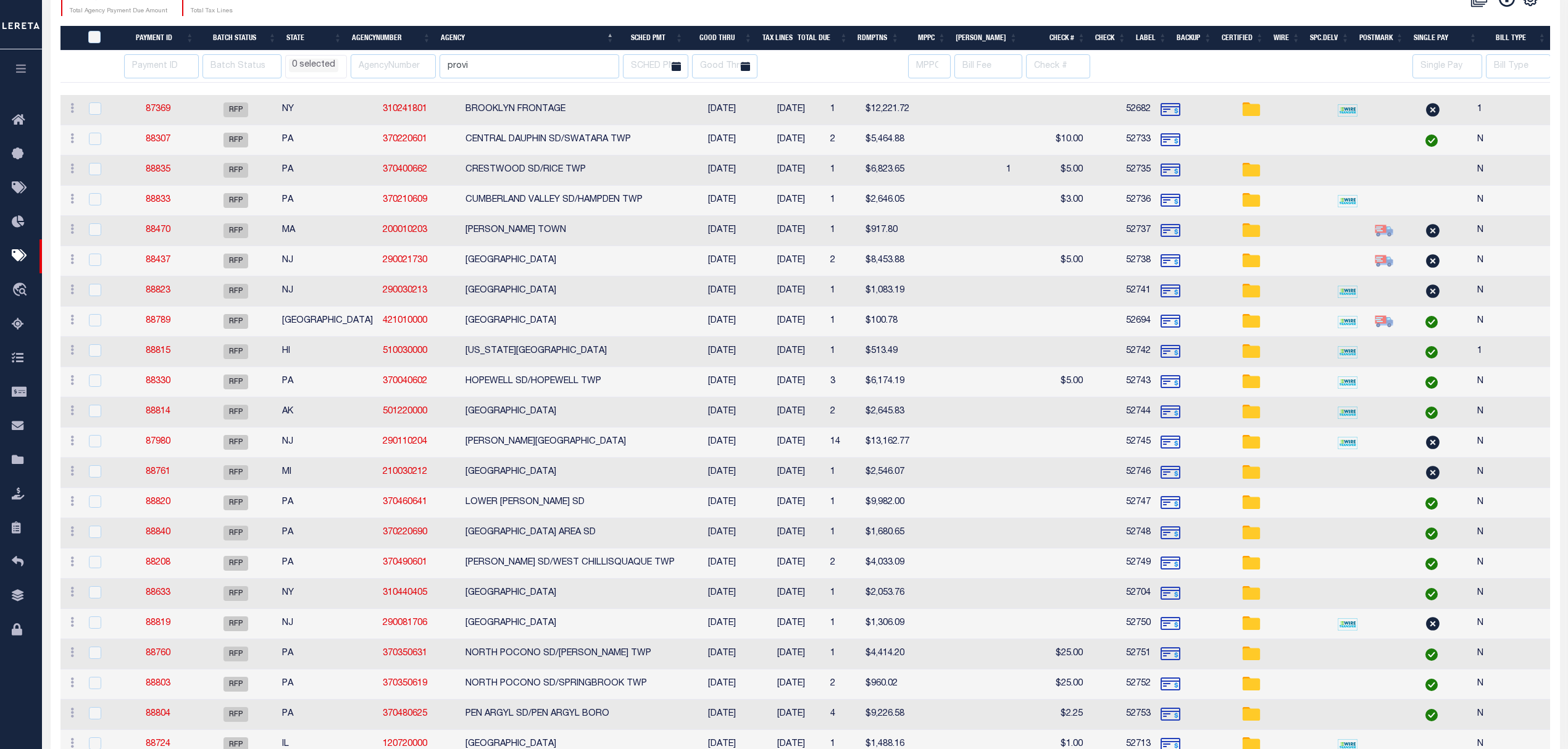
click at [161, 562] on td "88208" at bounding box center [158, 564] width 74 height 31
checkbox input "true"
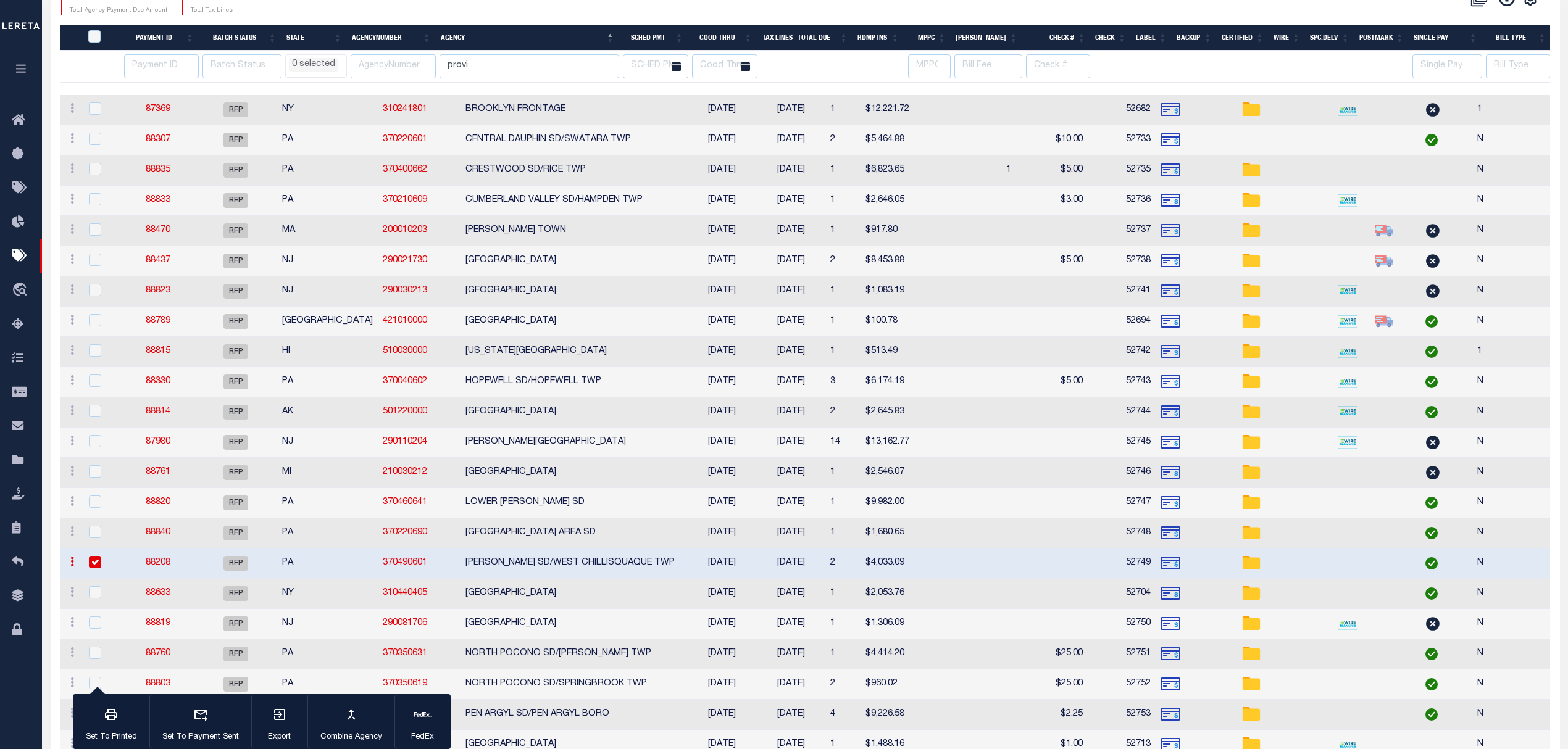
click at [160, 565] on link "88208" at bounding box center [158, 562] width 25 height 8
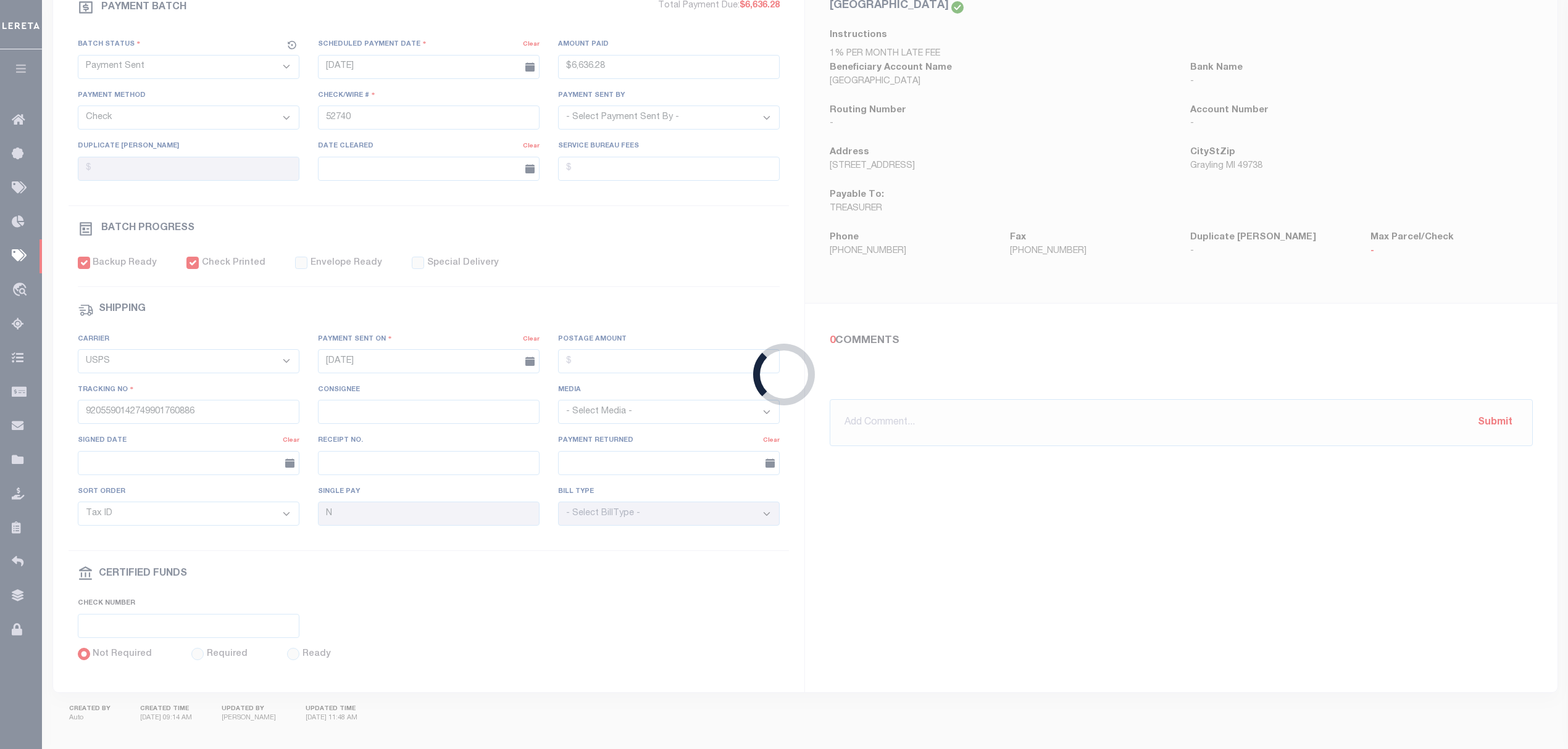
select select "RFP"
type input "$4,033"
type input "52749"
select select "[PERSON_NAME]"
checkbox input "false"
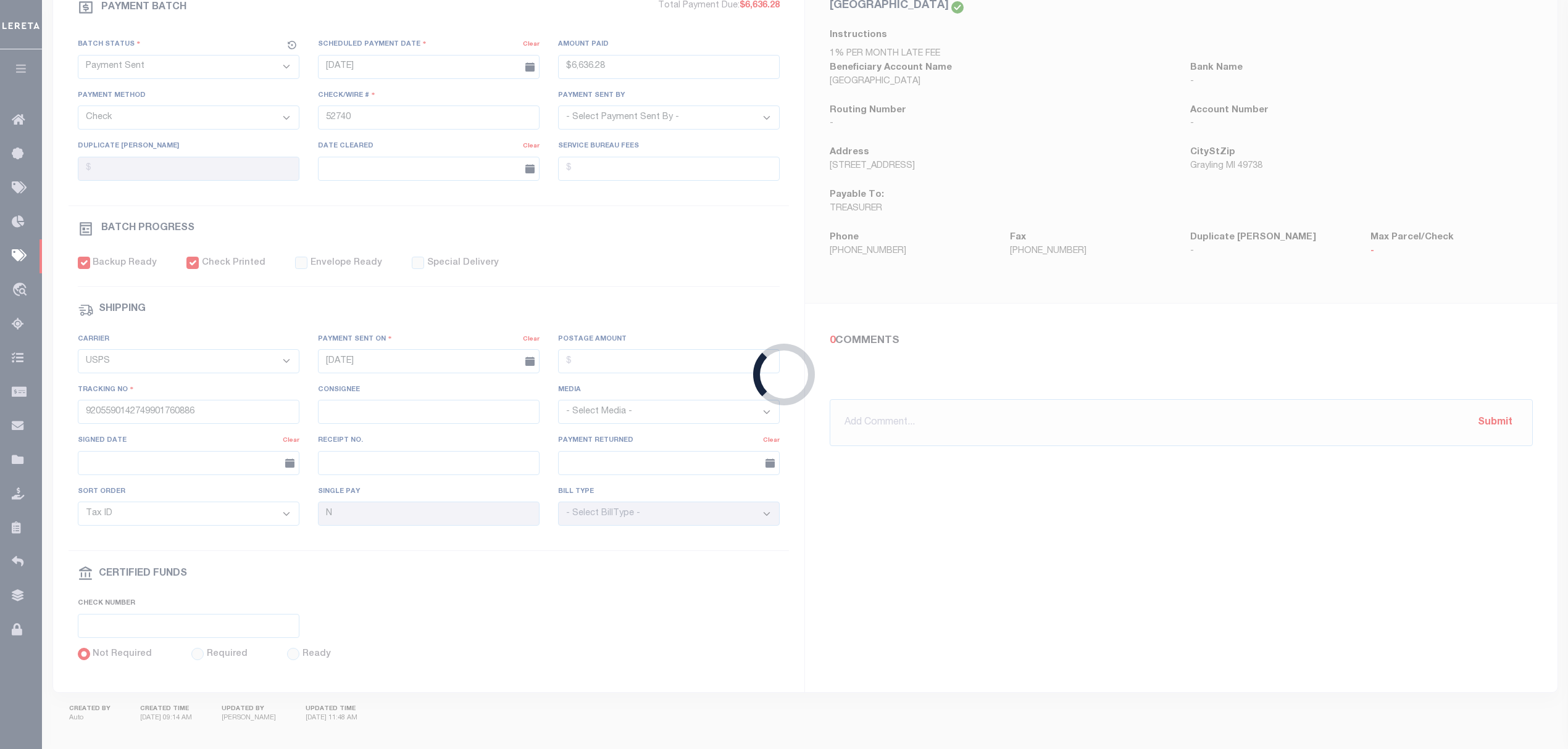
select select
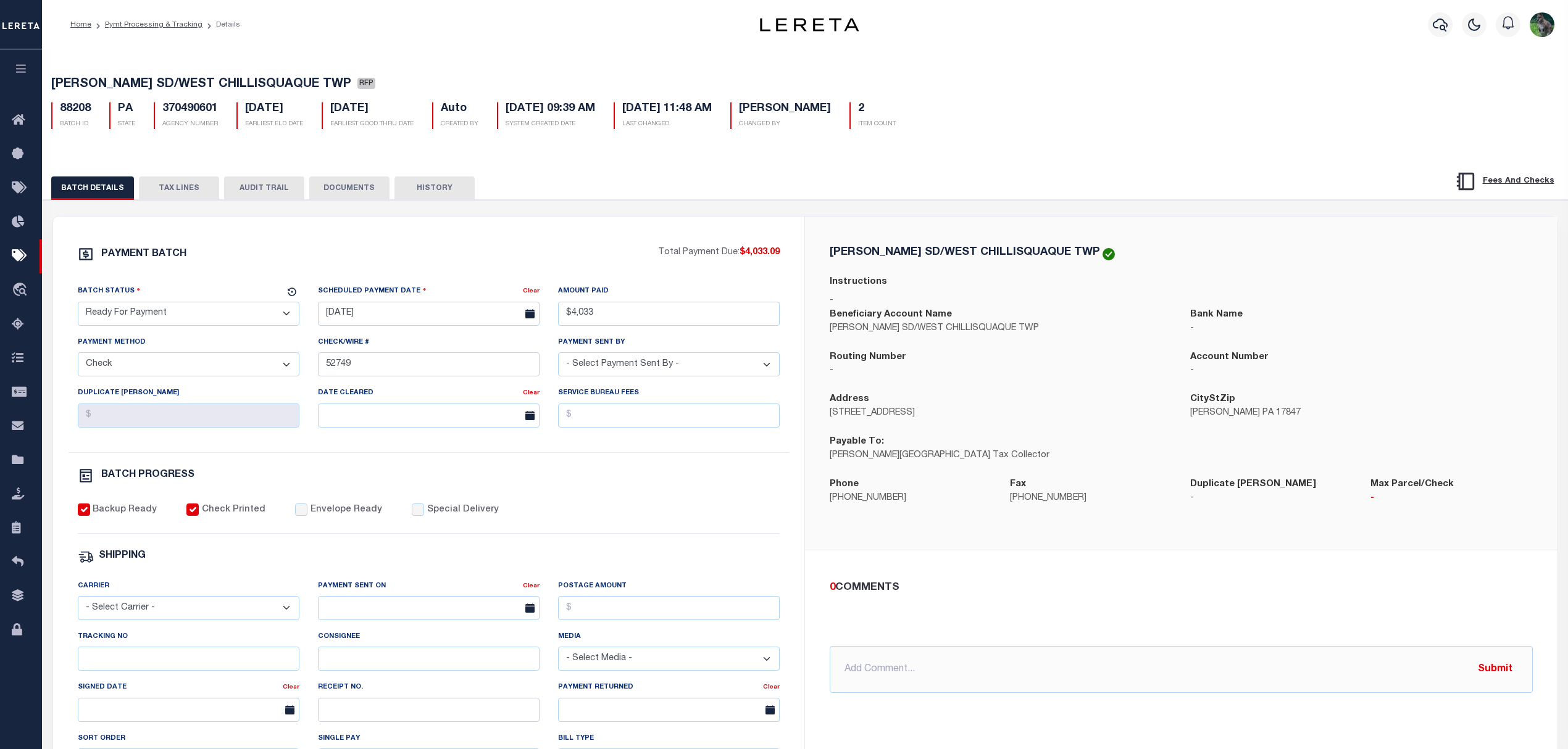
click at [198, 323] on select "- Select Status - Scheduled for Payment Ready For Payment Payment Sent Cleared …" at bounding box center [188, 313] width 221 height 24
select select "SNT"
click at [78, 305] on select "- Select Status - Scheduled for Payment Ready For Payment Payment Sent Cleared …" at bounding box center [188, 313] width 221 height 24
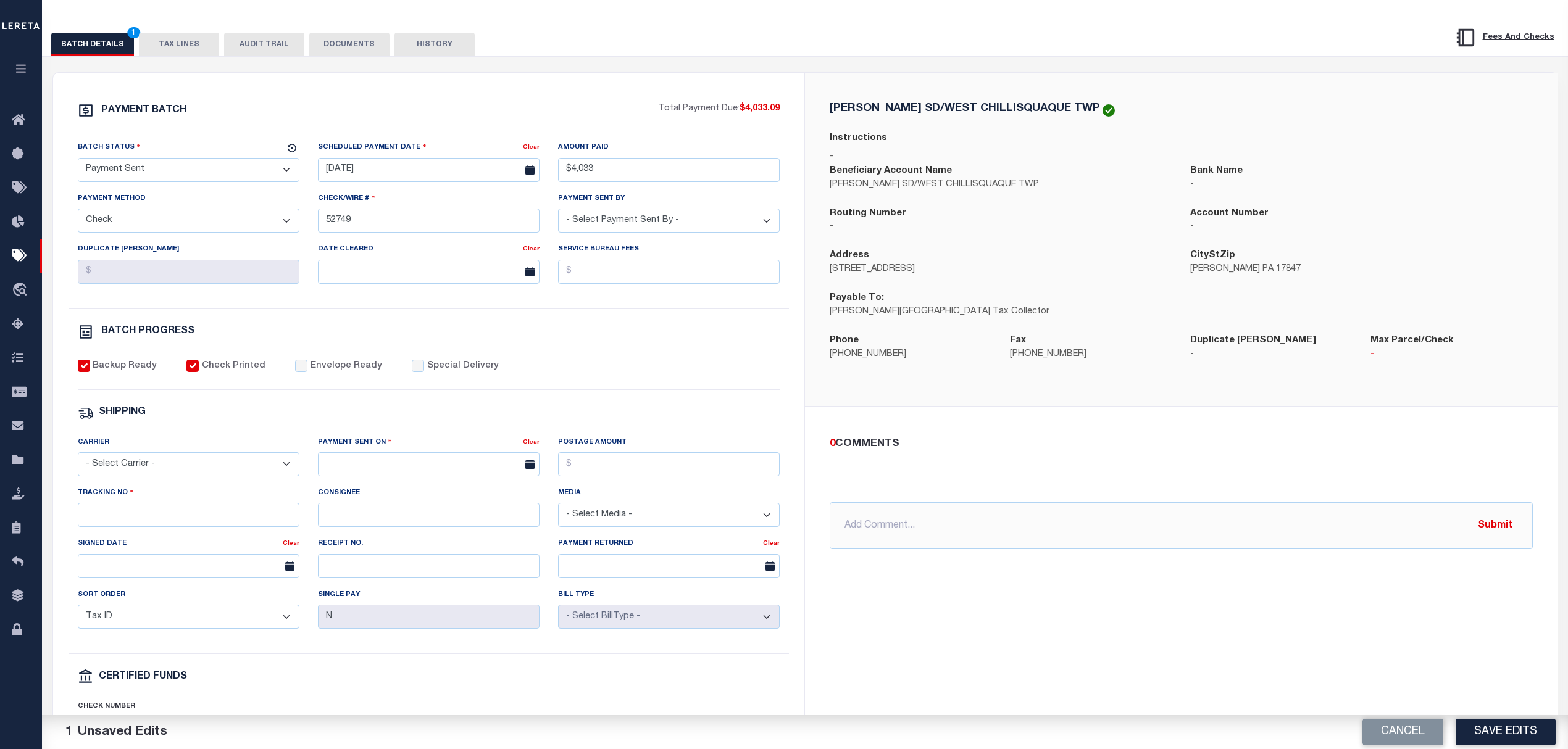
scroll to position [164, 0]
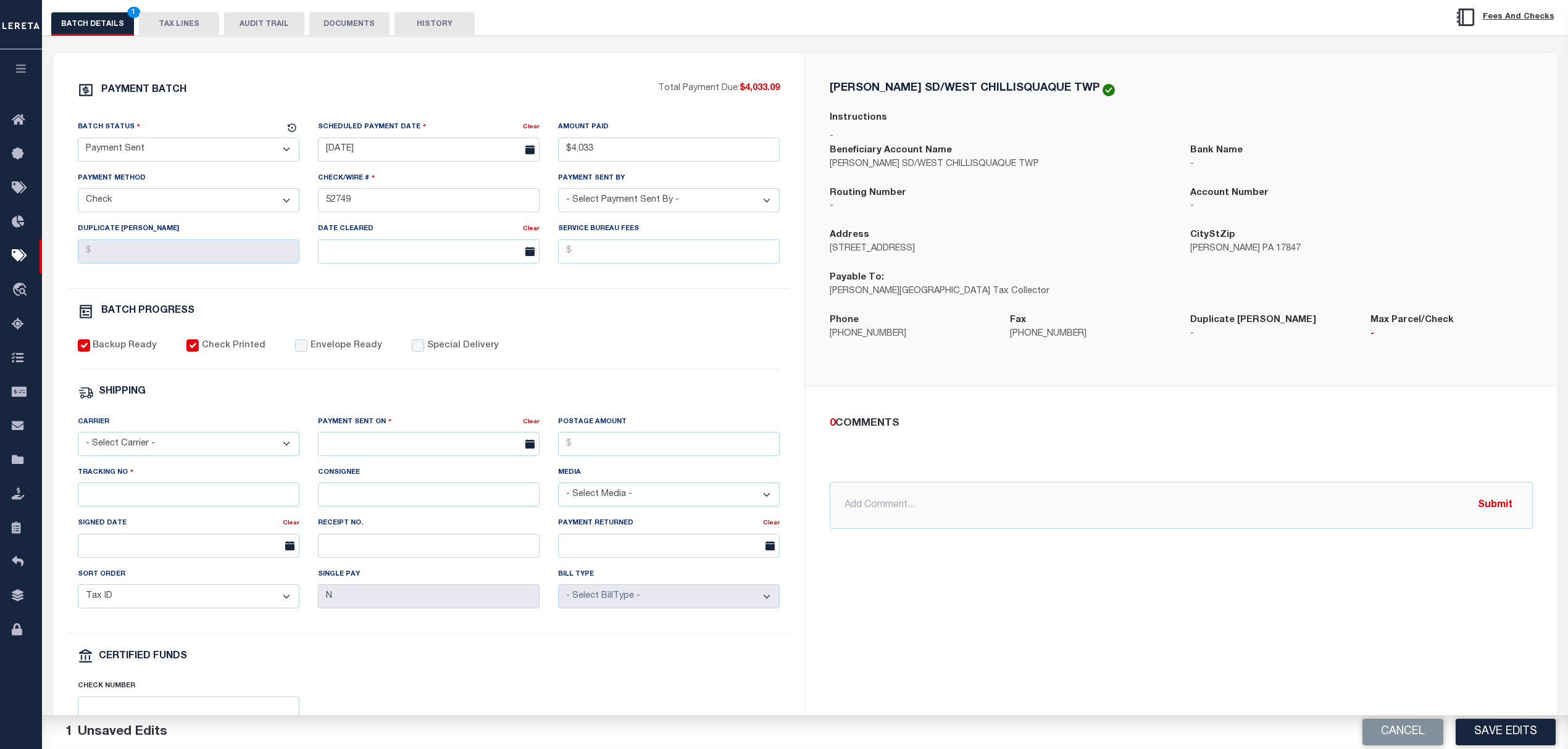
click at [311, 343] on div "PAYMENT BATCH Total Payment Due: $4,033.09 Batch Status - Select Status -" at bounding box center [429, 413] width 722 height 663
click at [316, 348] on label "Envelope Ready" at bounding box center [346, 346] width 71 height 14
click at [307, 348] on input "Envelope Ready" at bounding box center [301, 345] width 12 height 12
checkbox input "true"
click at [218, 456] on select "- Select Carrier - E-mail Fax Fedex FTP Other UPS USPS" at bounding box center [188, 444] width 221 height 24
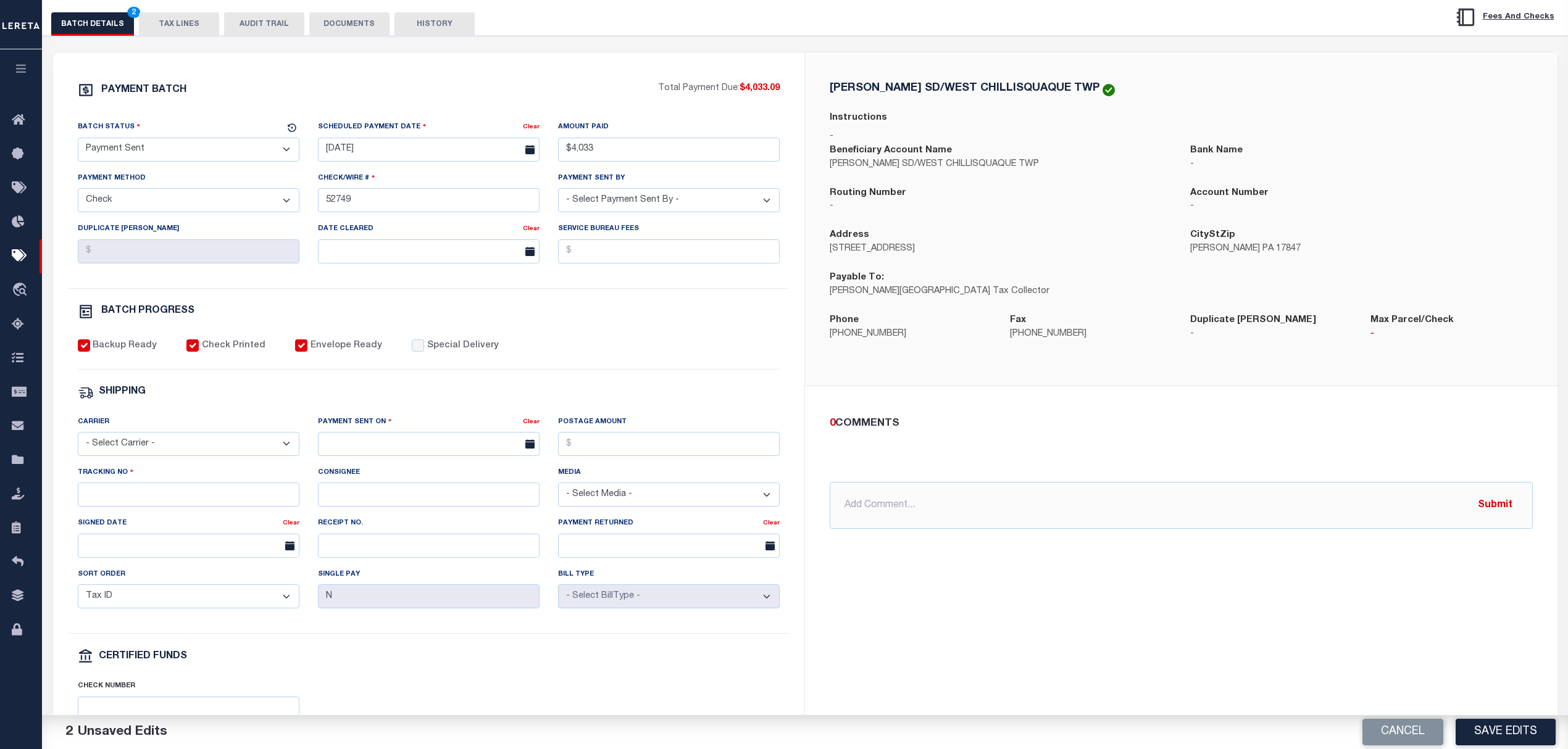
select select "USS"
click at [78, 440] on select "- Select Carrier - E-mail Fax Fedex FTP Other UPS USPS" at bounding box center [188, 444] width 221 height 24
click at [318, 456] on input "text" at bounding box center [428, 444] width 221 height 24
drag, startPoint x: 420, startPoint y: 625, endPoint x: 420, endPoint y: 618, distance: 7.0
click at [420, 624] on span "27" at bounding box center [412, 619] width 24 height 24
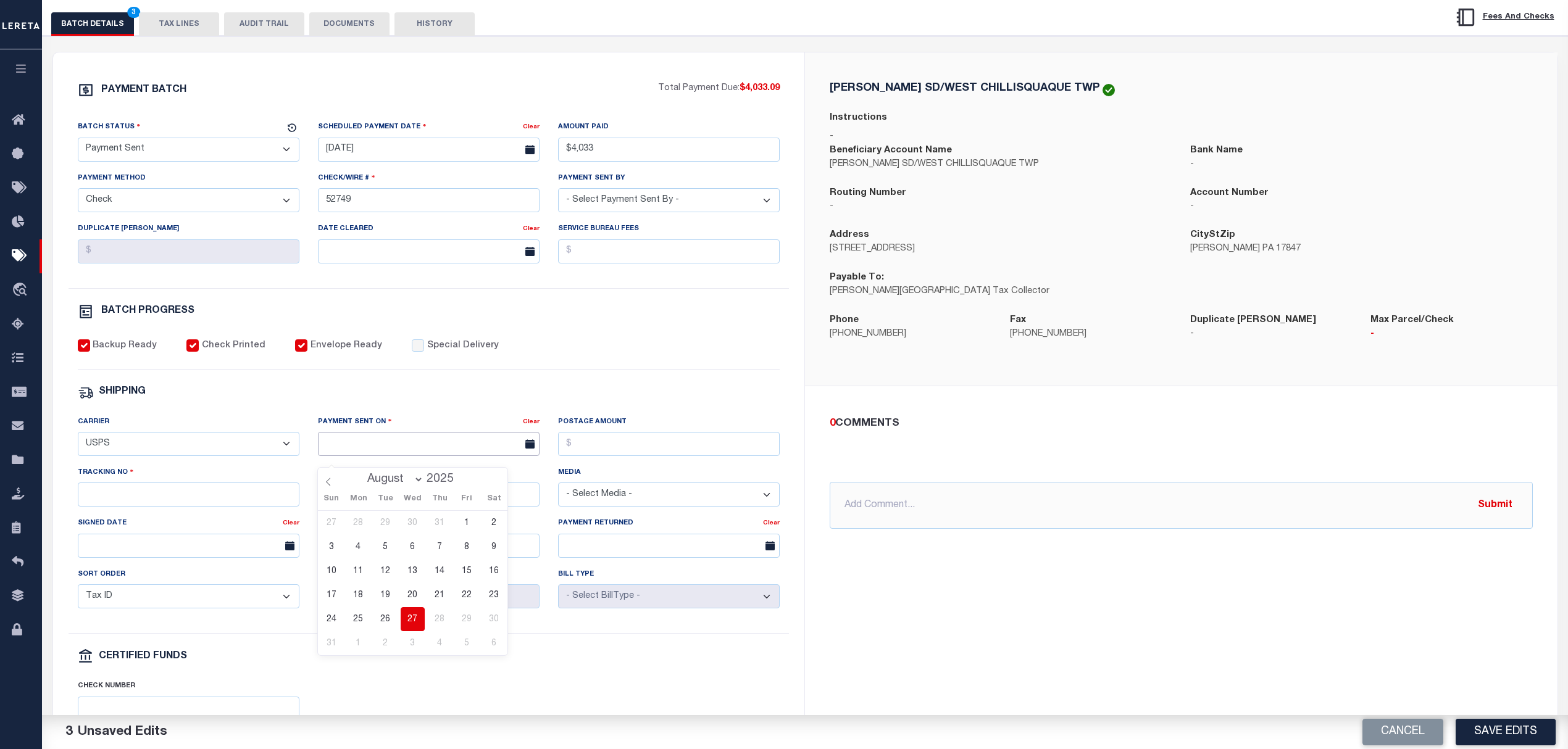
type input "08/27/2025"
drag, startPoint x: 272, startPoint y: 528, endPoint x: 259, endPoint y: 522, distance: 14.3
click at [269, 526] on div "Carrier - Select Carrier - E-mail Fax Fedex FTP Other UPS USPS Payment Sent On …" at bounding box center [429, 525] width 721 height 219
click at [246, 506] on input "Tracking No" at bounding box center [188, 494] width 221 height 24
type input "9205590142749901760909"
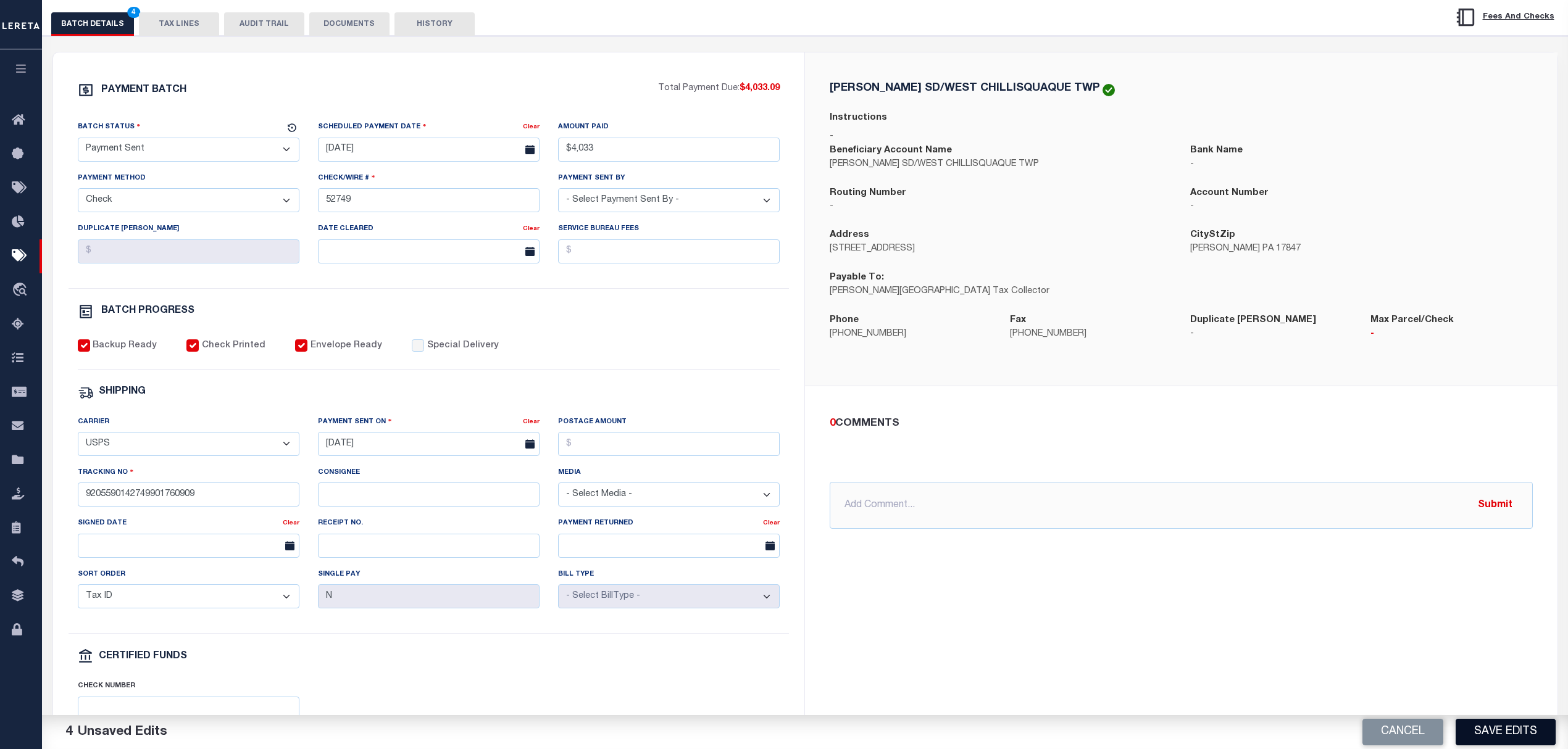
click at [1511, 736] on button "Save Edits" at bounding box center [1506, 732] width 100 height 26
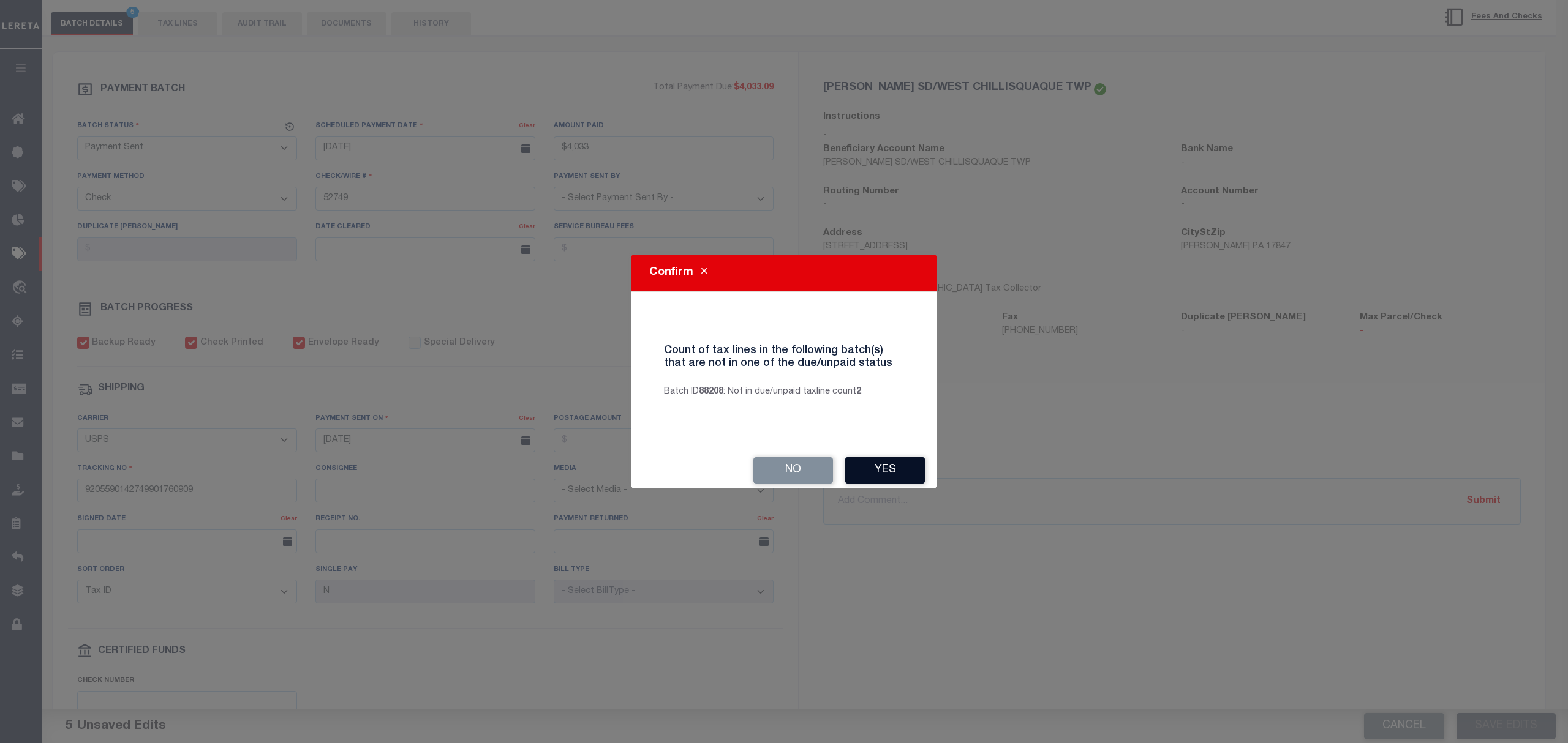
click at [875, 473] on button "Yes" at bounding box center [885, 471] width 80 height 26
select select
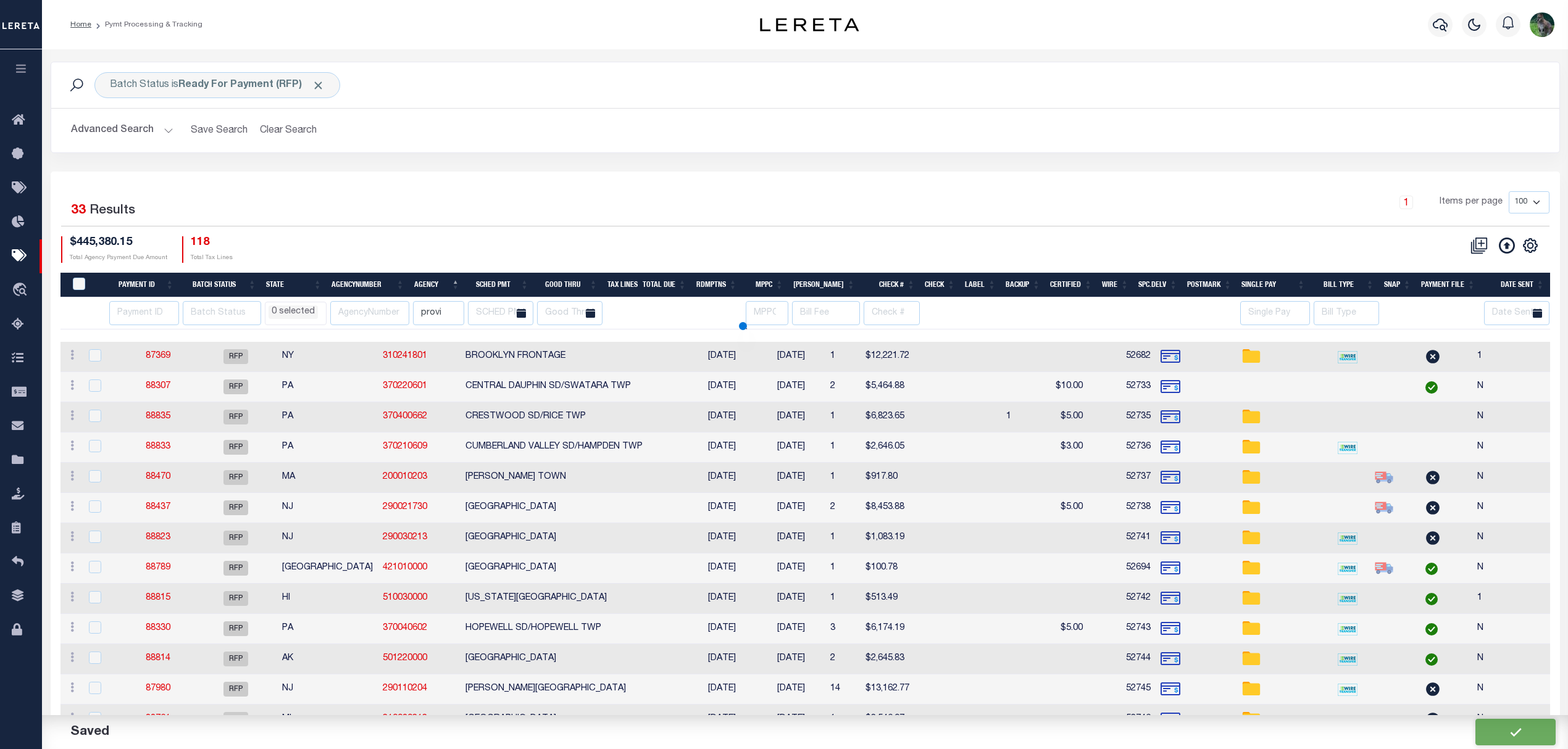
select select
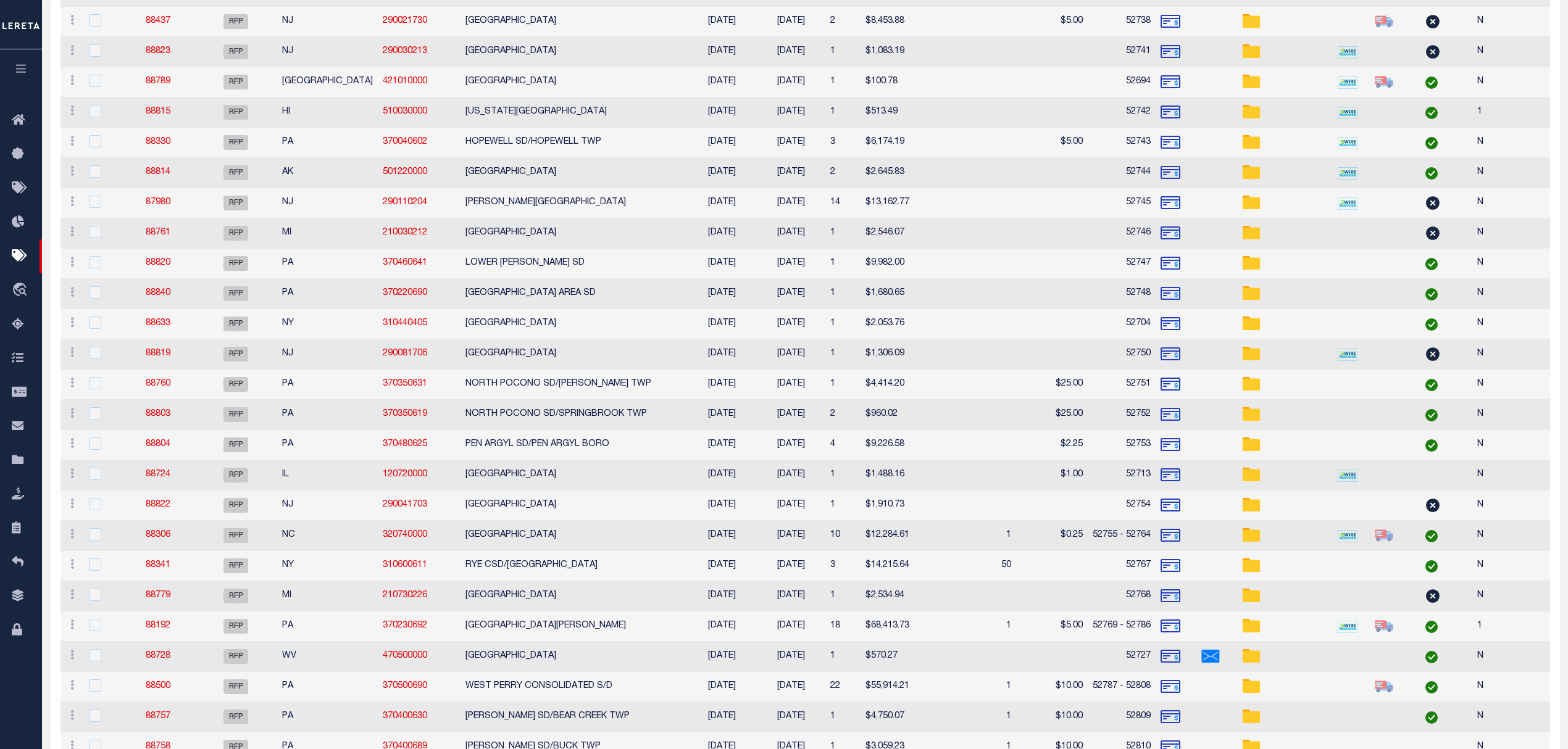
select select
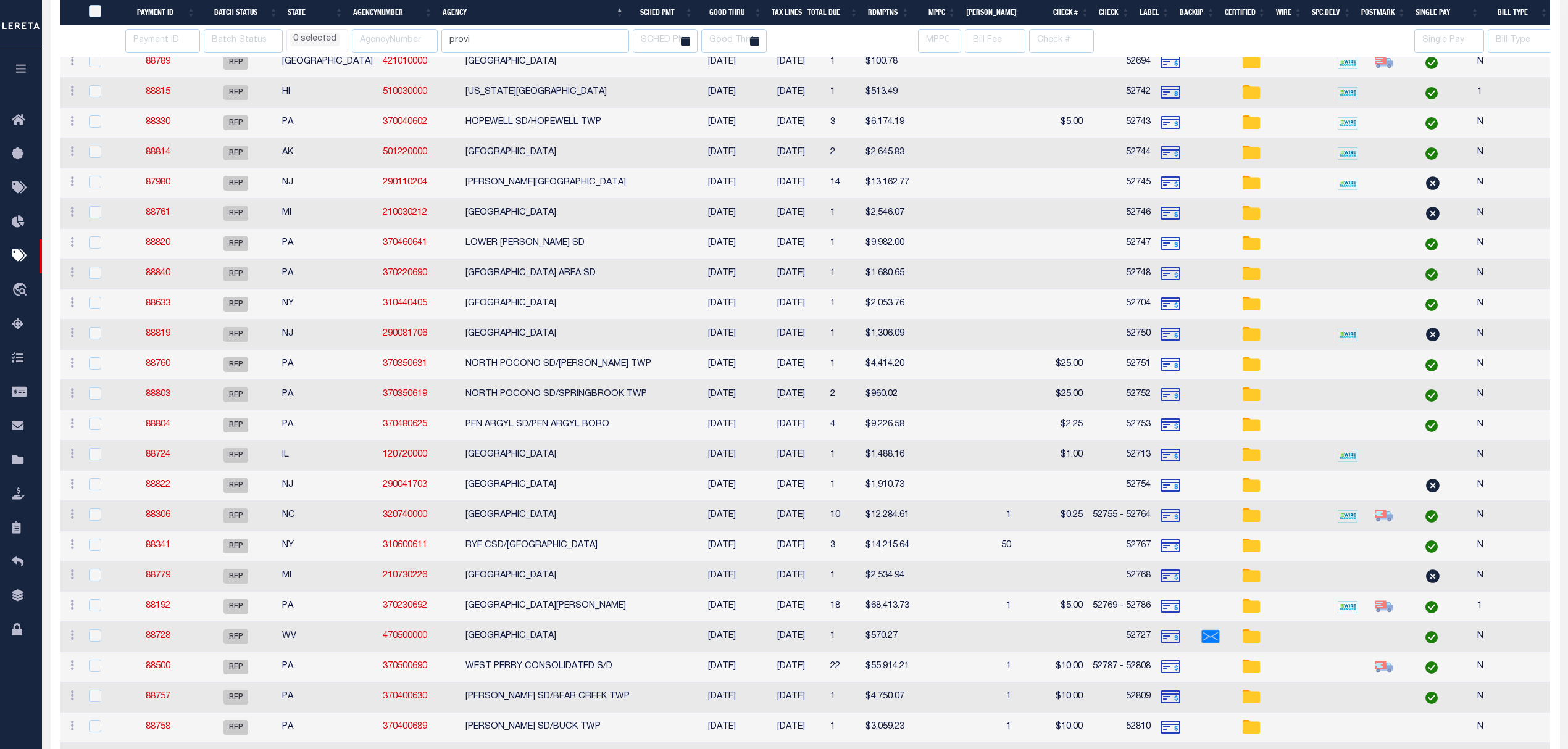
select select
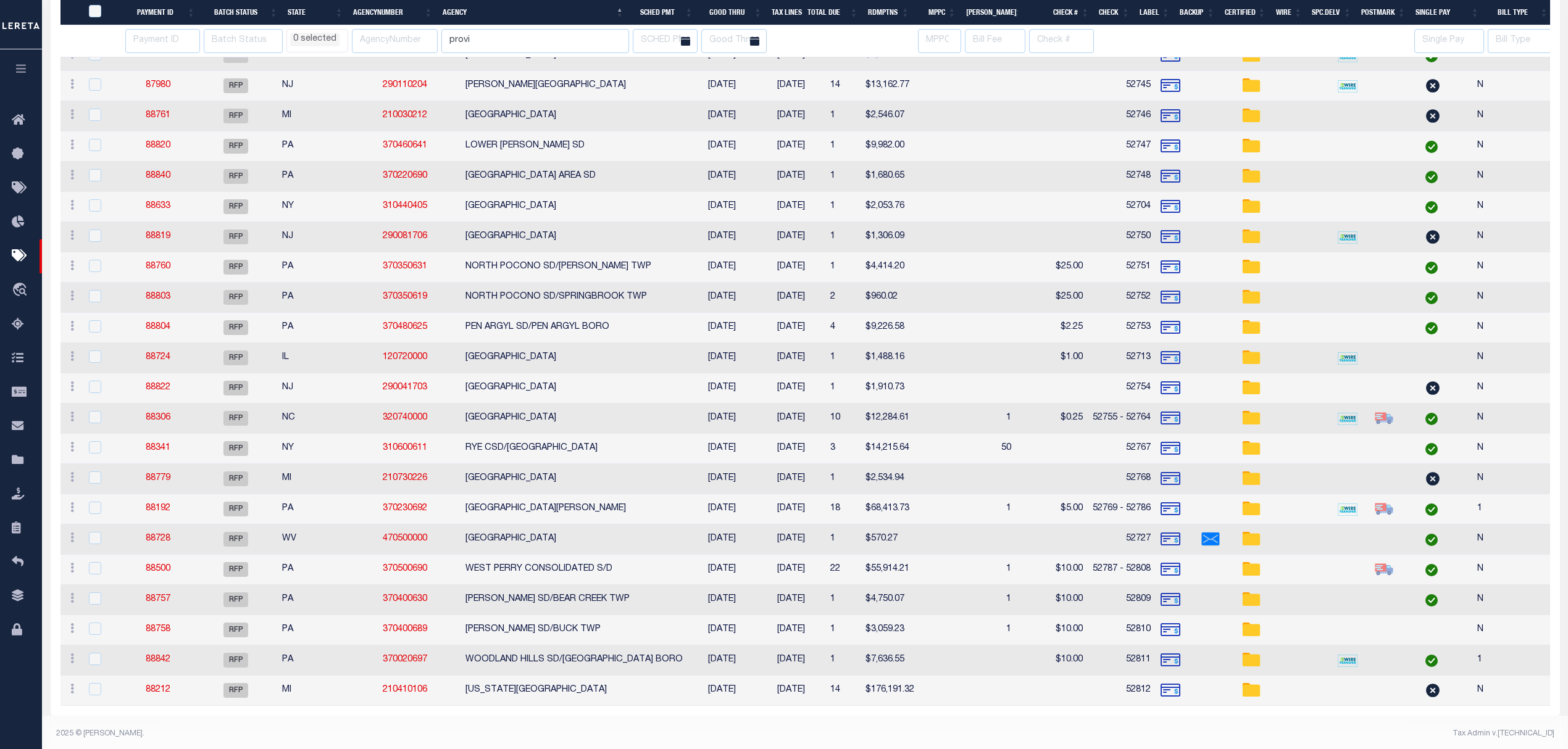
scroll to position [610, 0]
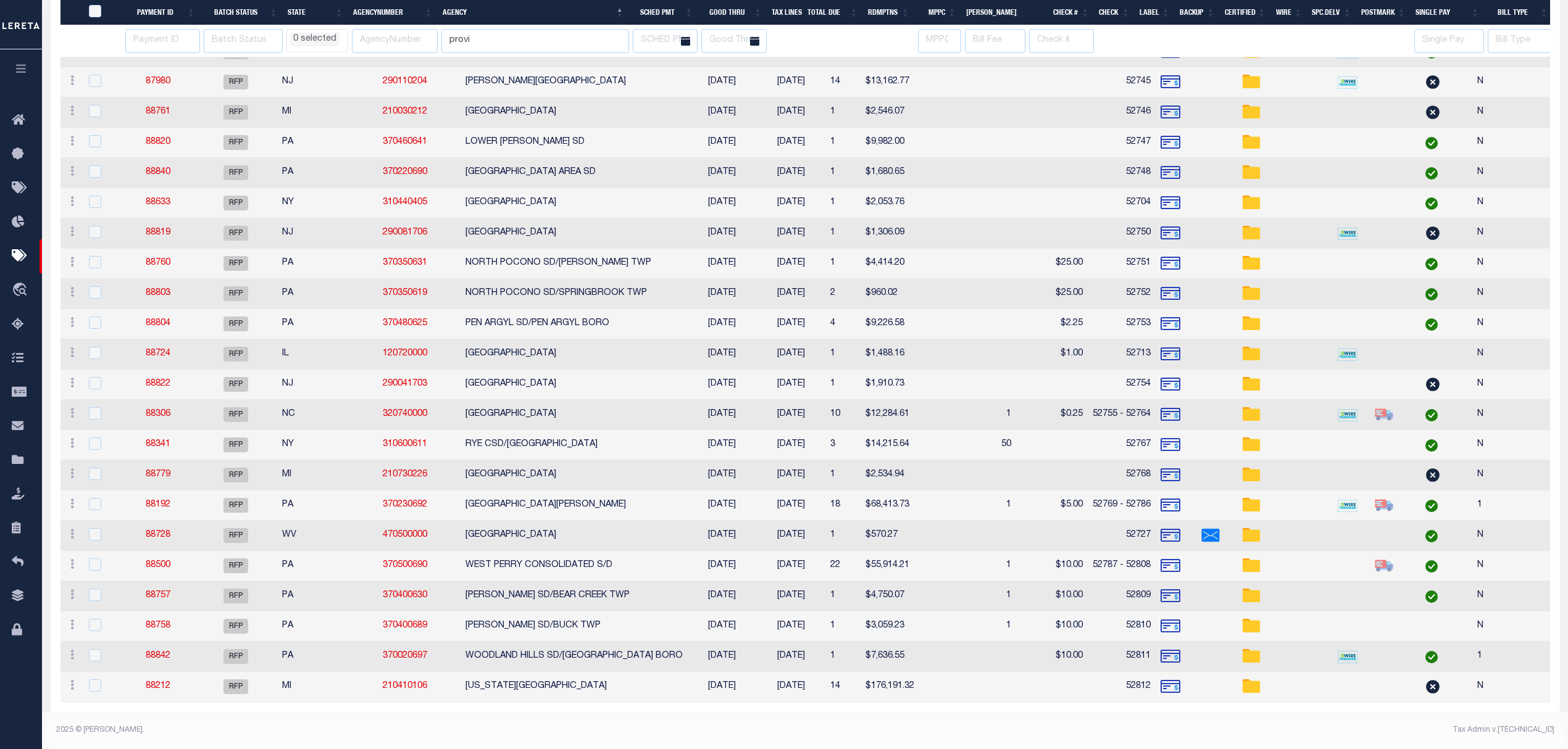
select select
click at [389, 410] on link "320740000" at bounding box center [405, 414] width 44 height 8
checkbox input "true"
select select
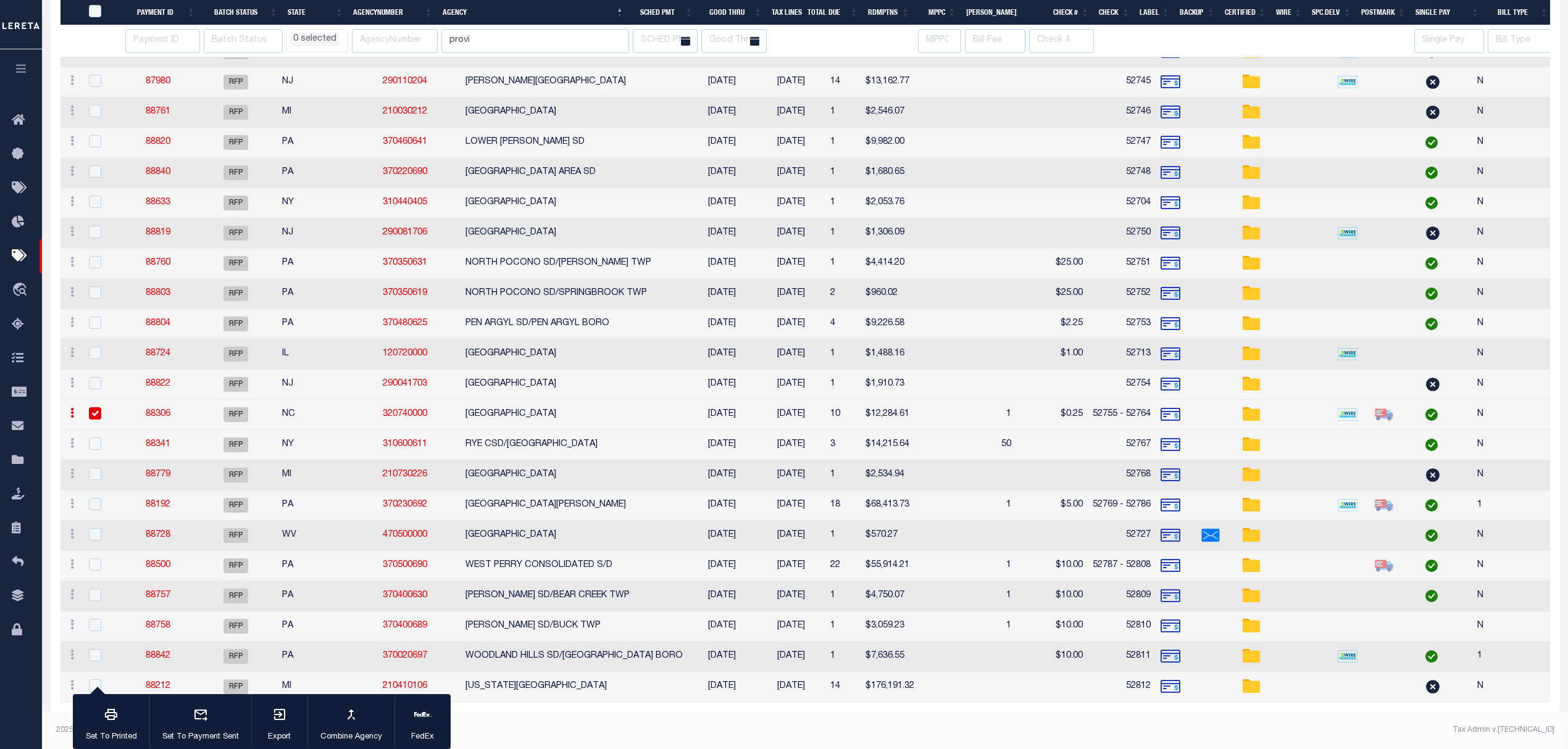
select select
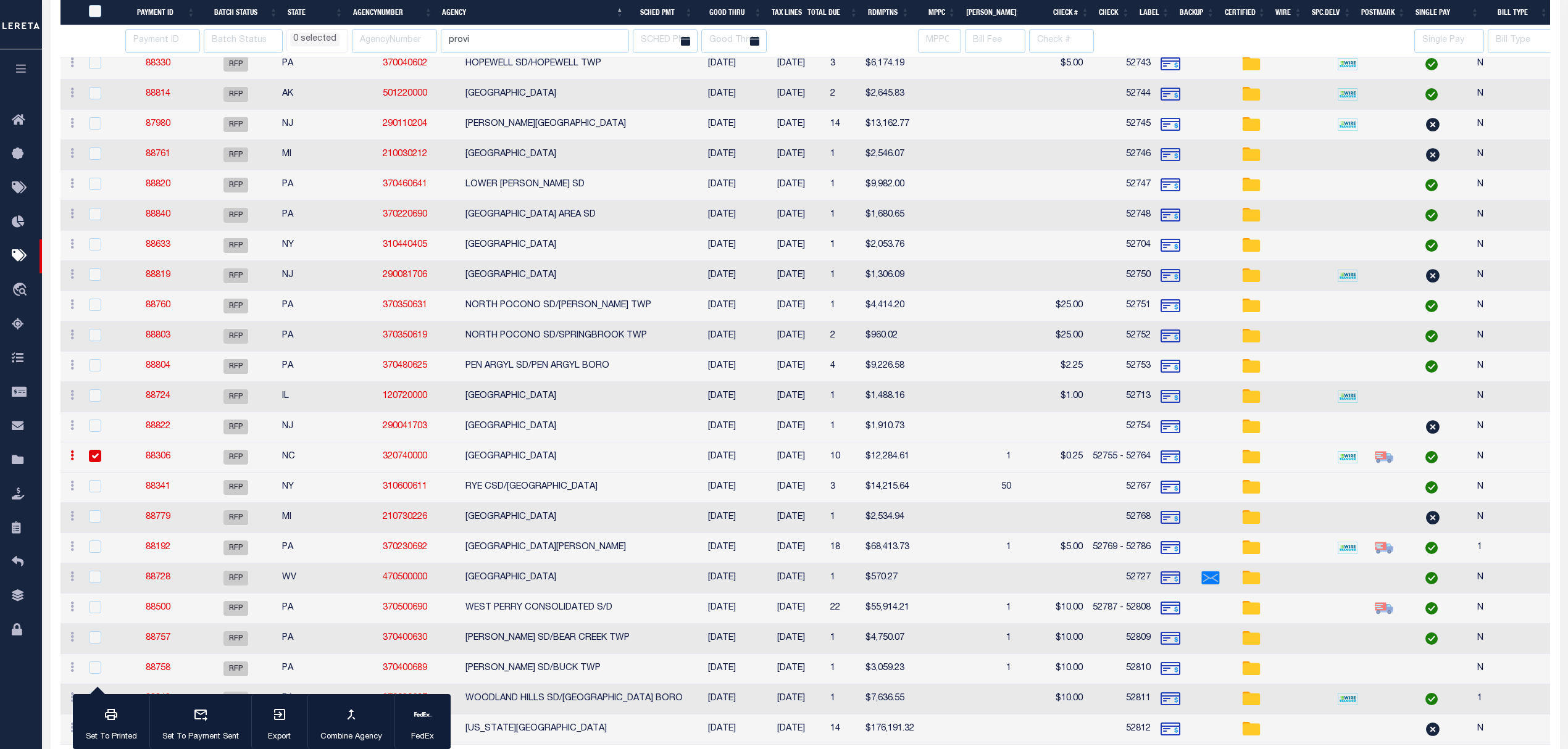
click at [463, 460] on td "PITT COUNTY" at bounding box center [574, 458] width 227 height 31
checkbox input "false"
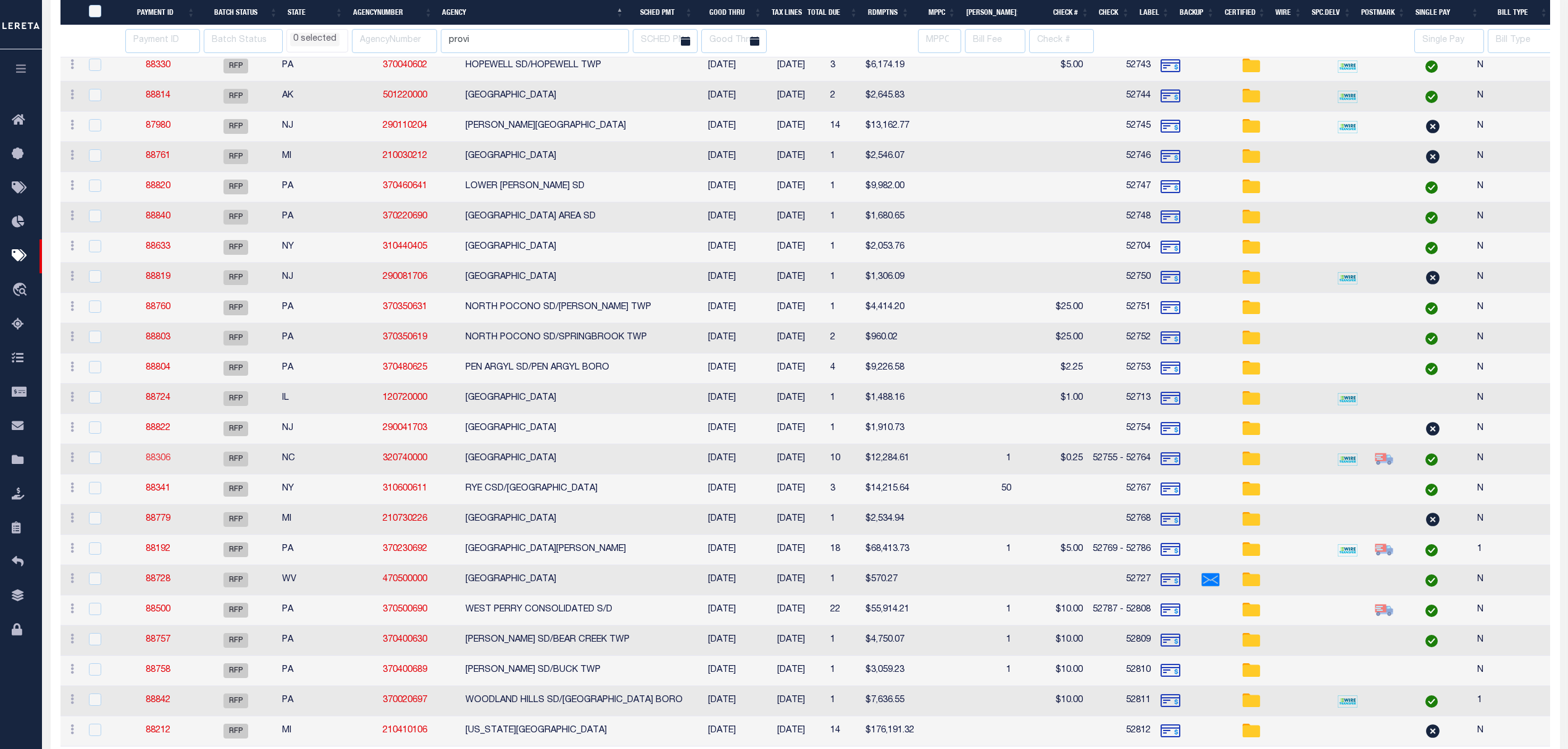
click at [151, 462] on link "88306" at bounding box center [158, 458] width 25 height 8
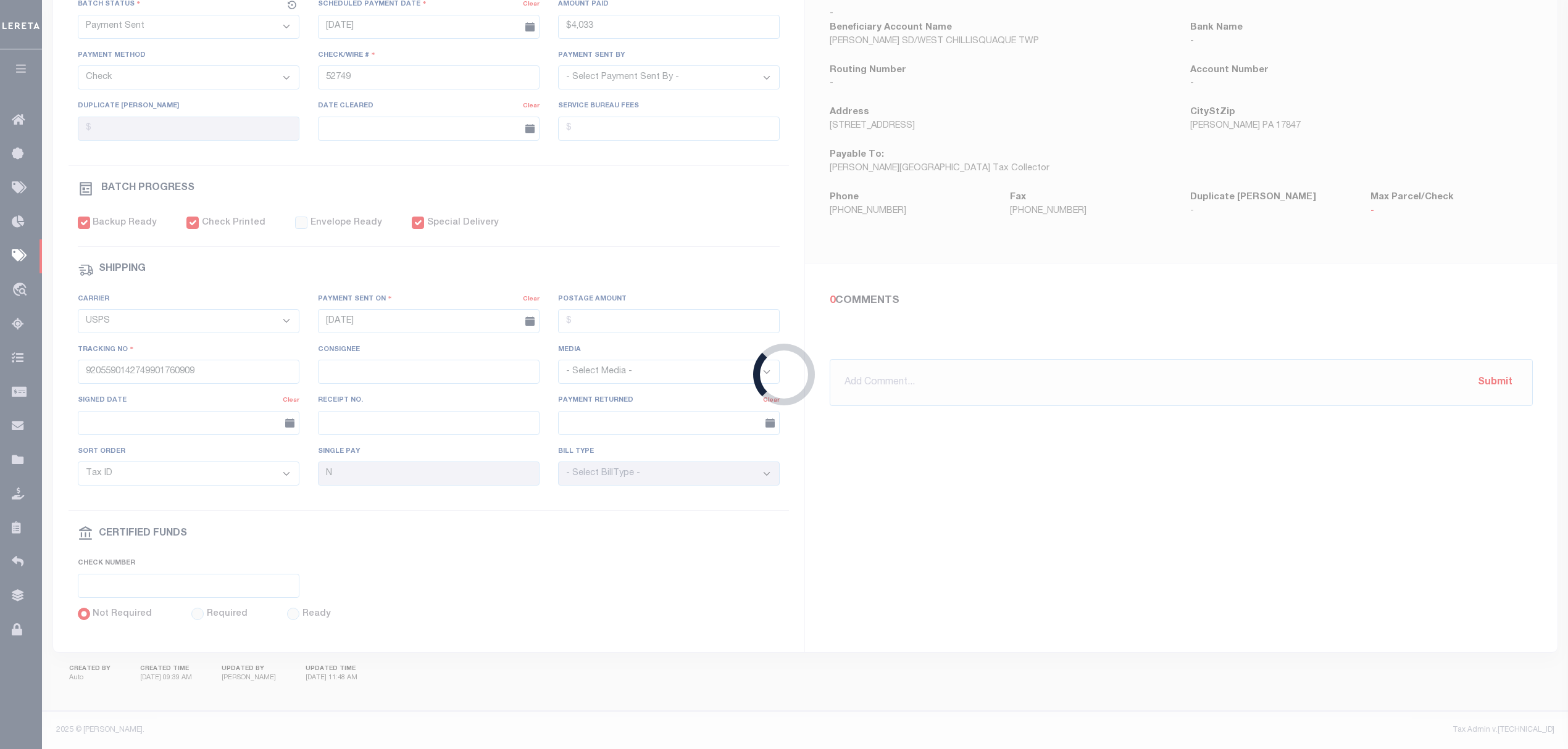
select select "RFP"
type input "$12,284.61"
type input "52755 - 52764"
checkbox input "false"
checkbox input "true"
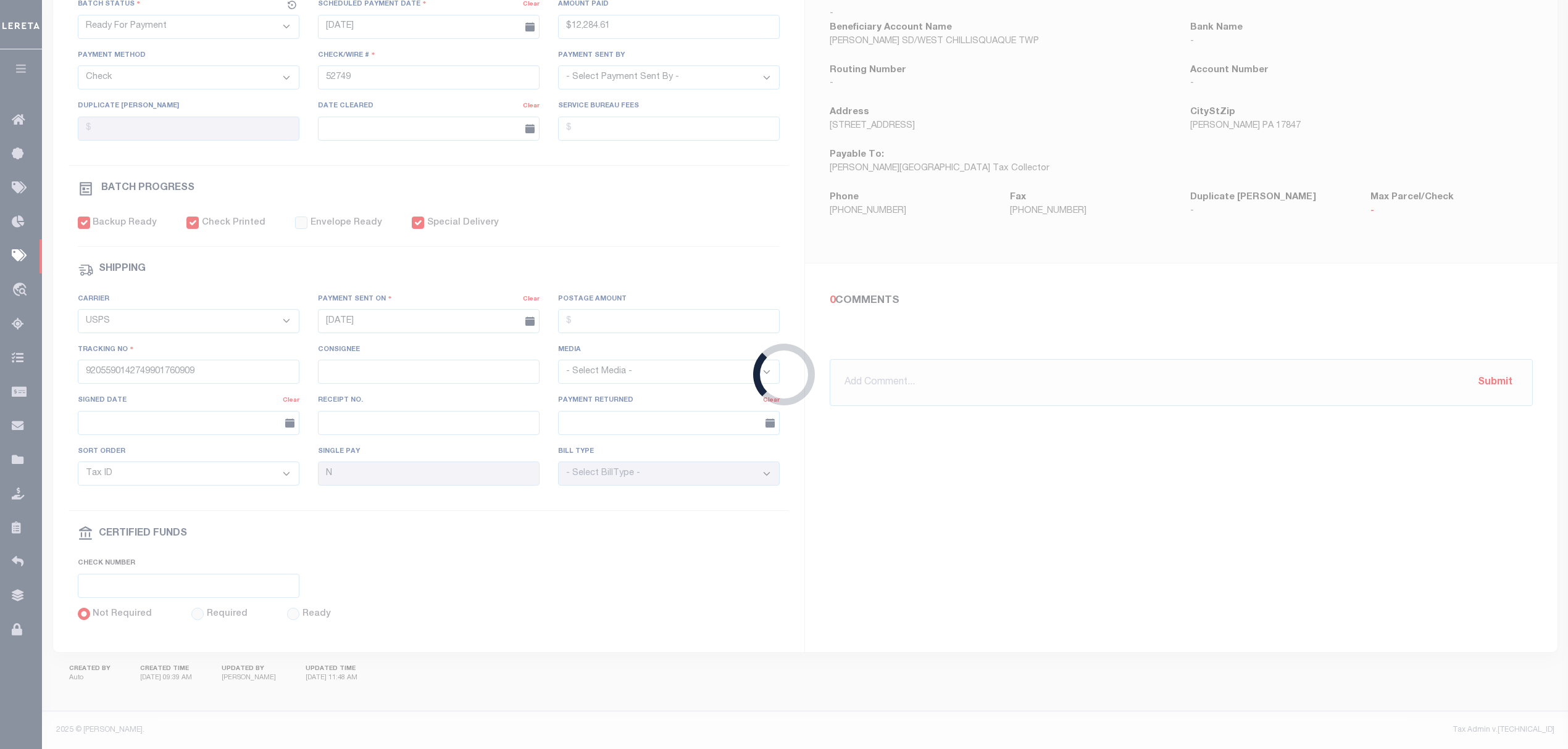
select select
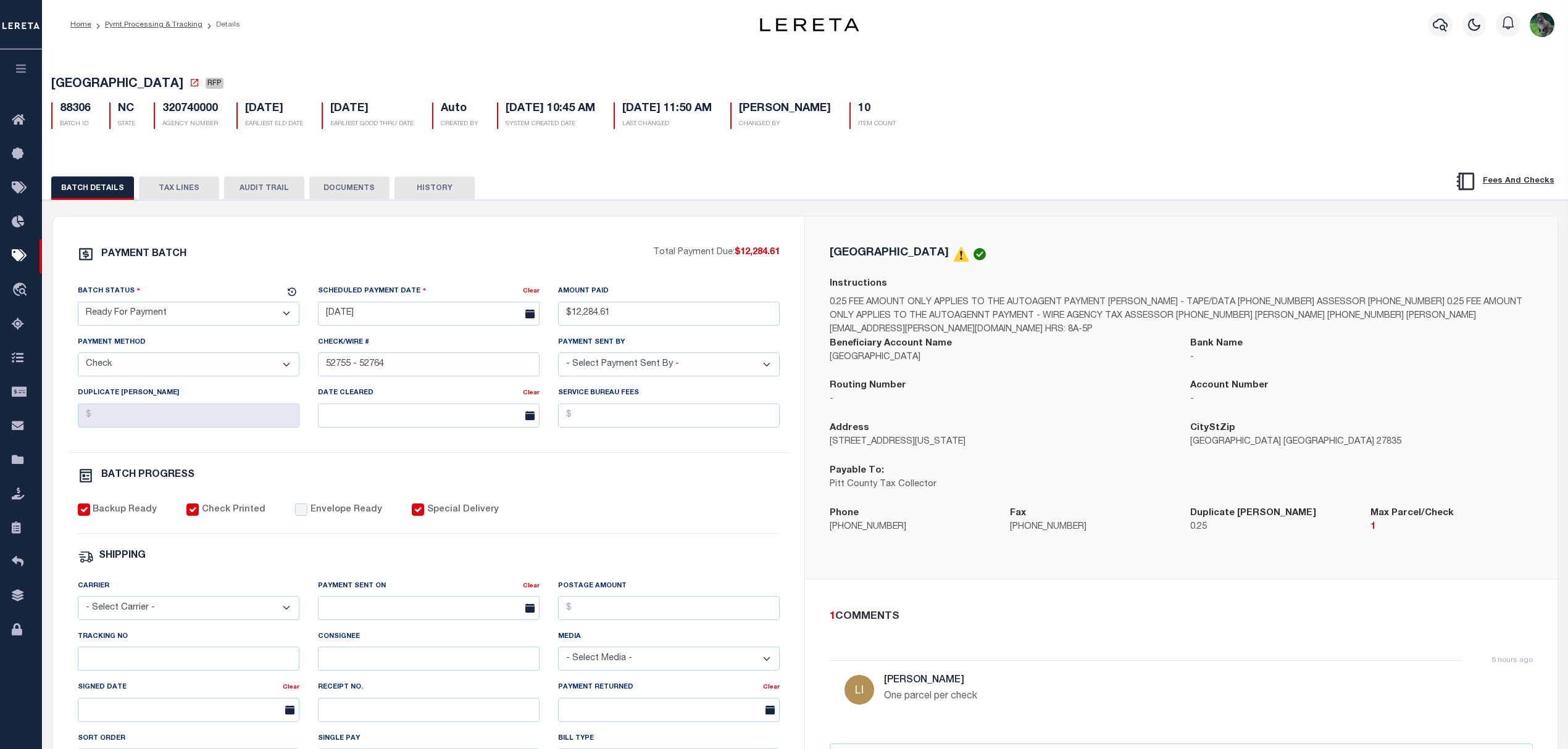
click at [198, 326] on select "- Select Status - Scheduled for Payment Ready For Payment Payment Sent Cleared …" at bounding box center [188, 313] width 221 height 24
select select "SNT"
click at [78, 305] on select "- Select Status - Scheduled for Payment Ready For Payment Payment Sent Cleared …" at bounding box center [188, 313] width 221 height 24
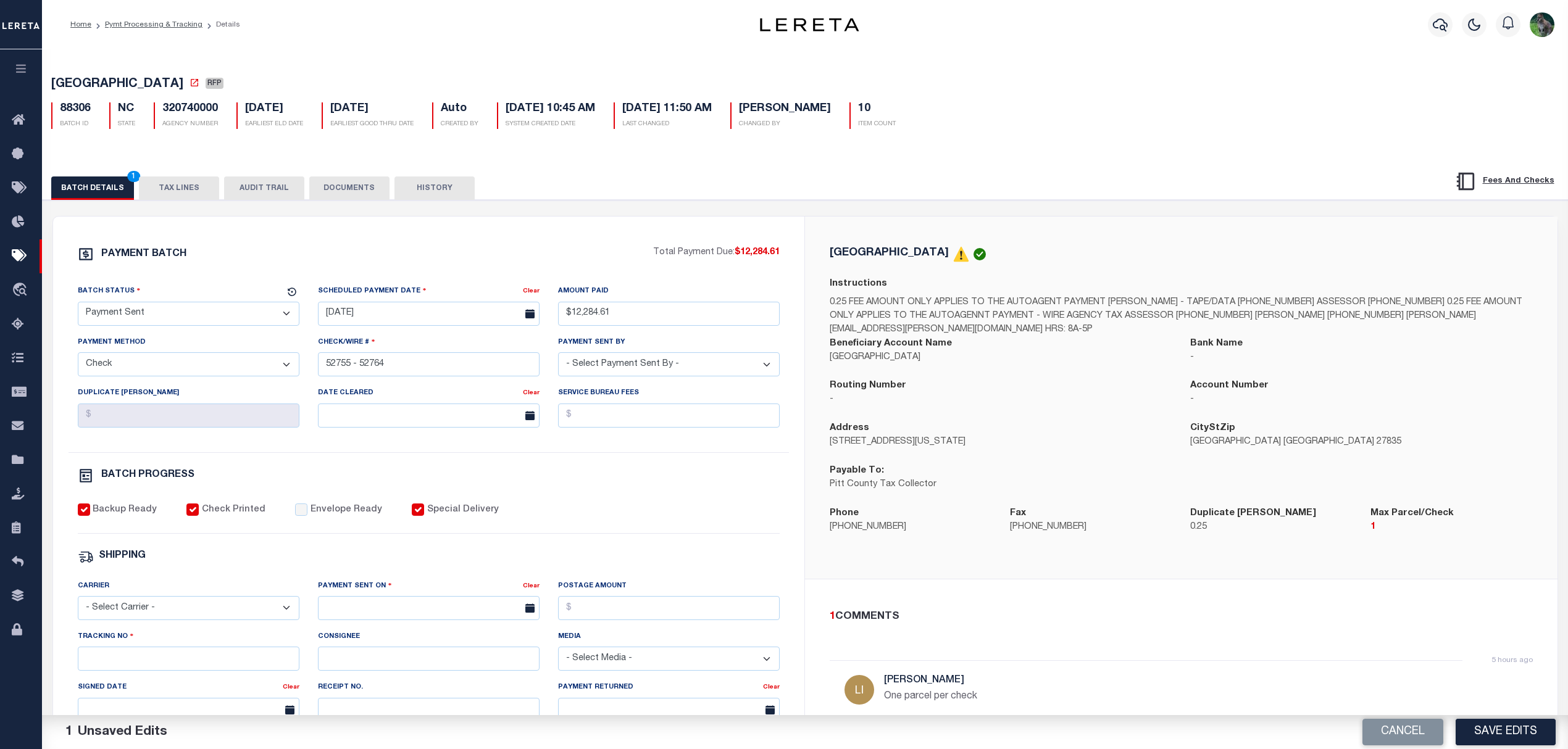
click at [328, 511] on label "Envelope Ready" at bounding box center [346, 510] width 71 height 14
click at [307, 511] on input "Envelope Ready" at bounding box center [301, 510] width 12 height 12
checkbox input "true"
click at [222, 616] on select "- Select Carrier - E-mail Fax Fedex FTP Other UPS USPS" at bounding box center [188, 608] width 221 height 24
select select "USS"
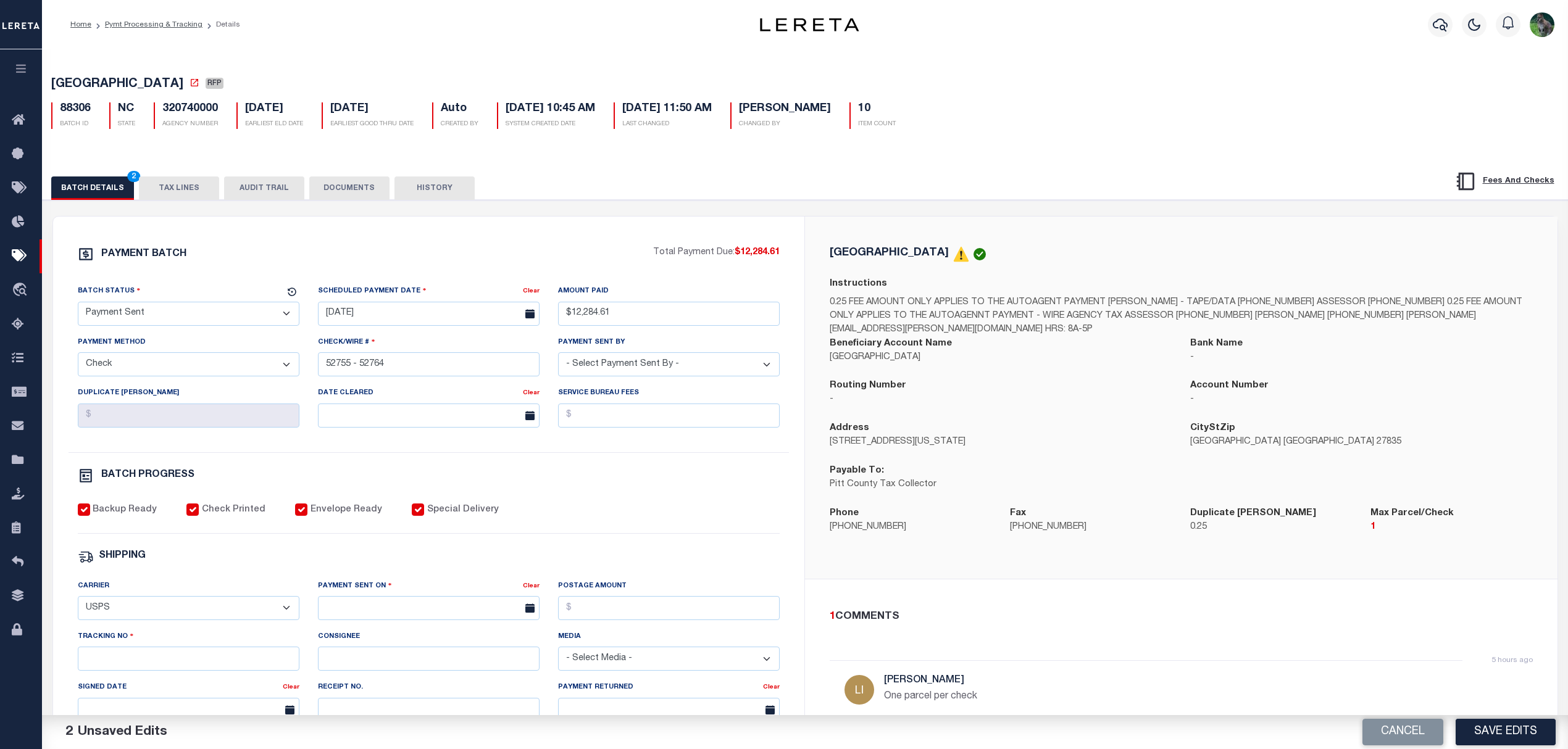
click at [78, 605] on select "- Select Carrier - E-mail Fax Fedex FTP Other UPS USPS" at bounding box center [188, 608] width 221 height 24
click at [330, 618] on input "text" at bounding box center [428, 608] width 221 height 24
click at [410, 569] on span "27" at bounding box center [412, 568] width 24 height 24
type input "08/27/2025"
click at [191, 660] on input "Tracking No" at bounding box center [188, 658] width 221 height 24
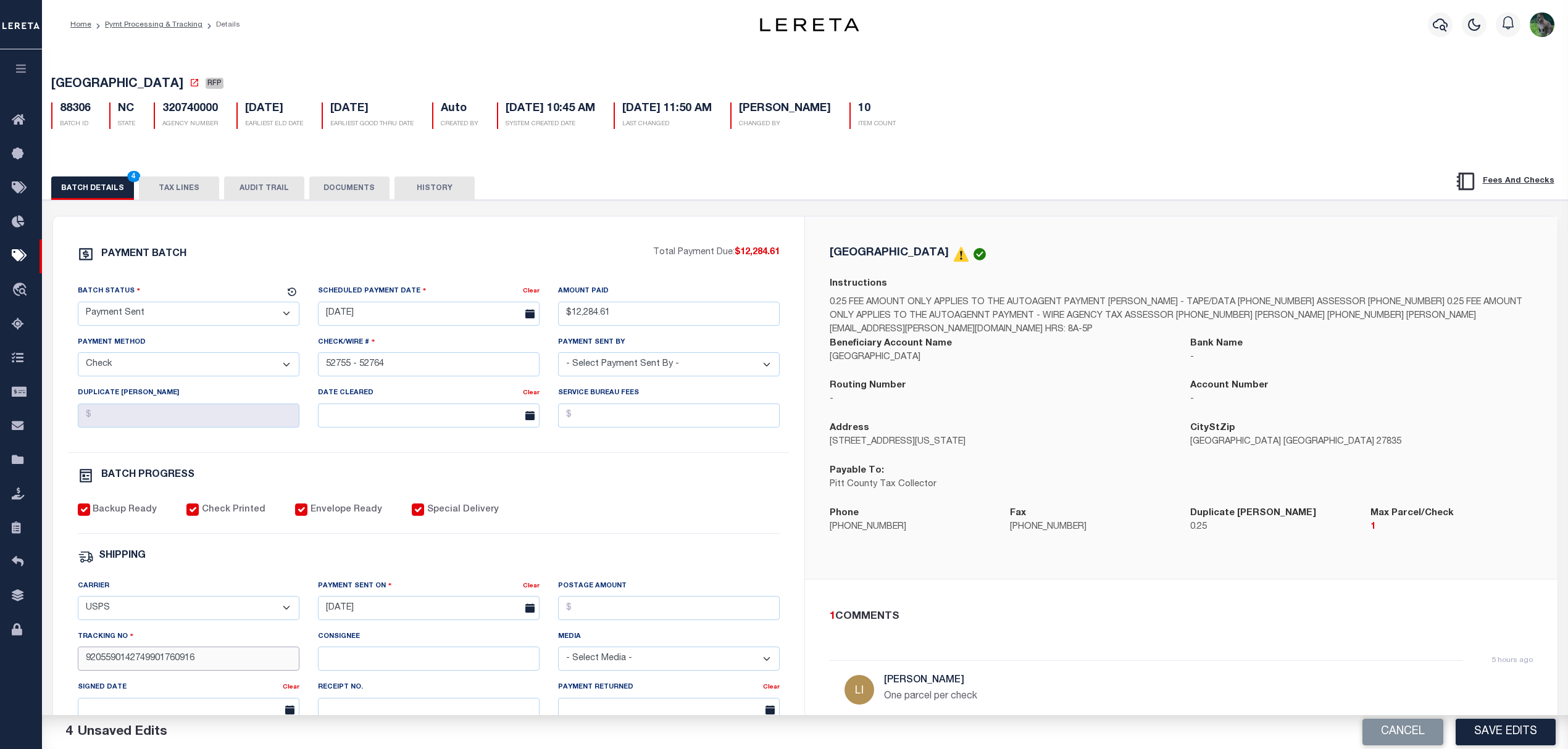
type input "9205590142749901760916"
click at [1488, 732] on button "Save Edits" at bounding box center [1506, 732] width 100 height 26
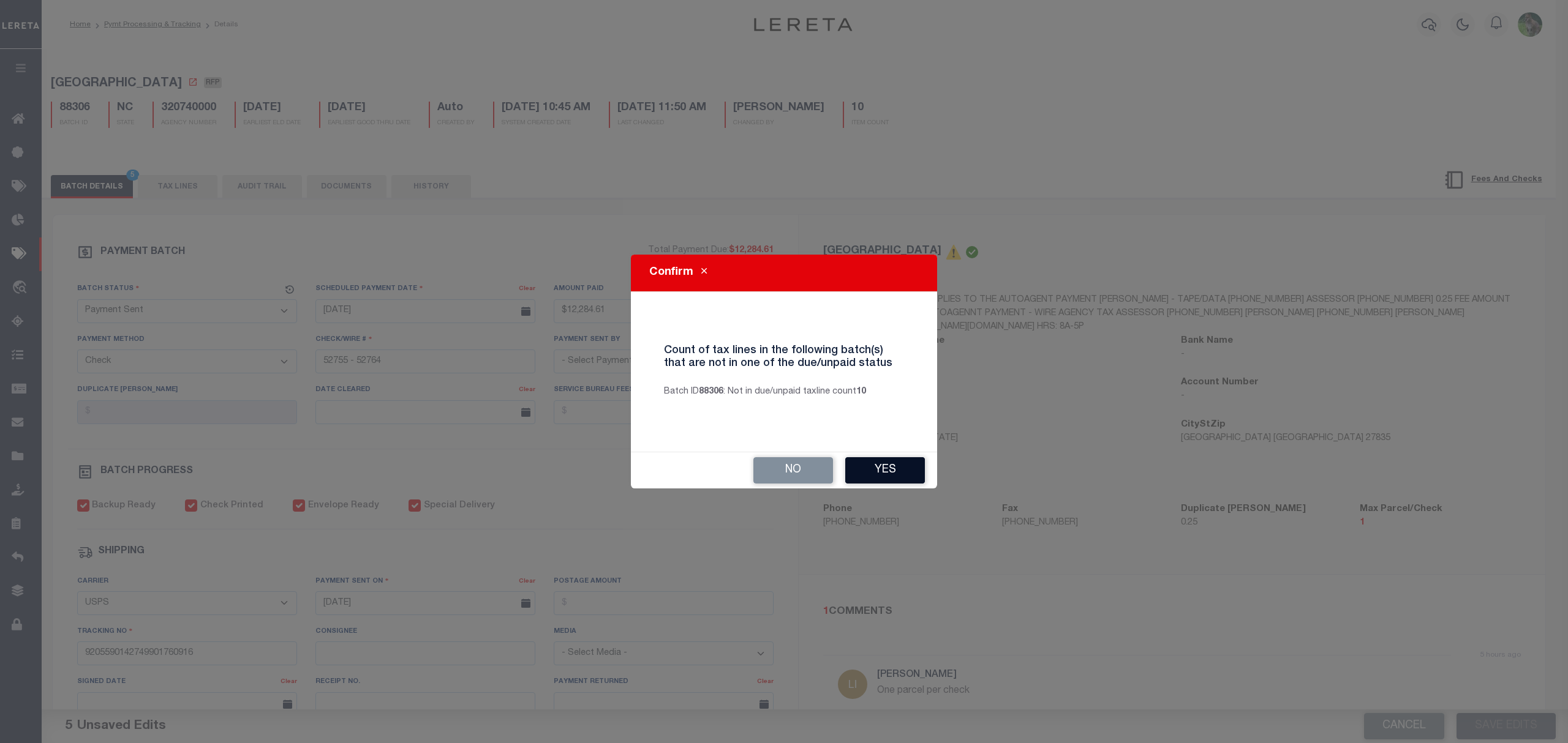
click at [902, 485] on div "No Yes" at bounding box center [783, 470] width 306 height 36
click at [902, 473] on button "Yes" at bounding box center [885, 471] width 80 height 26
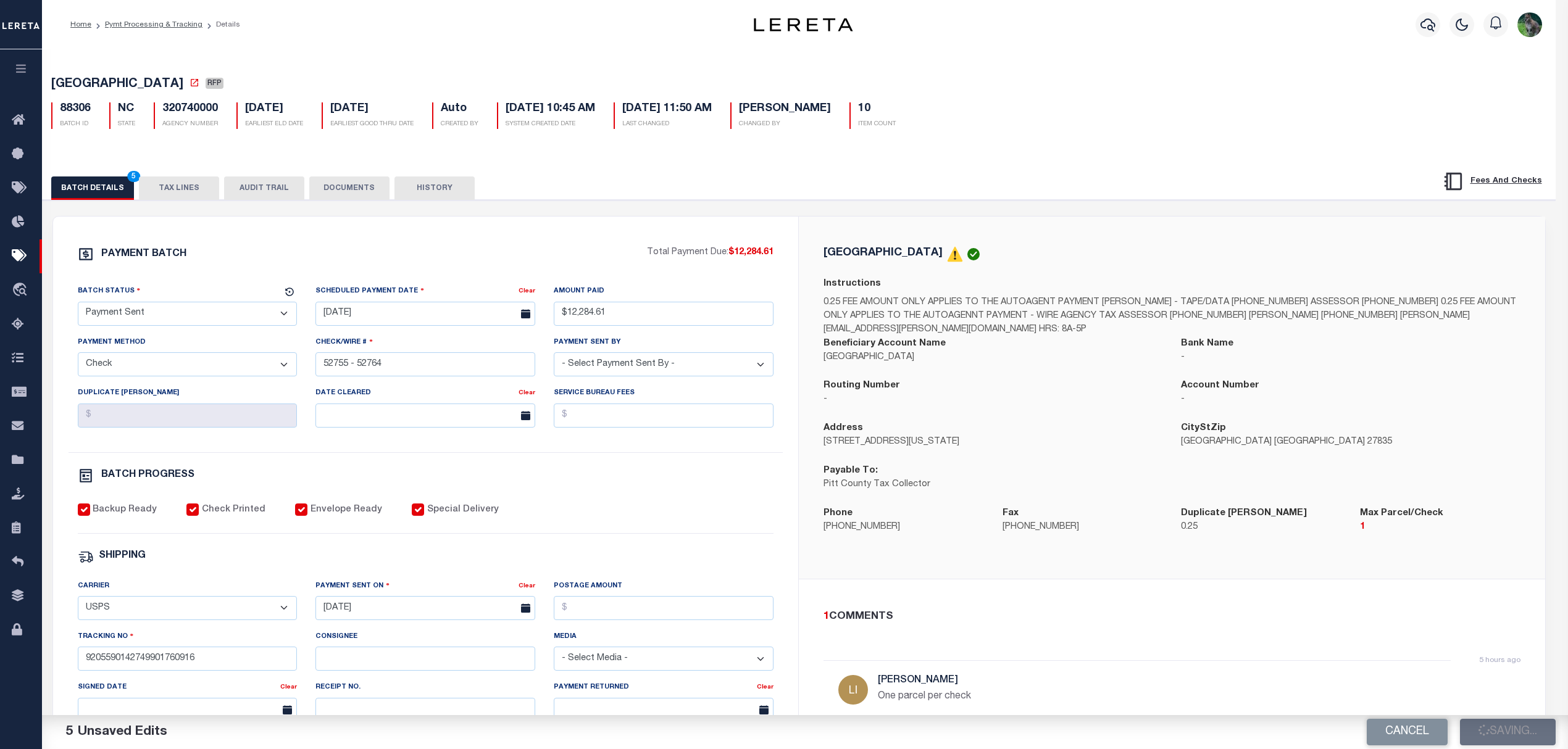
select select
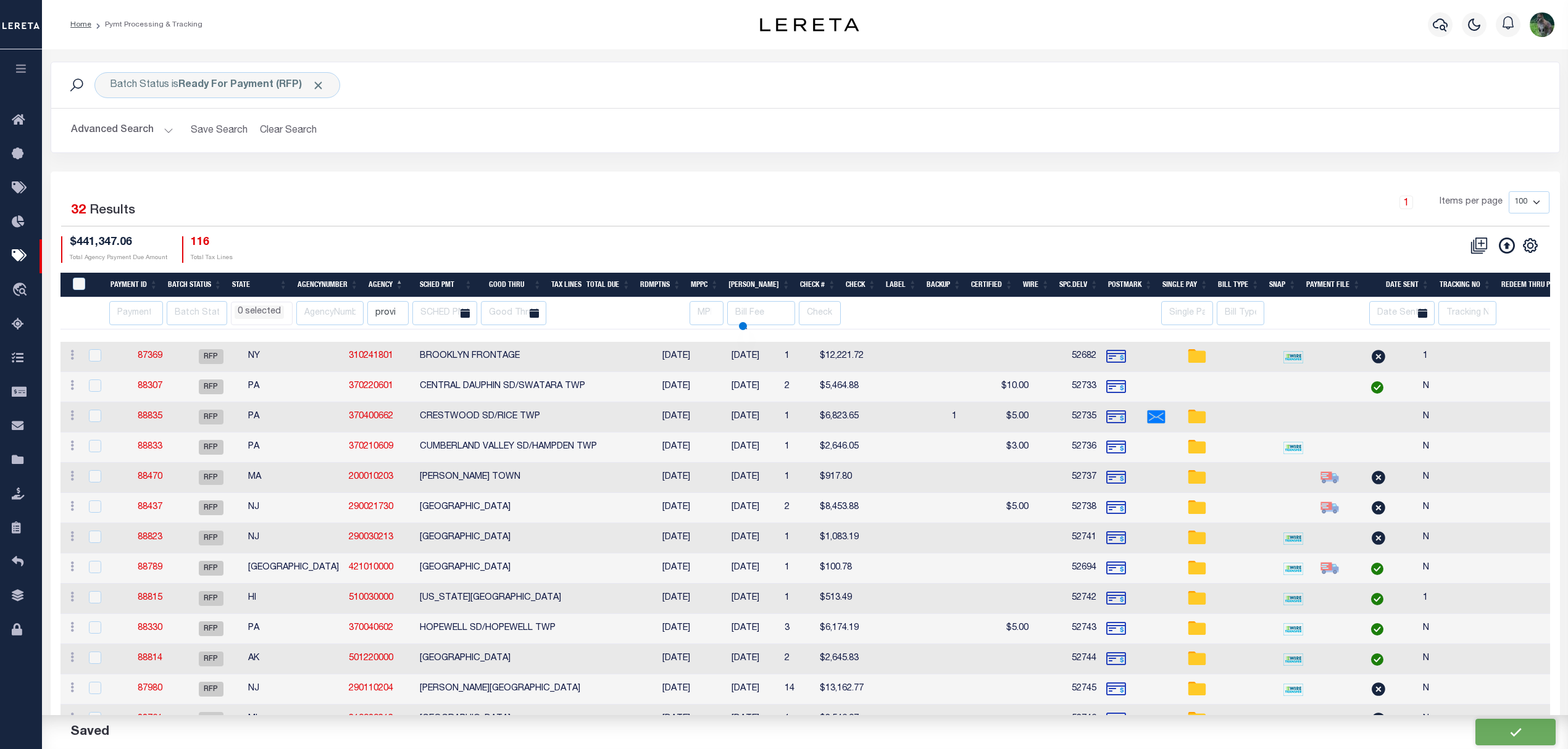
select select
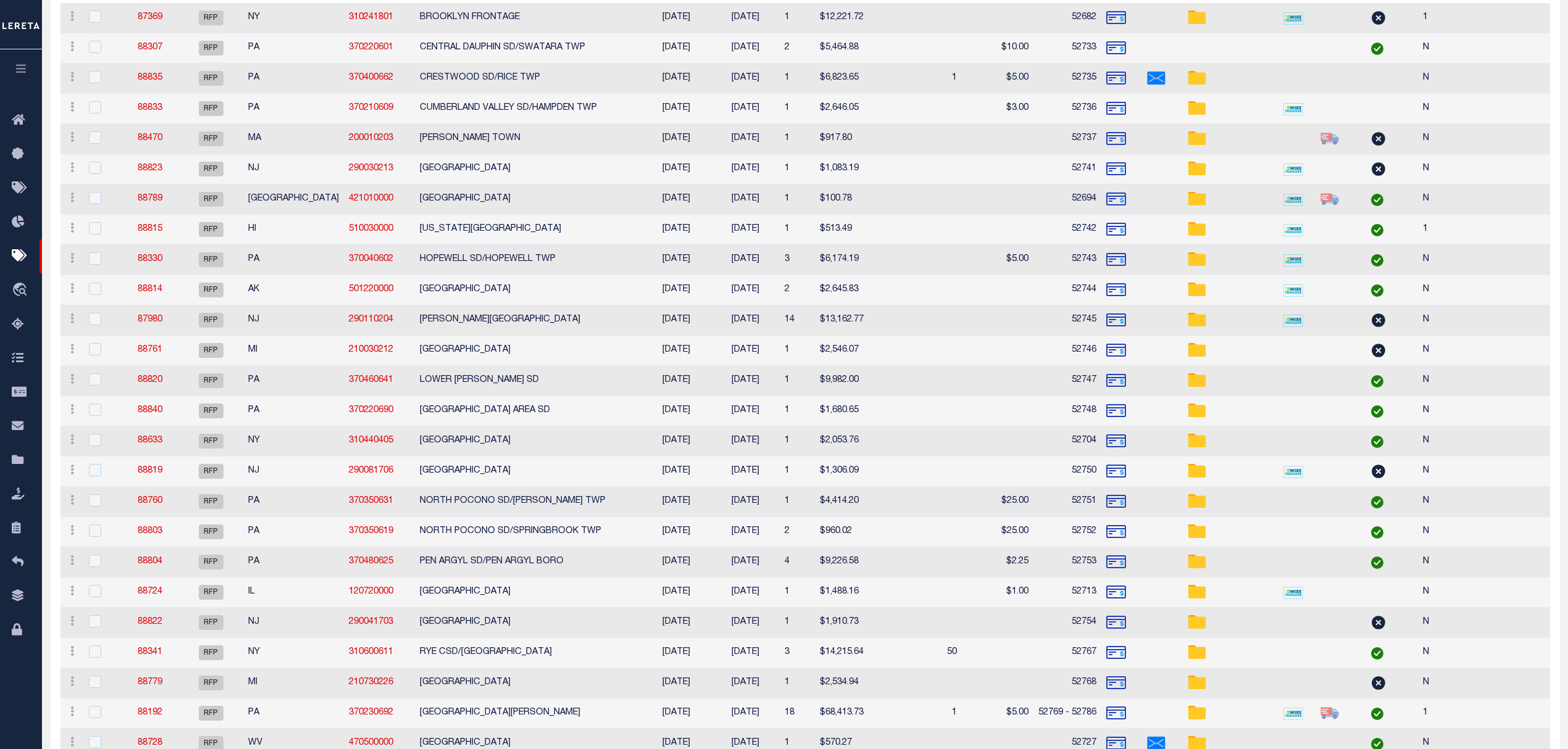
select select
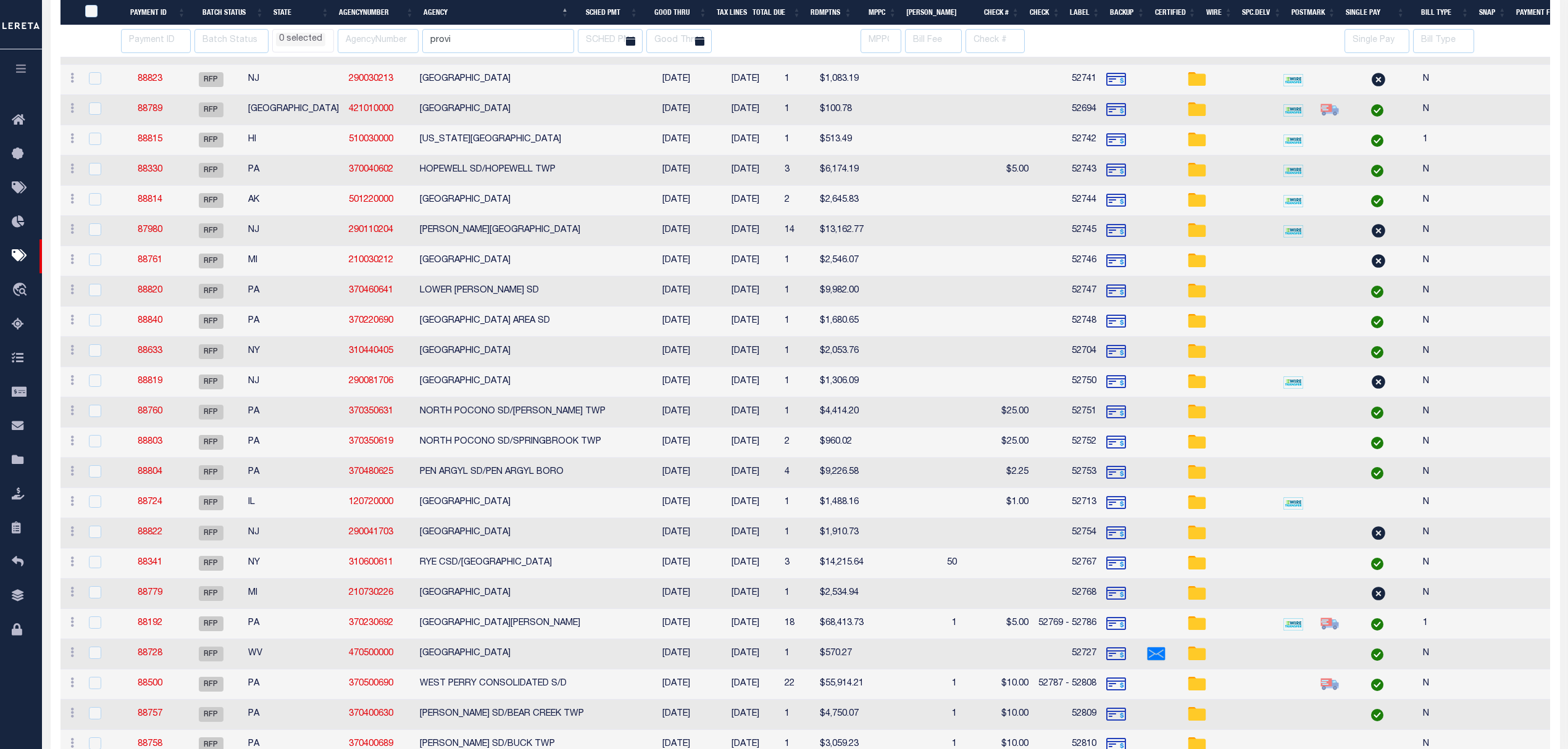
select select
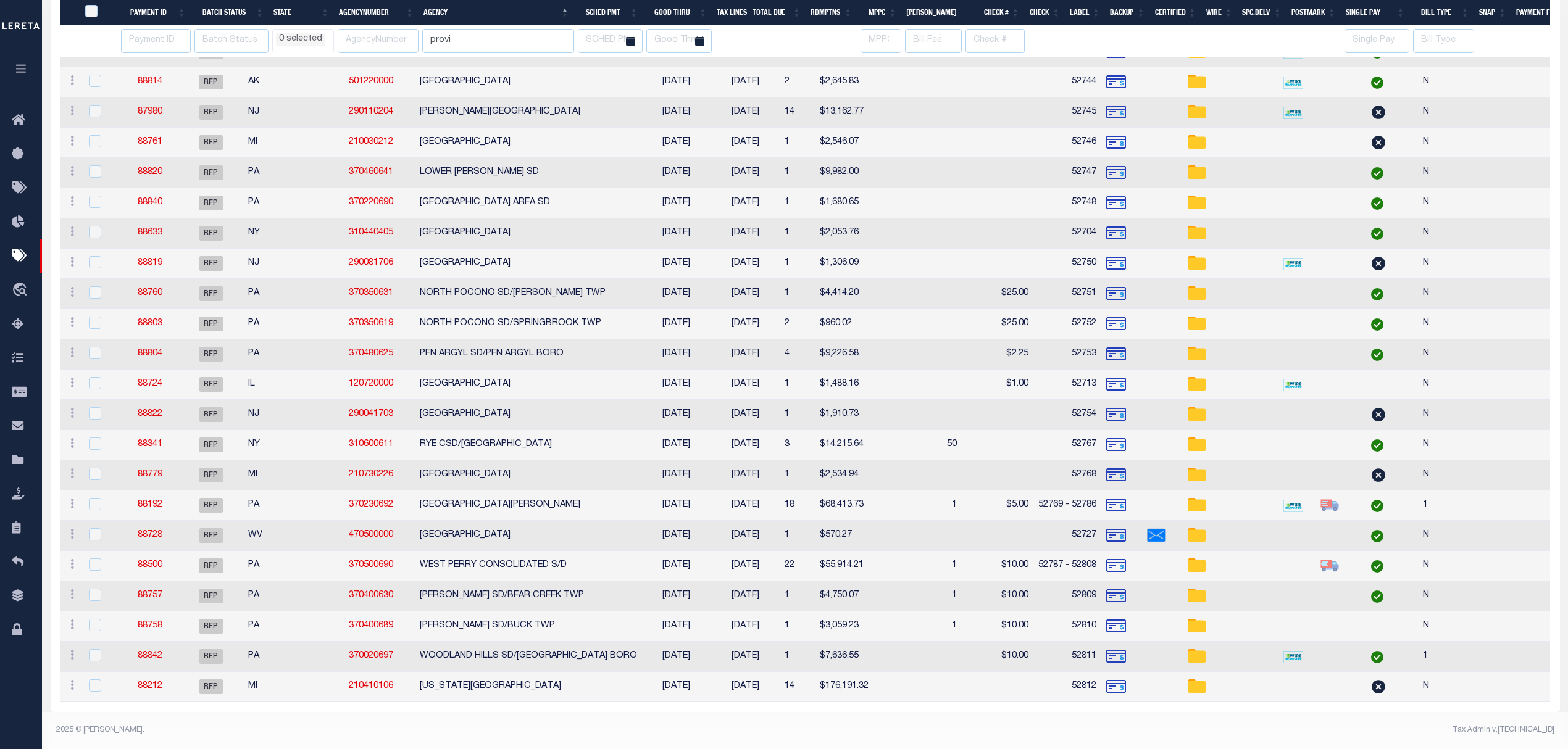
scroll to position [549, 0]
select select
click at [159, 440] on link "88341" at bounding box center [150, 444] width 25 height 8
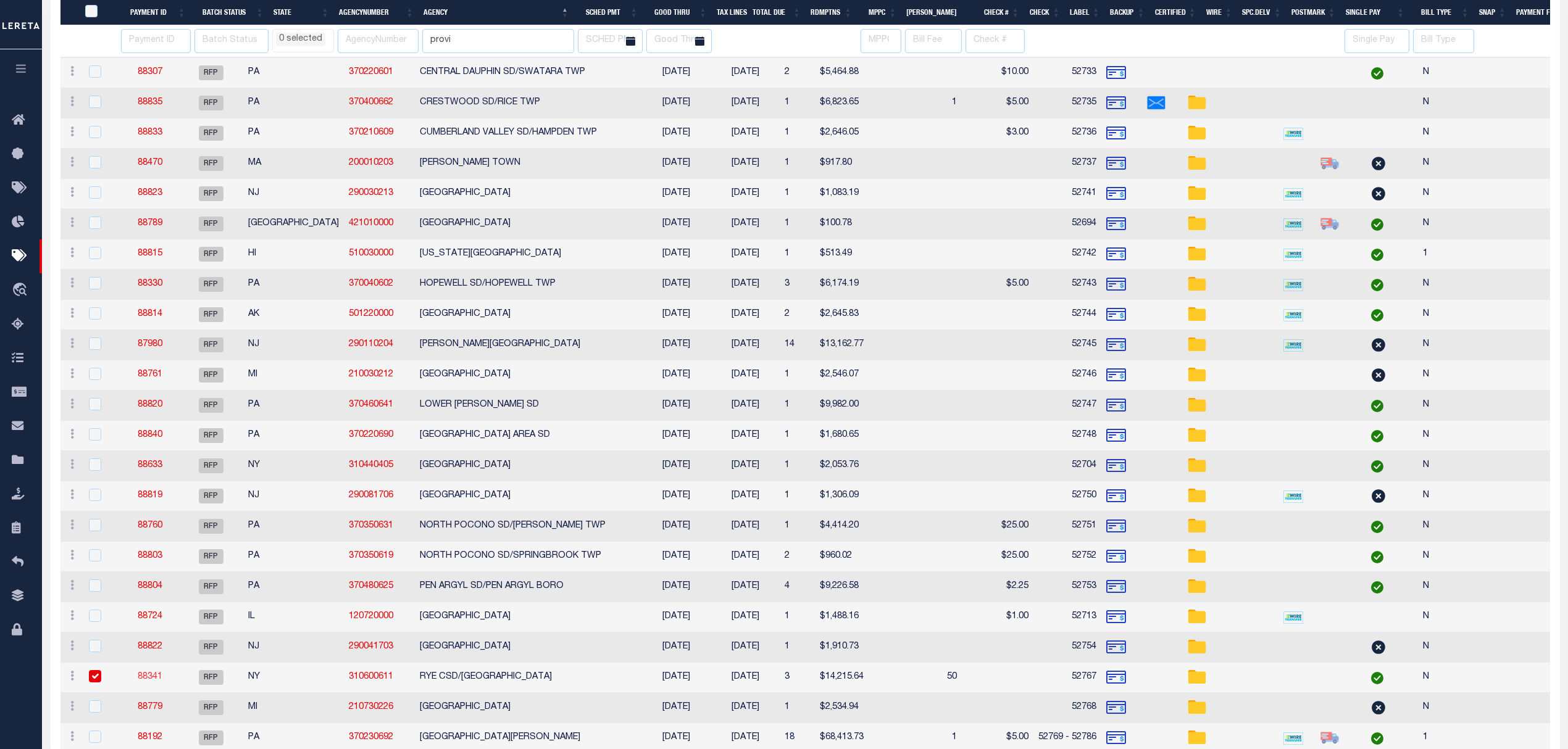
select select "RFP"
type input "$14,215.64"
type input "52767"
checkbox input "false"
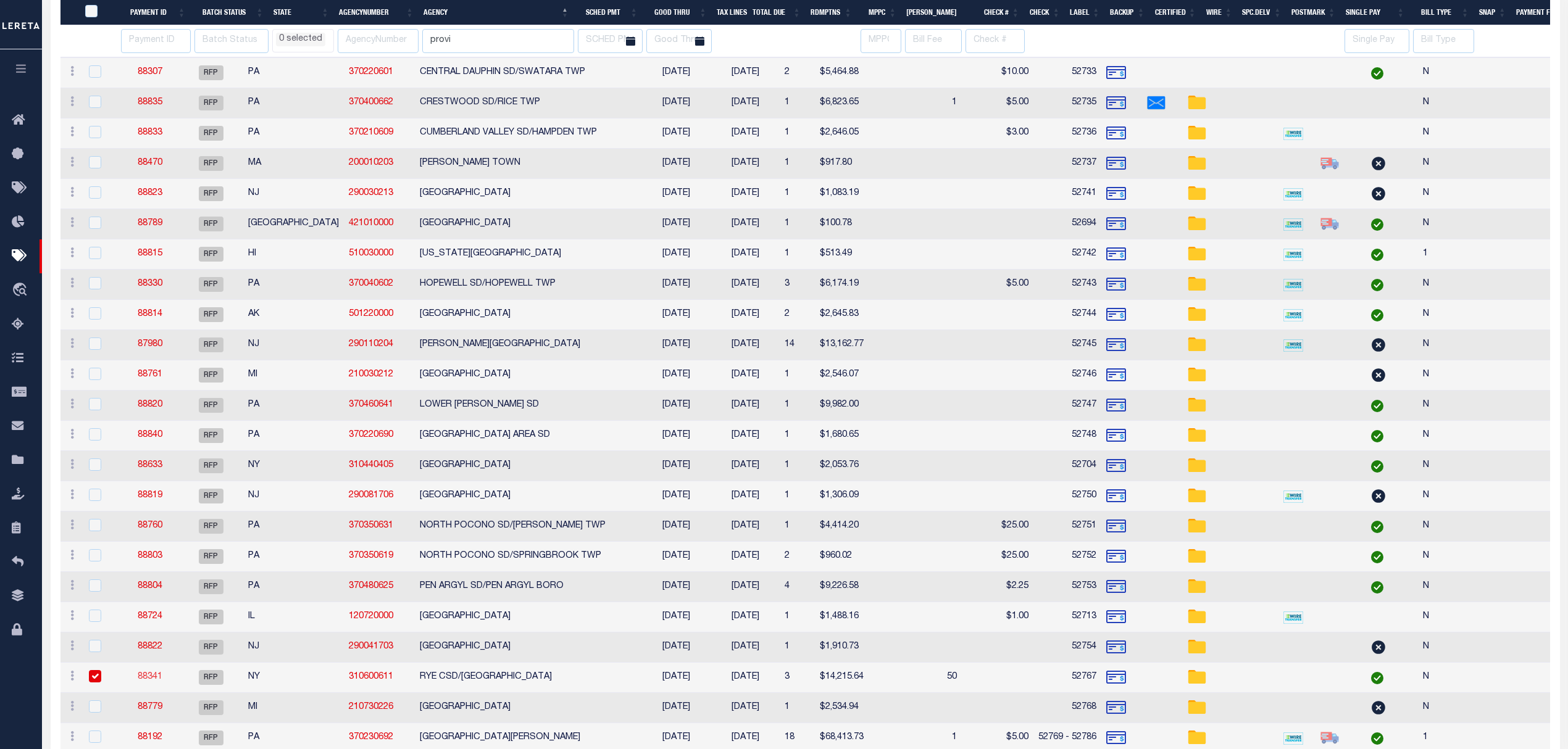
select select
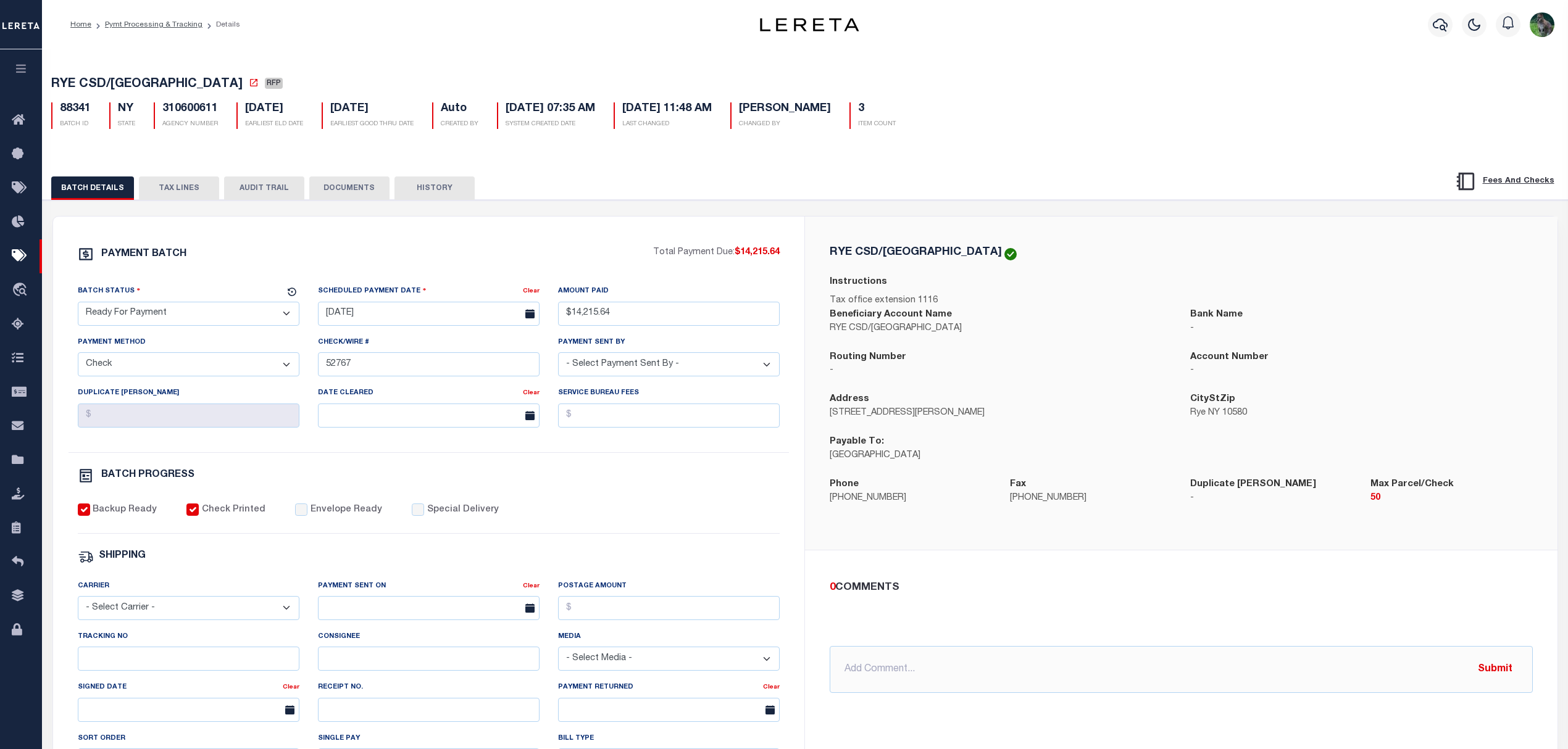
click at [181, 313] on select "- Select Status - Scheduled for Payment Ready For Payment Payment Sent Cleared …" at bounding box center [188, 313] width 221 height 24
click at [182, 313] on select "- Select Status - Scheduled for Payment Ready For Payment Payment Sent Cleared …" at bounding box center [188, 313] width 221 height 24
select select "SNT"
click at [78, 305] on select "- Select Status - Scheduled for Payment Ready For Payment Payment Sent Cleared …" at bounding box center [188, 313] width 221 height 24
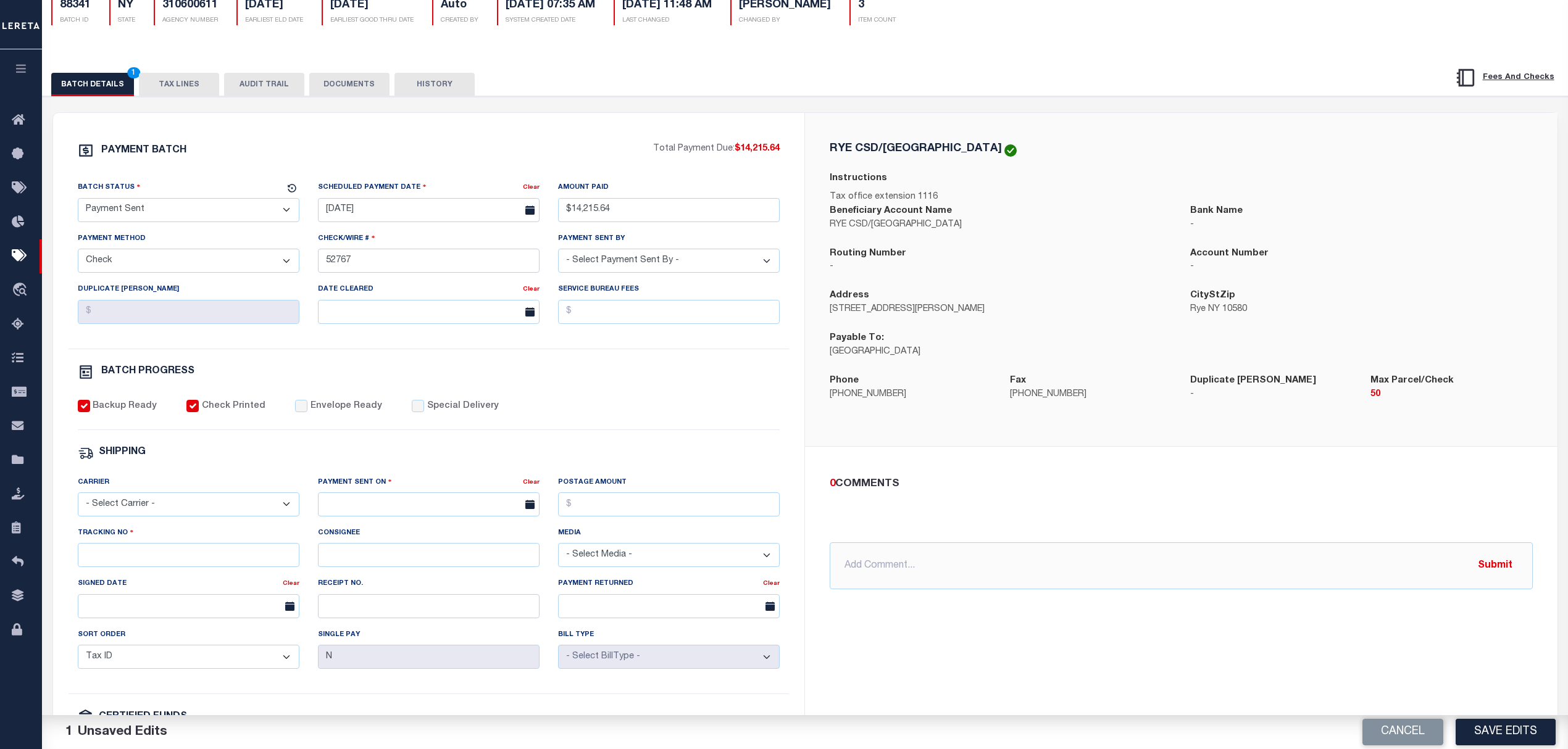
scroll to position [82, 0]
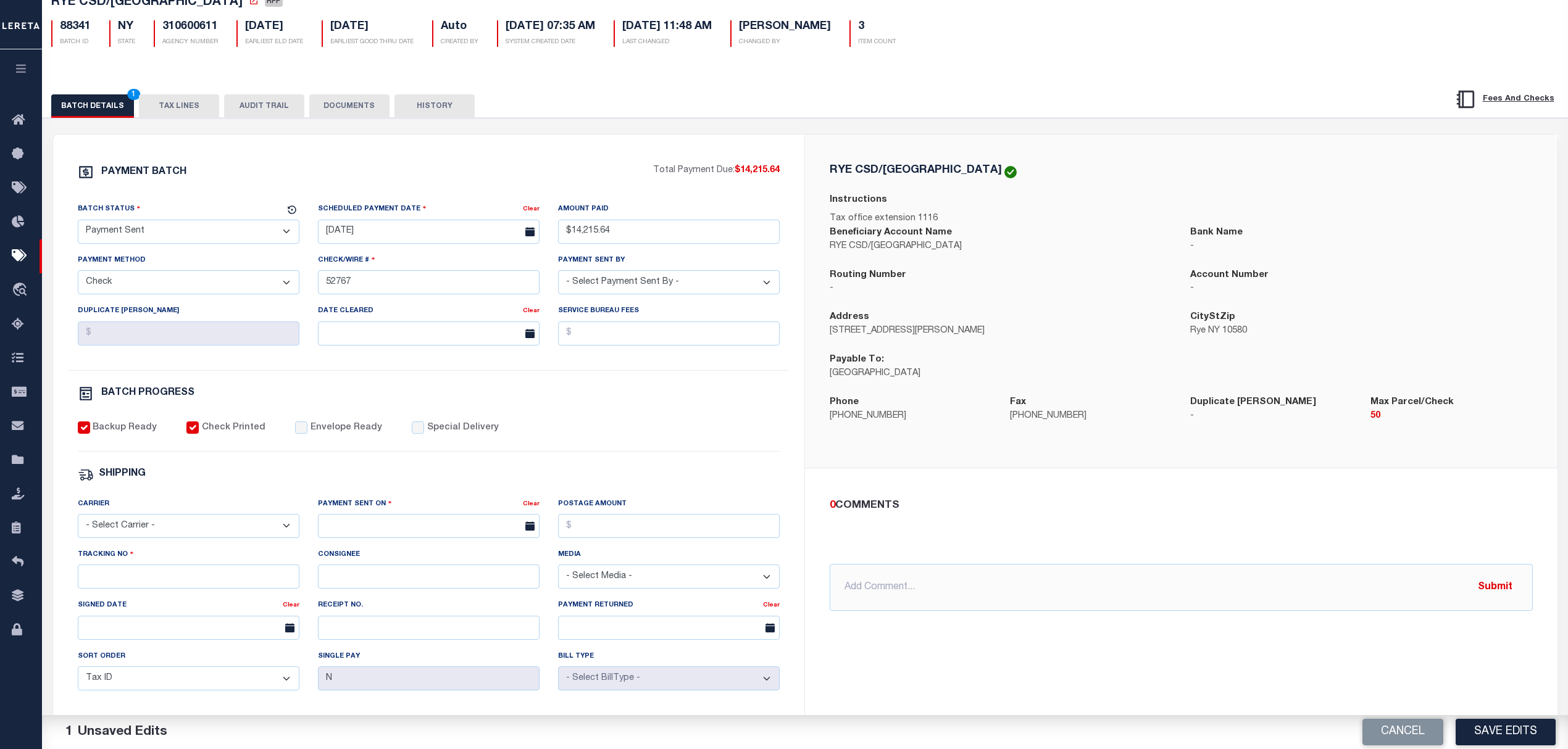
click at [301, 433] on div "Envelope Ready" at bounding box center [338, 429] width 87 height 14
click at [323, 422] on div "PAYMENT BATCH Total Payment Due: $14,215.64 Batch Status - Select Status -" at bounding box center [429, 496] width 722 height 663
click at [325, 435] on label "Envelope Ready" at bounding box center [346, 429] width 71 height 14
click at [307, 433] on input "Envelope Ready" at bounding box center [301, 428] width 12 height 12
checkbox input "true"
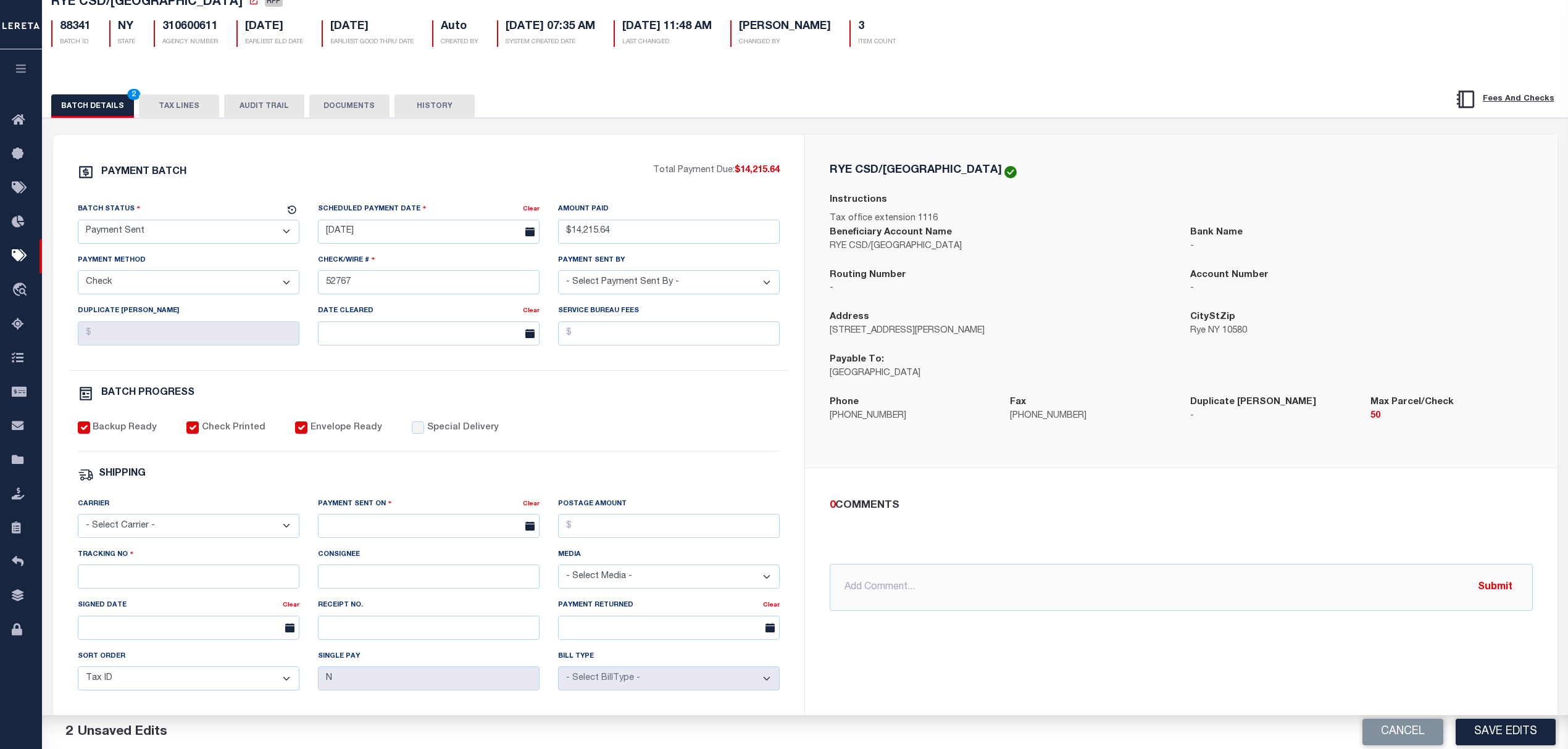
drag, startPoint x: 223, startPoint y: 531, endPoint x: 215, endPoint y: 527, distance: 8.9
click at [223, 528] on select "- Select Carrier - E-mail Fax Fedex FTP Other UPS USPS" at bounding box center [188, 526] width 221 height 24
select select "FDX"
click at [78, 523] on select "- Select Carrier - E-mail Fax Fedex FTP Other UPS USPS" at bounding box center [188, 526] width 221 height 24
click at [395, 515] on div "Payment Sent On" at bounding box center [420, 506] width 205 height 17
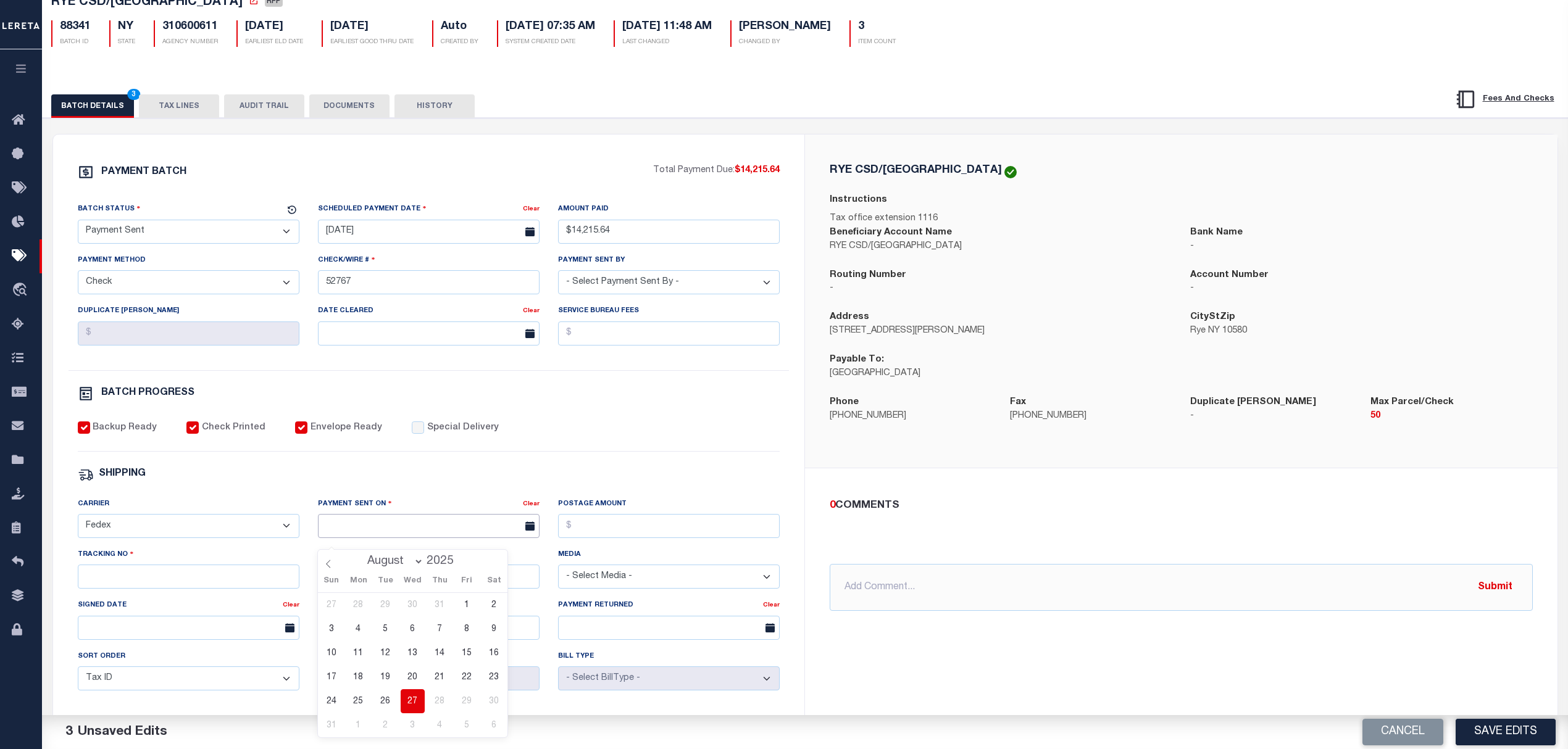
click at [396, 538] on input "text" at bounding box center [428, 526] width 221 height 24
drag, startPoint x: 416, startPoint y: 695, endPoint x: 430, endPoint y: 694, distance: 14.0
click at [415, 695] on span "27" at bounding box center [412, 701] width 24 height 24
type input "08/27/2025"
drag, startPoint x: 112, startPoint y: 567, endPoint x: 134, endPoint y: 584, distance: 27.8
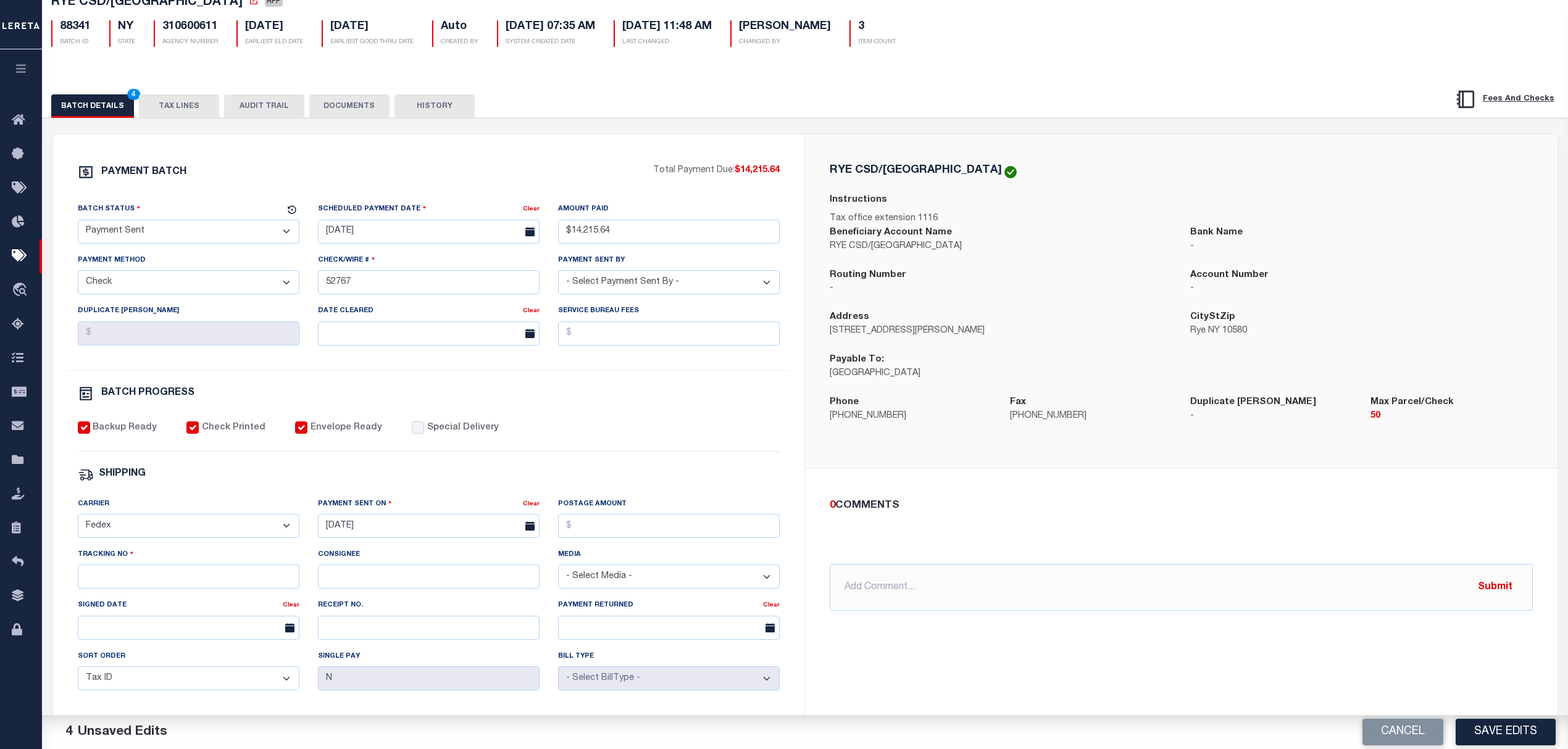
click at [114, 560] on label "Tracking No" at bounding box center [105, 554] width 56 height 12
click at [137, 589] on input "Tracking No" at bounding box center [188, 576] width 221 height 24
click at [178, 589] on input "Tracking No" at bounding box center [188, 576] width 221 height 24
type input "9205590142749901760923"
click at [1507, 726] on button "Save Edits" at bounding box center [1506, 732] width 100 height 26
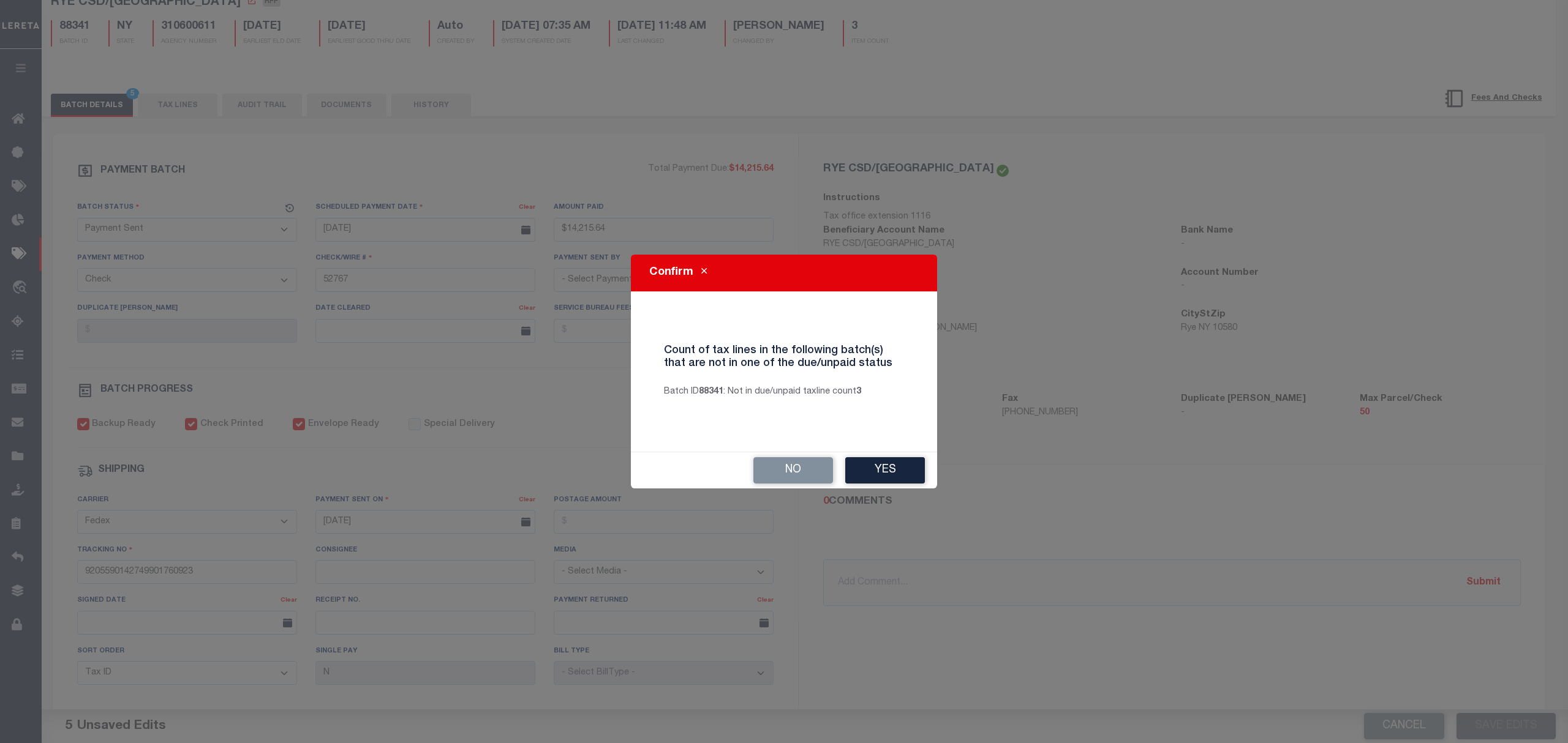
click at [872, 465] on button "Yes" at bounding box center [885, 471] width 80 height 26
select select
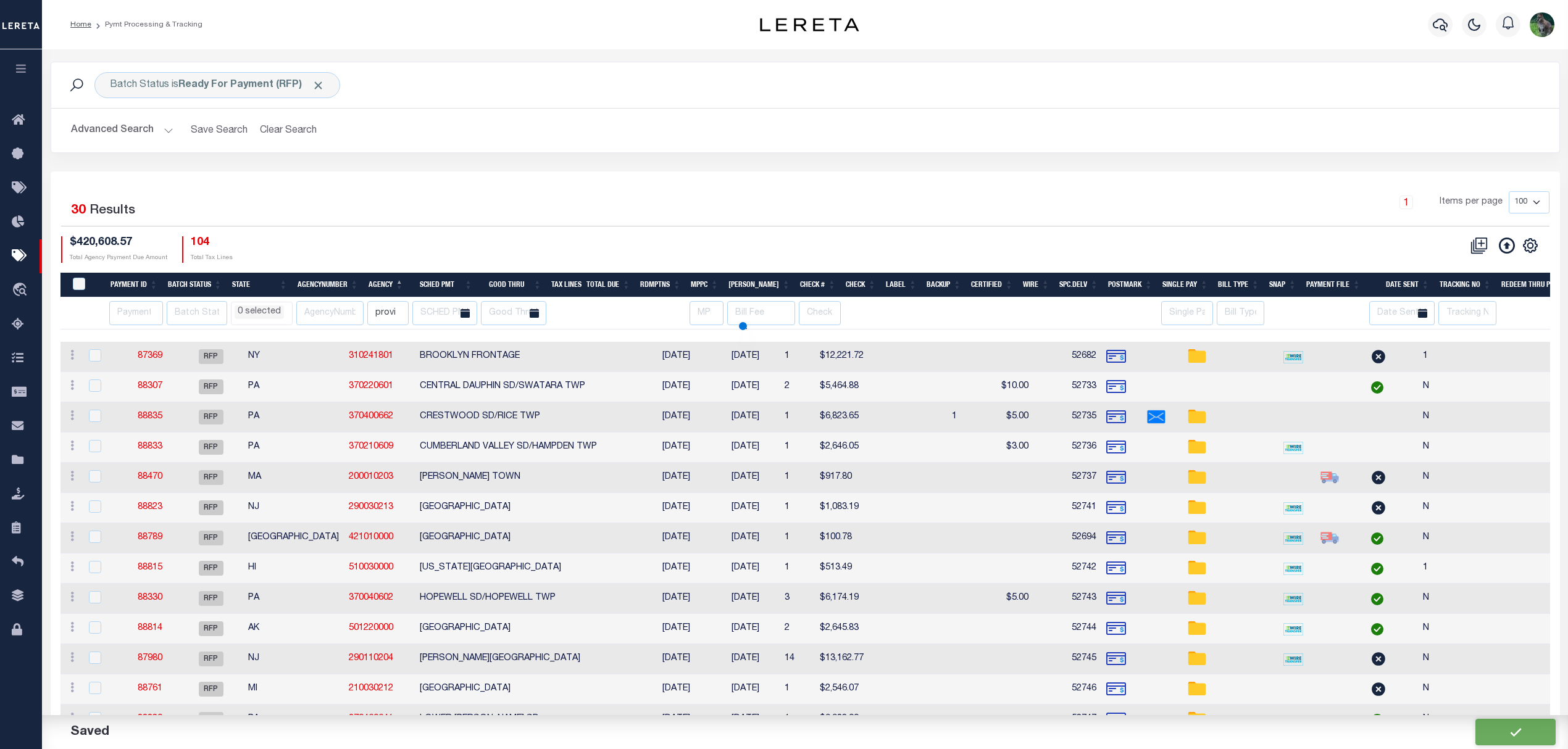
select select
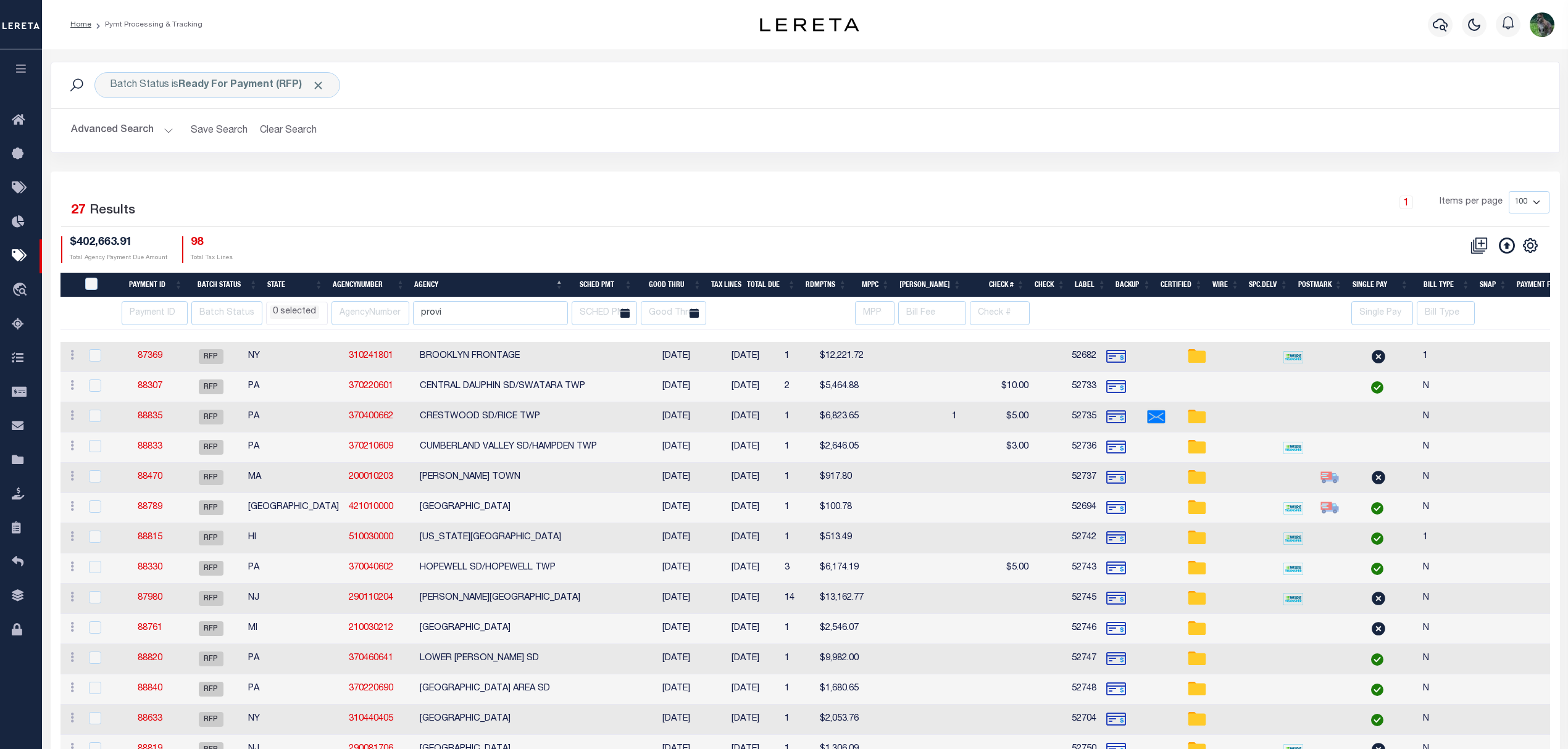
type input "$14,215.64"
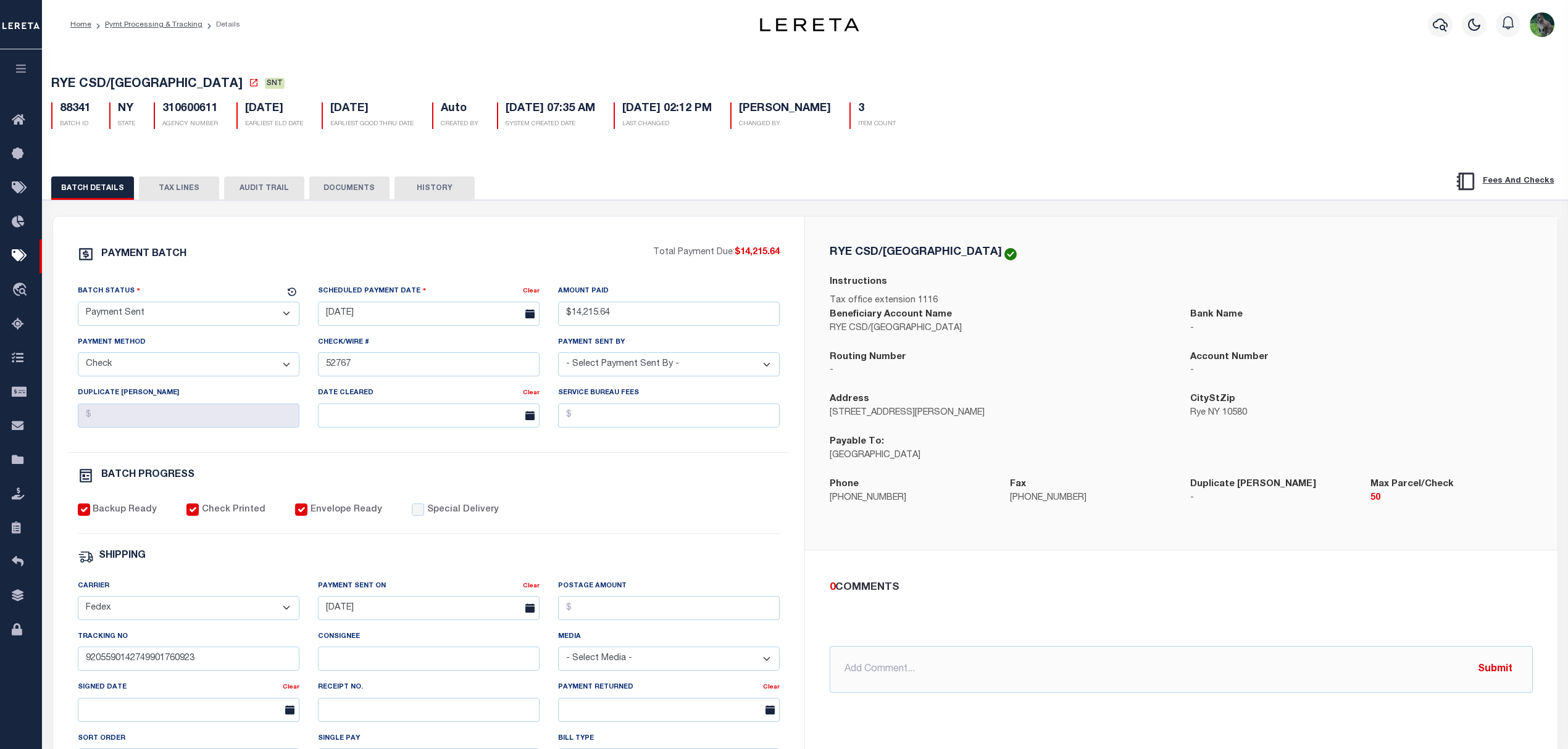
select select
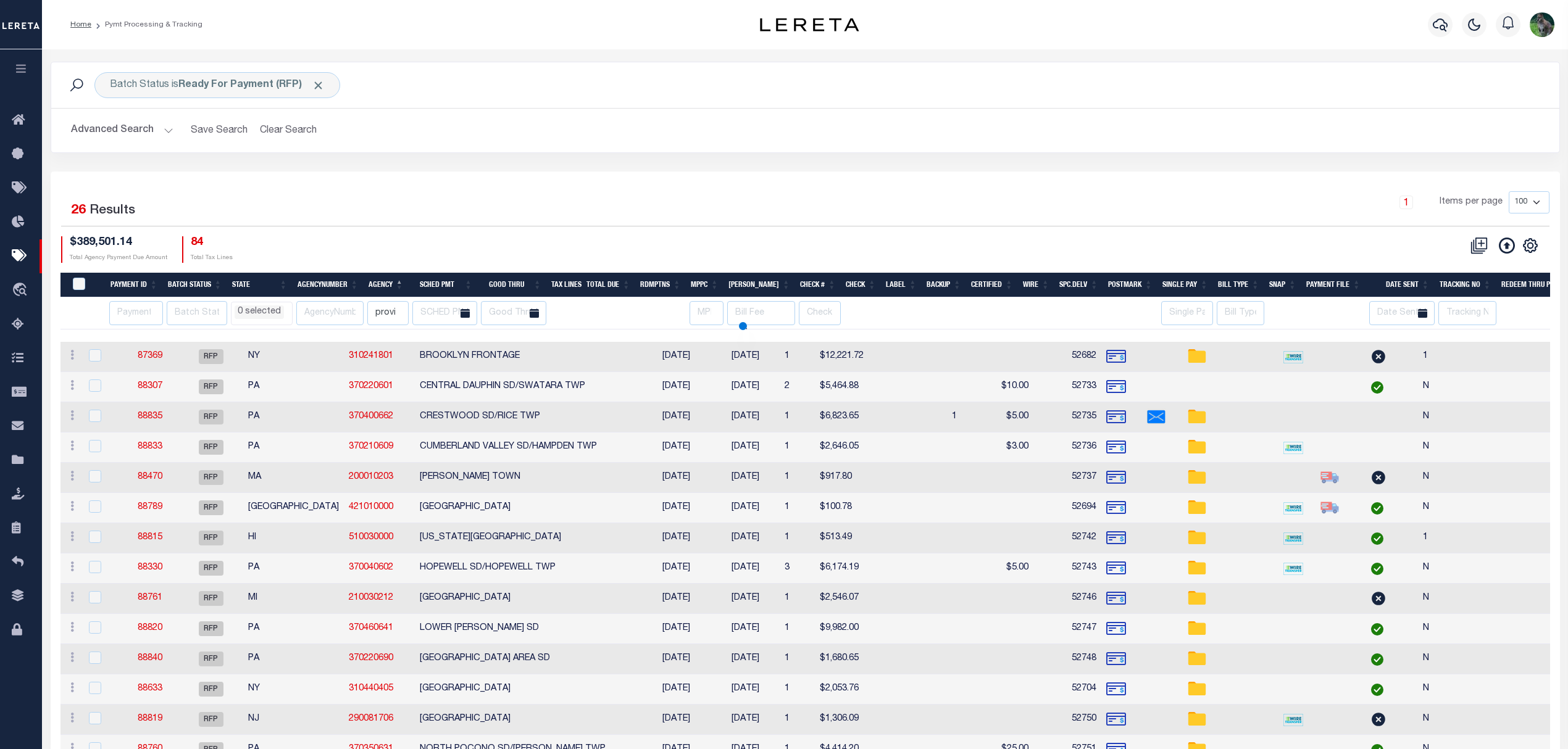
select select
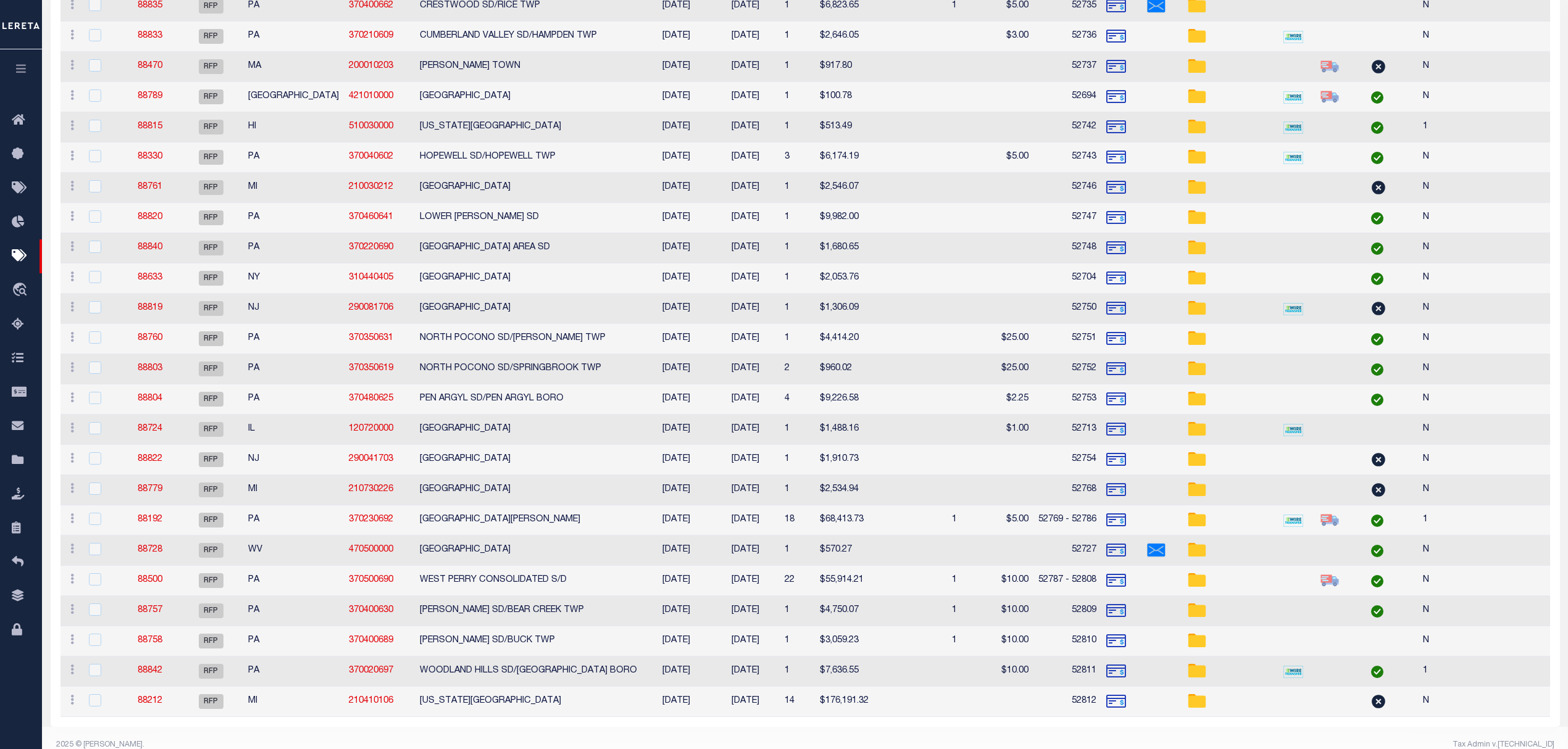
select select
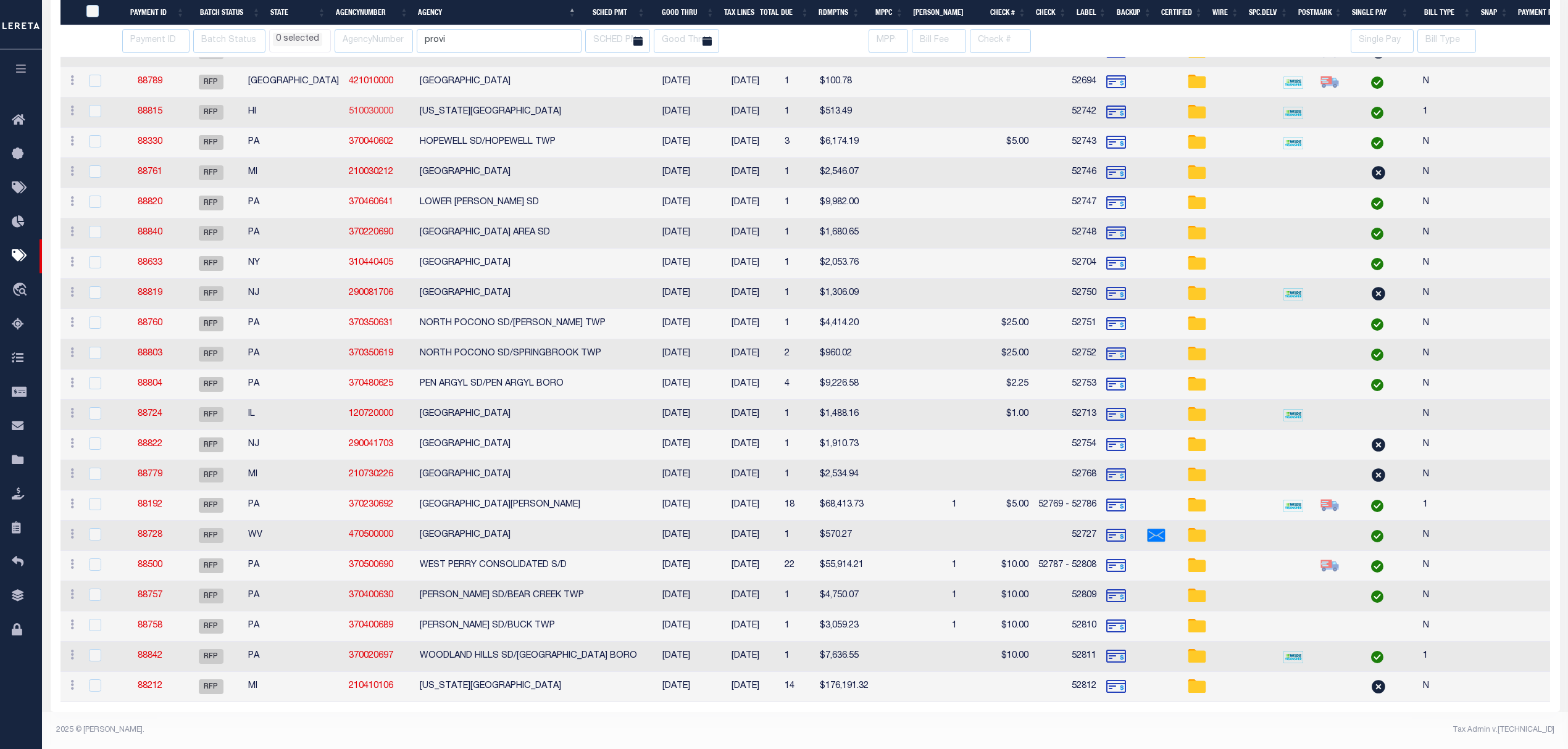
select select
click at [161, 501] on link "88192" at bounding box center [150, 505] width 25 height 8
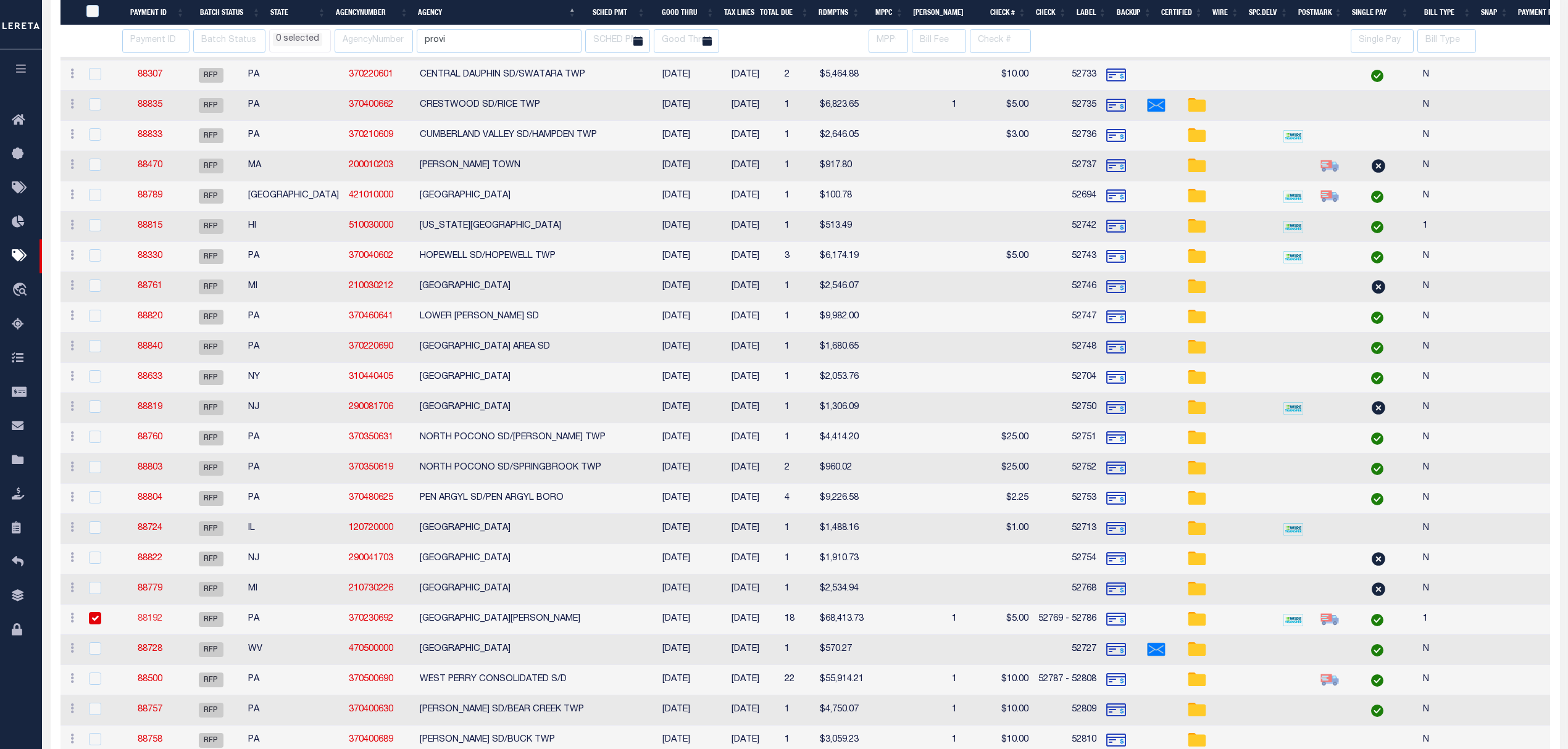
select select "RFP"
type input "$68,413.73"
type input "52769 - 52786"
type input "$90"
checkbox input "false"
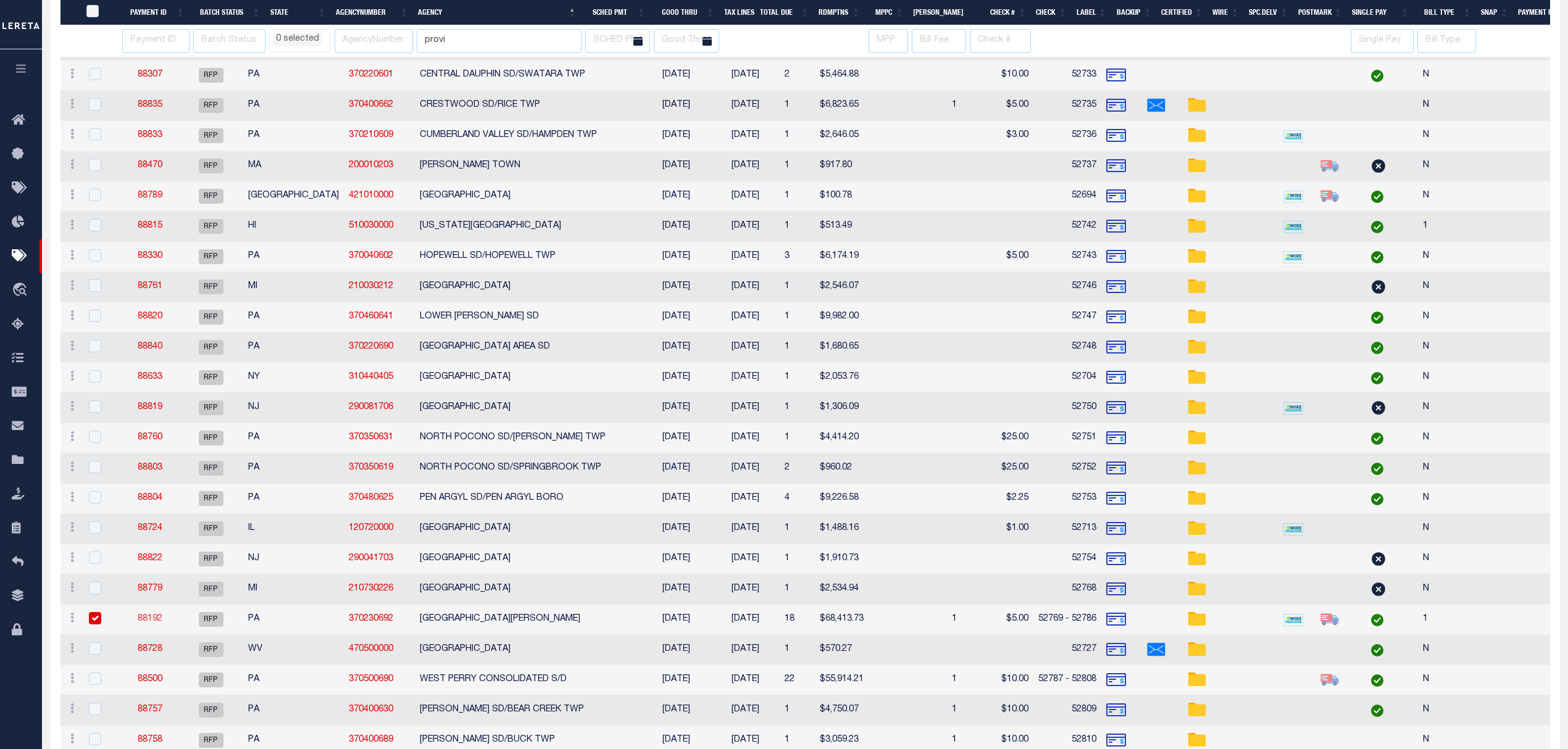
checkbox input "true"
select select
type input "1"
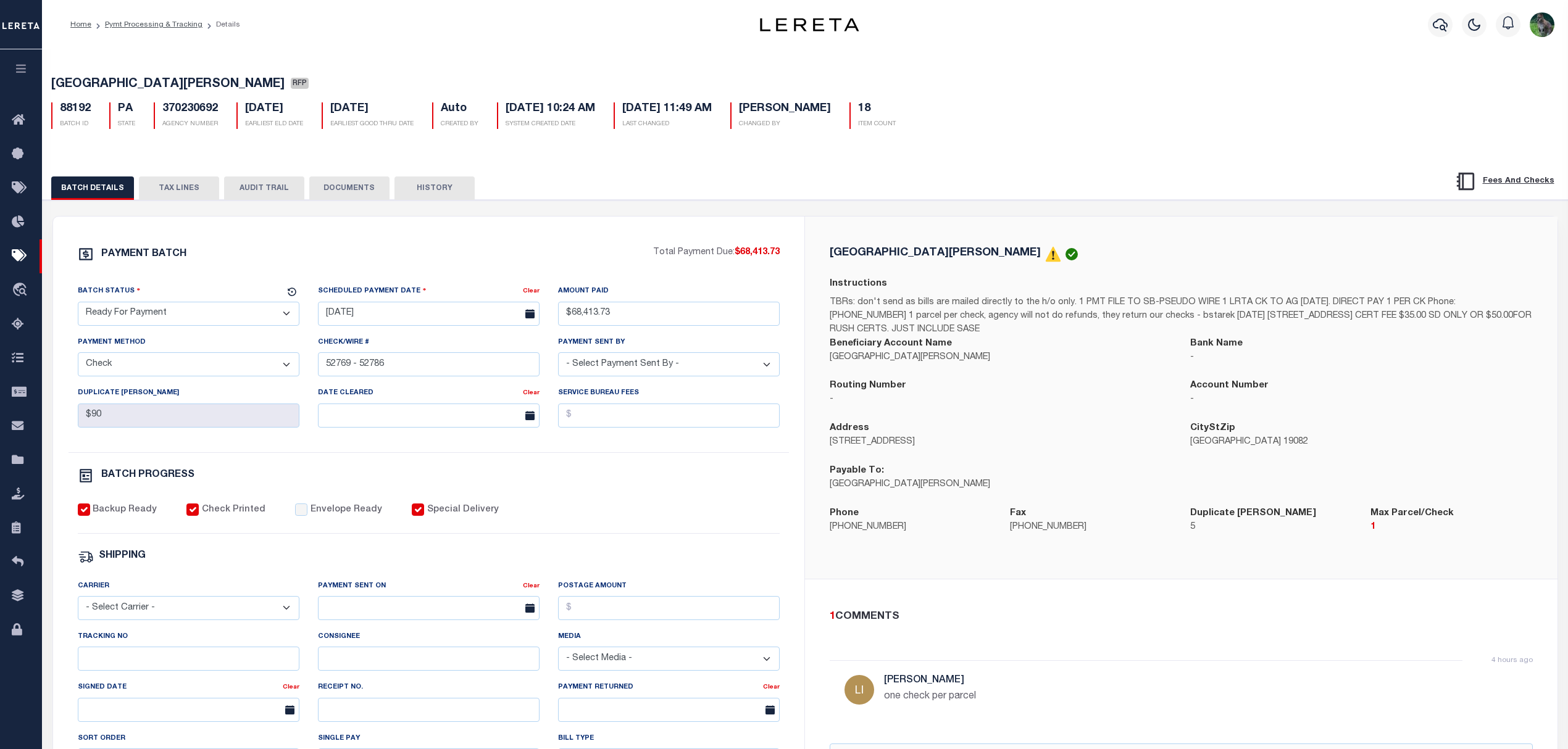
click at [169, 618] on select "- Select Carrier - E-mail Fax Fedex FTP Other UPS USPS" at bounding box center [188, 608] width 221 height 24
select select "USS"
click at [78, 604] on select "- Select Carrier - E-mail Fax Fedex FTP Other UPS USPS" at bounding box center [188, 608] width 221 height 24
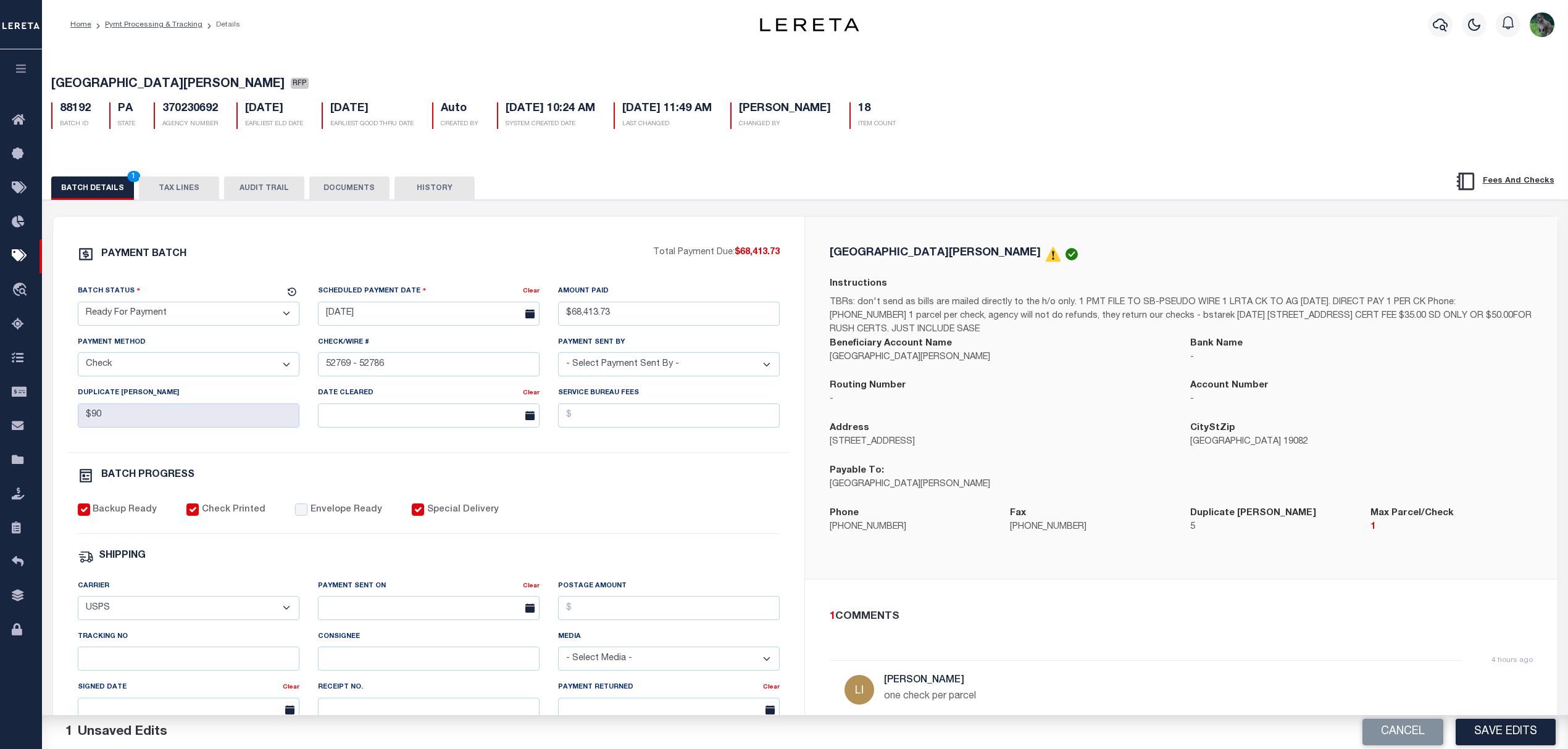
drag, startPoint x: 187, startPoint y: 309, endPoint x: 173, endPoint y: 325, distance: 21.3
click at [187, 309] on select "- Select Status - Scheduled for Payment Ready For Payment Payment Sent Cleared …" at bounding box center [188, 313] width 221 height 24
select select "SNT"
click at [78, 305] on select "- Select Status - Scheduled for Payment Ready For Payment Payment Sent Cleared …" at bounding box center [188, 313] width 221 height 24
select select
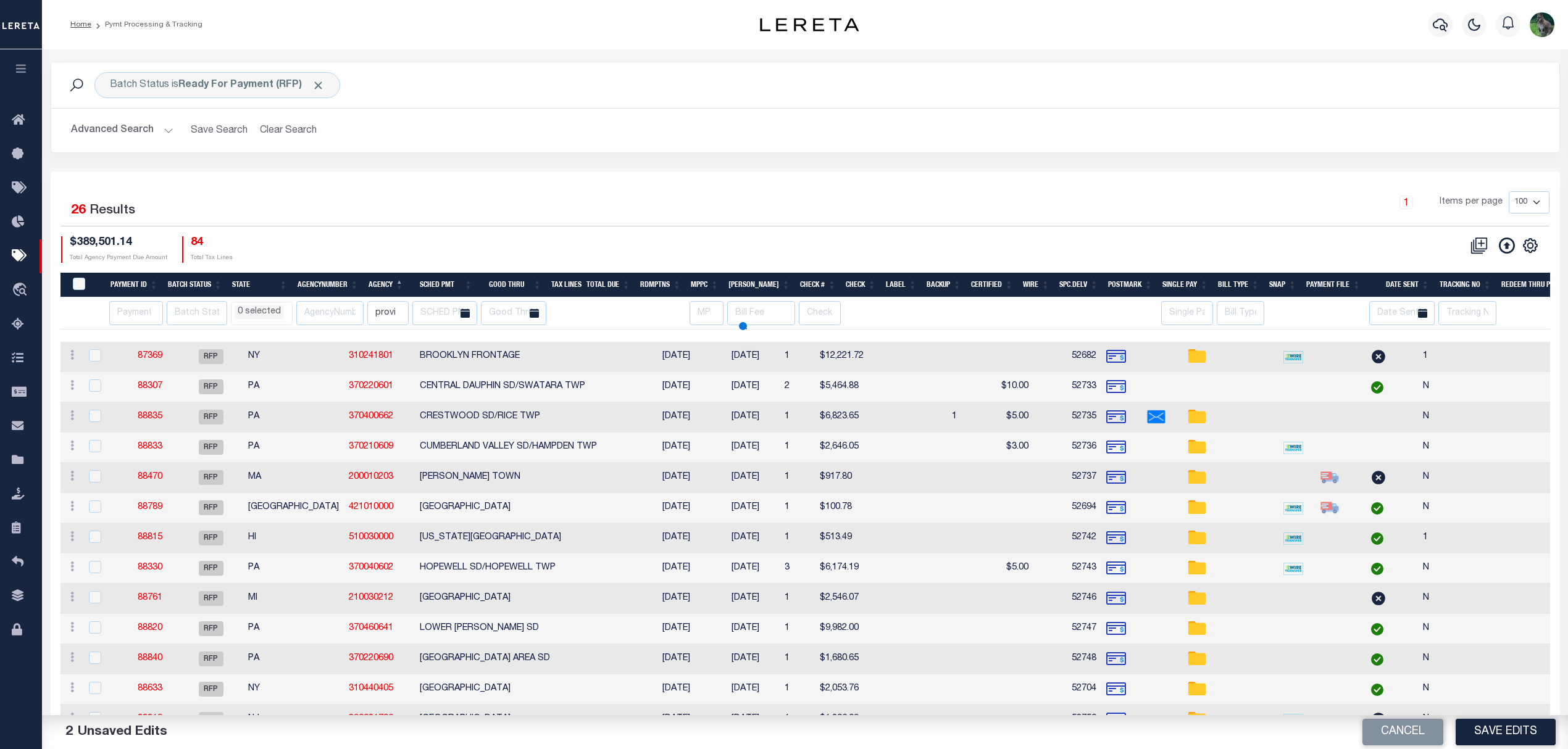
scroll to position [62, 0]
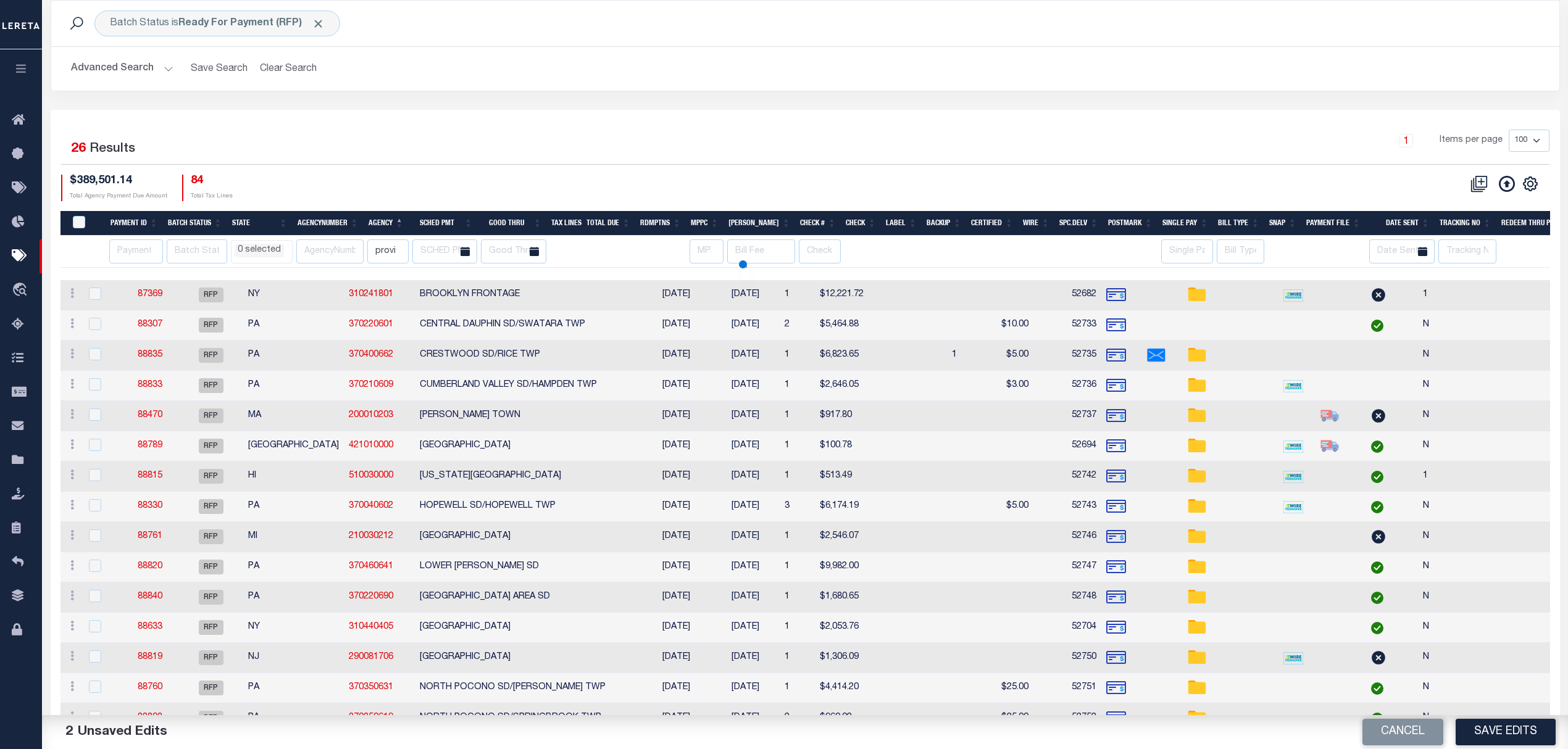
select select
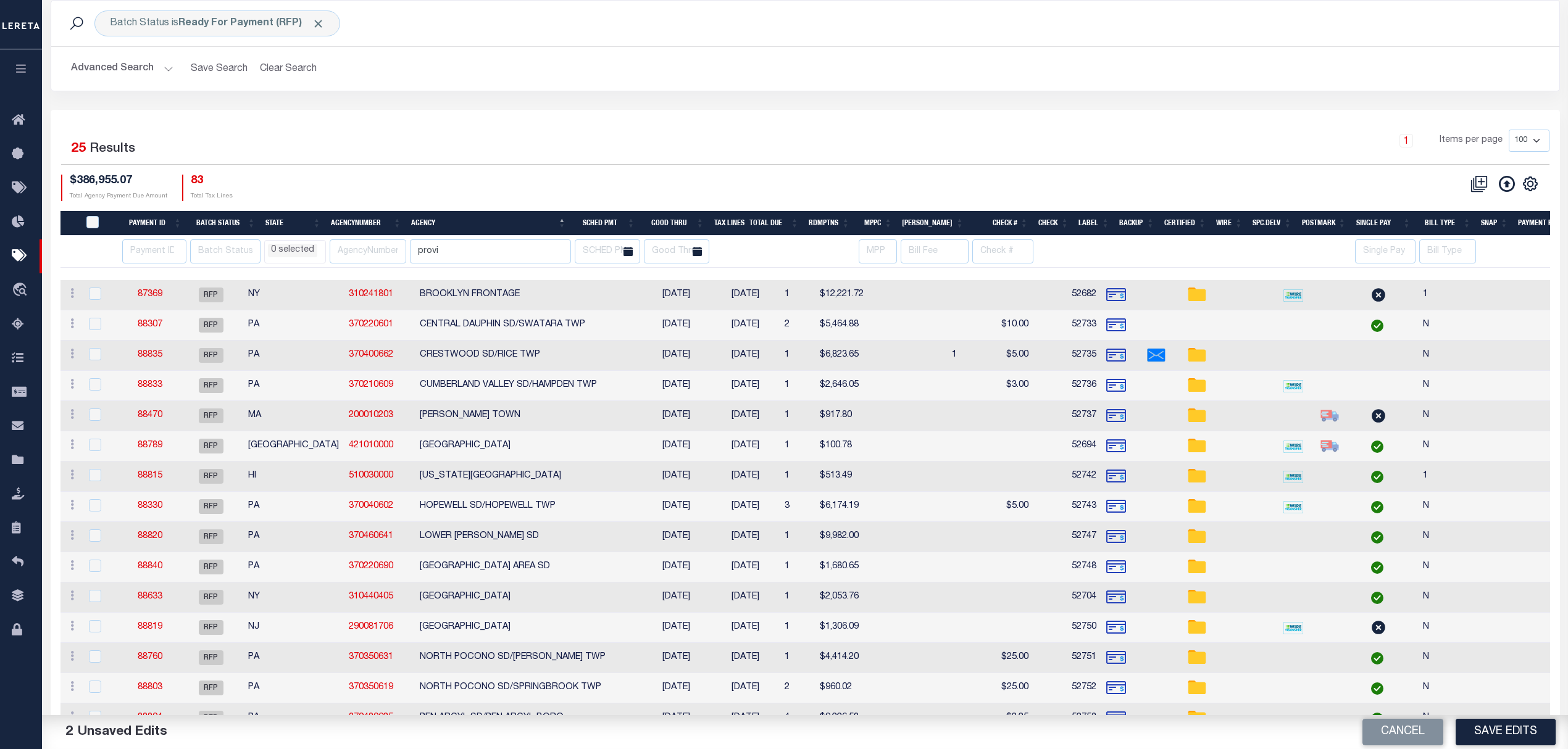
select select
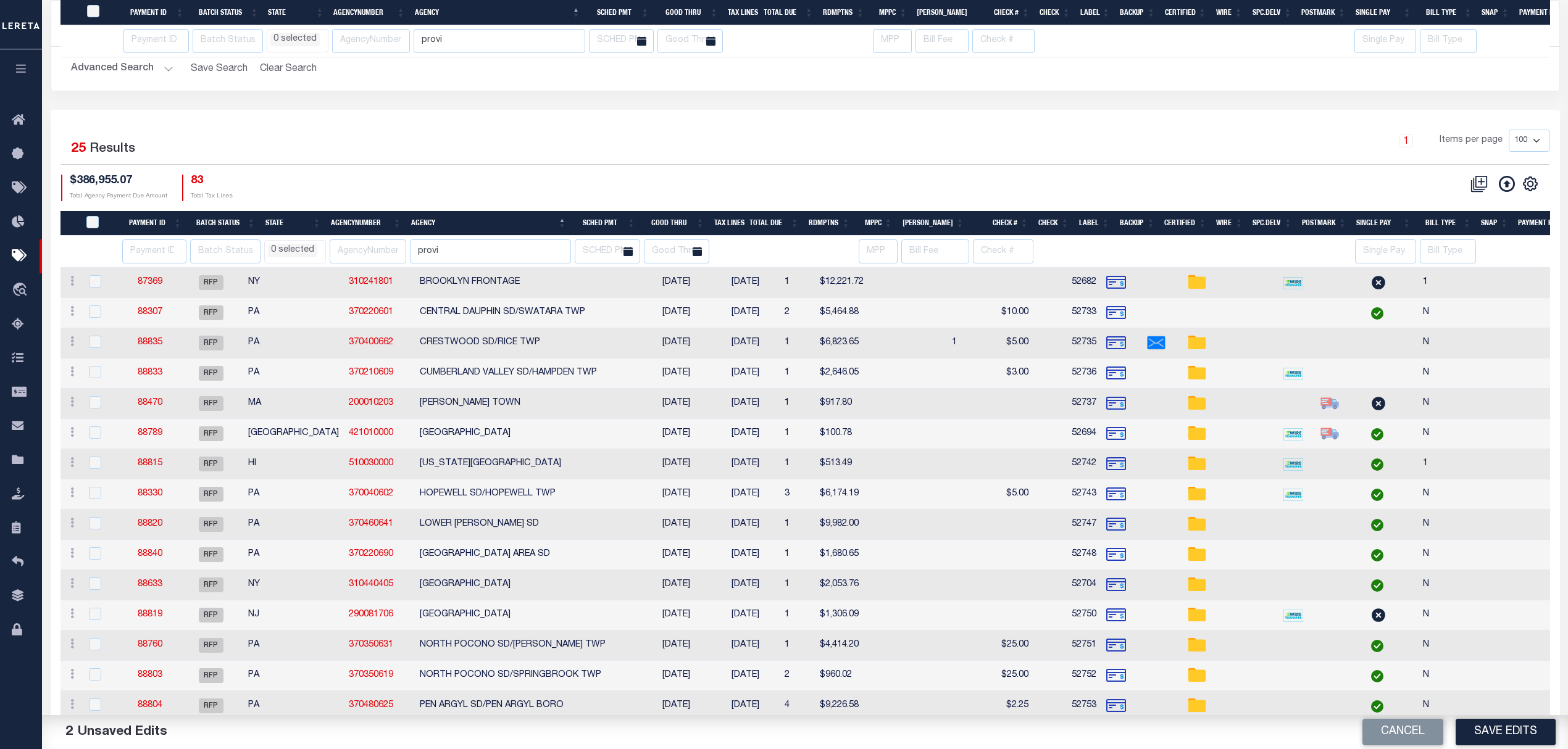
scroll to position [339, 0]
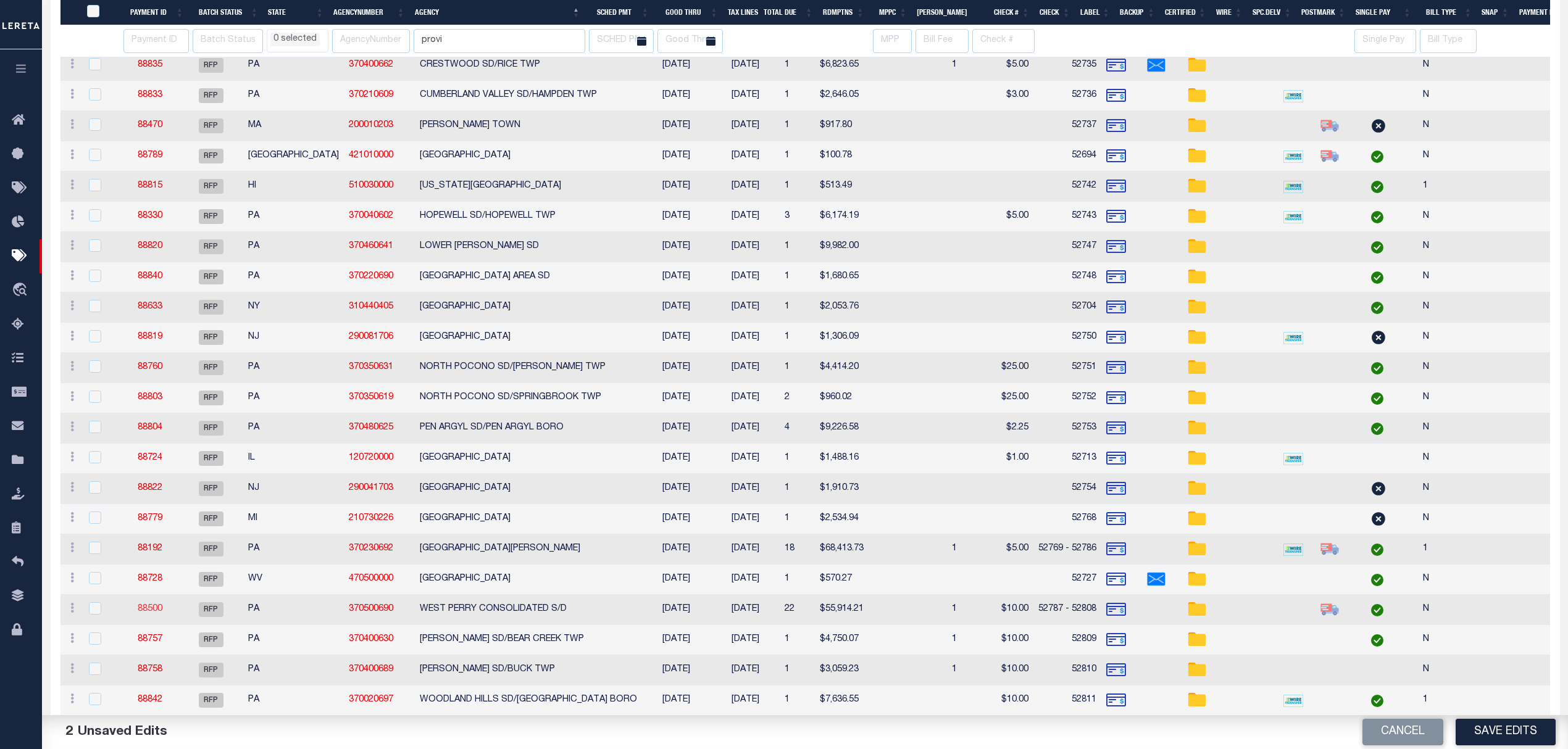
click at [151, 612] on link "88500" at bounding box center [150, 609] width 25 height 8
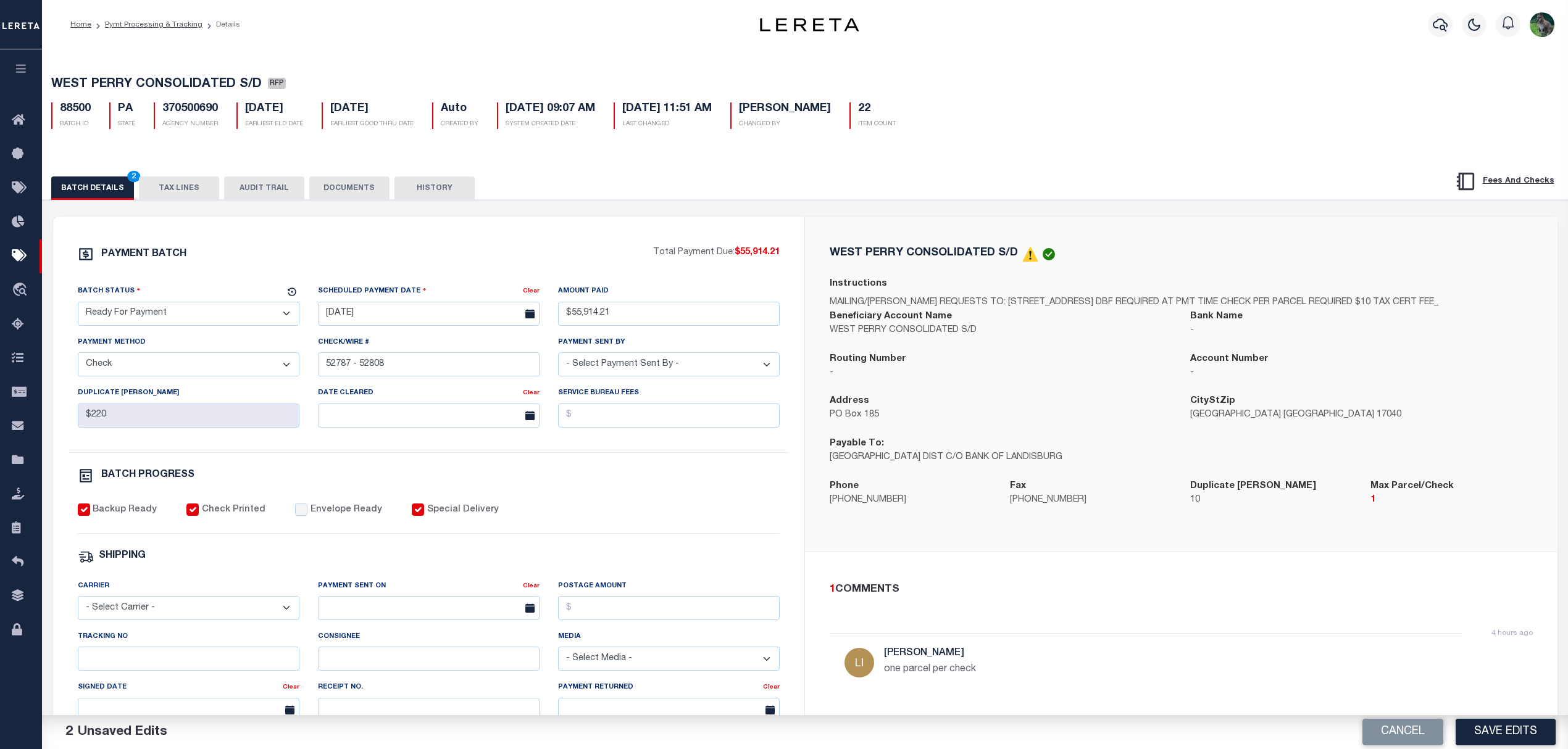
click at [247, 310] on select "- Select Status - Scheduled for Payment Ready For Payment Payment Sent Cleared …" at bounding box center [188, 313] width 221 height 24
click at [78, 305] on select "- Select Status - Scheduled for Payment Ready For Payment Payment Sent Cleared …" at bounding box center [188, 313] width 221 height 24
click at [314, 515] on label "Envelope Ready" at bounding box center [346, 510] width 71 height 14
click at [307, 515] on input "Envelope Ready" at bounding box center [301, 510] width 12 height 12
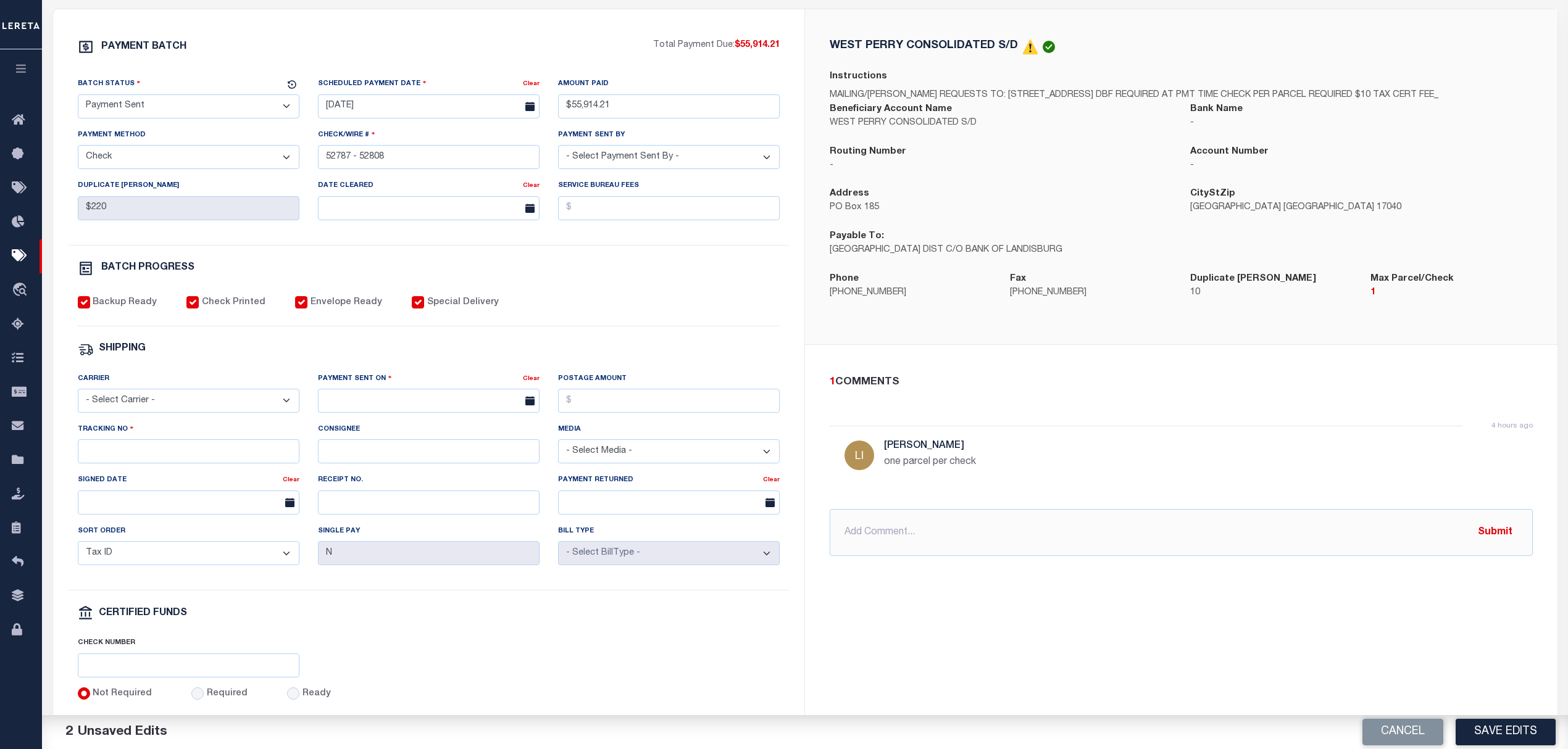
scroll to position [247, 0]
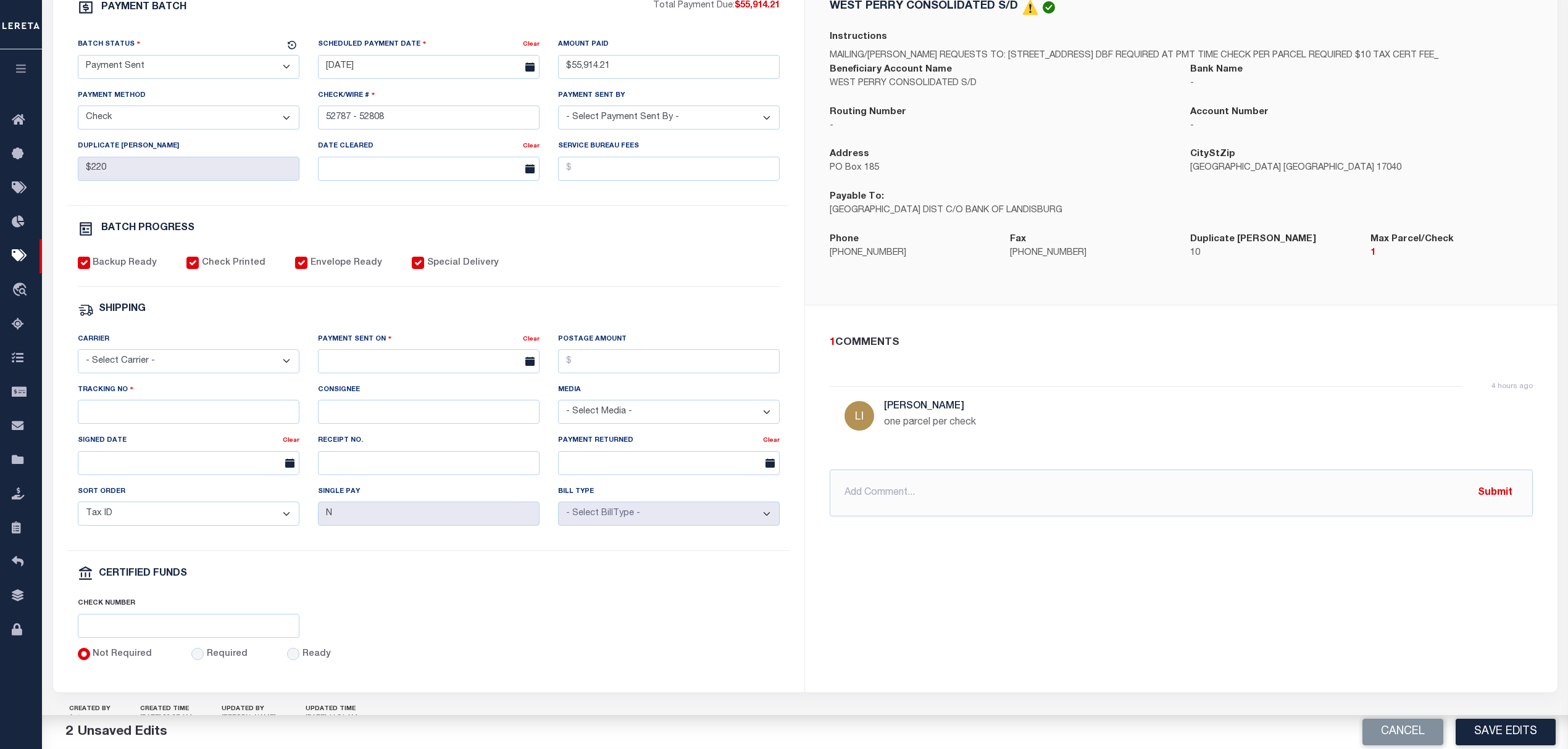
drag, startPoint x: 174, startPoint y: 371, endPoint x: 179, endPoint y: 380, distance: 10.3
click at [174, 371] on select "- Select Carrier - E-mail Fax Fedex FTP Other UPS USPS" at bounding box center [188, 361] width 221 height 24
click at [78, 358] on select "- Select Carrier - E-mail Fax Fedex FTP Other UPS USPS" at bounding box center [188, 361] width 221 height 24
click at [361, 380] on body "Home Pymt Processing & Tracking Details" at bounding box center [784, 271] width 1568 height 1036
click at [414, 540] on span "27" at bounding box center [412, 536] width 24 height 24
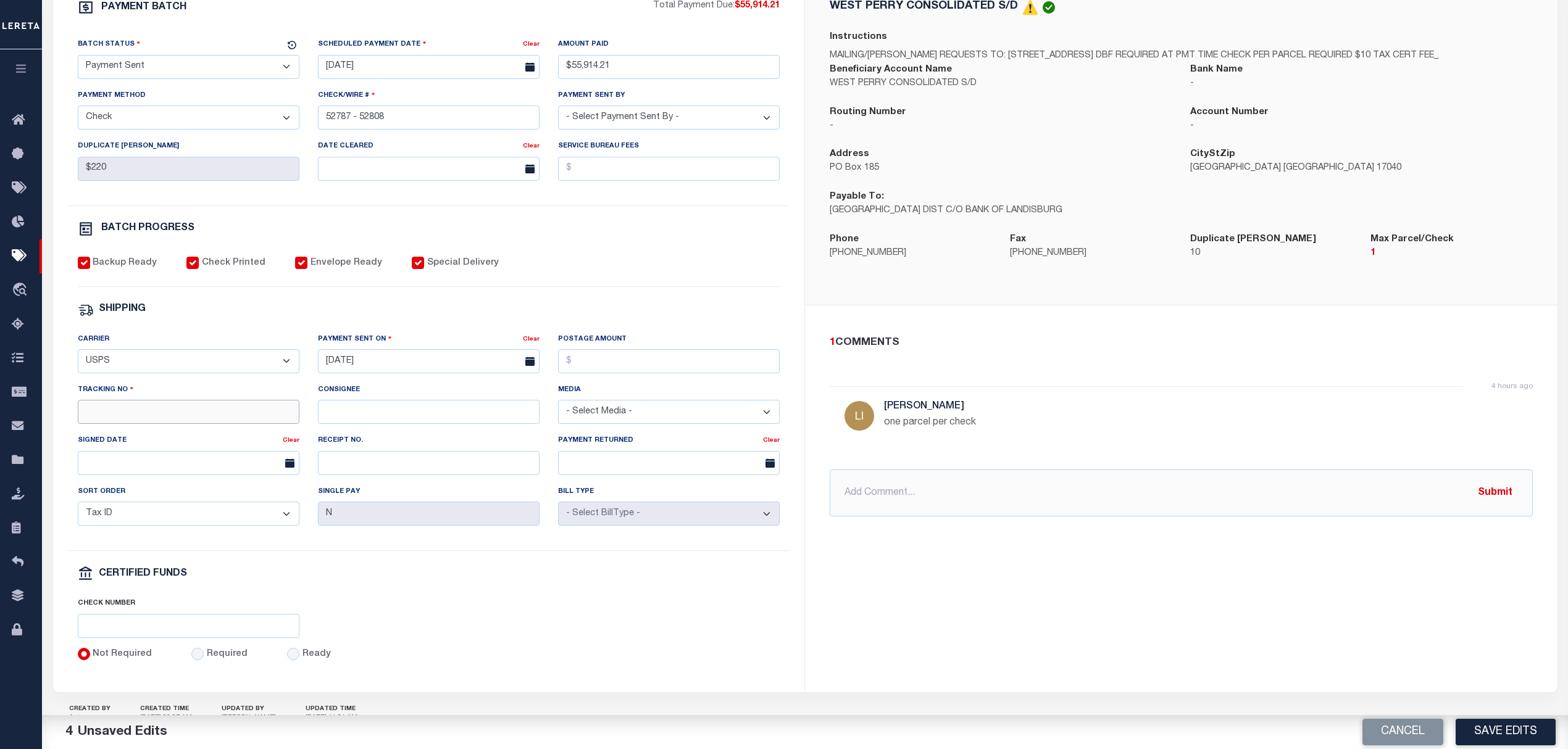
click at [193, 424] on input "Tracking No" at bounding box center [188, 412] width 221 height 24
click at [1502, 730] on button "Save Edits" at bounding box center [1506, 732] width 100 height 26
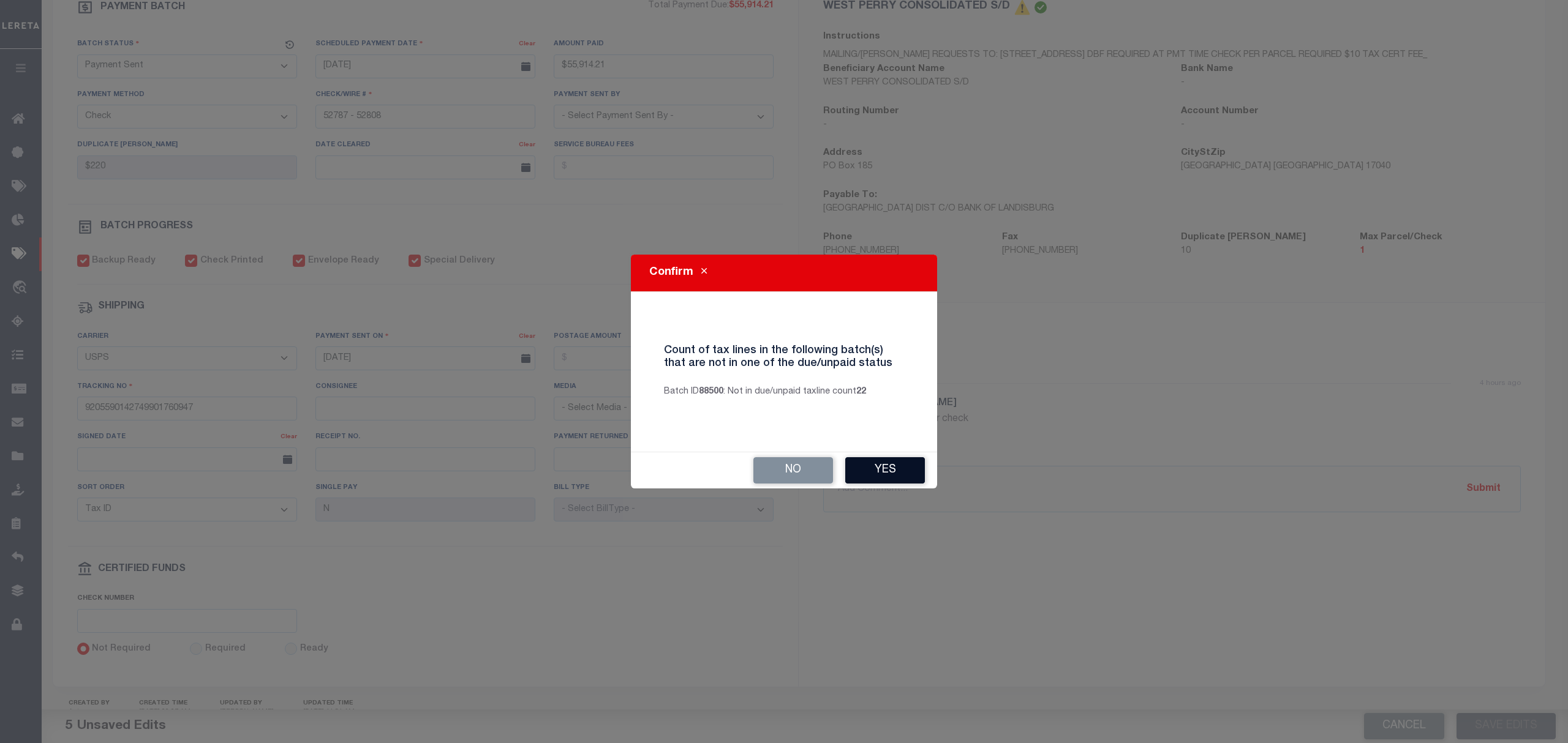
click at [858, 459] on button "Yes" at bounding box center [885, 471] width 80 height 26
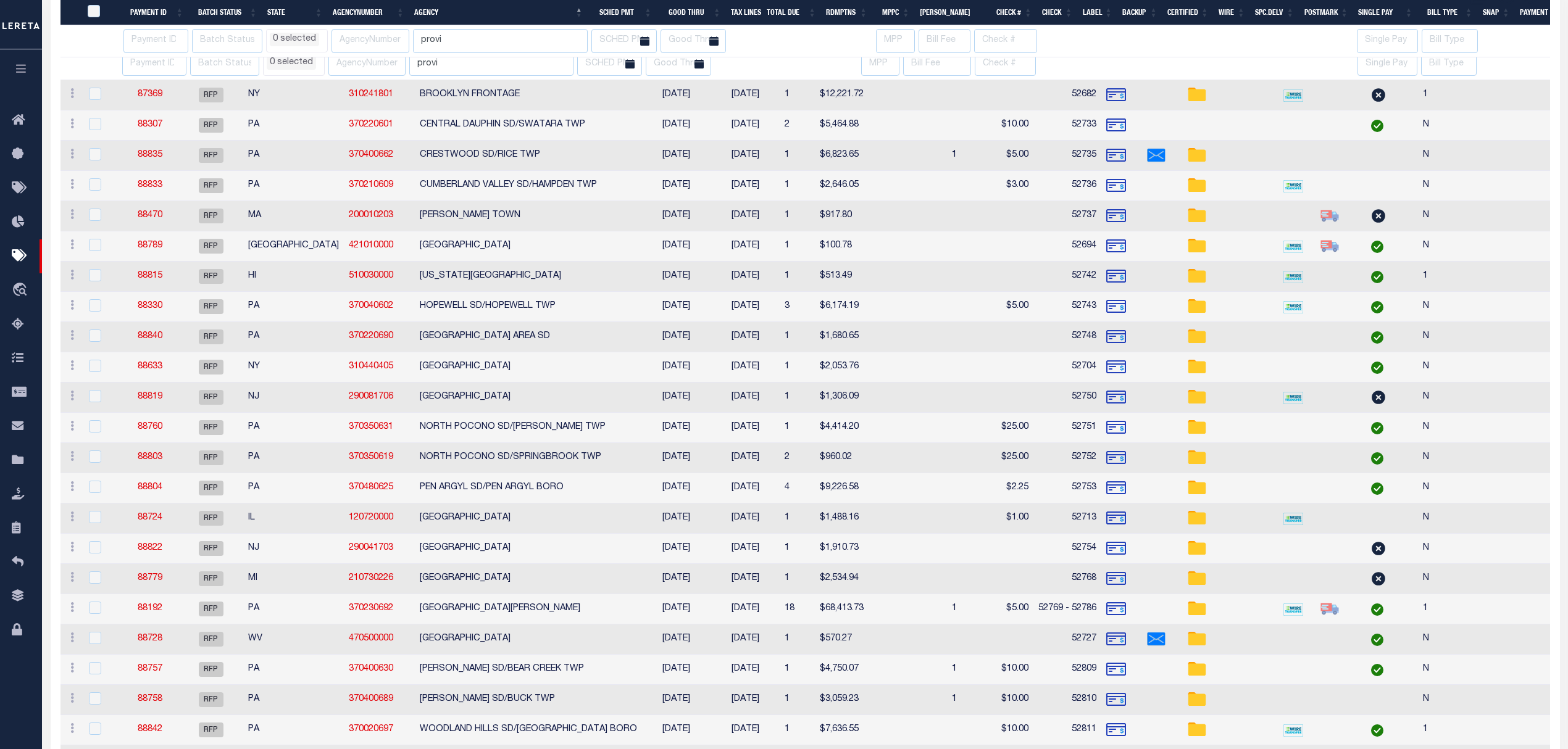
scroll to position [336, 0]
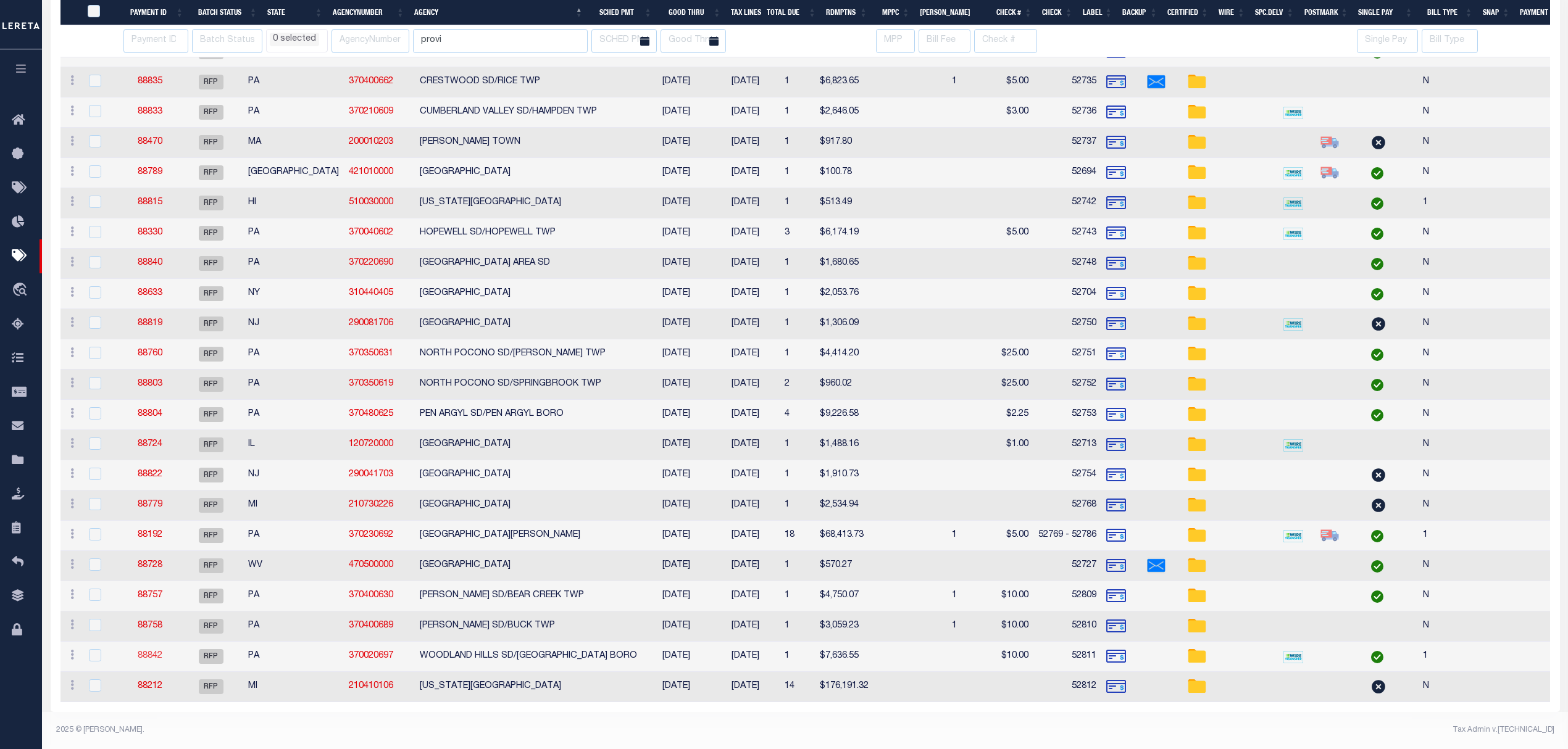
click at [144, 652] on link "88842" at bounding box center [150, 656] width 25 height 8
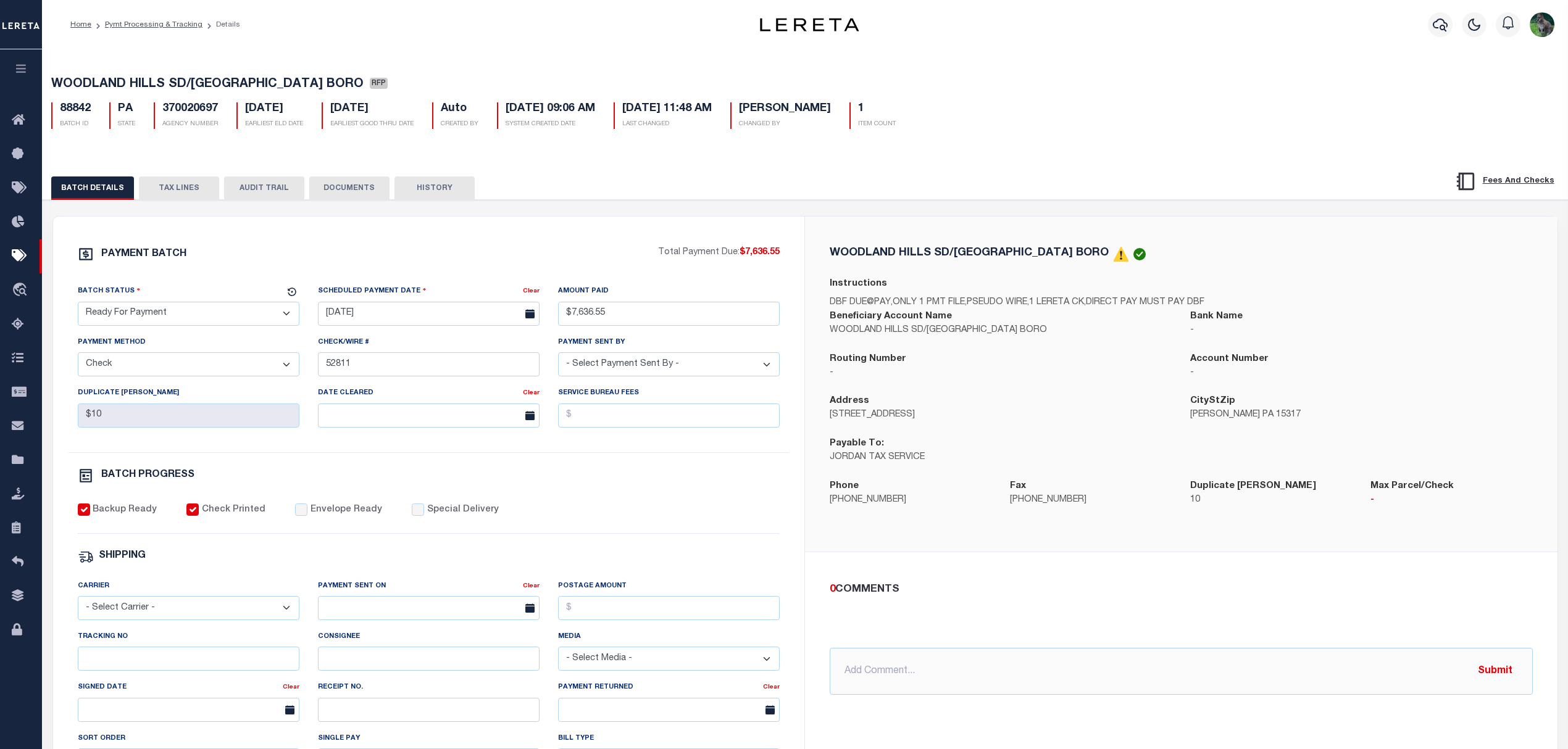
click at [173, 315] on select "- Select Status - Scheduled for Payment Ready For Payment Payment Sent Cleared …" at bounding box center [188, 313] width 221 height 24
click at [78, 305] on select "- Select Status - Scheduled for Payment Ready For Payment Payment Sent Cleared …" at bounding box center [188, 313] width 221 height 24
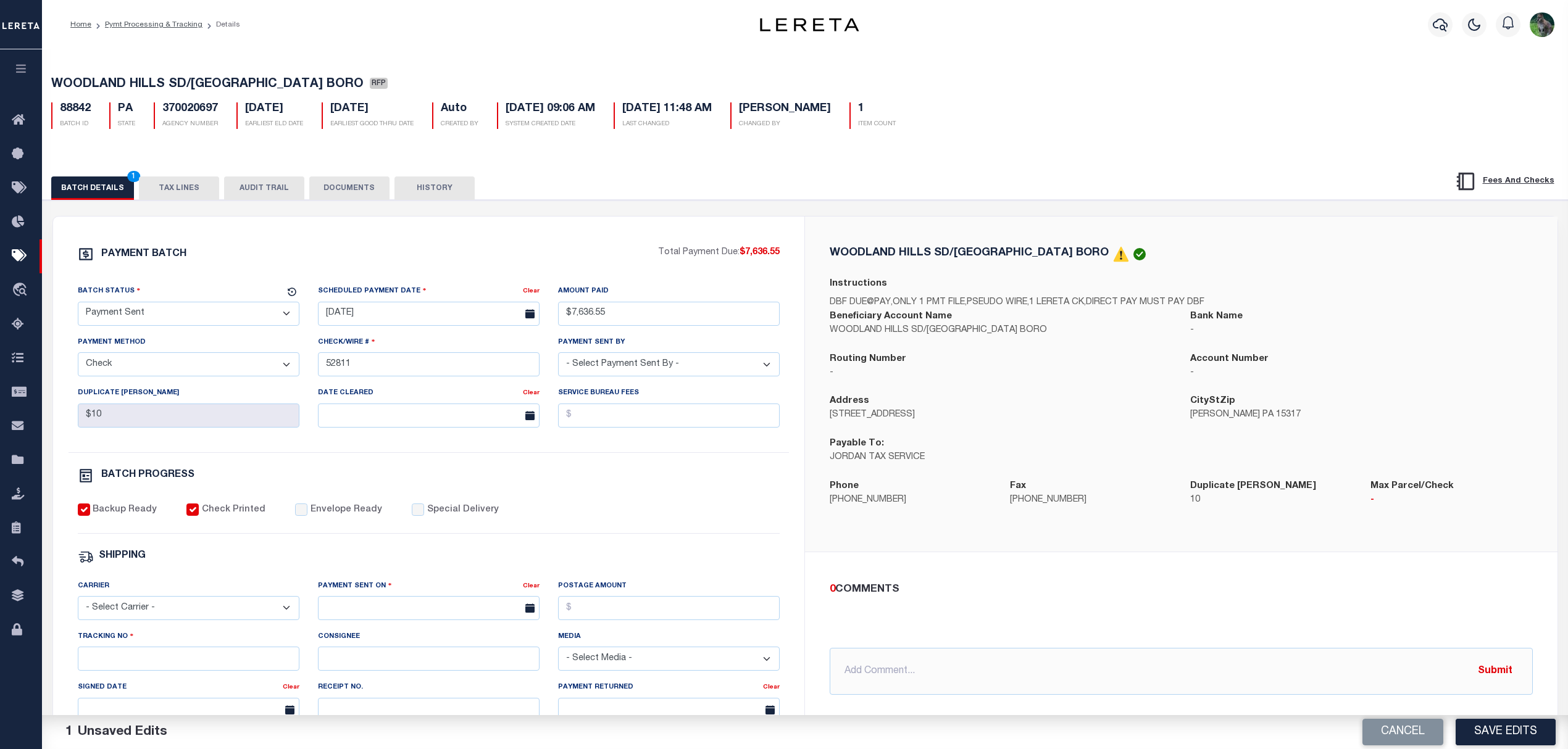
click at [314, 517] on label "Envelope Ready" at bounding box center [346, 510] width 71 height 14
click at [307, 516] on input "Envelope Ready" at bounding box center [301, 510] width 12 height 12
drag, startPoint x: 136, startPoint y: 662, endPoint x: 151, endPoint y: 652, distance: 18.0
click at [136, 662] on input "Tracking No" at bounding box center [188, 658] width 221 height 24
click at [109, 605] on select "- Select Carrier - E-mail Fax Fedex FTP Other UPS USPS" at bounding box center [188, 608] width 221 height 24
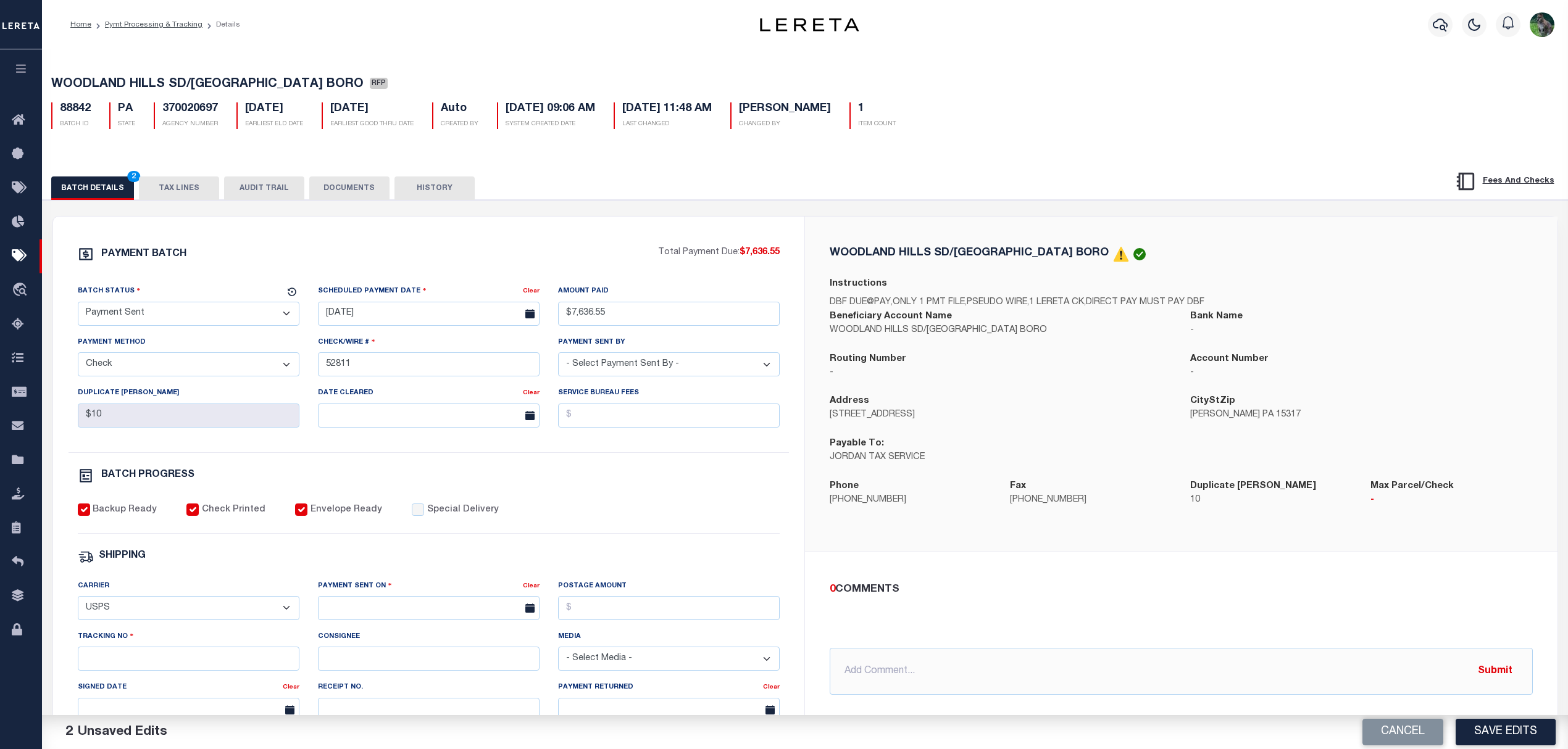
click at [78, 605] on select "- Select Carrier - E-mail Fax Fedex FTP Other UPS USPS" at bounding box center [188, 608] width 221 height 24
click at [416, 630] on div "Payment Sent On Clear" at bounding box center [429, 604] width 240 height 51
click at [429, 615] on input "text" at bounding box center [428, 608] width 221 height 24
click at [415, 571] on span "27" at bounding box center [412, 568] width 24 height 24
click at [212, 663] on input "Tracking No" at bounding box center [188, 658] width 221 height 24
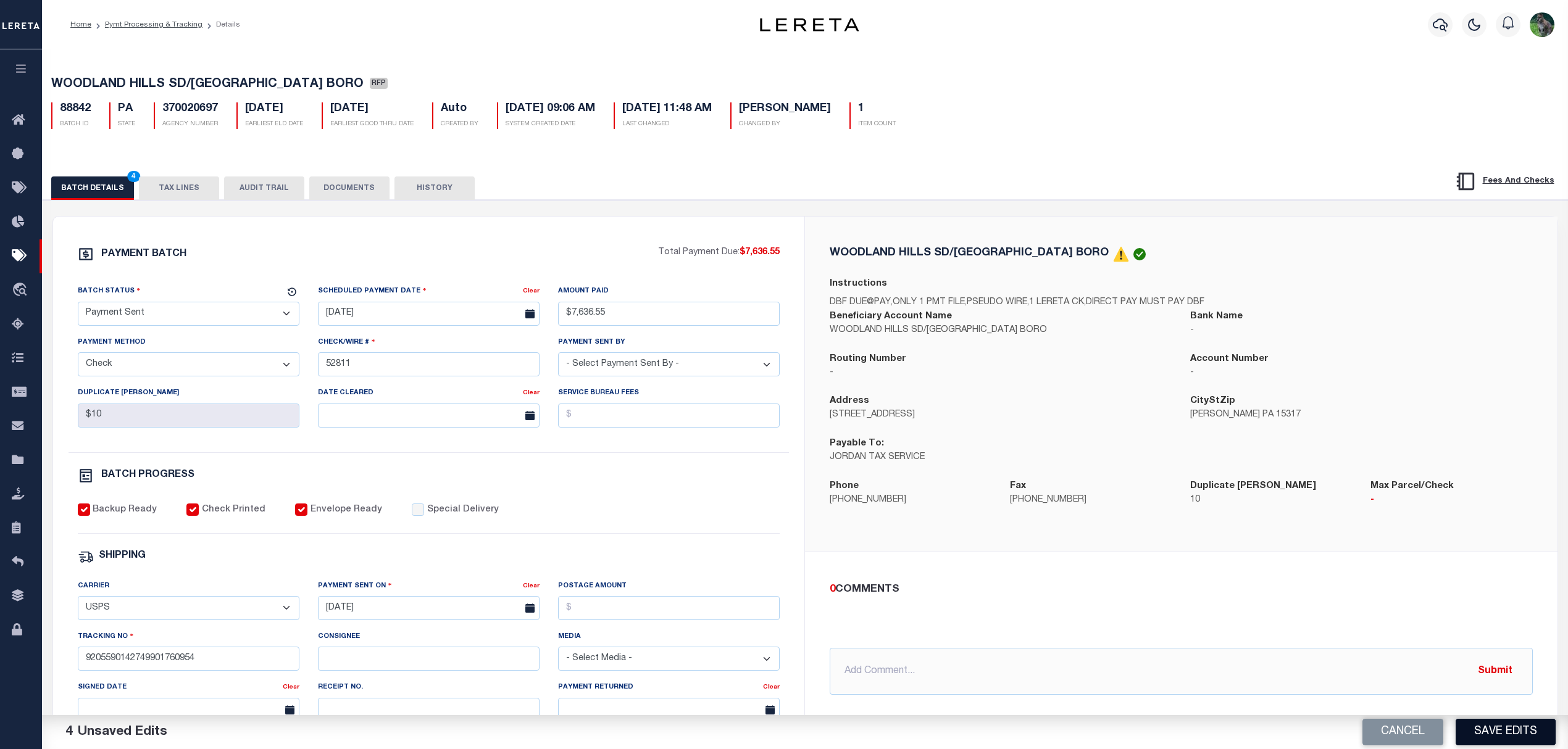
click at [1508, 739] on button "Save Edits" at bounding box center [1506, 732] width 100 height 26
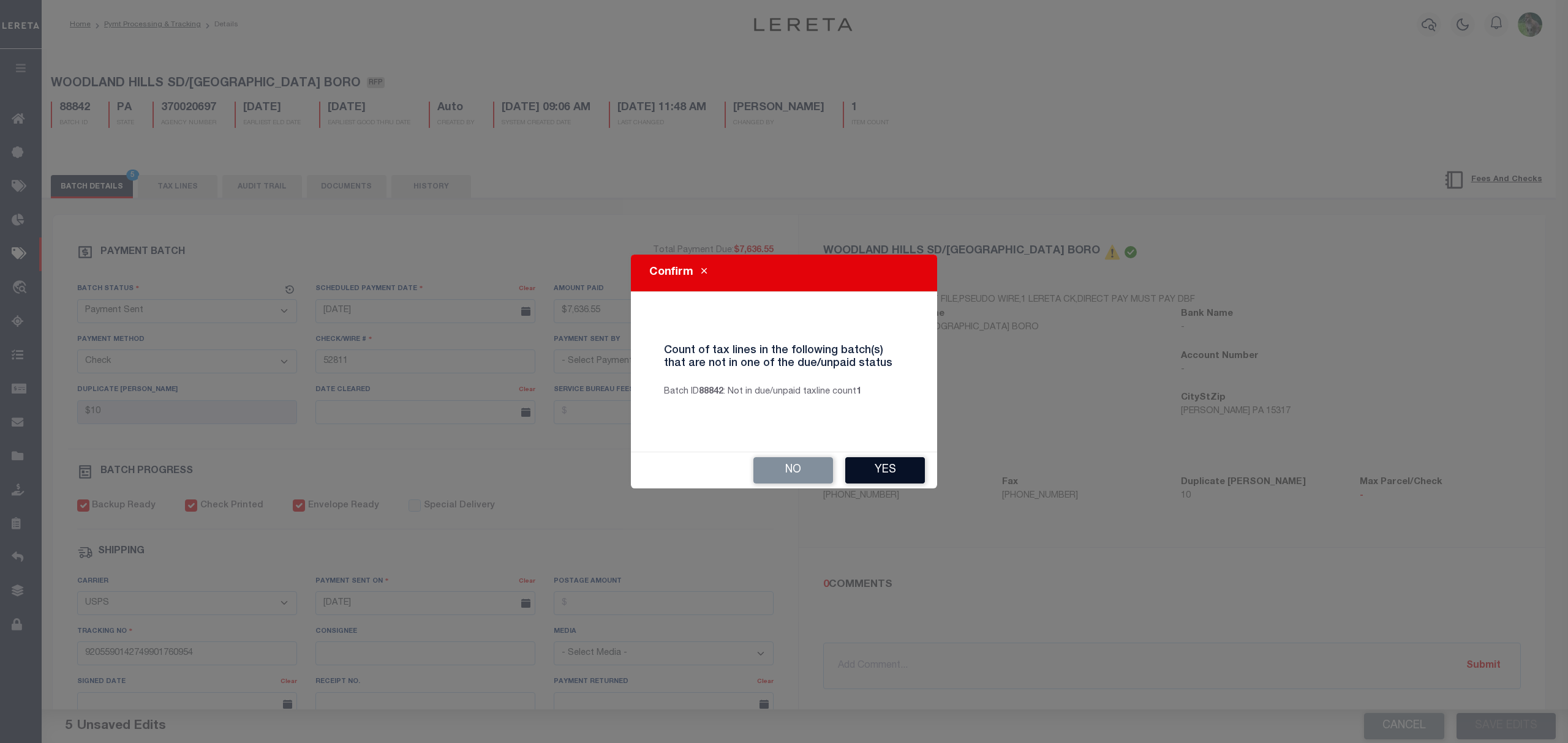
click at [909, 463] on button "Yes" at bounding box center [885, 471] width 80 height 26
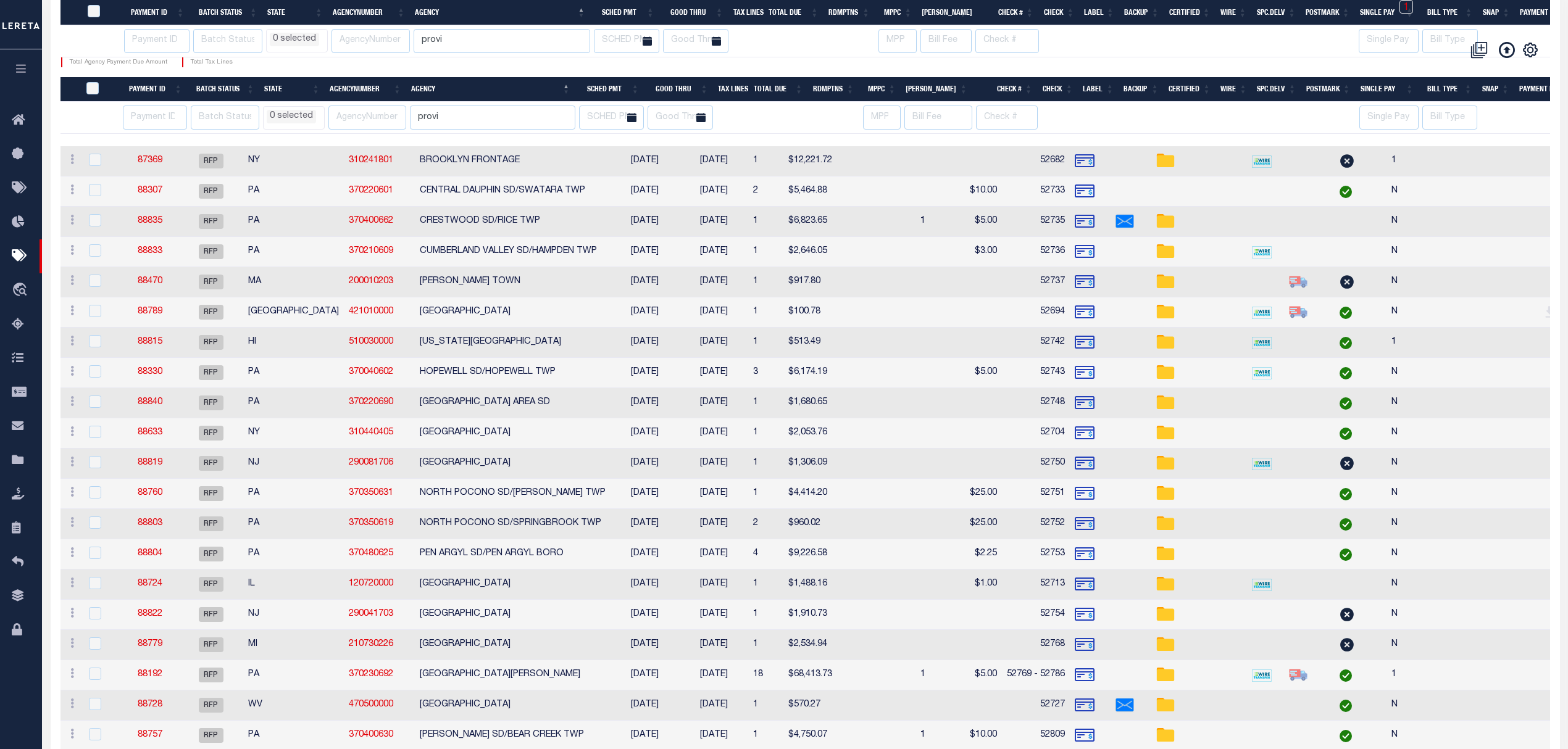
scroll to position [306, 0]
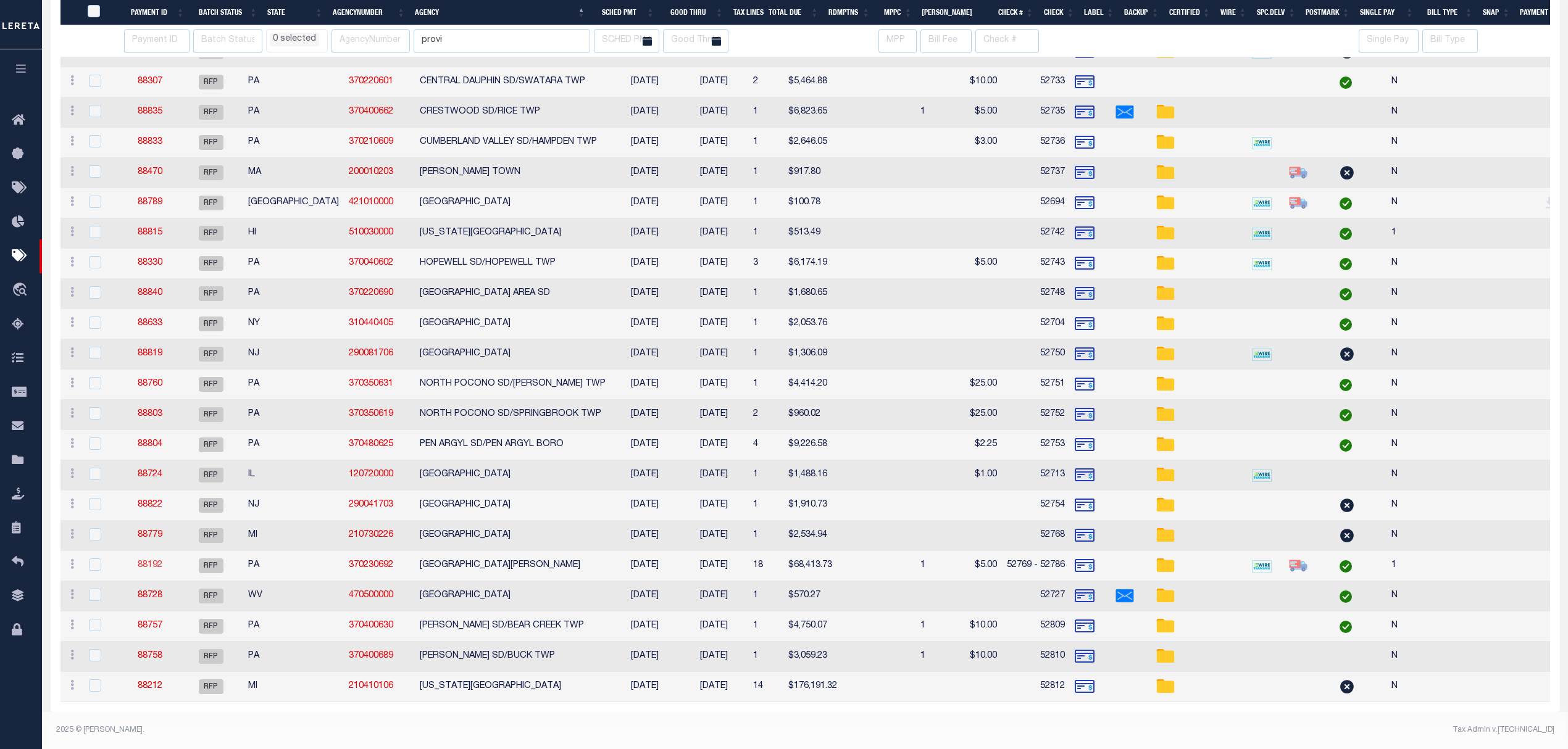
click at [157, 561] on link "88192" at bounding box center [150, 565] width 25 height 8
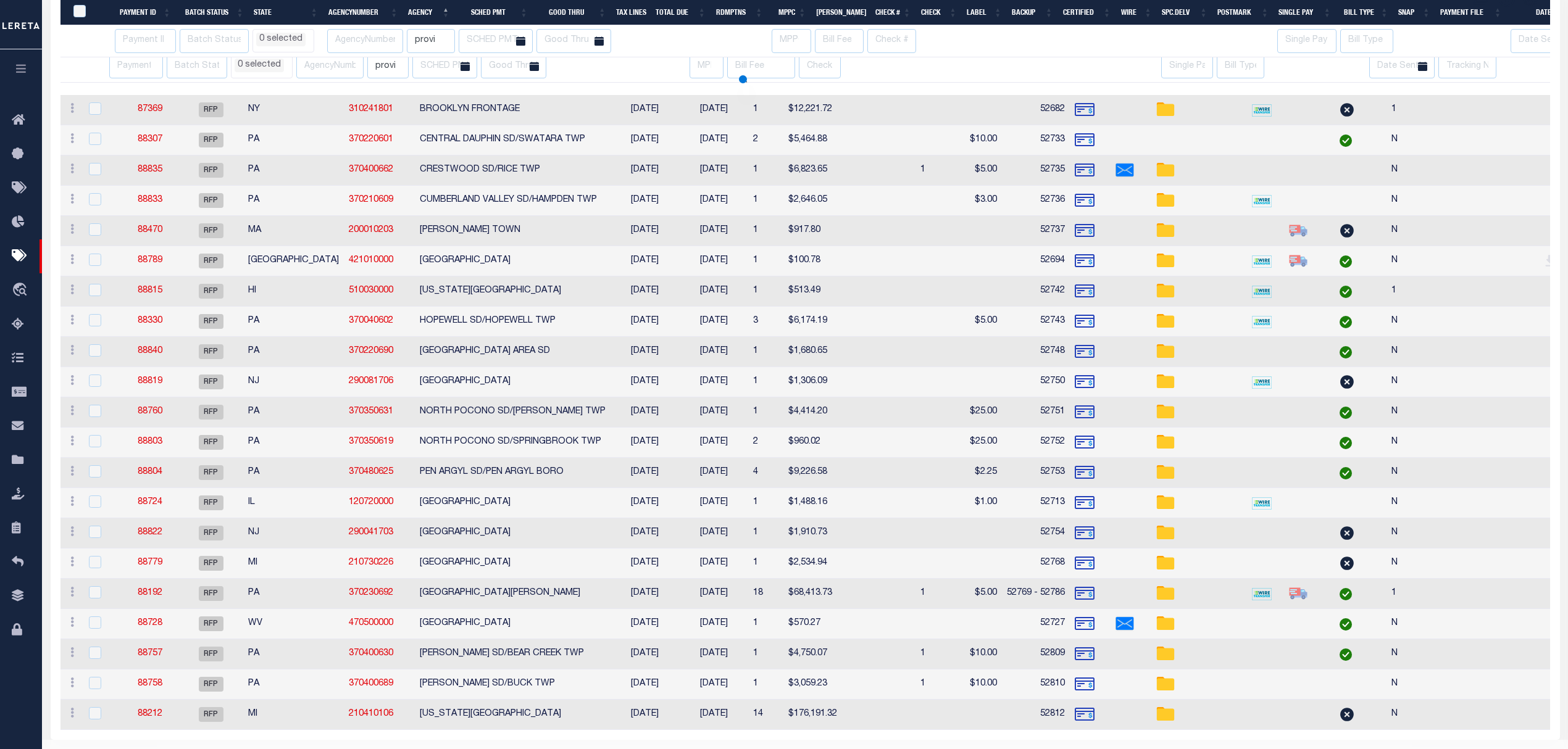
scroll to position [227, 0]
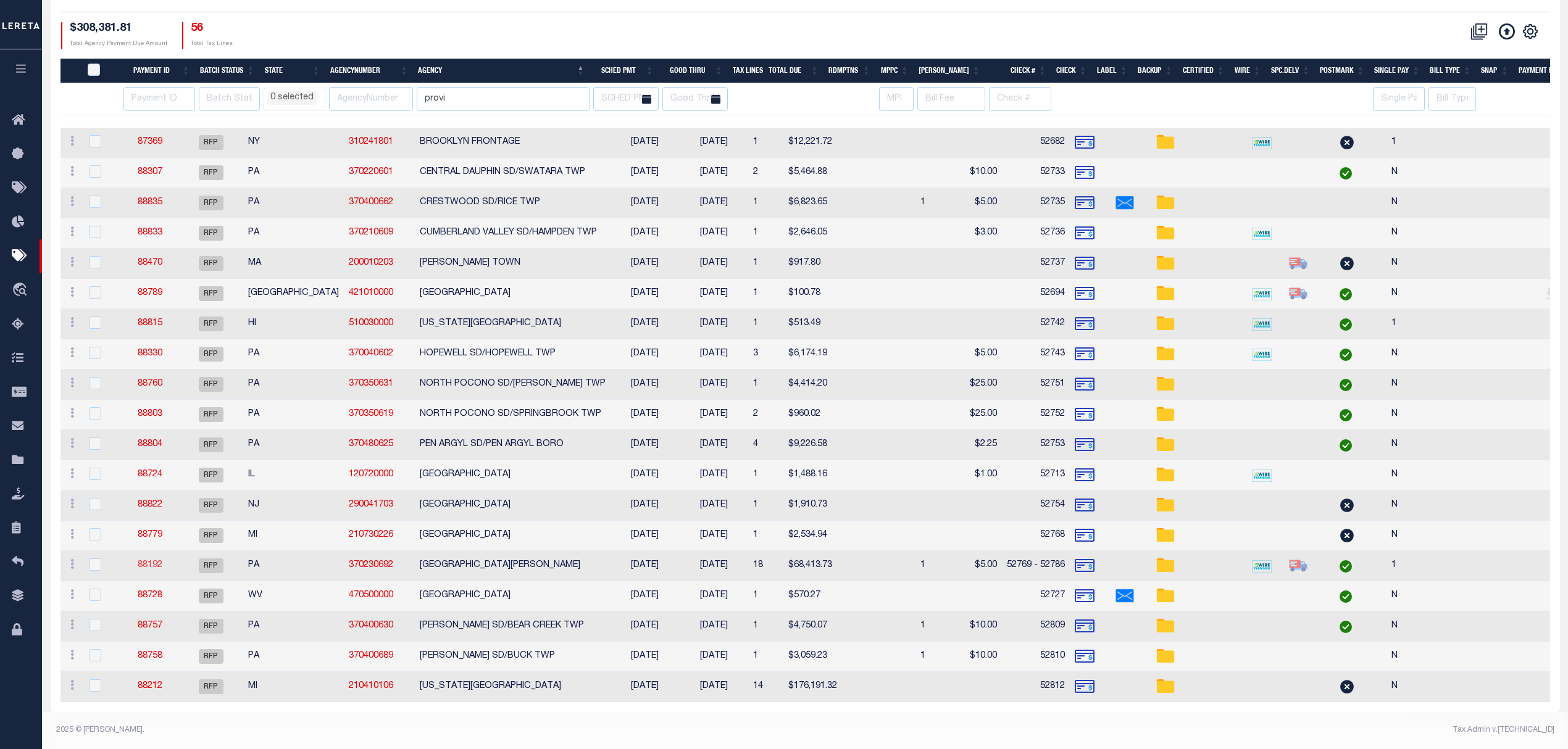
click at [162, 561] on link "88192" at bounding box center [150, 565] width 25 height 8
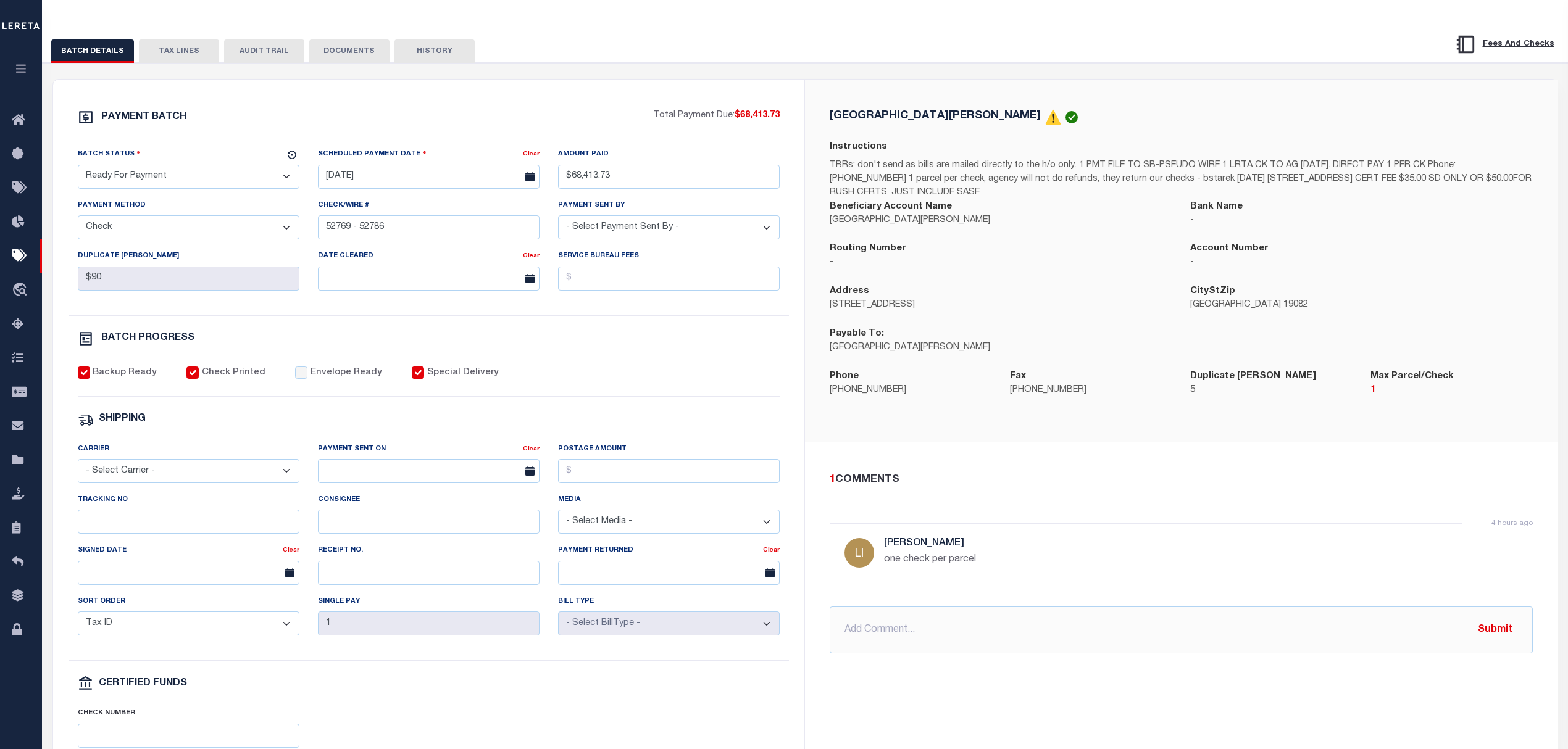
scroll to position [164, 0]
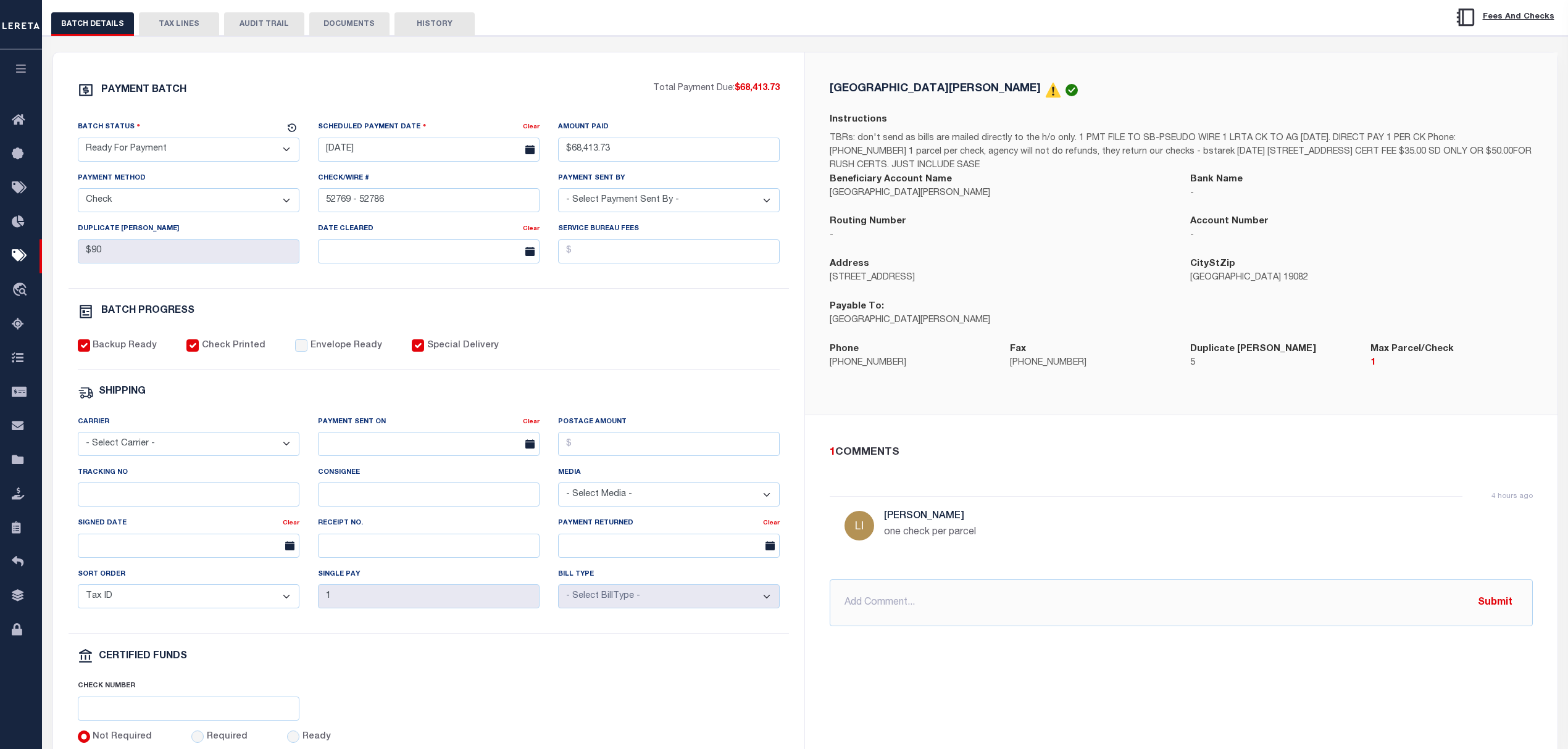
click at [201, 454] on select "- Select Carrier - E-mail Fax Fedex FTP Other UPS USPS" at bounding box center [188, 444] width 221 height 24
click at [78, 439] on select "- Select Carrier - E-mail Fax Fedex FTP Other UPS USPS" at bounding box center [188, 444] width 221 height 24
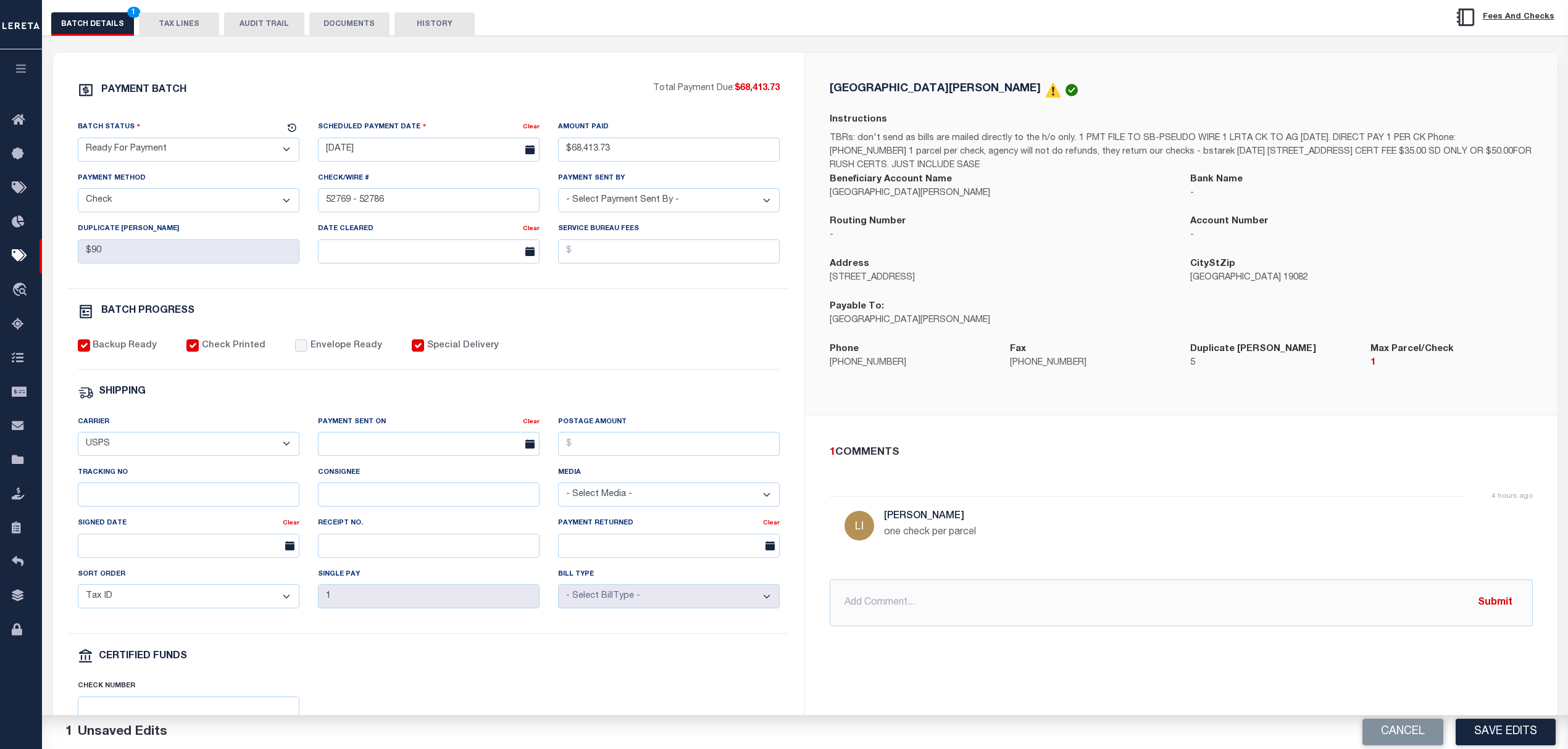
click at [190, 146] on select "- Select Status - Scheduled for Payment Ready For Payment Payment Sent Cleared …" at bounding box center [188, 149] width 221 height 24
click at [78, 141] on select "- Select Status - Scheduled for Payment Ready For Payment Payment Sent Cleared …" at bounding box center [188, 149] width 221 height 24
click at [428, 443] on input "text" at bounding box center [428, 444] width 221 height 24
click at [414, 613] on span "27" at bounding box center [412, 619] width 24 height 24
click at [244, 506] on input "Tracking No" at bounding box center [188, 494] width 221 height 24
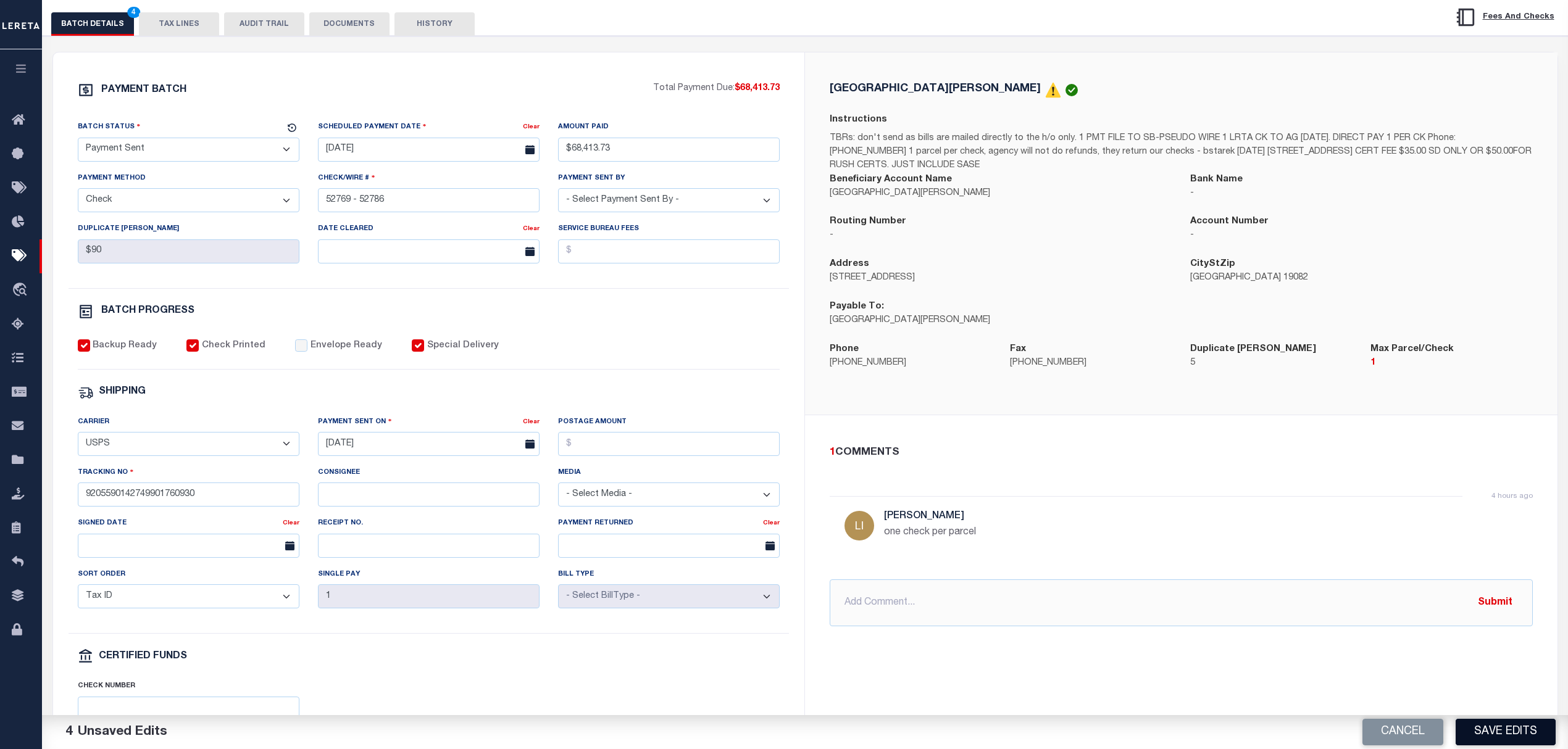
click at [1526, 729] on button "Save Edits" at bounding box center [1506, 732] width 100 height 26
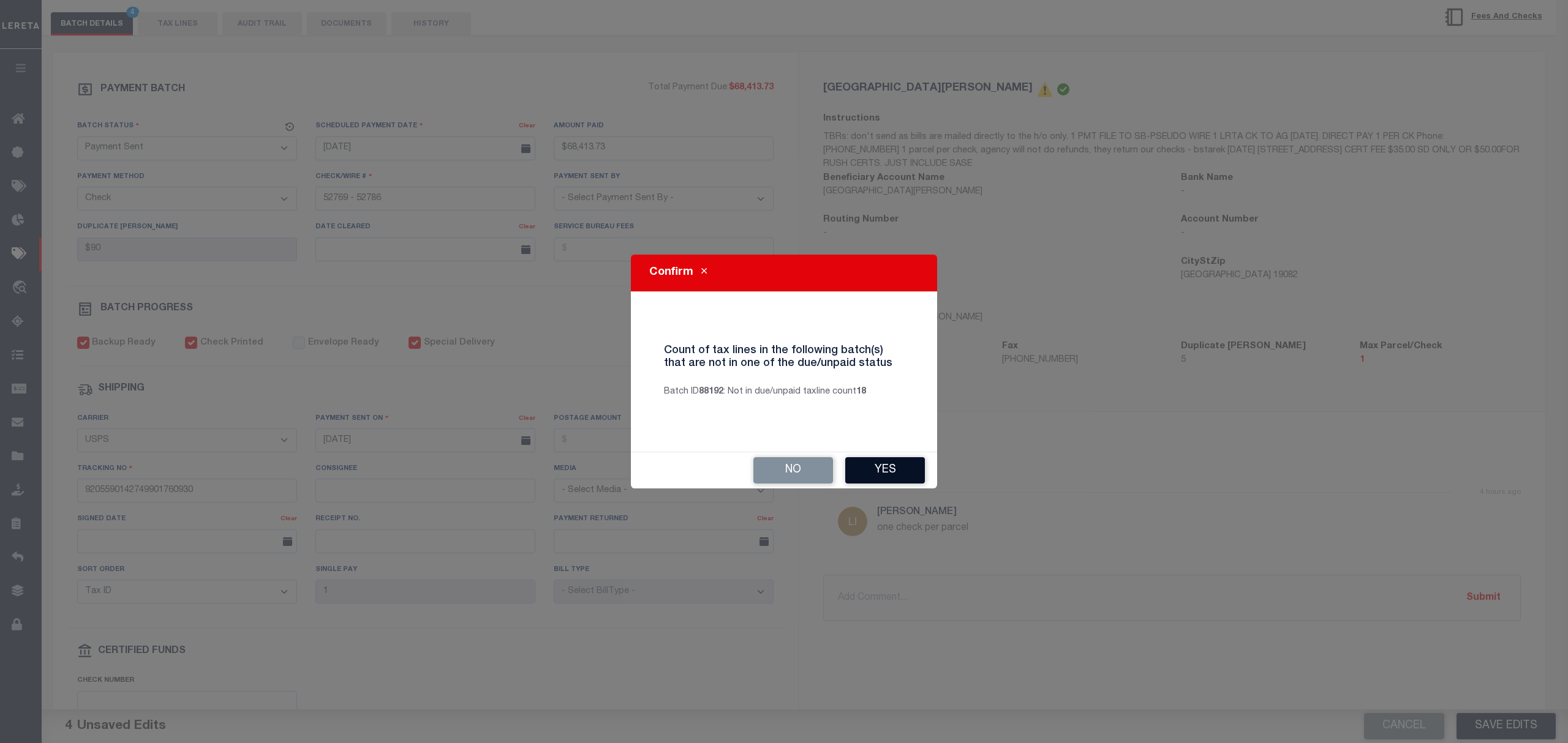
click at [880, 479] on button "Yes" at bounding box center [885, 471] width 80 height 26
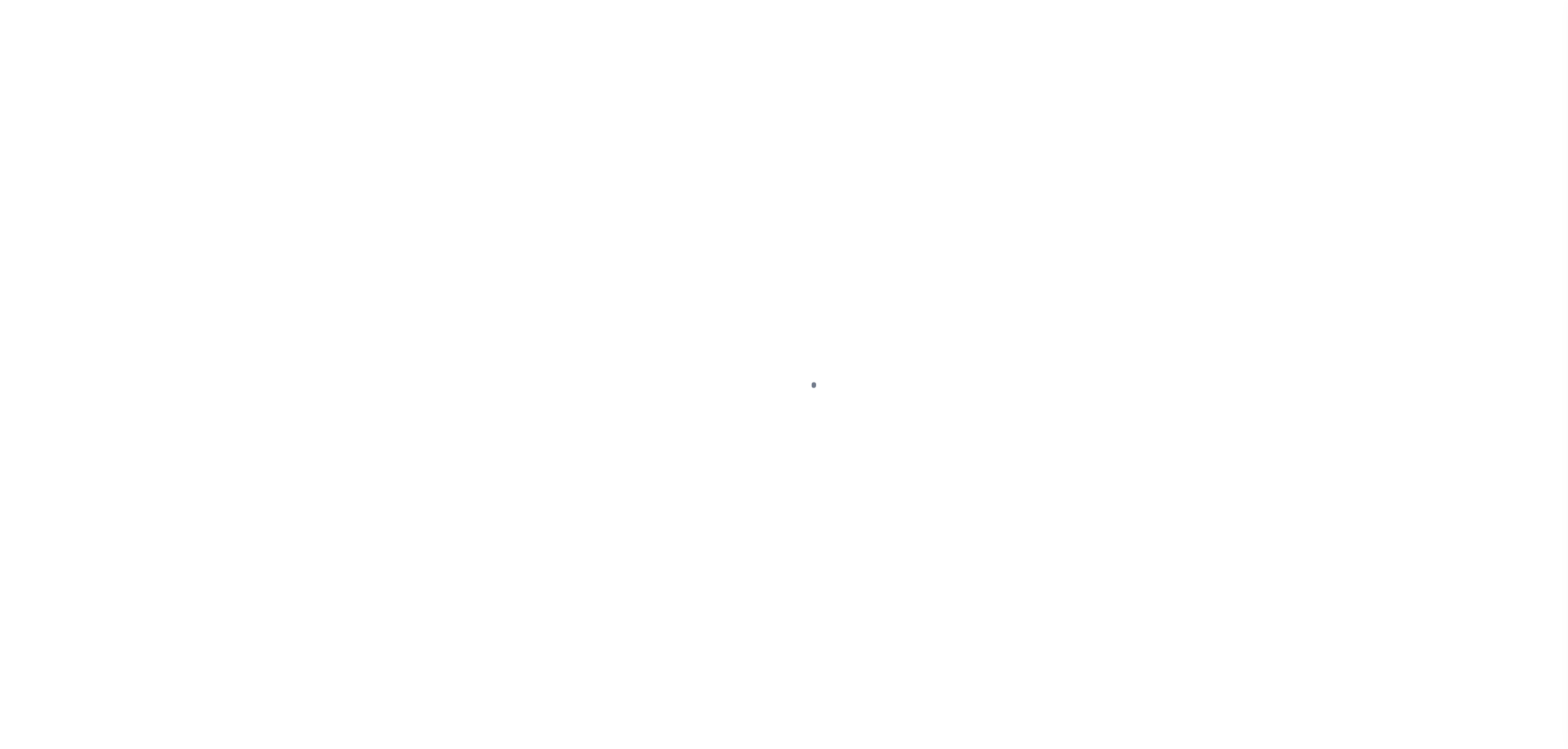
select select "DUE"
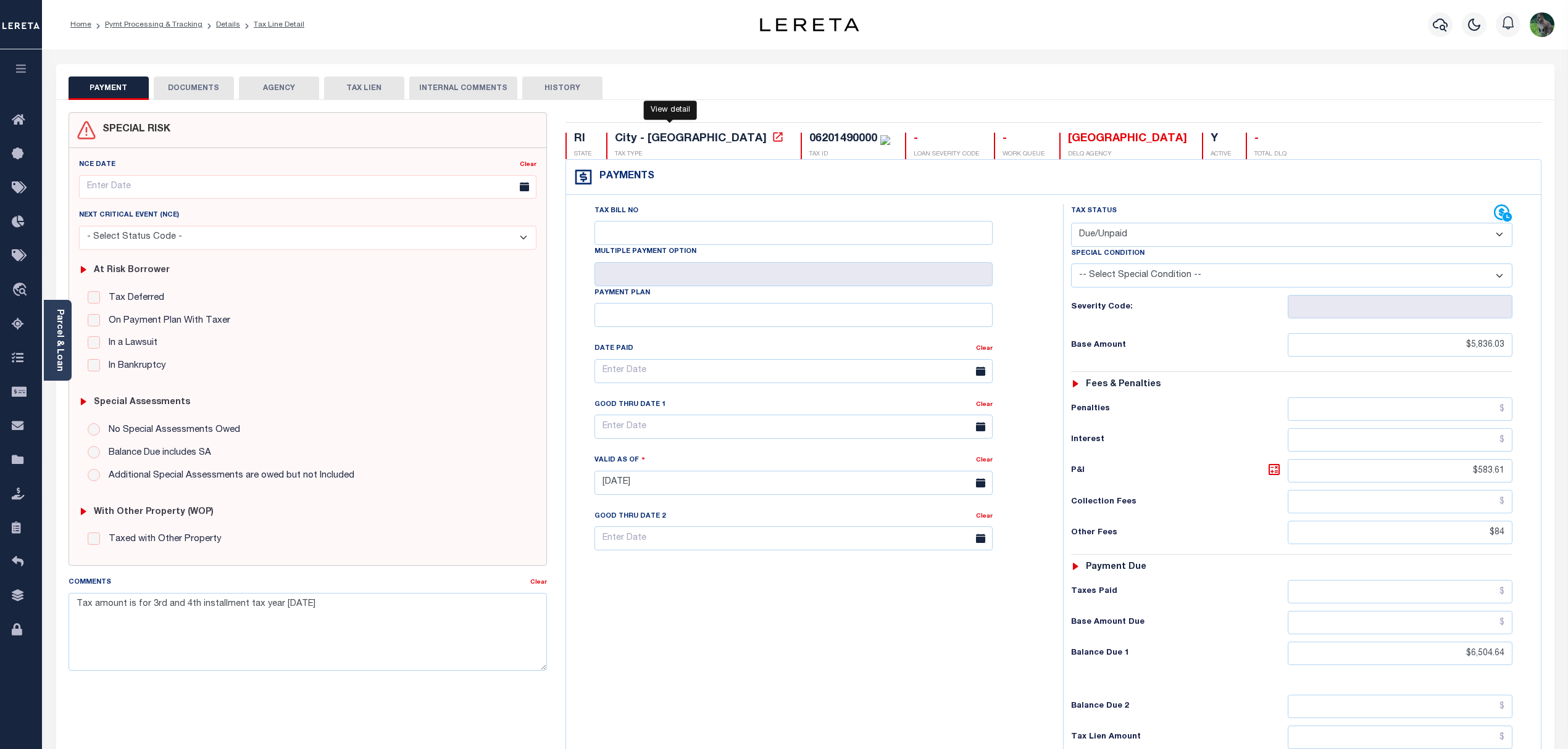
click at [772, 141] on icon at bounding box center [778, 137] width 12 height 12
click at [193, 78] on button "DOCUMENTS" at bounding box center [194, 88] width 80 height 24
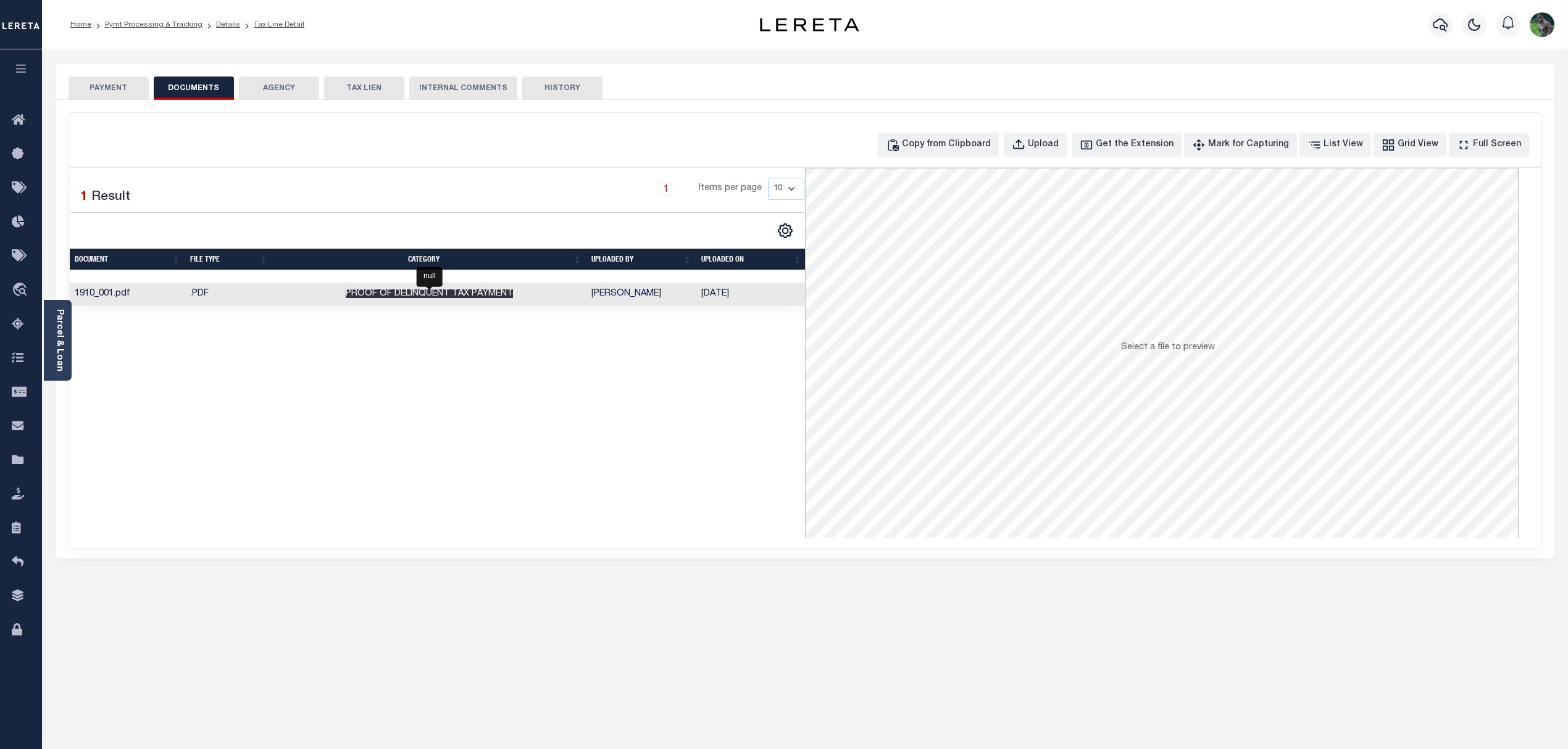
click at [504, 294] on span "Proof of Delinquent Tax Payment" at bounding box center [429, 293] width 167 height 8
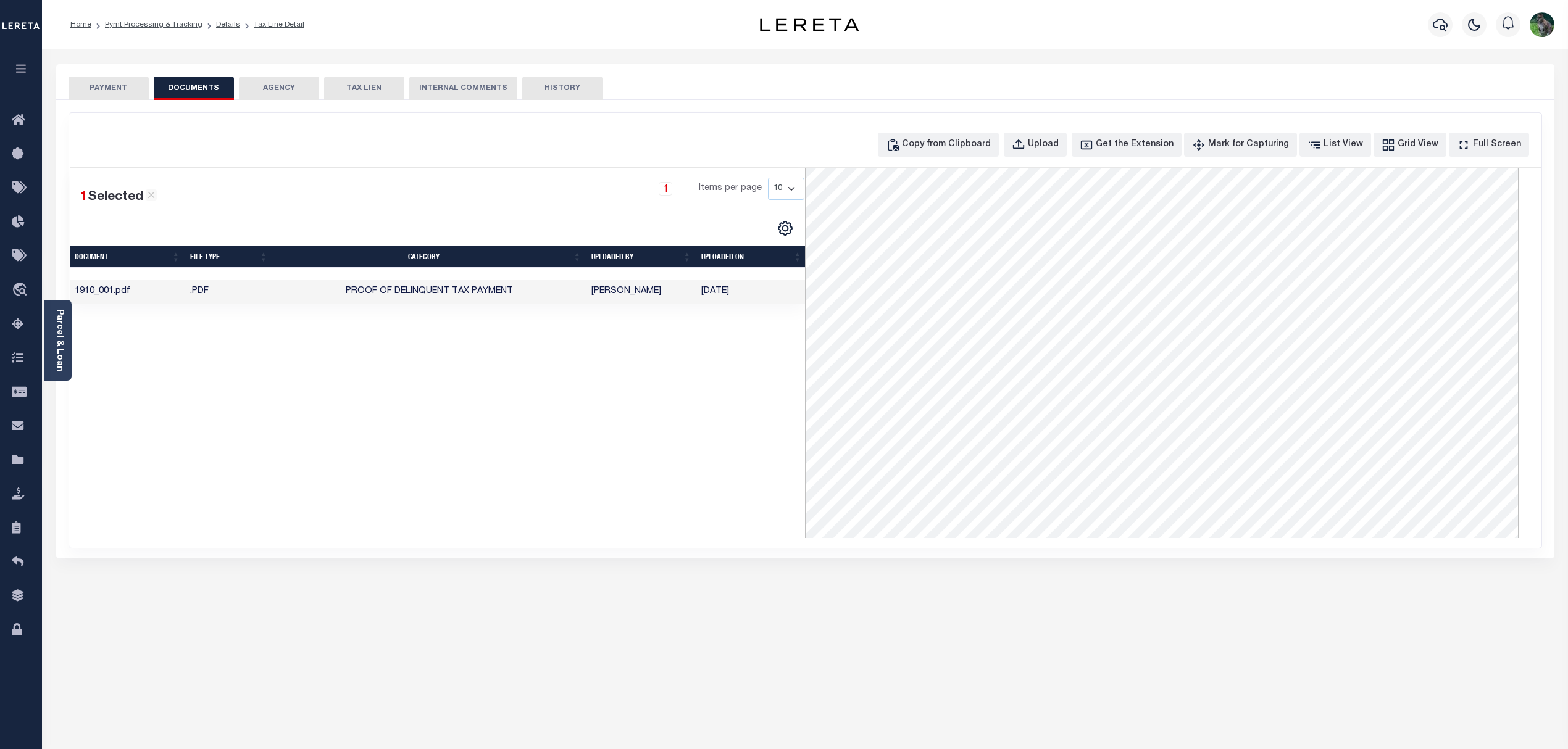
drag, startPoint x: 123, startPoint y: 79, endPoint x: 132, endPoint y: 77, distance: 9.2
click at [123, 79] on button "PAYMENT" at bounding box center [109, 88] width 80 height 24
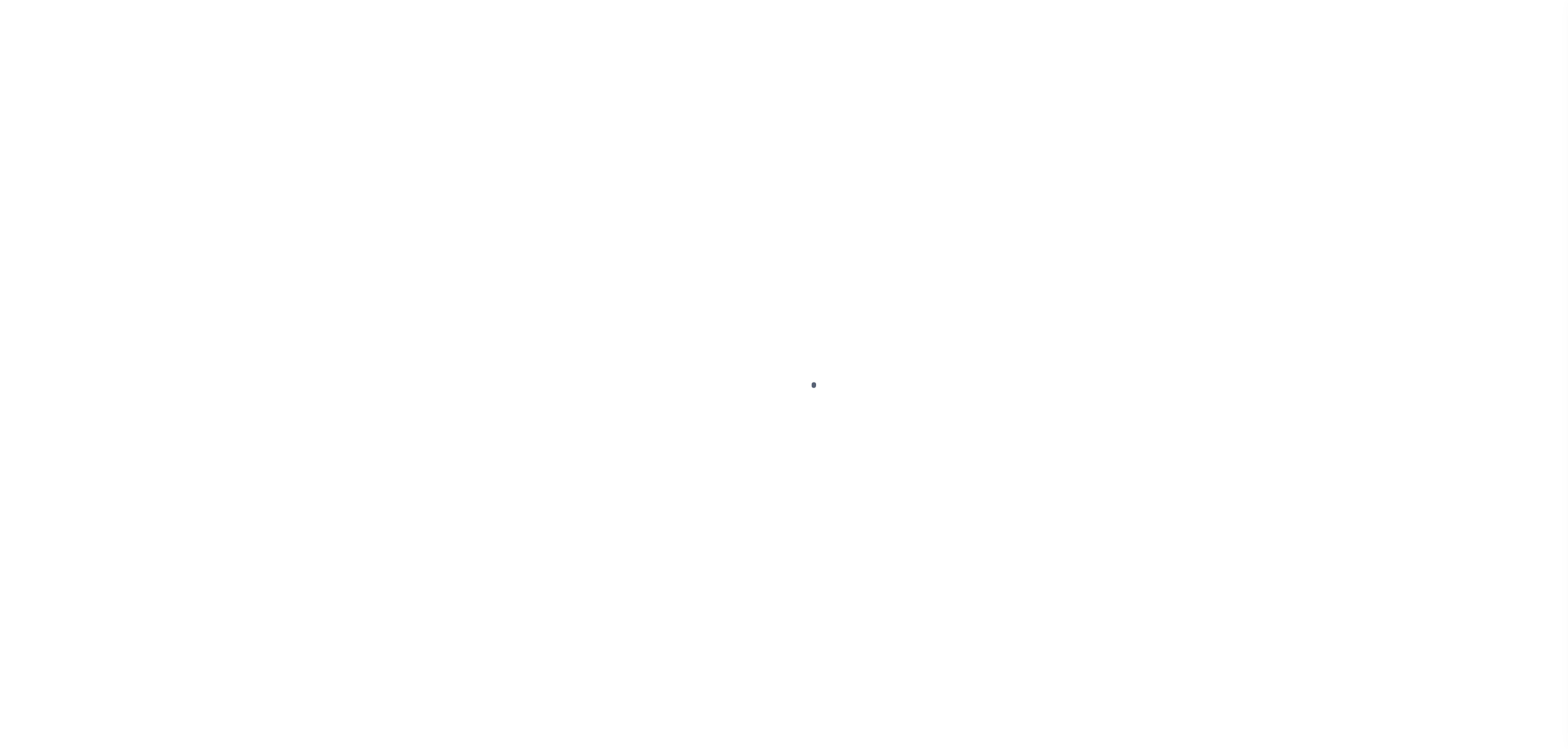
select select "RFP"
select select "CHK"
select select "[PERSON_NAME]"
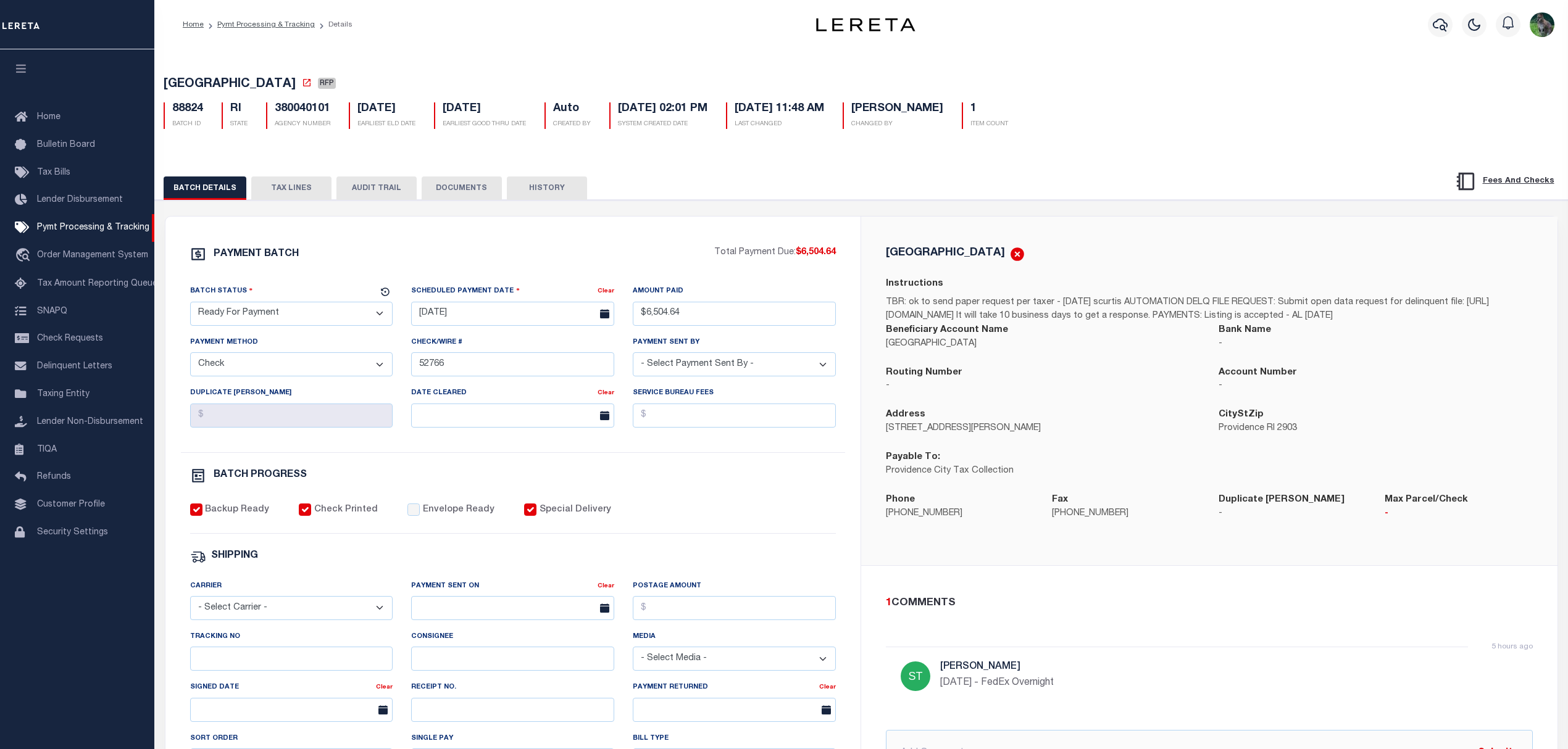
click at [252, 310] on select "- Select Status - Scheduled for Payment Ready For Payment Payment Sent Cleared …" at bounding box center [291, 313] width 203 height 24
click at [1015, 477] on div "Payable To: Providence City Tax Collection" at bounding box center [1043, 464] width 314 height 28
click at [232, 315] on select "- Select Status - Scheduled for Payment Ready For Payment Payment Sent Cleared …" at bounding box center [291, 313] width 203 height 24
select select "SFP"
click at [190, 305] on select "- Select Status - Scheduled for Payment Ready For Payment Payment Sent Cleared …" at bounding box center [291, 313] width 203 height 24
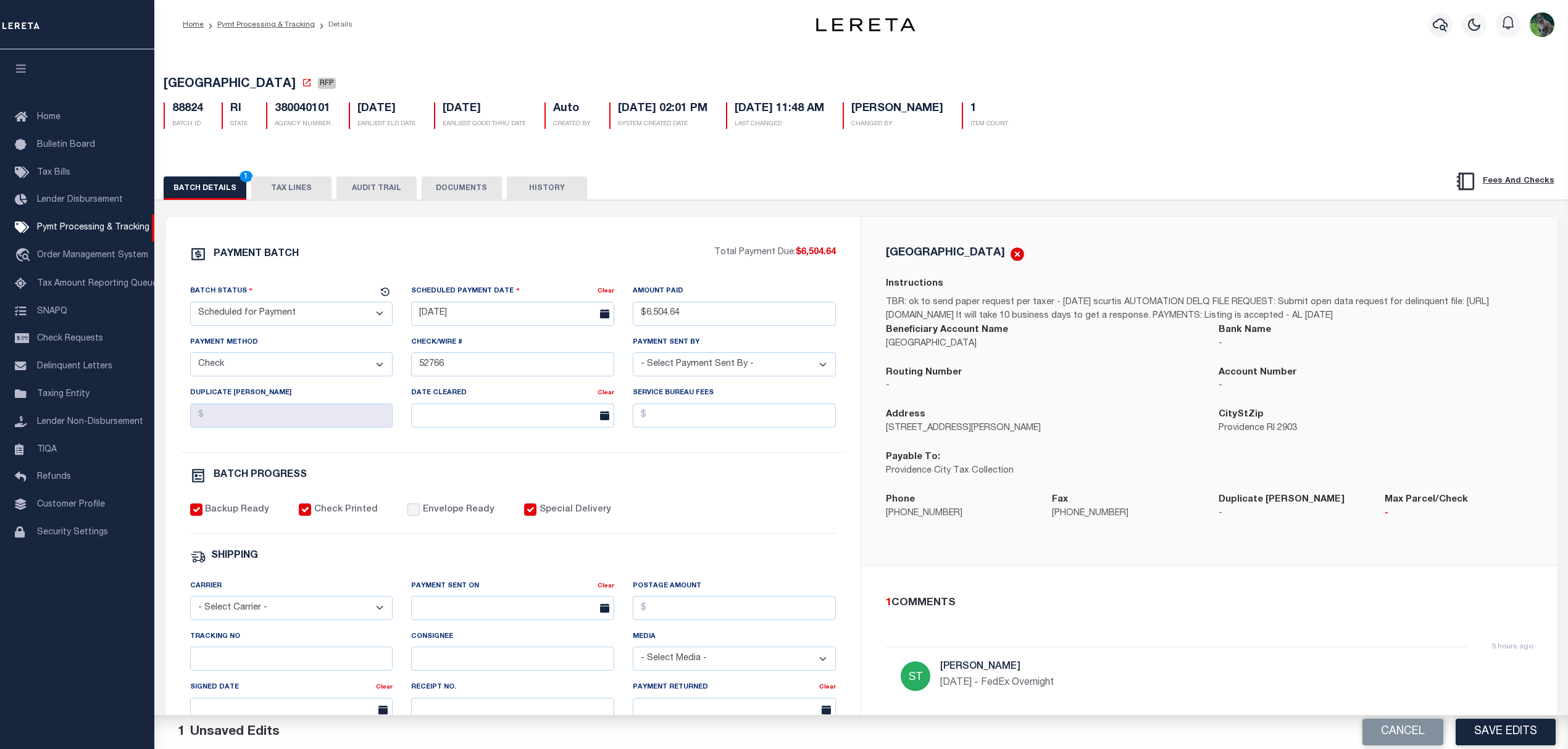
click at [1049, 436] on p "[STREET_ADDRESS][PERSON_NAME]" at bounding box center [1043, 429] width 314 height 14
click at [237, 667] on input "Tracking No" at bounding box center [291, 658] width 203 height 24
type input "[PERSON_NAME]"
click at [547, 375] on input "52766" at bounding box center [513, 364] width 203 height 24
click at [1009, 475] on div "Payable To: Providence City Tax Collection" at bounding box center [1043, 464] width 314 height 28
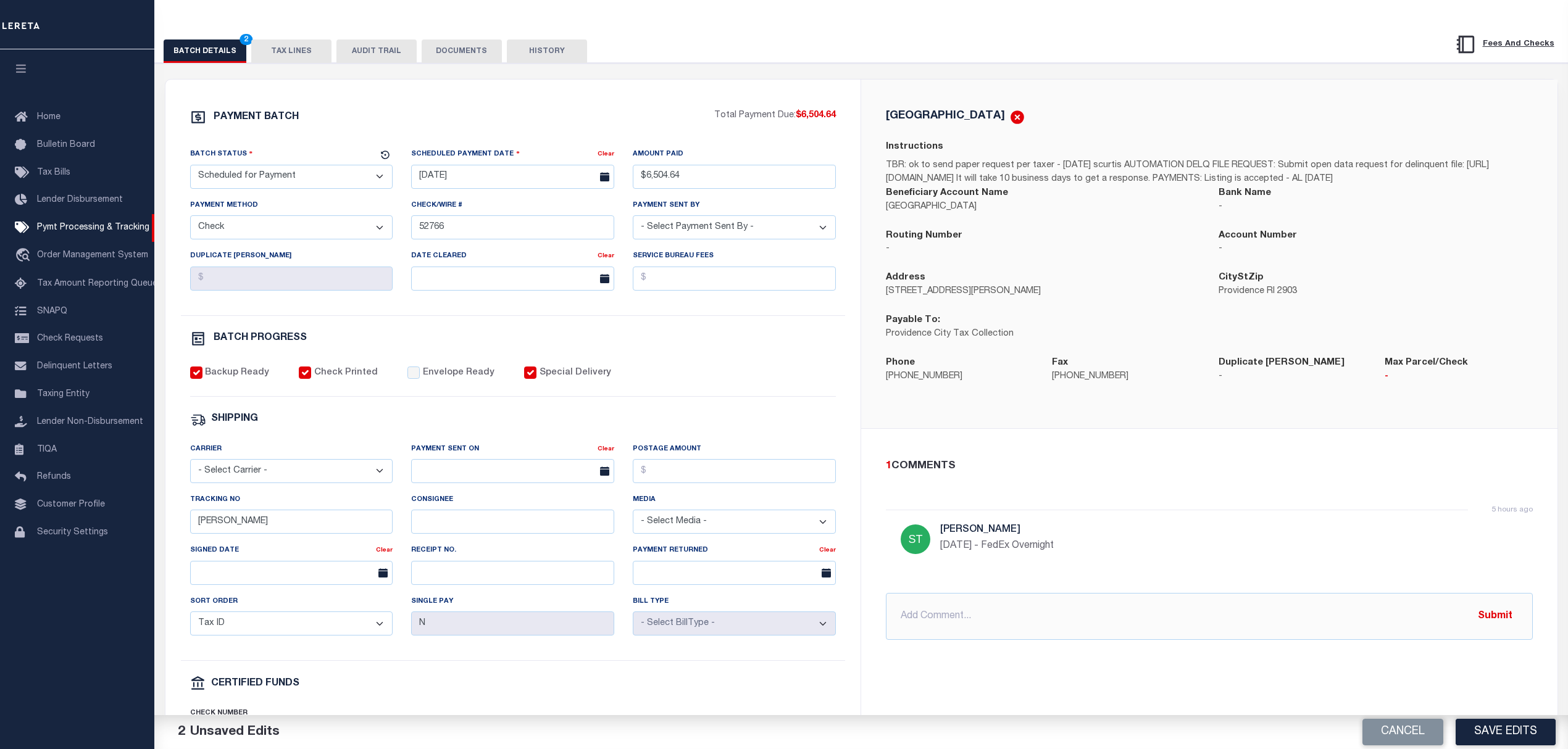
scroll to position [164, 0]
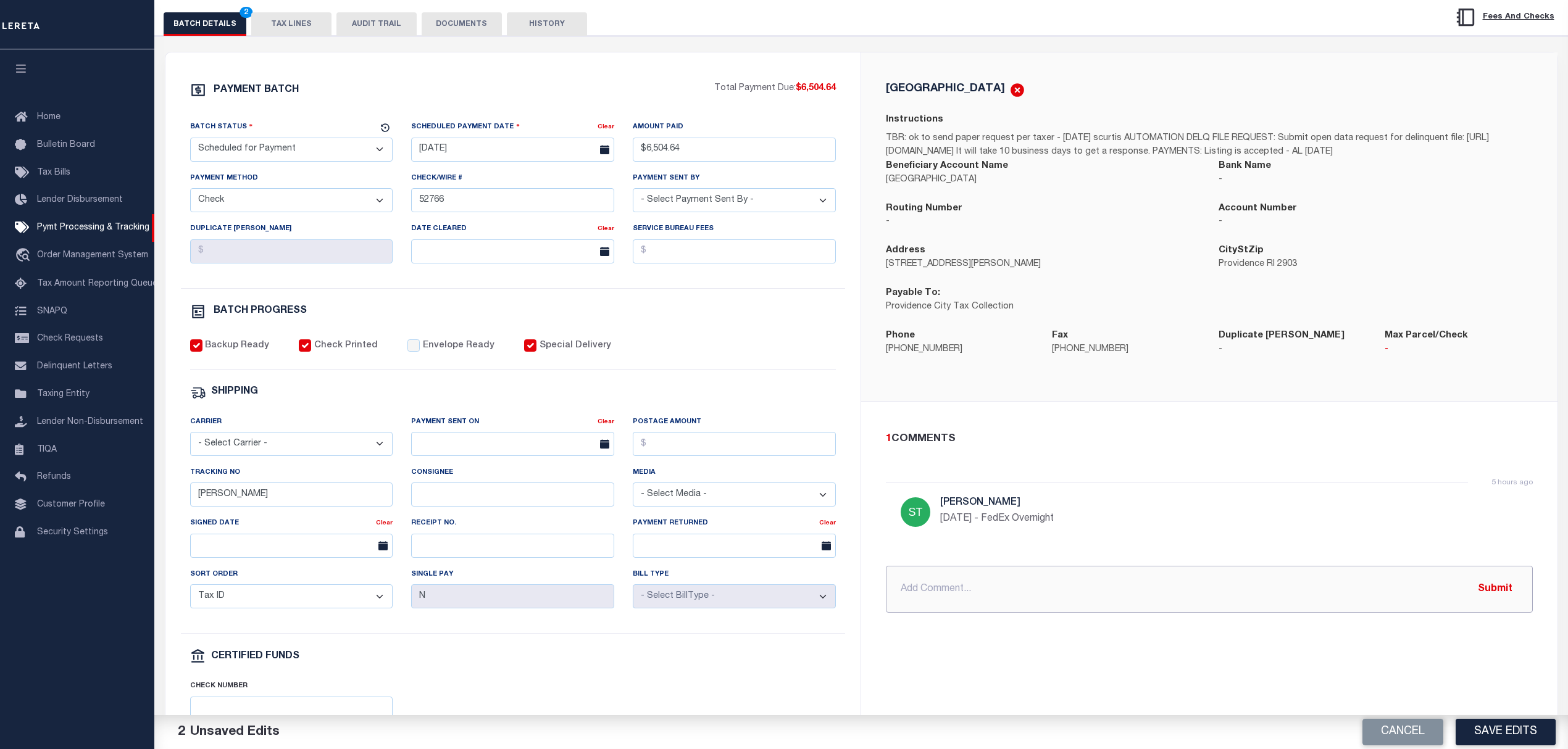
click at [1150, 600] on input "text" at bounding box center [1209, 589] width 647 height 47
type input "[DATE] - review docs. certified funds need"
click at [1526, 730] on button "Save Edits" at bounding box center [1506, 732] width 100 height 26
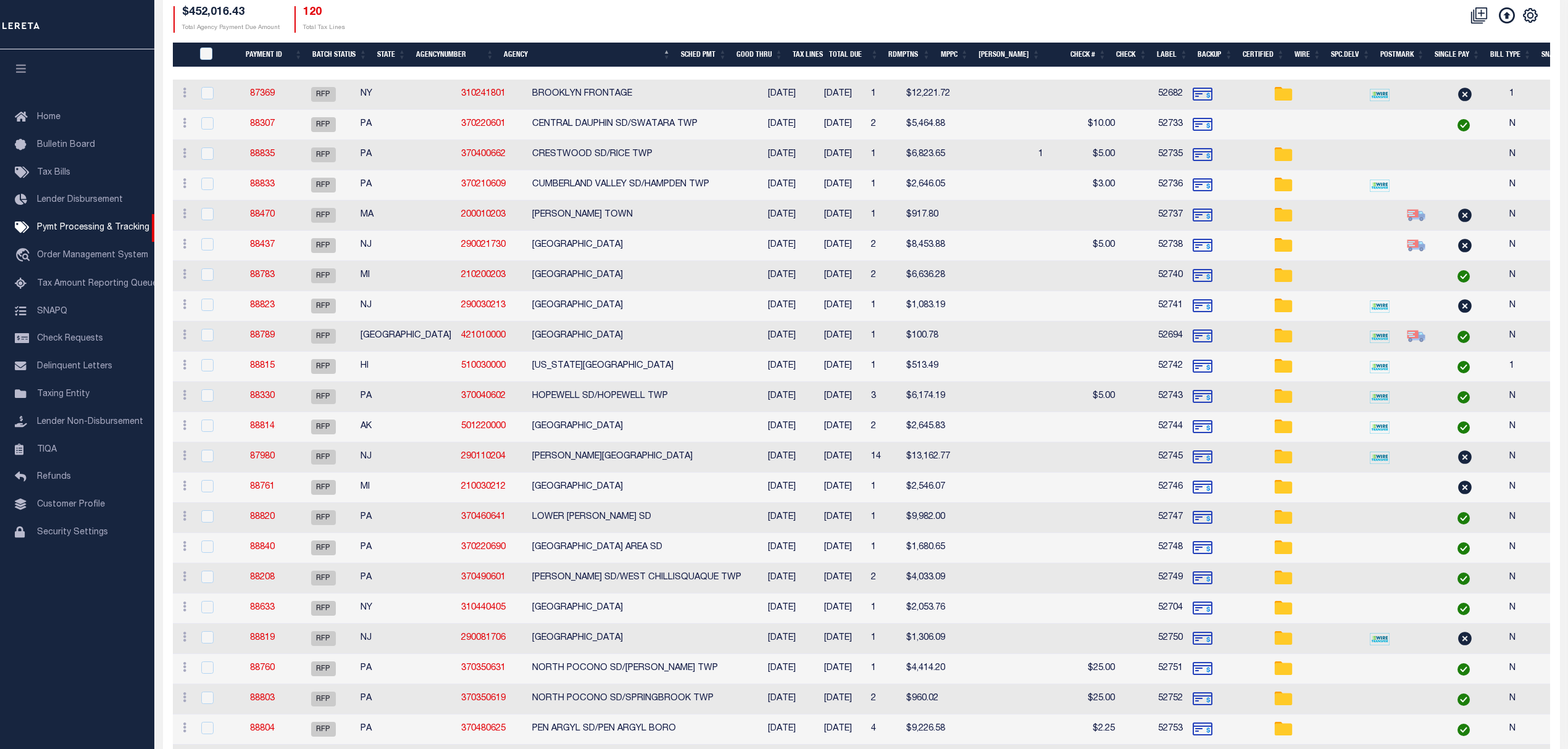
scroll to position [247, 0]
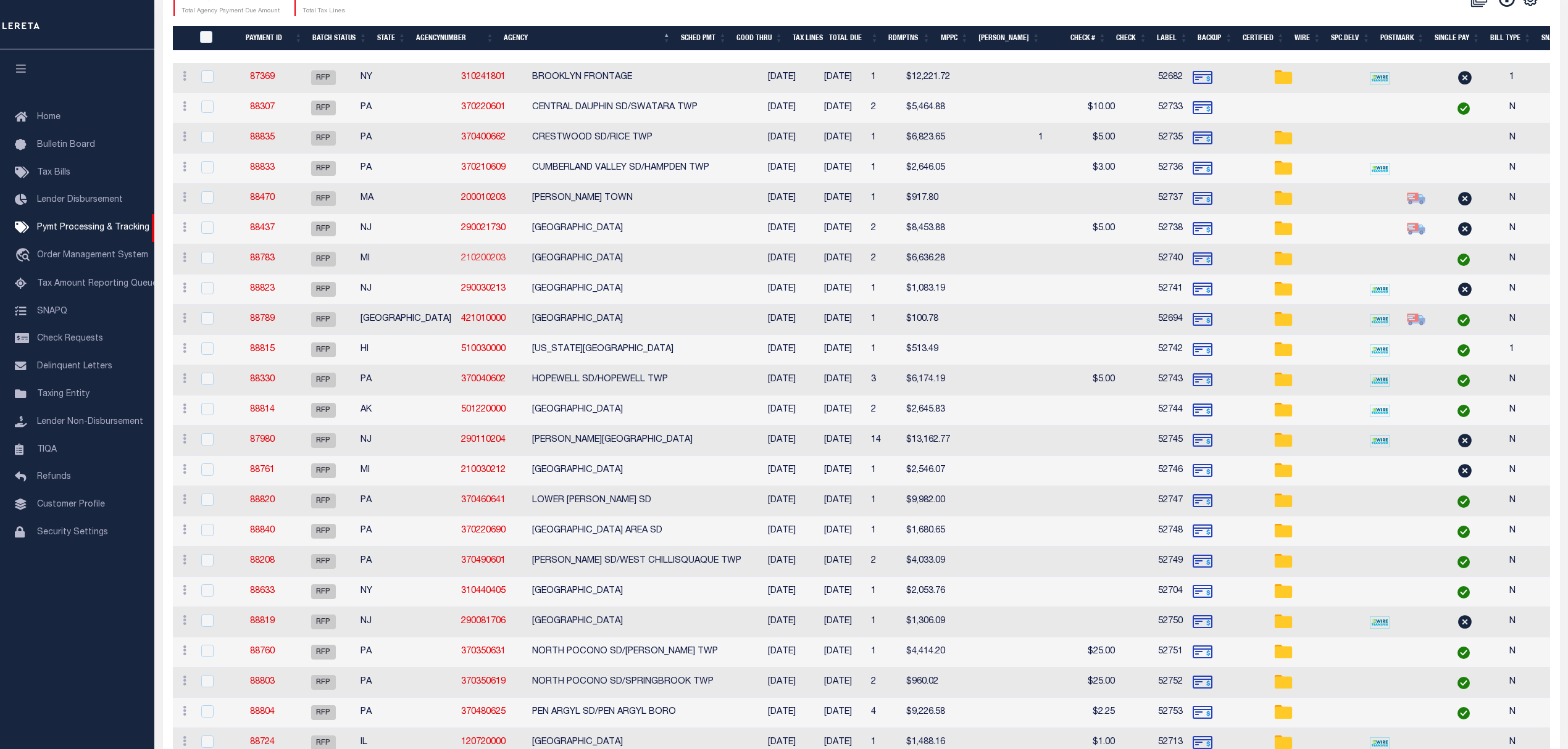
click at [461, 260] on link "210200203" at bounding box center [484, 259] width 44 height 8
checkbox input "true"
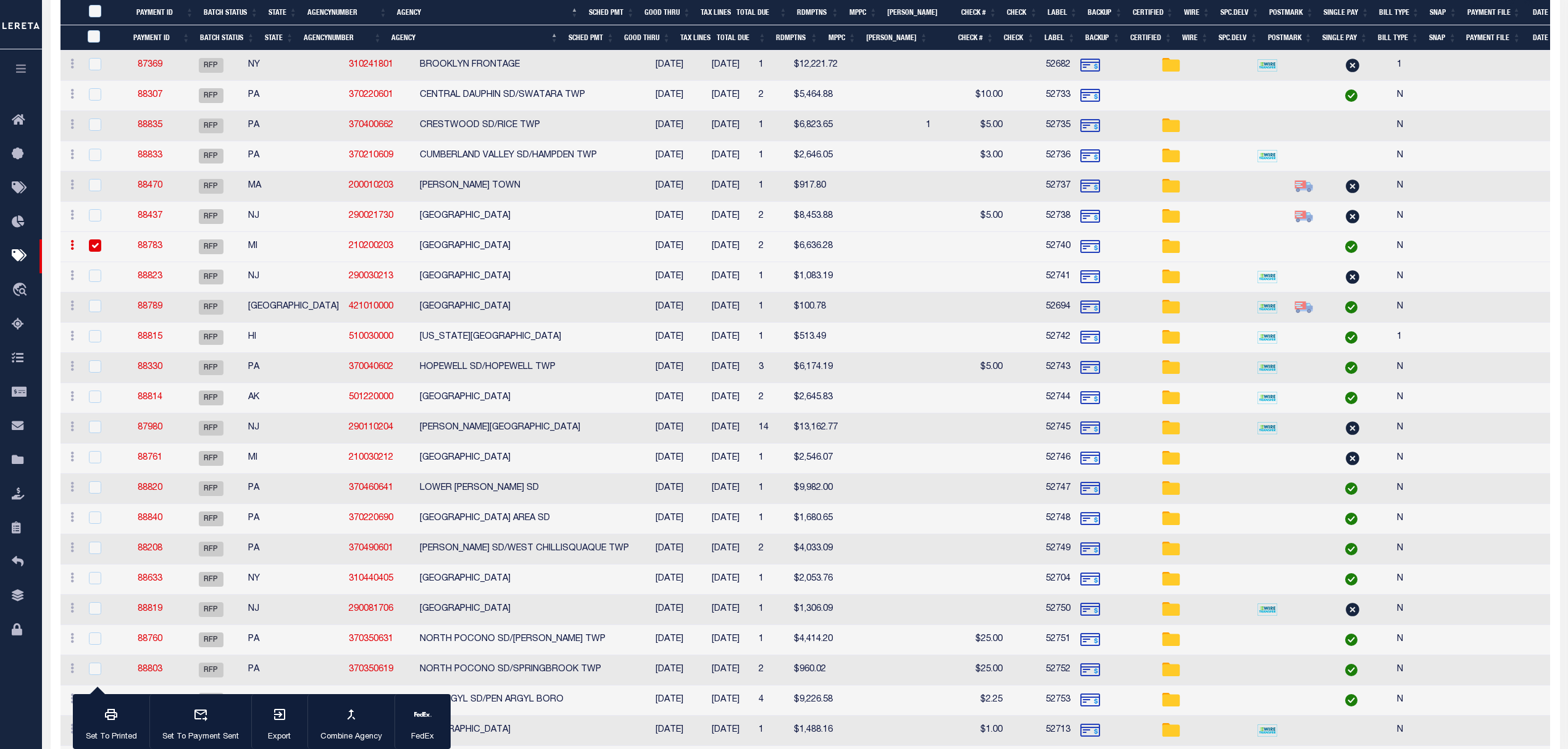
scroll to position [637, 0]
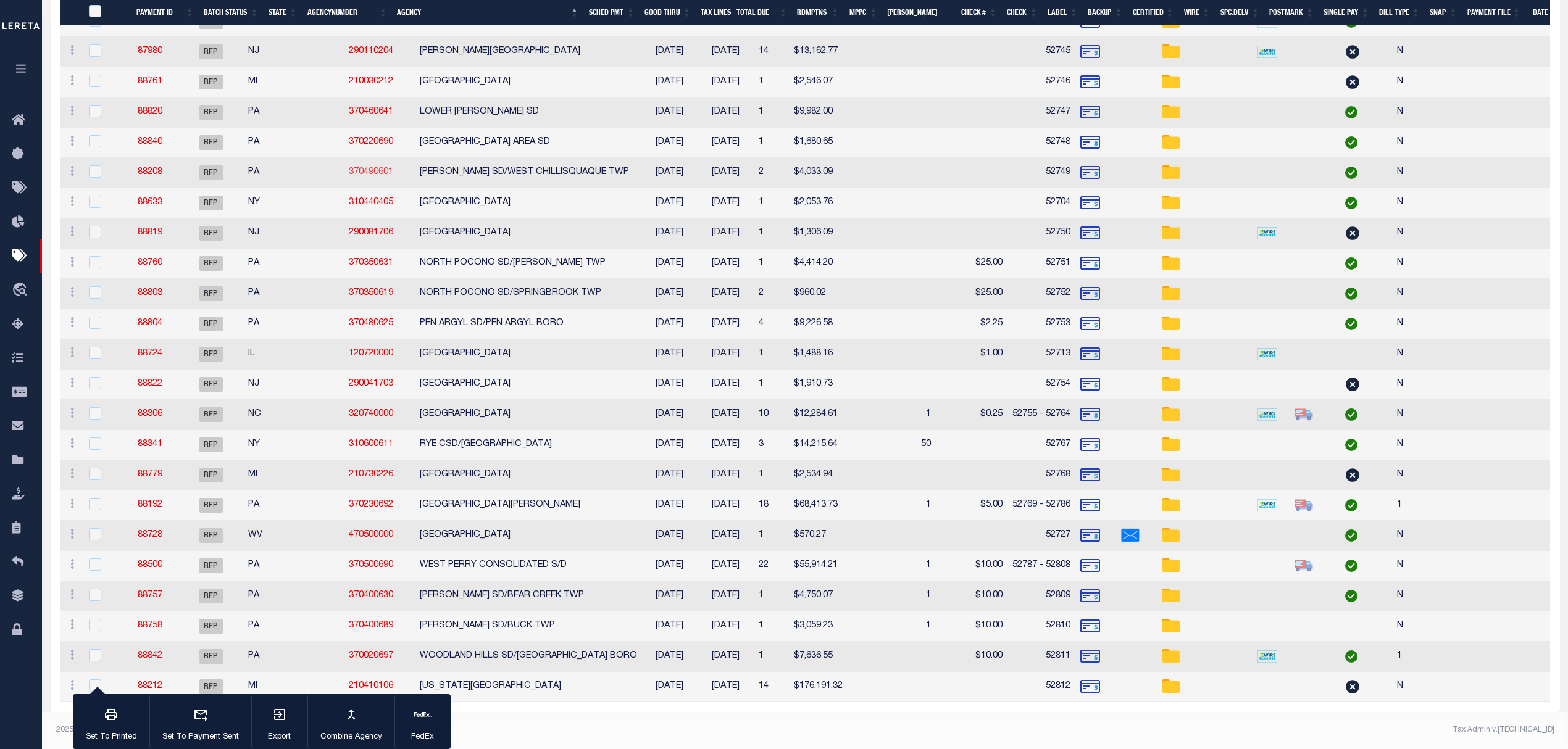
click at [349, 168] on link "370490601" at bounding box center [371, 172] width 44 height 8
checkbox input "true"
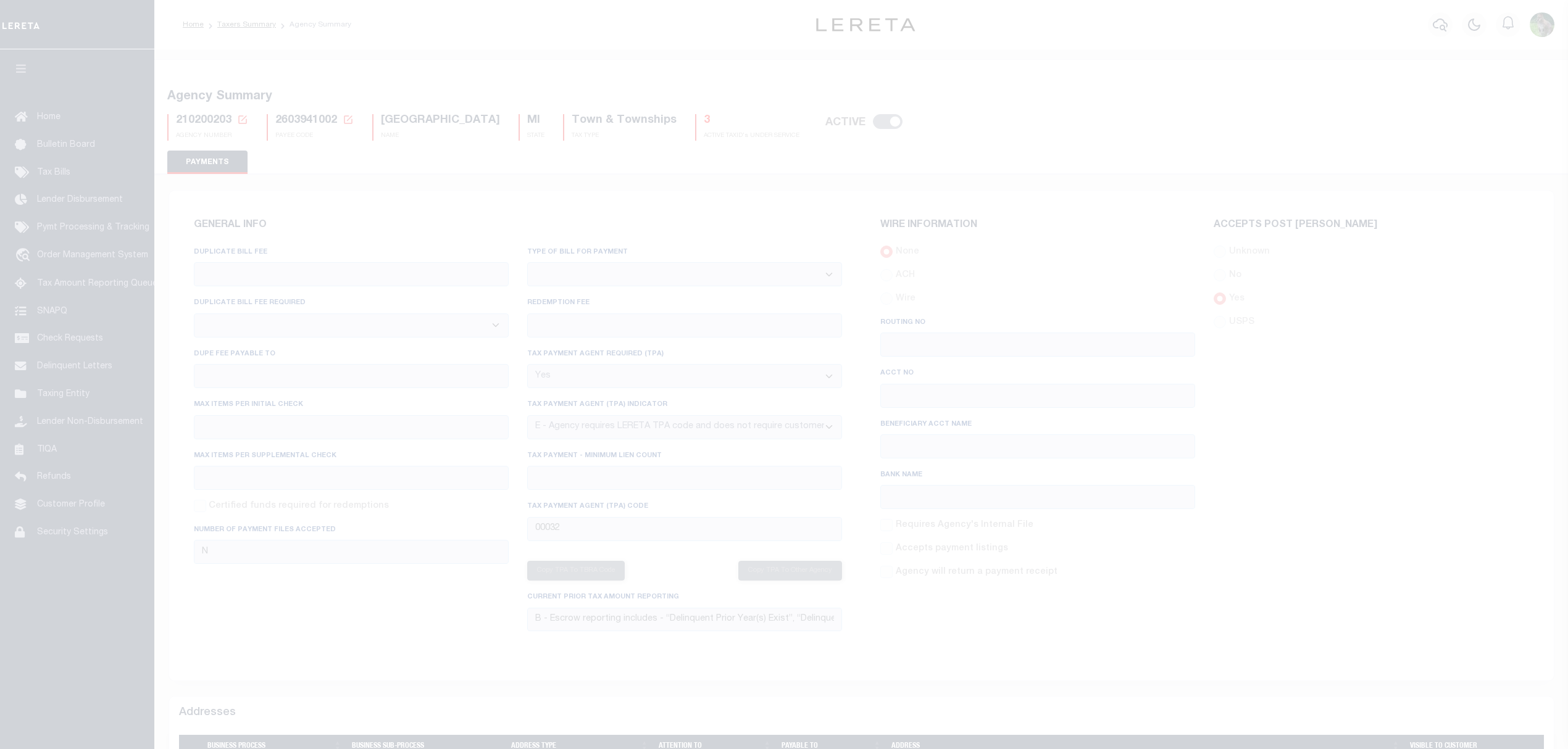
select select "true"
select select "5"
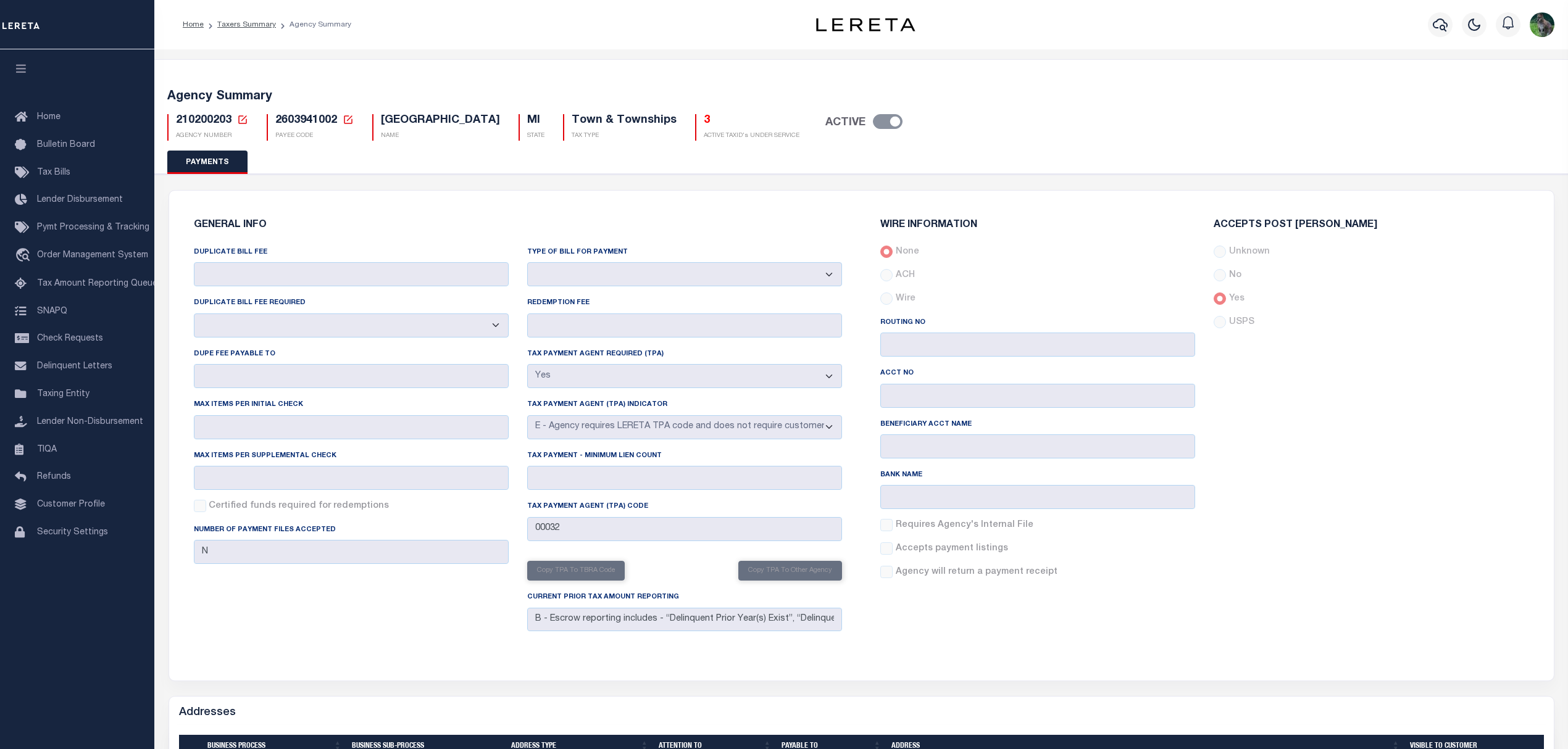
scroll to position [329, 0]
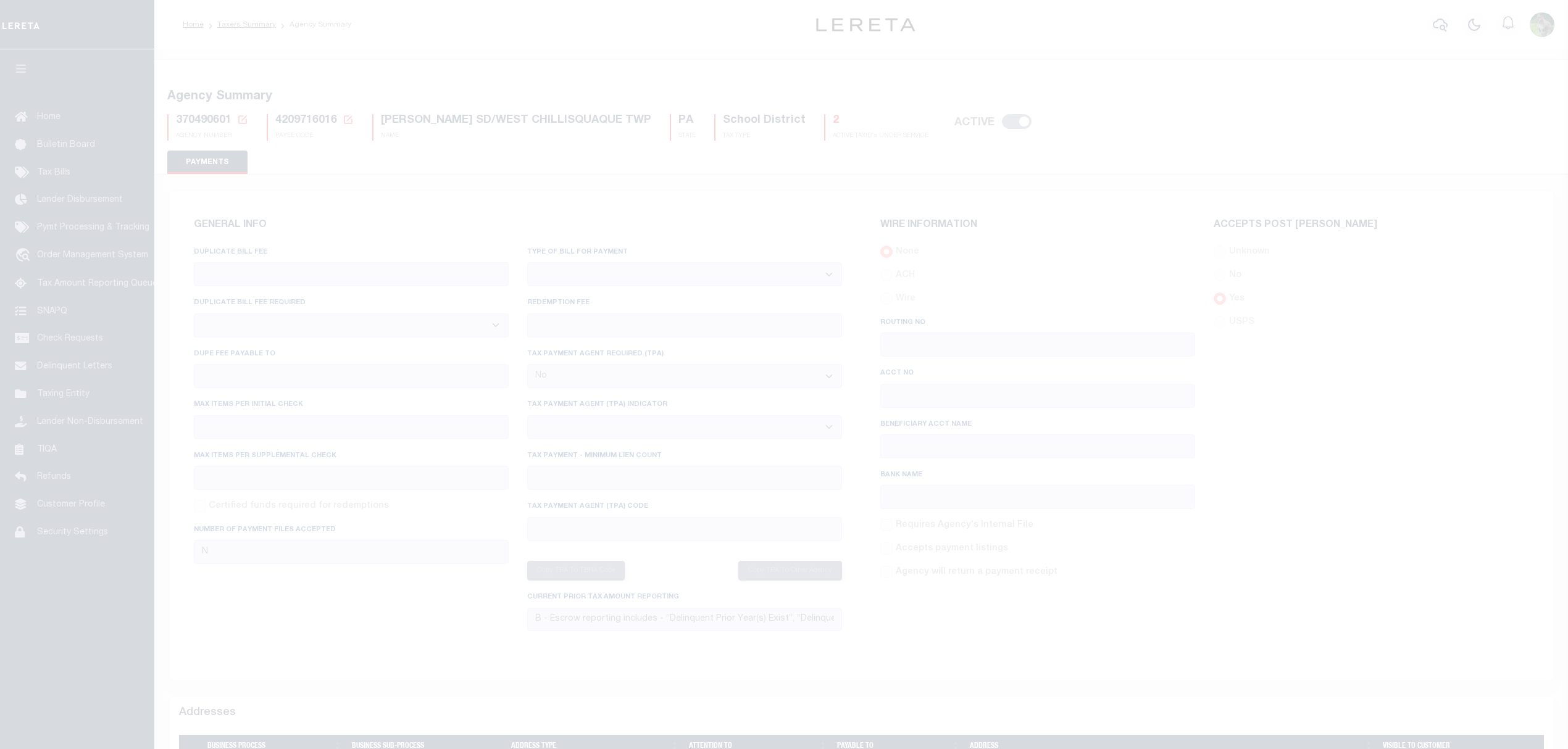
select select "false"
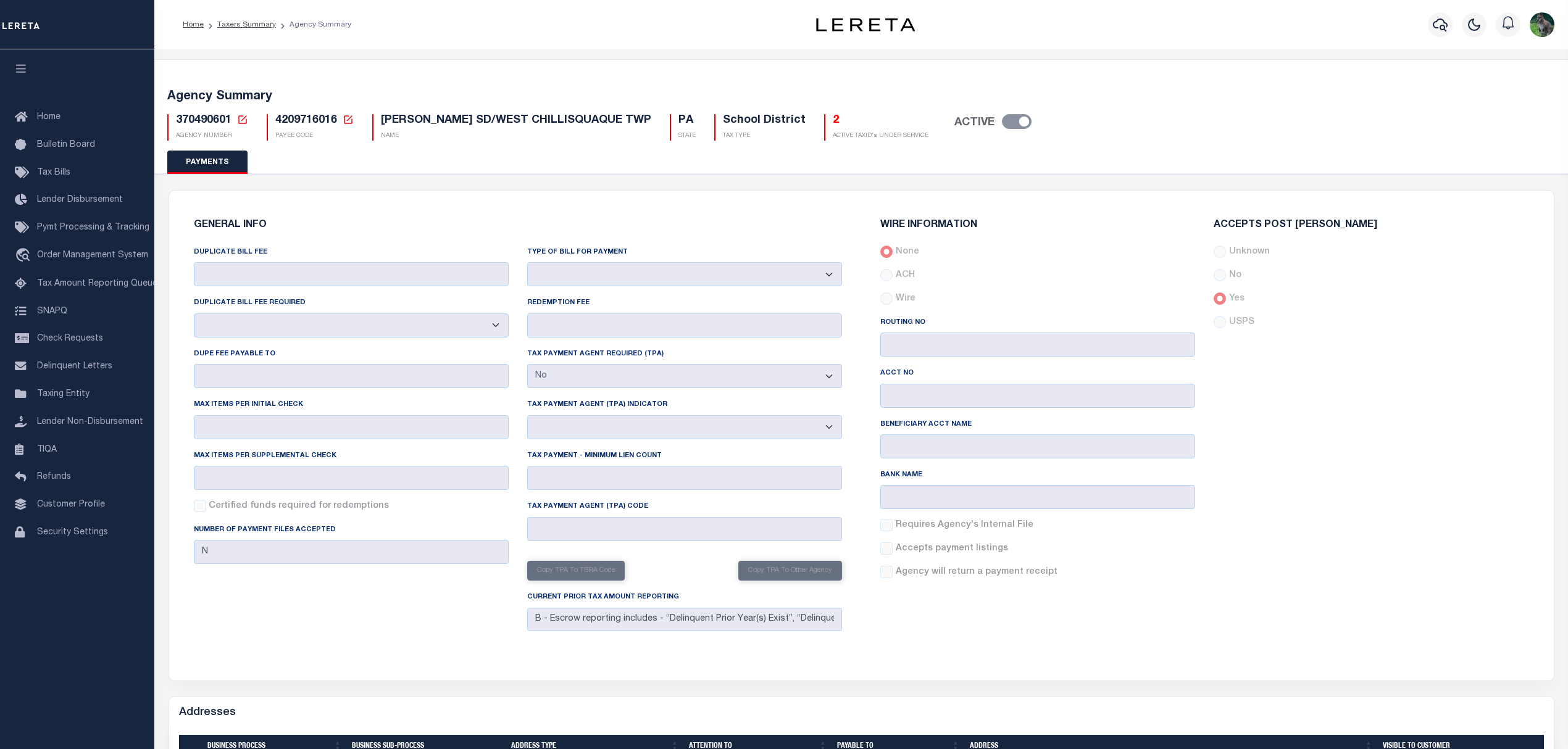
scroll to position [411, 0]
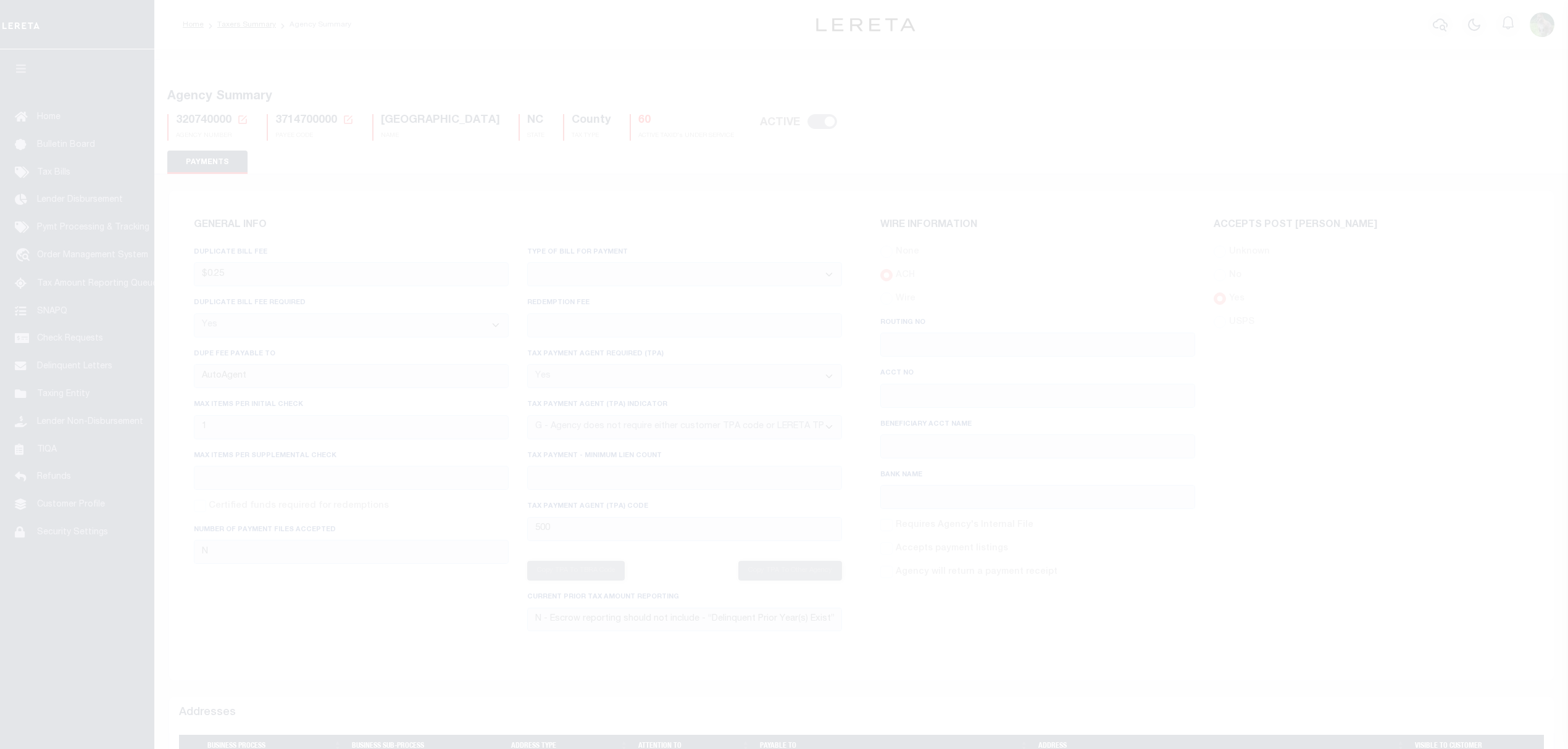
select select "true"
select select "7"
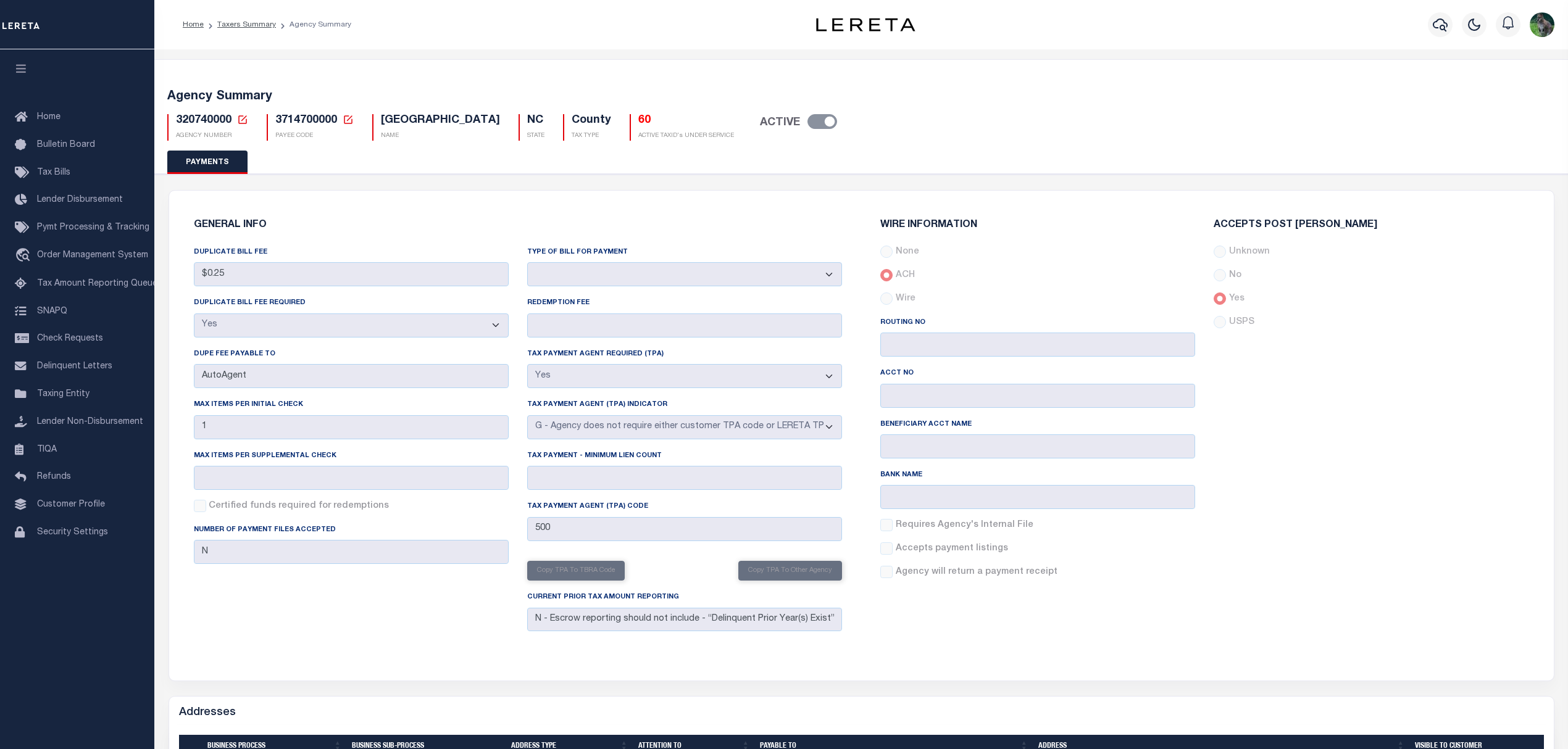
scroll to position [329, 0]
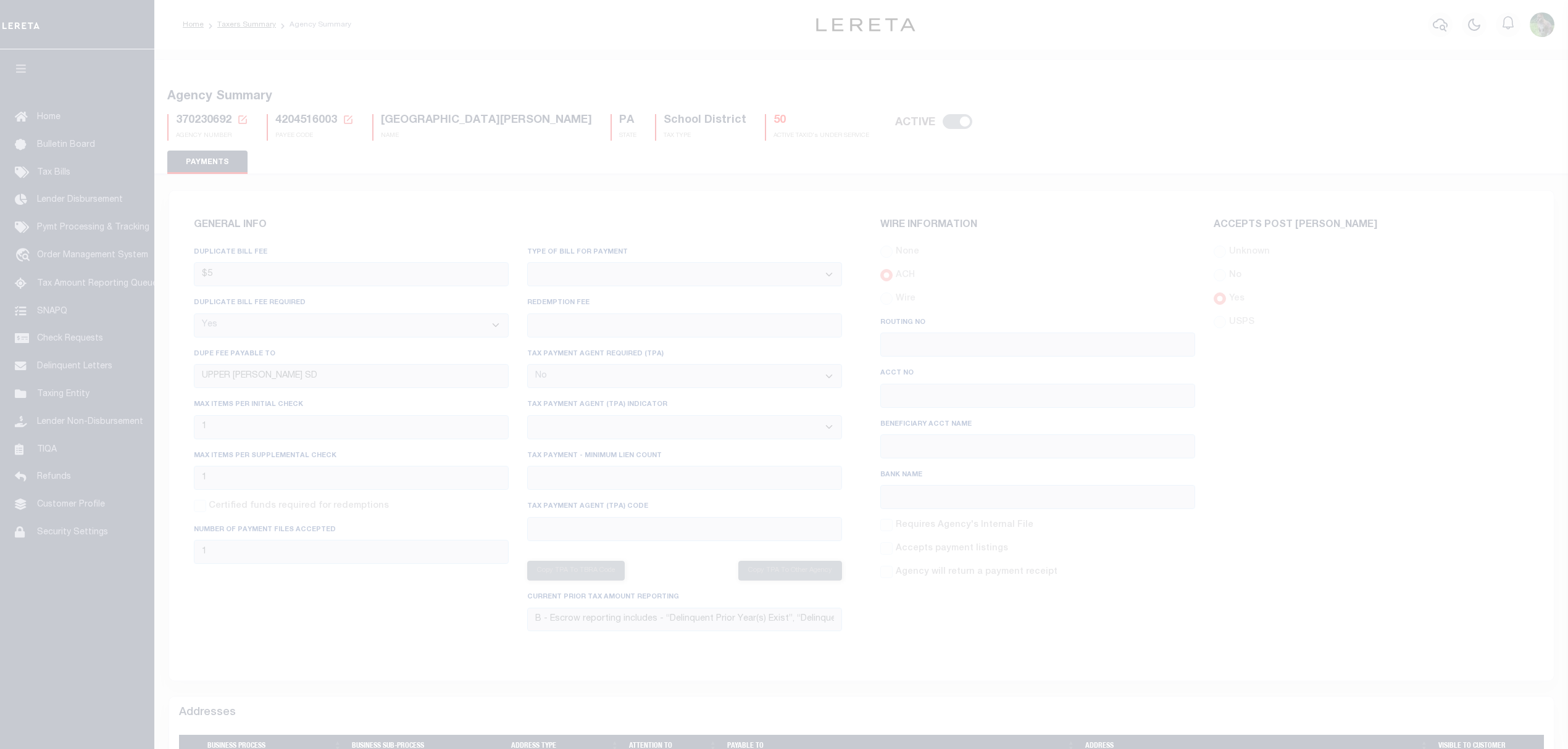
select select "true"
select select "false"
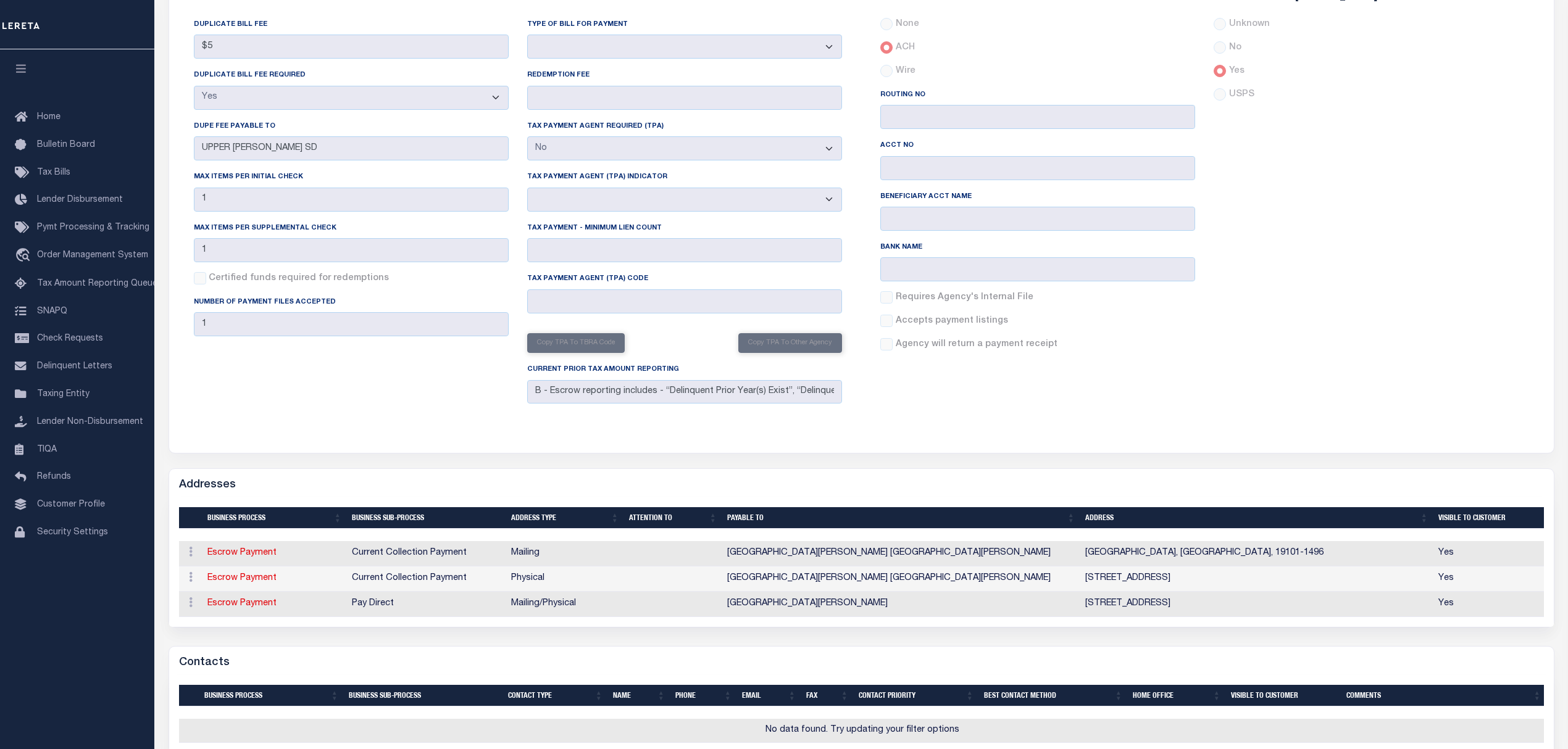
scroll to position [329, 0]
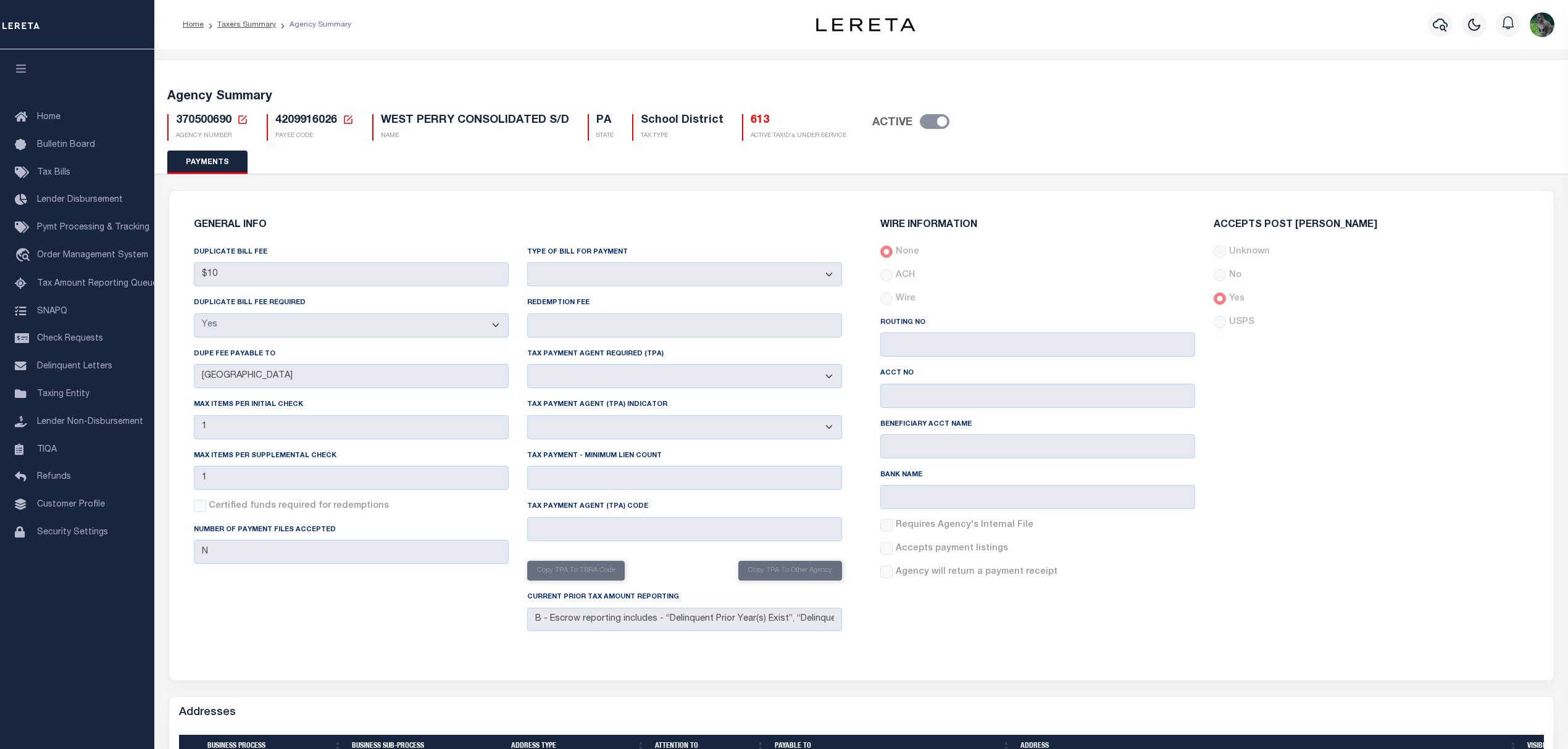
select select "true"
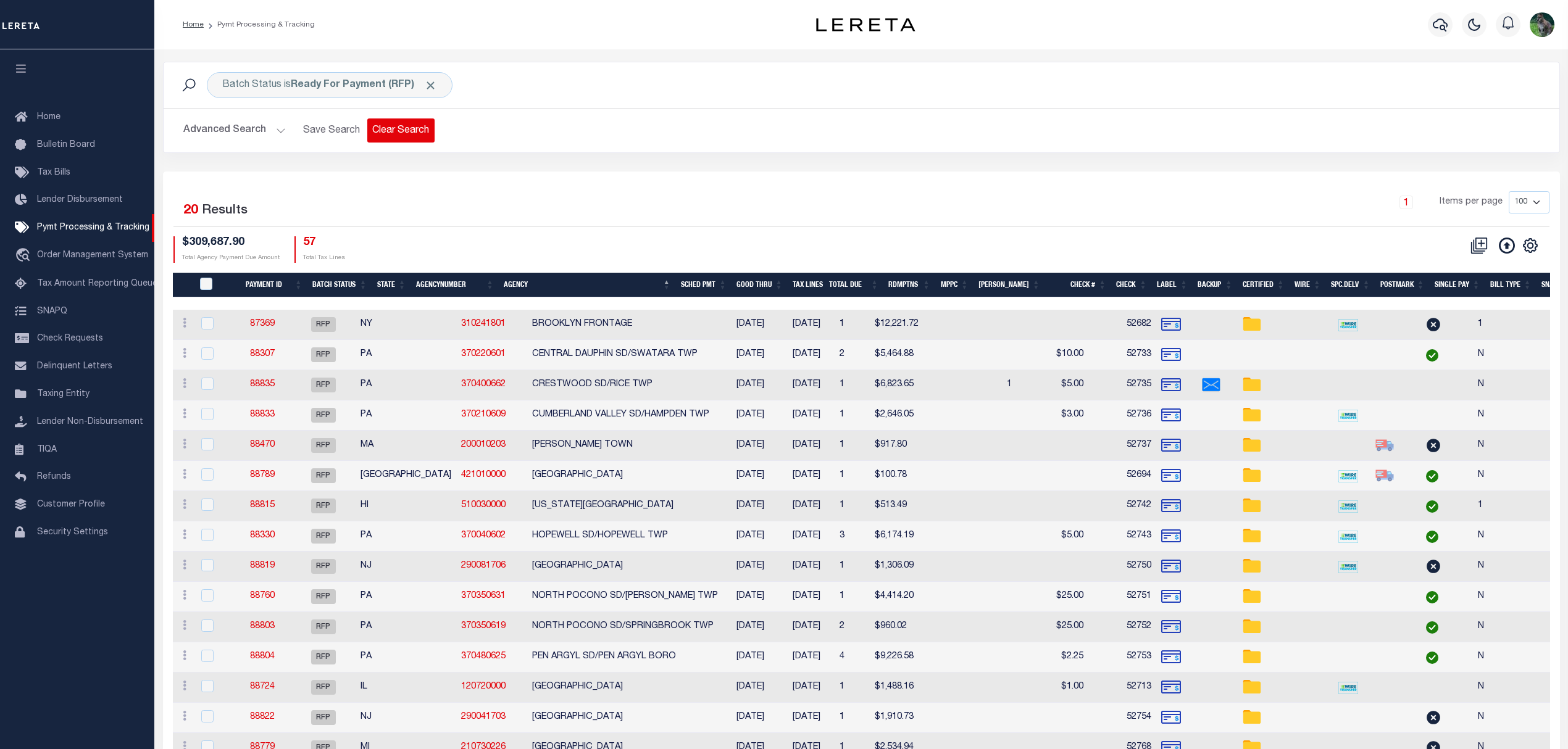
click at [395, 131] on button "Clear Search" at bounding box center [400, 130] width 67 height 24
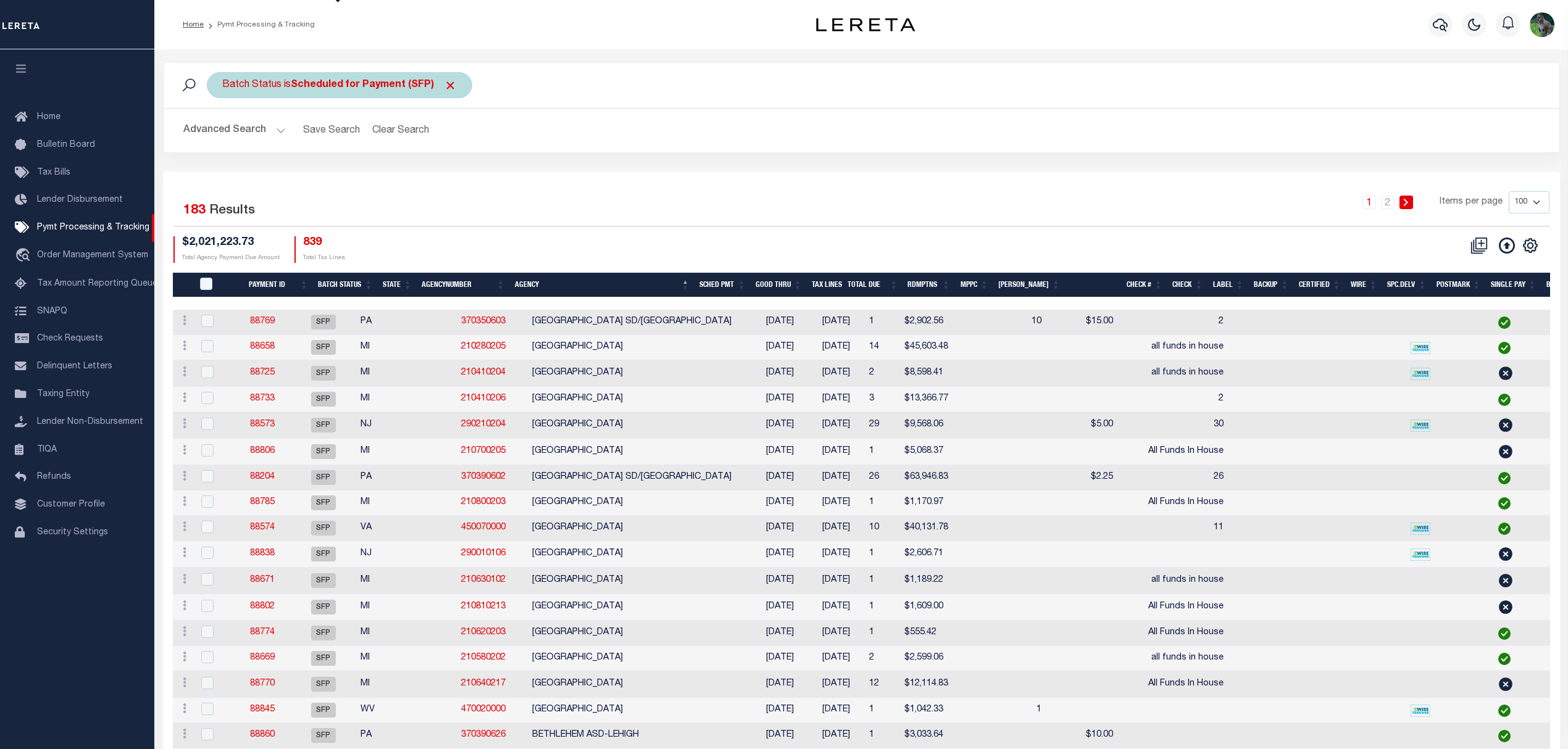
click at [400, 83] on b "Scheduled for Payment (SFP)" at bounding box center [373, 85] width 166 height 10
click at [377, 143] on select "Awaiting Funds (AWF) Cleared and Complete (CAC) New Check Needed (NCN) Payment …" at bounding box center [314, 146] width 182 height 24
select select "RFF"
click at [223, 135] on select "Awaiting Funds (AWF) Cleared and Complete (CAC) New Check Needed (NCN) Payment …" at bounding box center [314, 146] width 182 height 24
click at [404, 169] on input "Apply" at bounding box center [386, 172] width 36 height 20
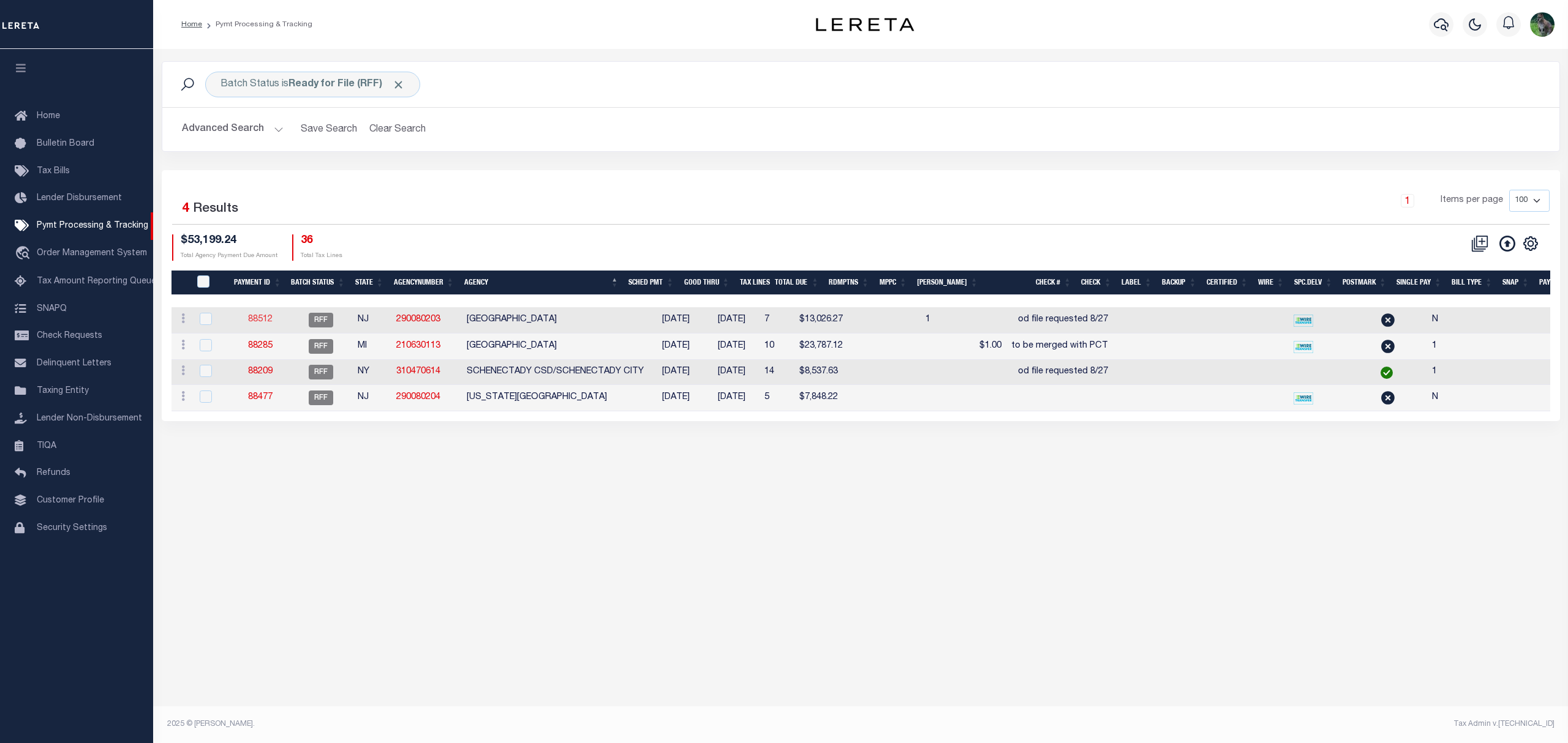
click at [264, 324] on link "88512" at bounding box center [260, 319] width 25 height 8
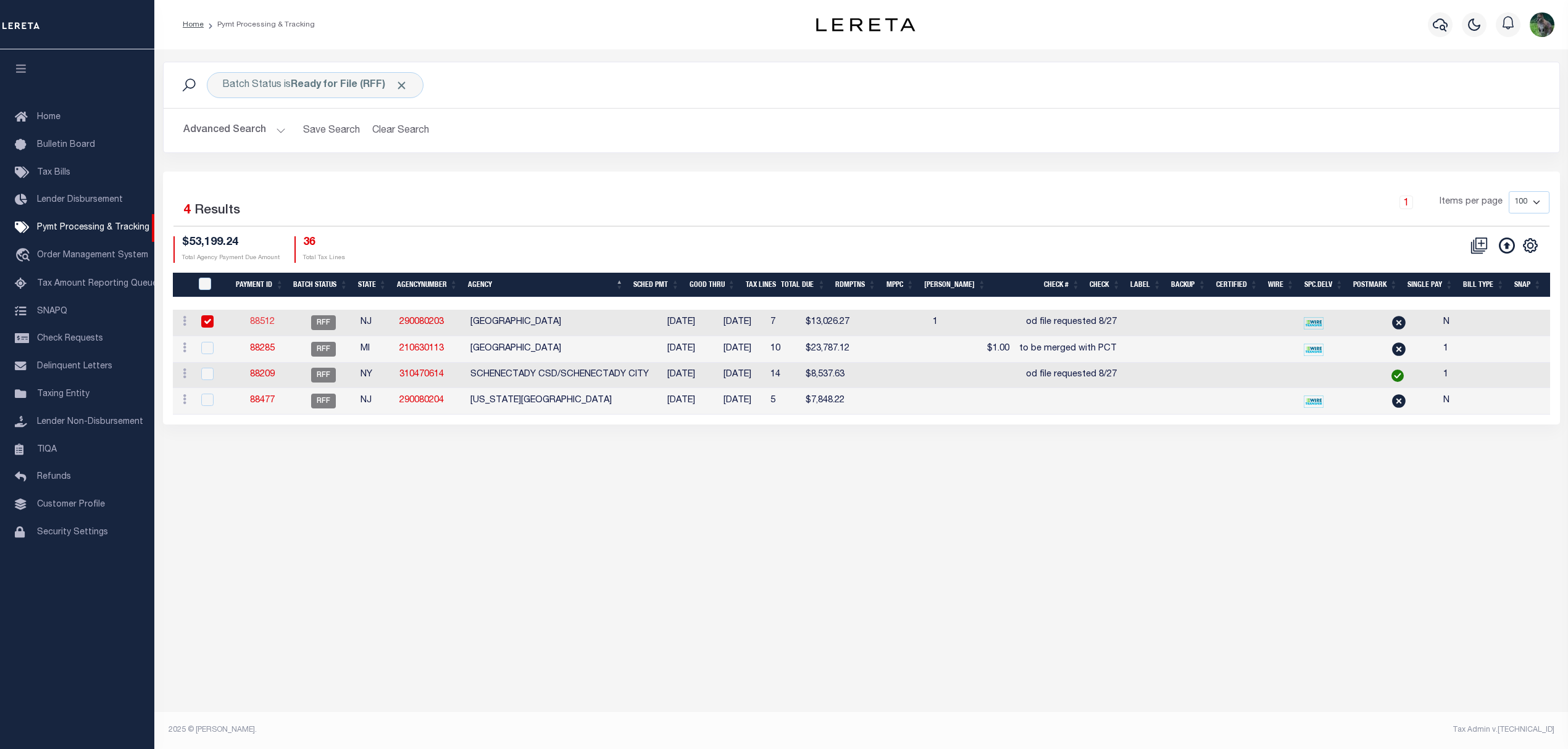
select select "RFF"
type input "[DATE]"
type input "$13,026.27"
select select "TRA"
type input "od file requested 8/27"
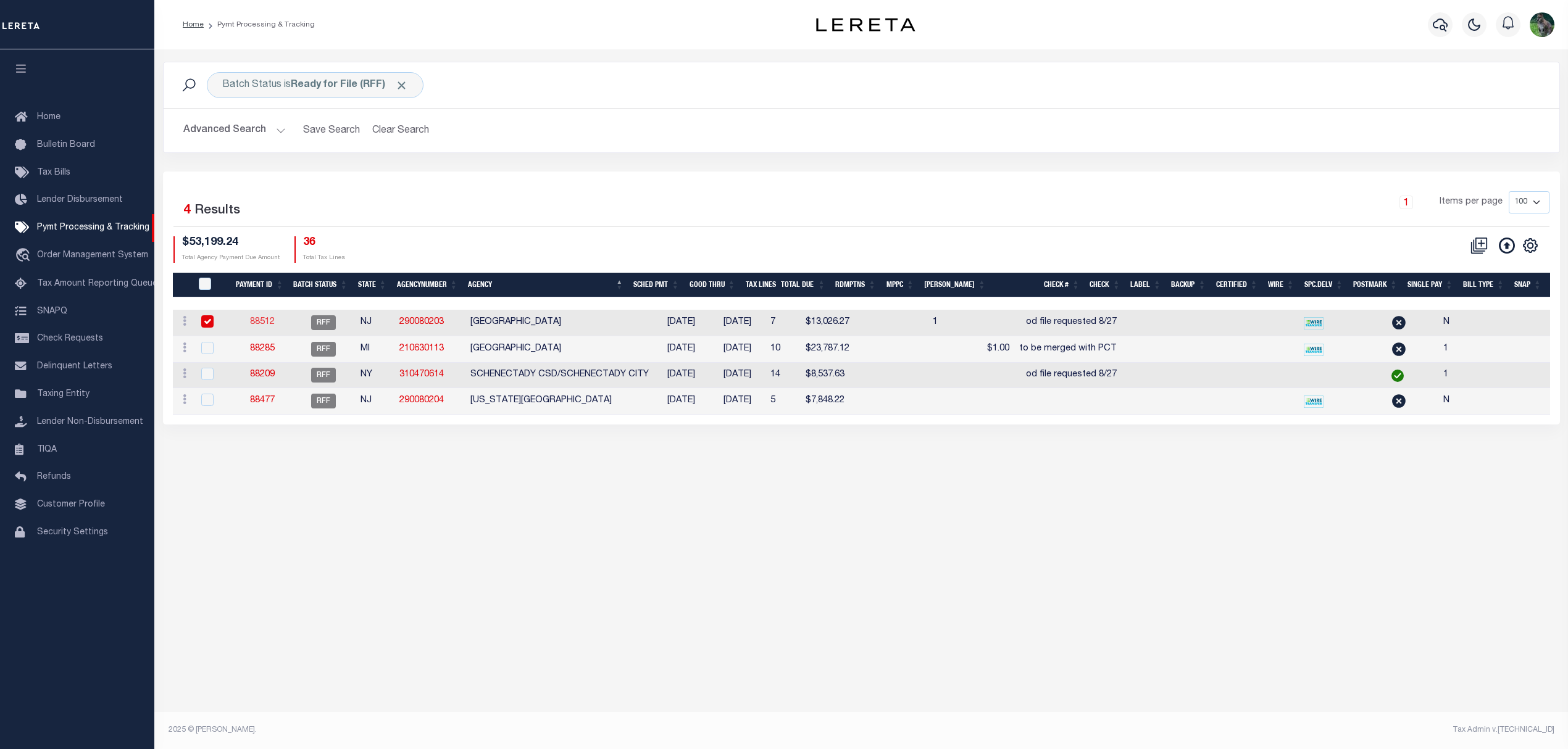
select select "Villatoro-Benitez, Andres"
type input "N"
radio input "true"
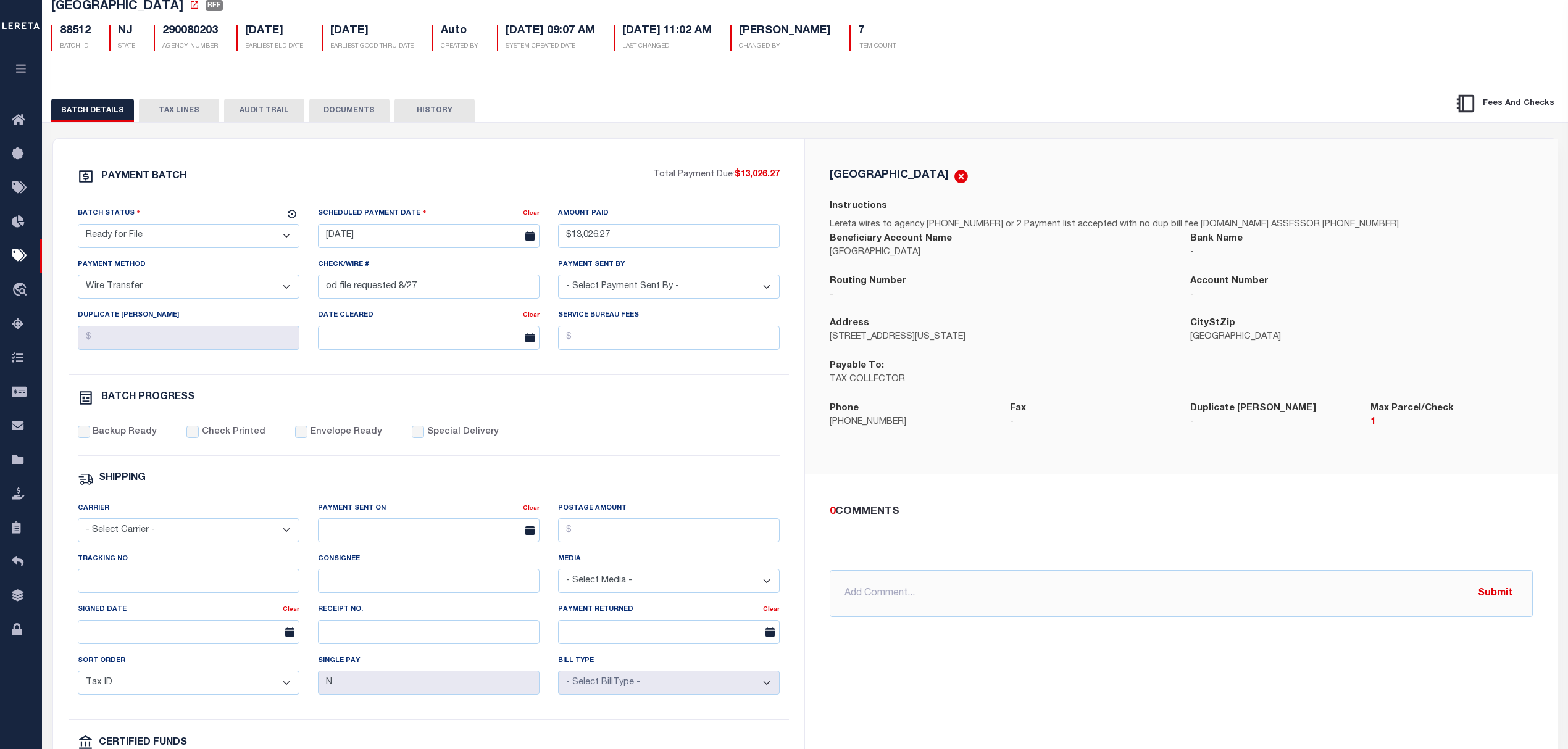
scroll to position [82, 0]
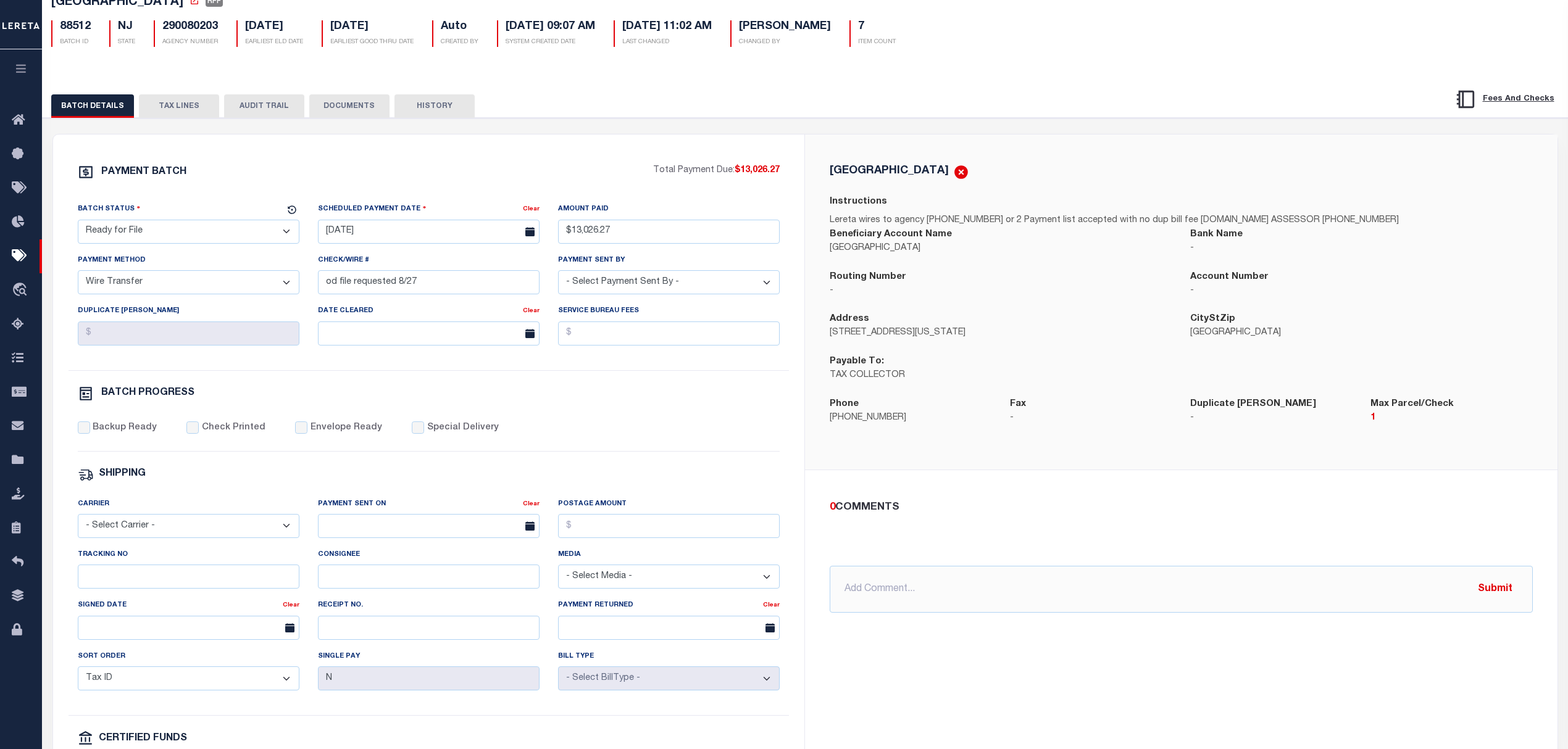
click at [188, 104] on button "TAX LINES" at bounding box center [179, 106] width 80 height 24
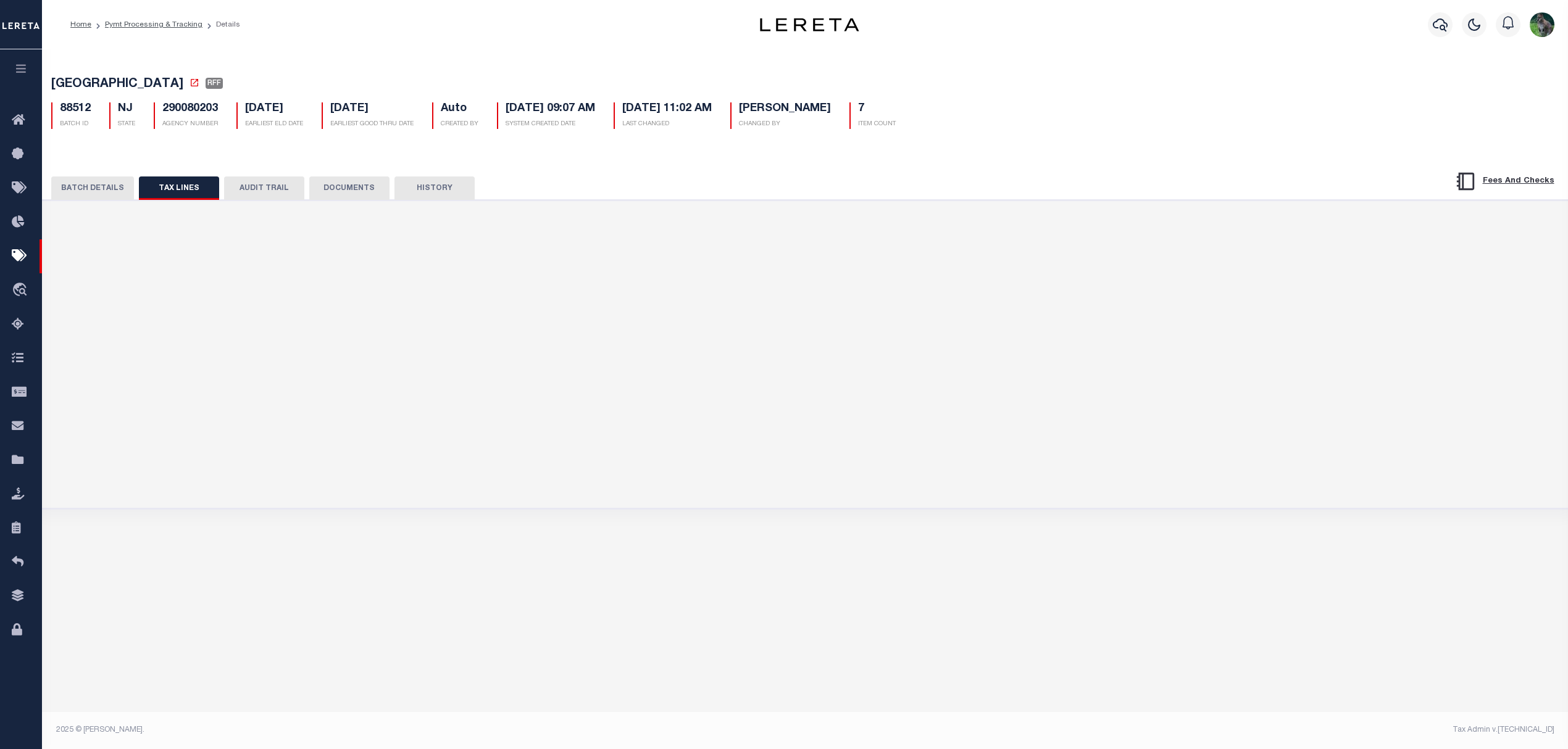
scroll to position [0, 0]
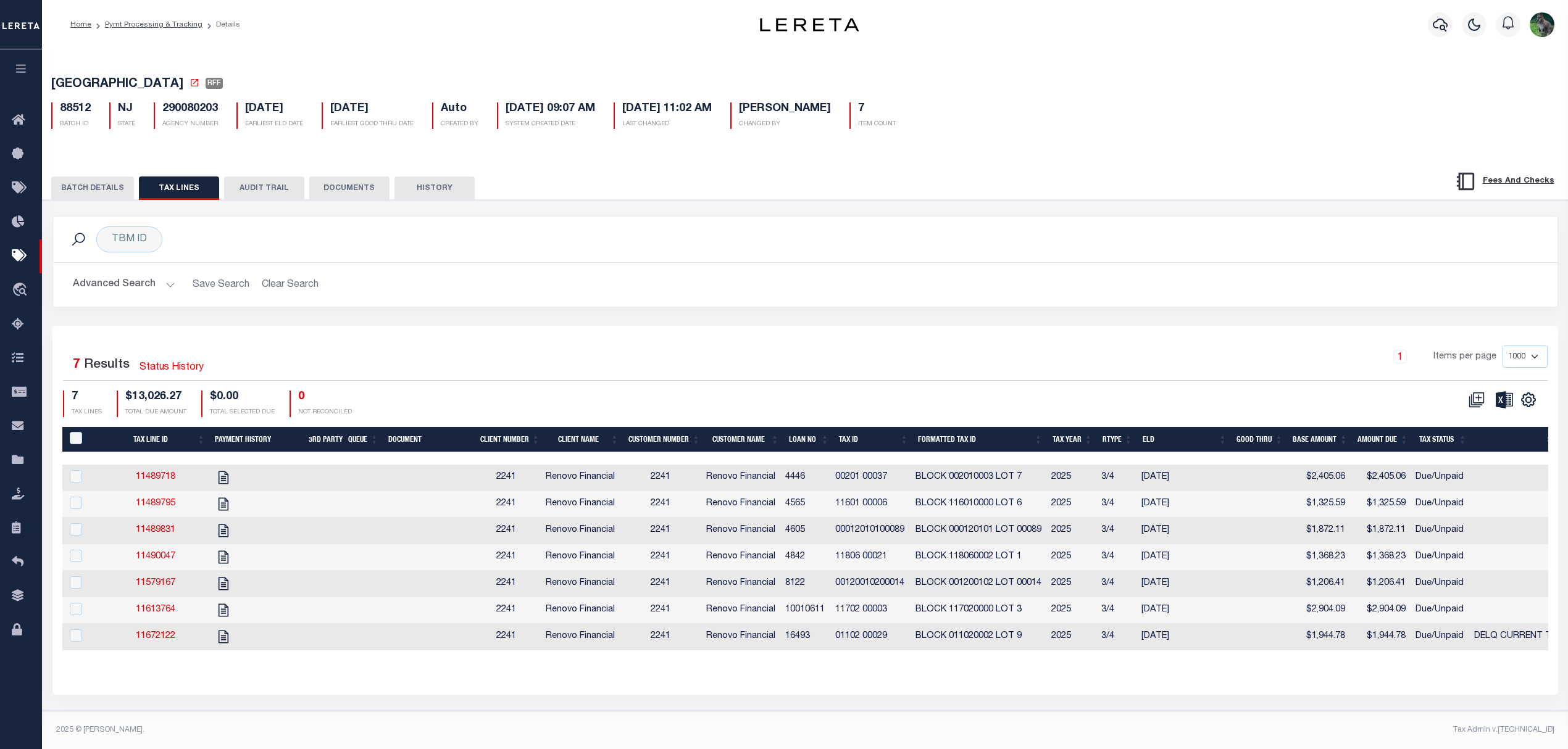
click at [881, 540] on td "00012010100089" at bounding box center [871, 531] width 80 height 26
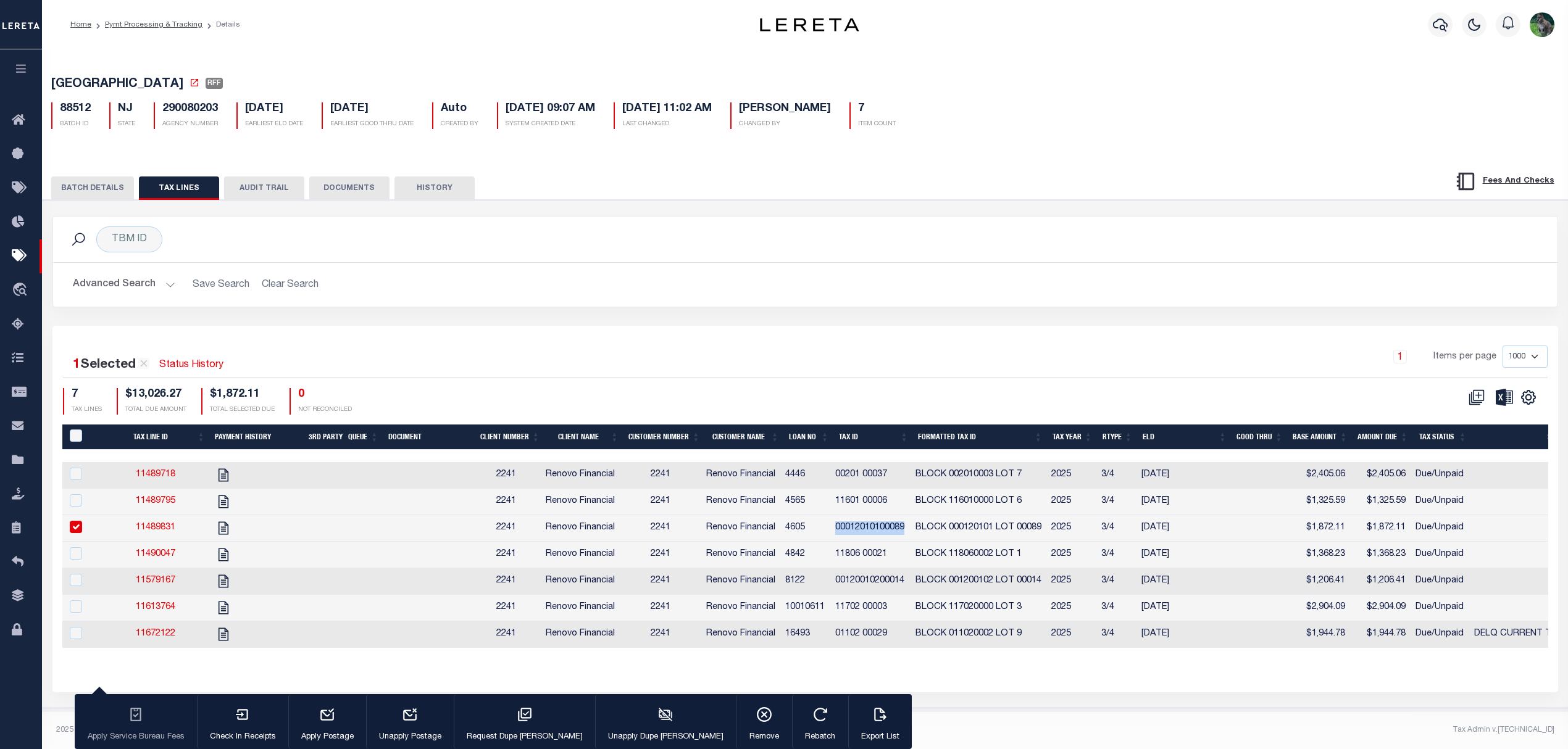
click at [881, 540] on td "00012010100089" at bounding box center [871, 528] width 80 height 26
checkbox input "false"
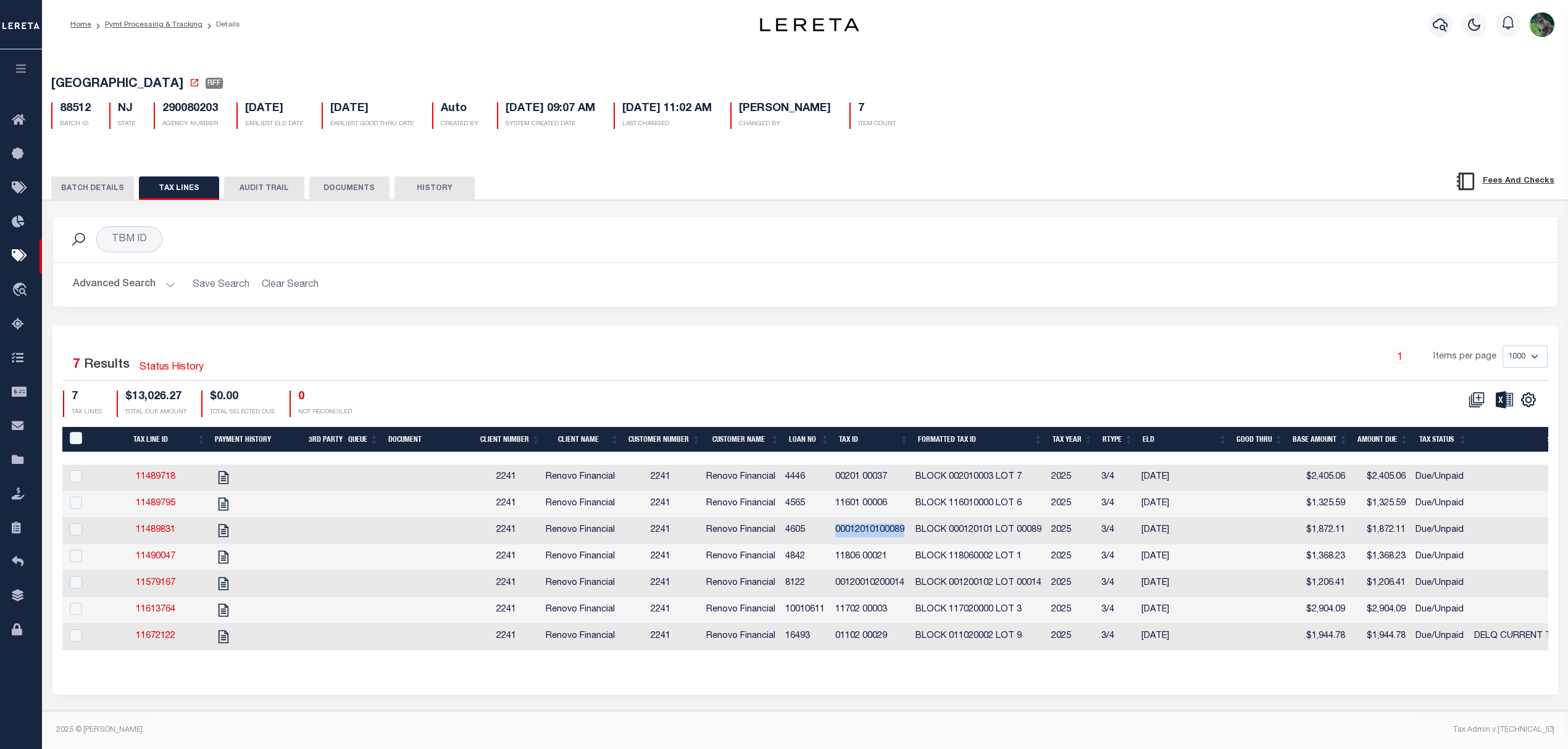
copy td "00012010100089"
click at [189, 87] on icon at bounding box center [194, 83] width 10 height 10
click at [1365, 246] on div "TBM ID Search" at bounding box center [806, 239] width 1485 height 26
click at [889, 595] on td "00120010200014" at bounding box center [871, 584] width 80 height 26
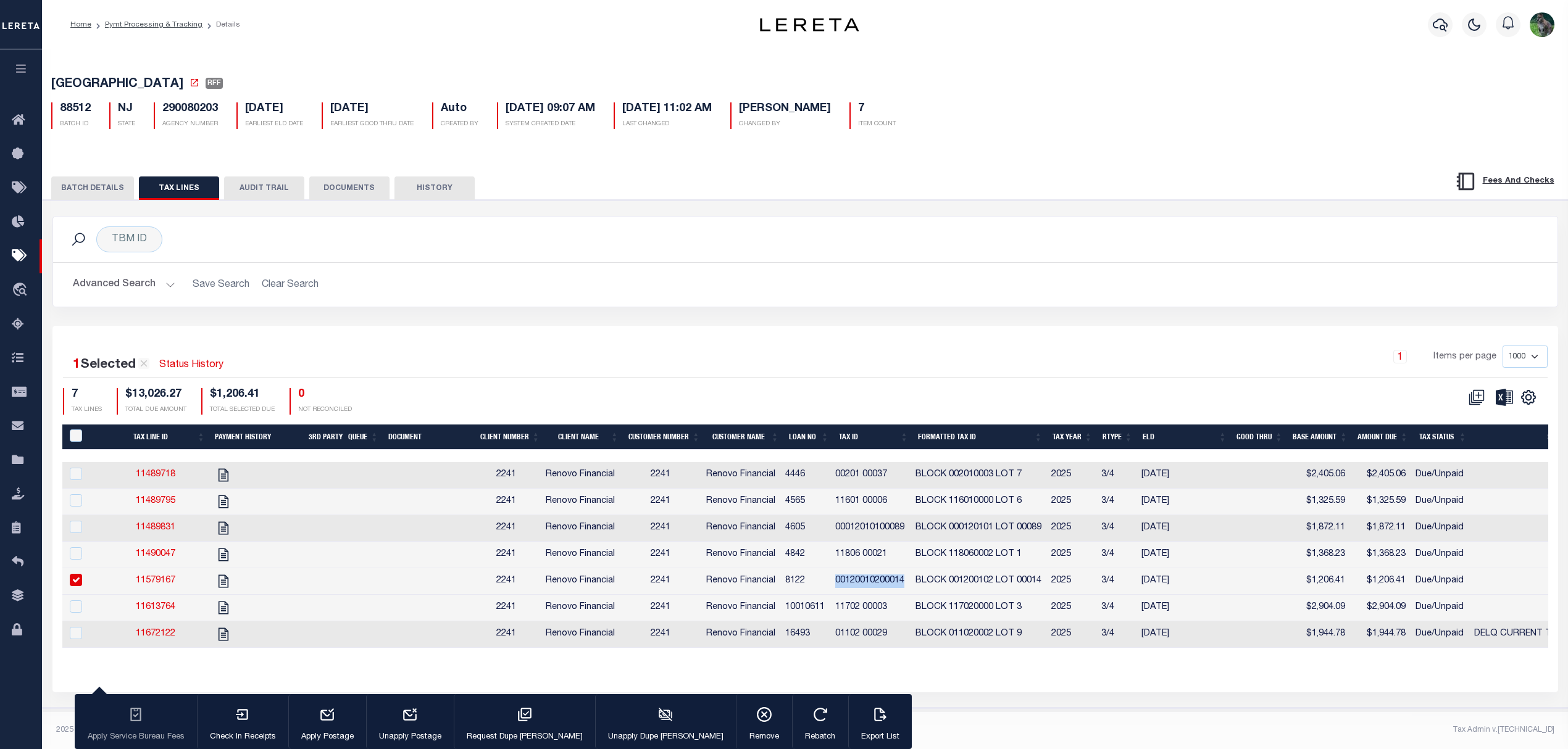
click at [889, 595] on td "00120010200014" at bounding box center [871, 581] width 80 height 26
checkbox input "false"
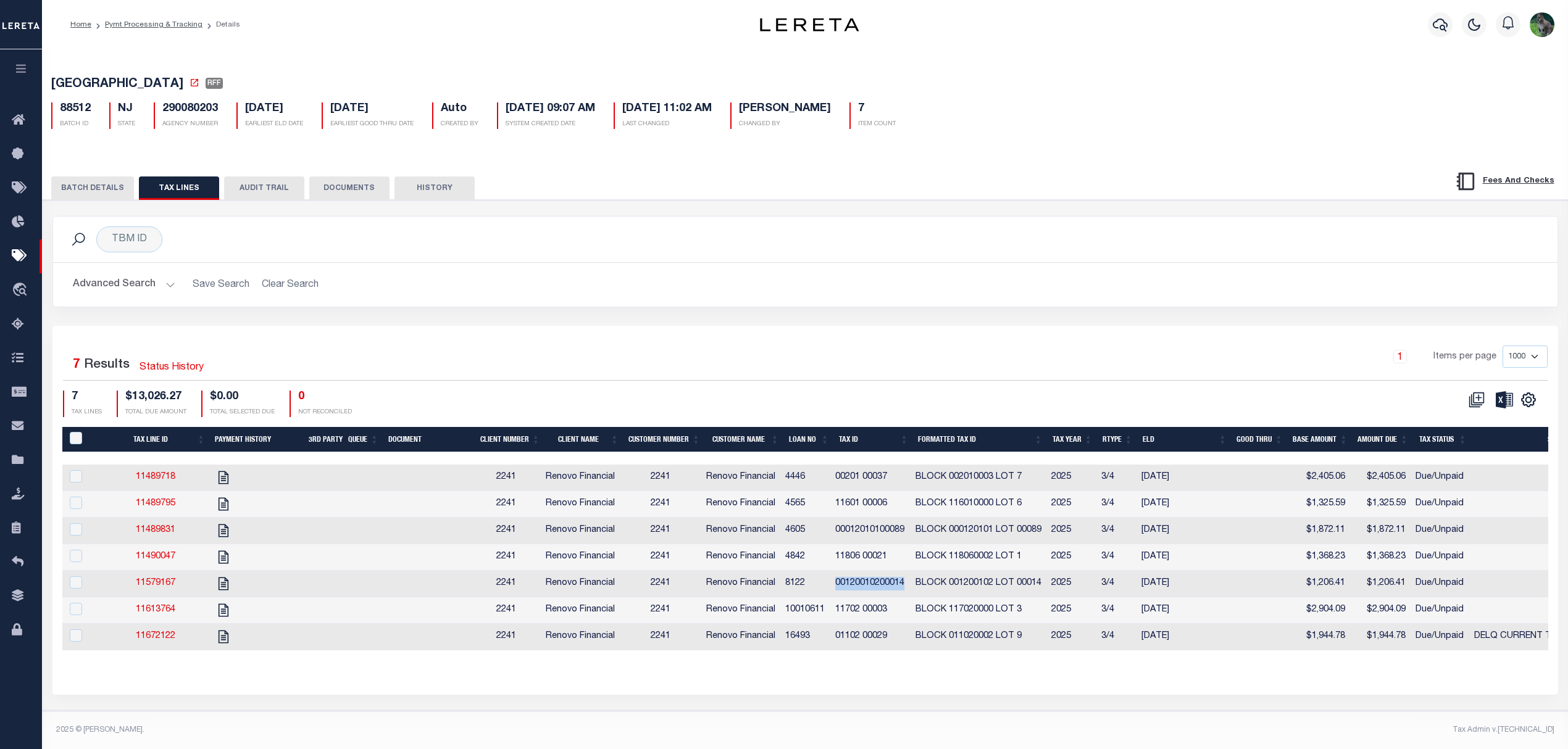
copy td "00120010200014"
click at [1180, 287] on h2 "Advanced Search Save Search Clear Search" at bounding box center [806, 284] width 1485 height 24
click at [895, 265] on div "TBM ID Search Advanced Search Save Search Clear Search Equals Equals Is Not Equ…" at bounding box center [806, 261] width 1506 height 92
click at [178, 17] on ol "Home Pymt Processing & Tracking Details" at bounding box center [155, 24] width 189 height 26
click at [169, 22] on link "Pymt Processing & Tracking" at bounding box center [153, 24] width 98 height 8
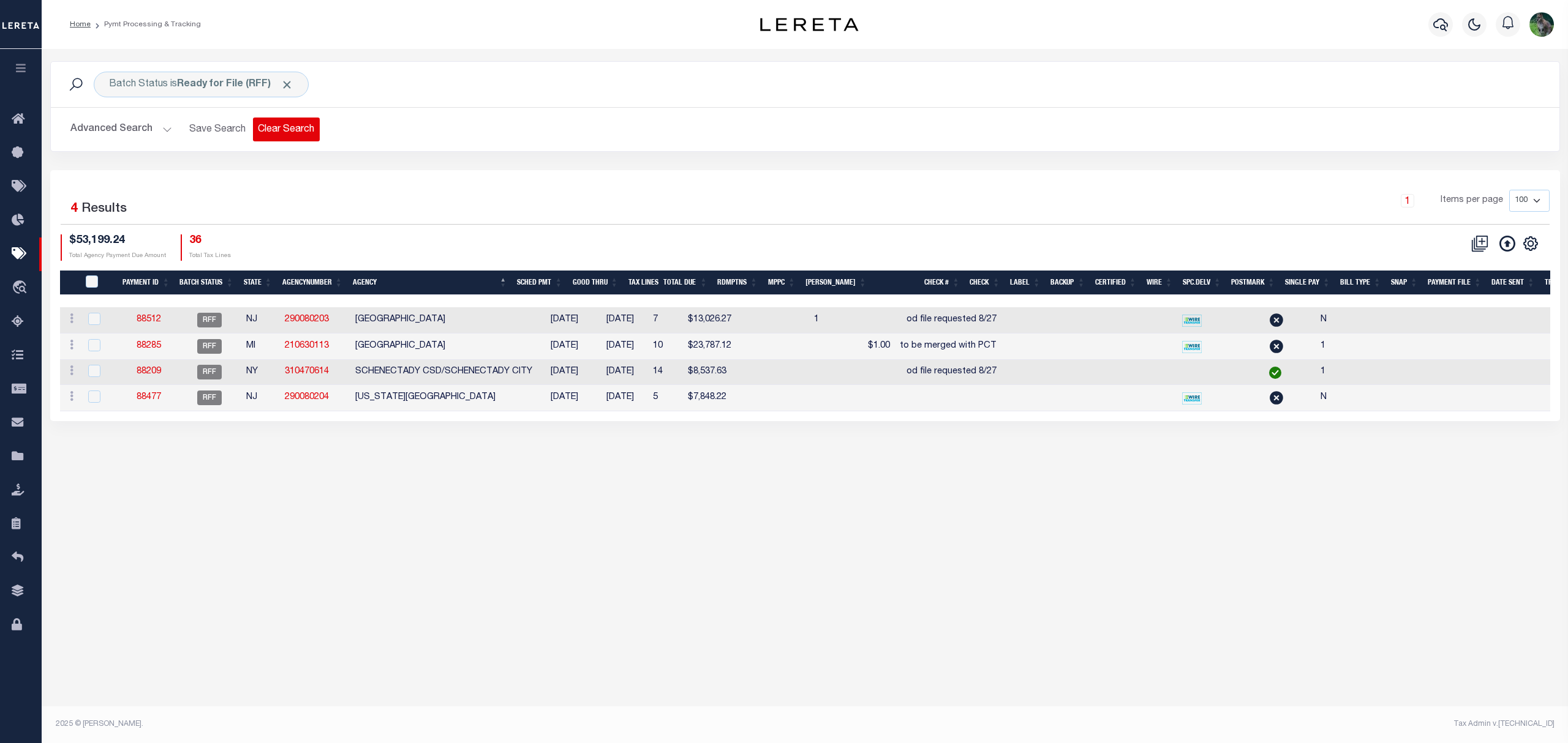
click at [282, 130] on button "Clear Search" at bounding box center [286, 129] width 67 height 24
click at [108, 131] on button "Advanced Search" at bounding box center [121, 129] width 102 height 24
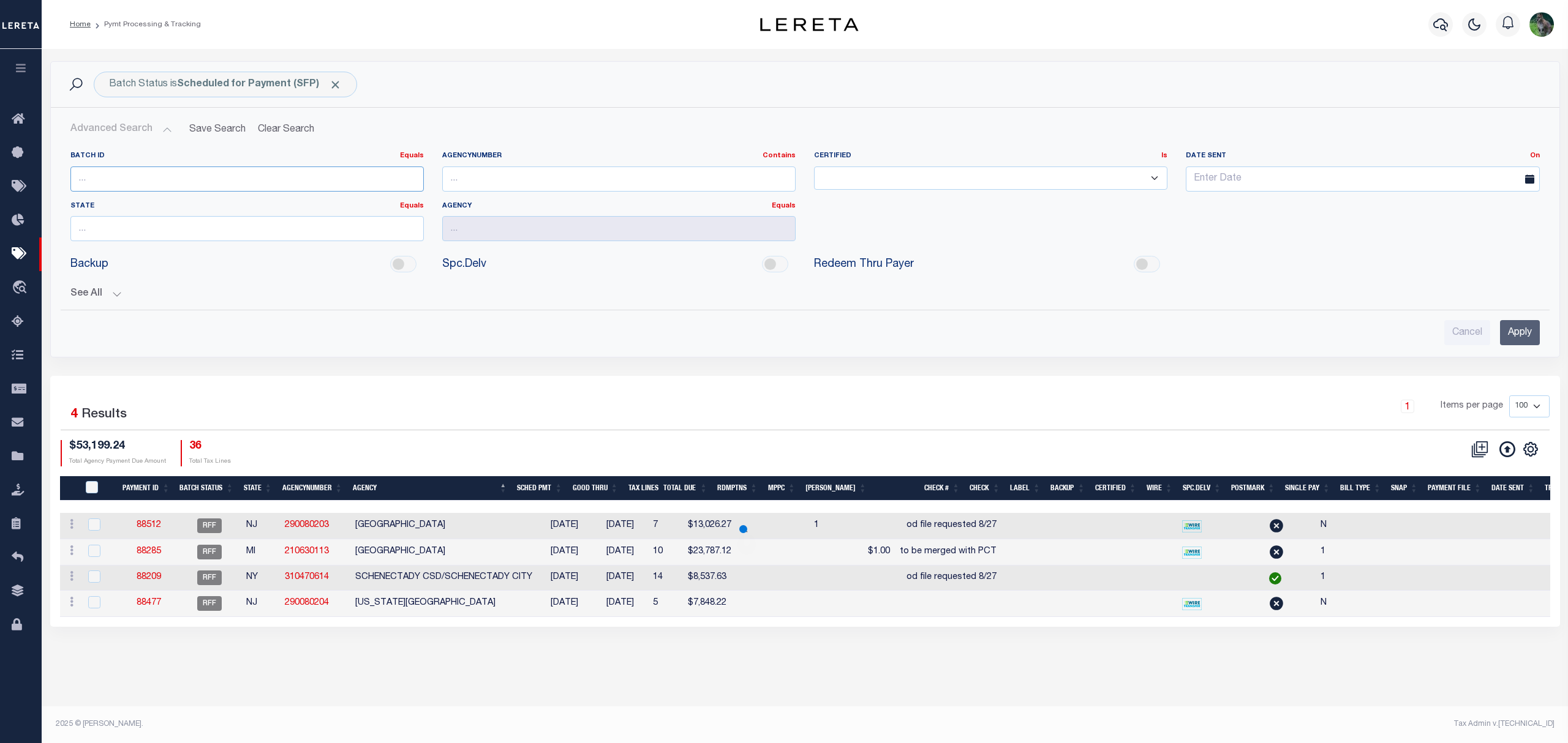
click at [94, 184] on input "number" at bounding box center [246, 179] width 353 height 25
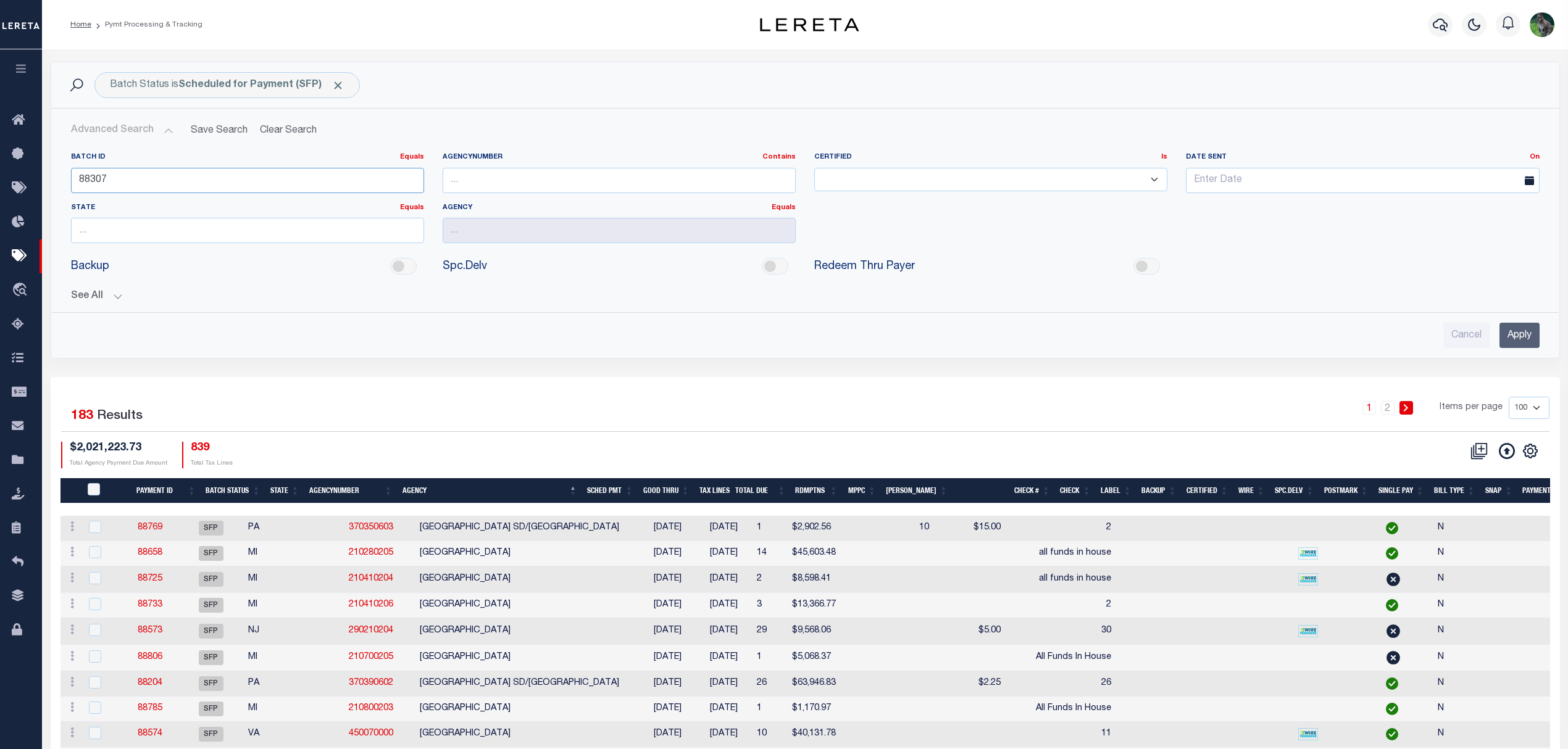
type input "88307"
click at [1514, 326] on input "Apply" at bounding box center [1519, 335] width 40 height 25
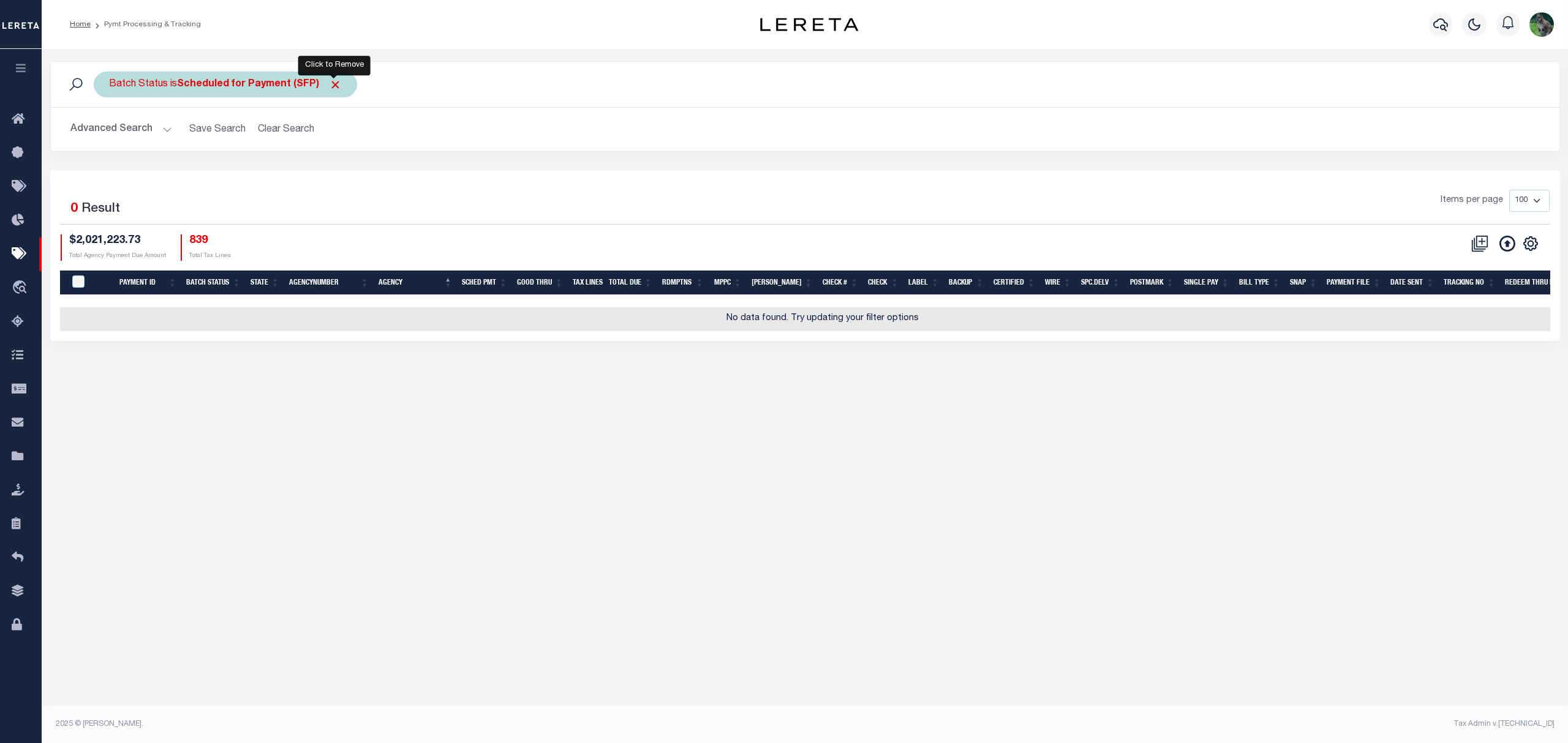
click at [335, 86] on span "Click to Remove" at bounding box center [335, 85] width 13 height 13
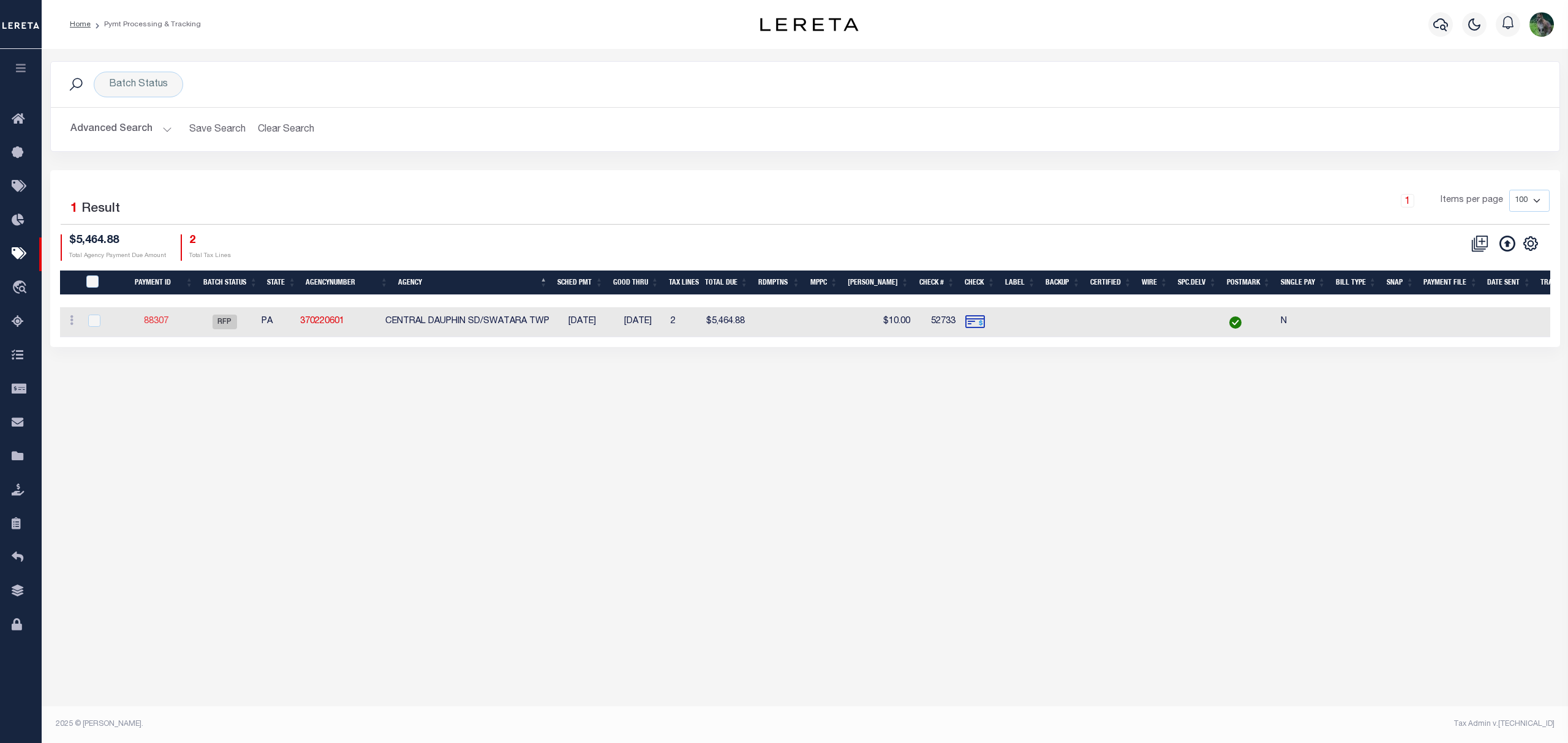
click at [162, 321] on link "88307" at bounding box center [156, 321] width 25 height 8
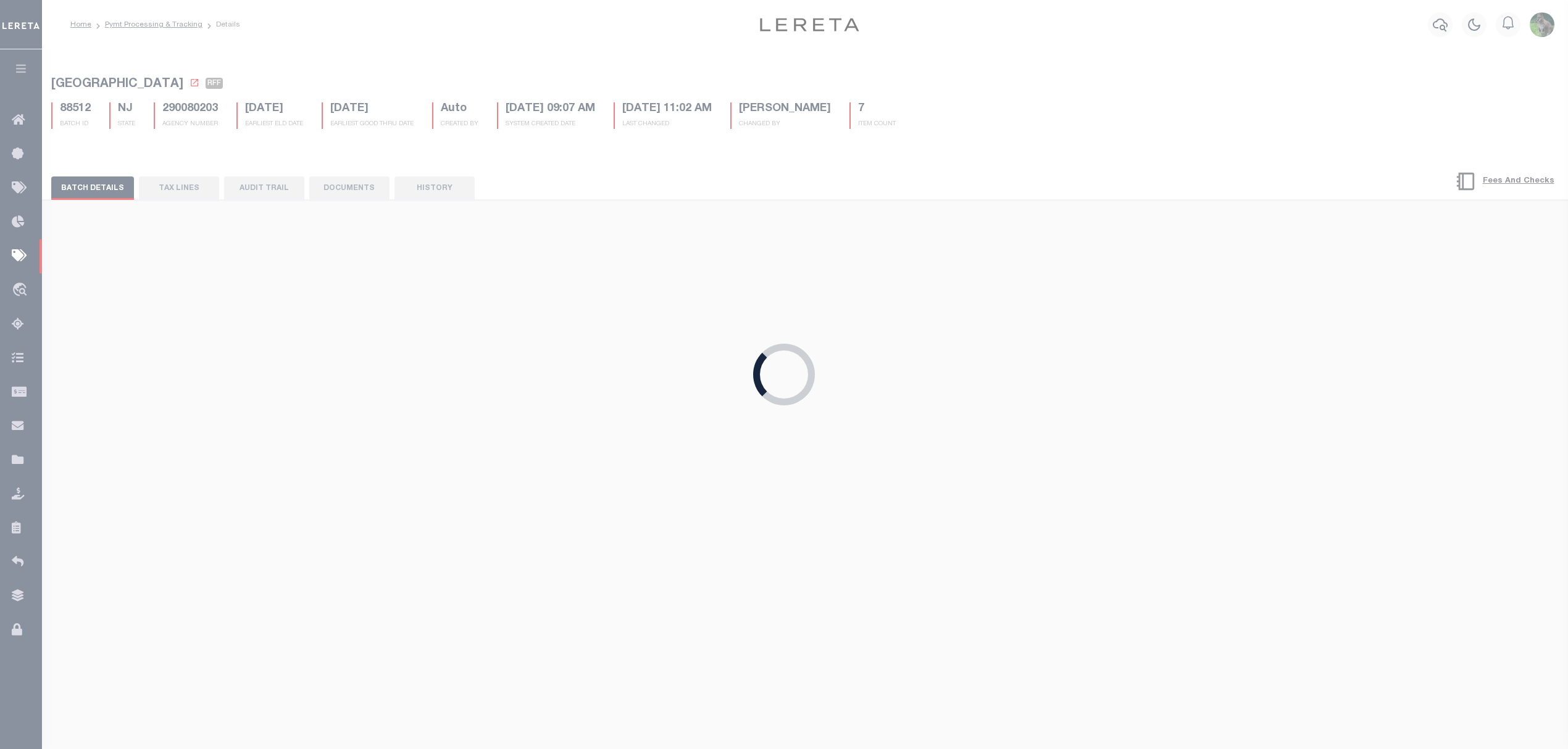
select select "RFP"
type input "$5,464.88"
select select "CHK"
type input "52733"
select select "[PERSON_NAME]"
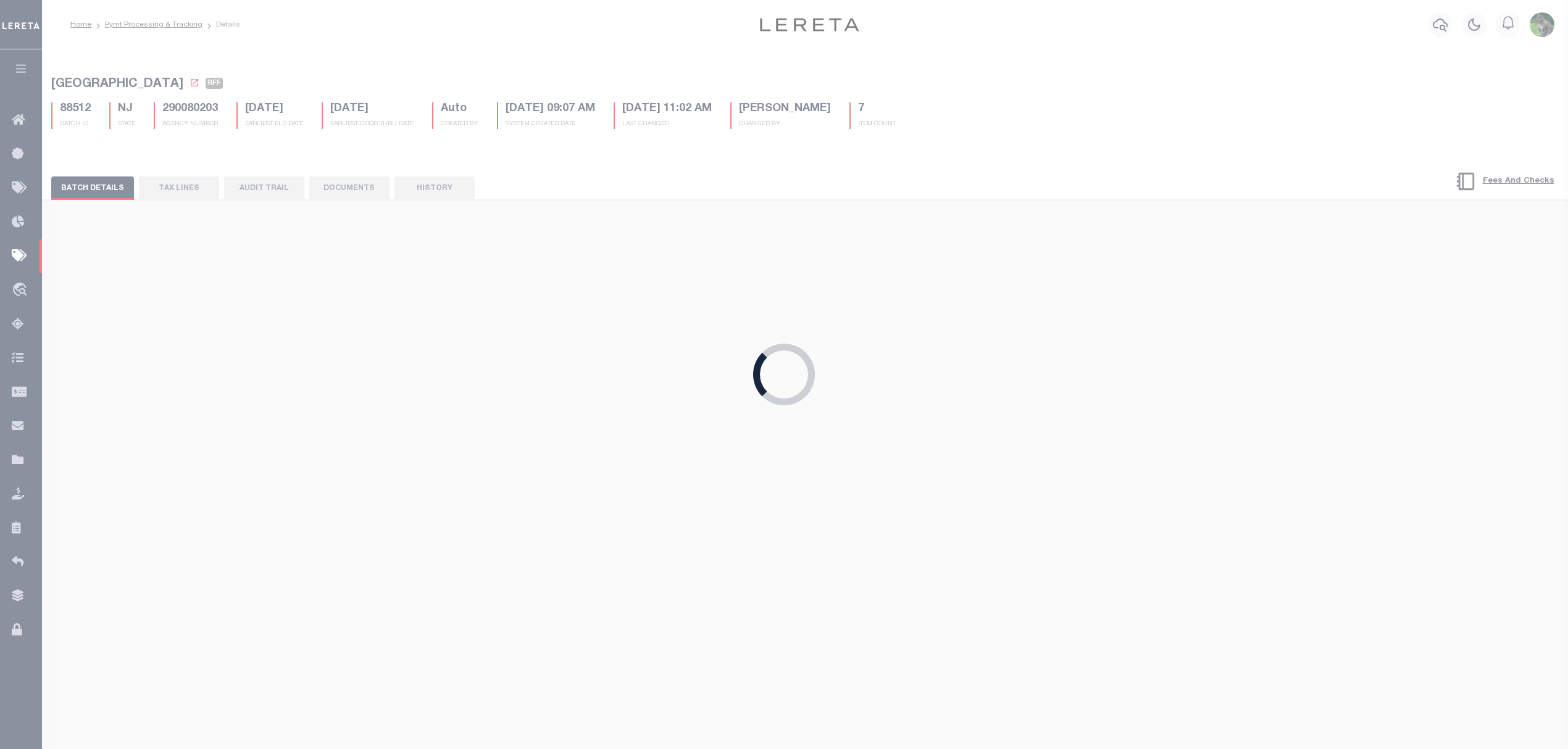
checkbox input "true"
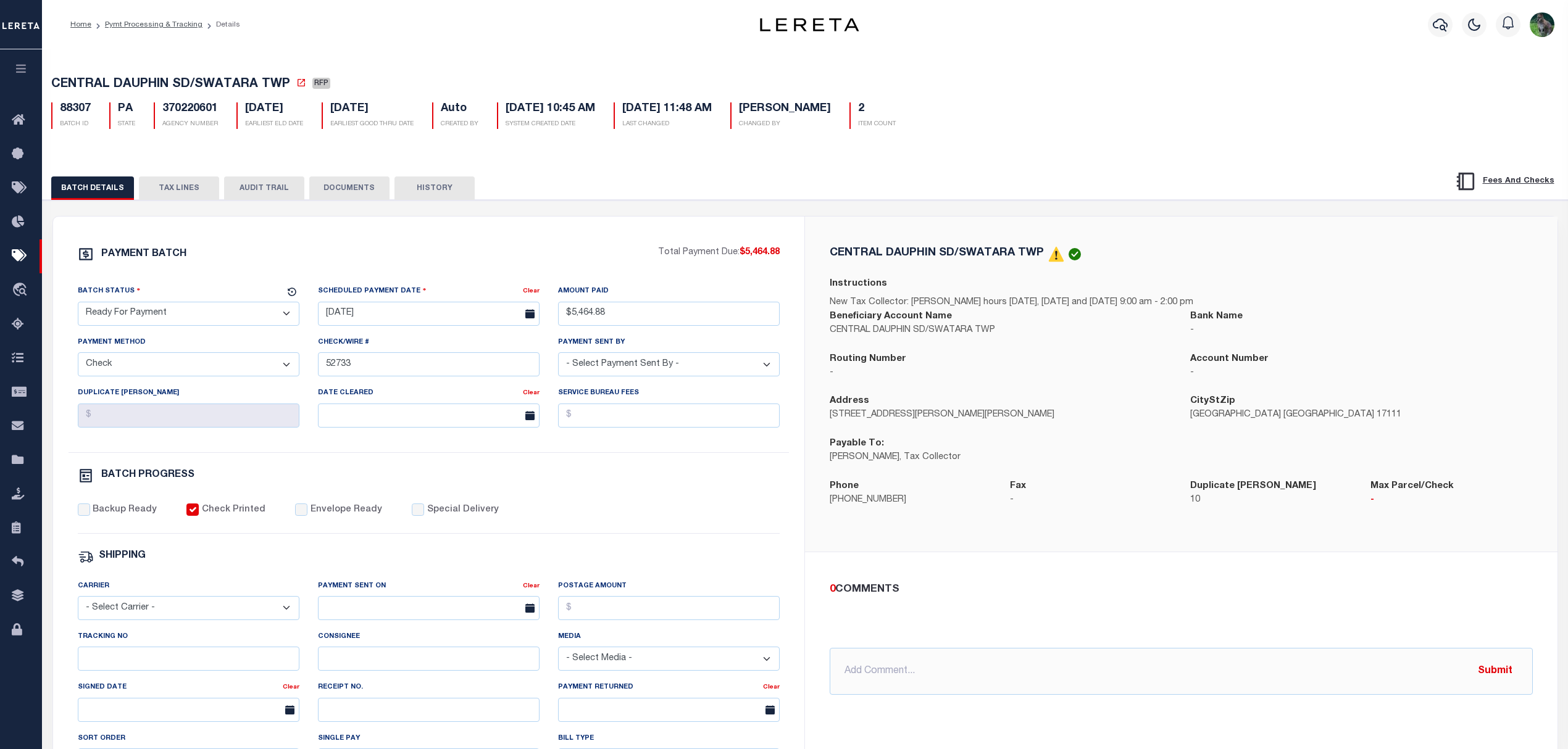
click at [178, 193] on button "TAX LINES" at bounding box center [179, 188] width 80 height 24
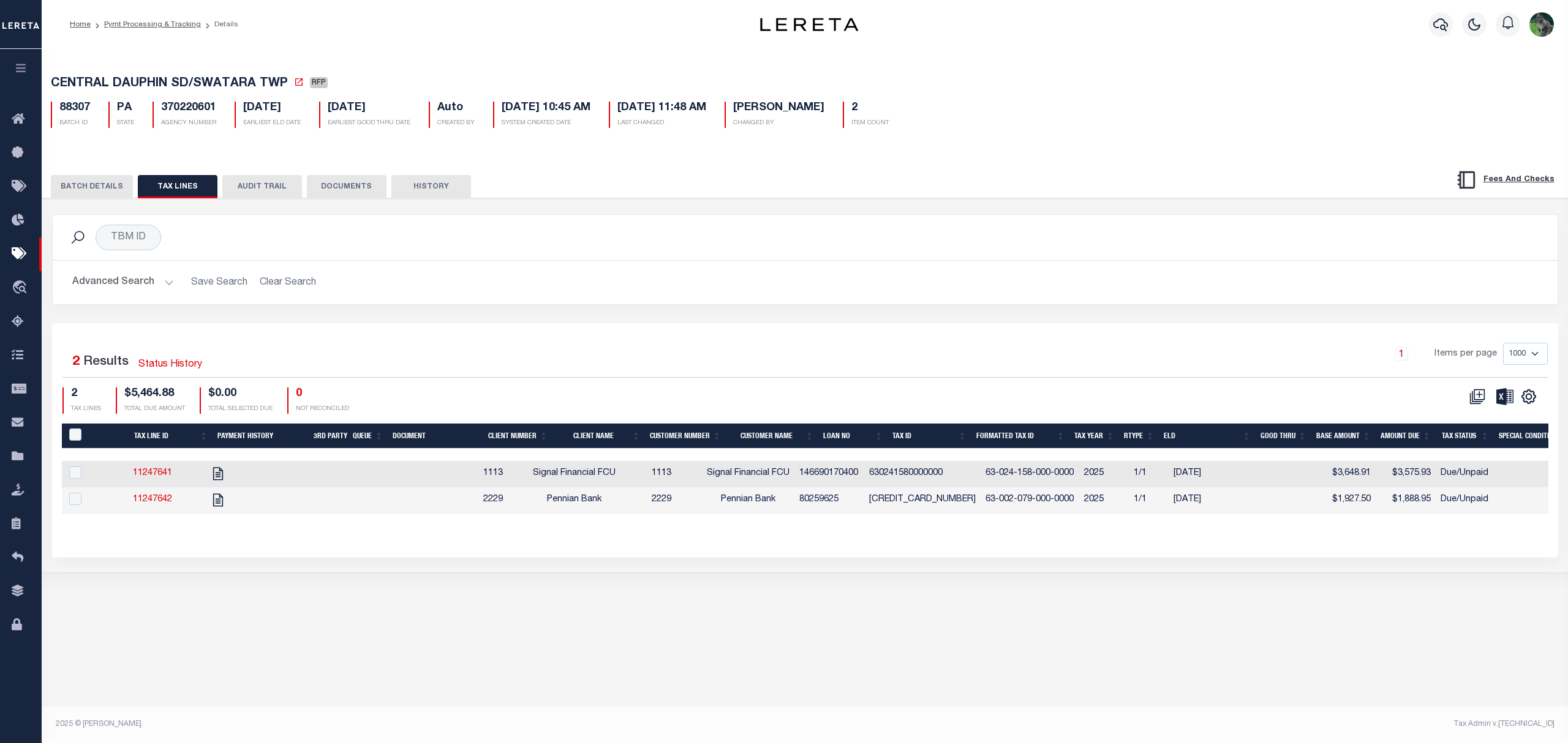
click at [290, 475] on td at bounding box center [248, 474] width 90 height 26
checkbox input "true"
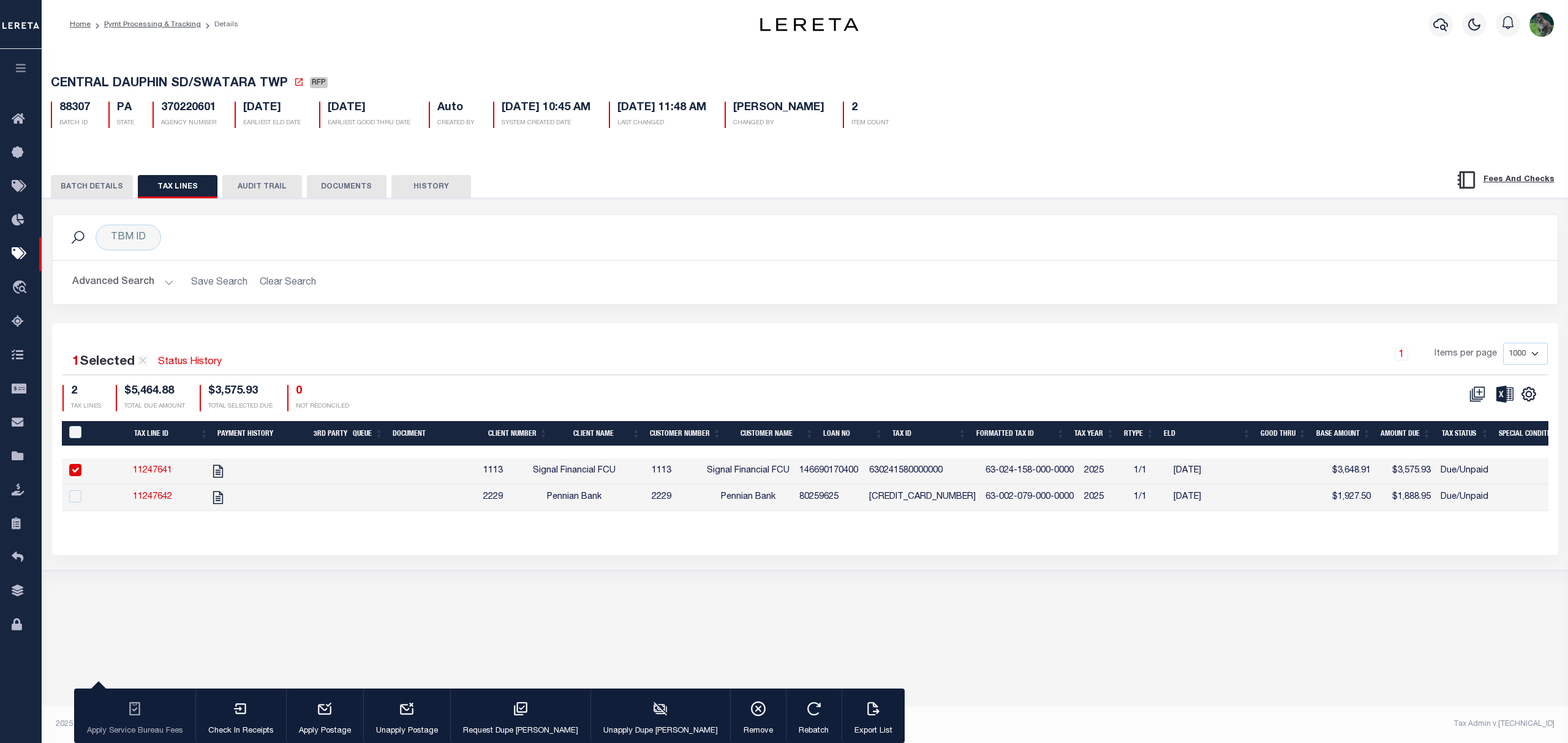
click at [332, 499] on td at bounding box center [313, 498] width 39 height 26
checkbox input "true"
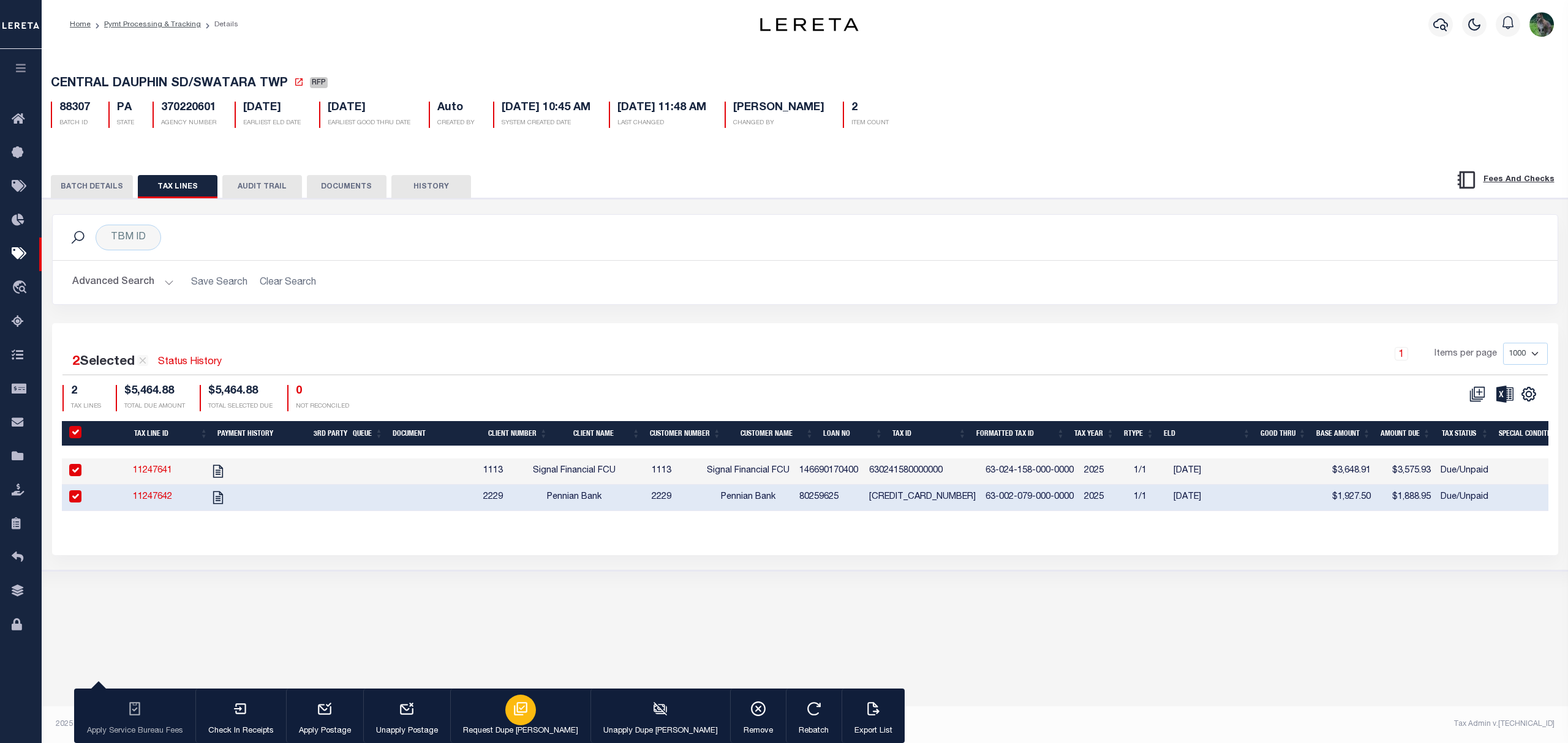
click at [513, 713] on icon "button" at bounding box center [520, 709] width 16 height 16
type input "08/27/2025"
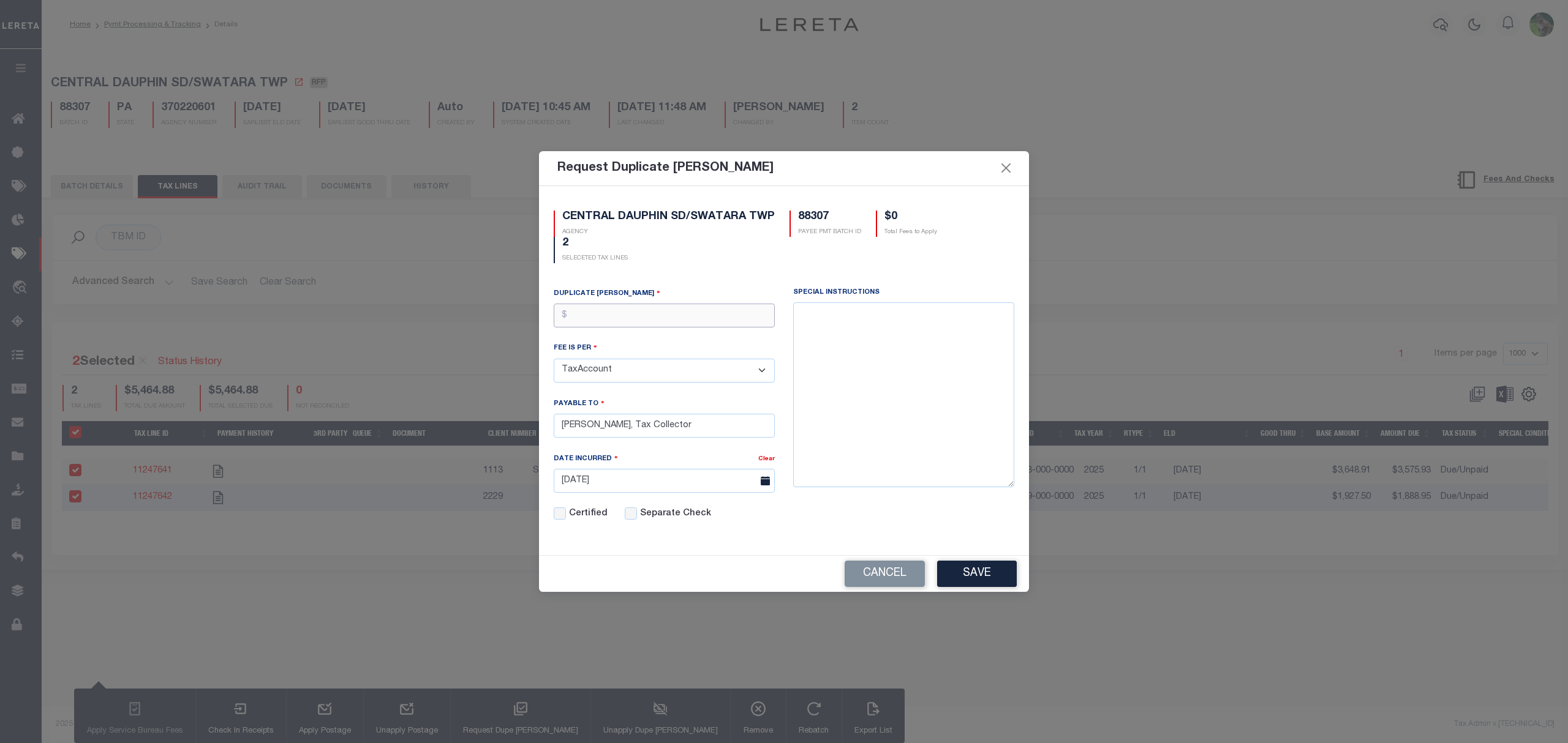
click at [627, 312] on input "text" at bounding box center [664, 315] width 221 height 24
type input "$10.00"
click at [975, 558] on div "Cancel Save" at bounding box center [784, 574] width 490 height 36
click at [982, 568] on button "Save" at bounding box center [977, 574] width 80 height 26
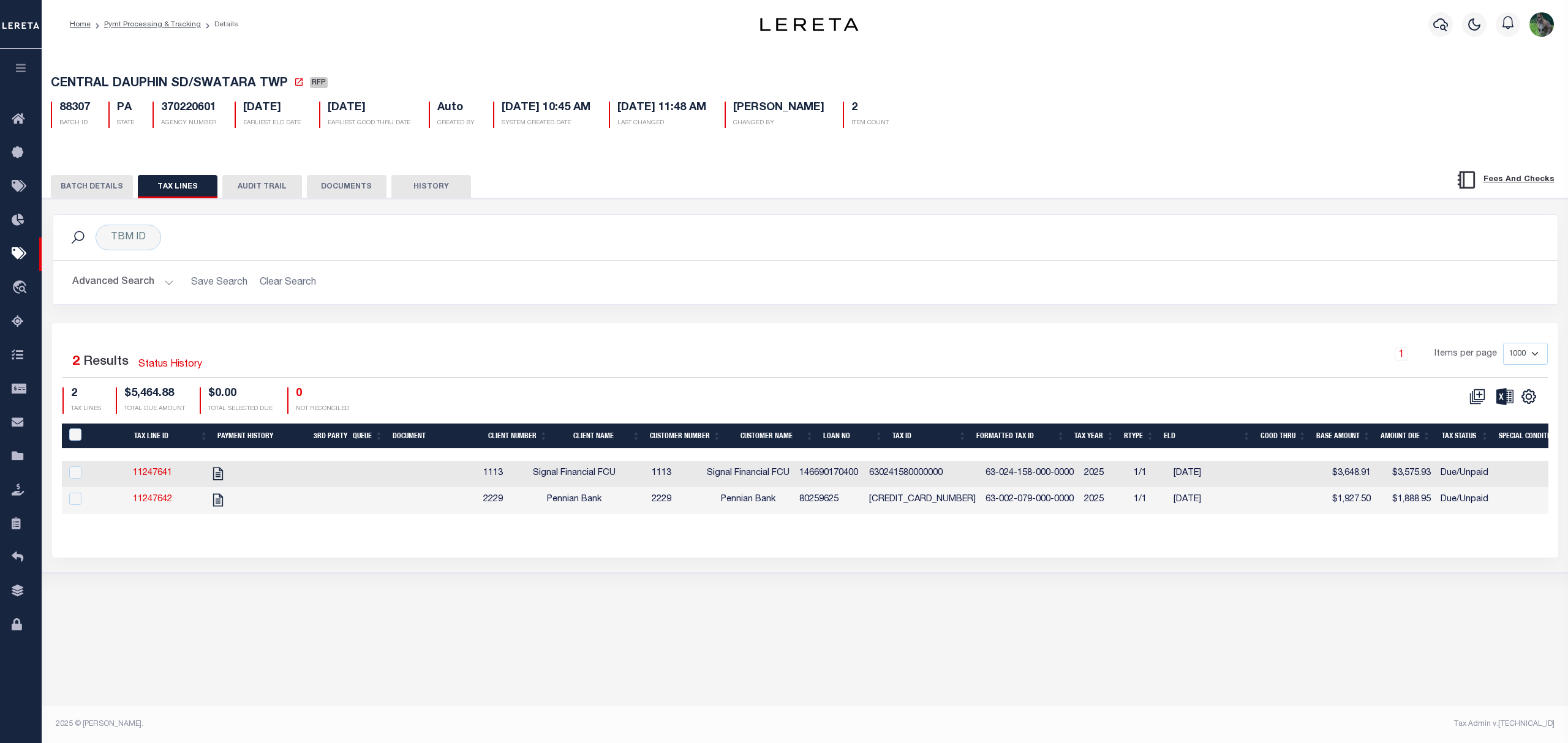
drag, startPoint x: 103, startPoint y: 186, endPoint x: 123, endPoint y: 186, distance: 20.0
click at [104, 186] on button "BATCH DETAILS" at bounding box center [92, 186] width 82 height 23
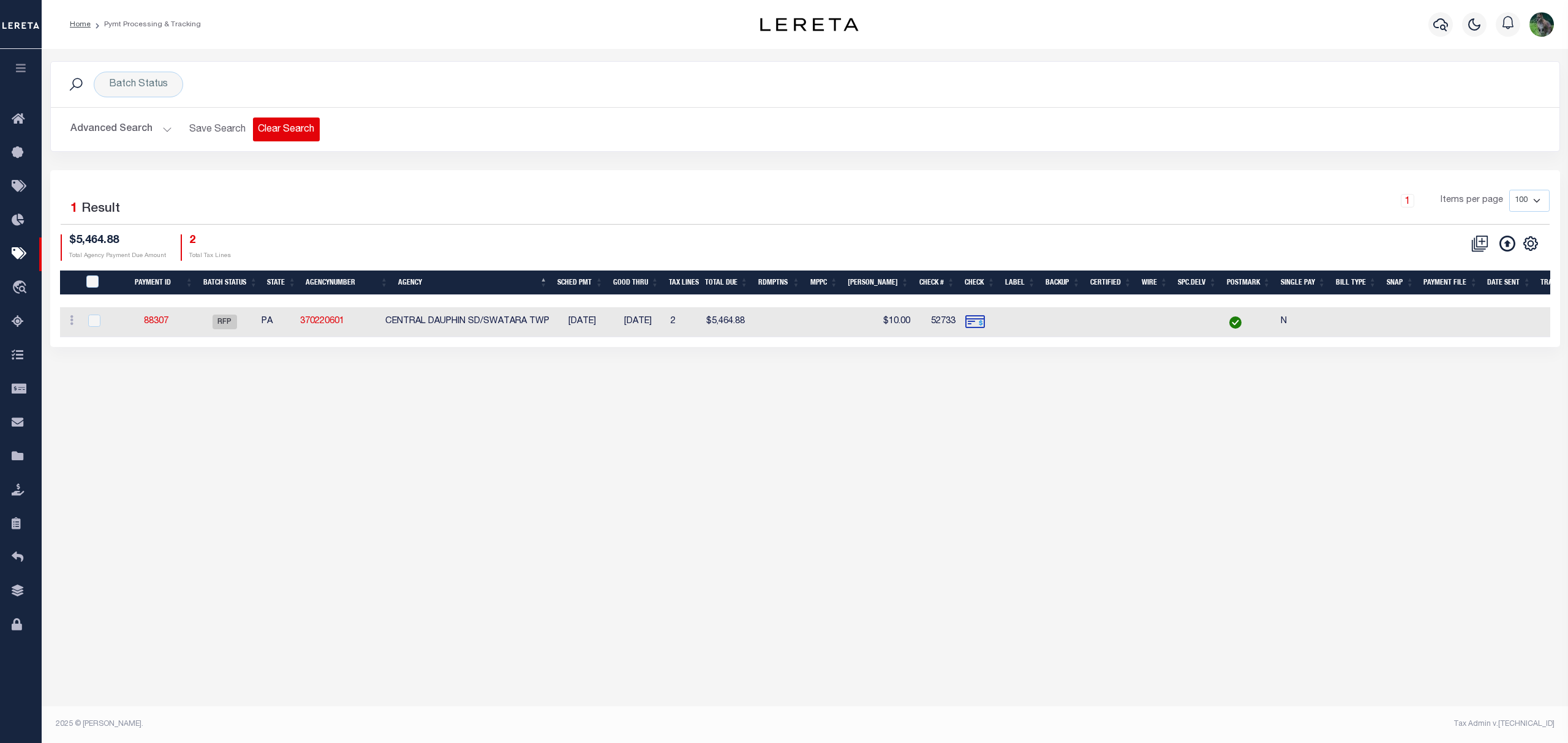
click at [288, 130] on button "Clear Search" at bounding box center [286, 129] width 67 height 24
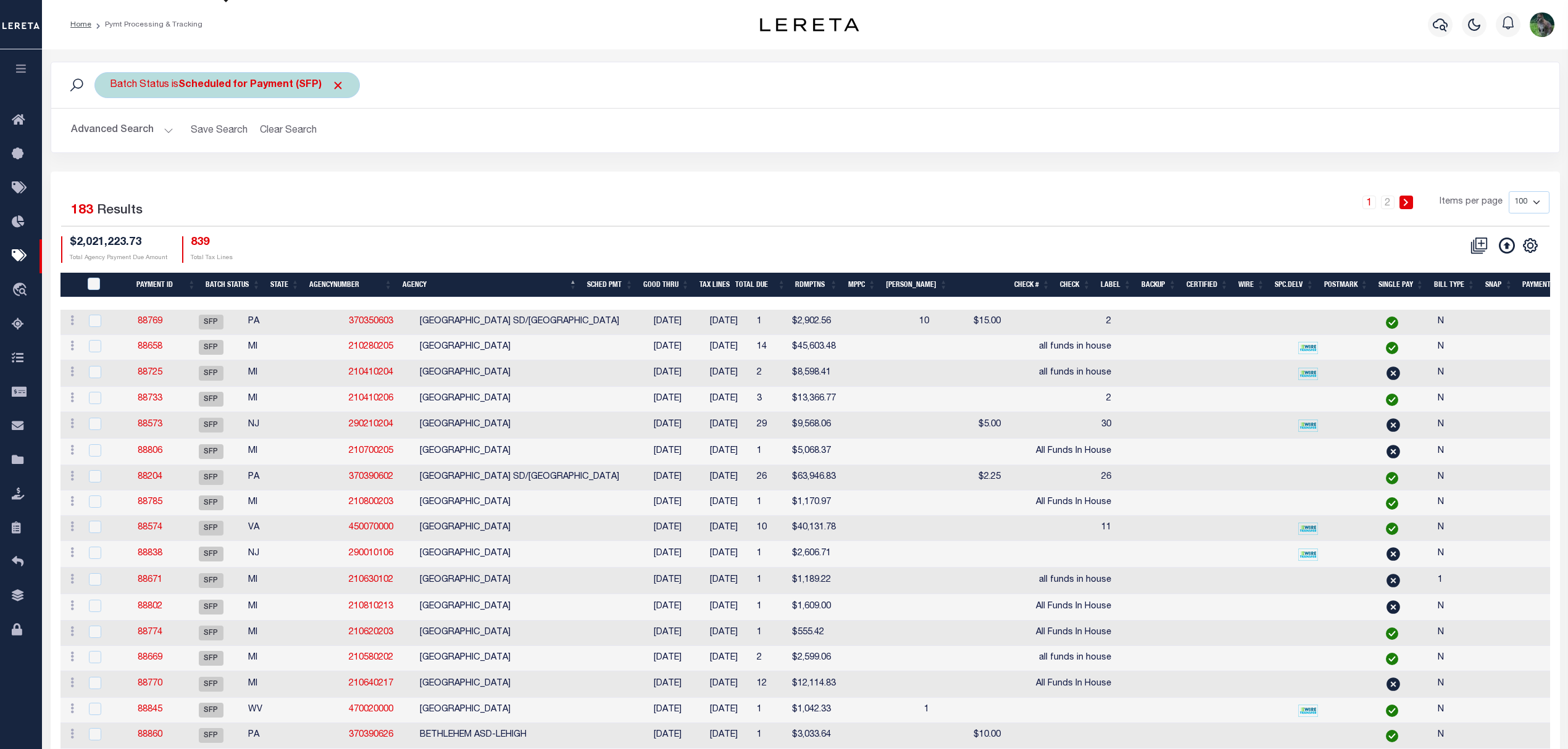
click at [186, 85] on b "Scheduled for Payment (SFP)" at bounding box center [261, 85] width 166 height 10
click at [248, 142] on select "Awaiting Funds (AWF) Cleared and Complete (CAC) New Check Needed (NCN) Payment …" at bounding box center [201, 146] width 182 height 24
select select "RFP"
click at [110, 135] on select "Awaiting Funds (AWF) Cleared and Complete (CAC) New Check Needed (NCN) Payment …" at bounding box center [201, 146] width 182 height 24
click at [280, 176] on input "Apply" at bounding box center [273, 172] width 36 height 20
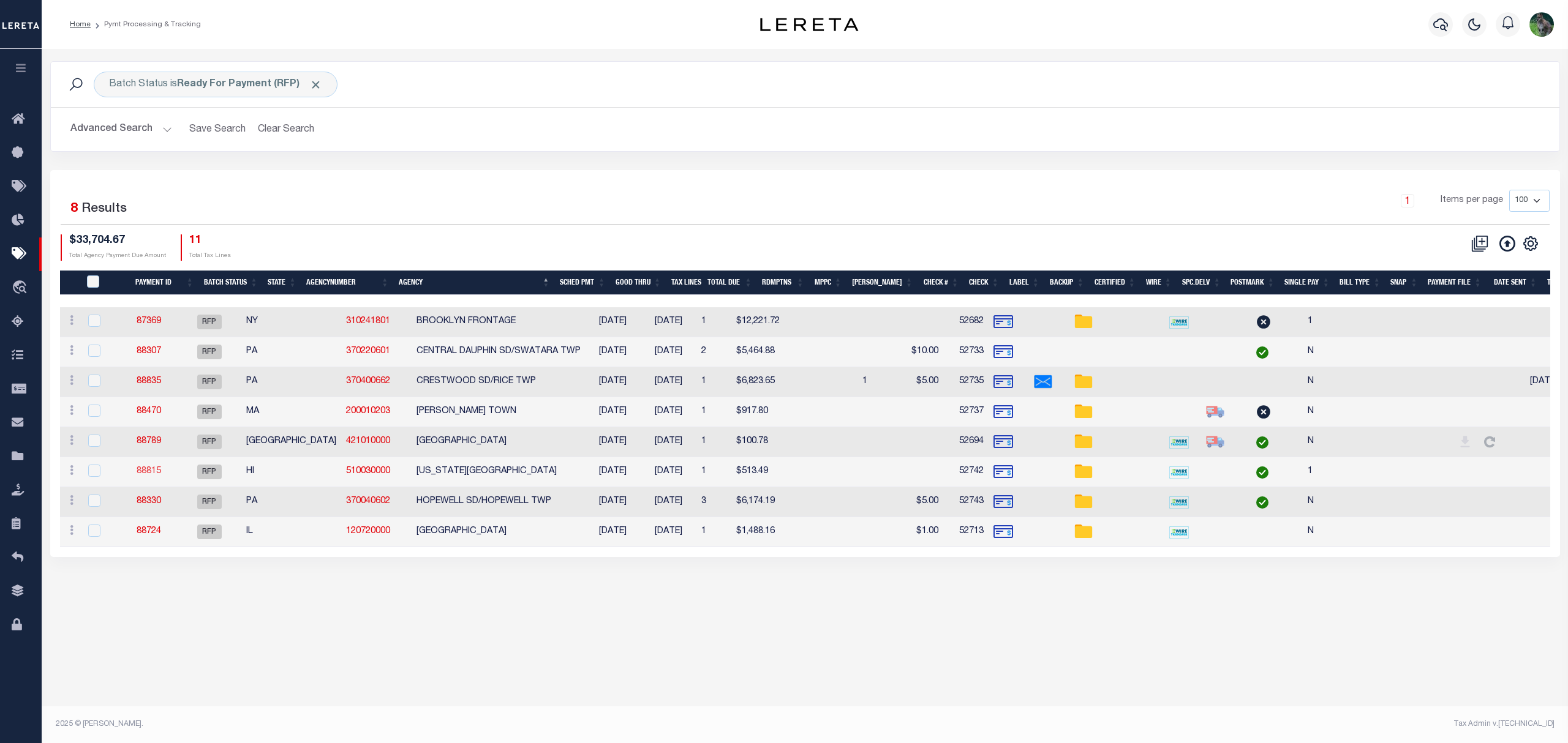
click at [161, 473] on link "88815" at bounding box center [149, 471] width 25 height 8
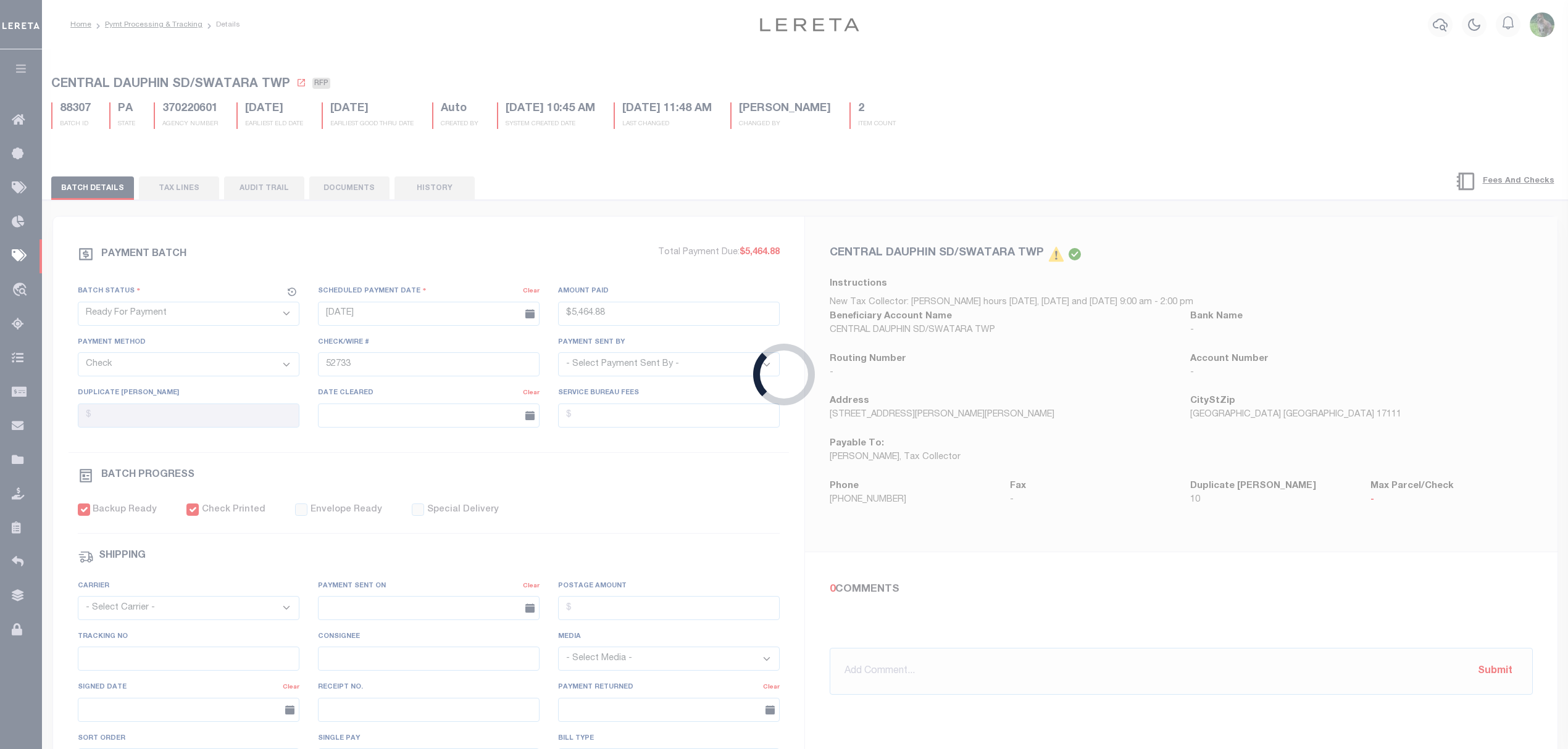
type input "$513.49"
type input "52742"
select select "[PERSON_NAME]"
checkbox input "true"
type input "1"
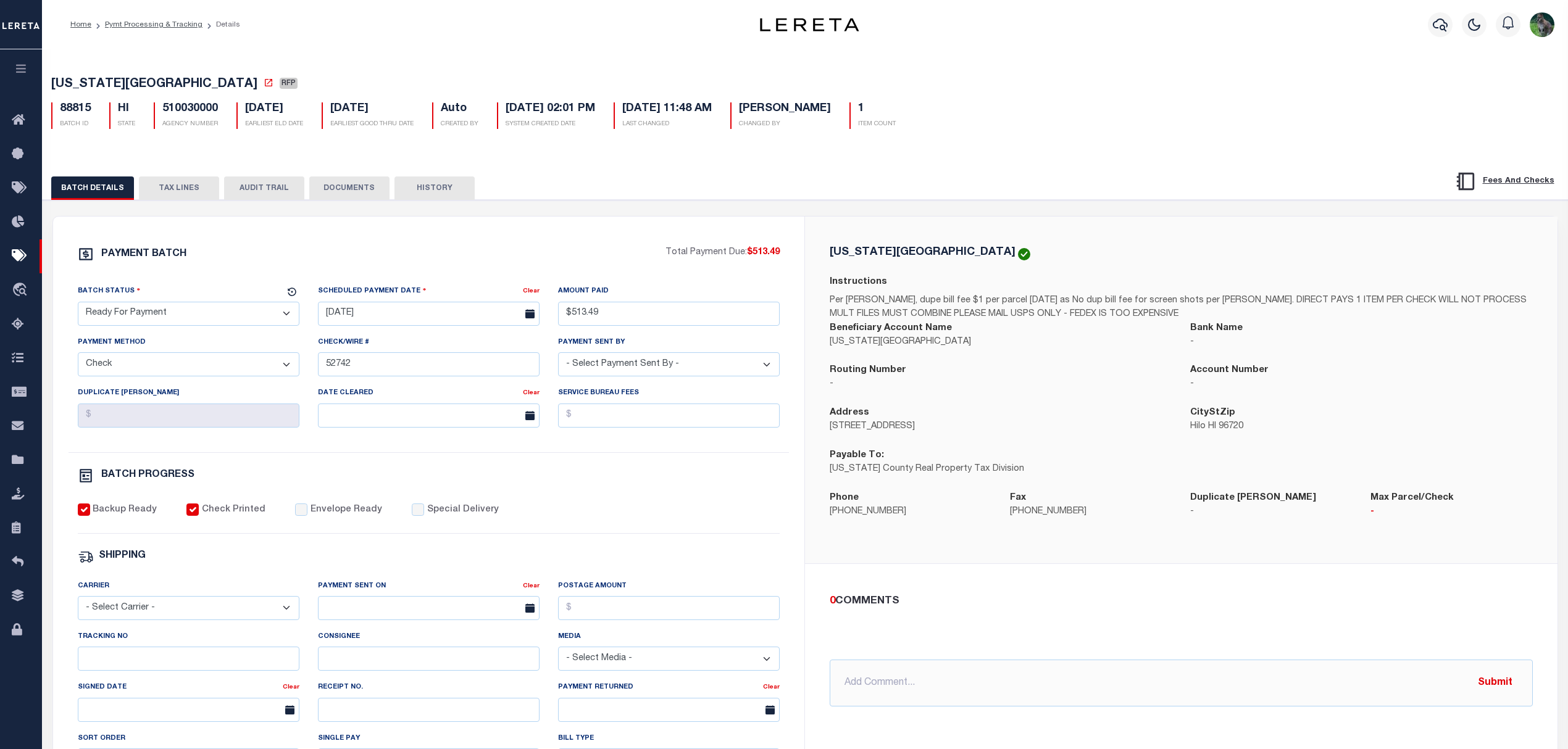
click at [153, 315] on select "- Select Status - Scheduled for Payment Ready For Payment Payment Sent Cleared …" at bounding box center [188, 313] width 221 height 24
select select "SFP"
click at [78, 305] on select "- Select Status - Scheduled for Payment Ready For Payment Payment Sent Cleared …" at bounding box center [188, 313] width 221 height 24
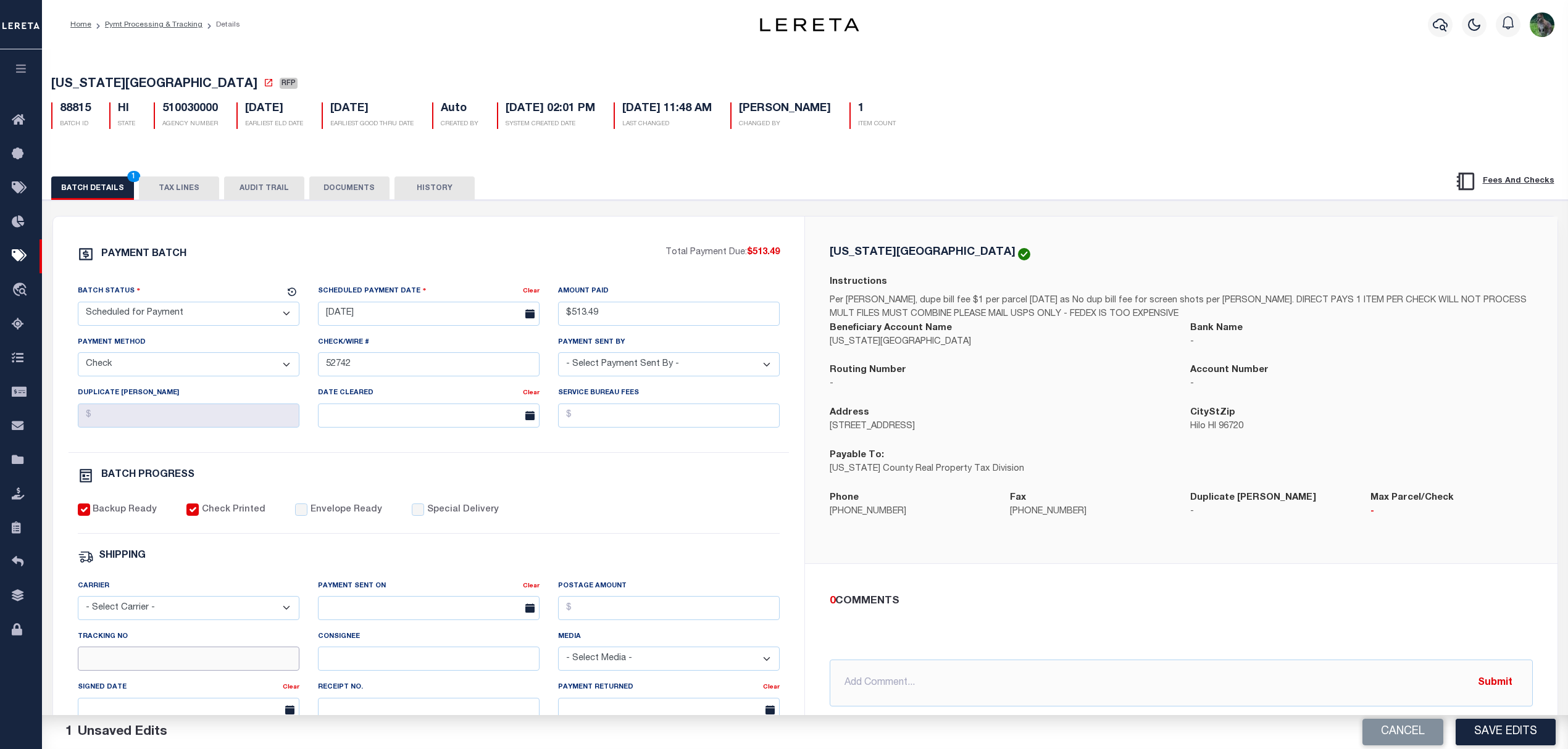
click at [156, 664] on input "Tracking No" at bounding box center [188, 658] width 221 height 24
type input "Barbara"
click at [975, 560] on div "HAWAII COUNTY Instructions Per Sharla Sugioka, dupe bill fee $1 per parcel 12/5…" at bounding box center [1181, 390] width 753 height 347
click at [1519, 725] on button "Save Edits" at bounding box center [1506, 732] width 100 height 26
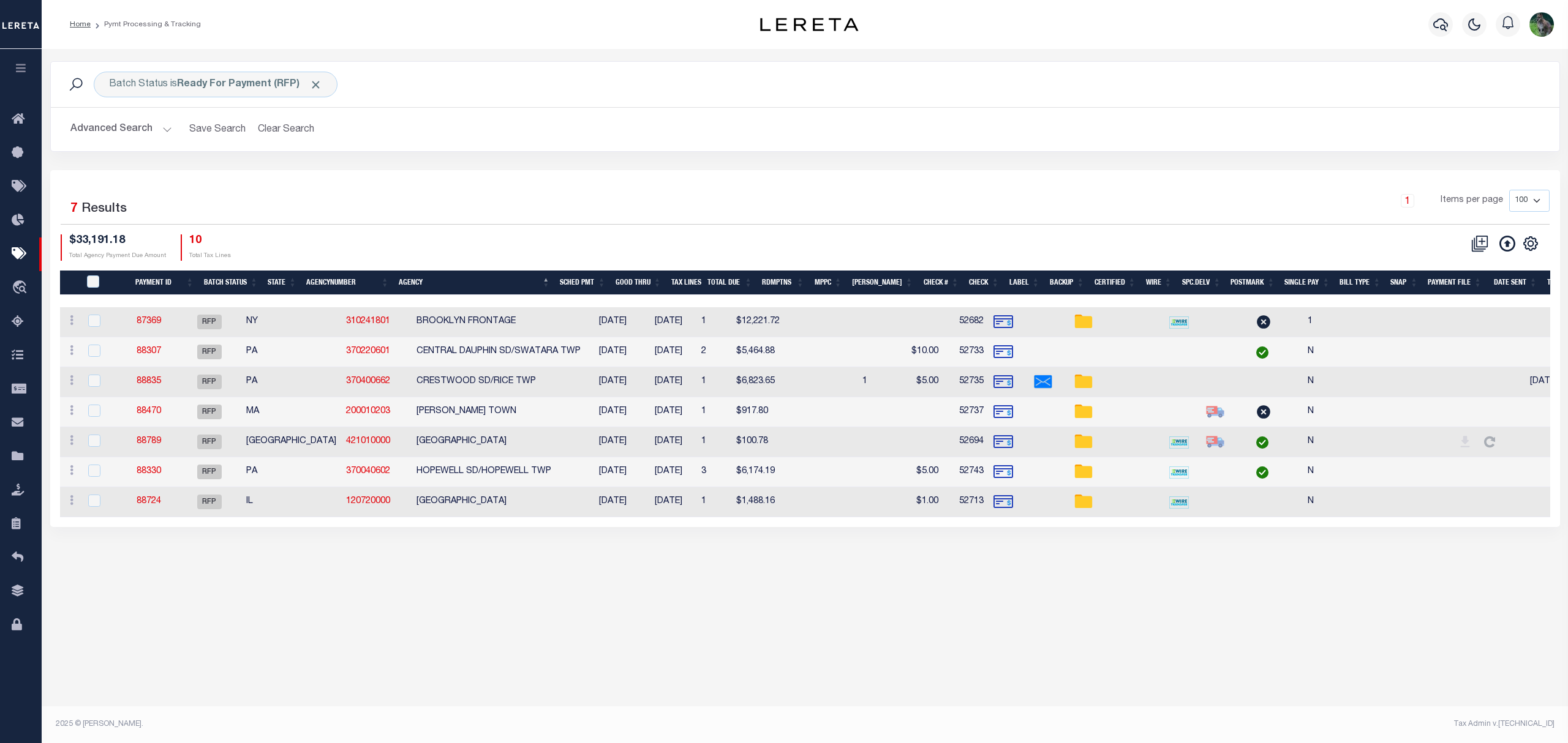
click at [1218, 131] on h2 "Advanced Search Save Search Clear Search PayeeSearchTable_dynamictable_____Defa…" at bounding box center [805, 129] width 1489 height 24
click at [161, 503] on link "88724" at bounding box center [149, 501] width 25 height 8
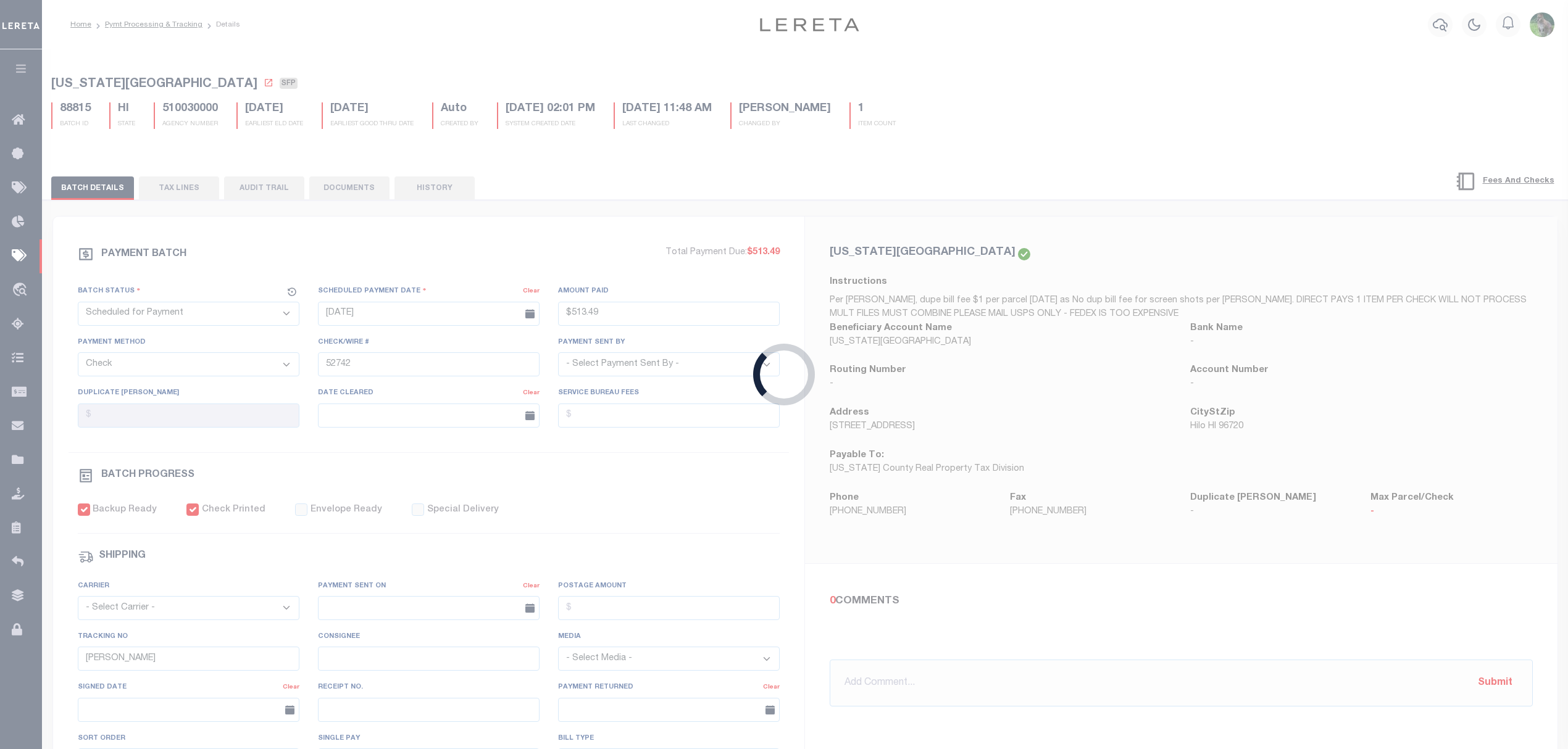
select select "RFP"
type input "[DATE]"
type input "$1,488.16"
type input "52713"
select select "[PERSON_NAME]"
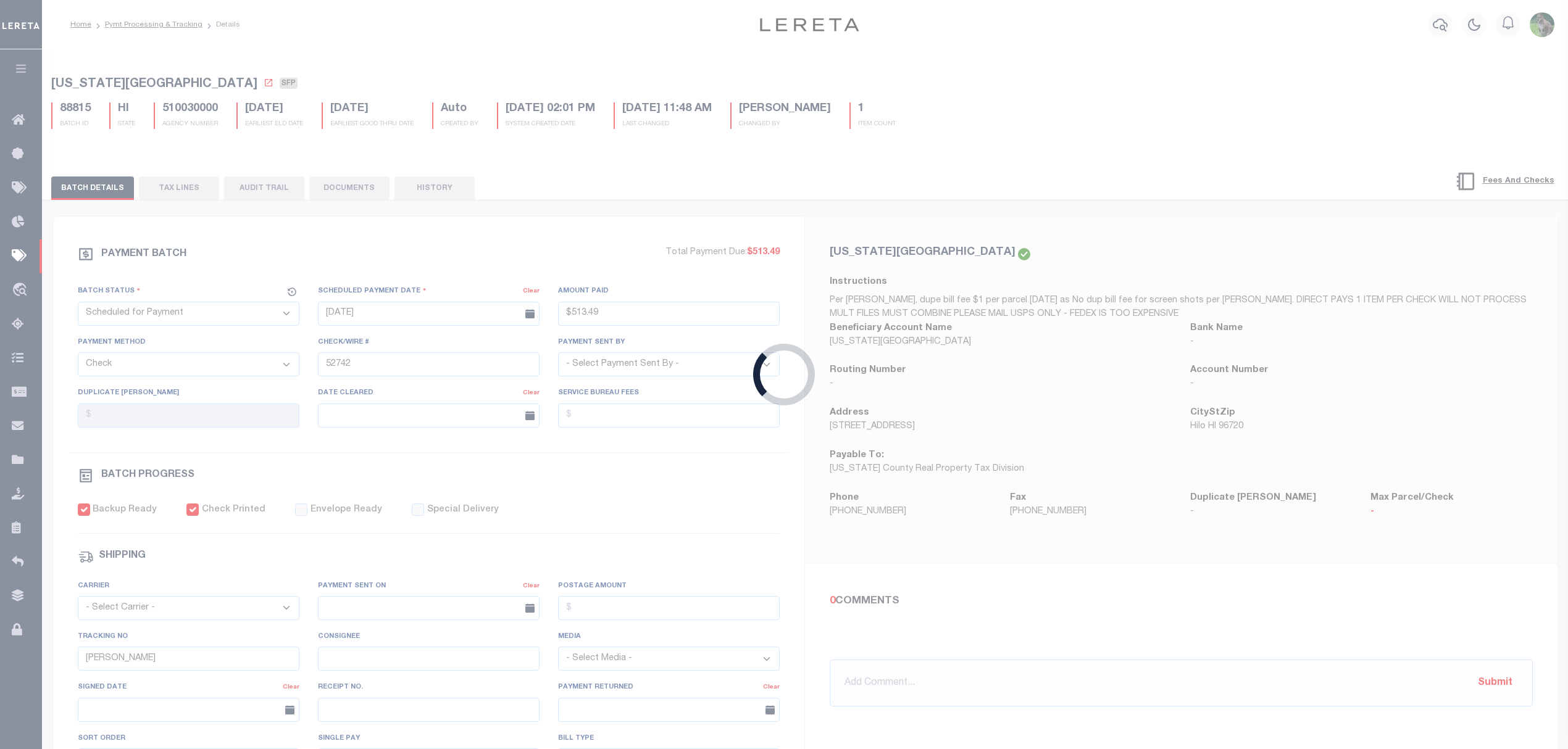
type input "N"
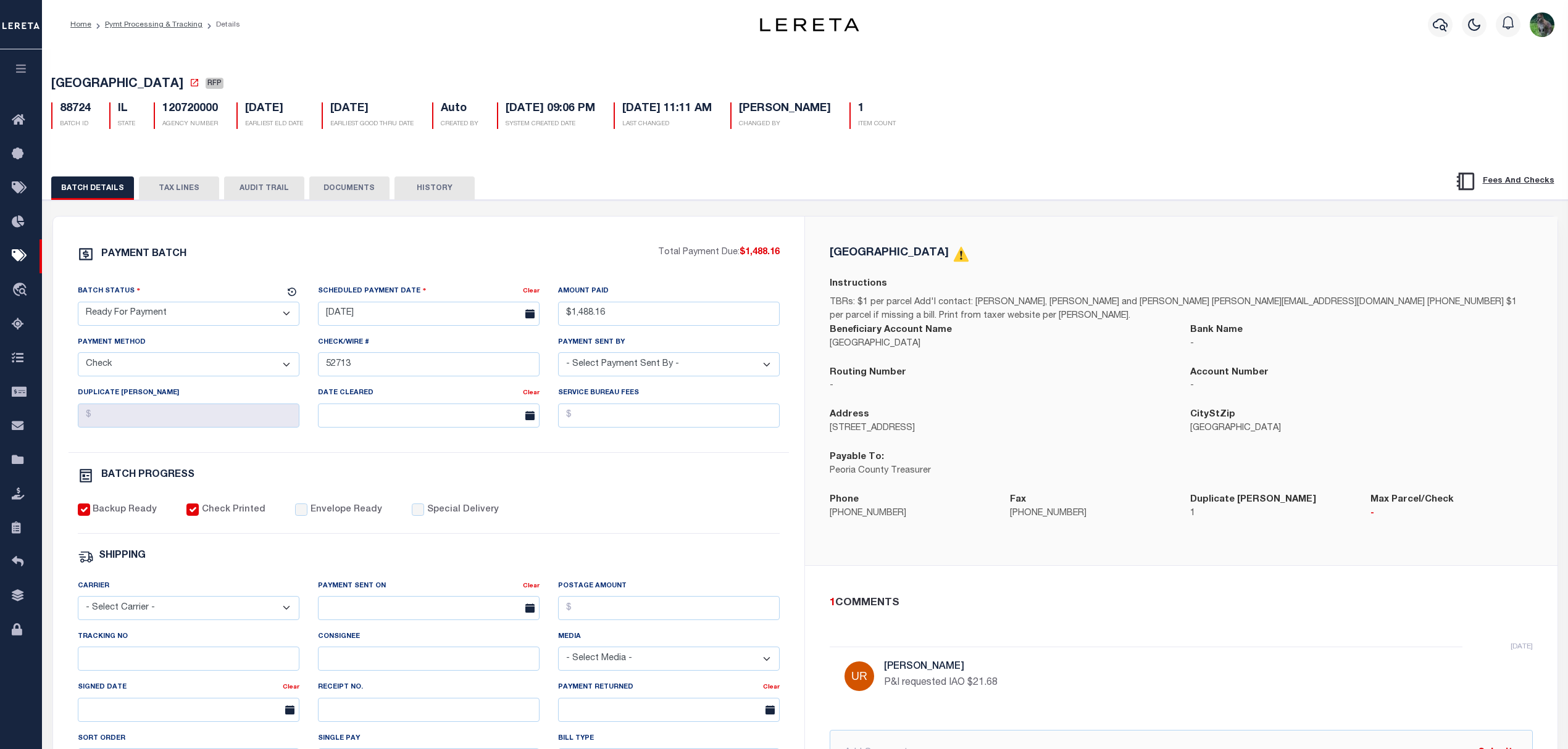
click at [228, 318] on select "- Select Status - Scheduled for Payment Ready For Payment Payment Sent Cleared …" at bounding box center [188, 313] width 221 height 24
click at [239, 280] on div "PAYMENT BATCH Total Payment Due: $1,488.16 Batch Status - Select Status -" at bounding box center [429, 578] width 722 height 663
click at [240, 311] on select "- Select Status - Scheduled for Payment Ready For Payment Payment Sent Cleared …" at bounding box center [188, 313] width 221 height 24
select select "SNT"
click at [78, 305] on select "- Select Status - Scheduled for Payment Ready For Payment Payment Sent Cleared …" at bounding box center [188, 313] width 221 height 24
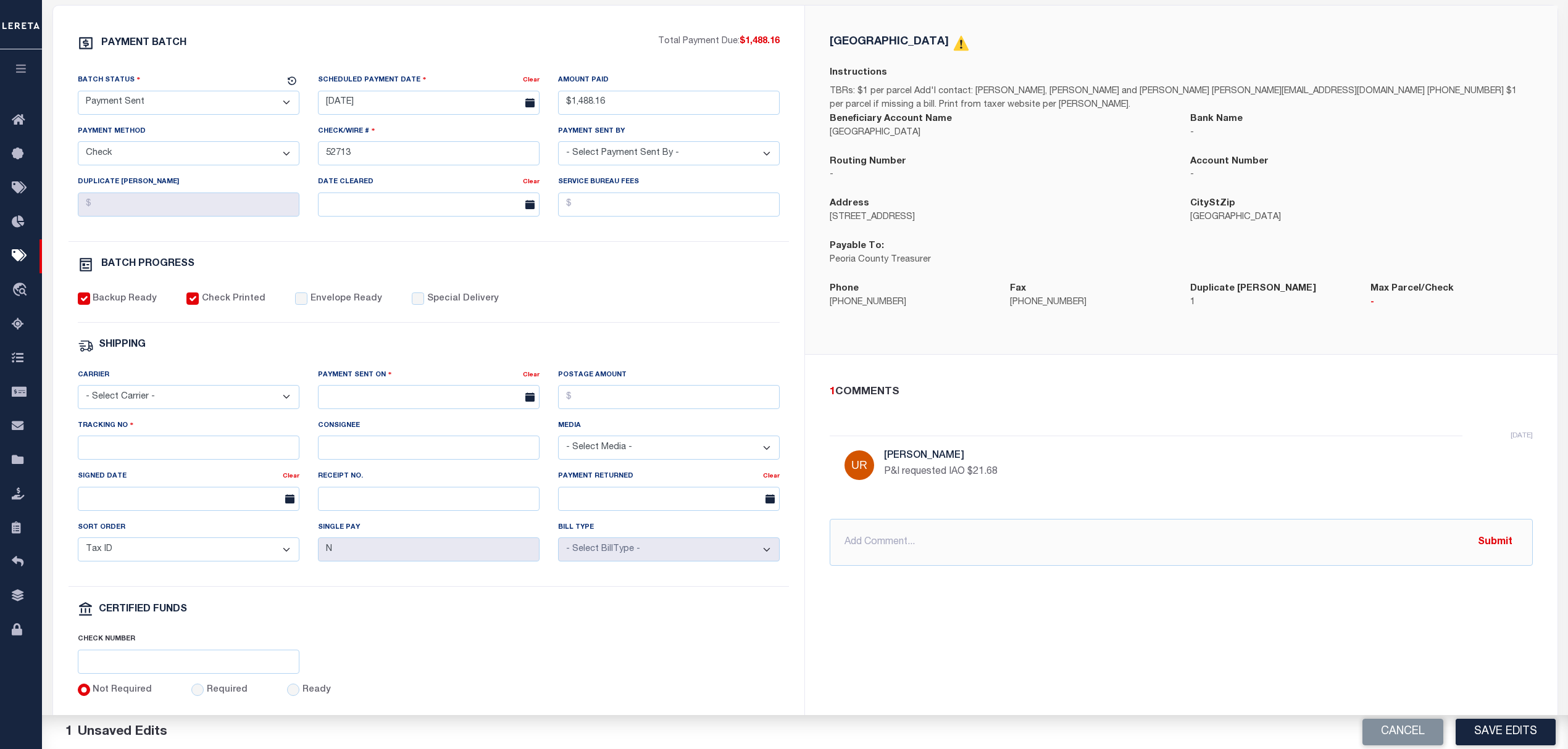
scroll to position [247, 0]
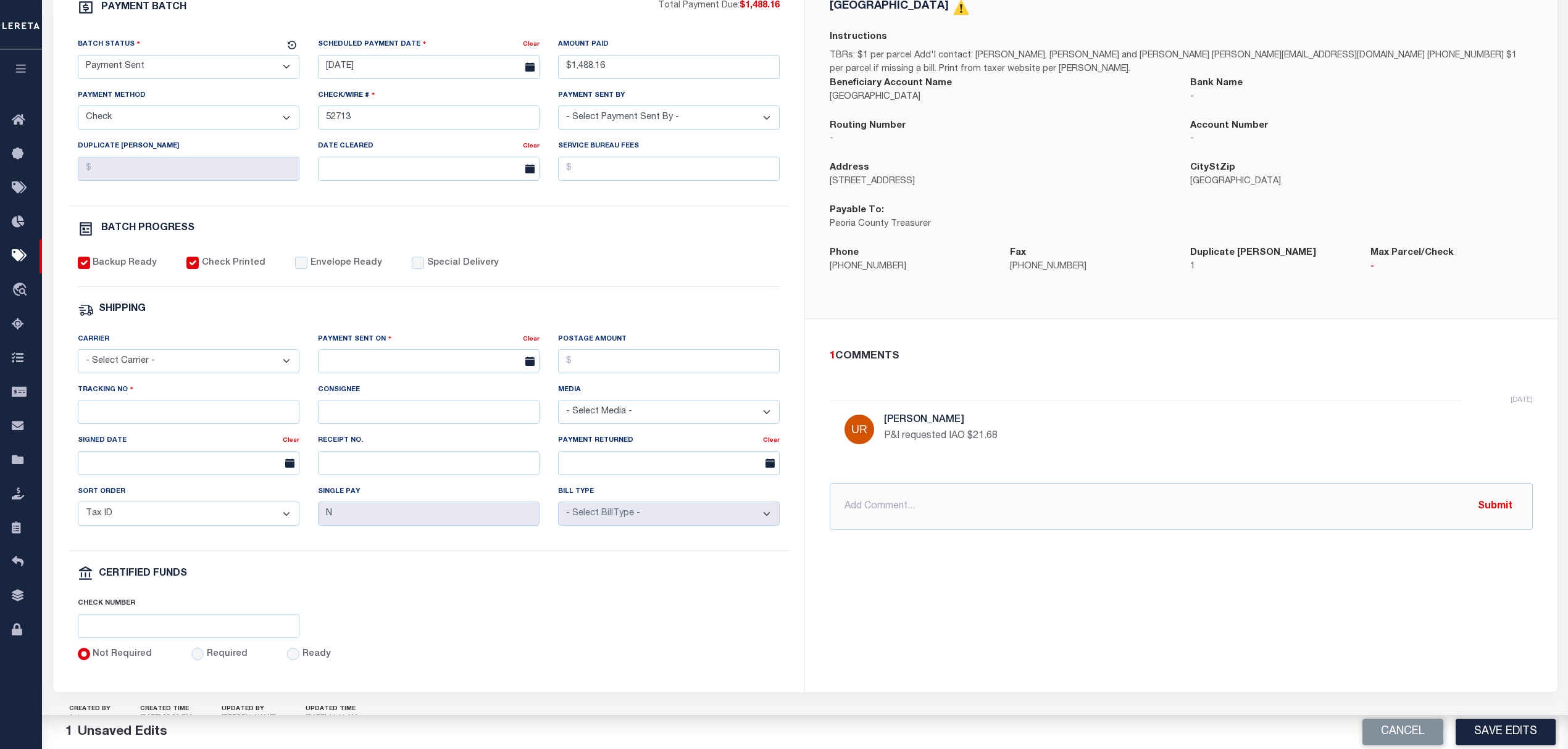
click at [316, 264] on label "Envelope Ready" at bounding box center [346, 264] width 71 height 14
click at [307, 264] on input "Envelope Ready" at bounding box center [301, 263] width 12 height 12
checkbox input "true"
click at [201, 373] on select "- Select Carrier - E-mail Fax Fedex FTP Other UPS USPS" at bounding box center [188, 361] width 221 height 24
select select "FDX"
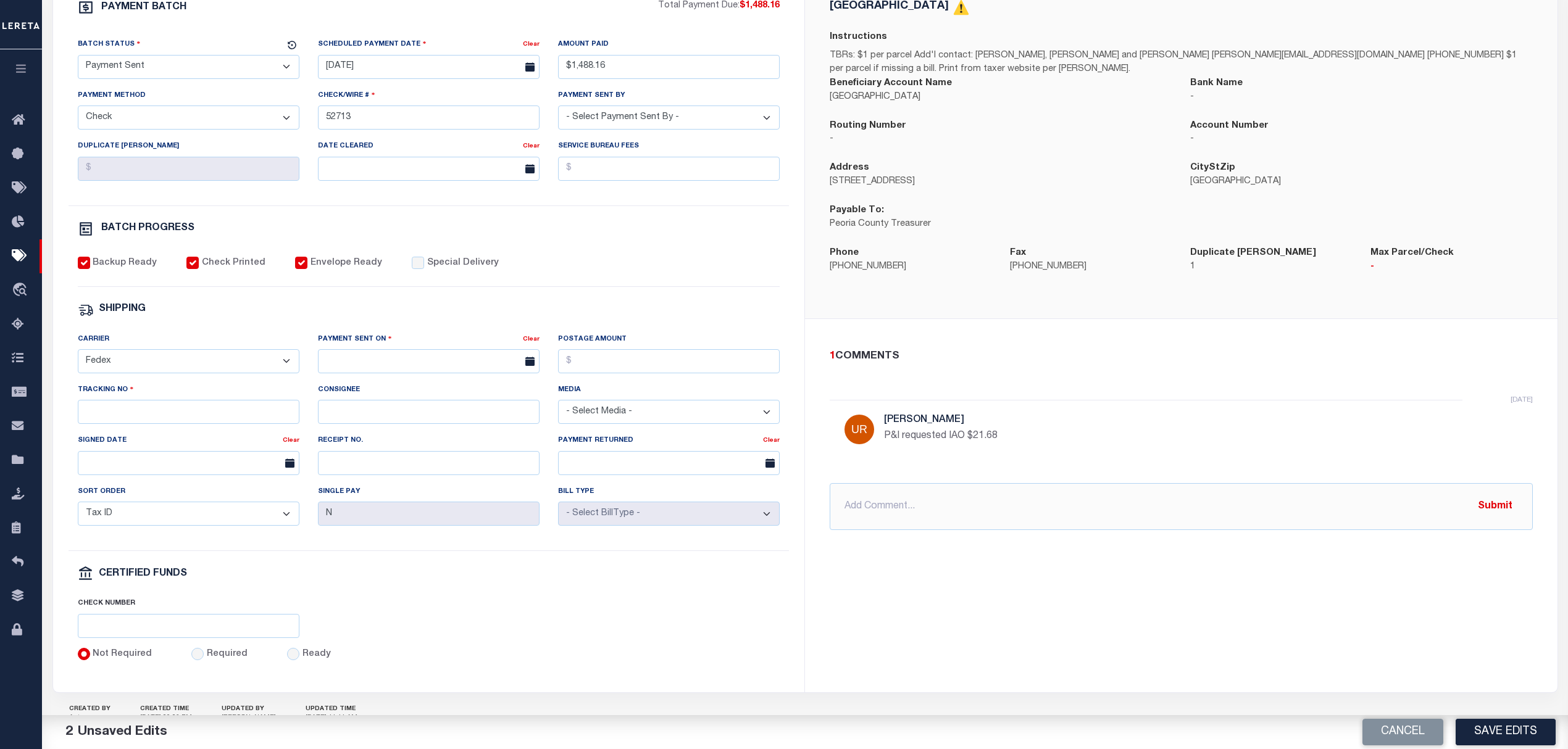
click at [78, 358] on select "- Select Carrier - E-mail Fax Fedex FTP Other UPS USPS" at bounding box center [188, 361] width 221 height 24
click at [393, 373] on input "text" at bounding box center [428, 361] width 221 height 24
click at [407, 537] on span "27" at bounding box center [412, 536] width 24 height 24
type input "08/27/2025"
click at [205, 424] on input "Tracking No" at bounding box center [188, 412] width 221 height 24
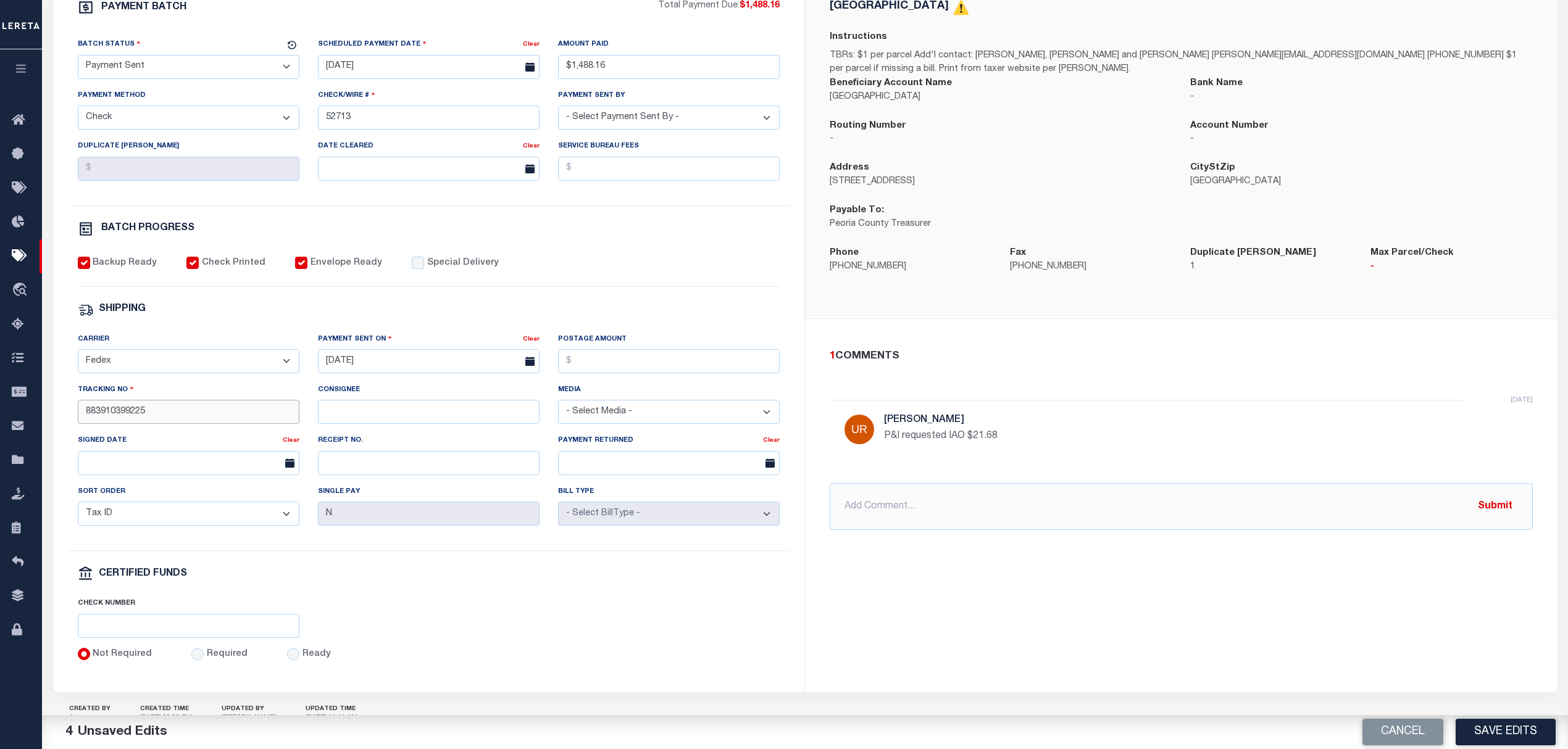
type input "883910399225"
click at [1050, 590] on div "PEORIA COUNTY Instructions TBRs: $1 per parcel Add'l contact: Julie, Angela and…" at bounding box center [1181, 330] width 753 height 722
click at [1515, 734] on button "Save Edits" at bounding box center [1506, 732] width 100 height 26
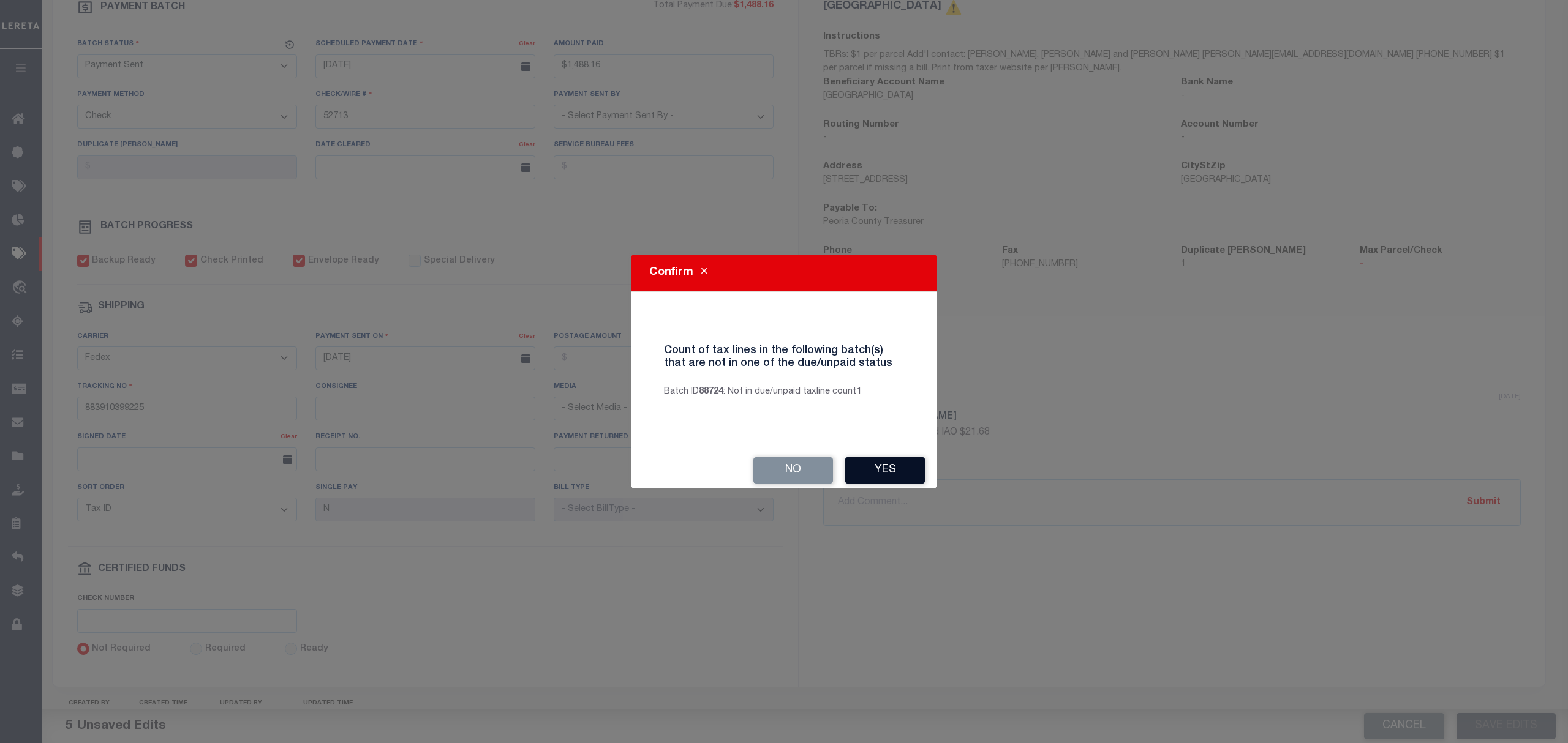
click at [893, 468] on button "Yes" at bounding box center [885, 471] width 80 height 26
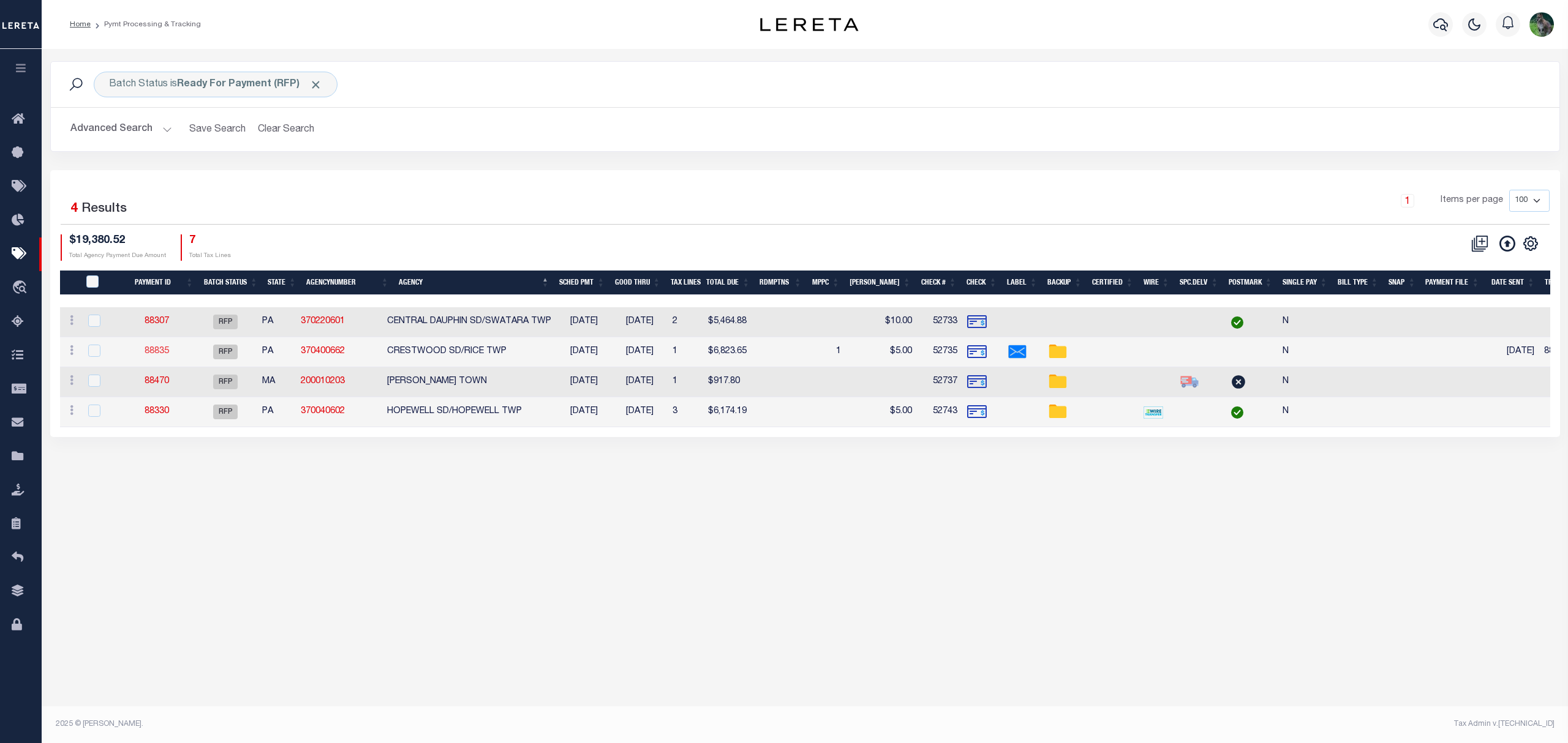
click at [158, 350] on link "88835" at bounding box center [157, 351] width 25 height 8
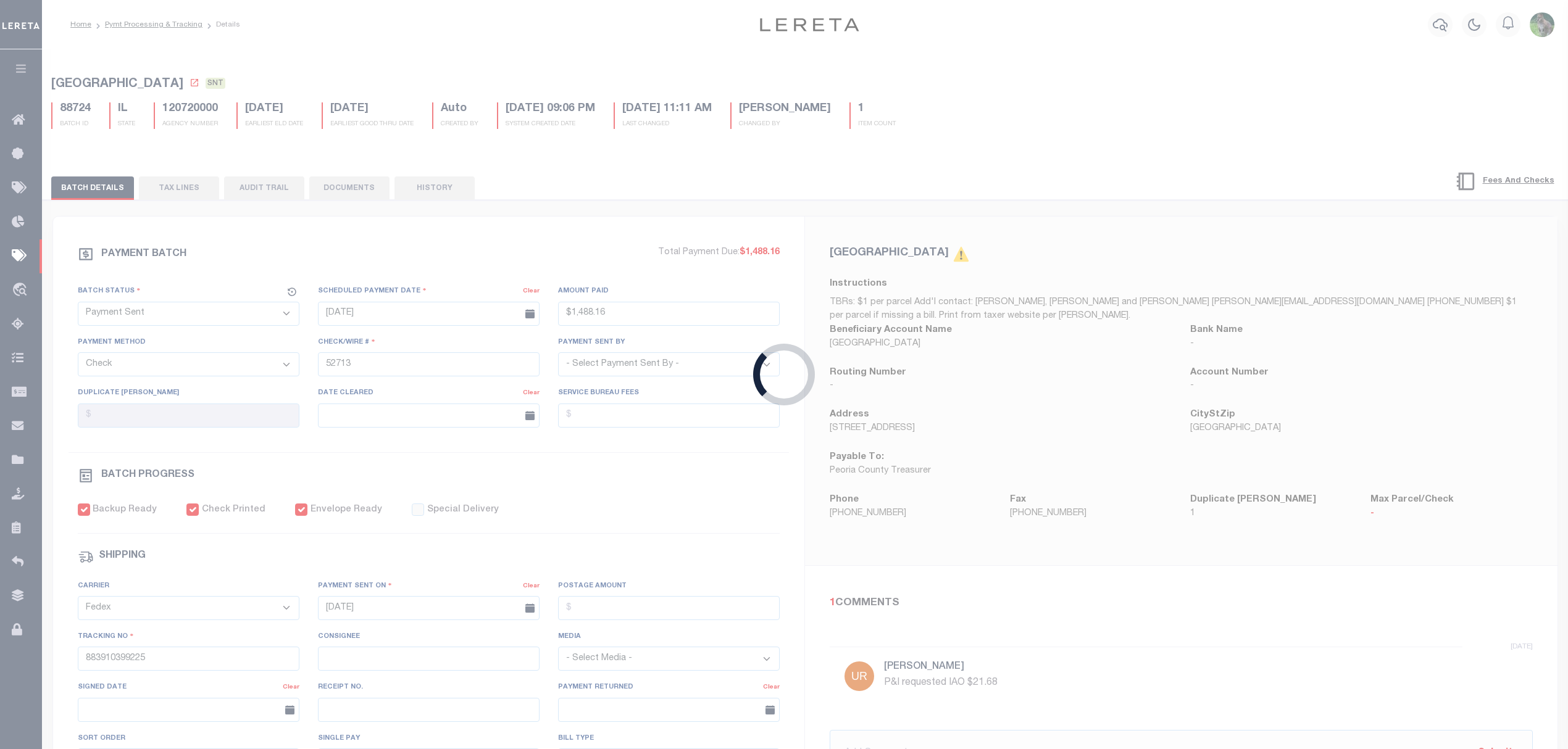
select select "RFP"
type input "08/27/2025"
type input "$6,823.65"
type input "52735"
select select "[PERSON_NAME]"
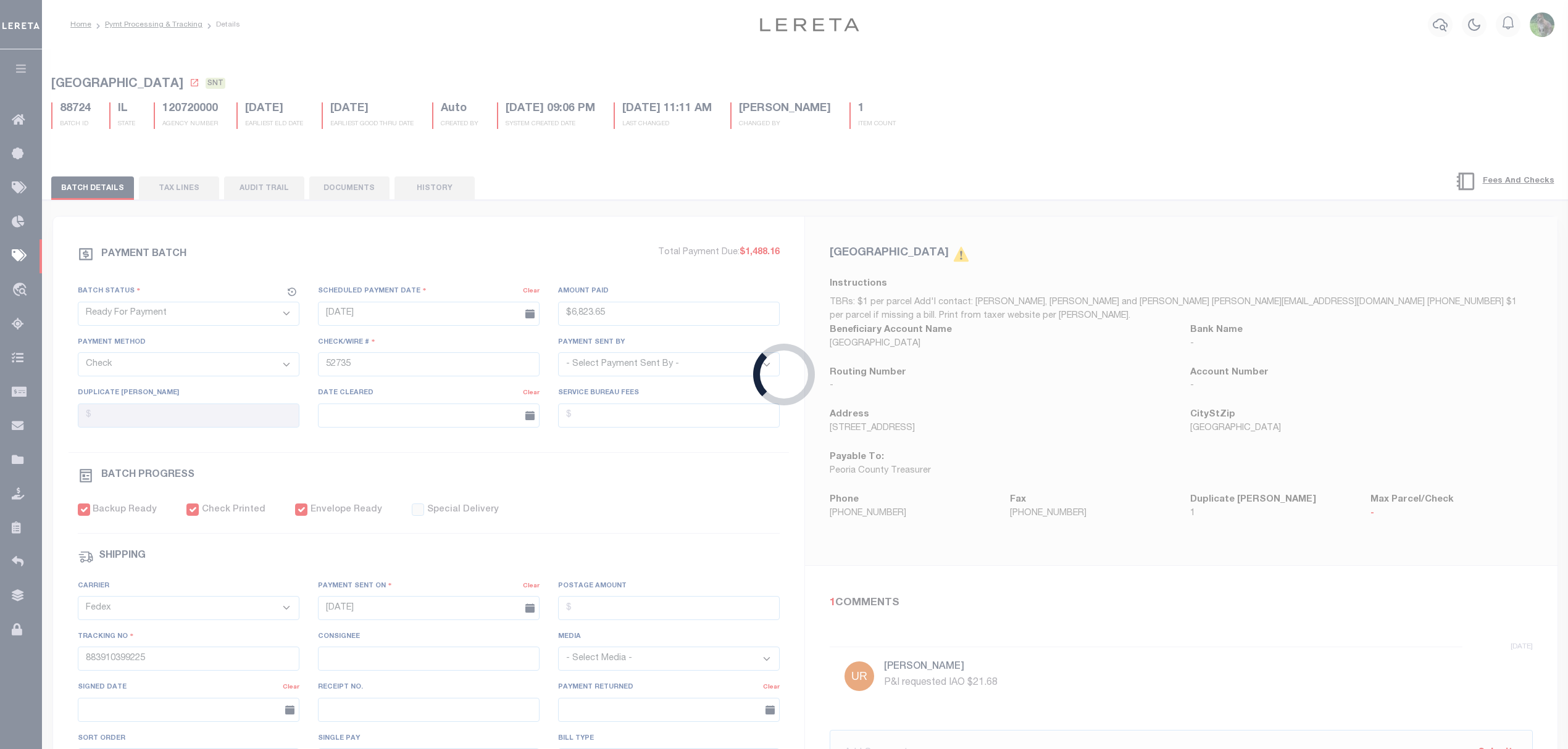
type input "$5"
type input "$9.65"
type input "883910387210"
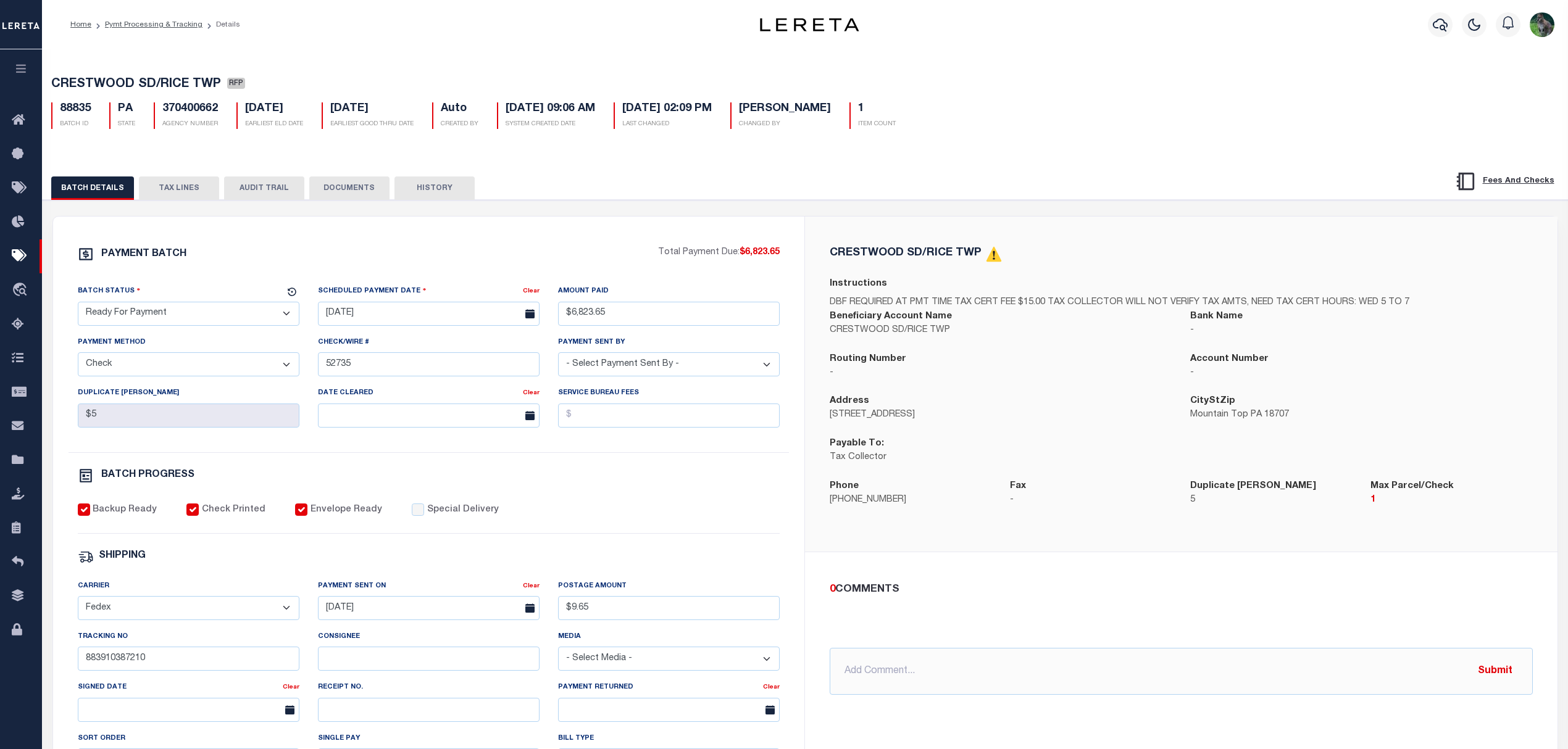
drag, startPoint x: 217, startPoint y: 316, endPoint x: 206, endPoint y: 327, distance: 15.6
click at [217, 316] on select "- Select Status - Scheduled for Payment Ready For Payment Payment Sent Cleared …" at bounding box center [188, 313] width 221 height 24
click at [78, 305] on select "- Select Status - Scheduled for Payment Ready For Payment Payment Sent Cleared …" at bounding box center [188, 313] width 221 height 24
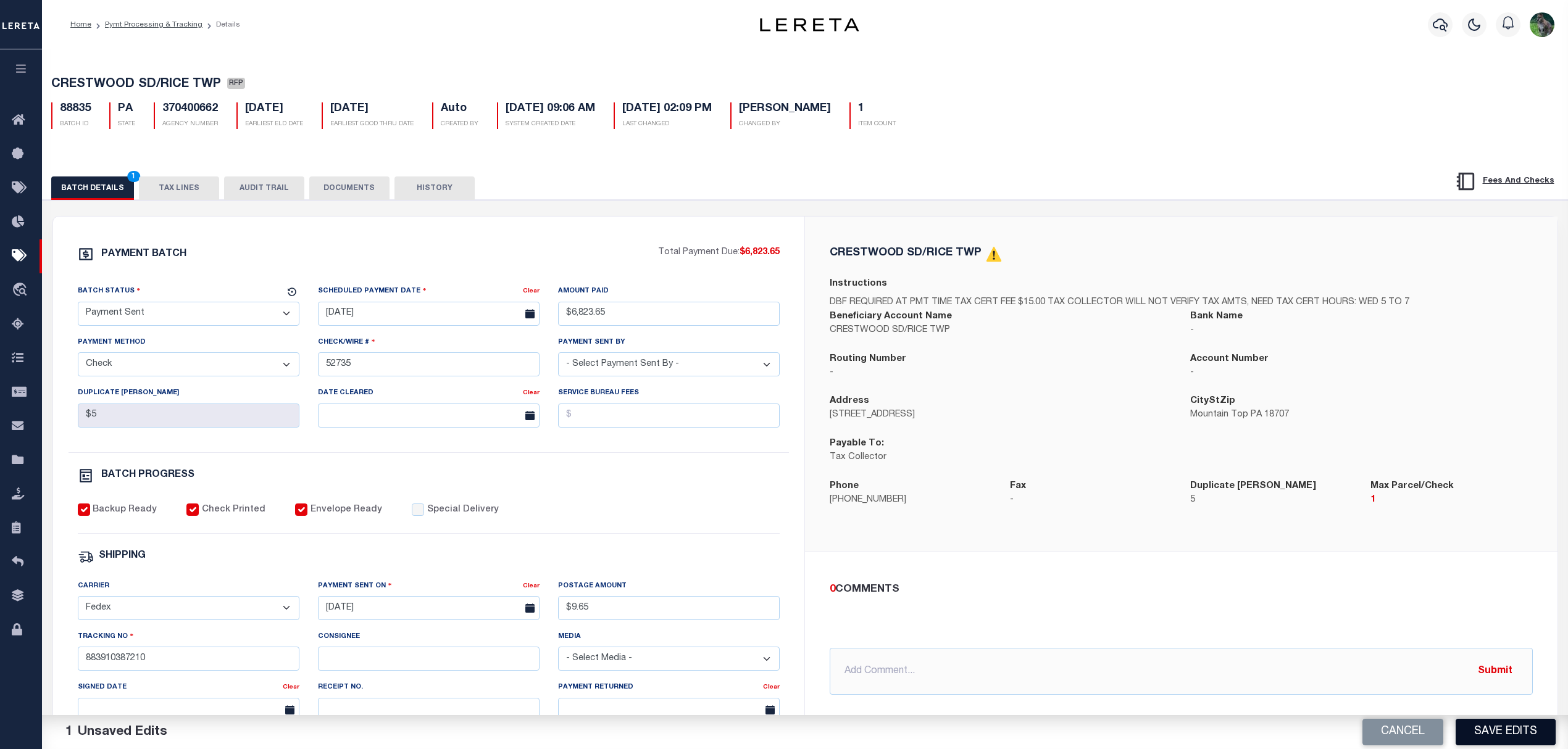
click at [1490, 726] on button "Save Edits" at bounding box center [1506, 732] width 100 height 26
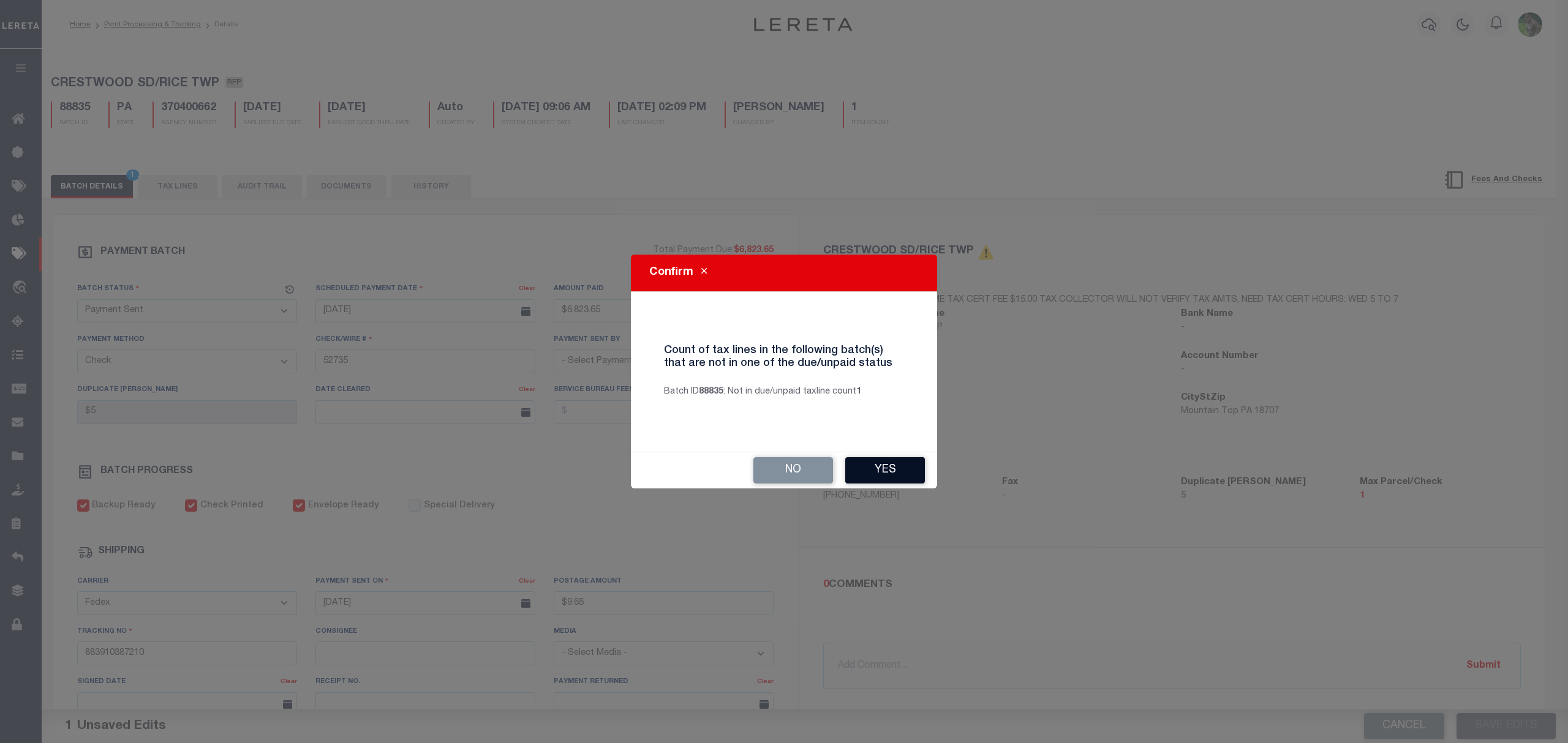
click at [902, 471] on button "Yes" at bounding box center [885, 471] width 80 height 26
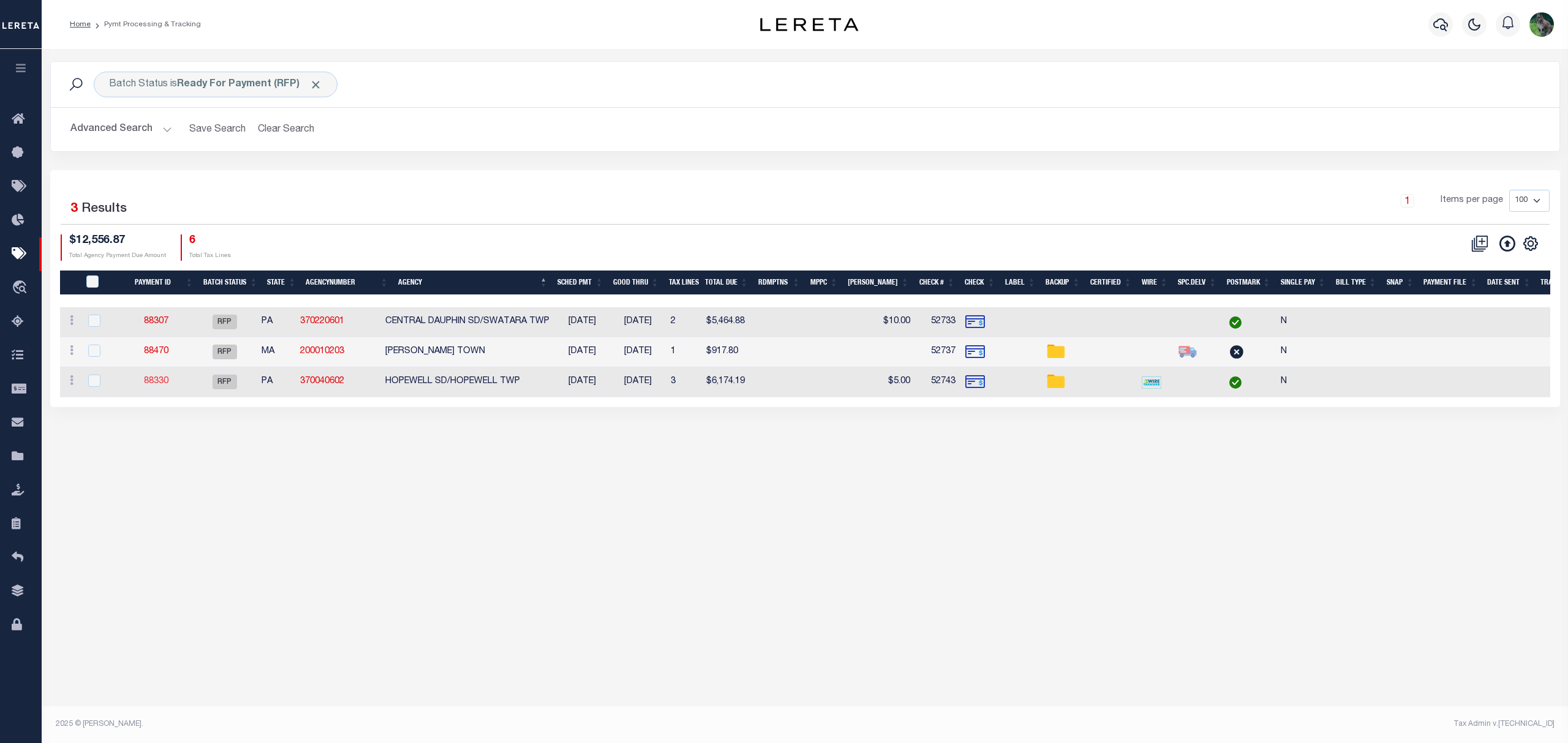
click at [169, 386] on link "88330" at bounding box center [156, 381] width 25 height 8
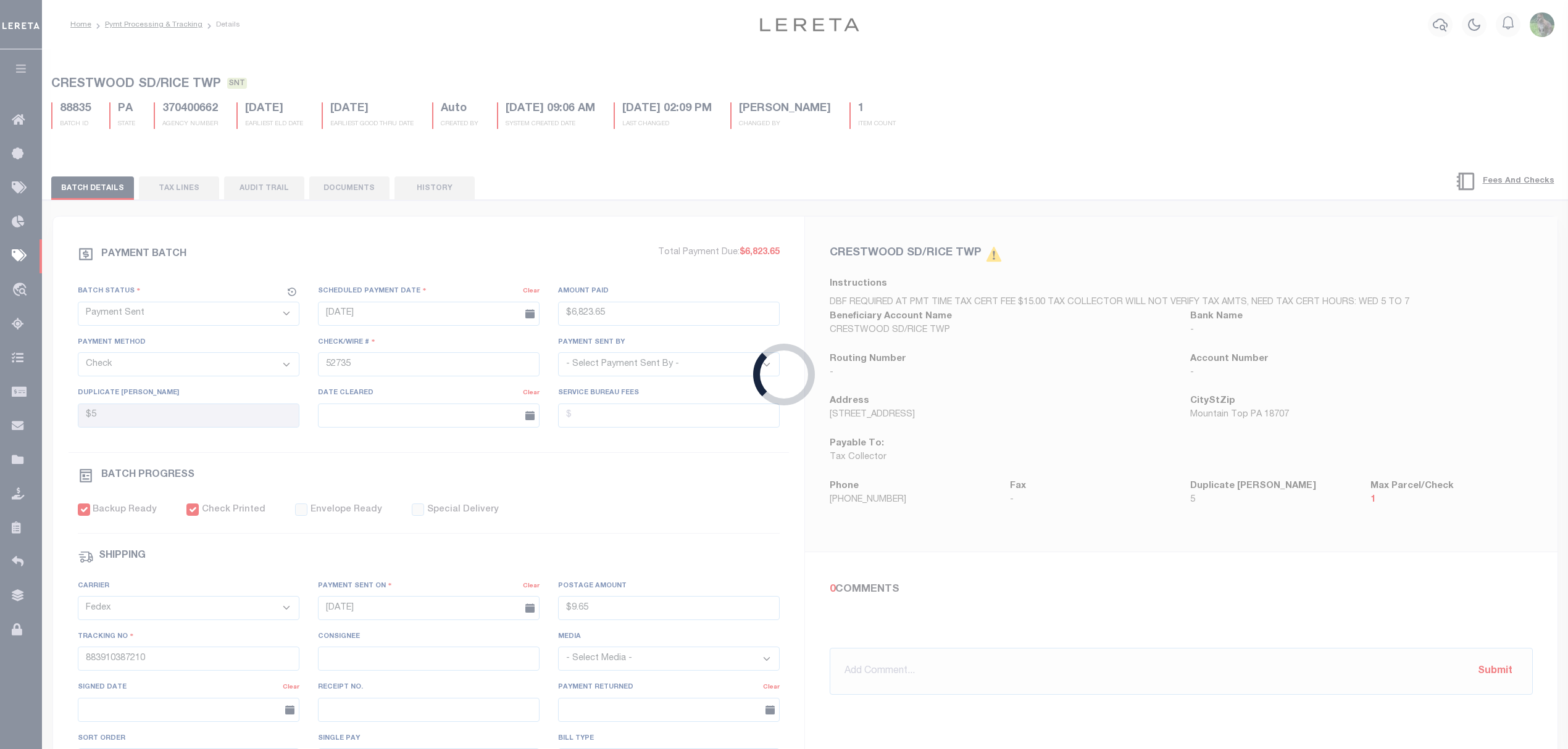
select select "RFP"
type input "$6,174.19"
type input "52743"
type input "$15"
checkbox input "false"
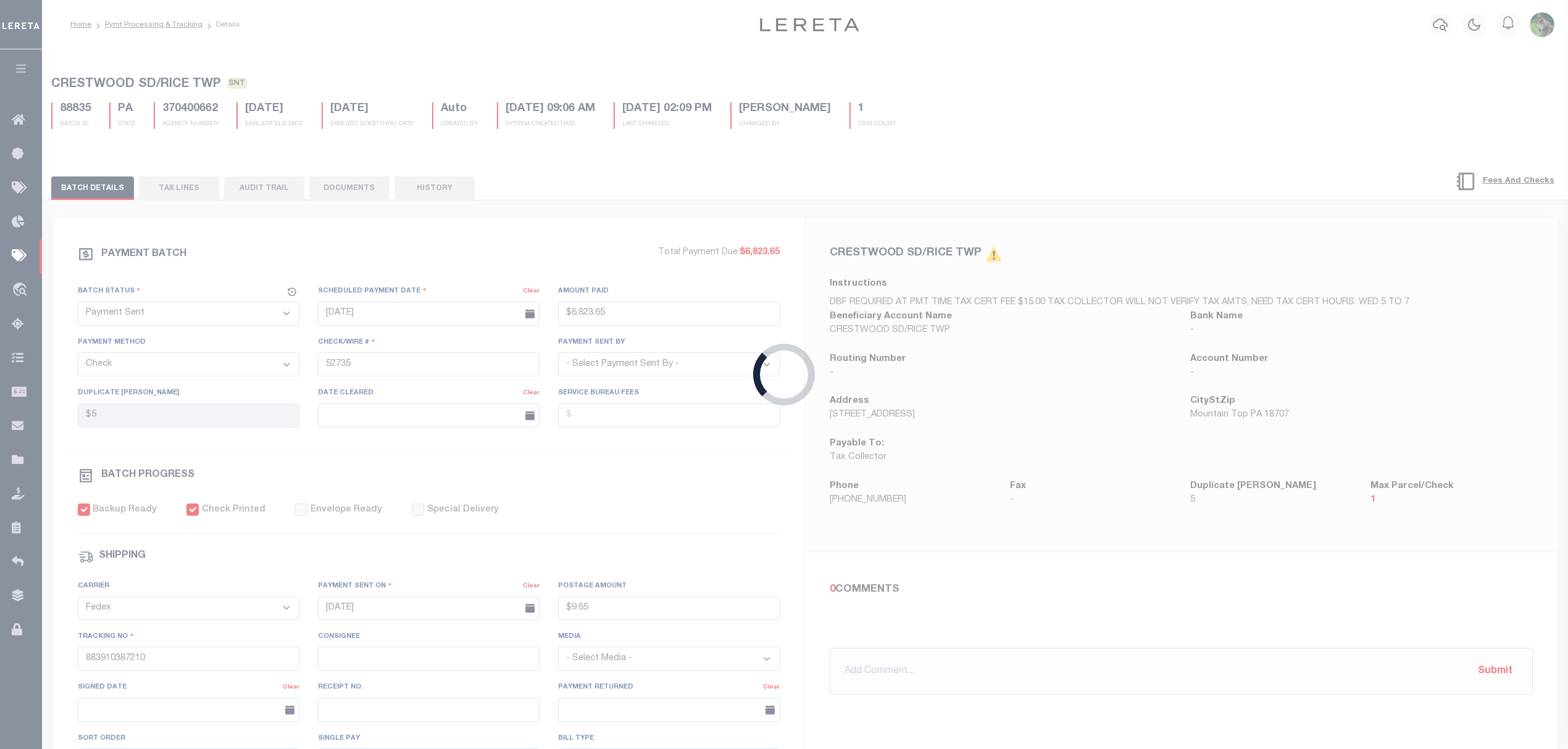
select select
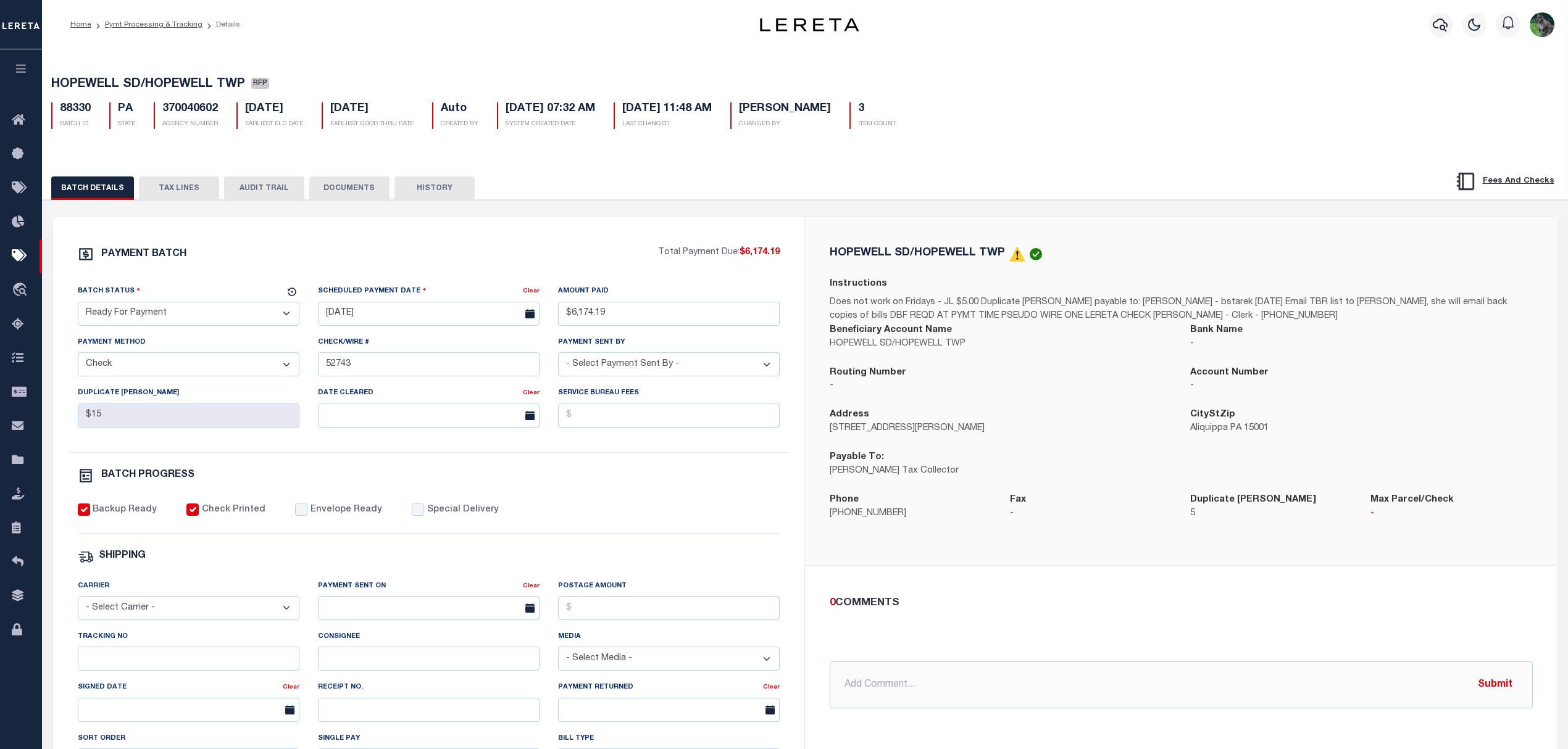
drag, startPoint x: 178, startPoint y: 314, endPoint x: 169, endPoint y: 328, distance: 16.6
click at [178, 314] on select "- Select Status - Scheduled for Payment Ready For Payment Payment Sent Cleared …" at bounding box center [188, 313] width 221 height 24
select select "SNT"
click at [78, 305] on select "- Select Status - Scheduled for Payment Ready For Payment Payment Sent Cleared …" at bounding box center [188, 313] width 221 height 24
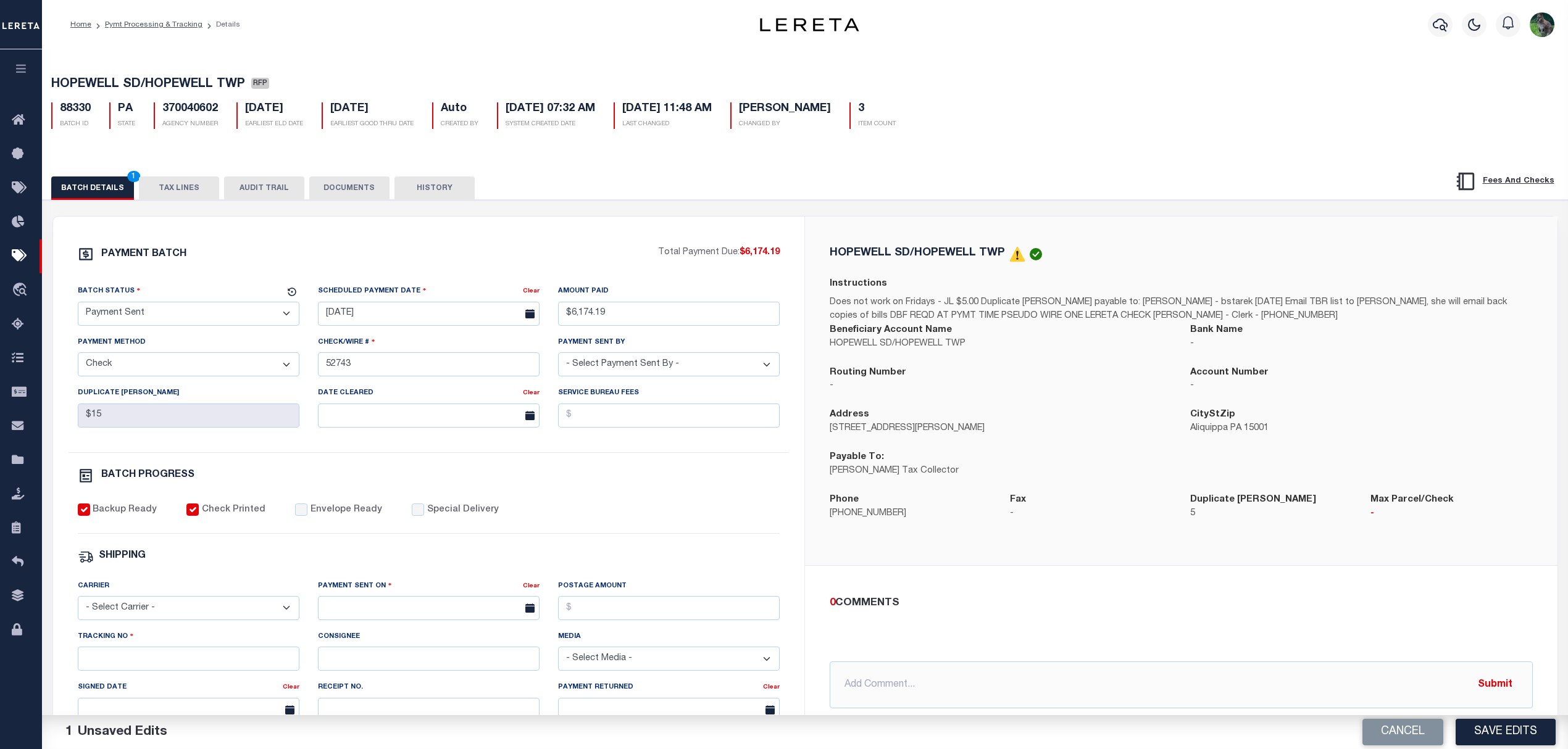
click at [311, 517] on label "Envelope Ready" at bounding box center [346, 510] width 71 height 14
click at [307, 516] on input "Envelope Ready" at bounding box center [301, 510] width 12 height 12
checkbox input "true"
drag, startPoint x: 160, startPoint y: 622, endPoint x: 132, endPoint y: 655, distance: 43.3
click at [160, 620] on select "- Select Carrier - E-mail Fax Fedex FTP Other UPS USPS" at bounding box center [188, 608] width 221 height 24
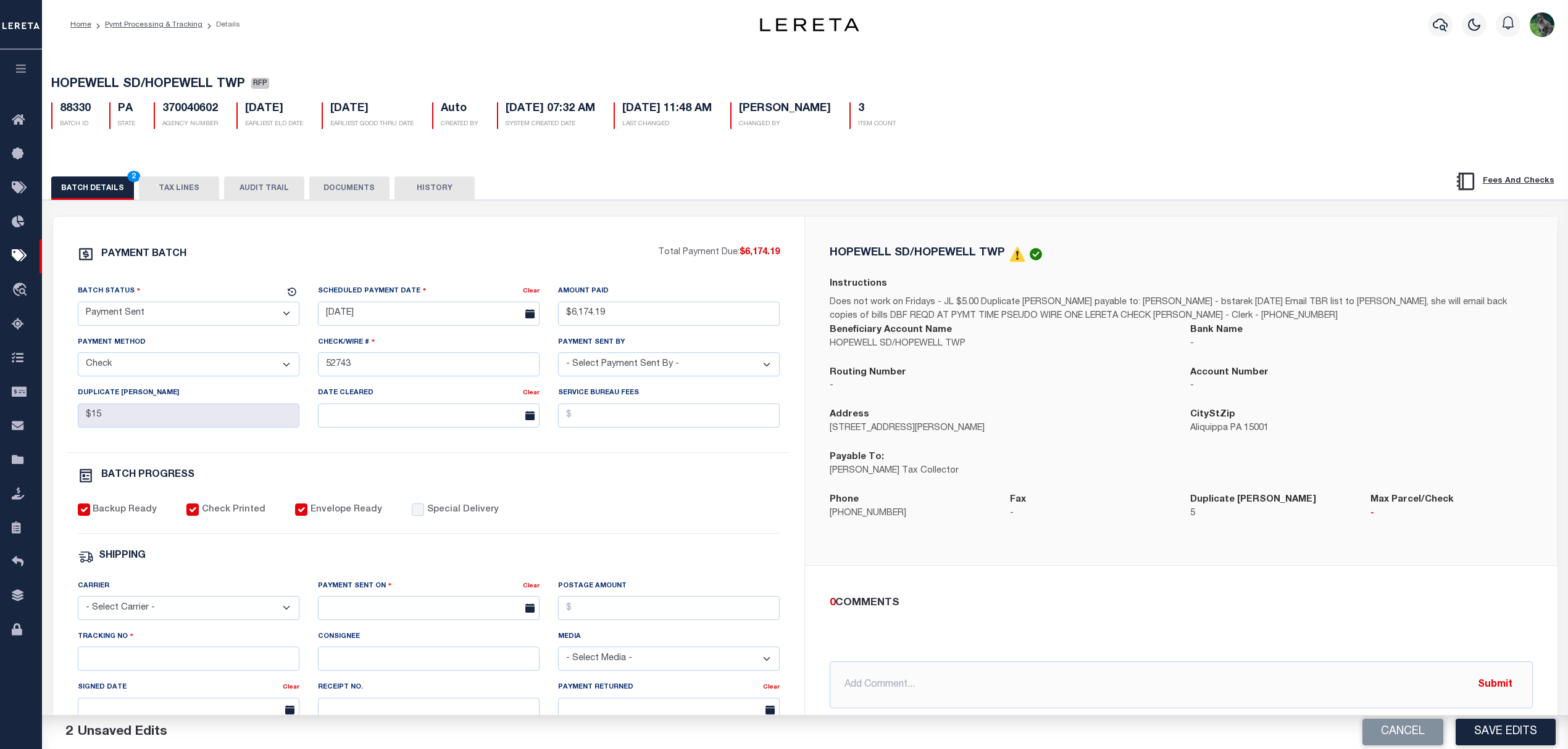
select select "USS"
click at [78, 605] on select "- Select Carrier - E-mail Fax Fedex FTP Other UPS USPS" at bounding box center [188, 608] width 221 height 24
click at [366, 596] on div "Payment Sent On" at bounding box center [420, 587] width 205 height 17
click at [380, 620] on input "text" at bounding box center [428, 608] width 221 height 24
click at [410, 568] on span "27" at bounding box center [412, 568] width 24 height 24
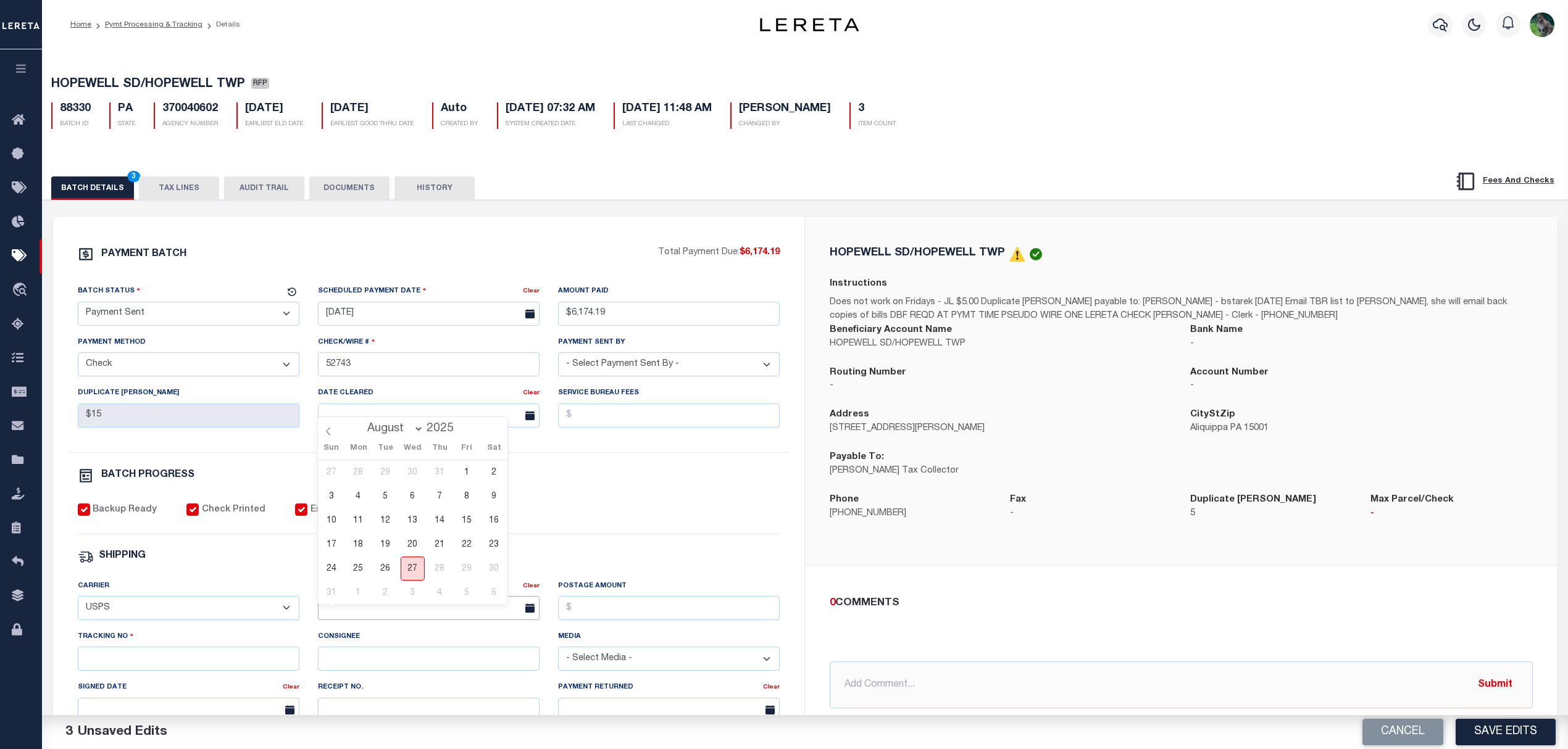
type input "08/27/2025"
click at [235, 671] on input "Tracking No" at bounding box center [188, 658] width 221 height 24
type input "9205590142749901760893"
click at [1501, 727] on button "Save Edits" at bounding box center [1506, 732] width 100 height 26
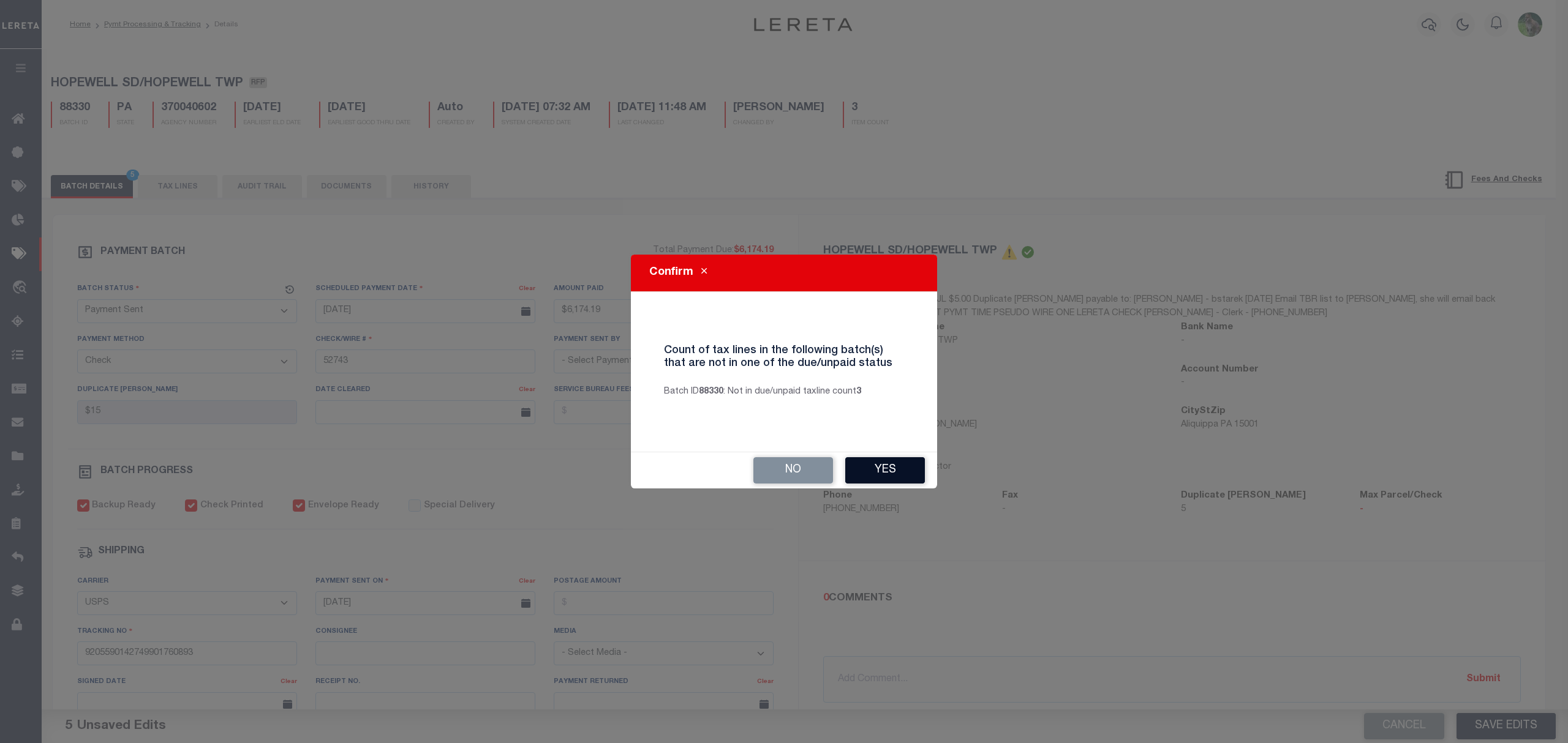
click at [904, 463] on button "Yes" at bounding box center [885, 471] width 80 height 26
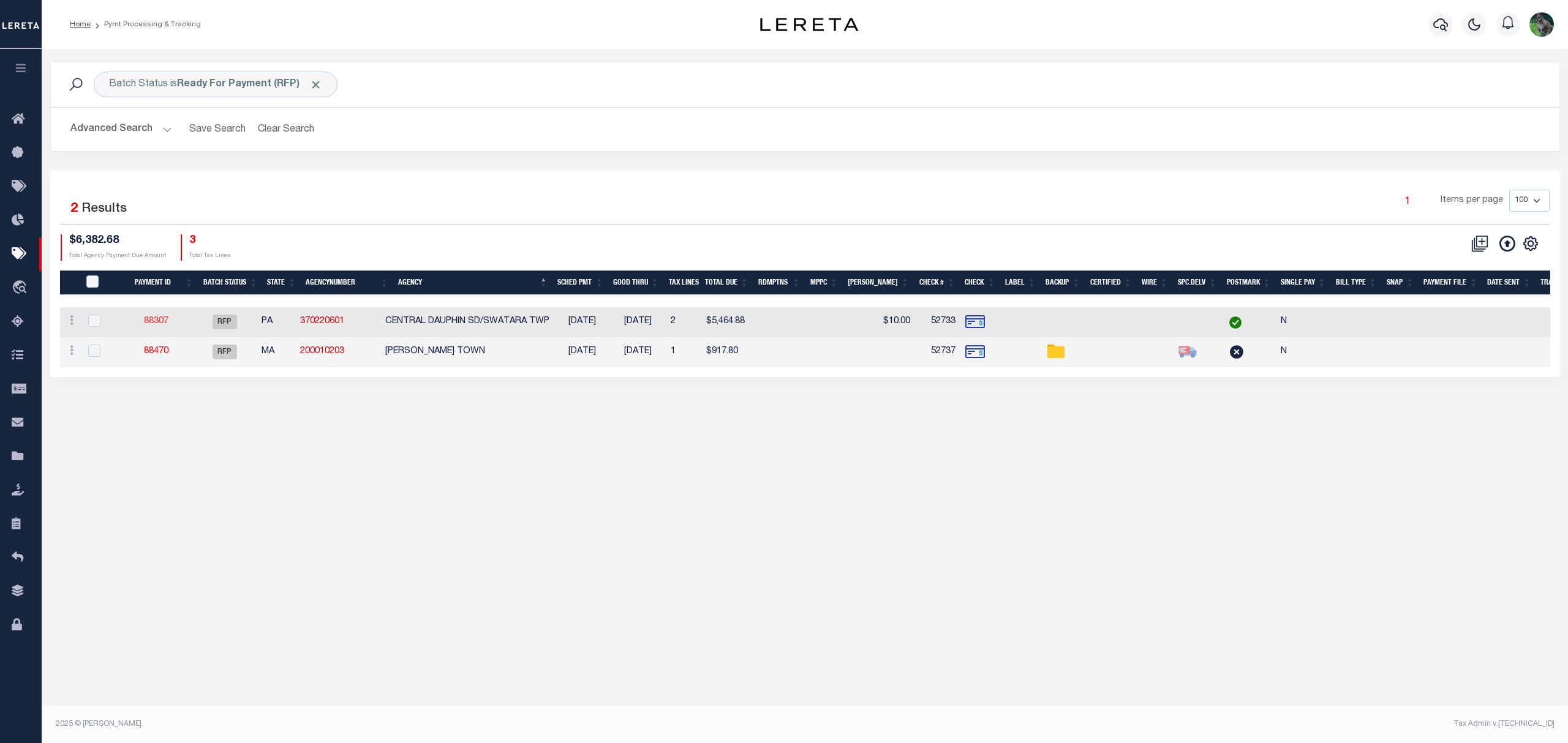
click at [167, 319] on link "88307" at bounding box center [156, 321] width 25 height 8
select select "RFP"
type input "$5,464.88"
type input "52733"
type input "$20"
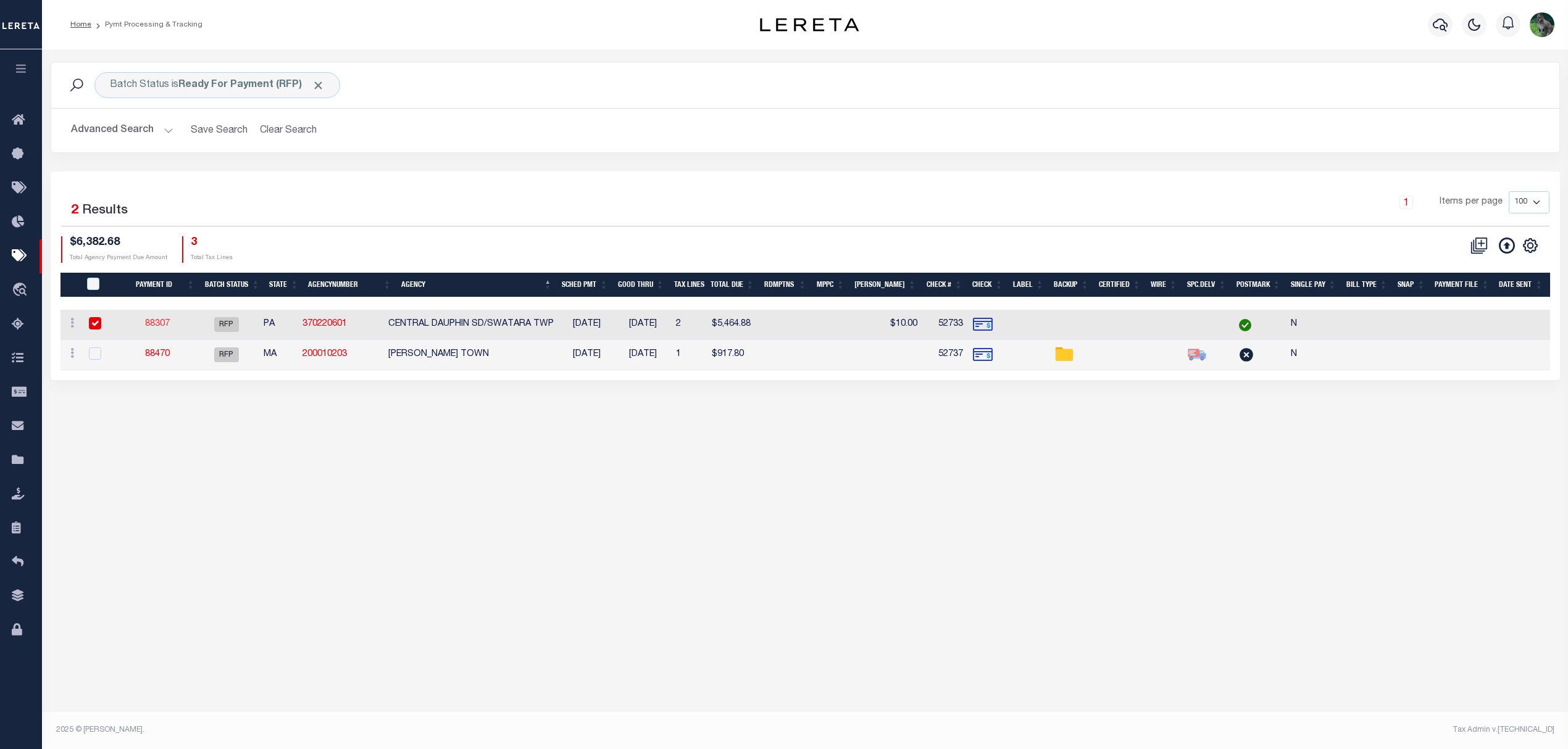
checkbox input "false"
select select
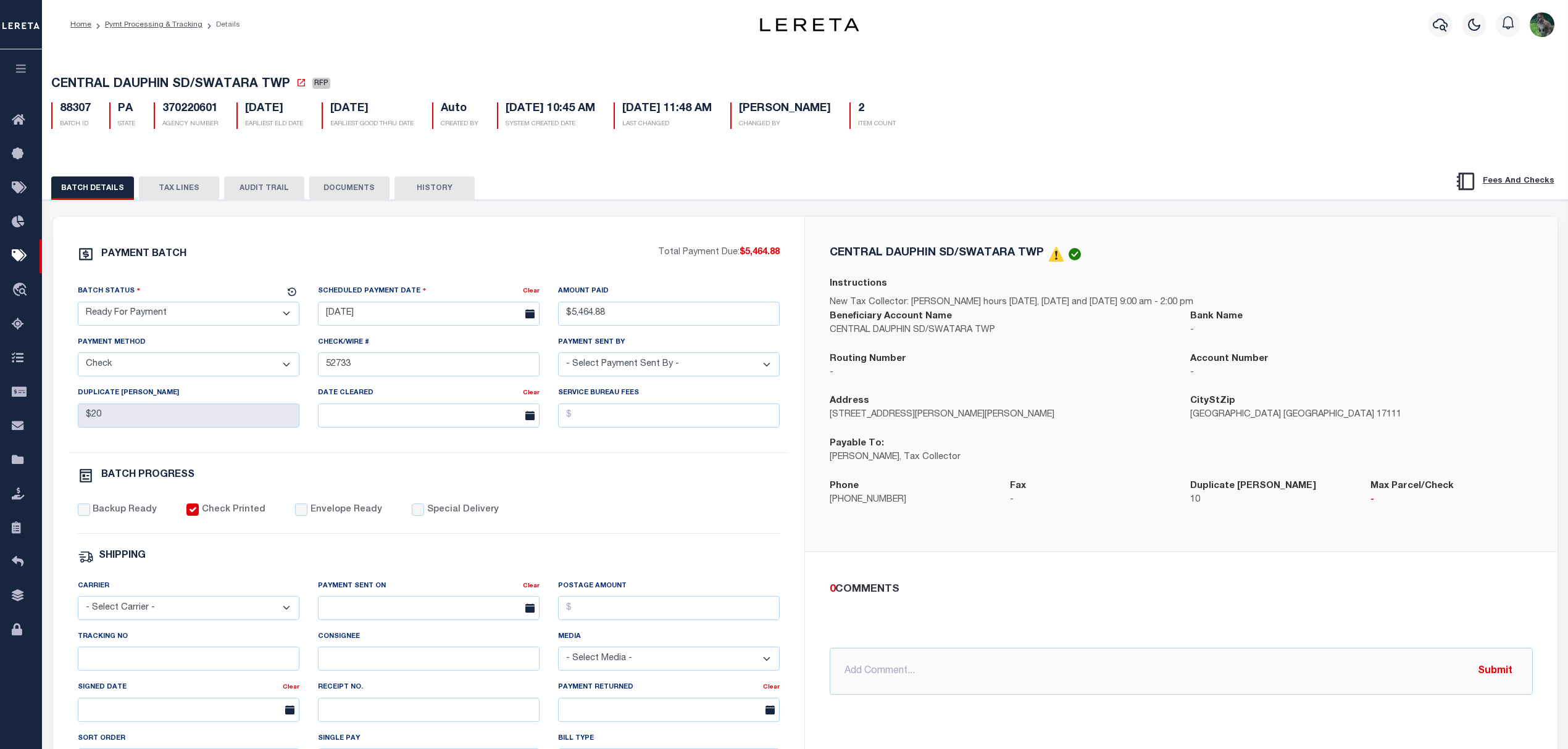
drag, startPoint x: 238, startPoint y: 317, endPoint x: 231, endPoint y: 327, distance: 12.2
click at [238, 317] on select "- Select Status - Scheduled for Payment Ready For Payment Payment Sent Cleared …" at bounding box center [188, 313] width 221 height 24
select select "SNT"
click at [78, 305] on select "- Select Status - Scheduled for Payment Ready For Payment Payment Sent Cleared …" at bounding box center [188, 313] width 221 height 24
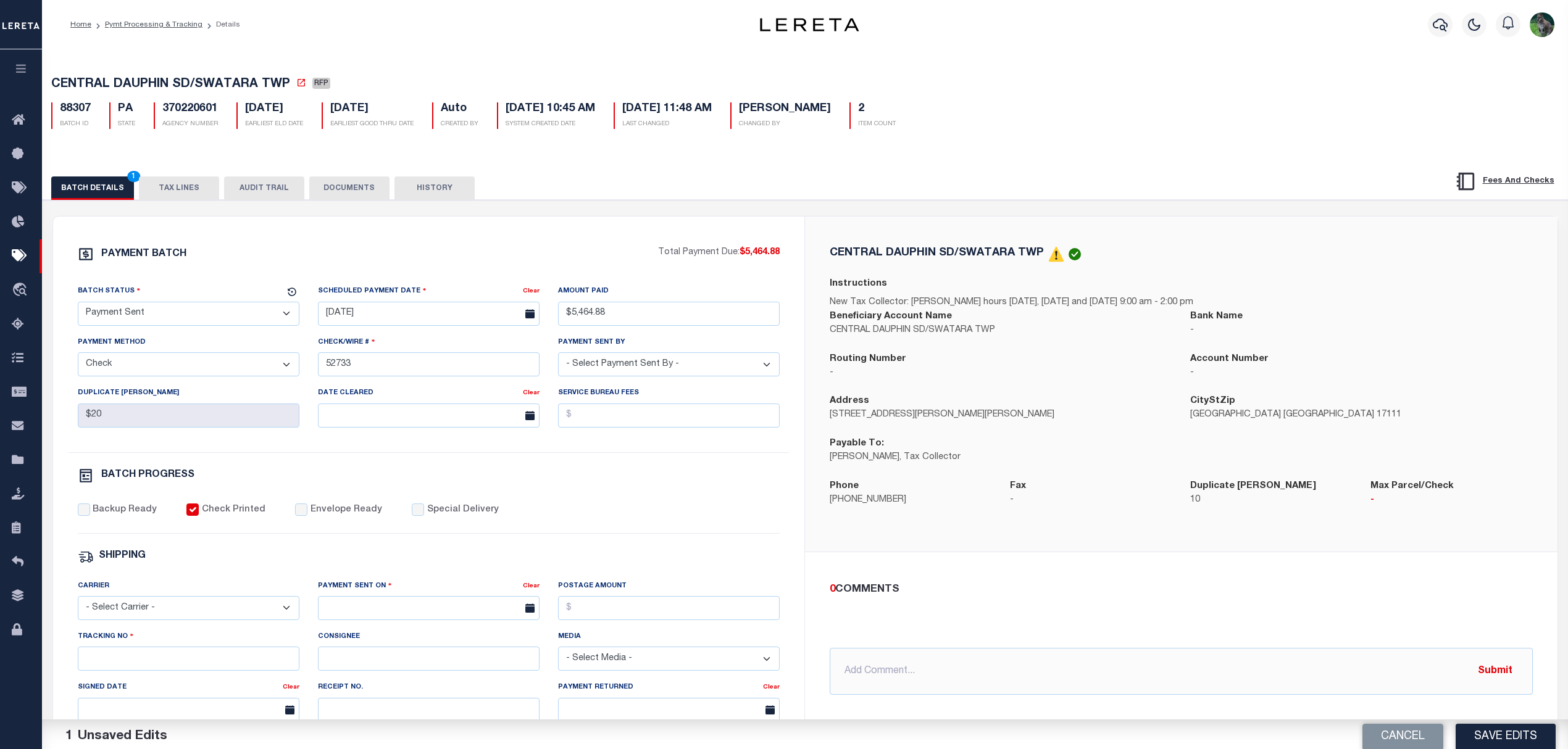
click at [327, 526] on div "Backup Ready Check Printed Envelope Ready Special Delivery" at bounding box center [429, 519] width 702 height 31
click at [329, 517] on label "Envelope Ready" at bounding box center [346, 510] width 71 height 14
click at [307, 516] on input "Envelope Ready" at bounding box center [301, 510] width 12 height 12
checkbox input "true"
click at [59, 519] on div "PAYMENT BATCH Total Payment Due: $5,464.88 Batch Status" at bounding box center [429, 577] width 752 height 722
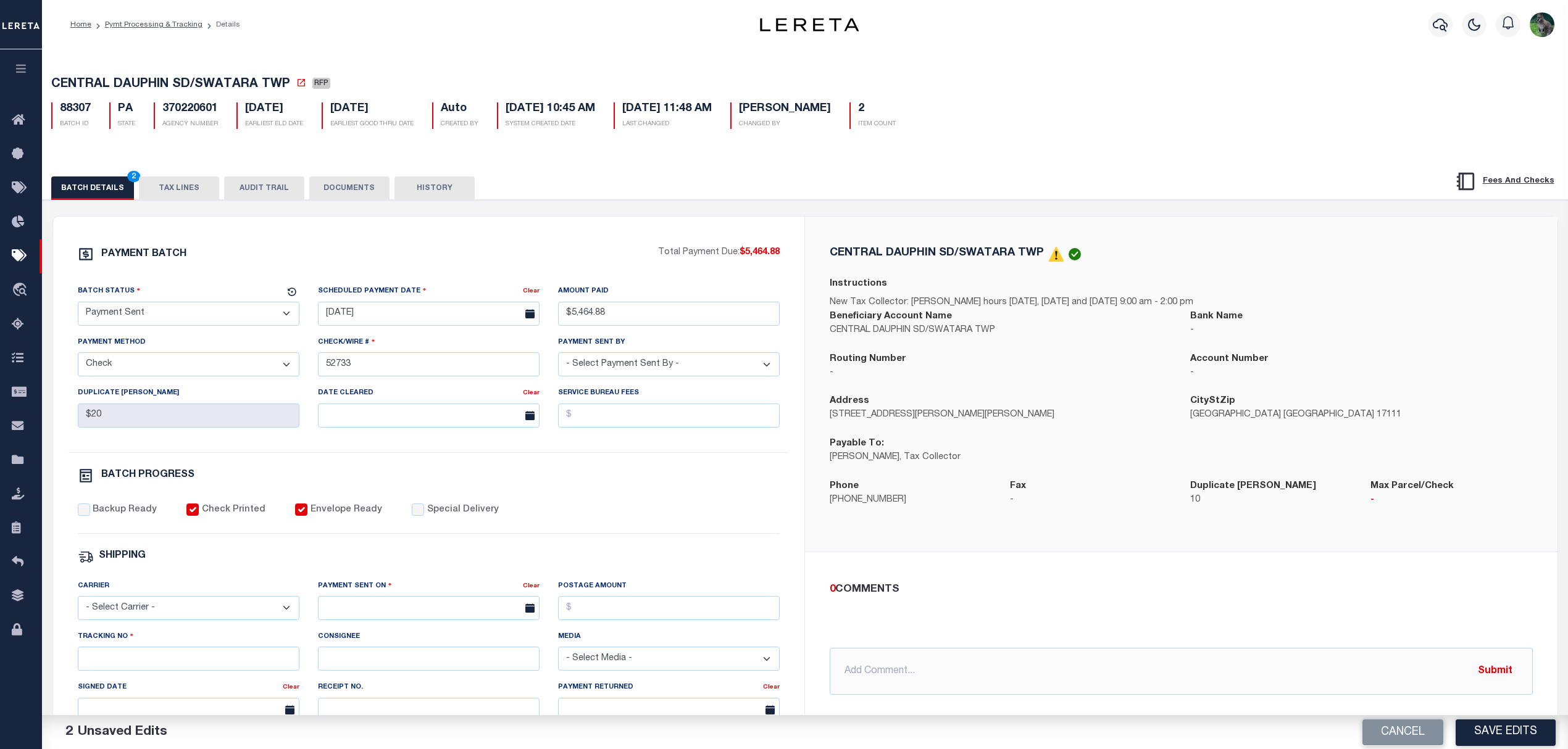
click at [90, 513] on div "Backup Ready" at bounding box center [117, 510] width 80 height 14
click at [148, 617] on select "- Select Carrier - E-mail Fax Fedex FTP Other UPS USPS" at bounding box center [188, 608] width 221 height 24
select select "USS"
click at [78, 605] on select "- Select Carrier - E-mail Fax Fedex FTP Other UPS USPS" at bounding box center [188, 608] width 221 height 24
click at [121, 515] on label "Backup Ready" at bounding box center [124, 510] width 65 height 14
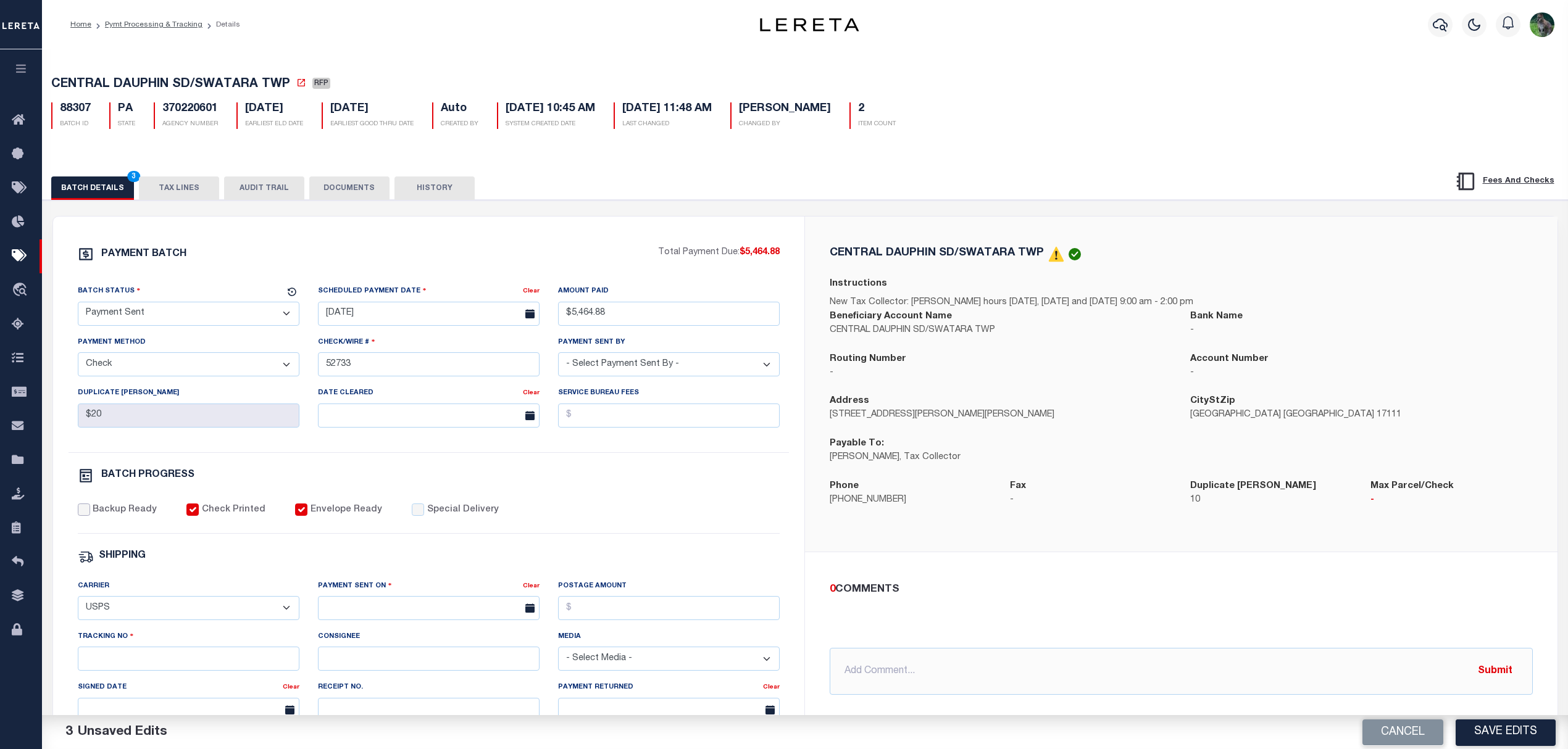
click at [90, 515] on input "Backup Ready" at bounding box center [84, 510] width 12 height 12
checkbox input "true"
click at [406, 630] on div "Payment Sent On Clear" at bounding box center [429, 604] width 240 height 51
click at [437, 620] on input "text" at bounding box center [428, 608] width 221 height 24
click at [418, 571] on span "27" at bounding box center [412, 568] width 24 height 24
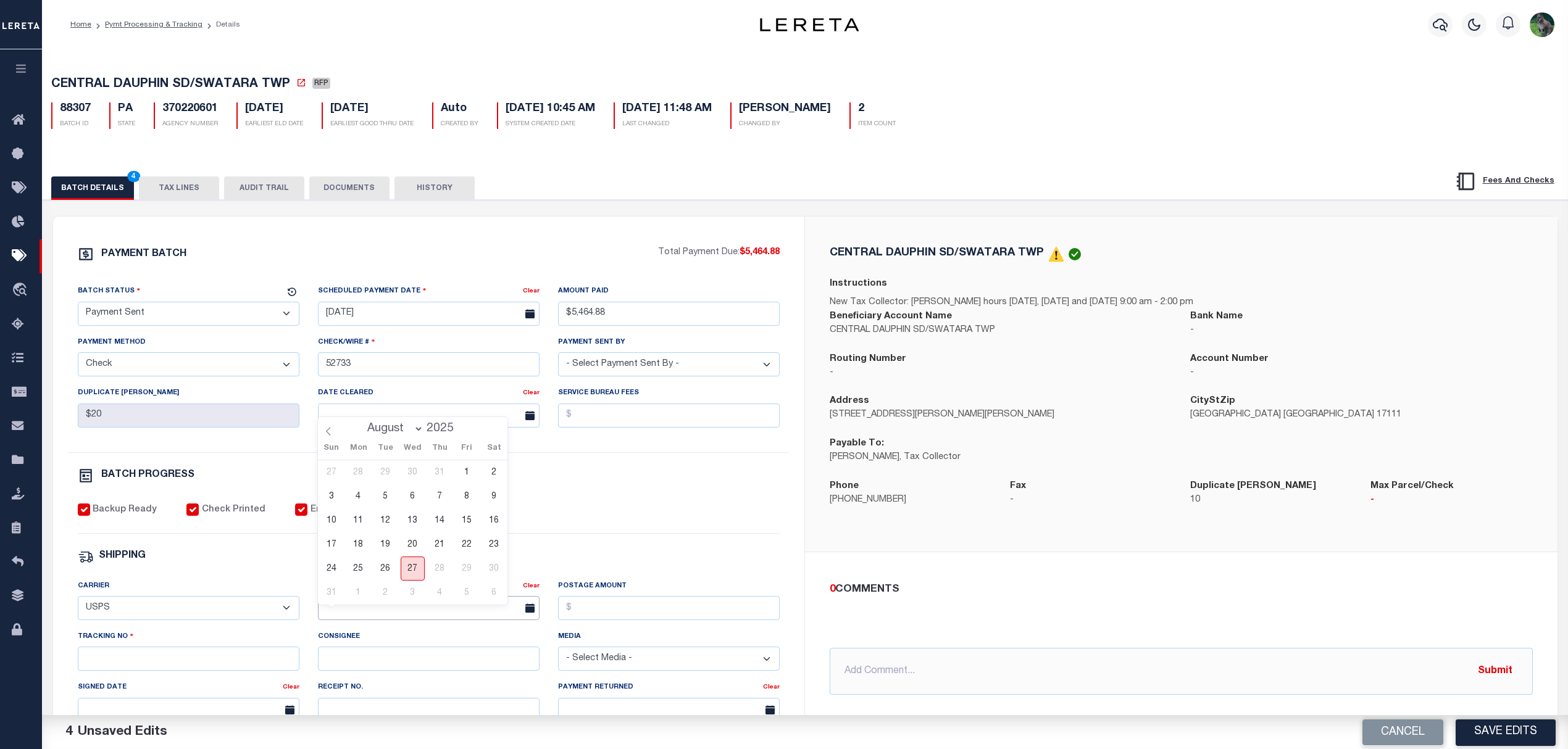
type input "08/27/2025"
click at [257, 669] on input "Tracking No" at bounding box center [188, 658] width 221 height 24
type input "9205590142749901760855"
click at [1505, 736] on button "Save Edits" at bounding box center [1506, 732] width 100 height 26
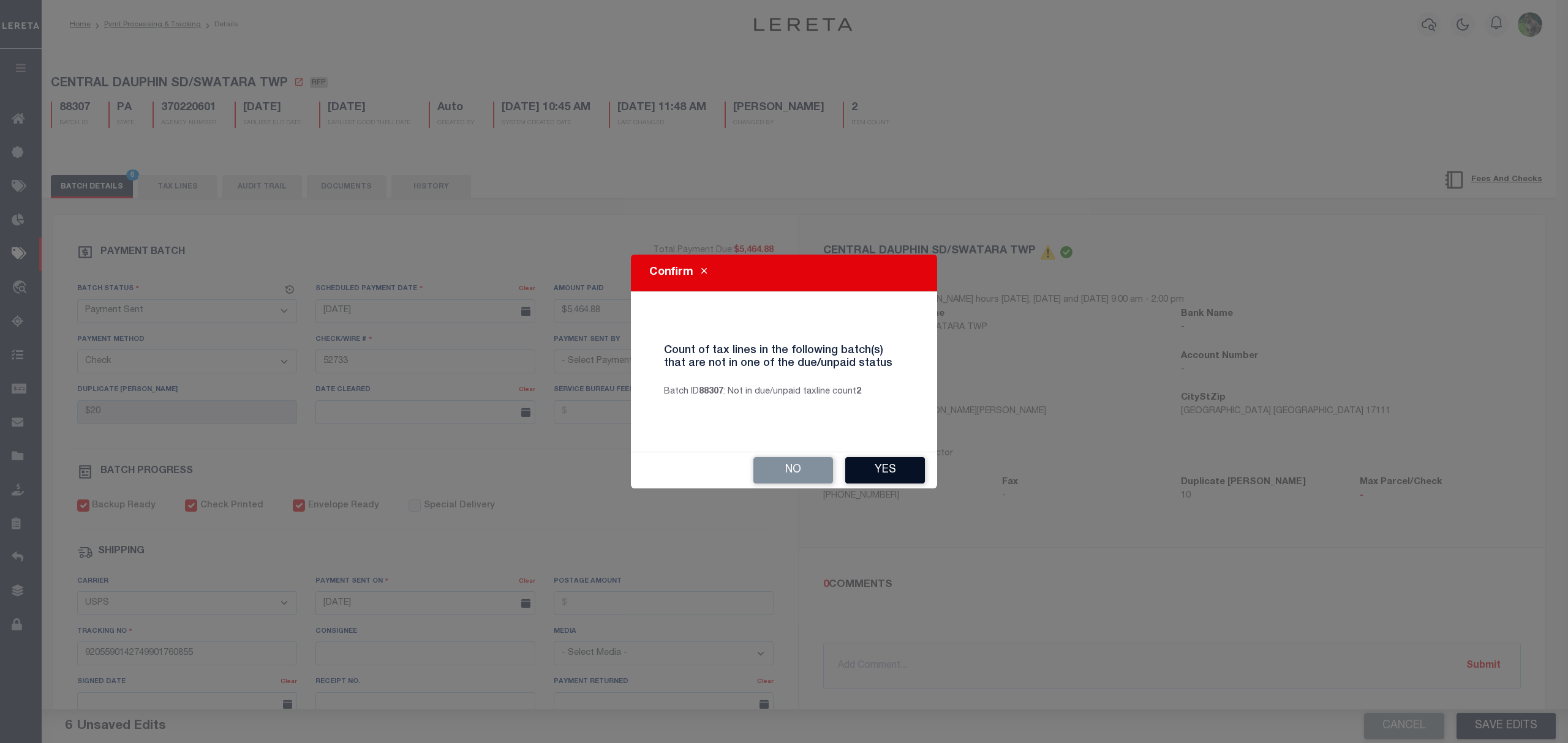
click at [905, 458] on button "Yes" at bounding box center [885, 471] width 80 height 26
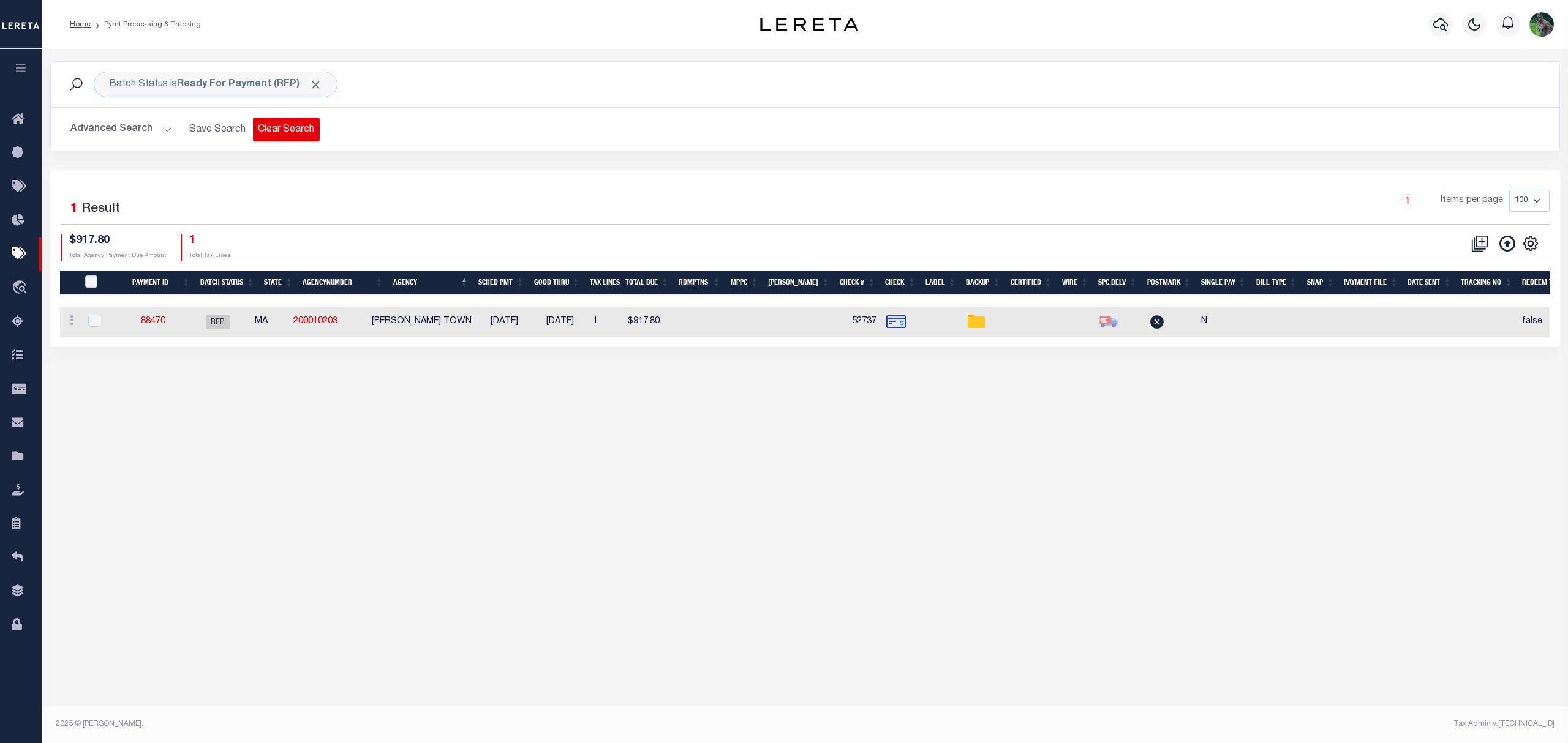
click at [275, 140] on button "Clear Search" at bounding box center [286, 129] width 67 height 24
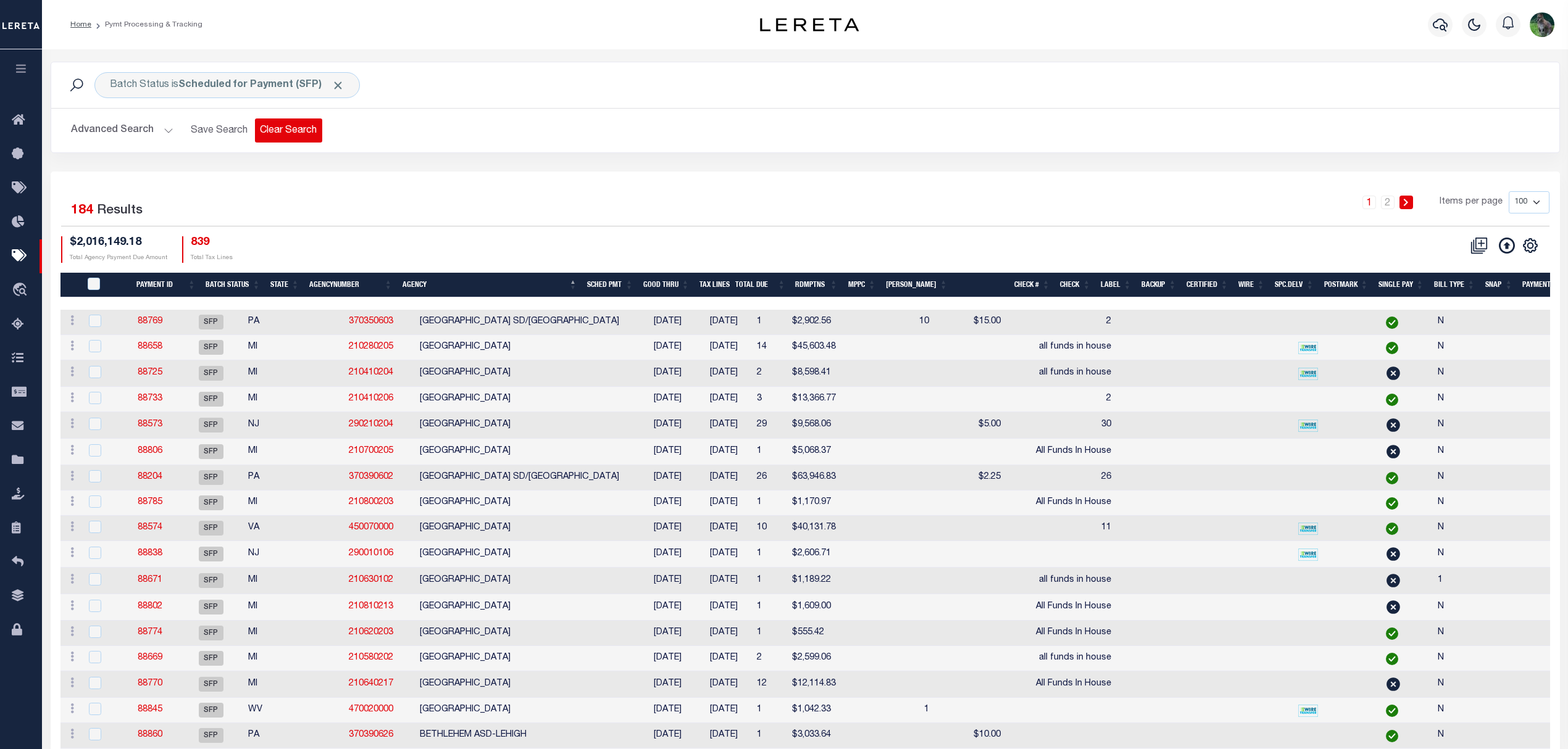
click at [288, 132] on button "Clear Search" at bounding box center [288, 130] width 67 height 24
click at [92, 128] on button "Advanced Search" at bounding box center [122, 130] width 103 height 24
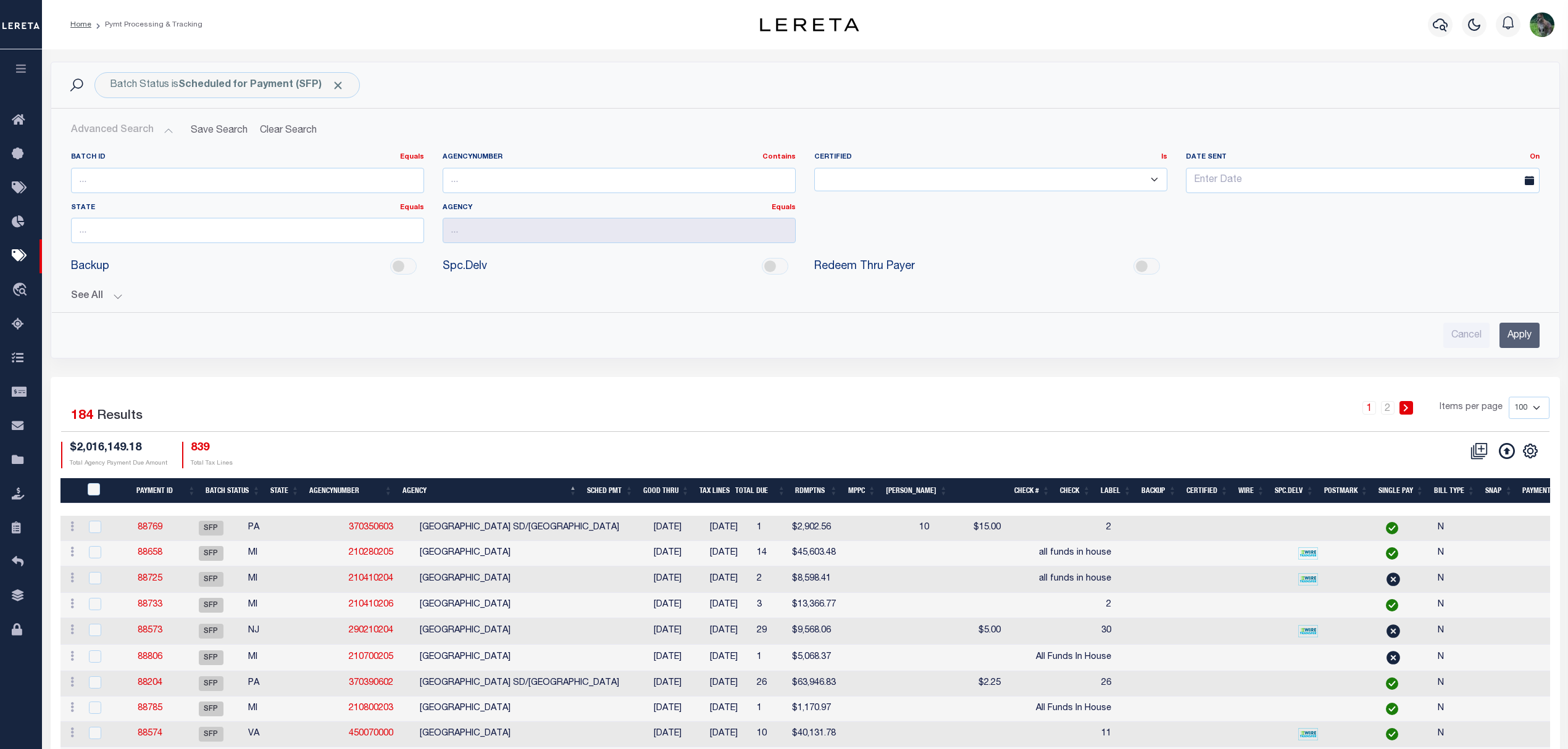
click at [82, 287] on div "See All Payment ID Equals Equals Is Not Equal To On On" at bounding box center [805, 291] width 1469 height 21
click at [95, 293] on button "See All" at bounding box center [805, 296] width 1469 height 12
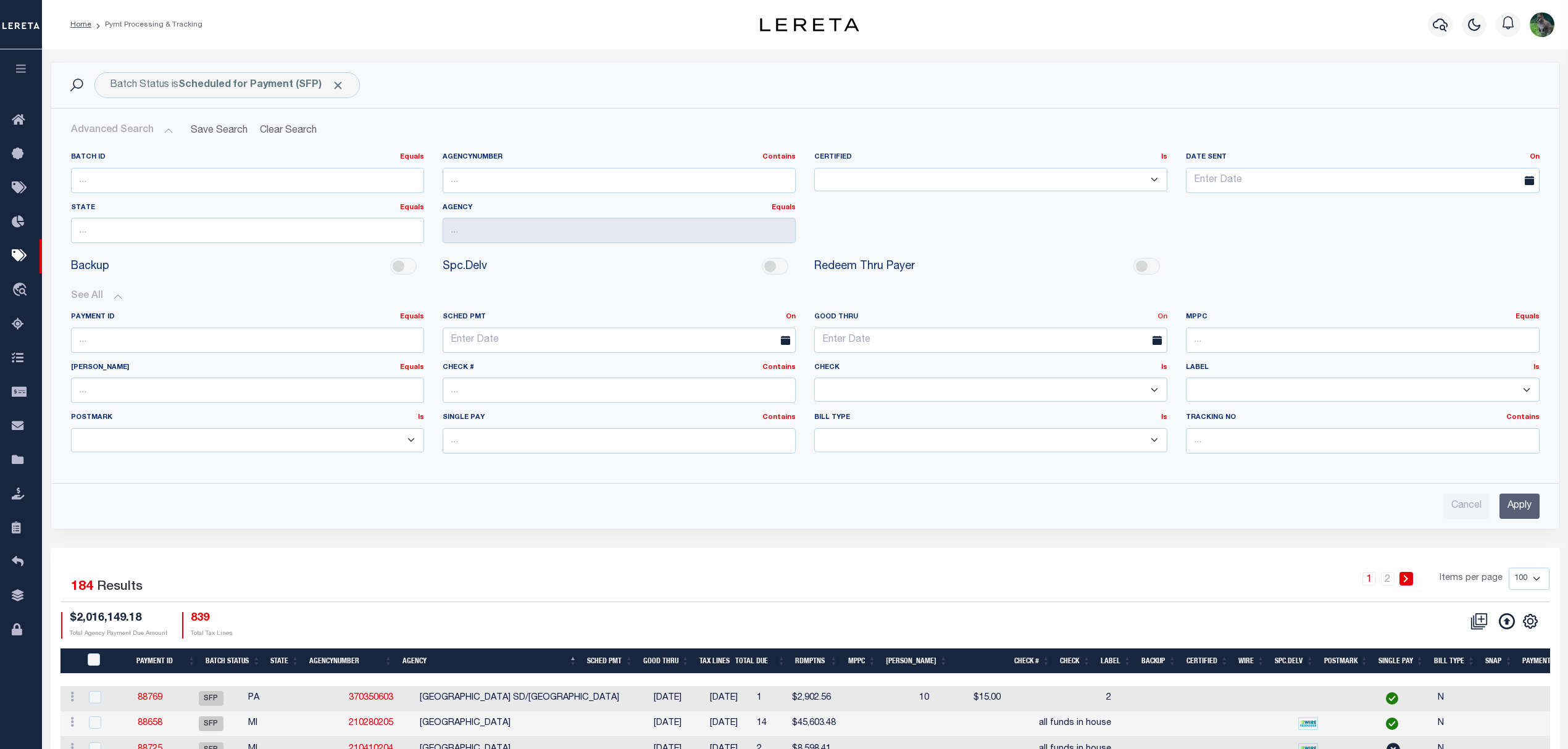
click at [1163, 316] on link "On" at bounding box center [1162, 317] width 10 height 7
click at [1107, 383] on link "Between" at bounding box center [1118, 385] width 98 height 18
click at [924, 337] on input "text" at bounding box center [897, 340] width 167 height 25
click at [935, 507] on span "28" at bounding box center [936, 507] width 24 height 24
type input "08-28-2025"
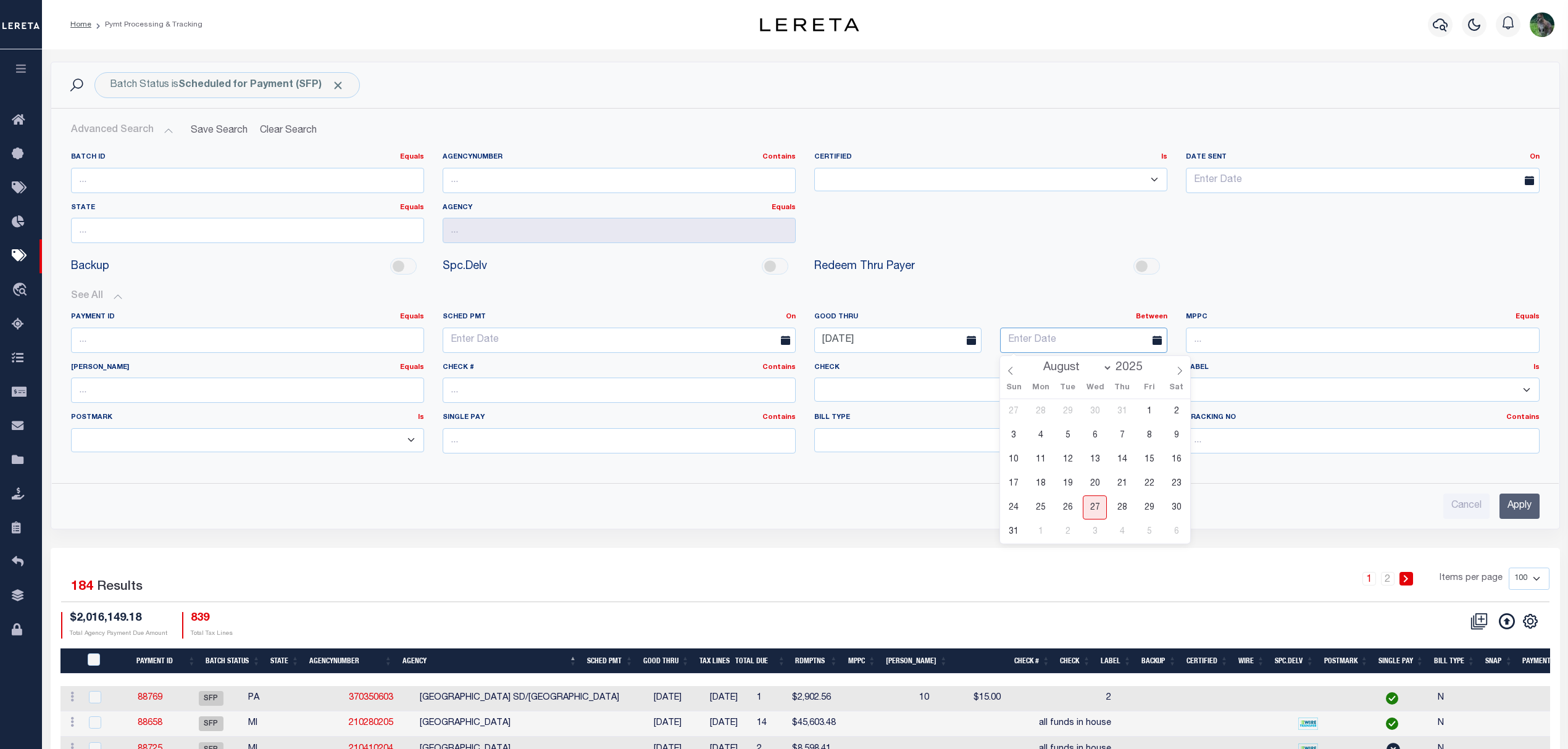
click at [1075, 341] on input "text" at bounding box center [1083, 340] width 167 height 25
click at [1062, 531] on span "2" at bounding box center [1067, 531] width 24 height 24
type input "09-02-2025"
click at [1519, 515] on input "Apply" at bounding box center [1519, 506] width 40 height 25
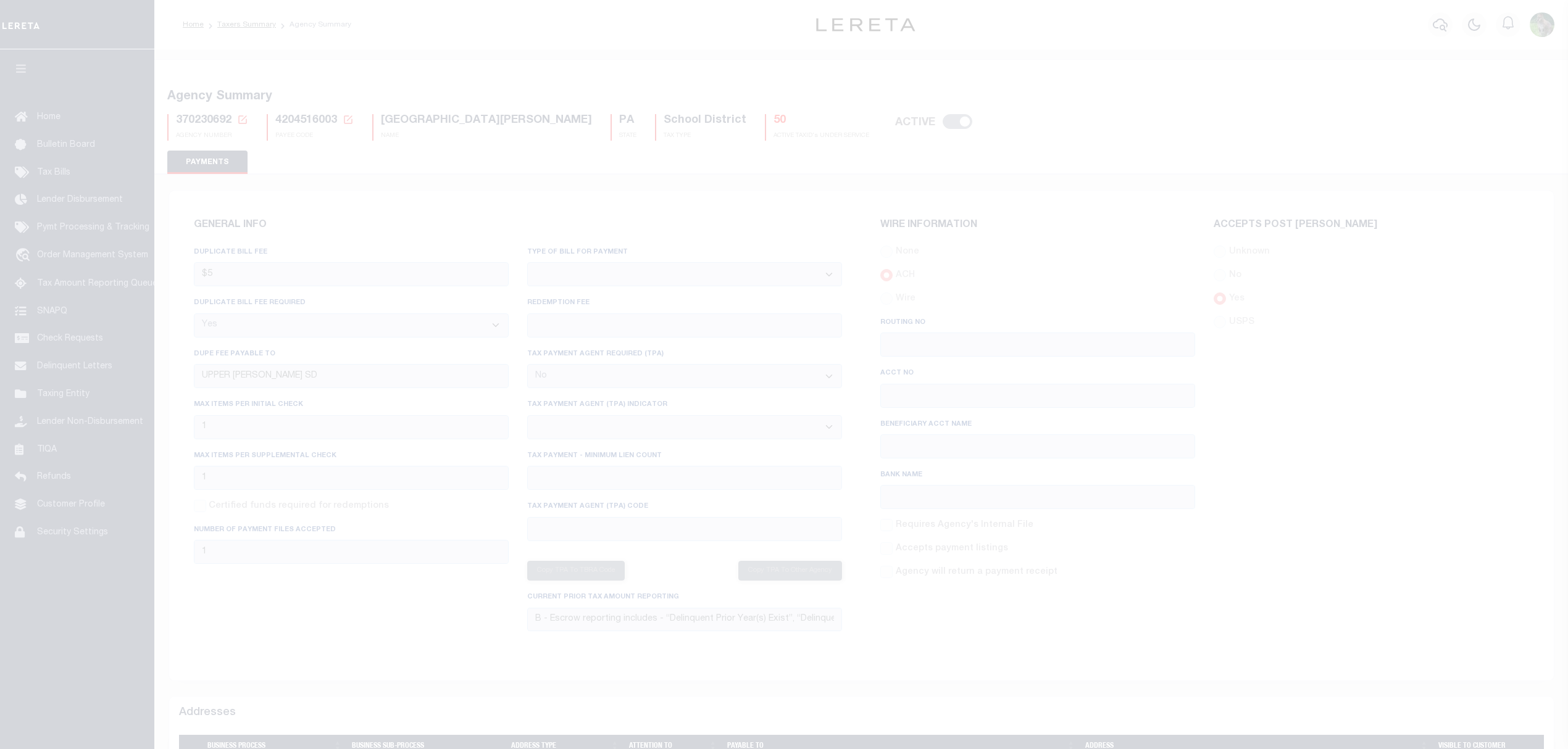
select select "true"
select select "false"
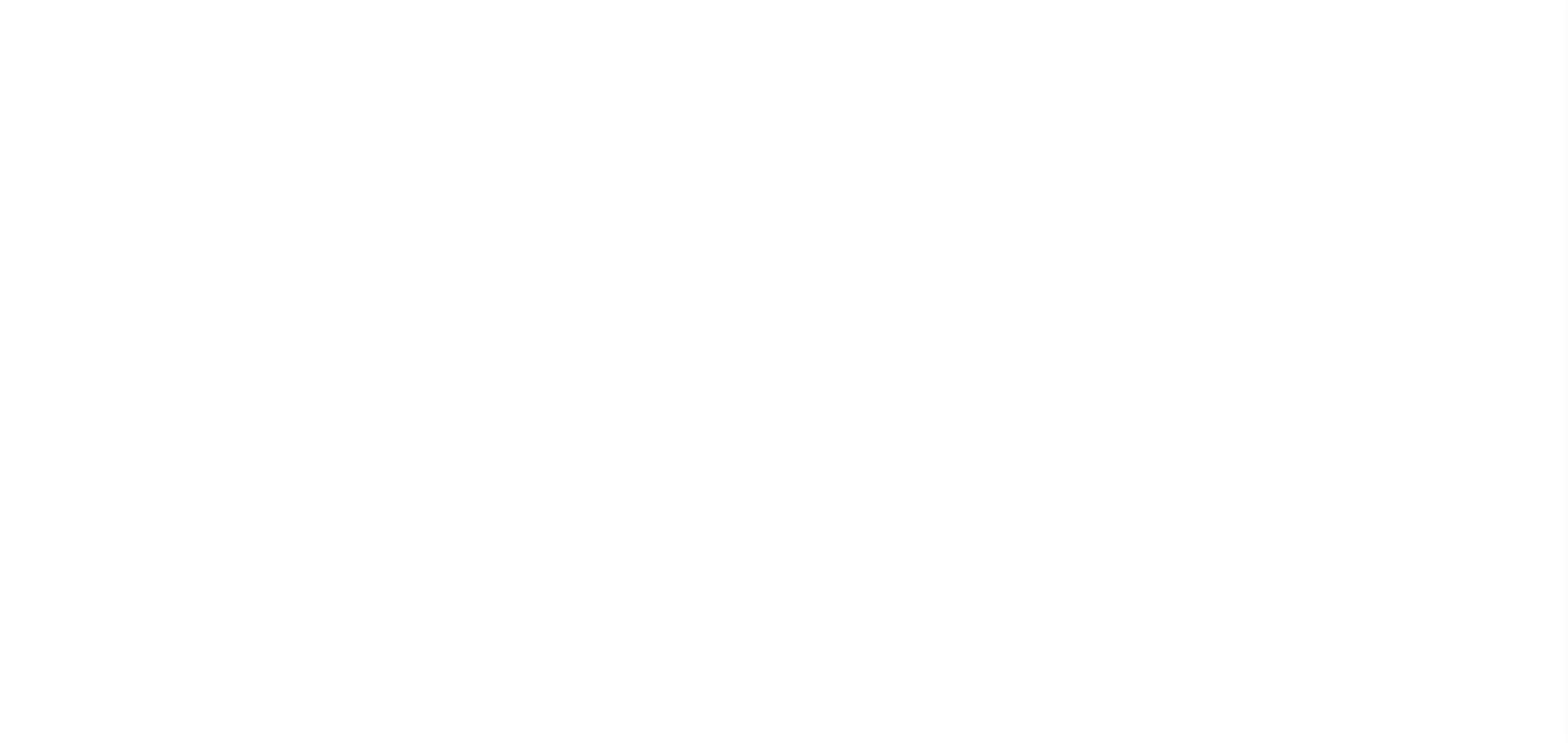
select select "50"
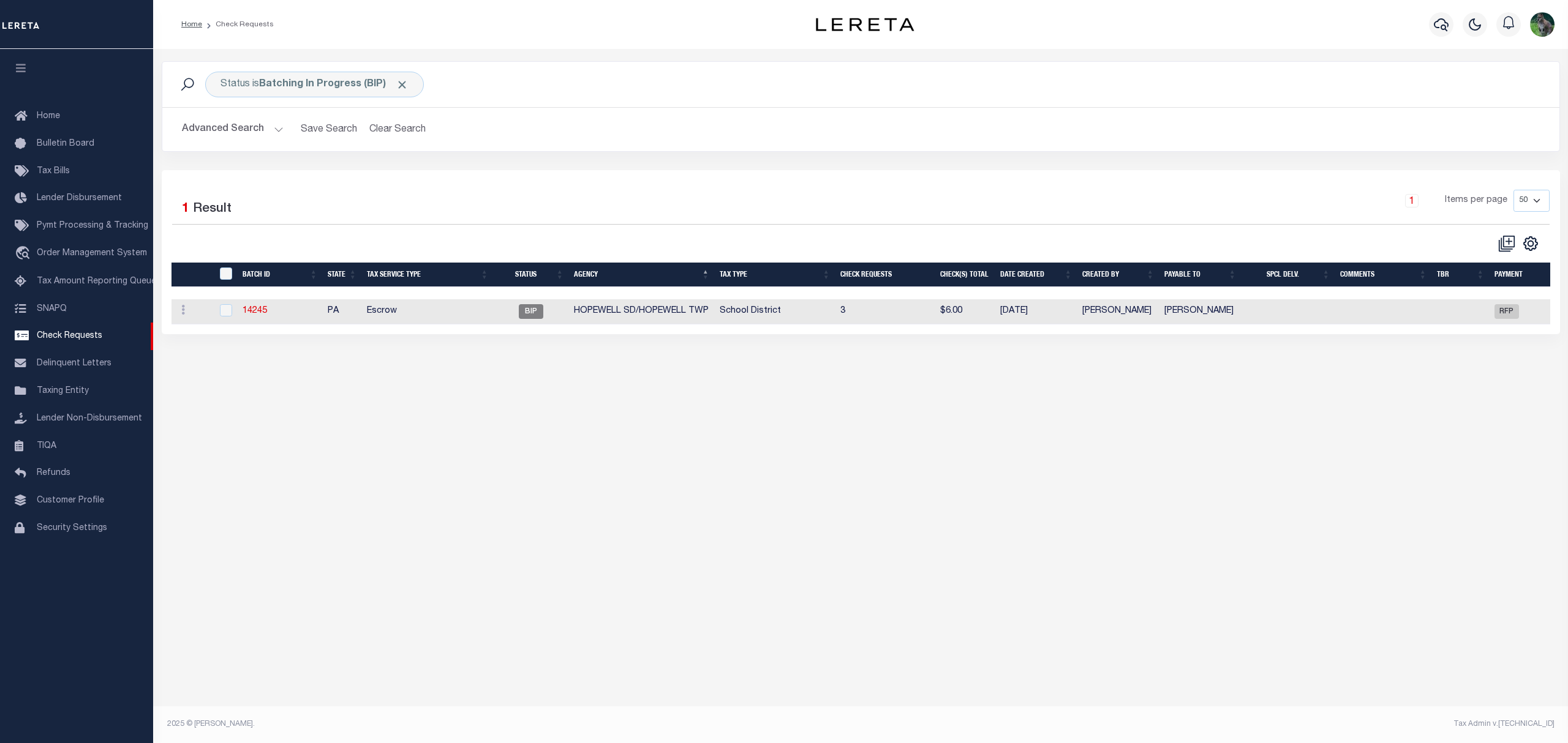
click at [228, 120] on button "Advanced Search" at bounding box center [233, 129] width 102 height 24
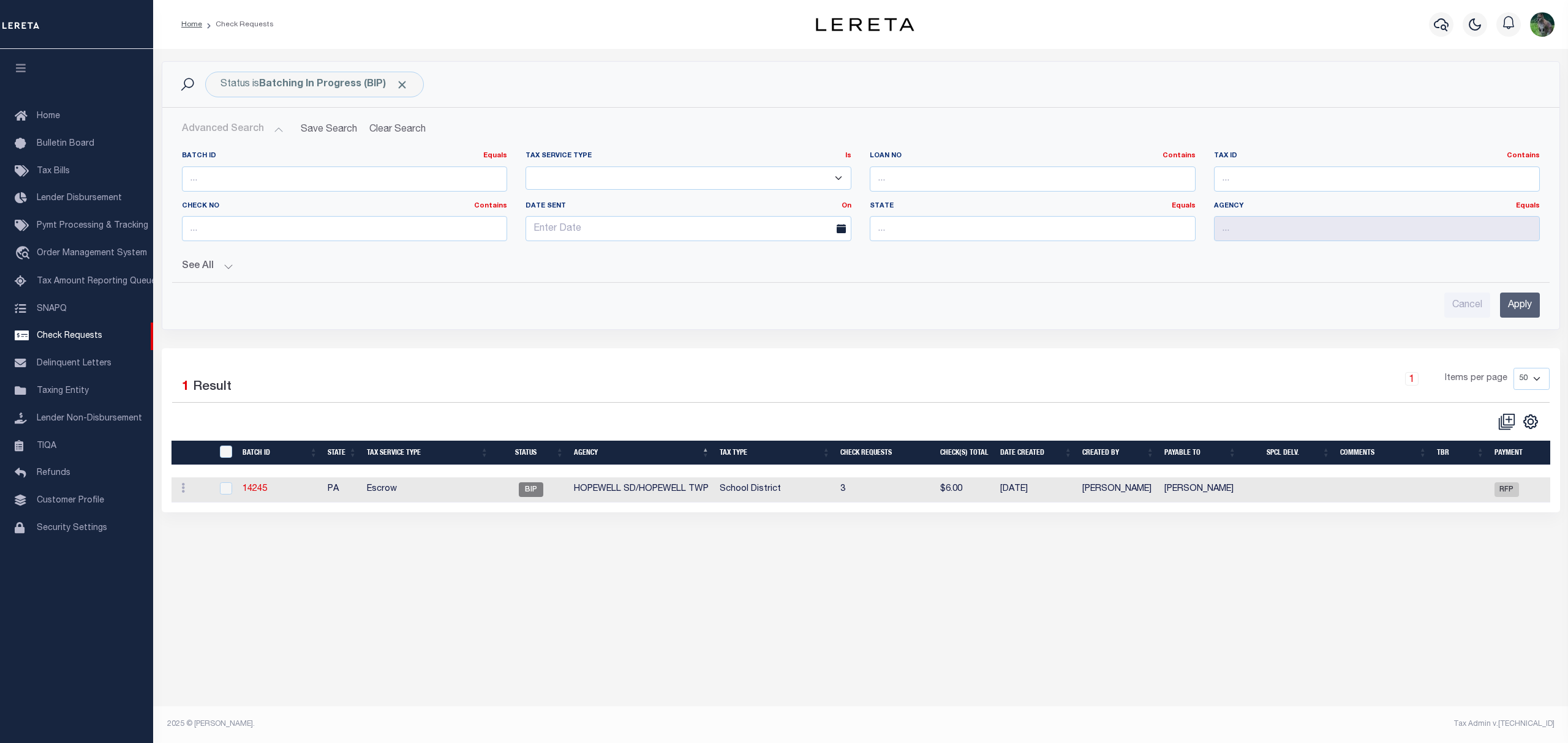
click at [228, 212] on label "Check No Contains Contains Is" at bounding box center [344, 206] width 326 height 10
click at [260, 187] on input "number" at bounding box center [344, 179] width 326 height 25
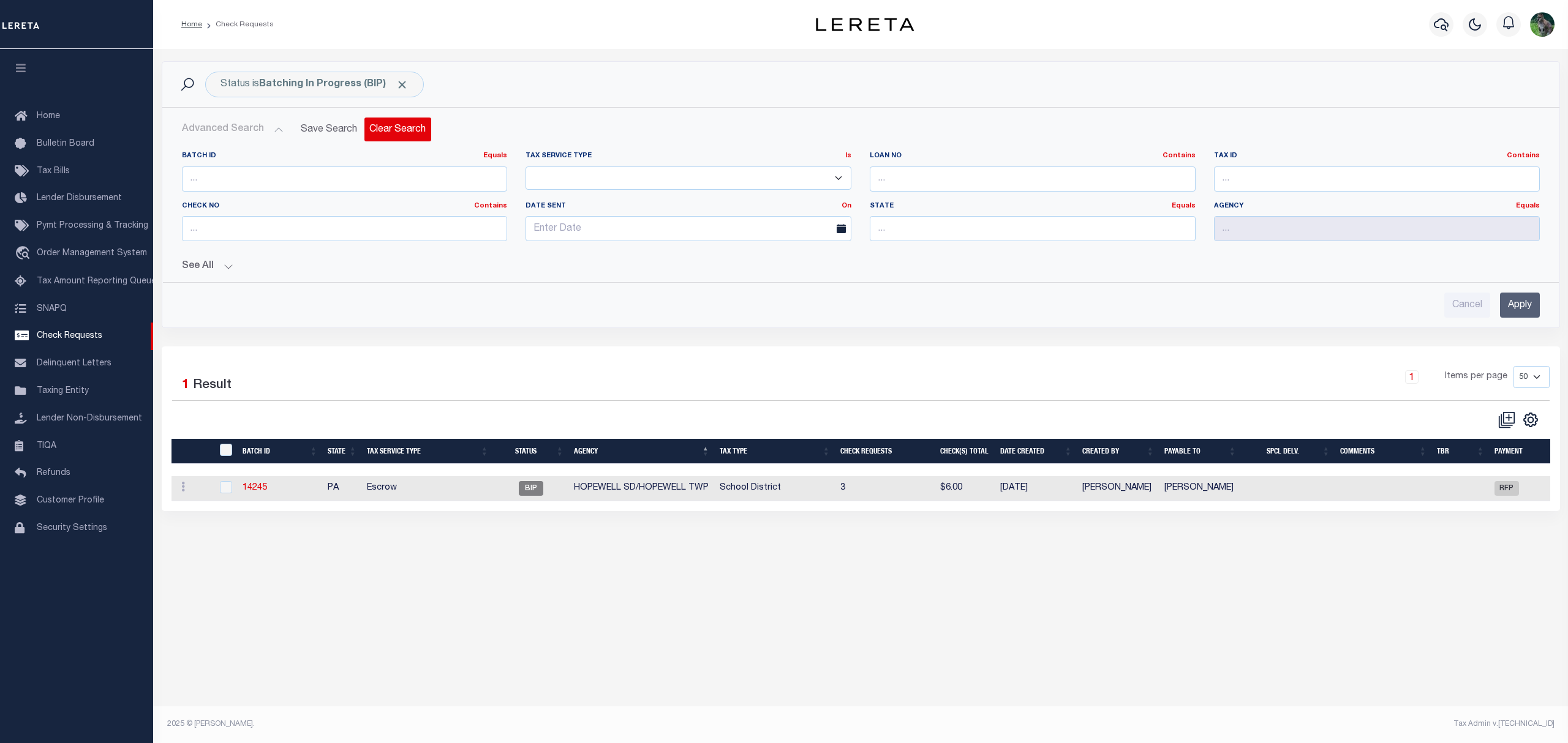
click at [407, 133] on button "Clear Search" at bounding box center [397, 129] width 67 height 24
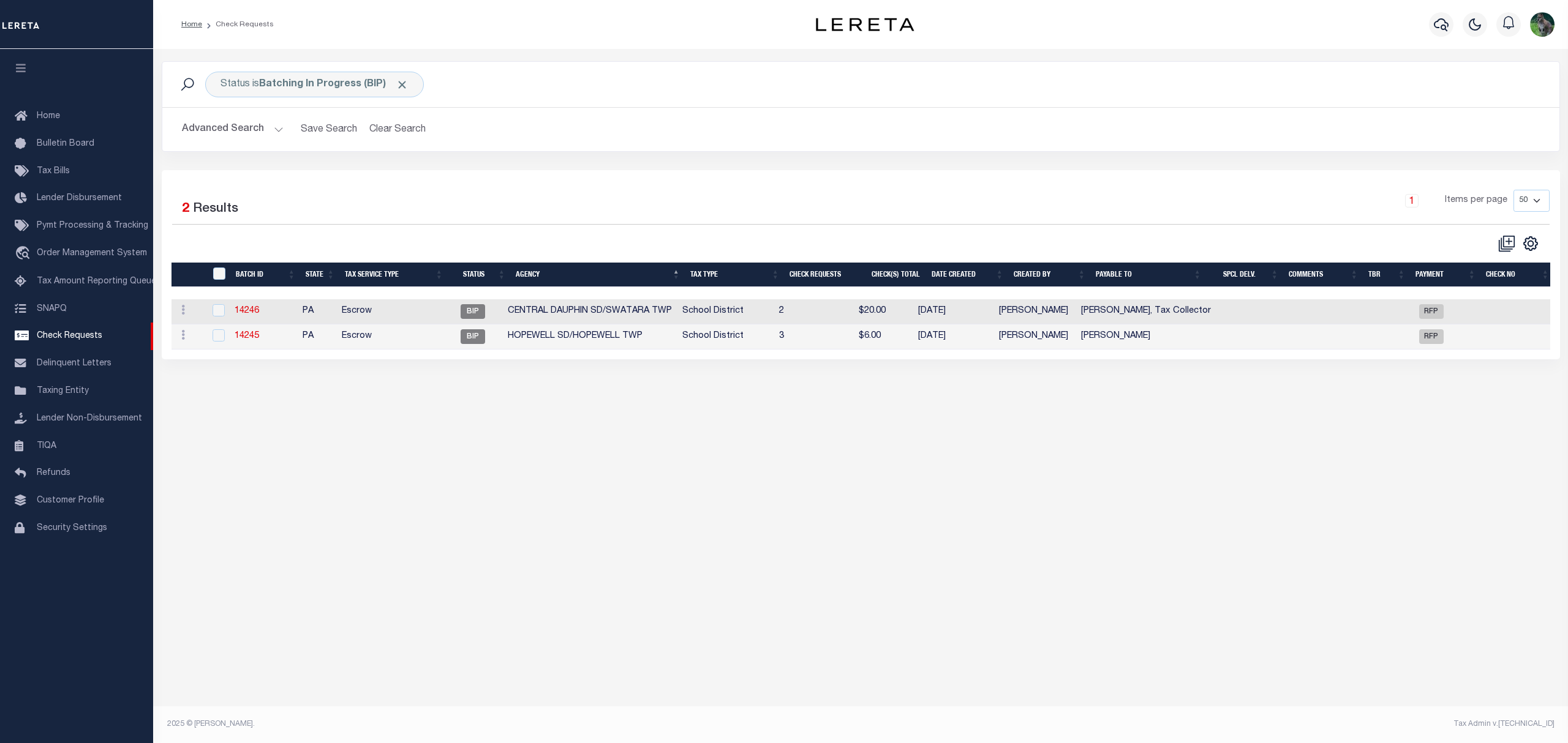
click at [619, 319] on td "CENTRAL DAUPHIN SD/SWATARA TWP" at bounding box center [590, 312] width 175 height 25
checkbox input "true"
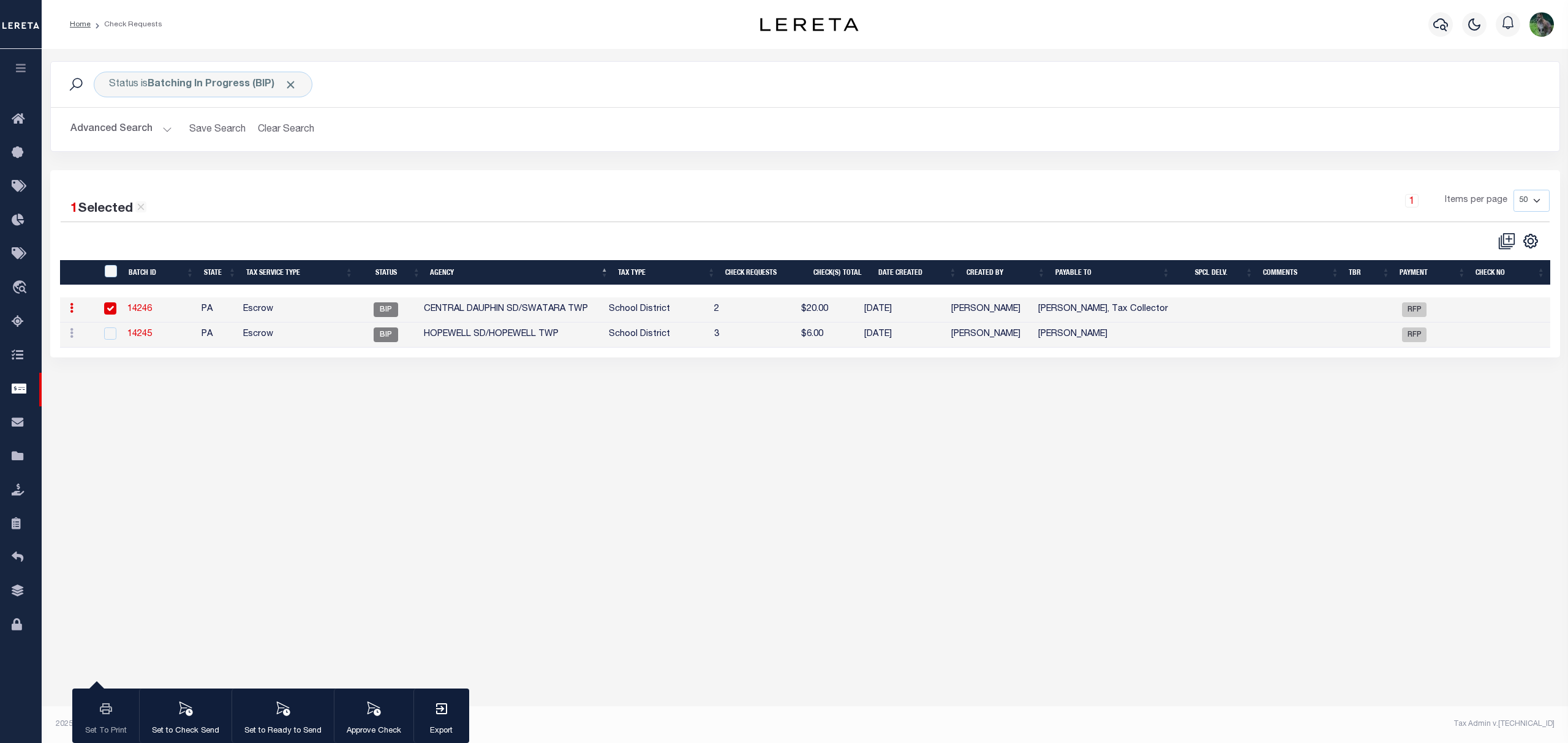
click at [655, 347] on td "School District" at bounding box center [656, 335] width 105 height 25
checkbox input "true"
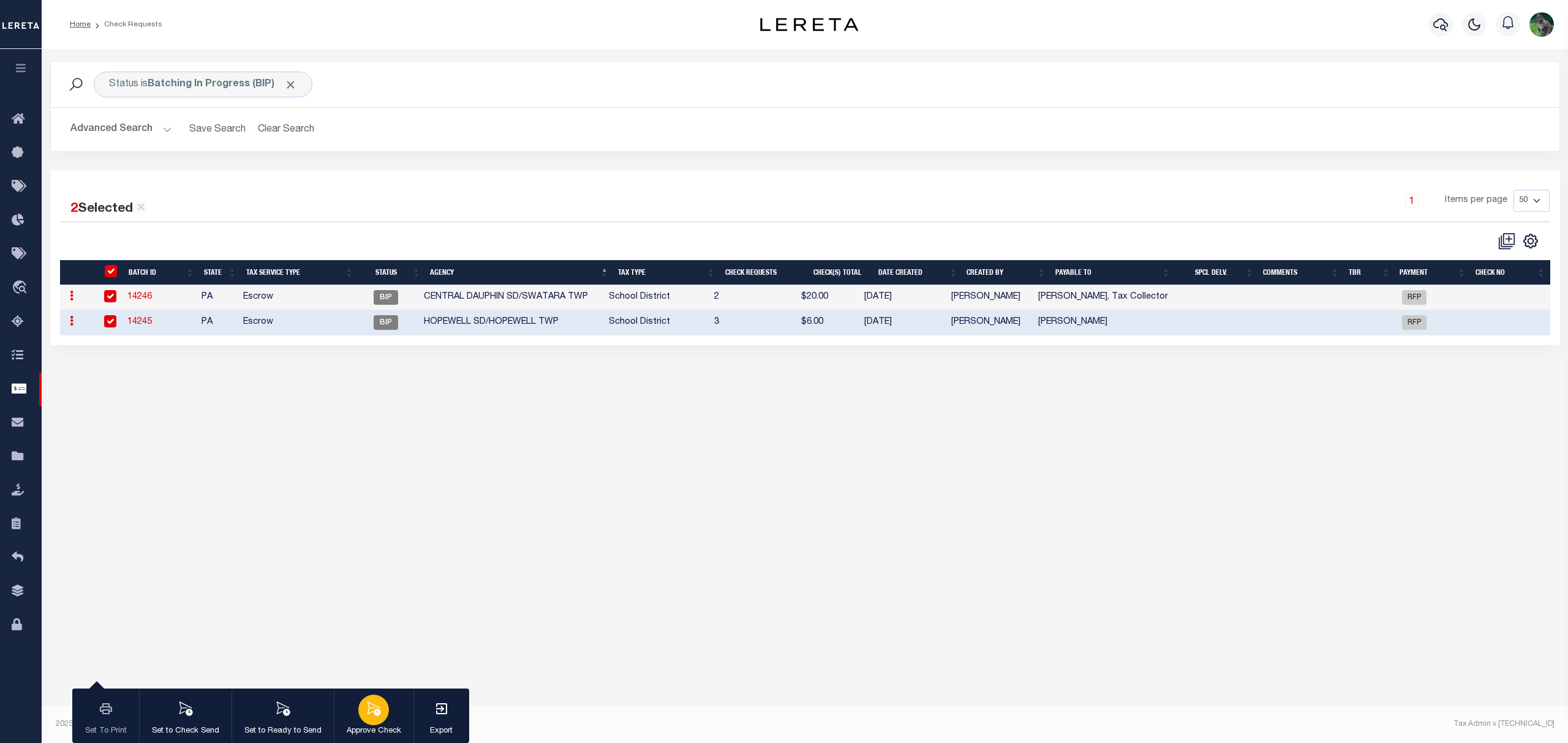
click at [366, 715] on icon "button" at bounding box center [373, 709] width 16 height 16
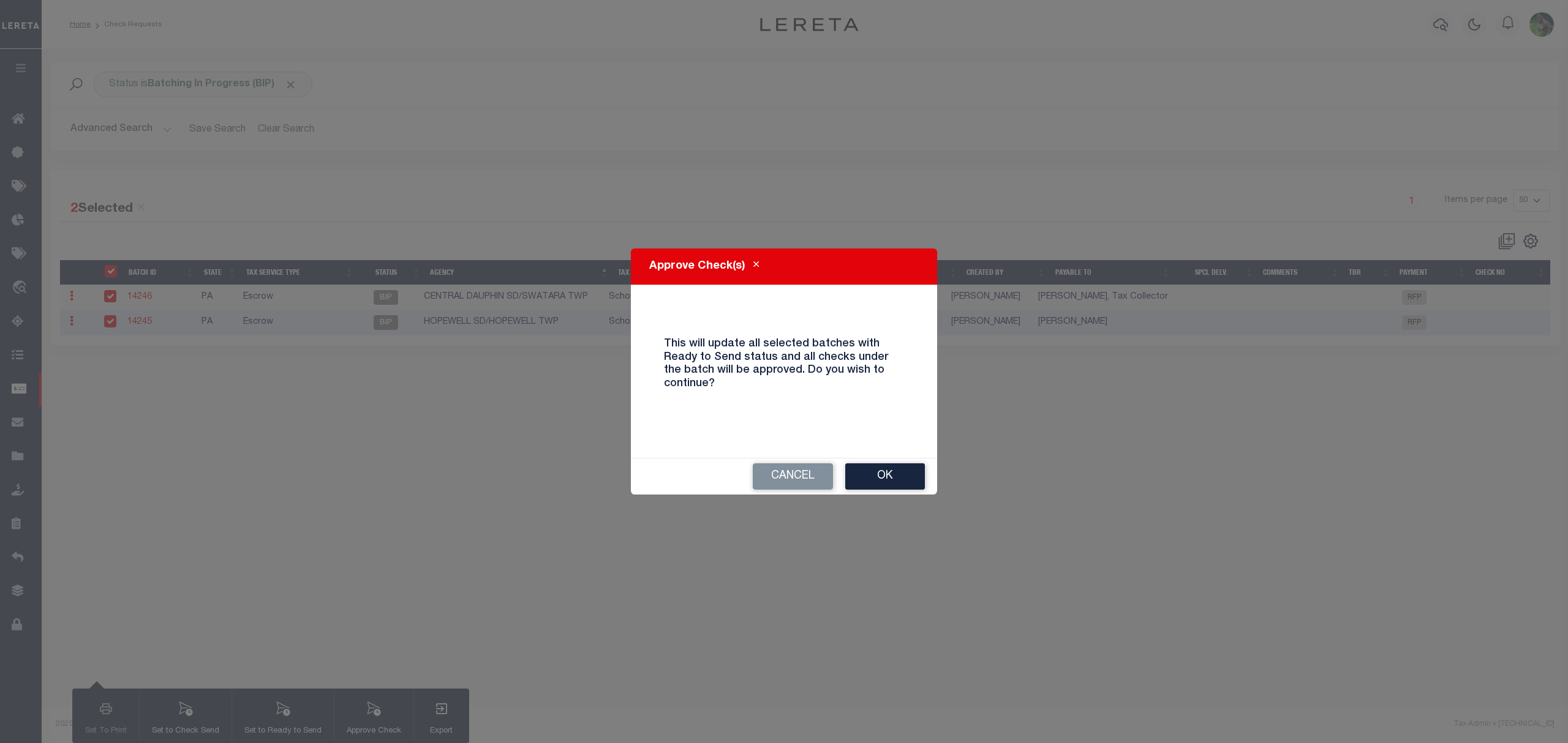
click at [957, 457] on div "Approve Check(s) This will update all selected batches with Ready to Send statu…" at bounding box center [784, 372] width 1568 height 743
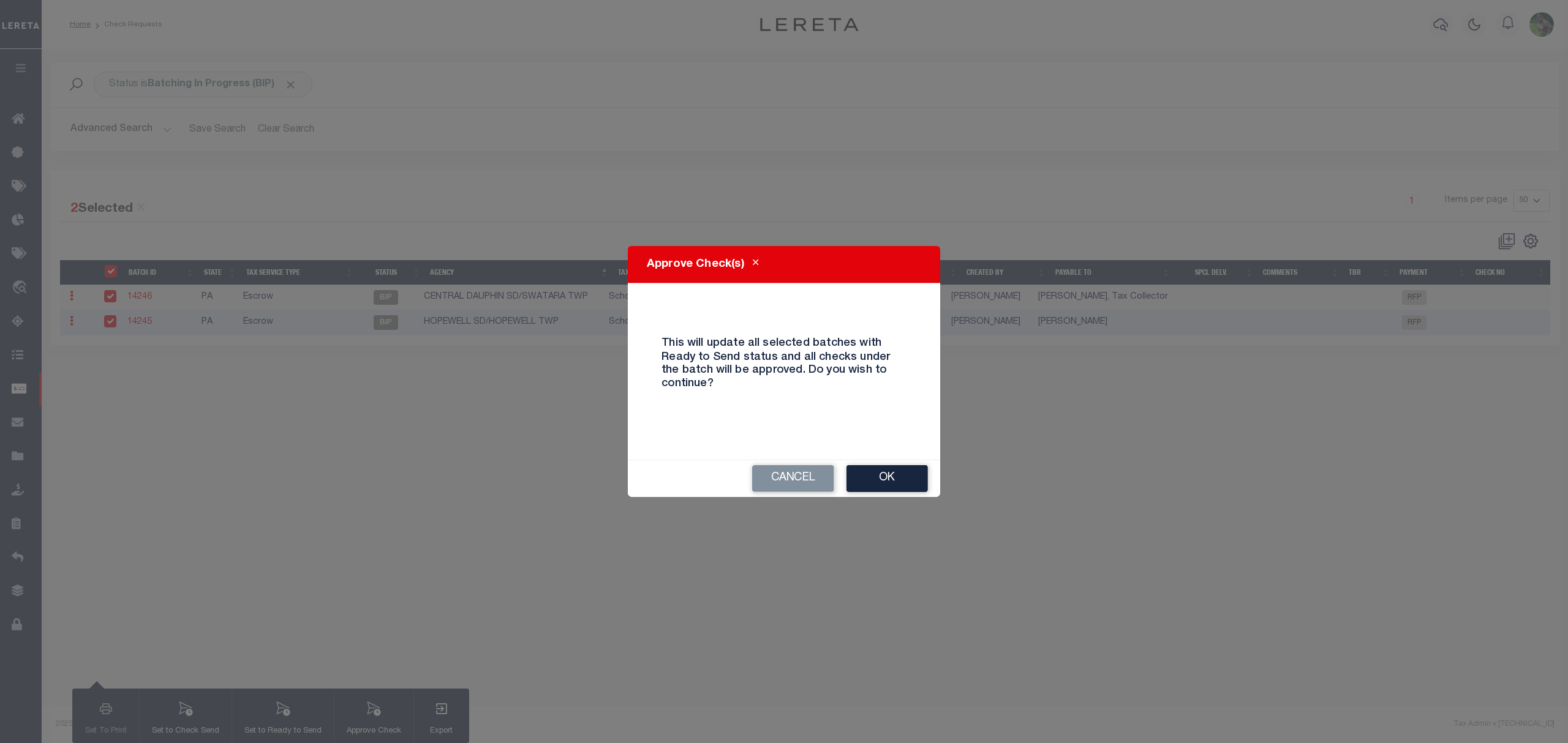
click at [921, 463] on div "Cancel Ok" at bounding box center [784, 478] width 312 height 36
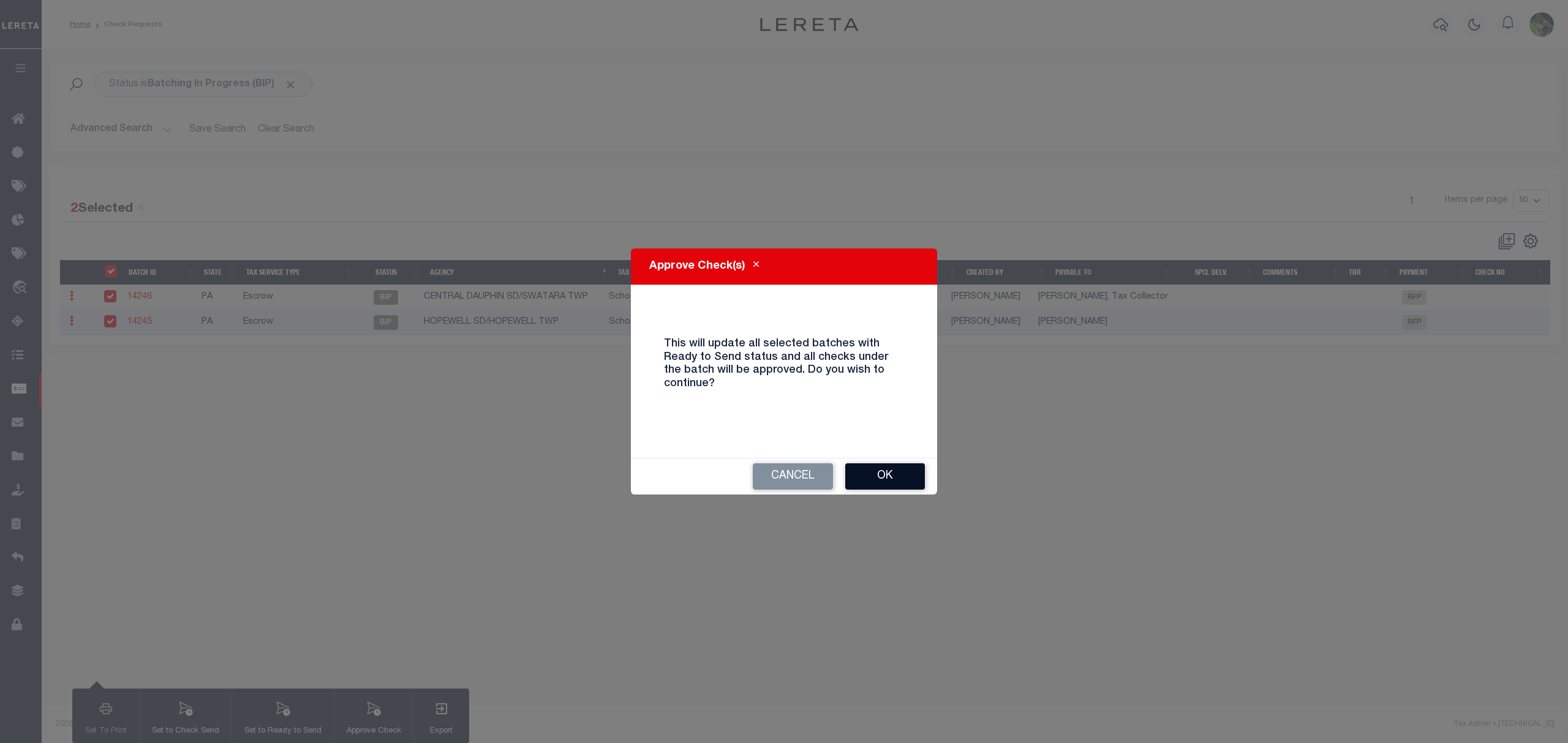
click at [904, 474] on button "Ok" at bounding box center [885, 476] width 80 height 26
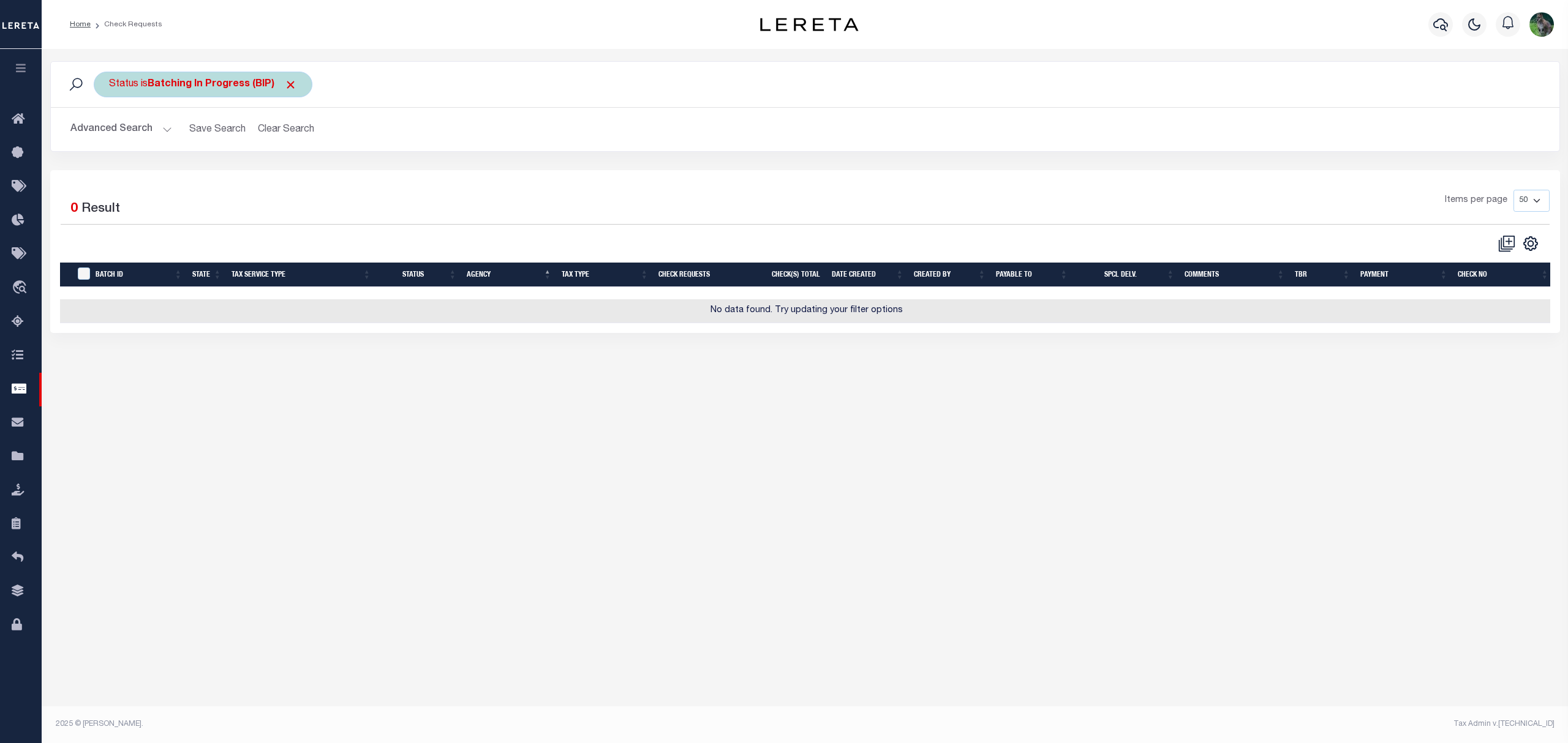
click at [229, 80] on b "Batching In Progress (BIP)" at bounding box center [222, 85] width 149 height 10
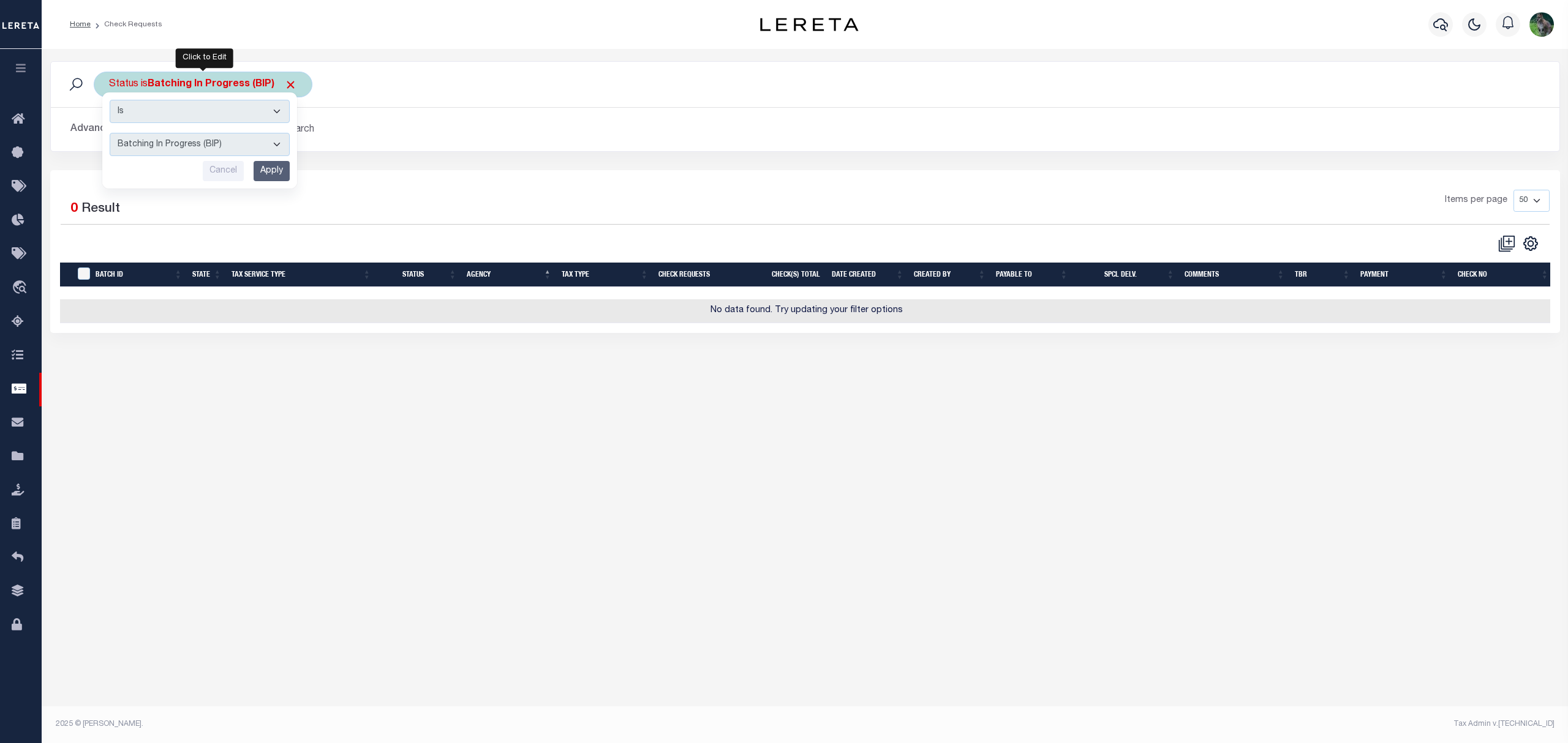
click at [199, 145] on select "Approval Needed (APN) Batching In Progress (BIP) Check Returned (CKR) Cleared a…" at bounding box center [200, 144] width 180 height 23
select select "RTS"
click at [109, 133] on select "Approval Needed (APN) Batching In Progress (BIP) Check Returned (CKR) Cleared a…" at bounding box center [200, 144] width 180 height 23
click at [273, 175] on input "Apply" at bounding box center [271, 171] width 36 height 20
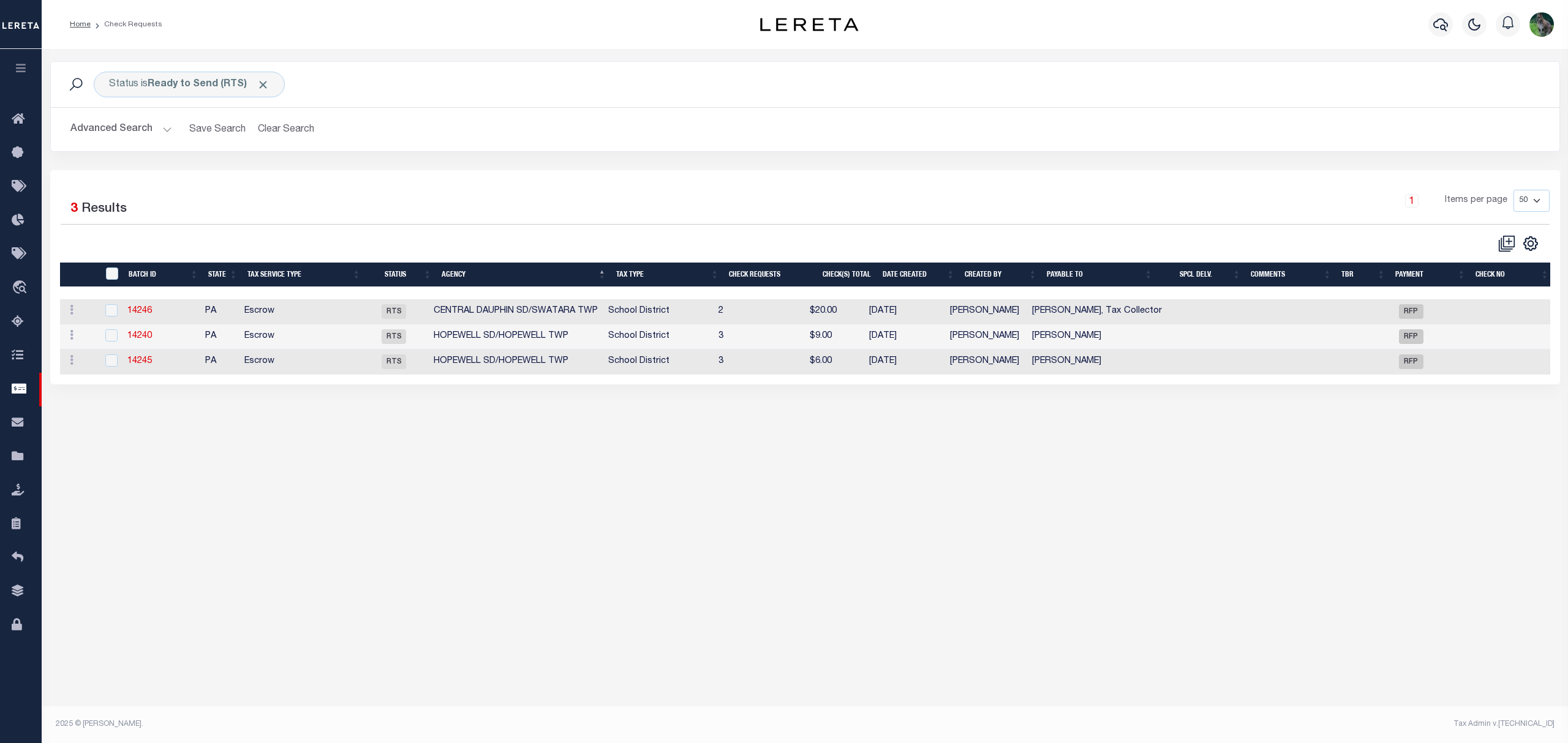
click at [204, 493] on div "Status is Ready to Send (RTS) Search Advanced Search Save Search Clear Search C…" at bounding box center [804, 383] width 1526 height 669
click at [143, 341] on link "14240" at bounding box center [140, 336] width 25 height 8
select select "RTS"
type input "No"
type input "$0.00"
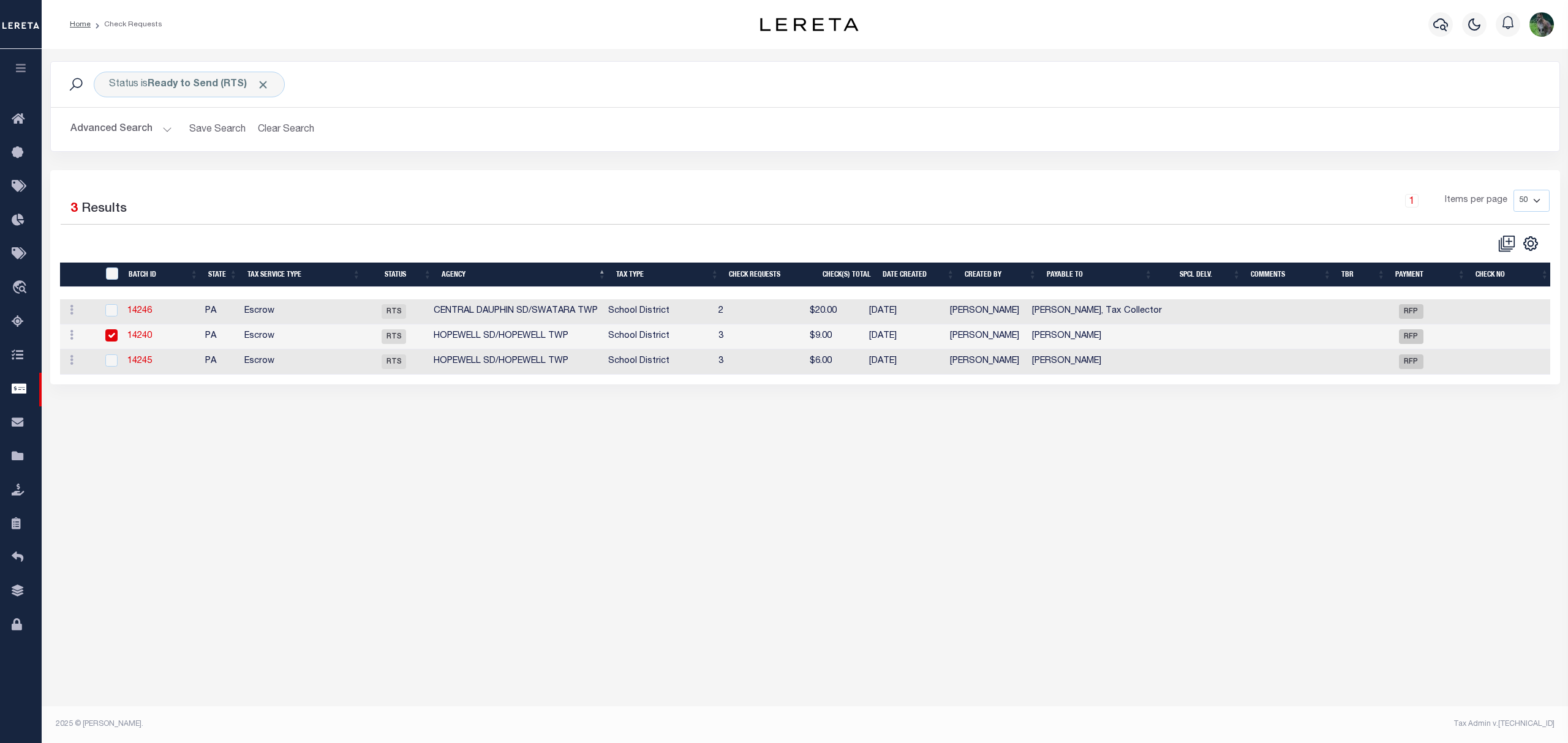
type input "Diane Palsa"
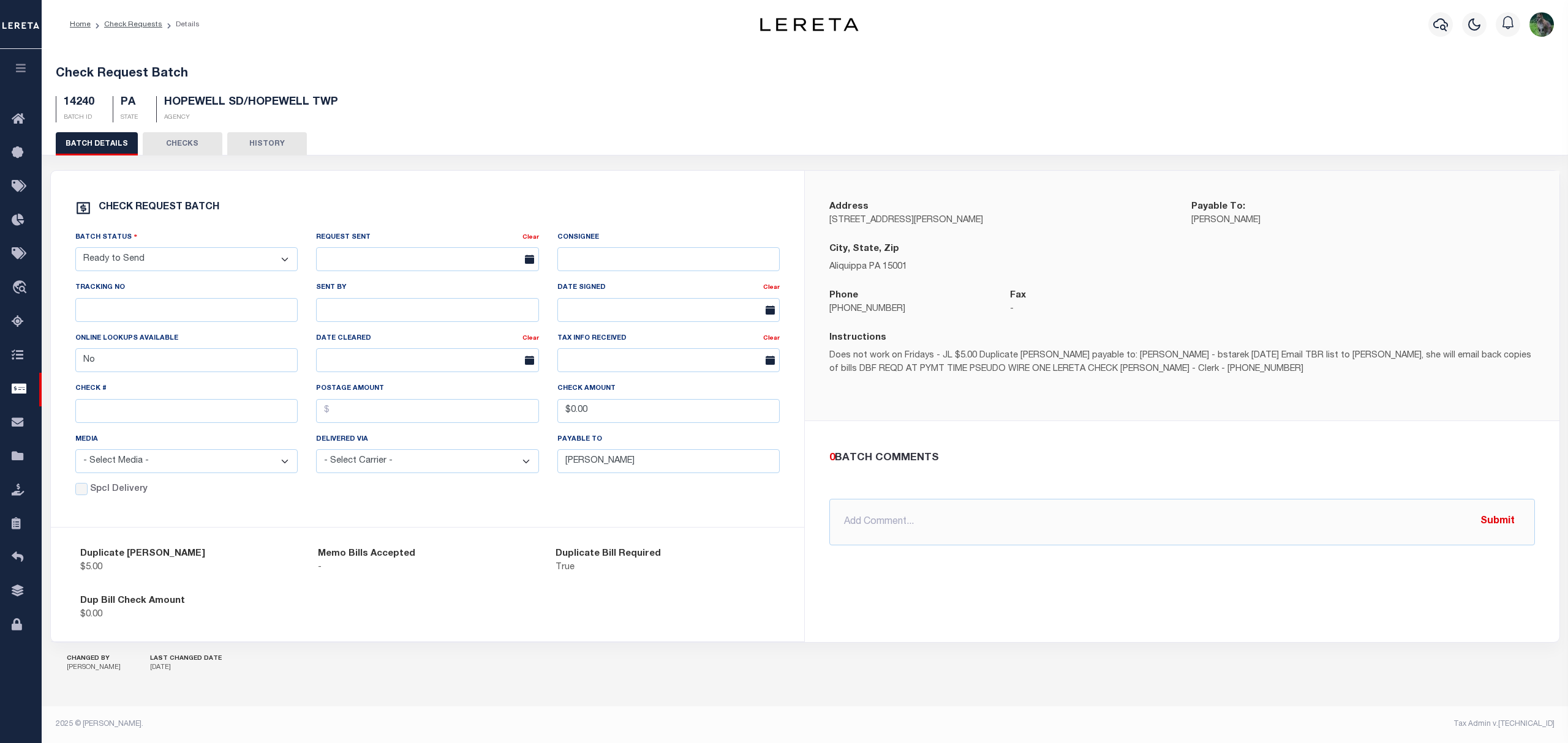
click at [198, 264] on select "- Select Status - Approval Needed Batching In Progress Check Returned Cleared a…" at bounding box center [187, 259] width 223 height 24
select select "SNT"
click at [75, 250] on select "- Select Status - Approval Needed Batching In Progress Check Returned Cleared a…" at bounding box center [187, 259] width 223 height 24
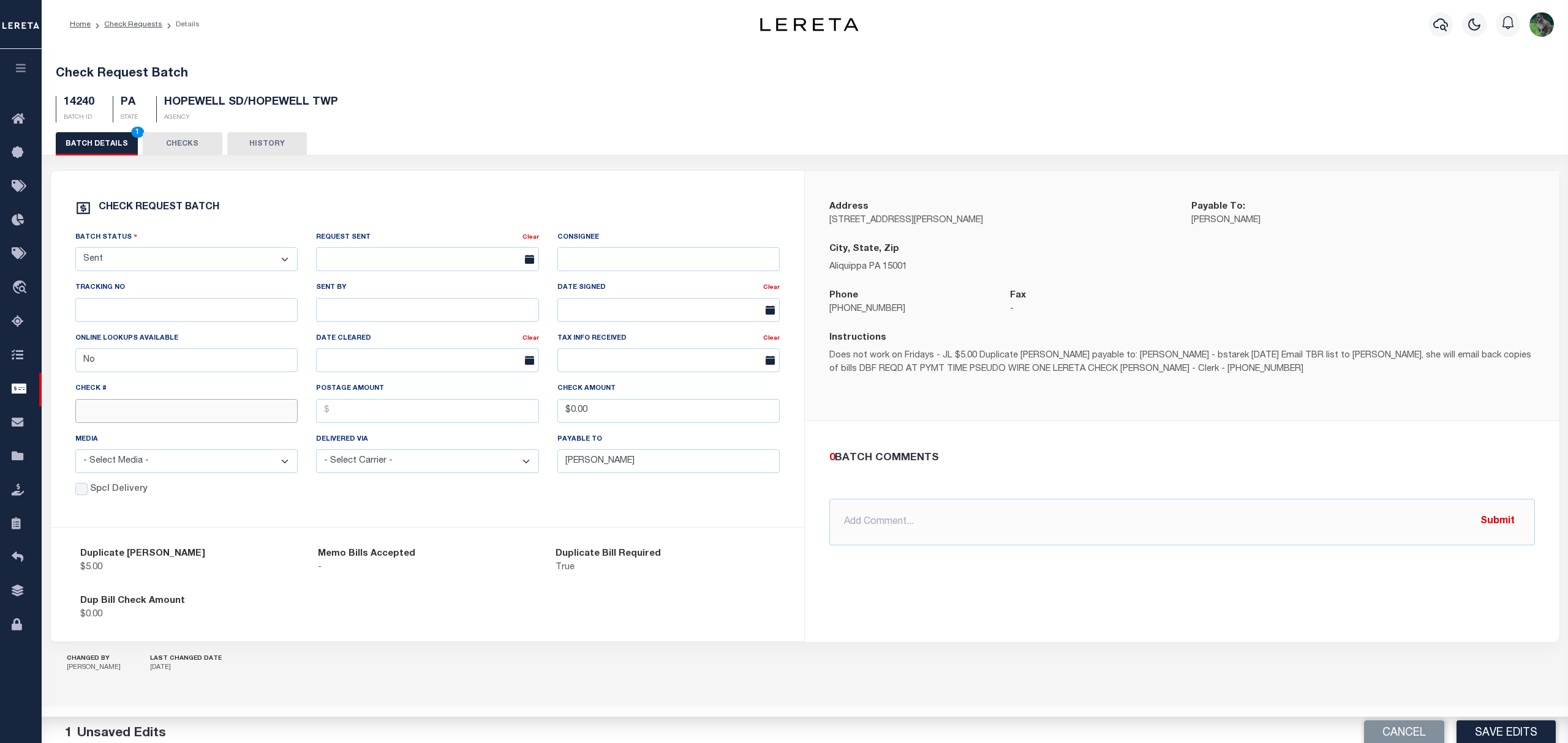
click at [123, 409] on input "text" at bounding box center [187, 411] width 223 height 24
type input "14726"
click at [1500, 733] on button "Save Edits" at bounding box center [1506, 726] width 99 height 26
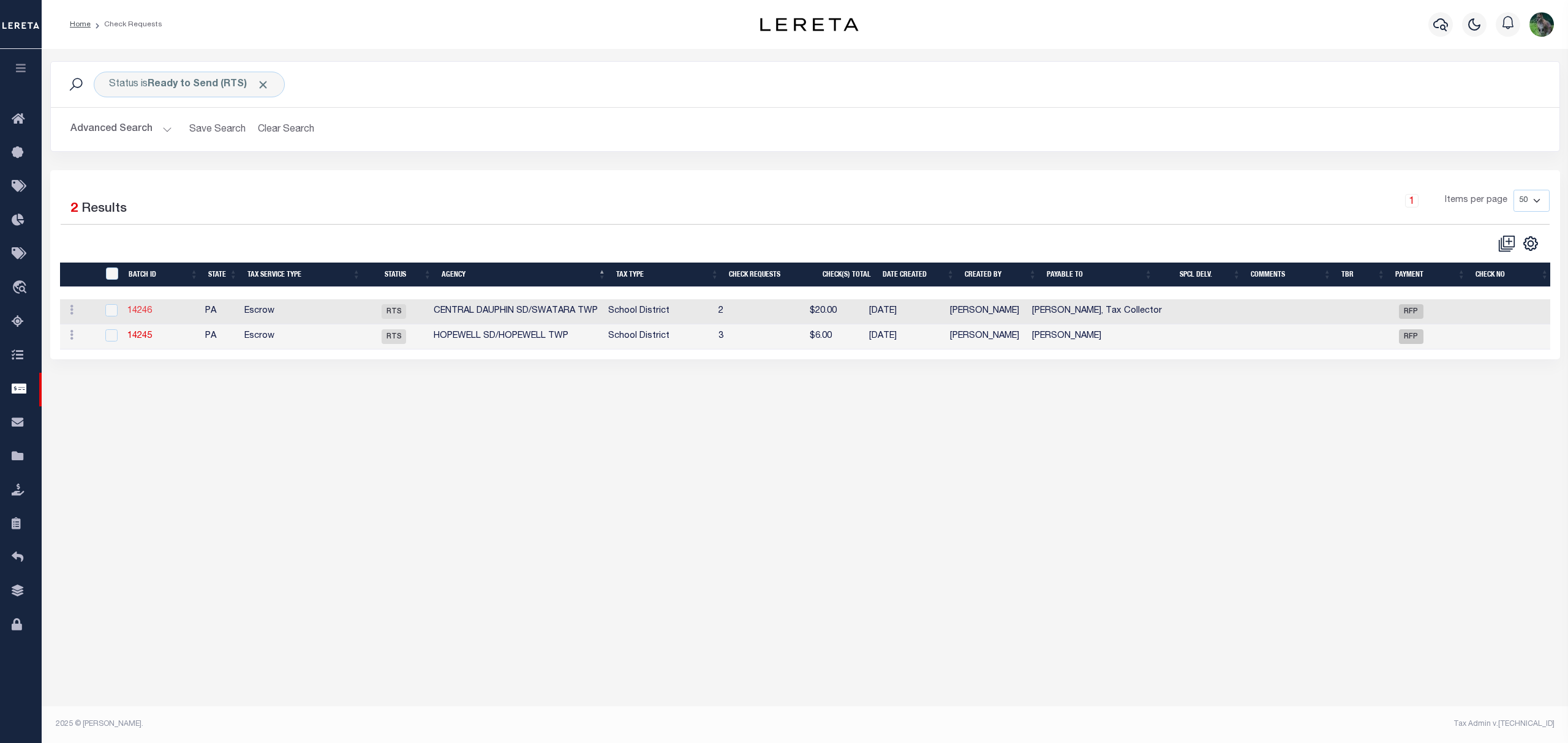
click at [143, 311] on link "14246" at bounding box center [140, 311] width 25 height 8
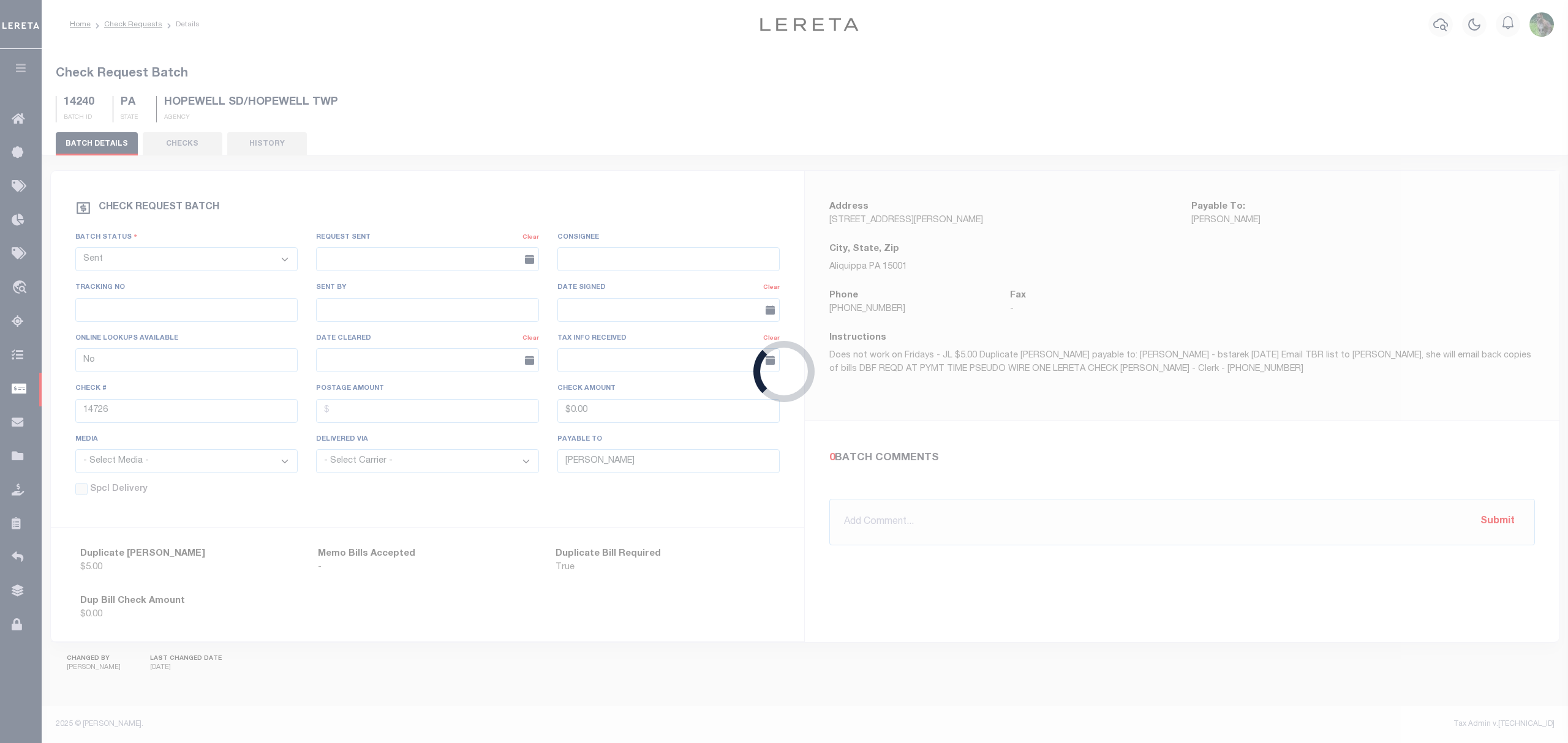
select select "RTS"
type input "Yes"
type input "Roy Afalava, Tax Collector"
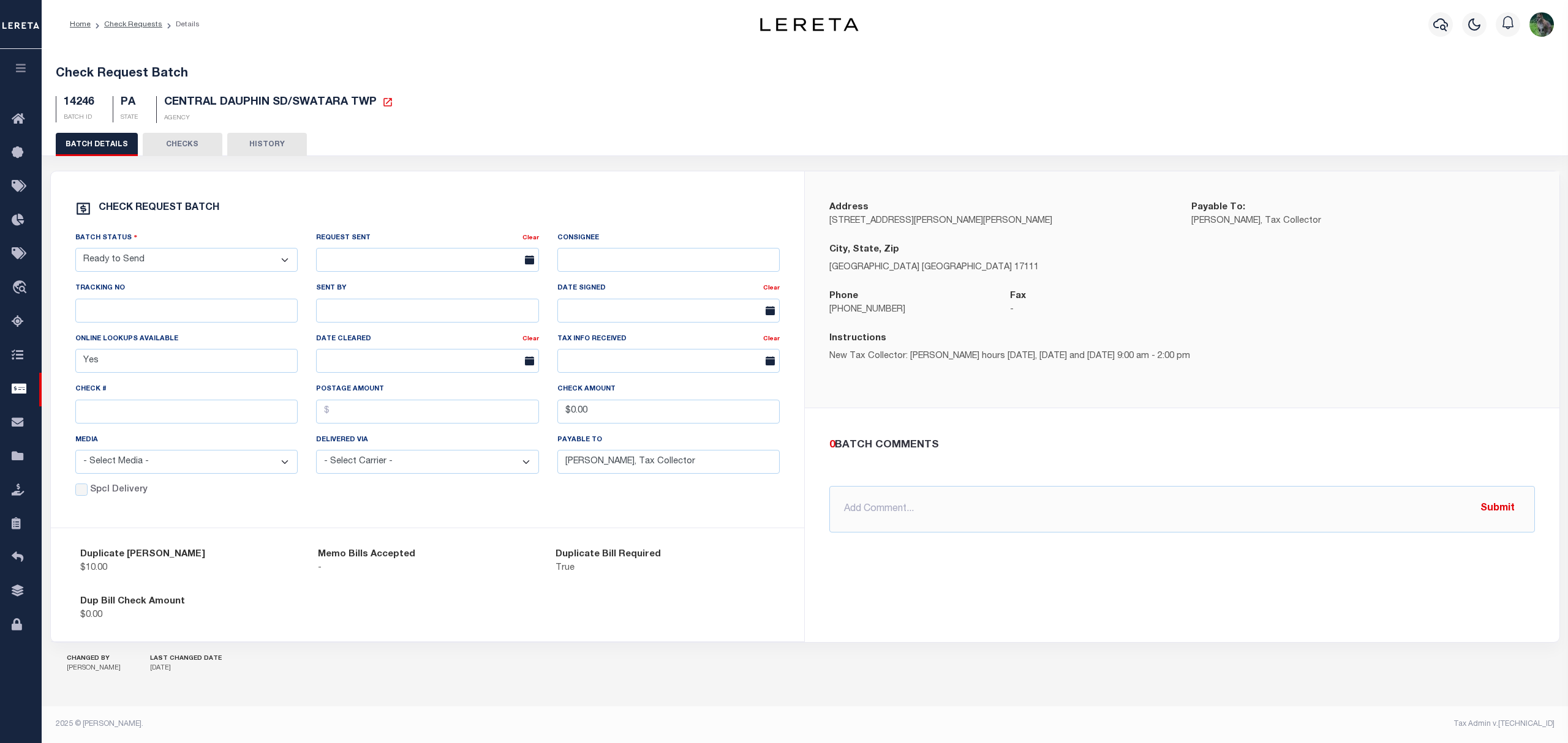
click at [229, 263] on select "- Select Status - Approval Needed Batching In Progress Check Returned Cleared a…" at bounding box center [187, 259] width 223 height 24
select select "SNT"
click at [75, 252] on select "- Select Status - Approval Needed Batching In Progress Check Returned Cleared a…" at bounding box center [187, 259] width 223 height 24
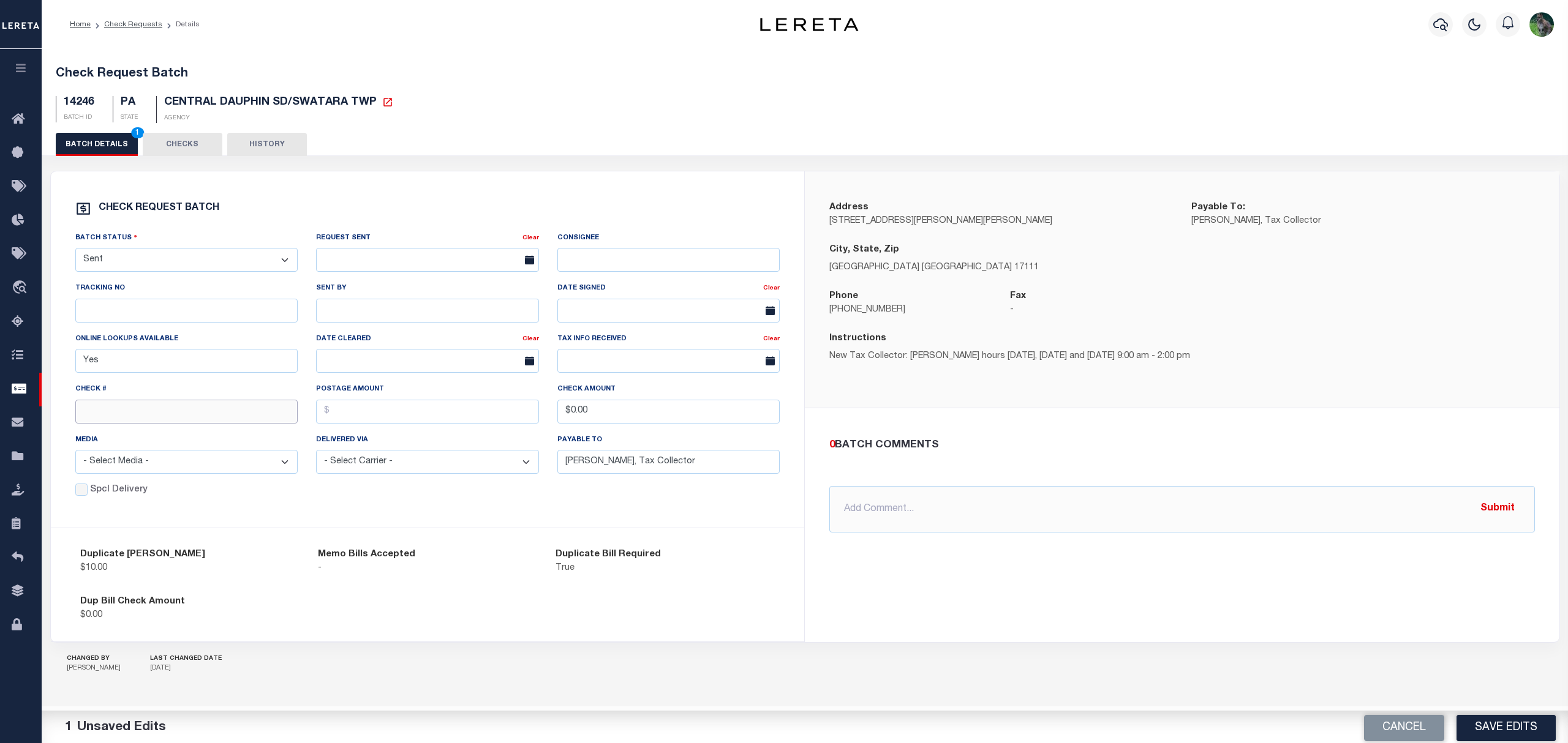
click at [153, 418] on input "text" at bounding box center [187, 411] width 223 height 24
type input "14735"
click at [1521, 727] on button "Save Edits" at bounding box center [1506, 726] width 99 height 26
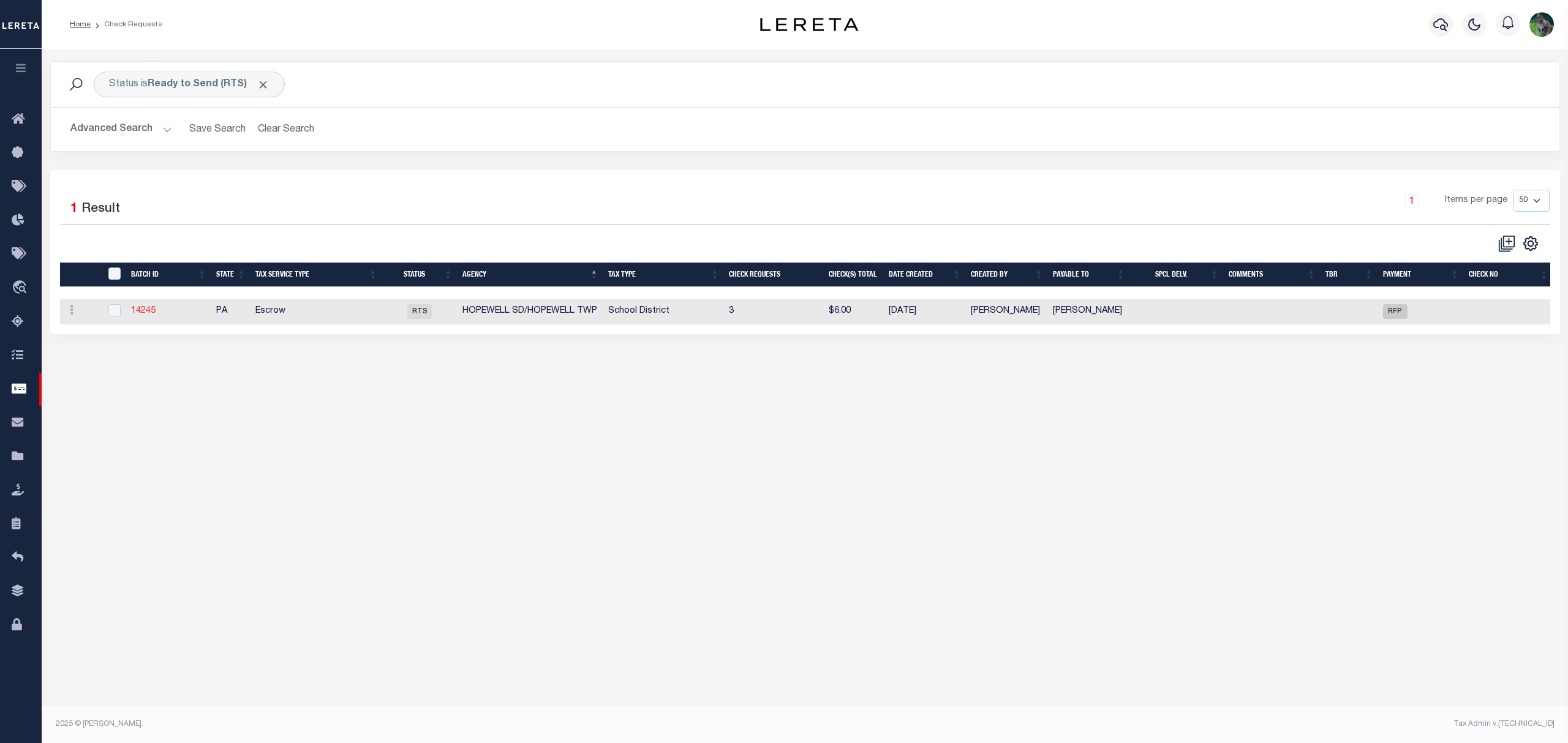
click at [145, 309] on link "14245" at bounding box center [143, 311] width 25 height 8
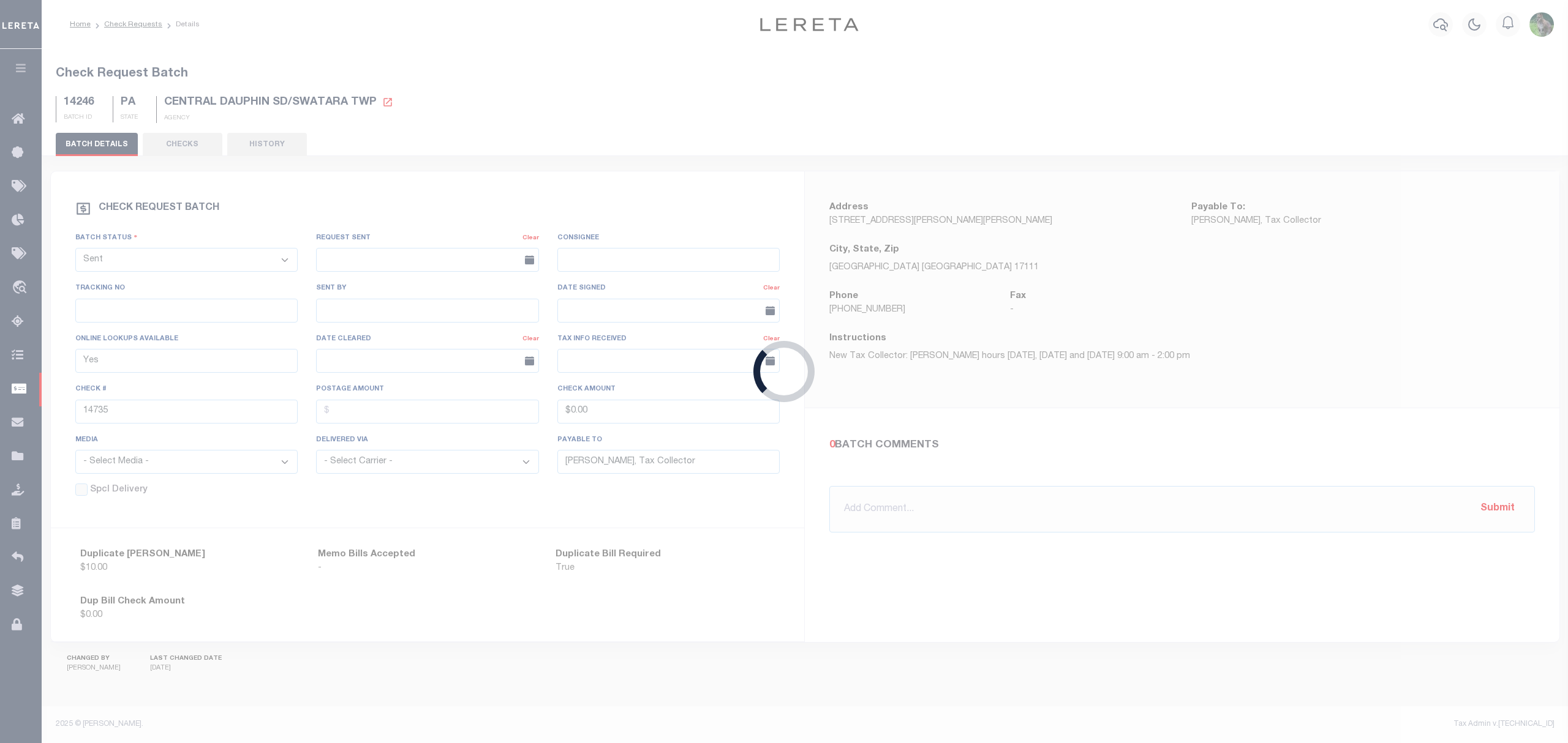
select select "RTS"
type input "No"
type input "Diane Palsa"
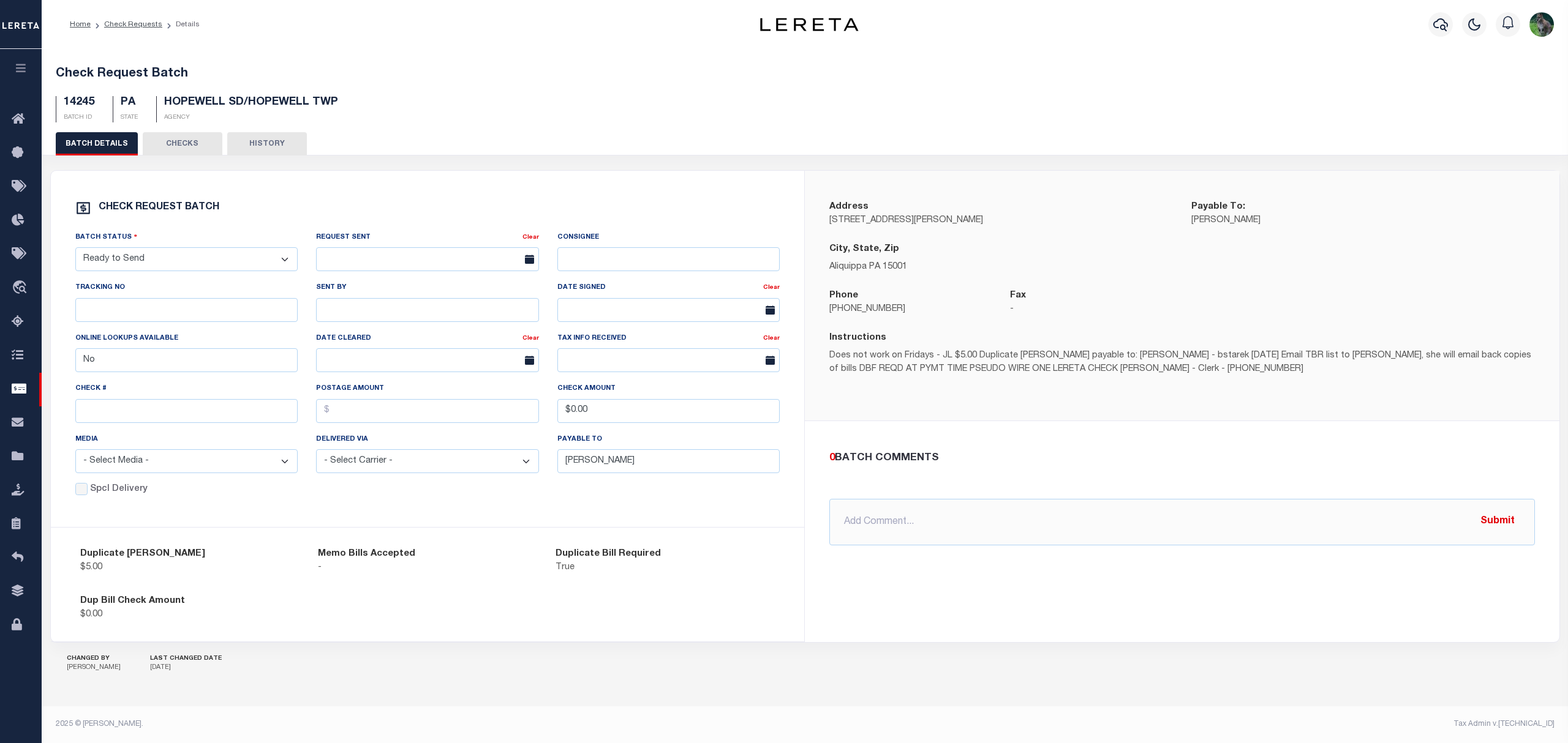
click at [158, 262] on select "- Select Status - Approval Needed Batching In Progress Check Returned Cleared a…" at bounding box center [187, 259] width 223 height 24
select select "SNT"
click at [75, 250] on select "- Select Status - Approval Needed Batching In Progress Check Returned Cleared a…" at bounding box center [187, 259] width 223 height 24
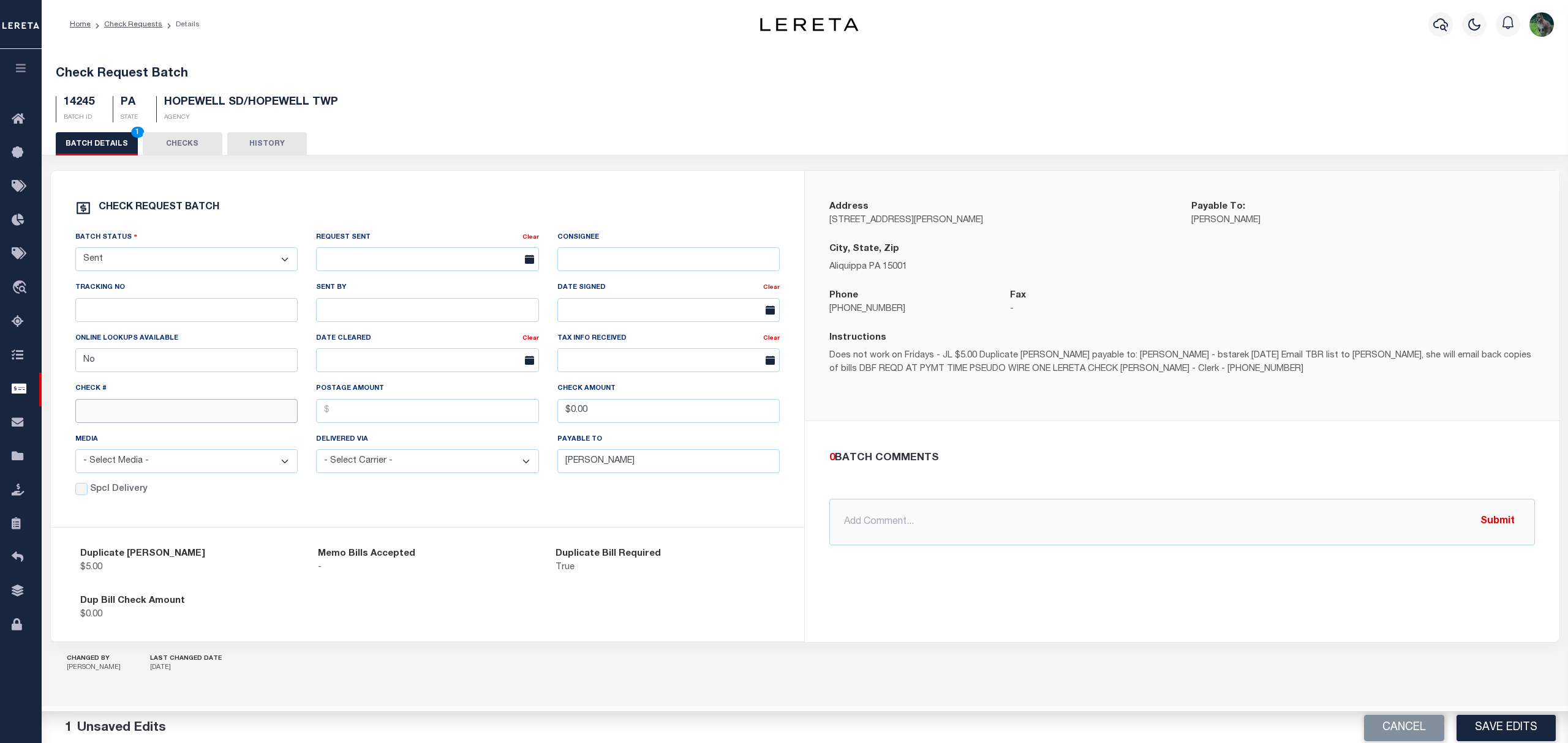
click at [131, 409] on input "text" at bounding box center [187, 411] width 223 height 24
type input "14736"
click at [1501, 718] on button "Save Edits" at bounding box center [1506, 726] width 99 height 26
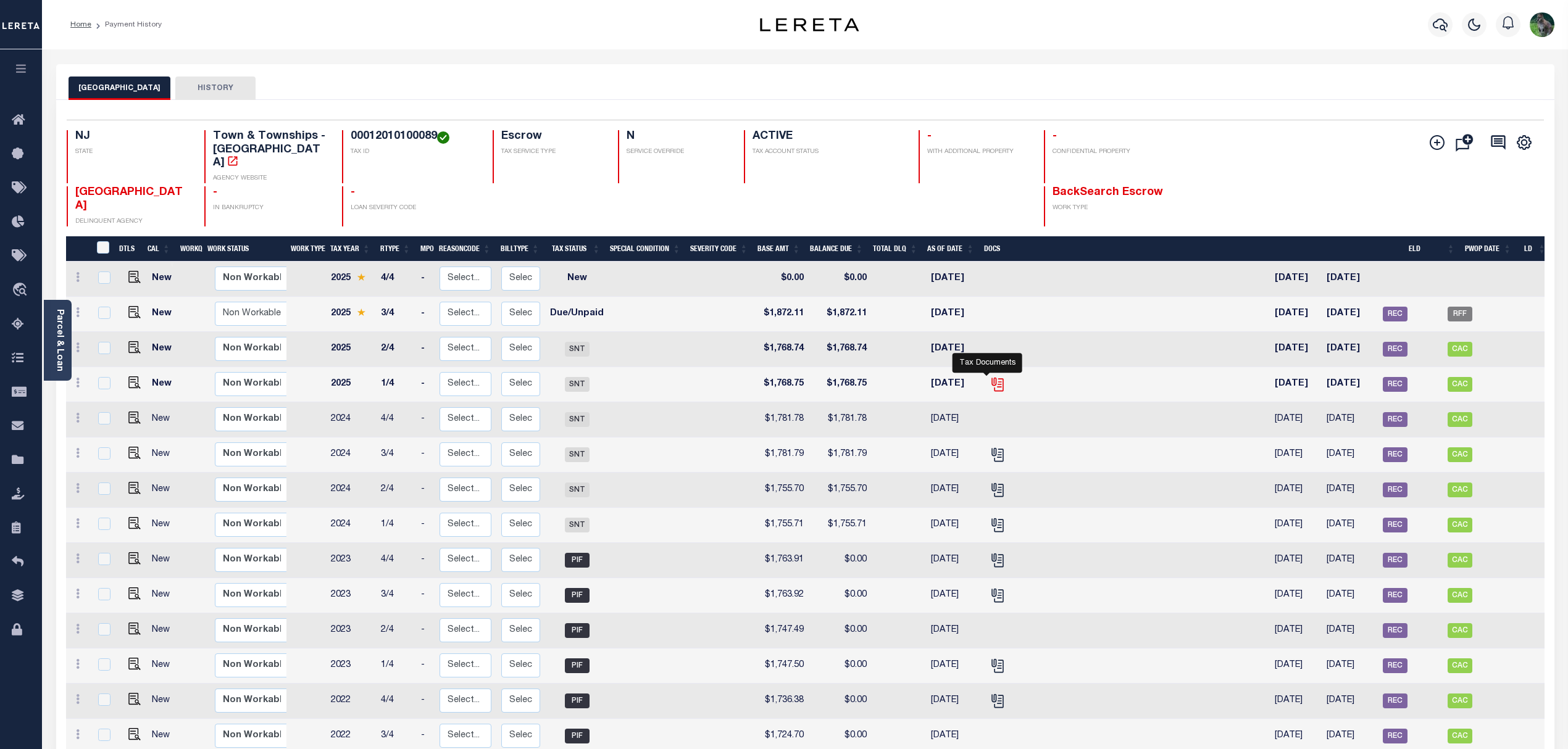
click at [989, 377] on icon "" at bounding box center [997, 384] width 16 height 16
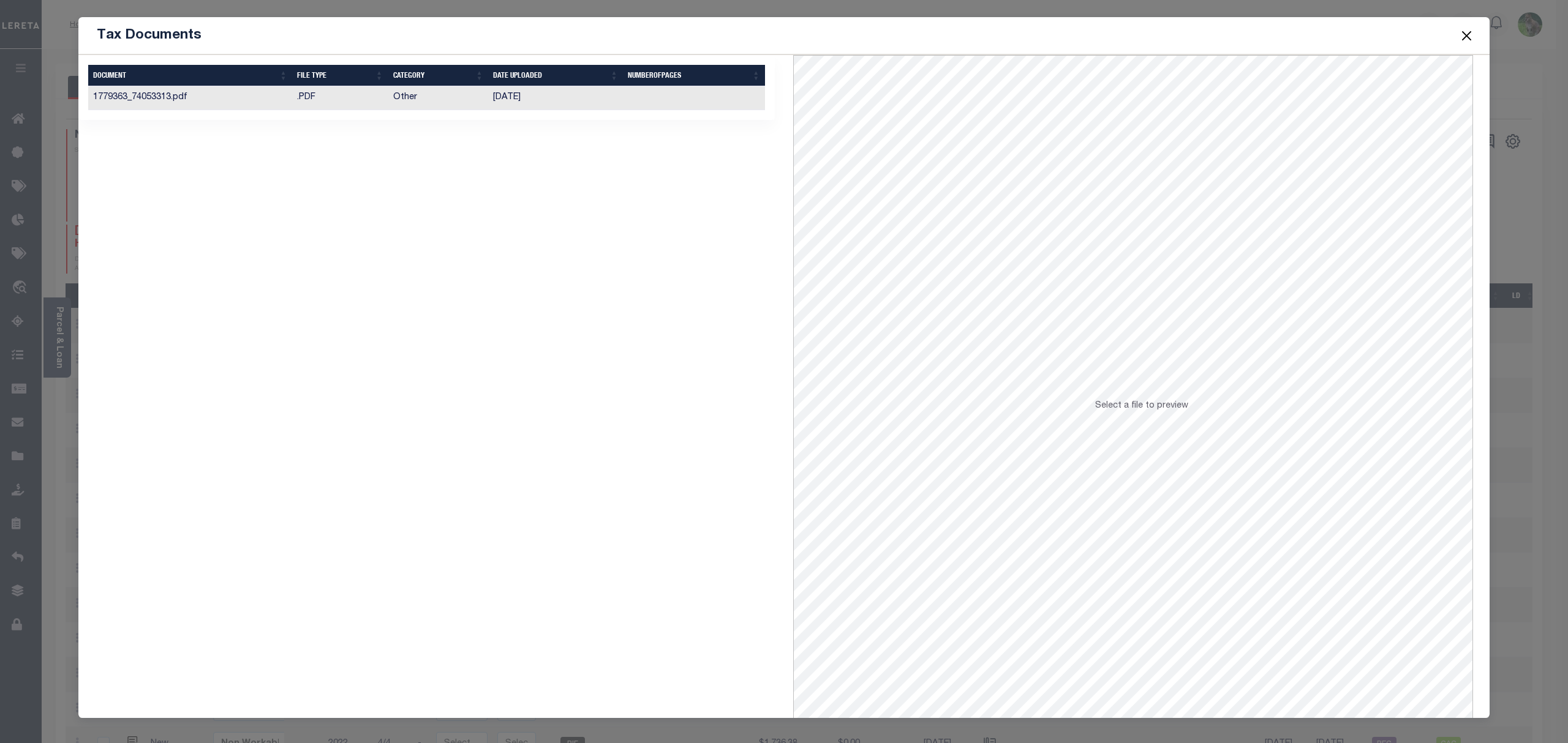
click at [373, 107] on td ".PDF" at bounding box center [340, 98] width 96 height 24
click at [1461, 34] on button "Close" at bounding box center [1466, 35] width 16 height 16
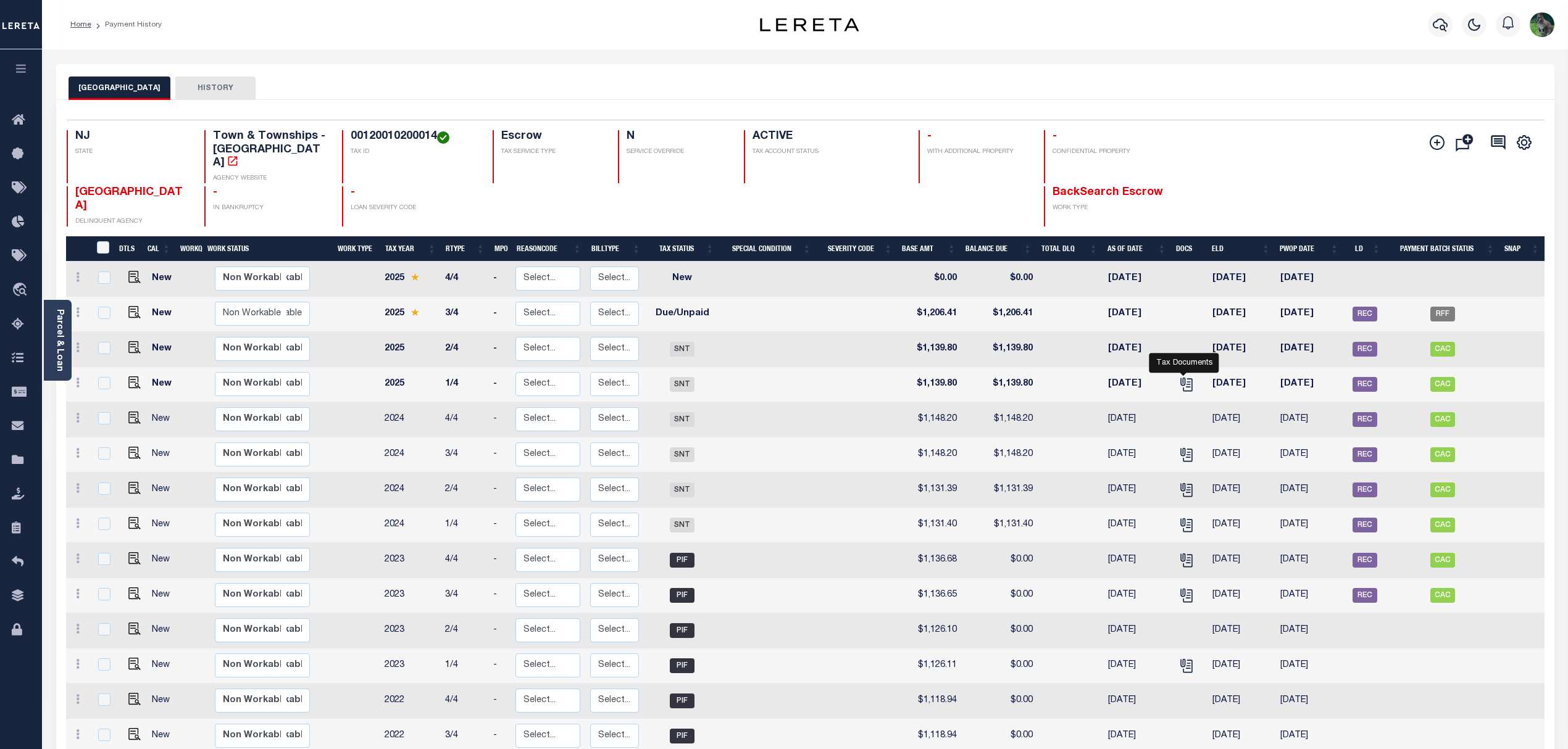
click at [1188, 378] on icon "" at bounding box center [1187, 384] width 9 height 13
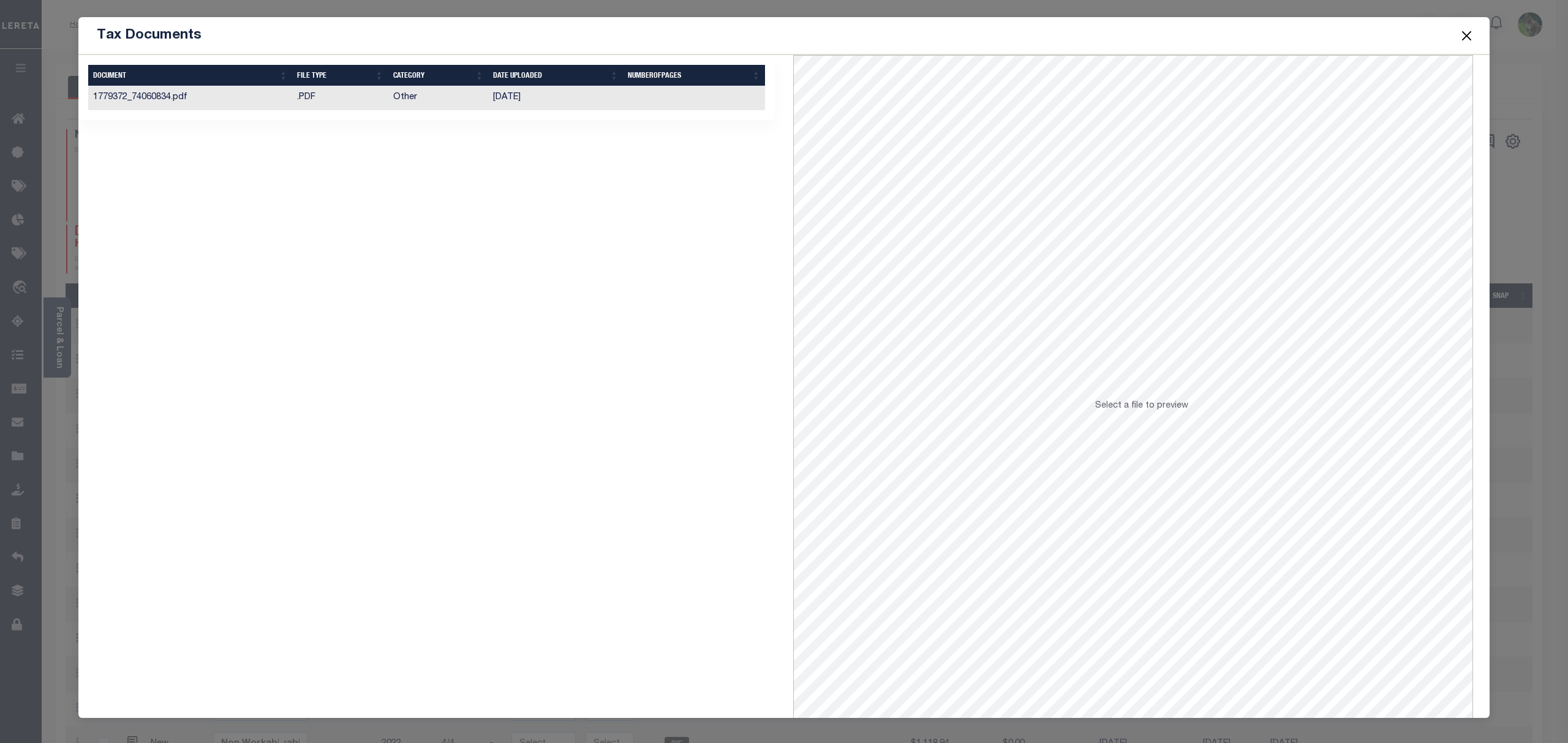
click at [580, 101] on td "[DATE]" at bounding box center [555, 98] width 135 height 24
click at [1468, 36] on button "Close" at bounding box center [1466, 35] width 16 height 16
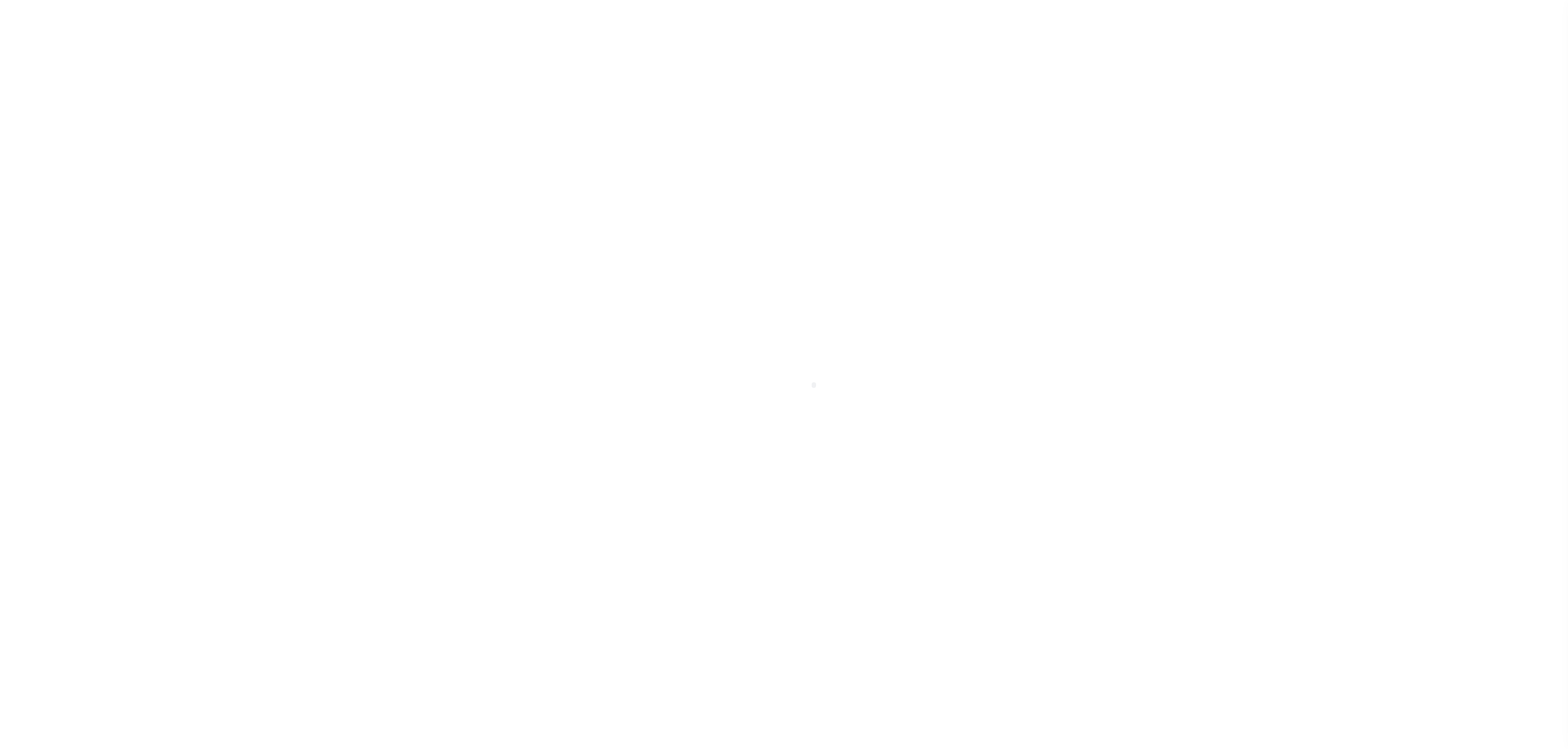
select select "RFP"
select select "CHK"
select select "[PERSON_NAME]"
select select "FDX"
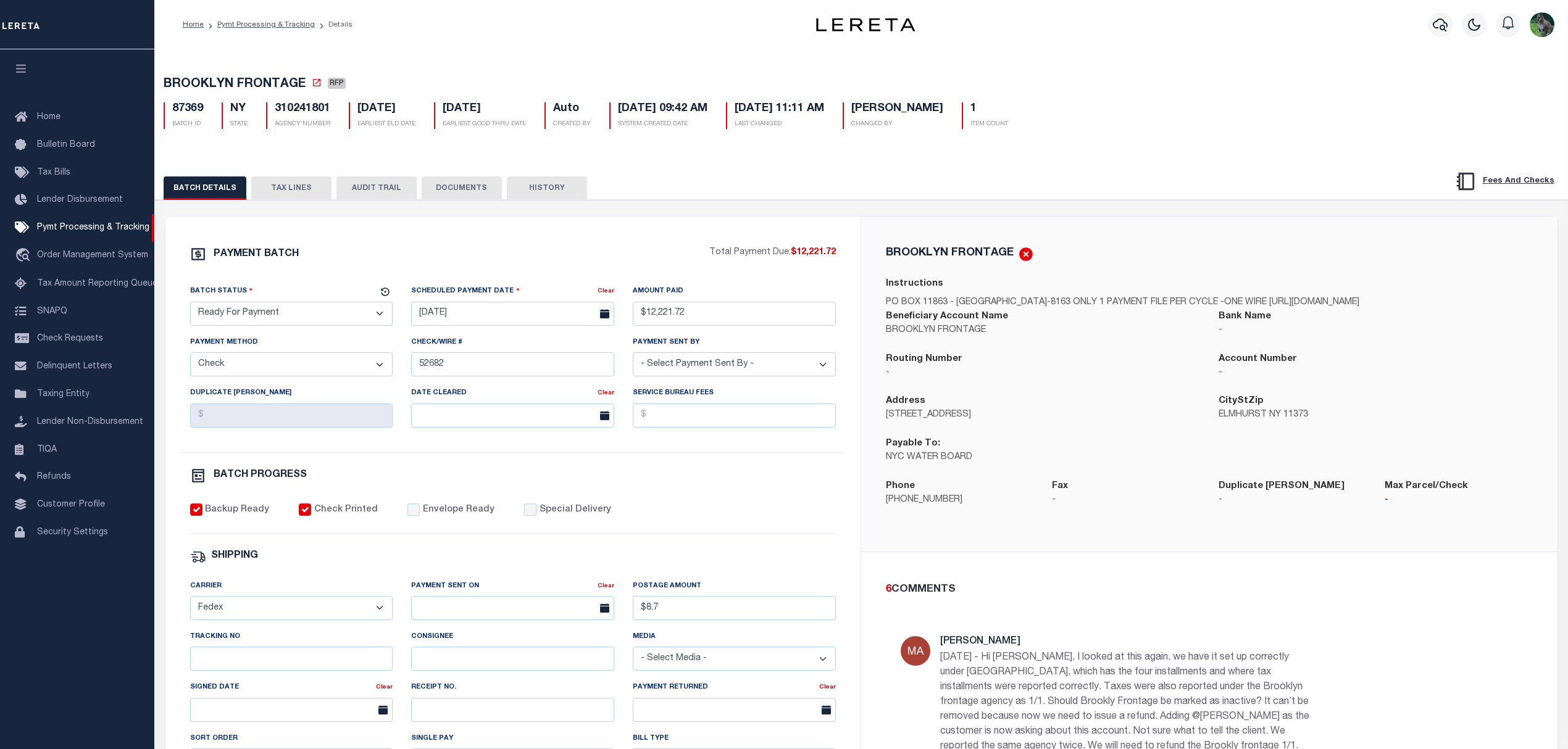
click at [288, 181] on button "TAX LINES" at bounding box center [291, 188] width 80 height 24
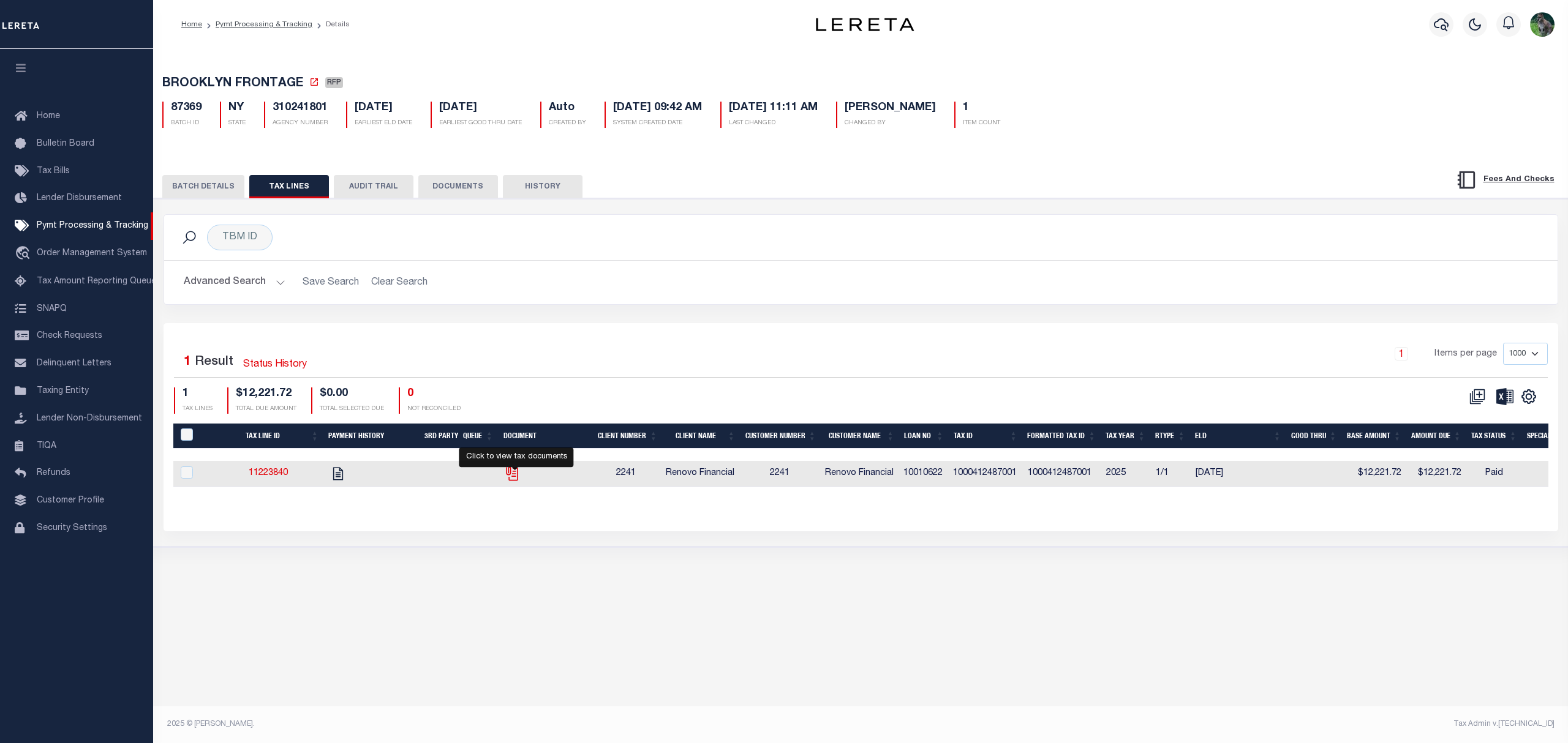
click at [518, 477] on icon "" at bounding box center [512, 474] width 9 height 13
checkbox input "true"
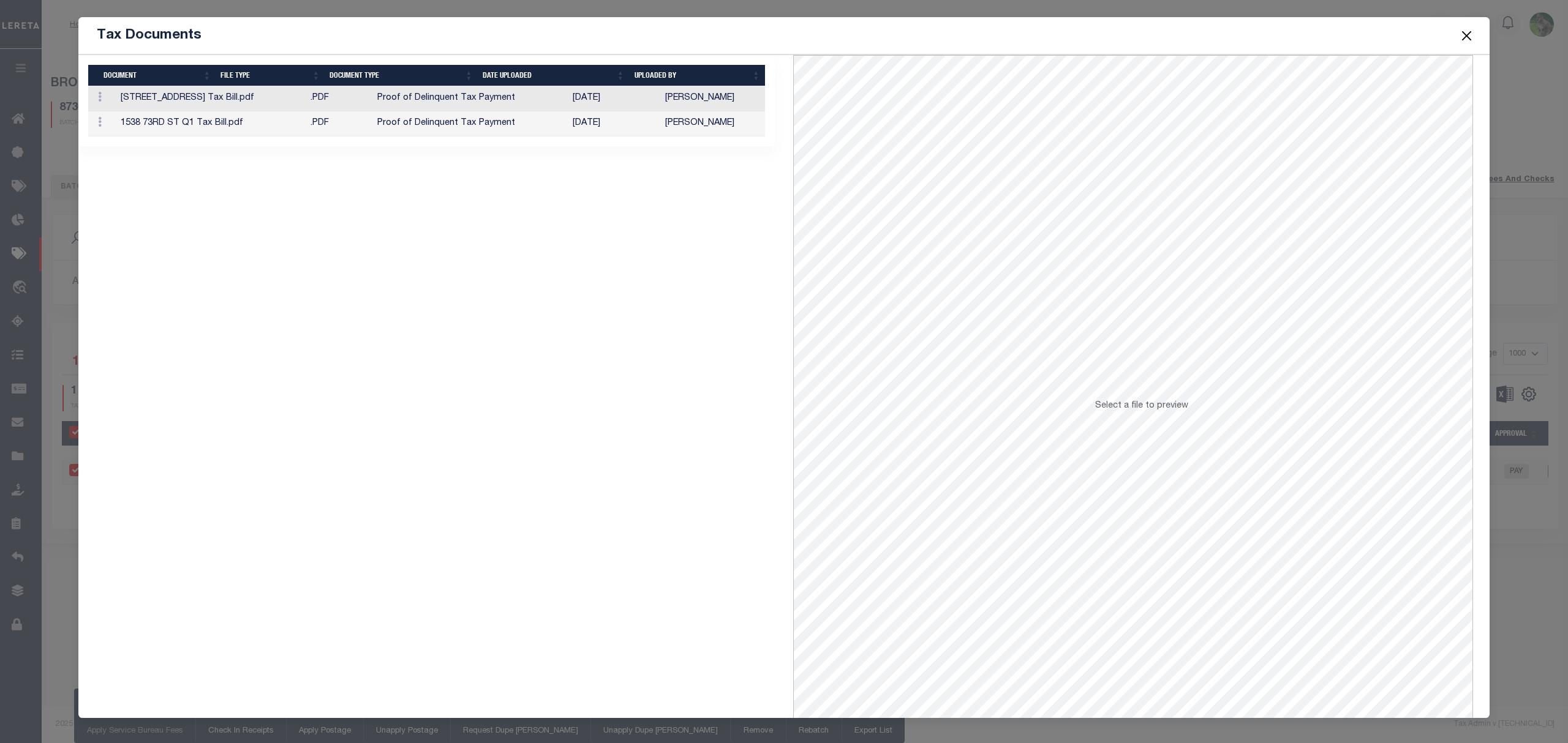
click at [650, 125] on td "[DATE]" at bounding box center [614, 124] width 92 height 25
click at [613, 98] on td "[DATE]" at bounding box center [614, 98] width 92 height 25
click at [1470, 36] on button "Close" at bounding box center [1466, 35] width 16 height 16
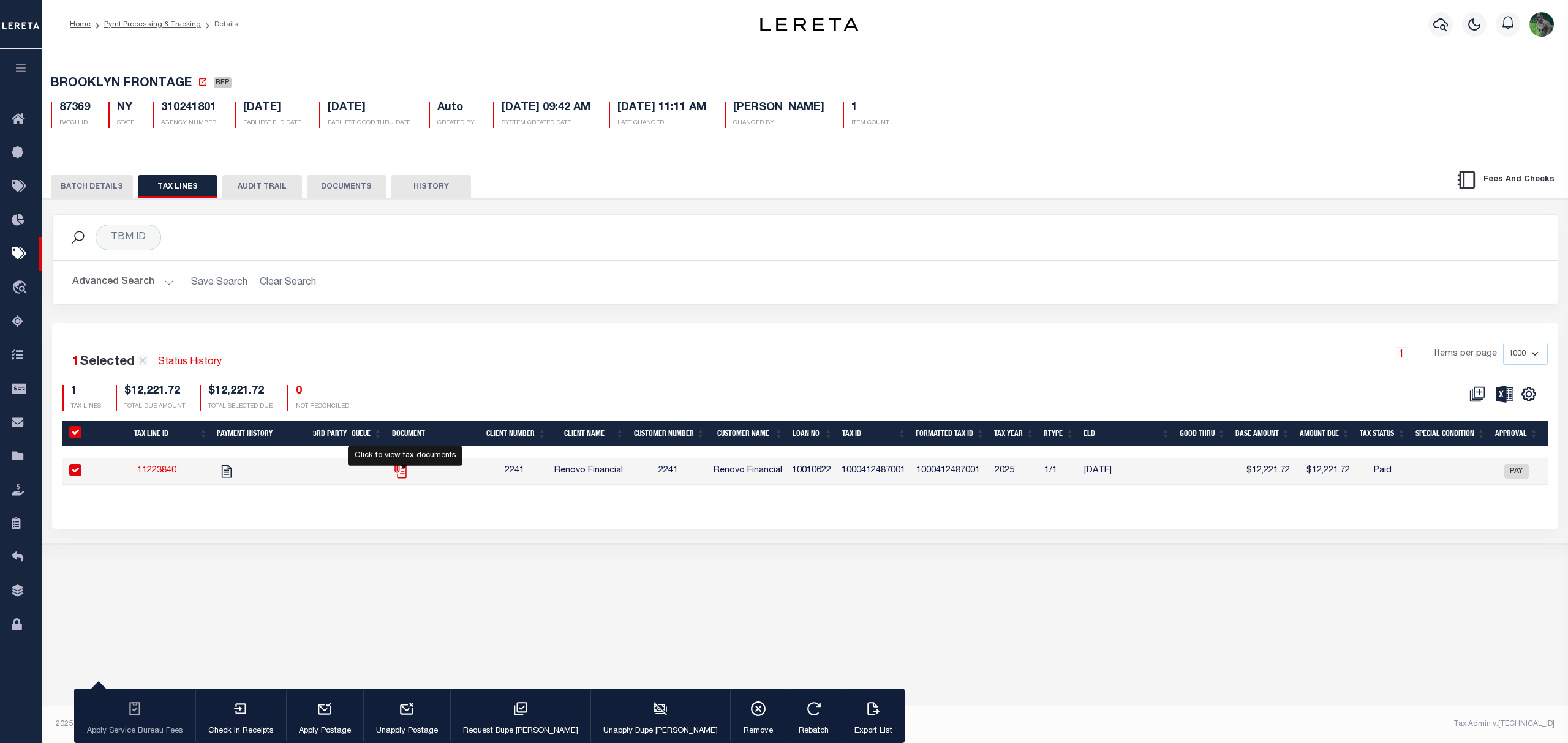
click at [407, 480] on icon "" at bounding box center [400, 471] width 16 height 16
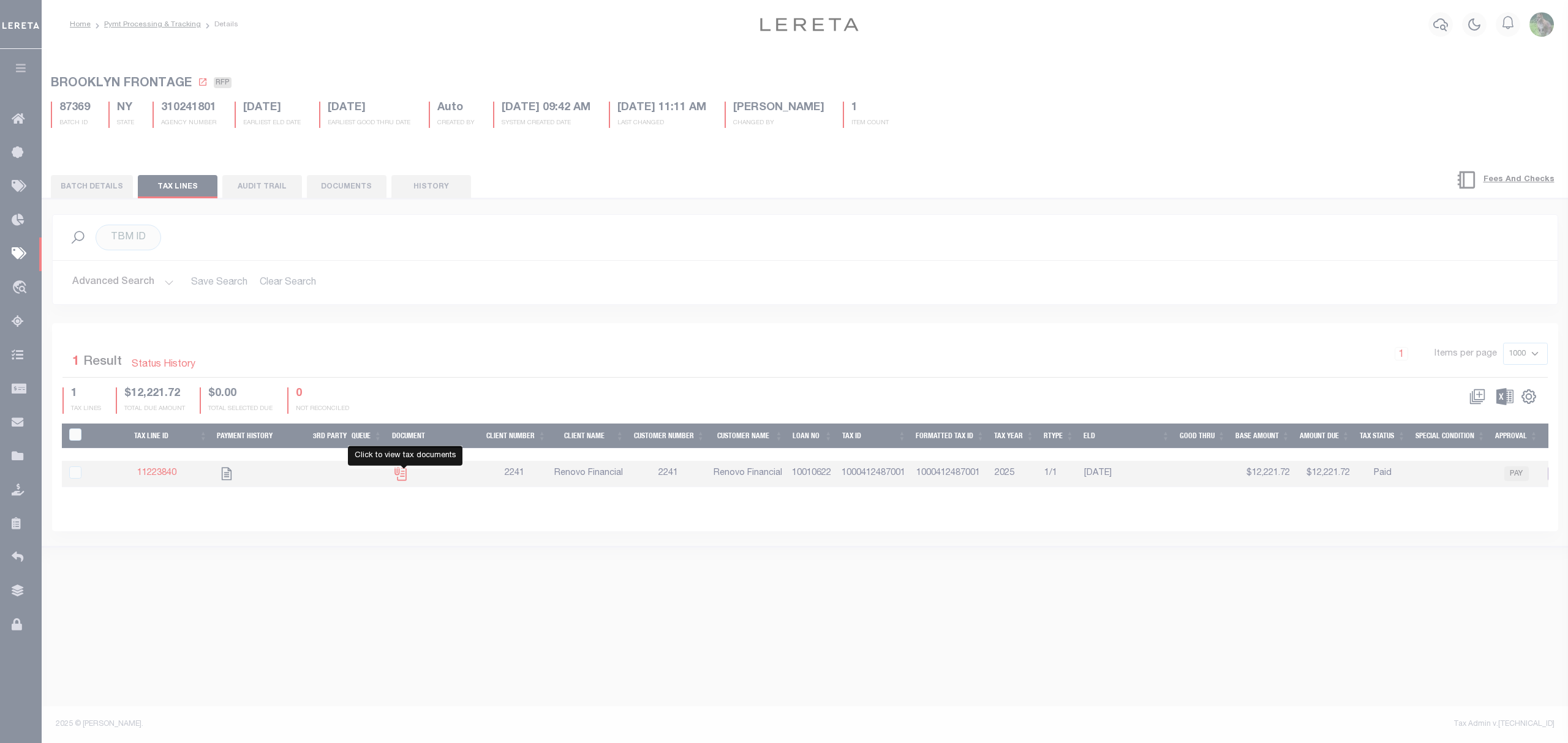
checkbox input "false"
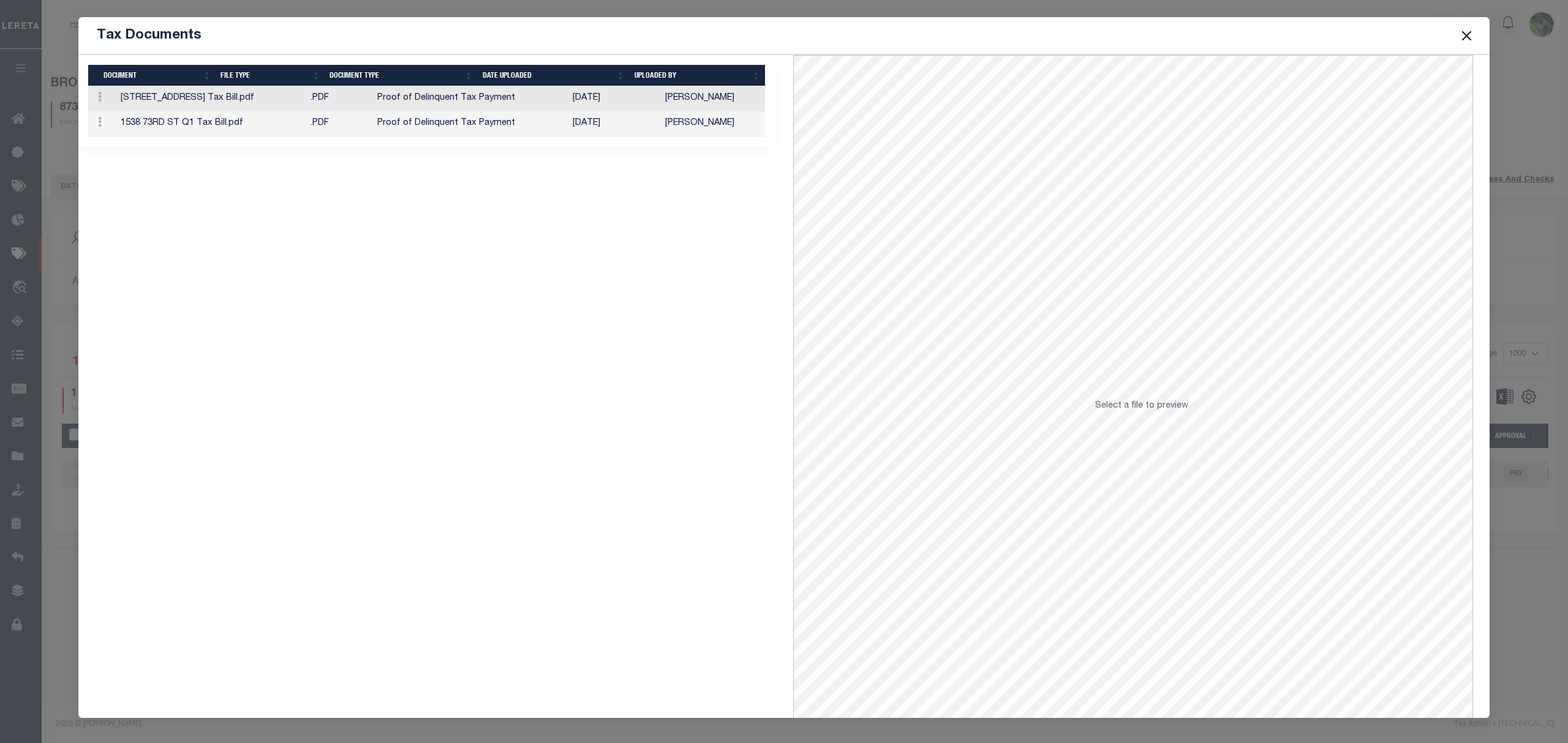
click at [631, 136] on td "[DATE]" at bounding box center [614, 124] width 92 height 25
click at [1465, 36] on button "Close" at bounding box center [1466, 35] width 16 height 16
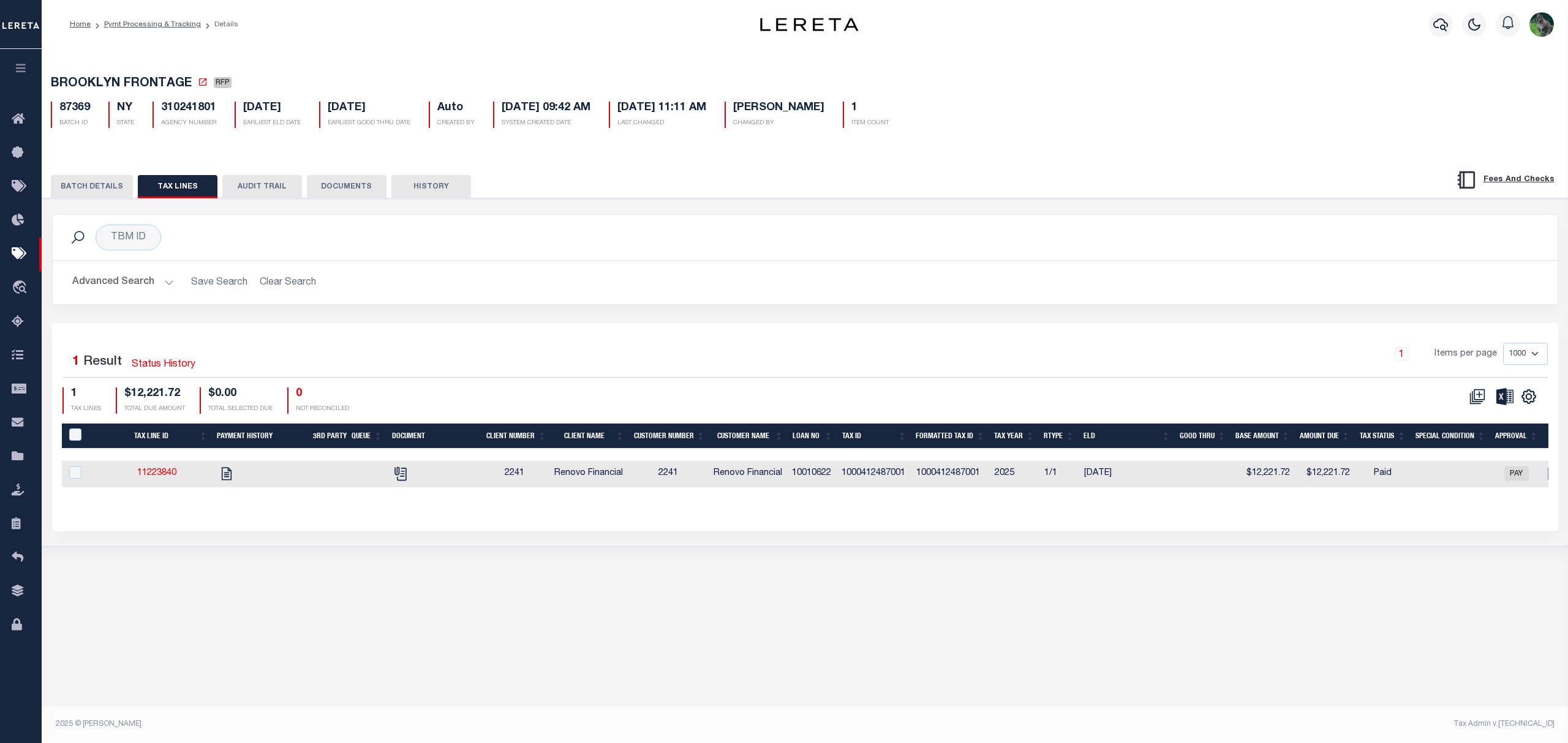
click at [120, 182] on button "BATCH DETAILS" at bounding box center [92, 186] width 82 height 23
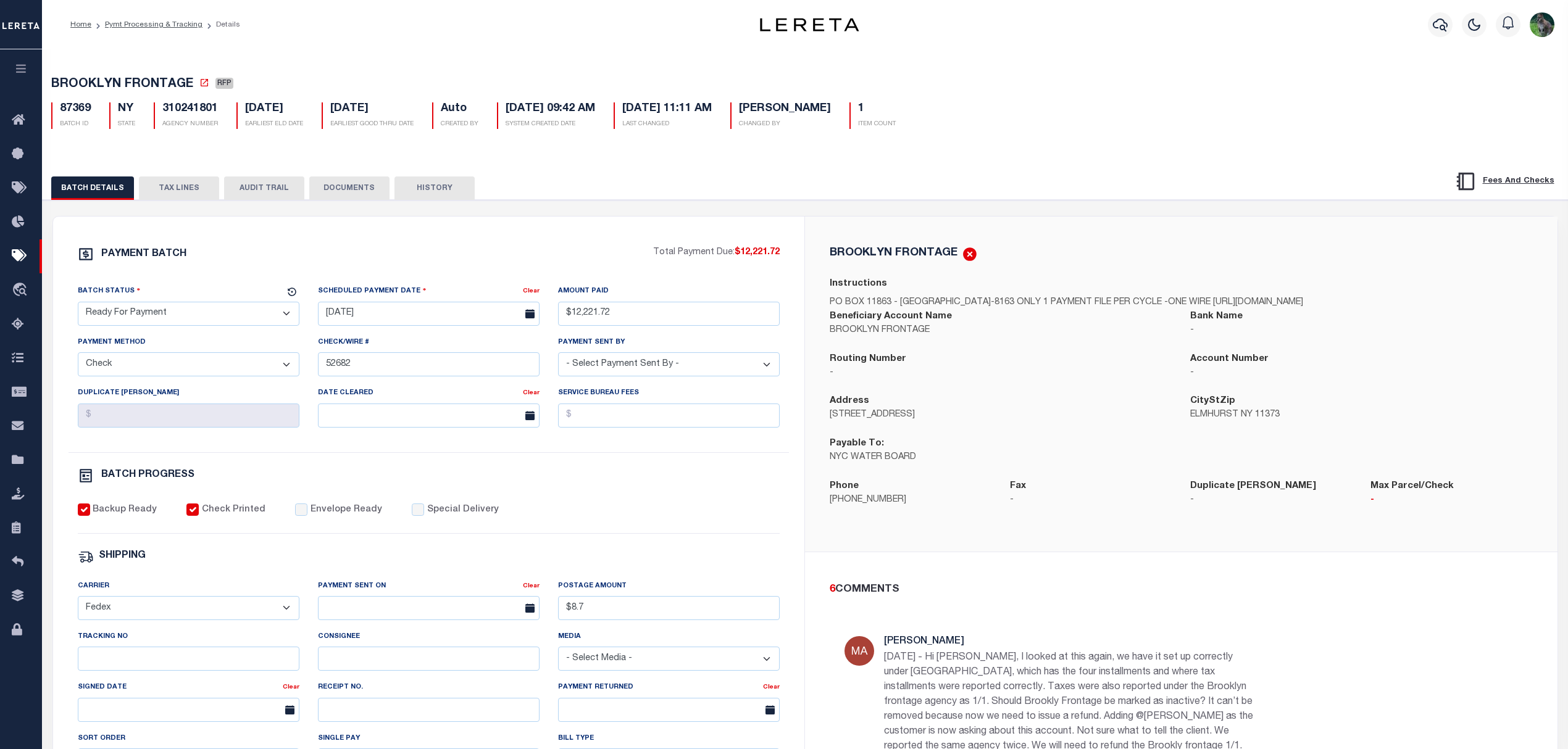
click at [200, 105] on h5 "310241801" at bounding box center [190, 110] width 56 height 14
copy h5 "310241801"
click at [171, 8] on div "Home Pymt Processing & Tracking Details Profile" at bounding box center [804, 24] width 1526 height 49
click at [147, 25] on link "Pymt Processing & Tracking" at bounding box center [153, 24] width 98 height 8
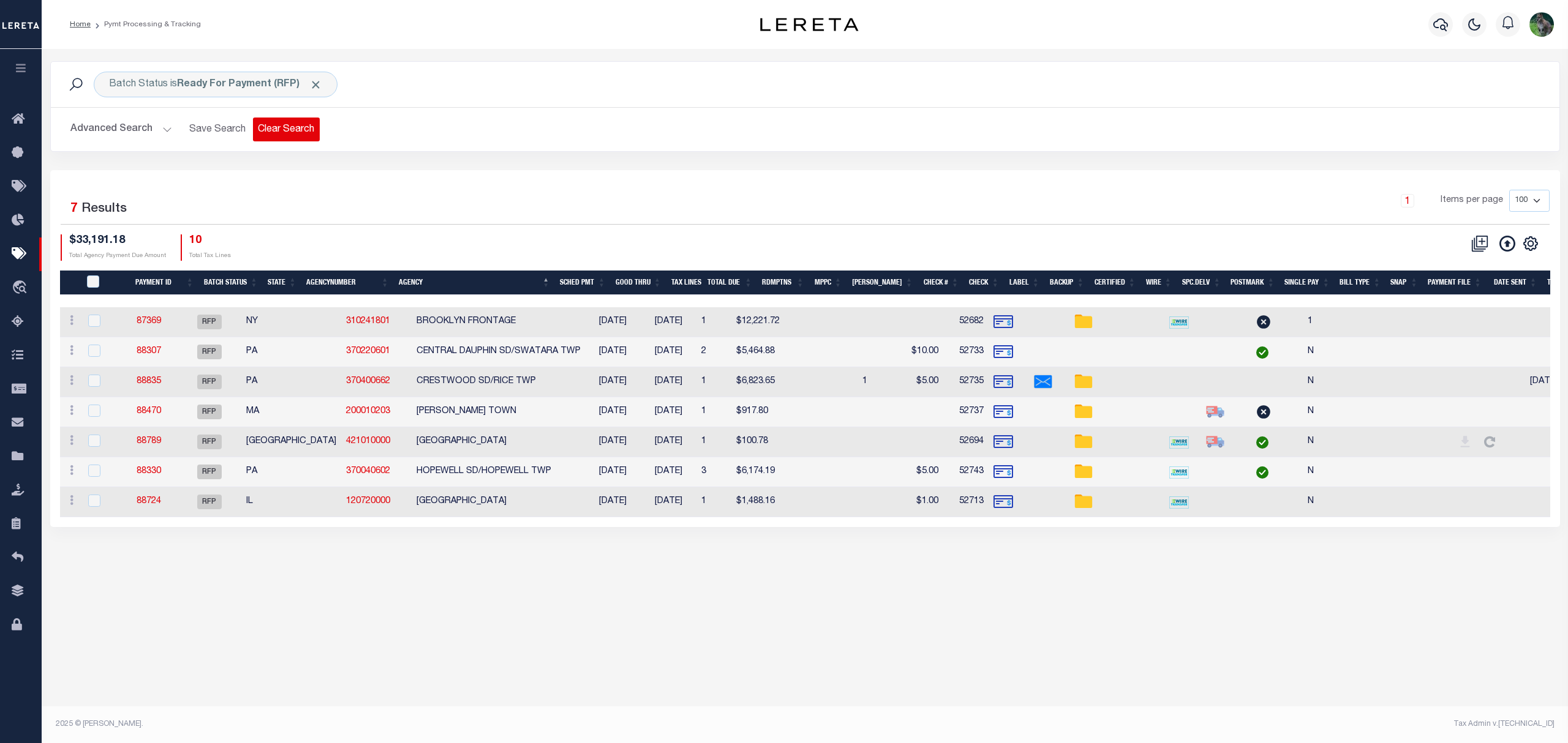
click at [267, 138] on button "Clear Search" at bounding box center [286, 129] width 67 height 24
click at [98, 131] on button "Advanced Search" at bounding box center [121, 129] width 102 height 24
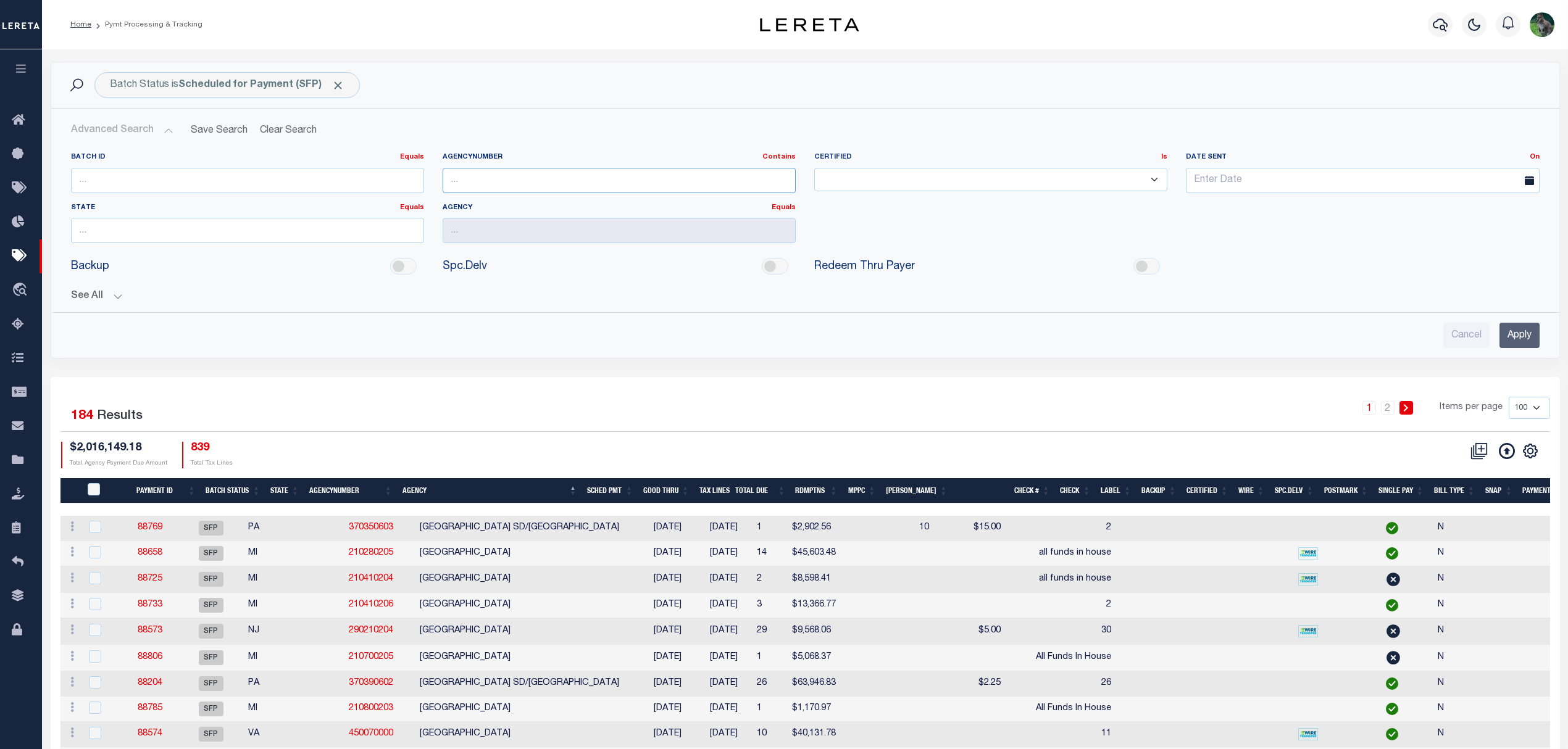
click at [642, 173] on input "text" at bounding box center [619, 180] width 353 height 25
paste input "310241801"
type input "310241801"
click at [1512, 337] on input "Apply" at bounding box center [1519, 335] width 40 height 25
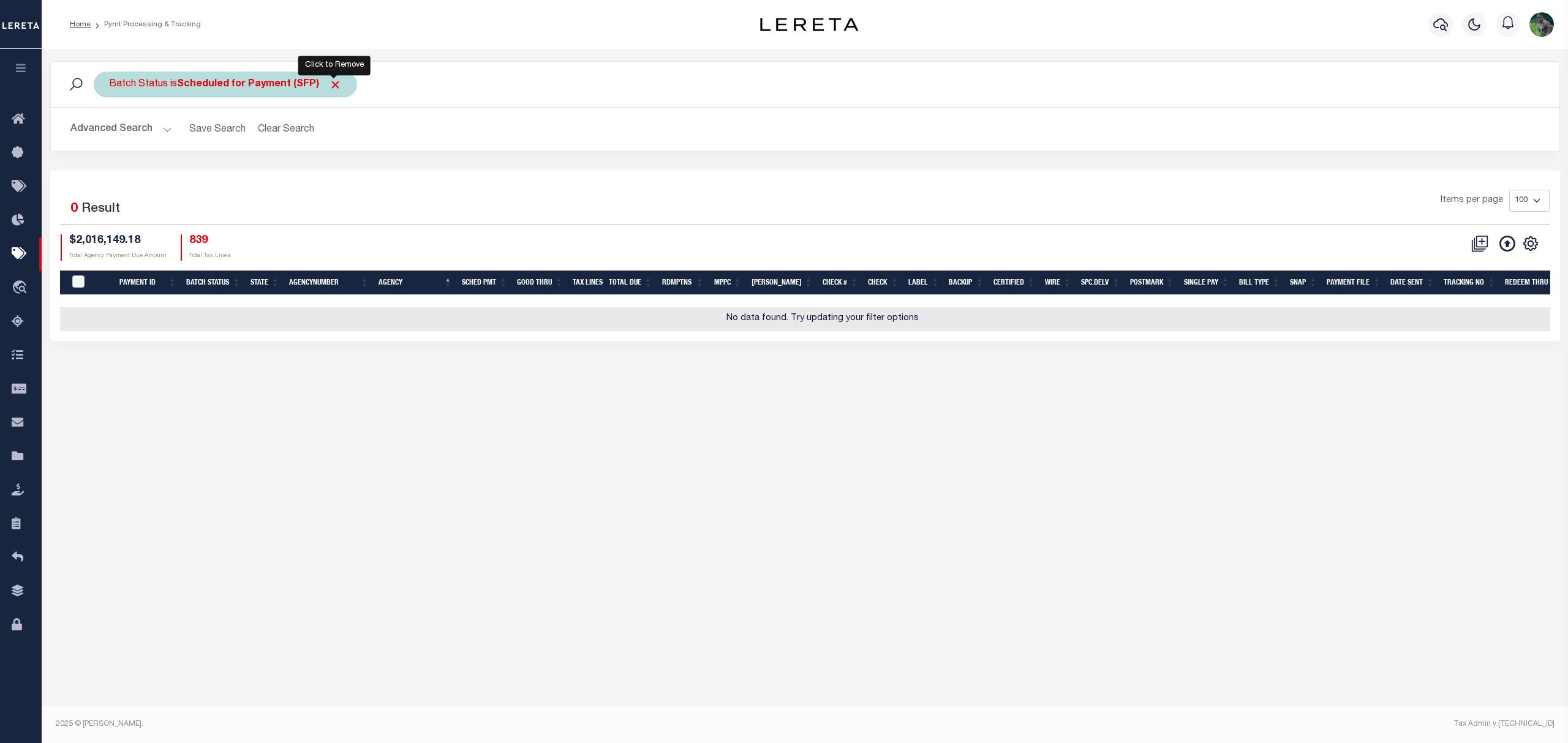
click at [330, 85] on span "Click to Remove" at bounding box center [335, 85] width 13 height 13
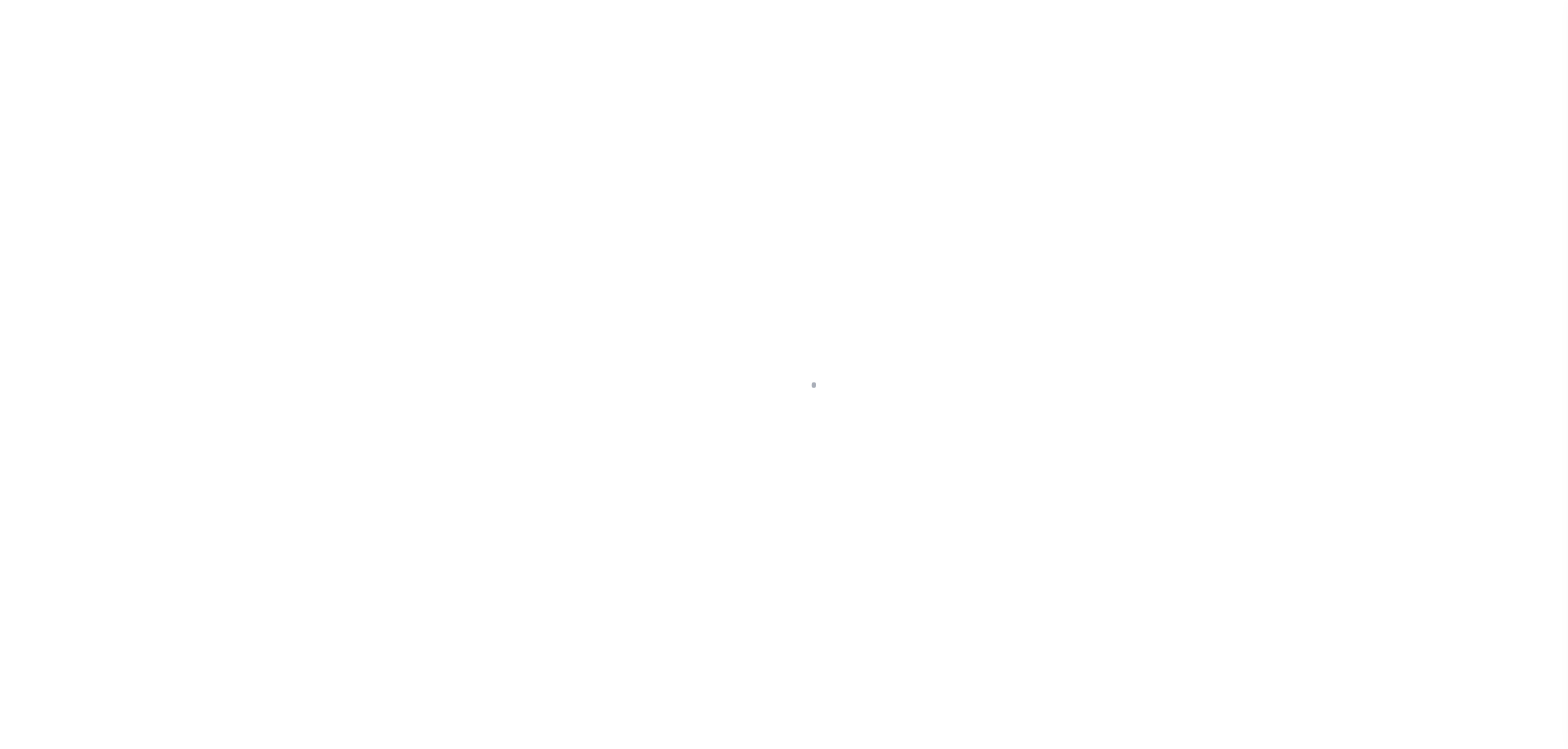
select select "RFP"
select select "CHK"
select select "[PERSON_NAME]"
select select "FDX"
select select "RFP"
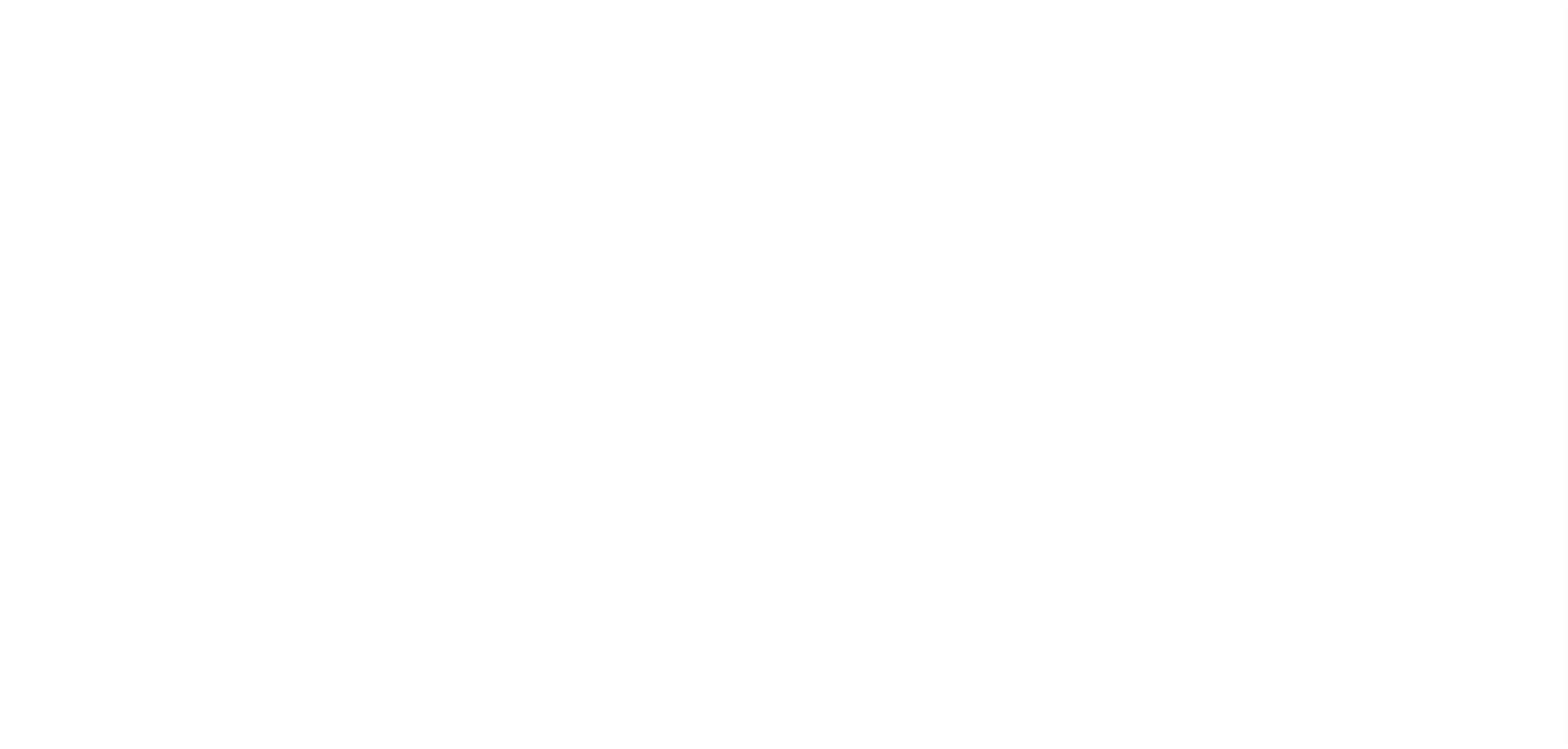
select select "CHK"
select select "[PERSON_NAME]"
